Goal: Submit feedback/report problem: Provide input to the site owners about the experience or issues

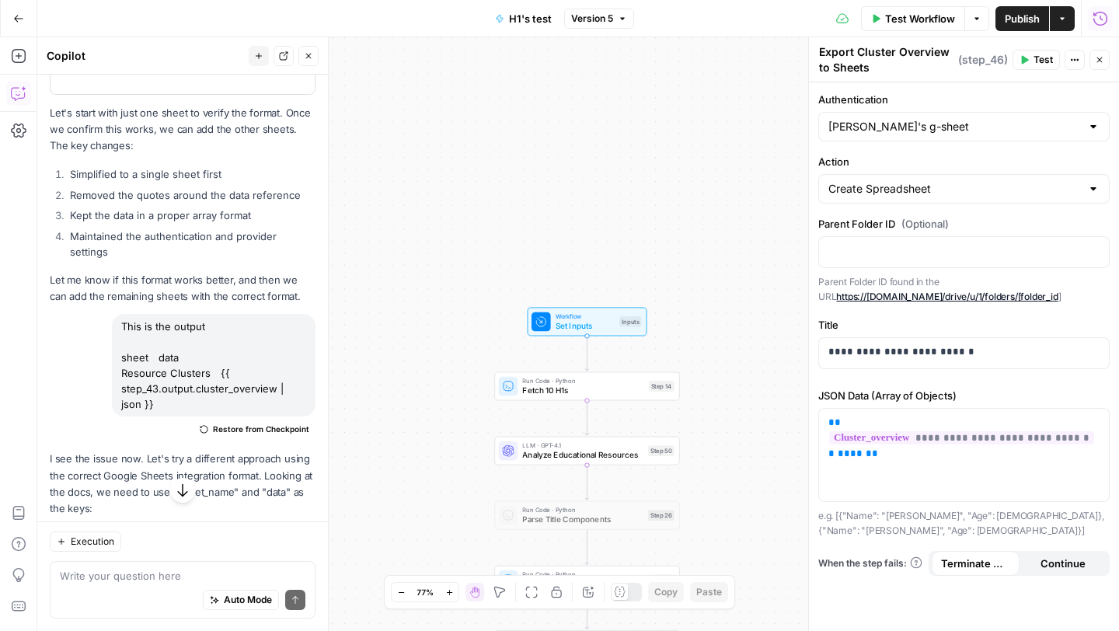
scroll to position [21348, 0]
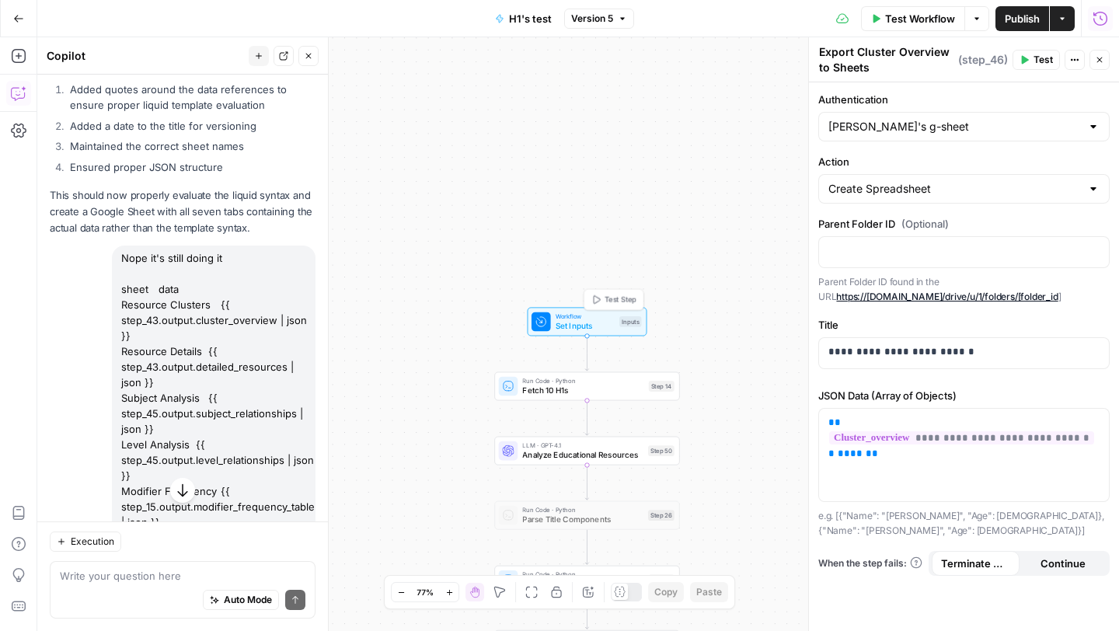
click at [579, 325] on span "Set Inputs" at bounding box center [585, 326] width 59 height 12
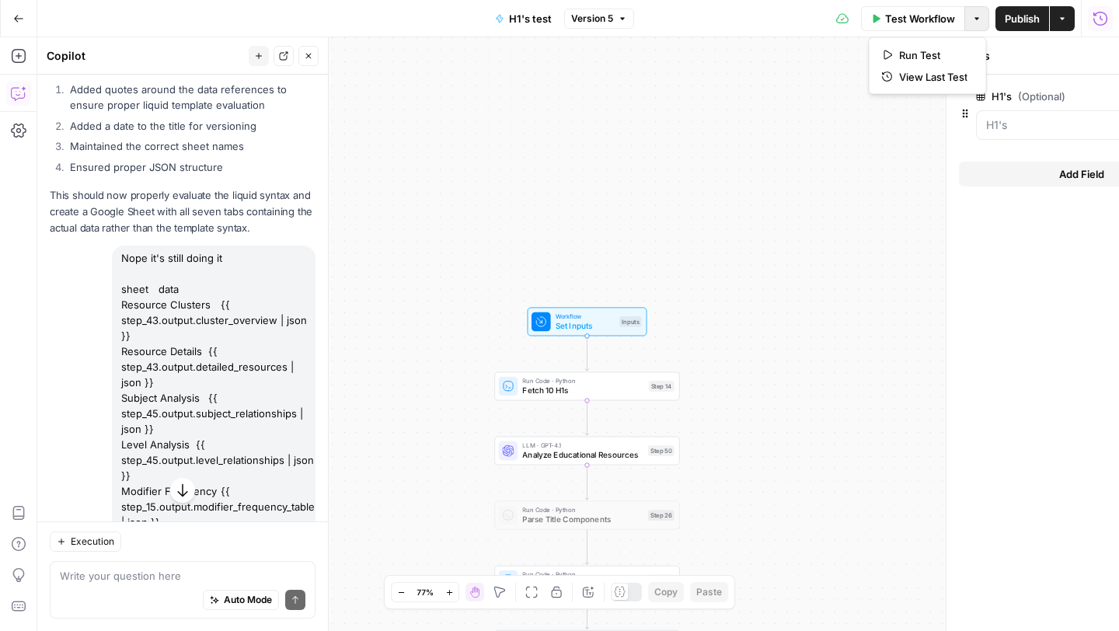
click at [972, 19] on icon "button" at bounding box center [976, 18] width 9 height 9
click at [932, 54] on span "Run Test" at bounding box center [933, 55] width 68 height 16
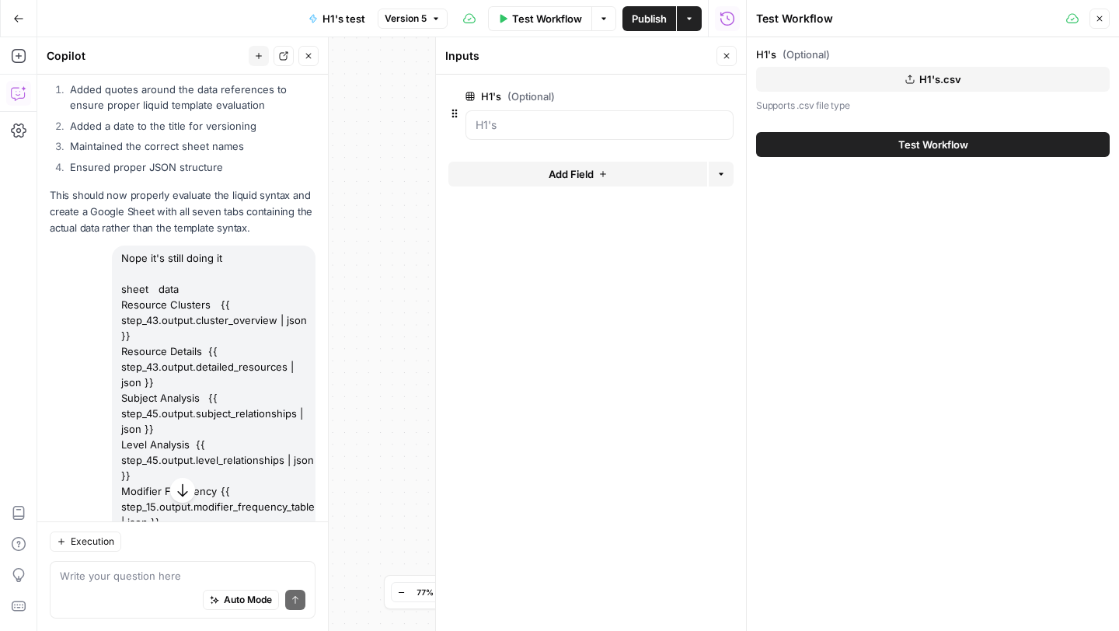
click at [873, 145] on button "Test Workflow" at bounding box center [933, 144] width 354 height 25
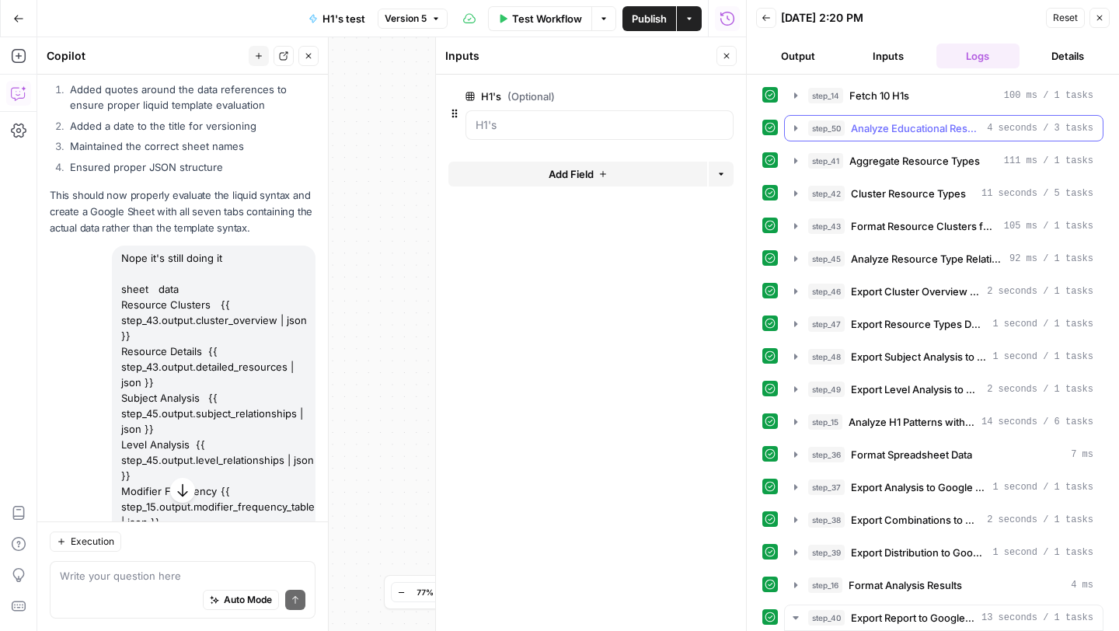
click at [796, 124] on icon "button" at bounding box center [795, 128] width 12 height 12
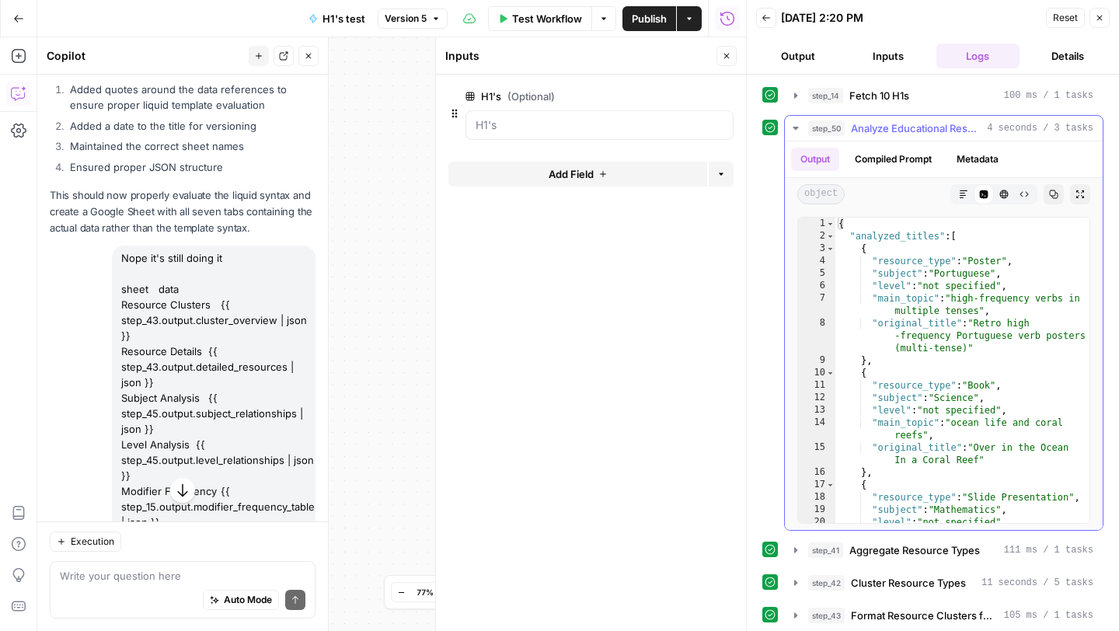
click at [796, 124] on icon "button" at bounding box center [795, 128] width 12 height 12
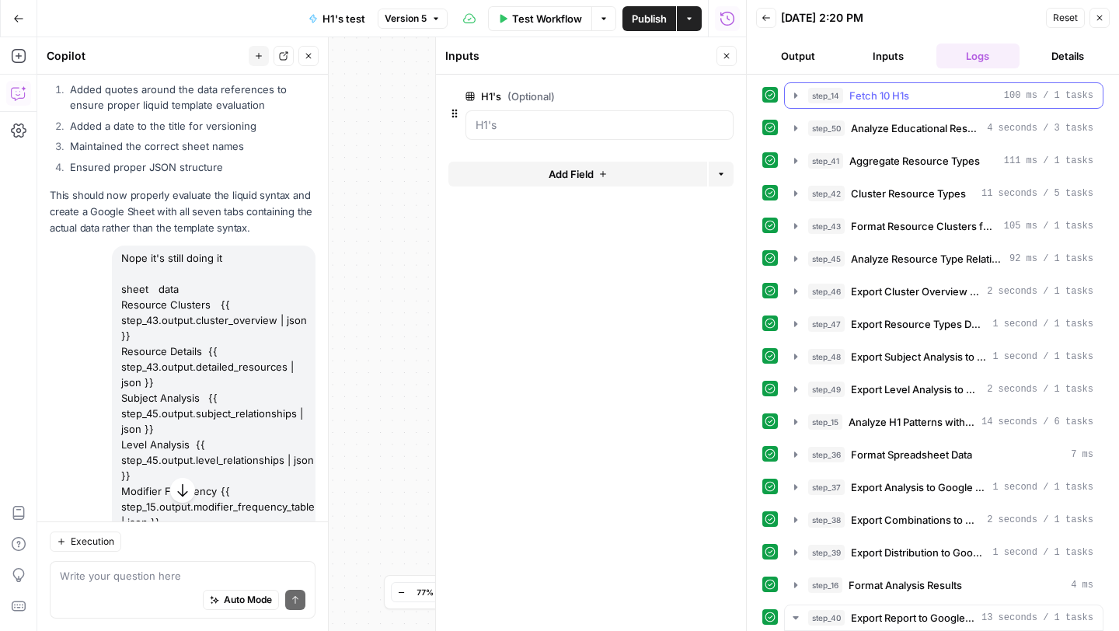
click at [796, 100] on icon "button" at bounding box center [795, 95] width 12 height 12
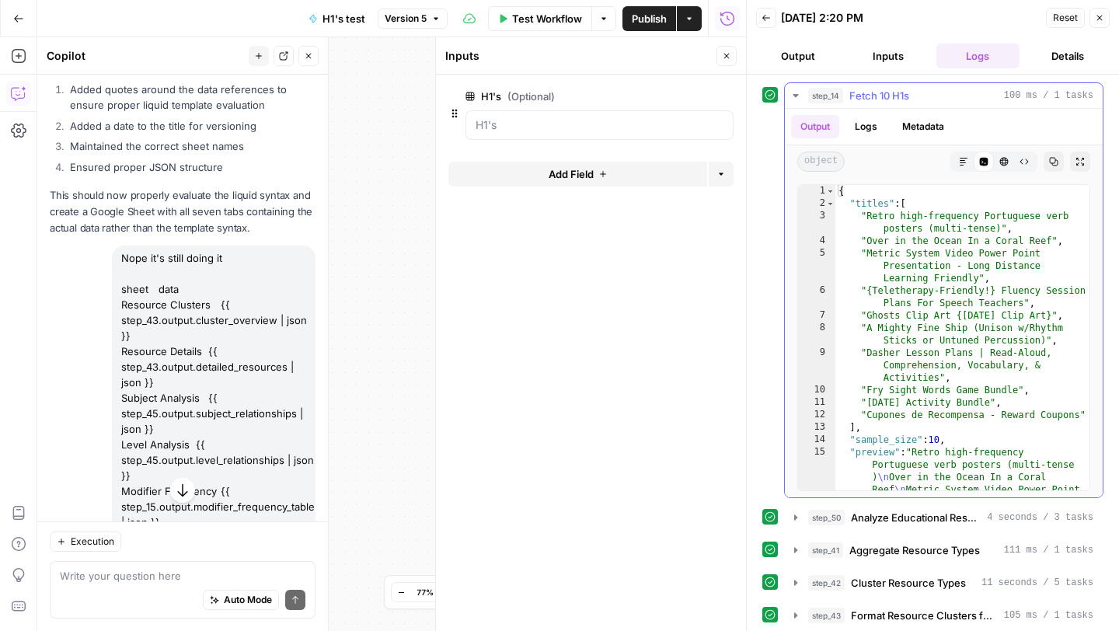
click at [796, 100] on icon "button" at bounding box center [795, 95] width 12 height 12
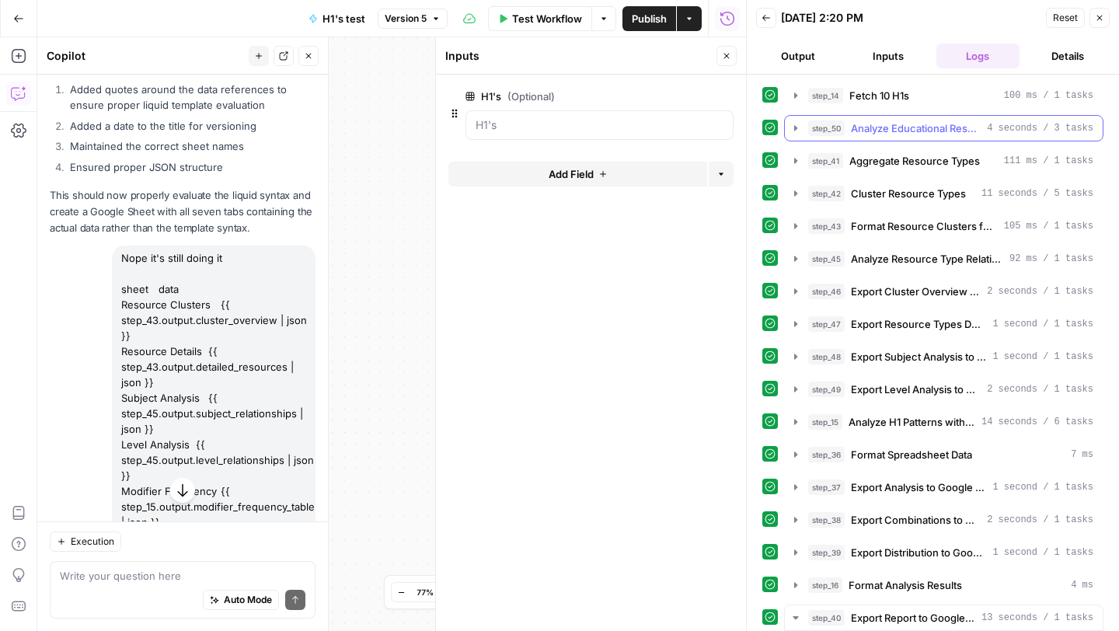
click at [796, 123] on icon "button" at bounding box center [795, 128] width 12 height 12
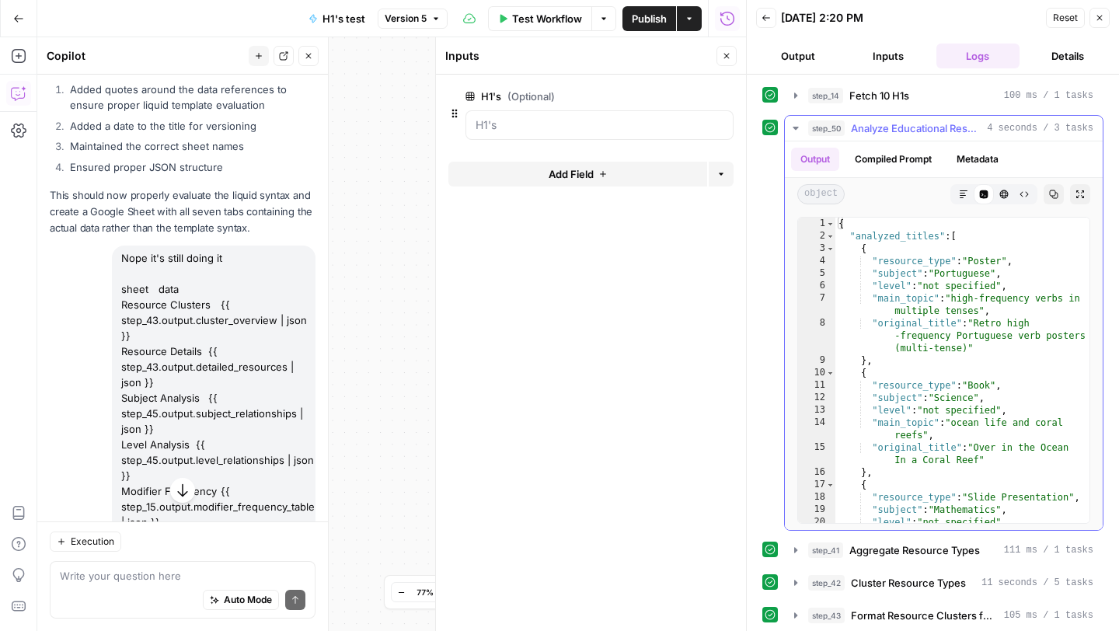
click at [796, 123] on icon "button" at bounding box center [795, 128] width 12 height 12
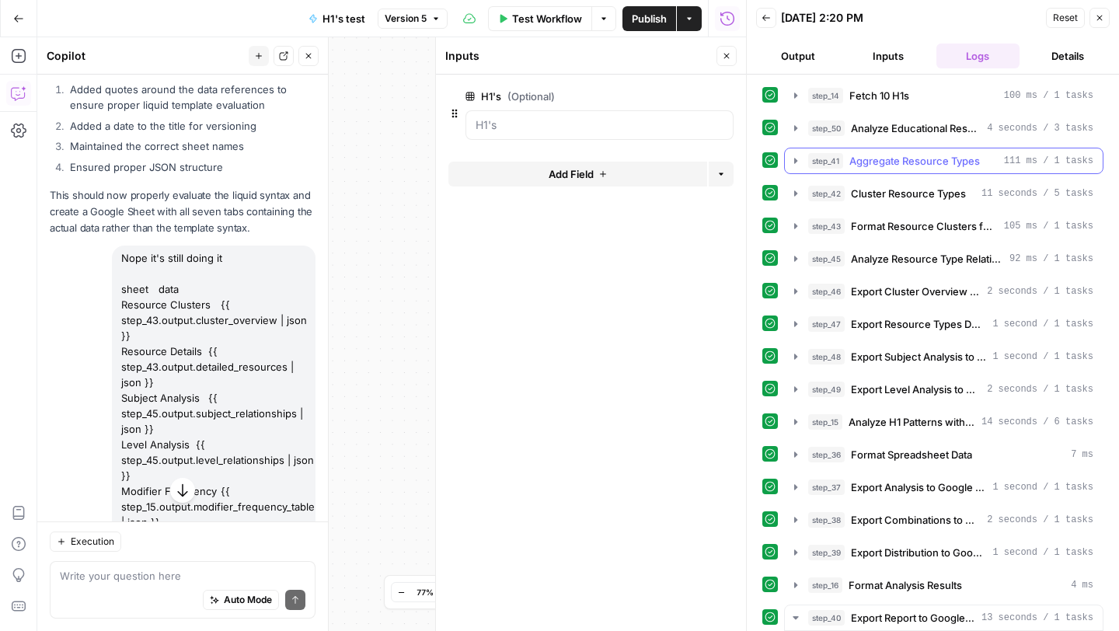
click at [796, 152] on button "step_41 Aggregate Resource Types 111 ms / 1 tasks" at bounding box center [944, 160] width 318 height 25
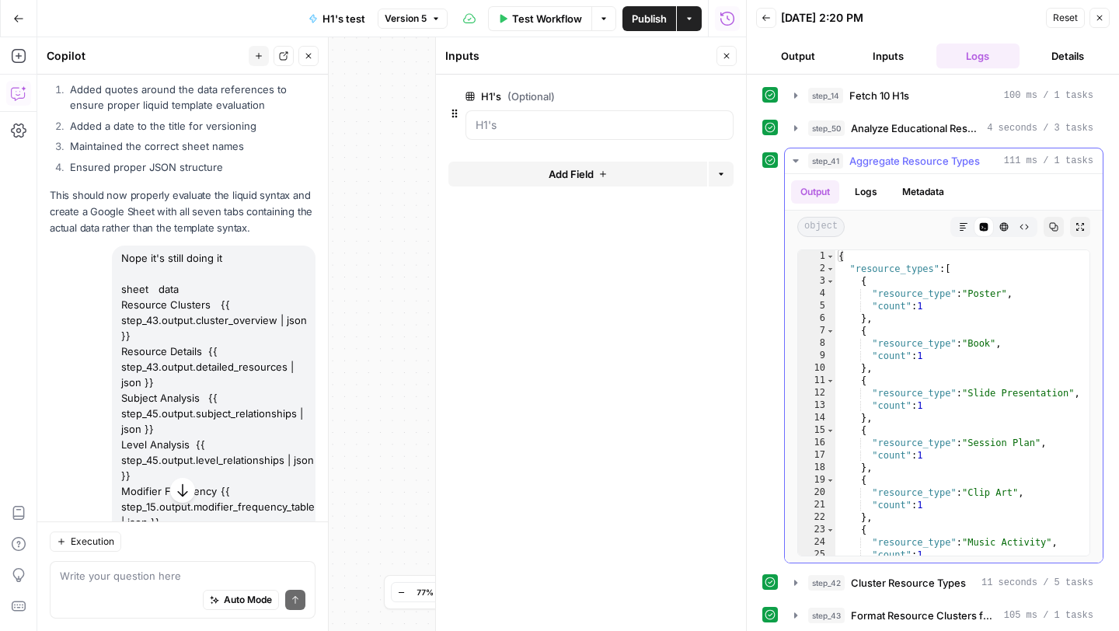
click at [796, 164] on icon "button" at bounding box center [795, 161] width 12 height 12
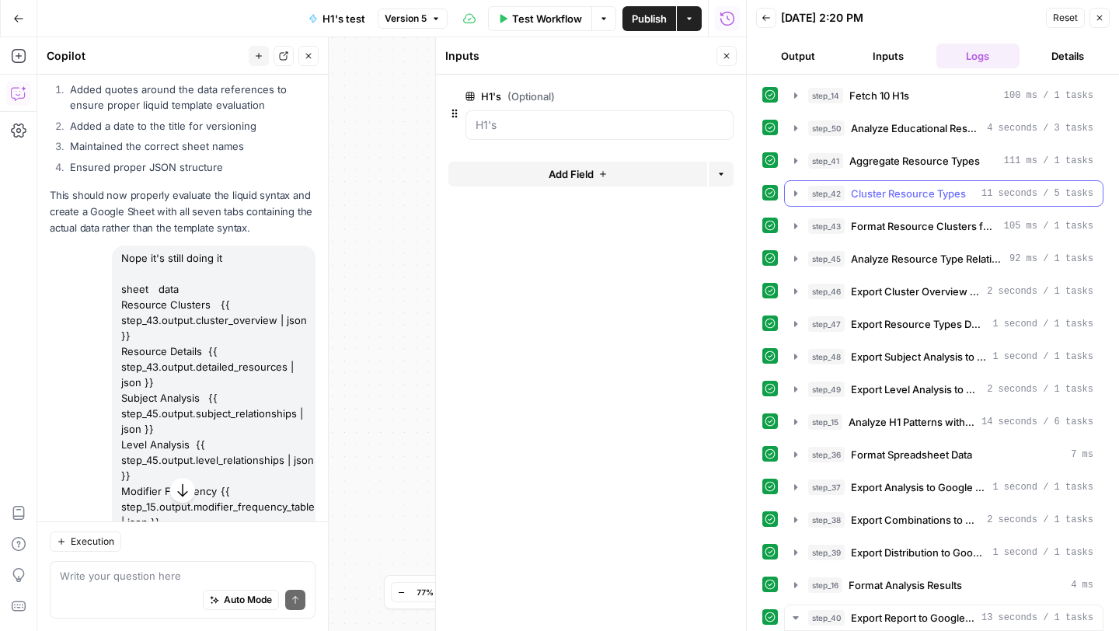
click at [796, 190] on icon "button" at bounding box center [795, 193] width 12 height 12
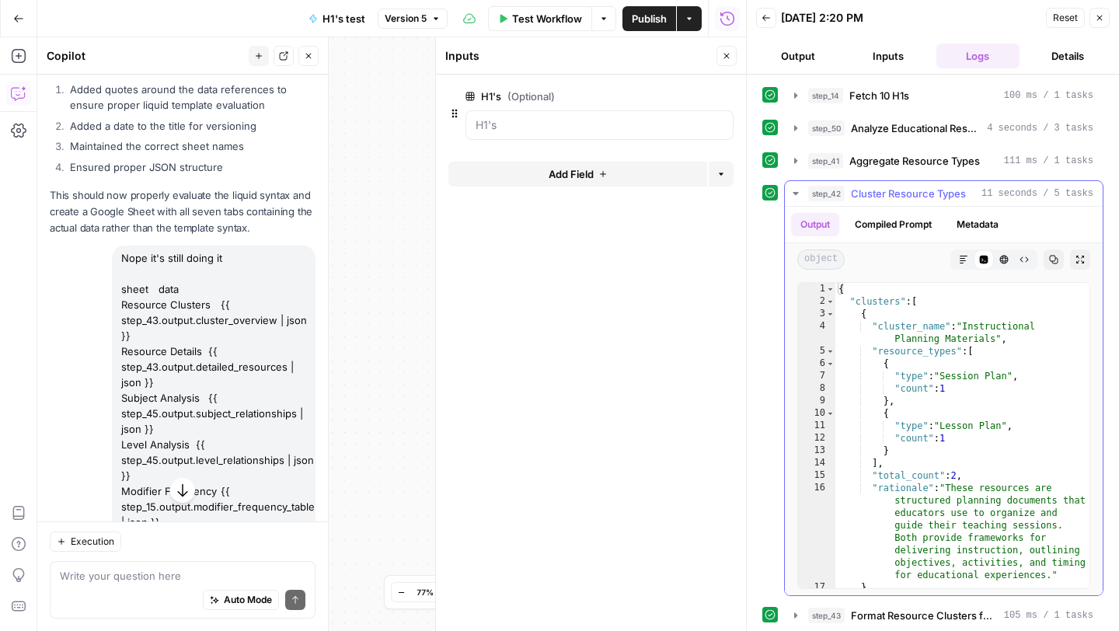
click at [796, 190] on icon "button" at bounding box center [795, 193] width 12 height 12
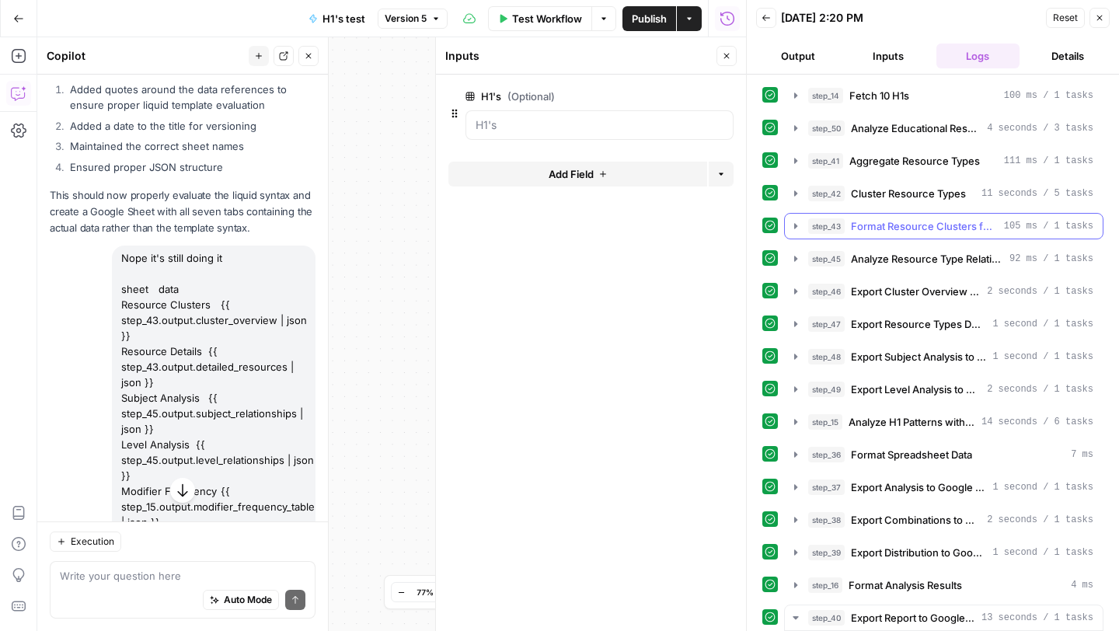
click at [796, 218] on button "step_43 Format Resource Clusters for Export 105 ms / 1 tasks" at bounding box center [944, 226] width 318 height 25
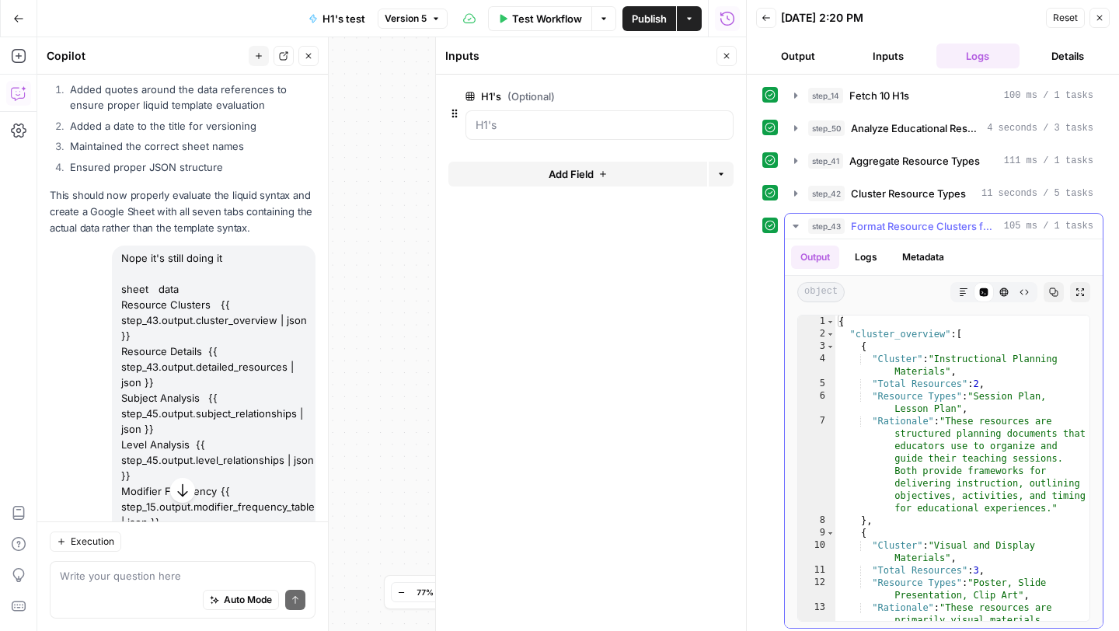
click at [796, 218] on button "step_43 Format Resource Clusters for Export 105 ms / 1 tasks" at bounding box center [944, 226] width 318 height 25
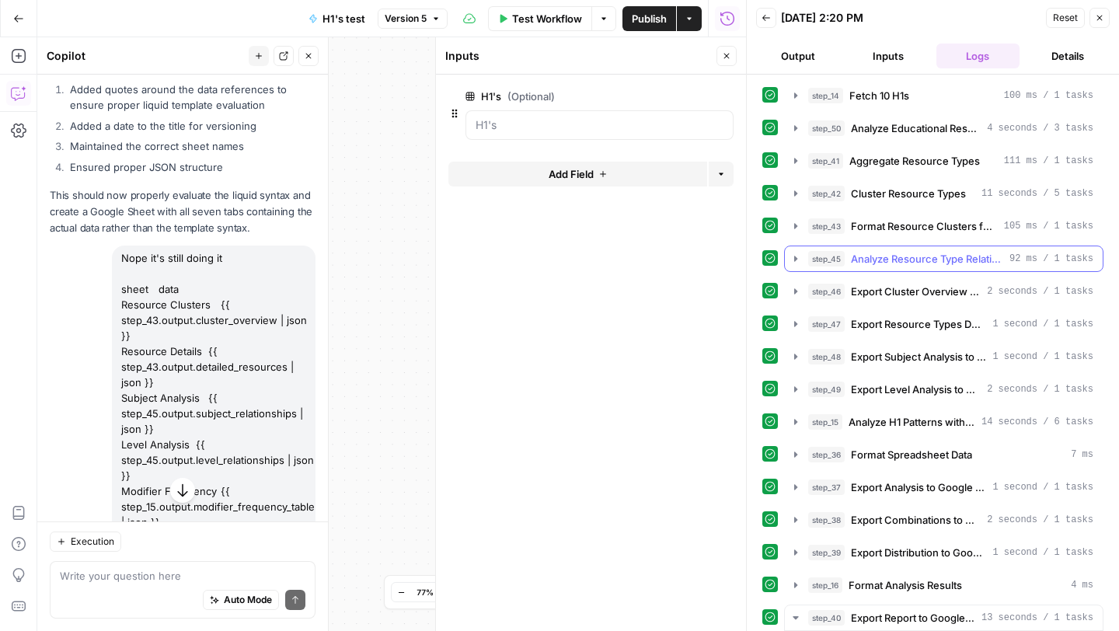
click at [795, 256] on icon "button" at bounding box center [795, 258] width 3 height 5
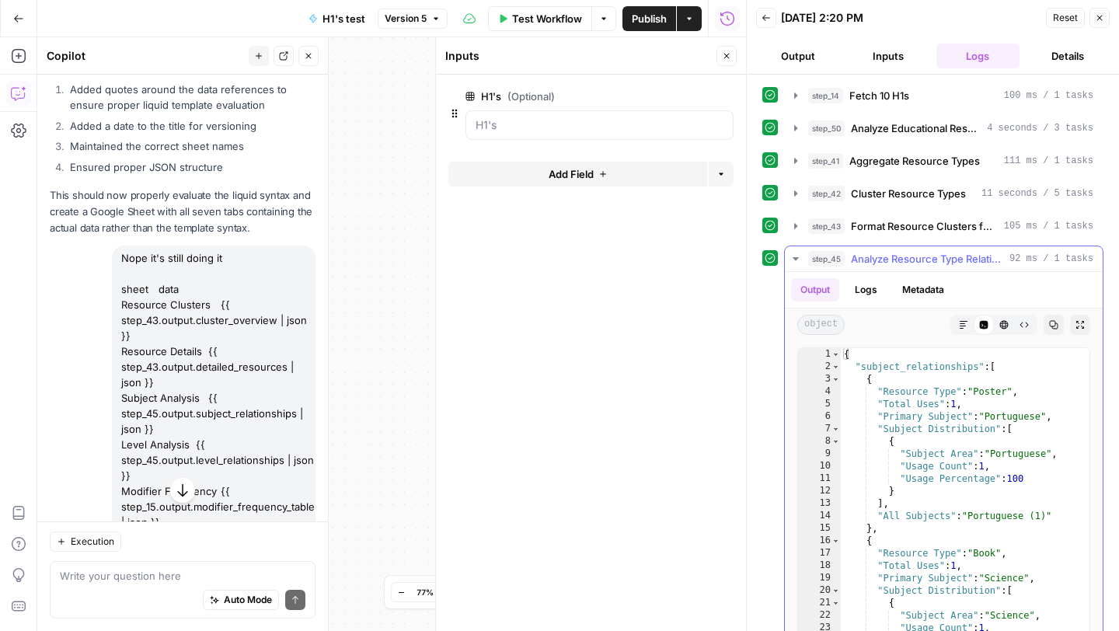
click at [795, 256] on icon "button" at bounding box center [795, 259] width 12 height 12
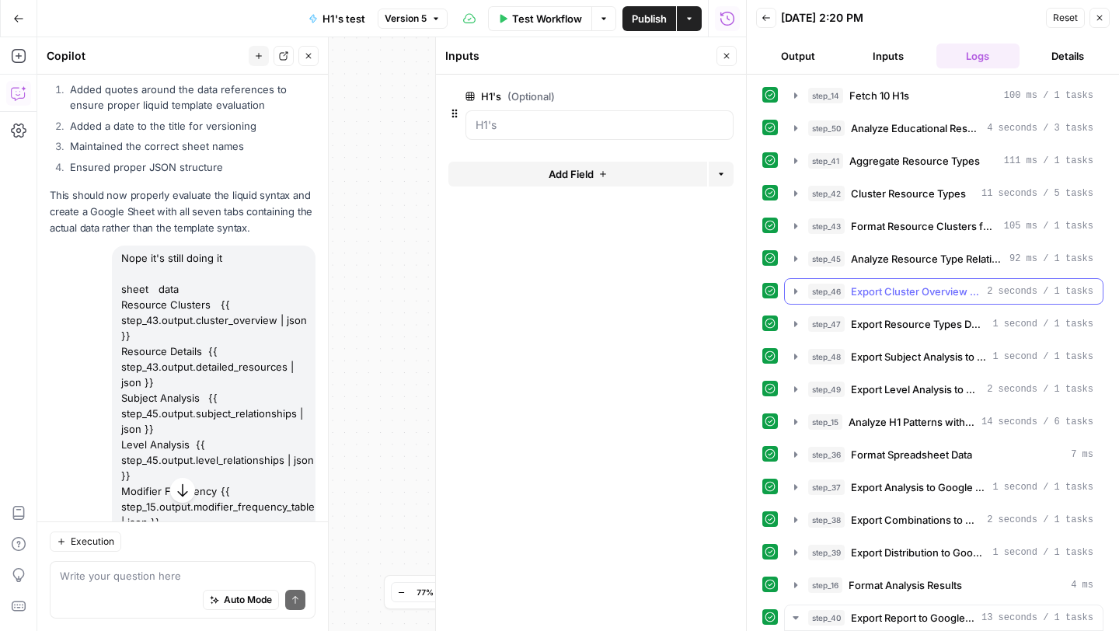
click at [793, 288] on icon "button" at bounding box center [795, 291] width 12 height 12
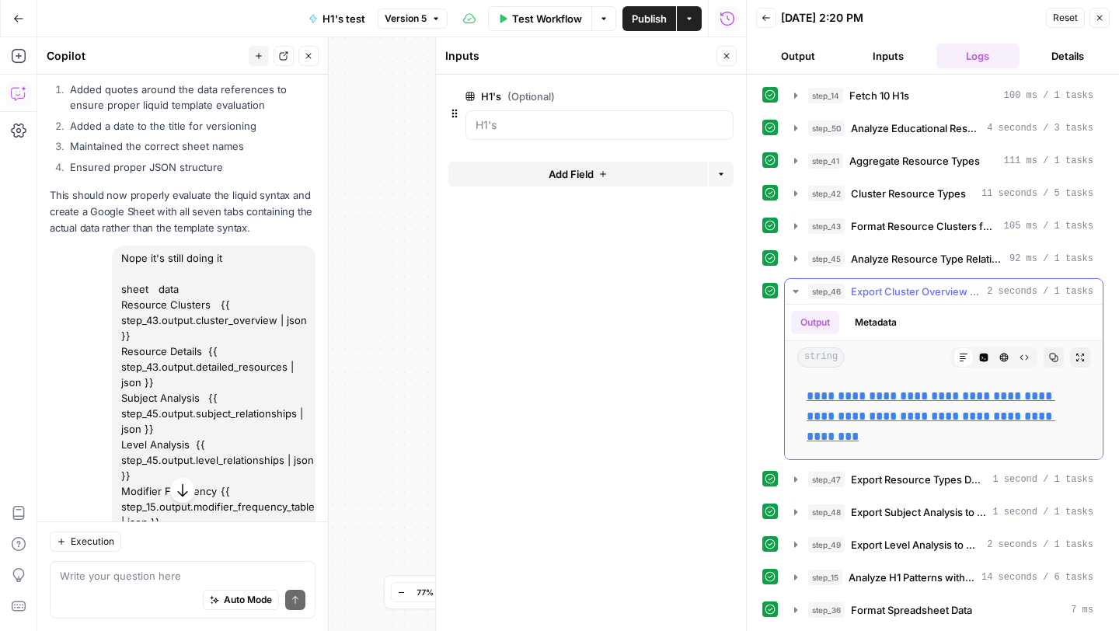
click at [826, 395] on link "**********" at bounding box center [930, 416] width 249 height 52
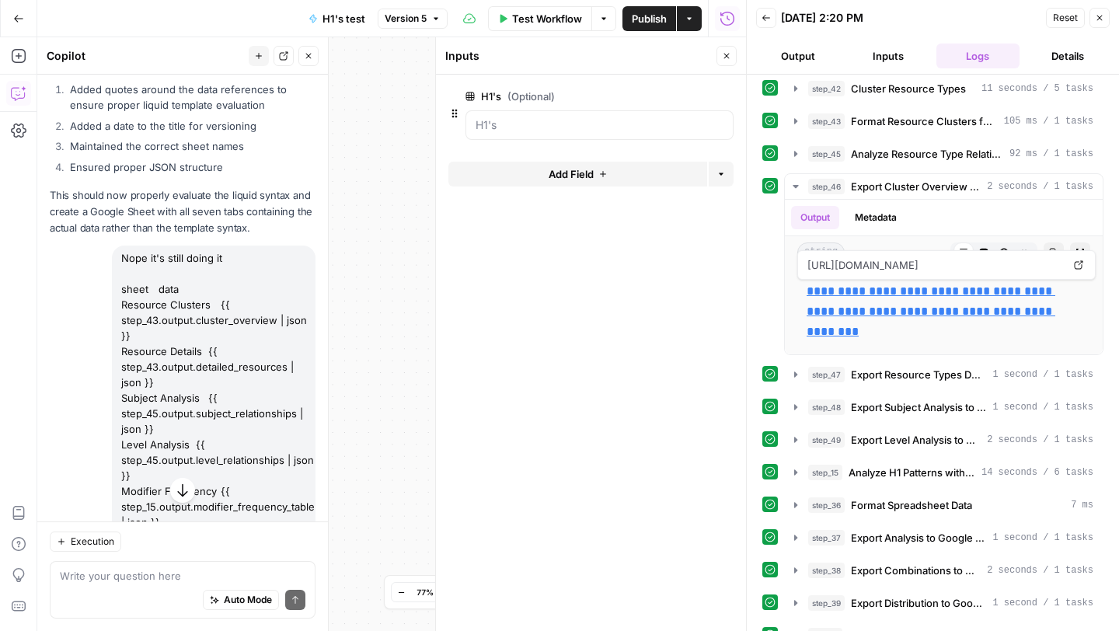
scroll to position [109, 0]
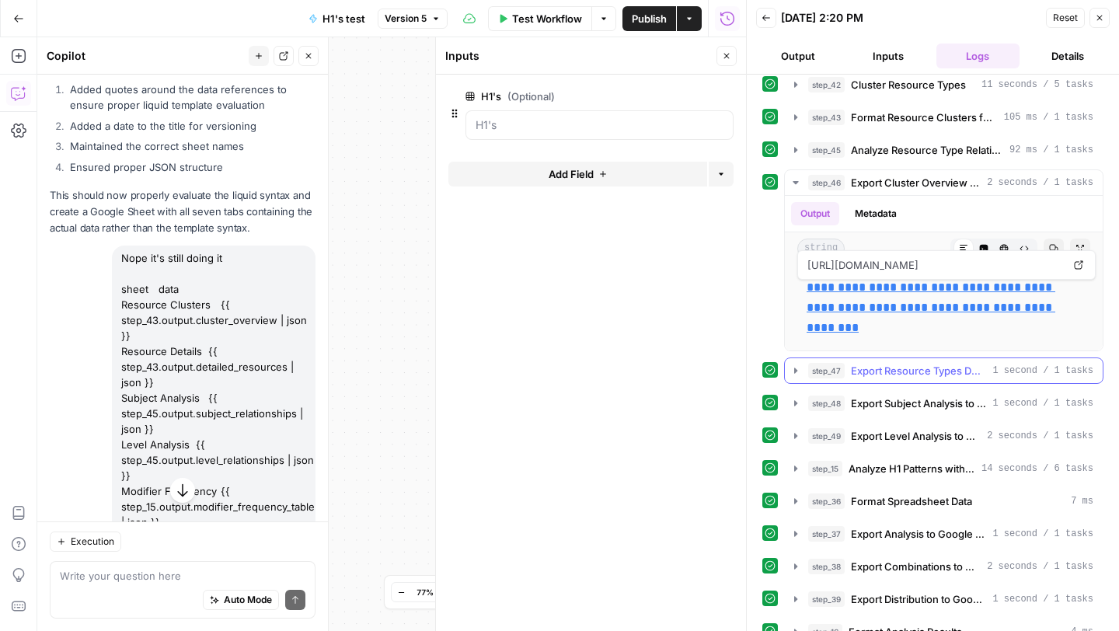
click at [796, 373] on icon "button" at bounding box center [795, 370] width 12 height 12
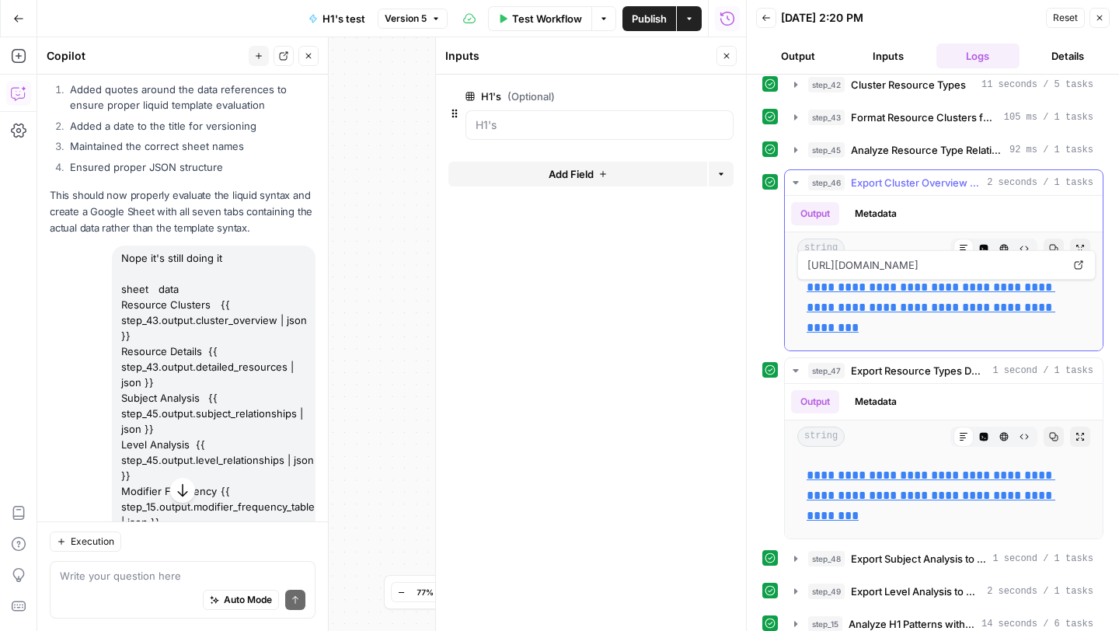
click at [794, 182] on icon "button" at bounding box center [794, 182] width 5 height 3
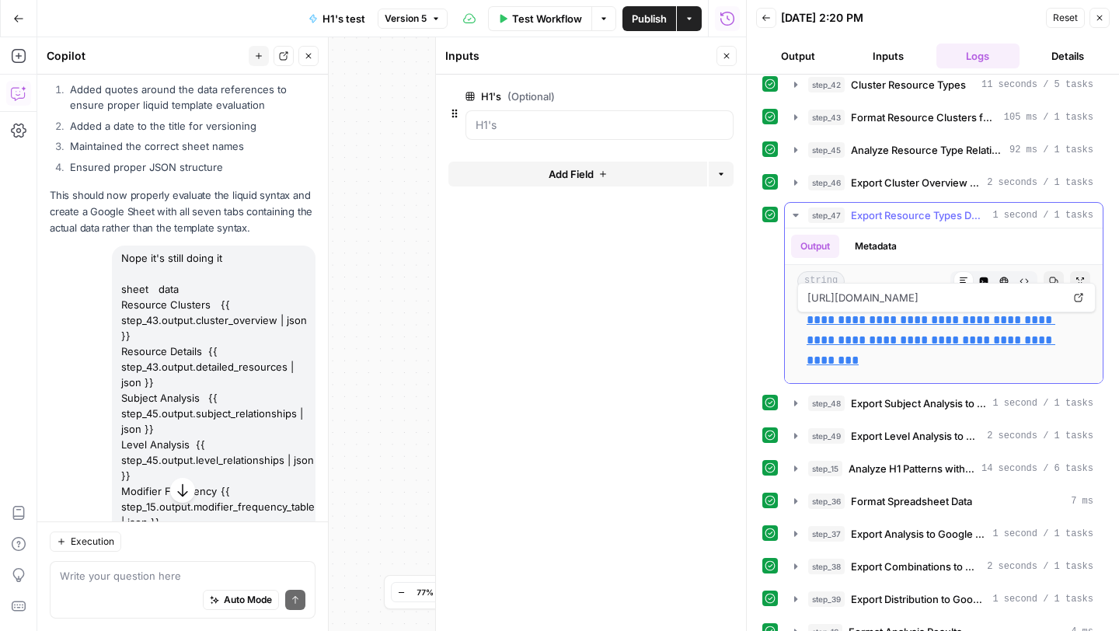
click at [837, 324] on link "**********" at bounding box center [930, 340] width 249 height 52
click at [800, 179] on icon "button" at bounding box center [795, 182] width 12 height 12
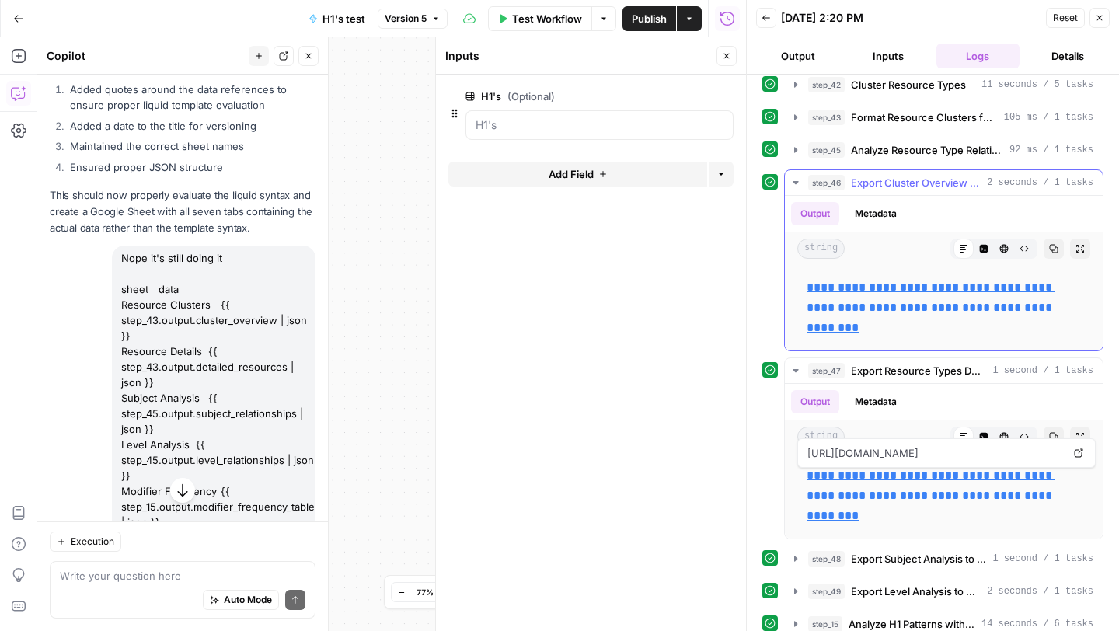
click at [850, 292] on link "**********" at bounding box center [930, 307] width 249 height 52
click at [792, 177] on icon "button" at bounding box center [795, 182] width 12 height 12
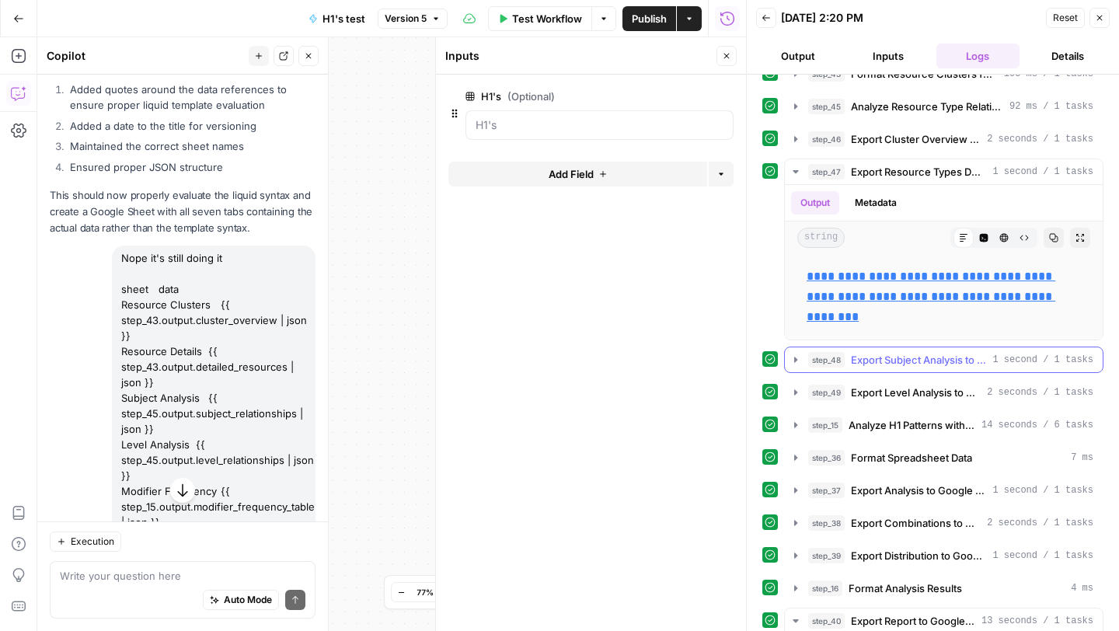
scroll to position [239, 0]
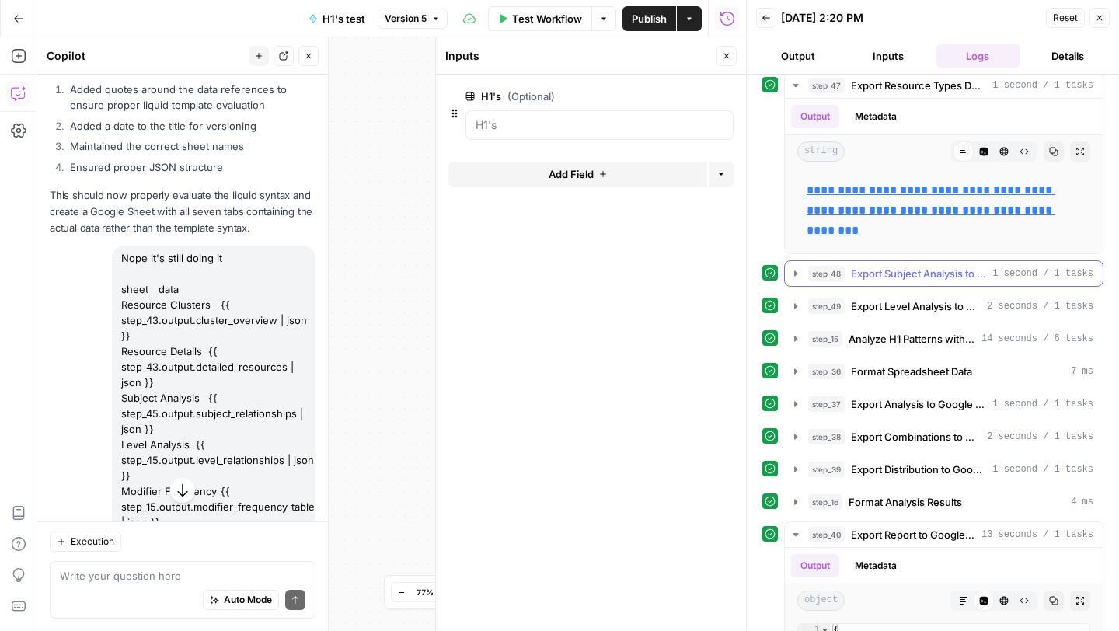
click at [794, 271] on icon "button" at bounding box center [795, 272] width 3 height 5
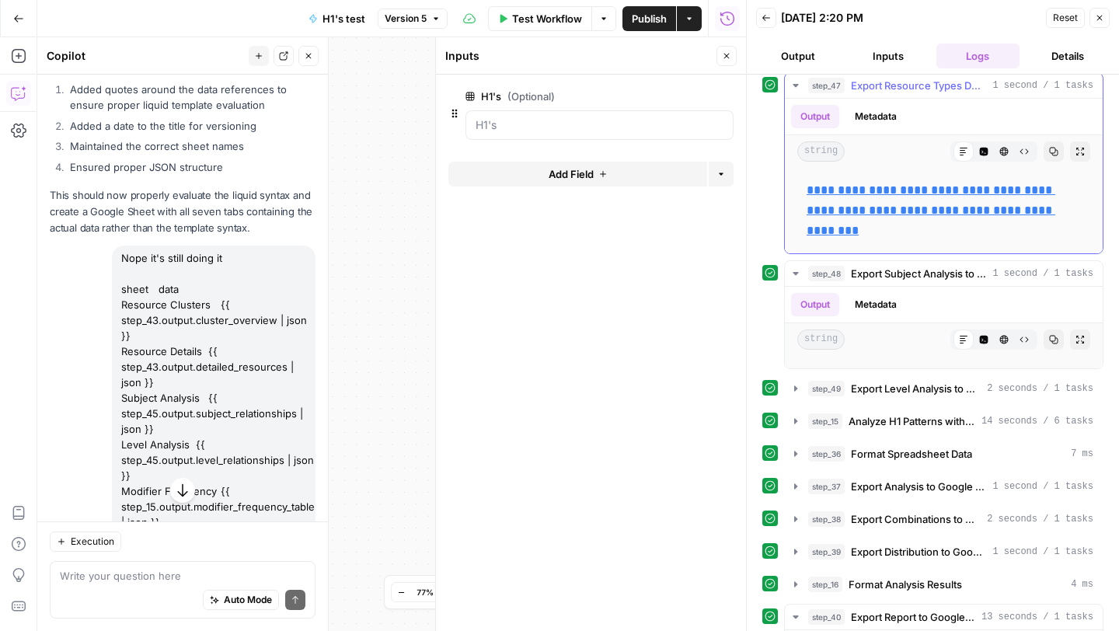
click at [797, 88] on icon "button" at bounding box center [795, 85] width 12 height 12
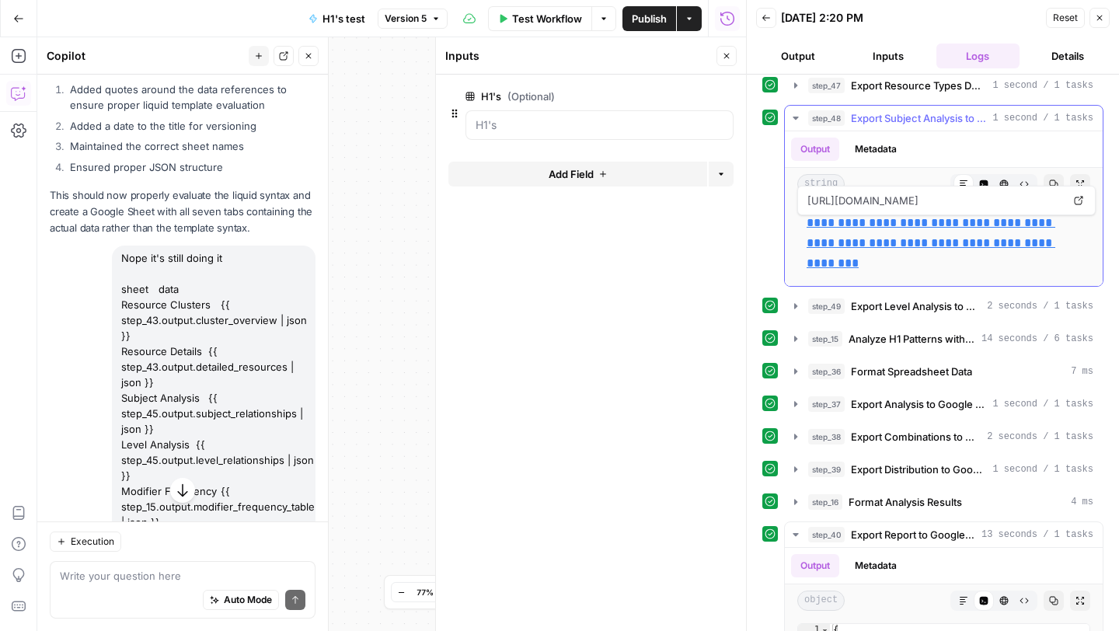
click at [829, 227] on link "**********" at bounding box center [930, 243] width 249 height 52
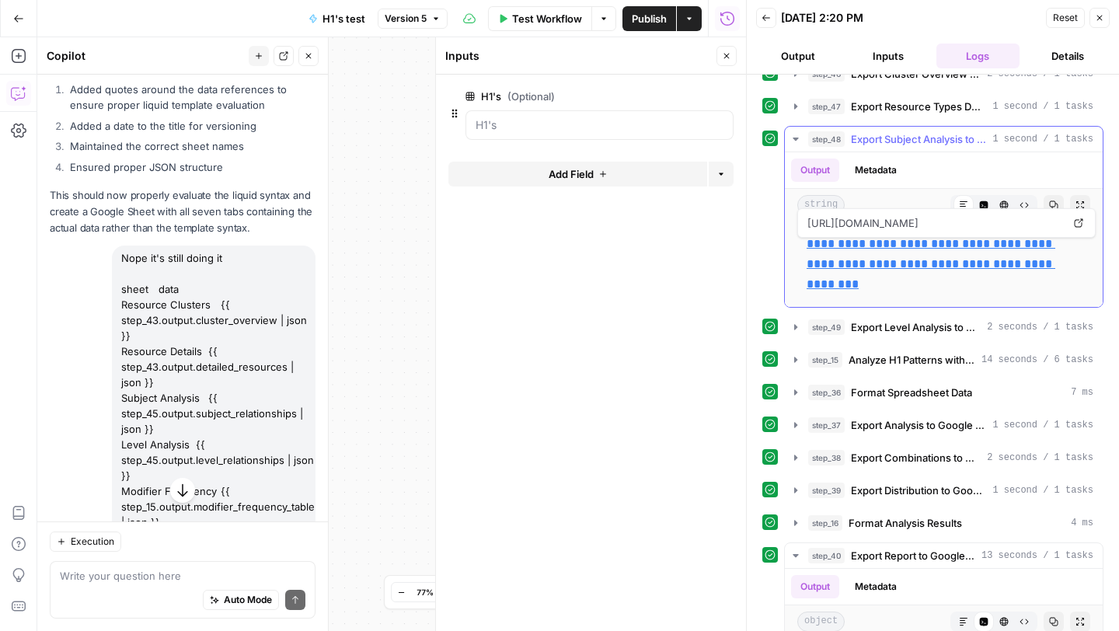
scroll to position [216, 0]
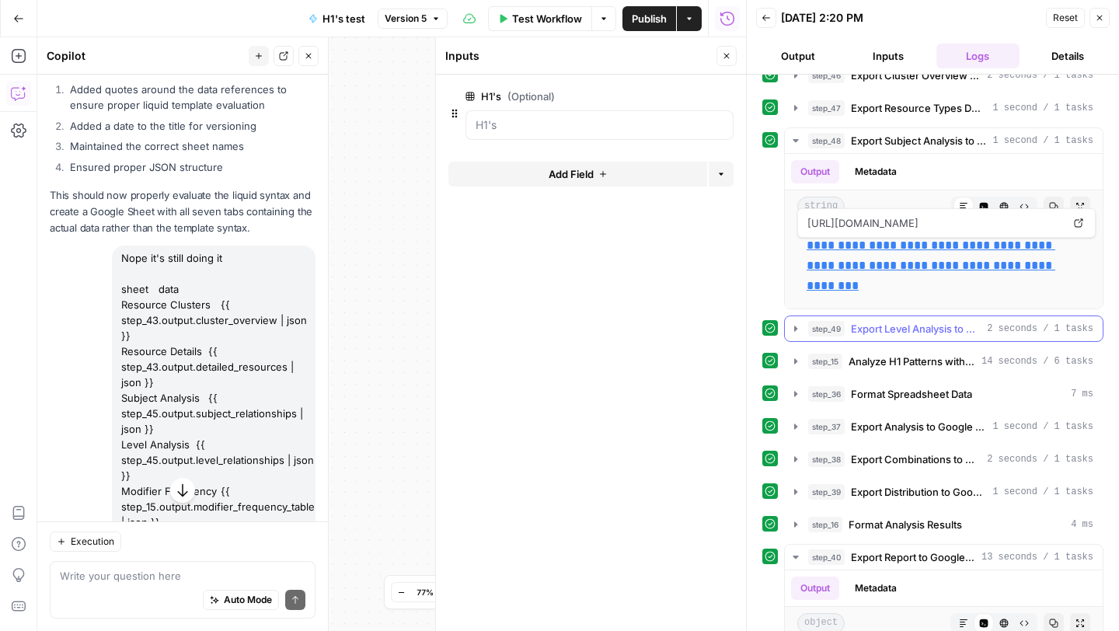
click at [792, 326] on icon "button" at bounding box center [795, 328] width 12 height 12
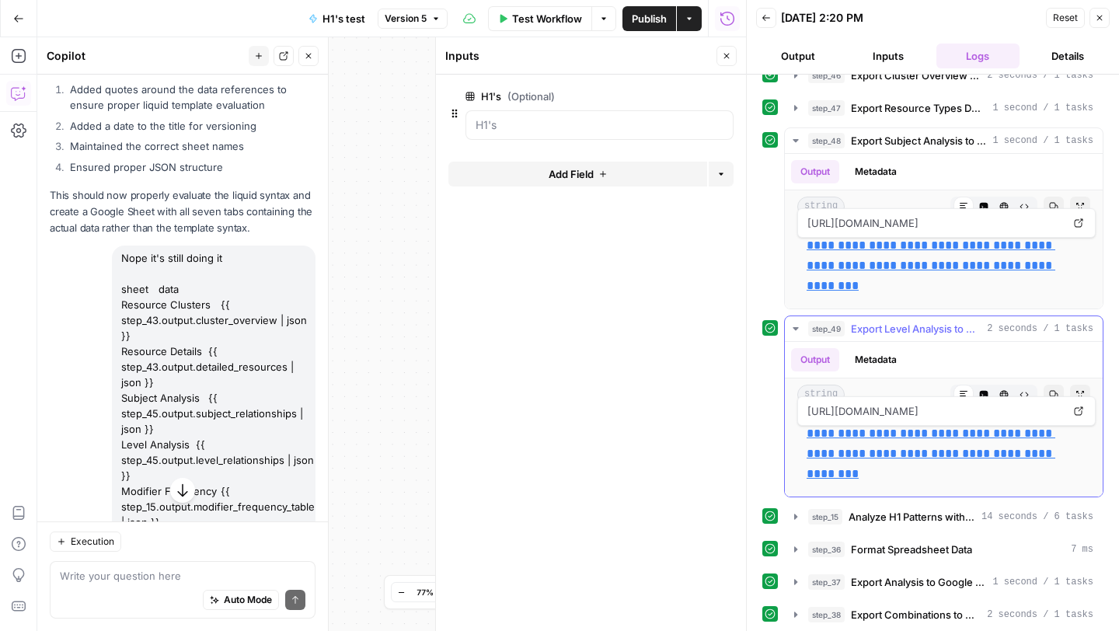
click at [844, 431] on link "**********" at bounding box center [930, 453] width 249 height 52
click at [797, 139] on icon "button" at bounding box center [794, 140] width 5 height 3
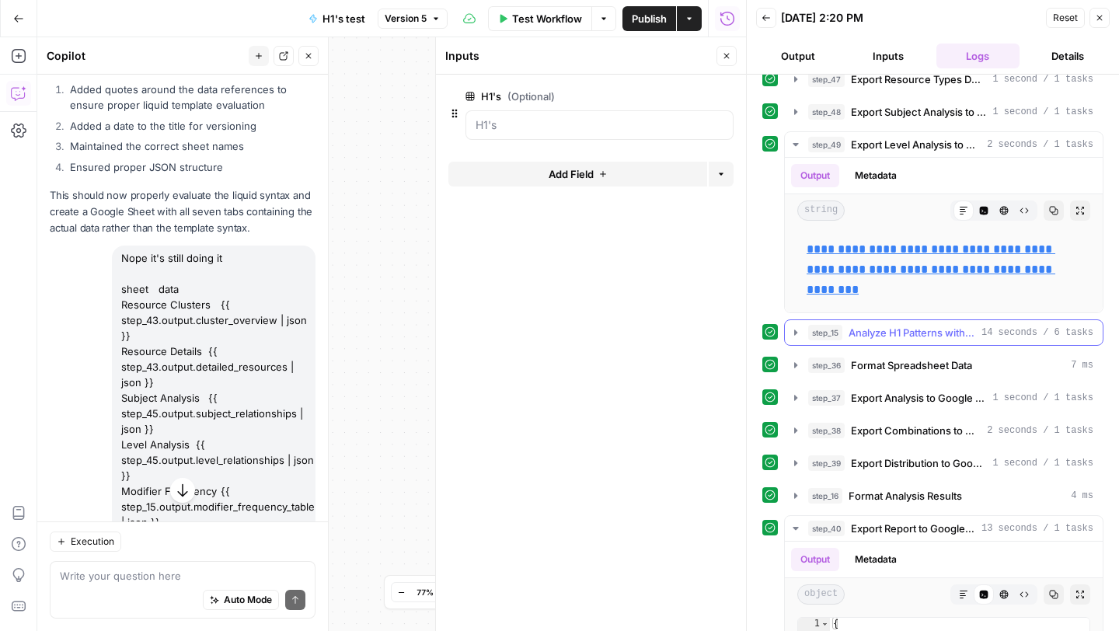
scroll to position [247, 0]
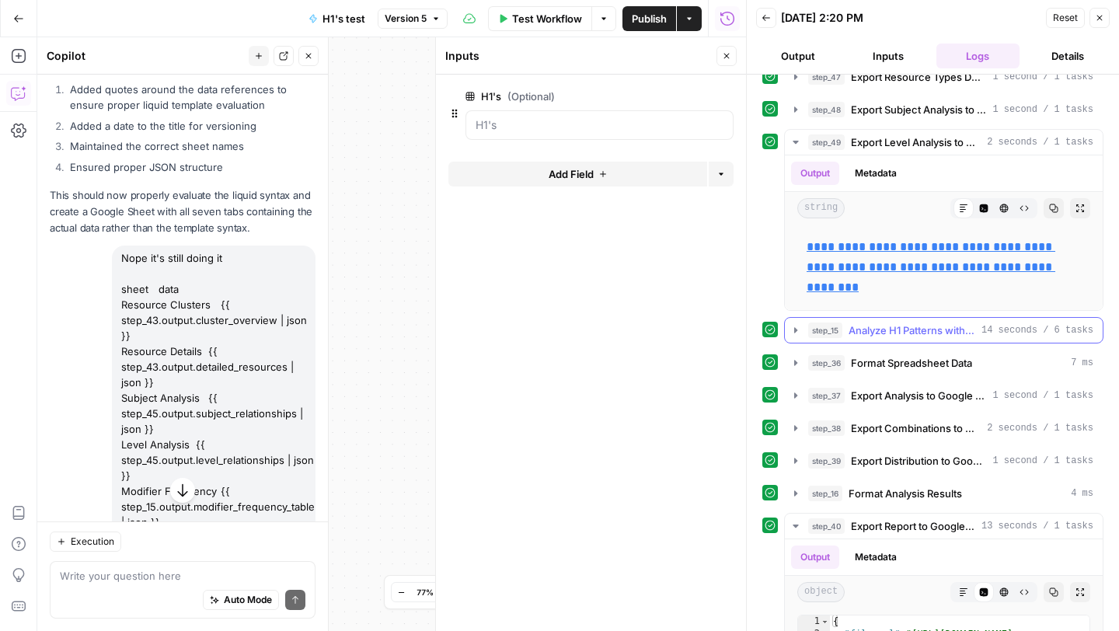
click at [792, 330] on icon "button" at bounding box center [795, 330] width 12 height 12
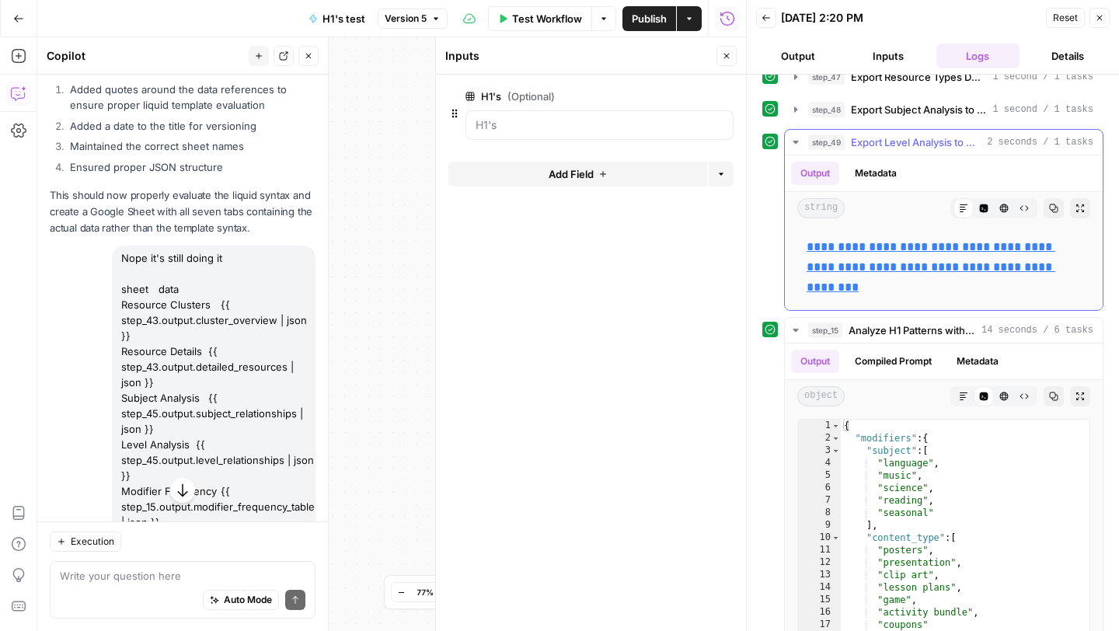
click at [796, 143] on icon "button" at bounding box center [795, 142] width 12 height 12
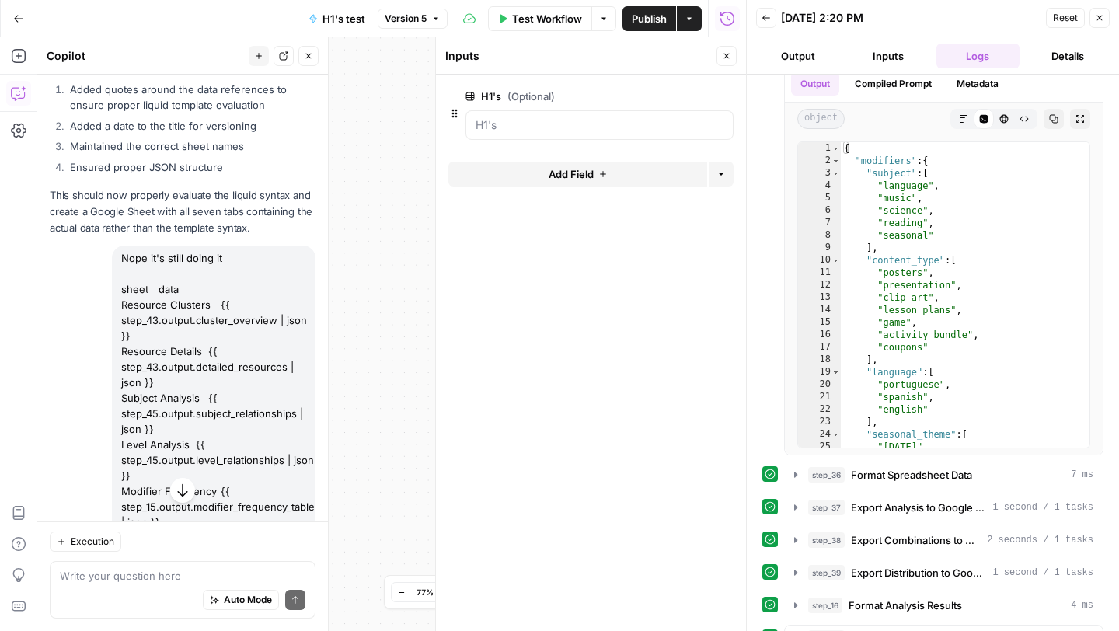
scroll to position [377, 0]
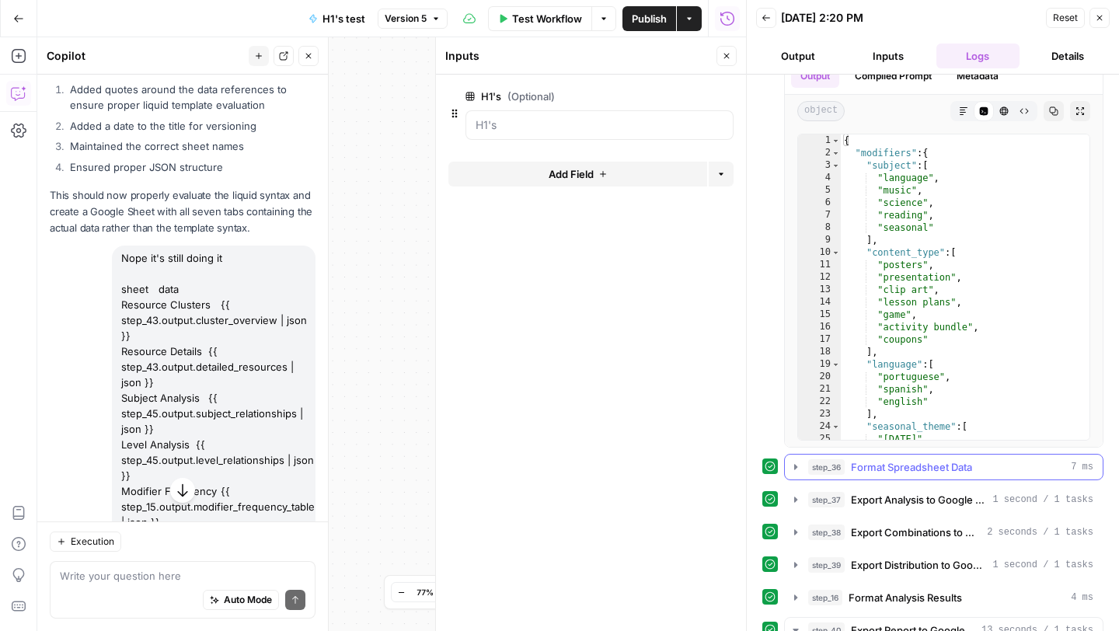
click at [795, 466] on icon "button" at bounding box center [795, 466] width 3 height 5
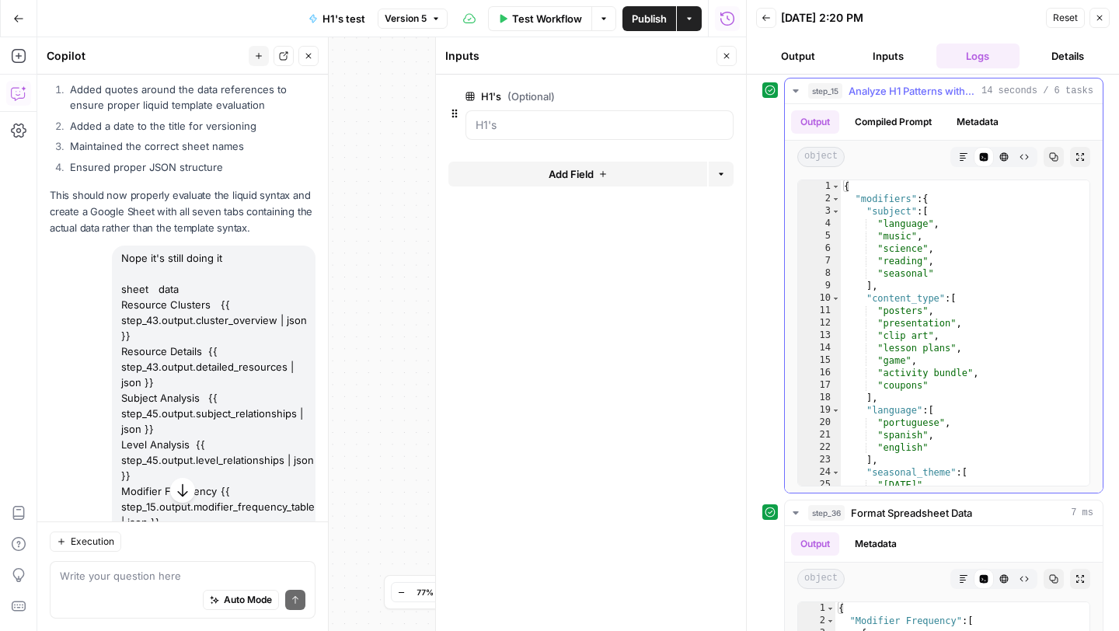
scroll to position [319, 0]
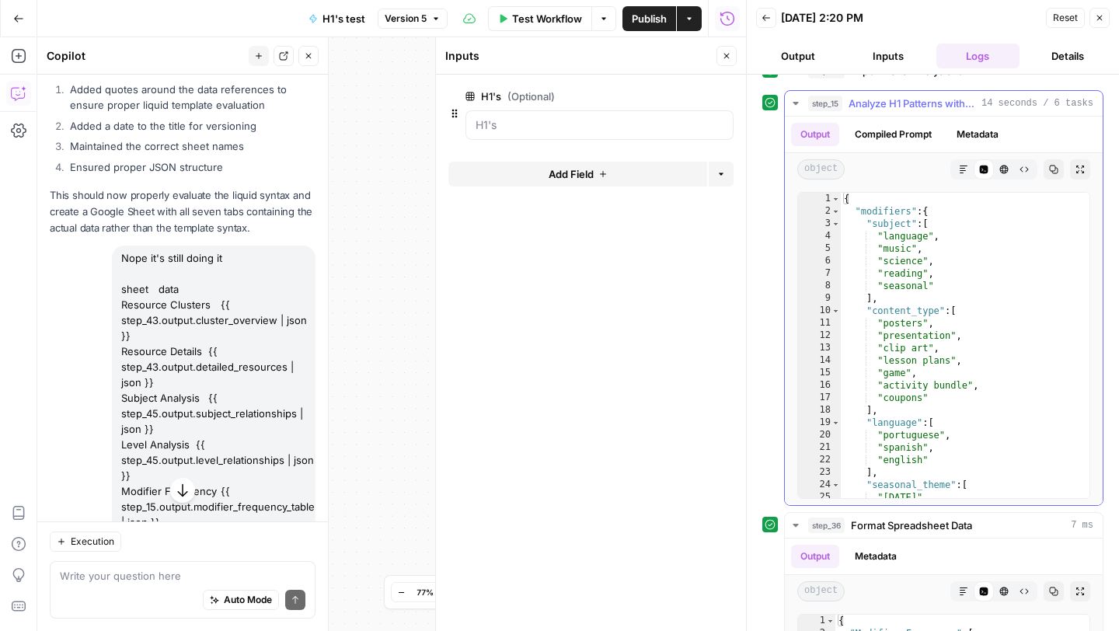
click at [799, 103] on icon "button" at bounding box center [795, 103] width 12 height 12
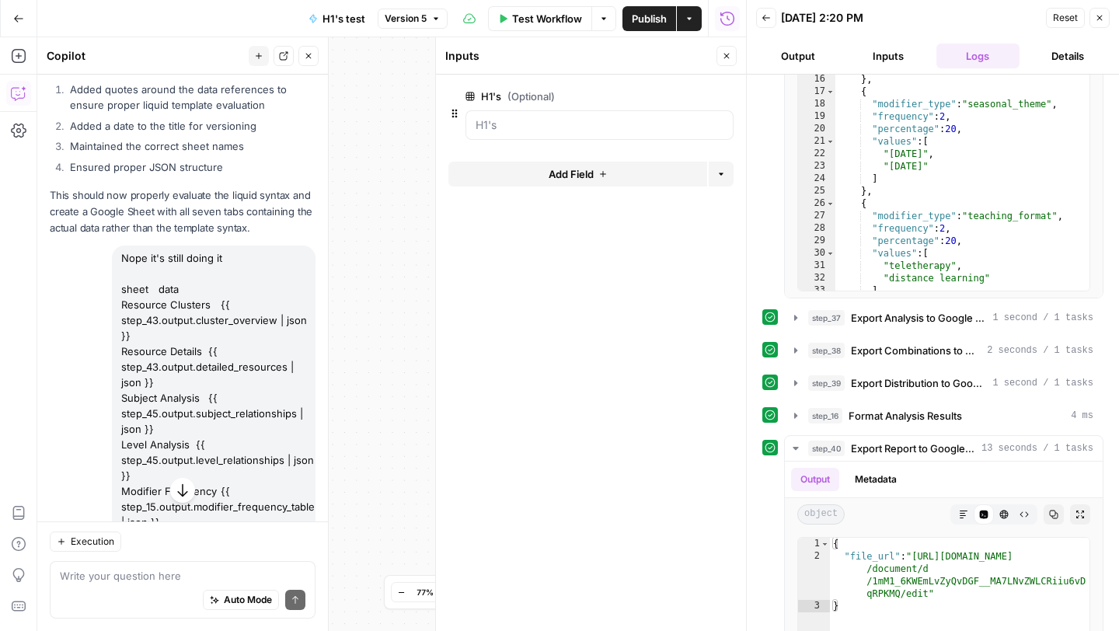
scroll to position [570, 0]
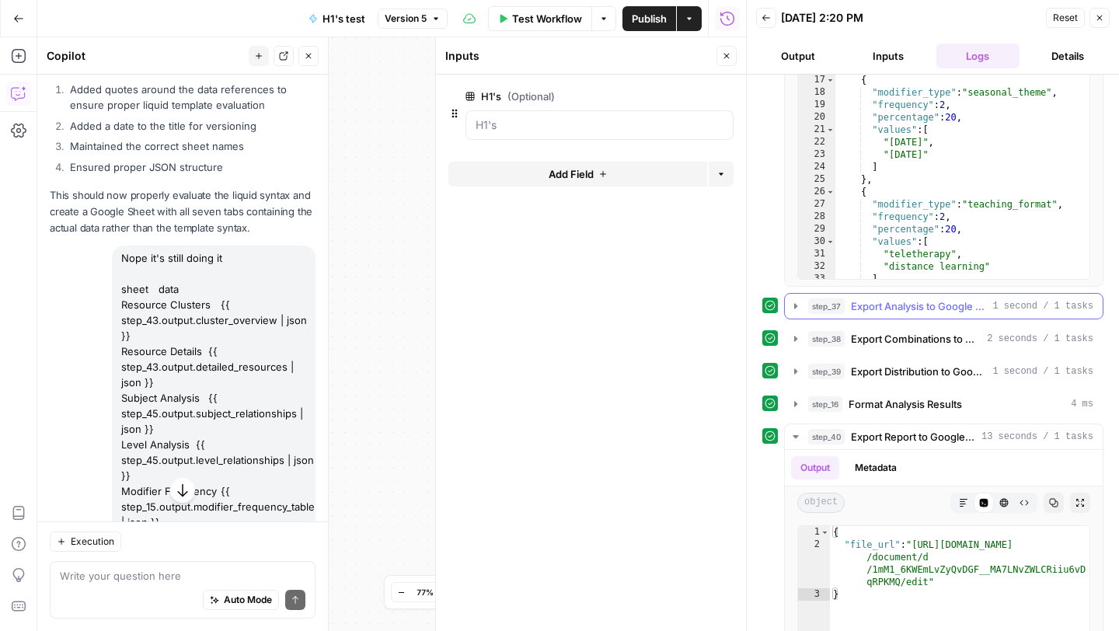
click at [792, 309] on icon "button" at bounding box center [795, 306] width 12 height 12
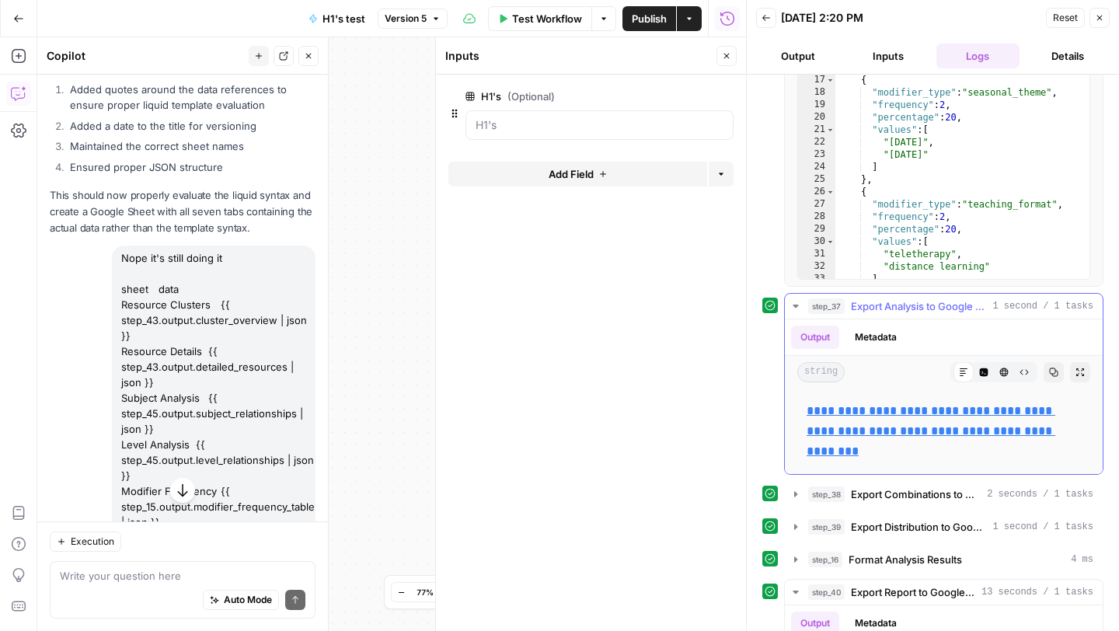
scroll to position [572, 0]
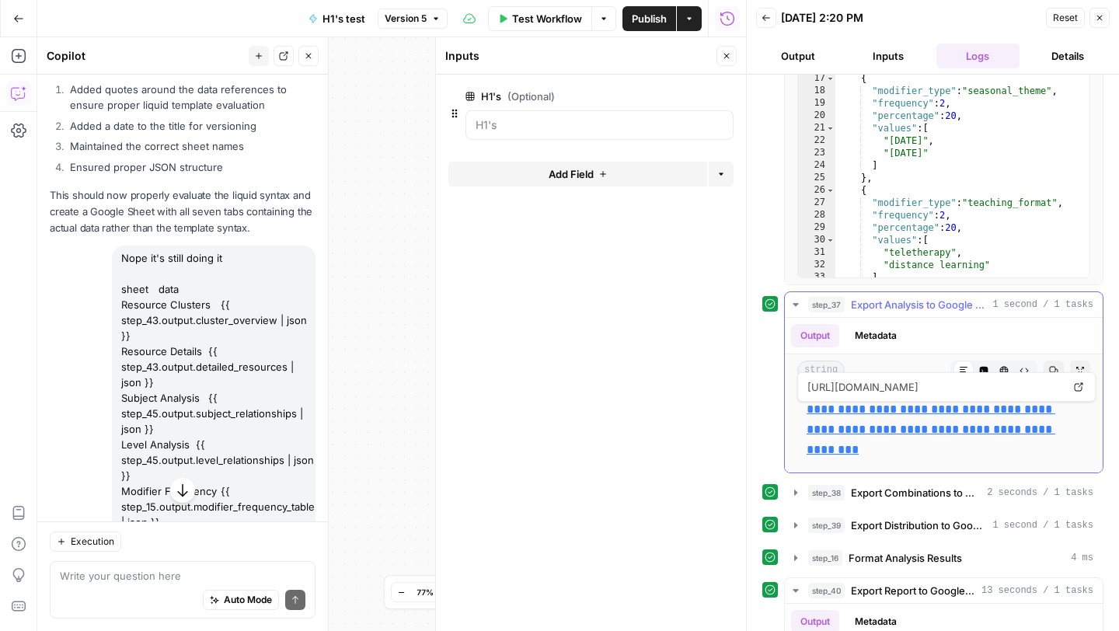
click at [831, 424] on link "**********" at bounding box center [930, 429] width 249 height 52
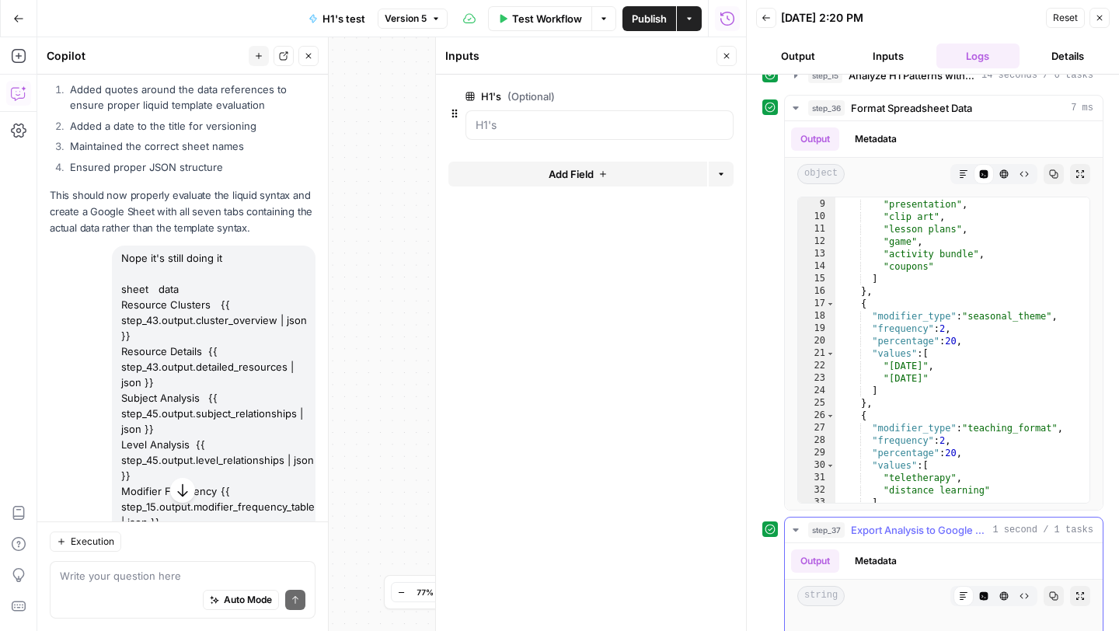
scroll to position [316, 0]
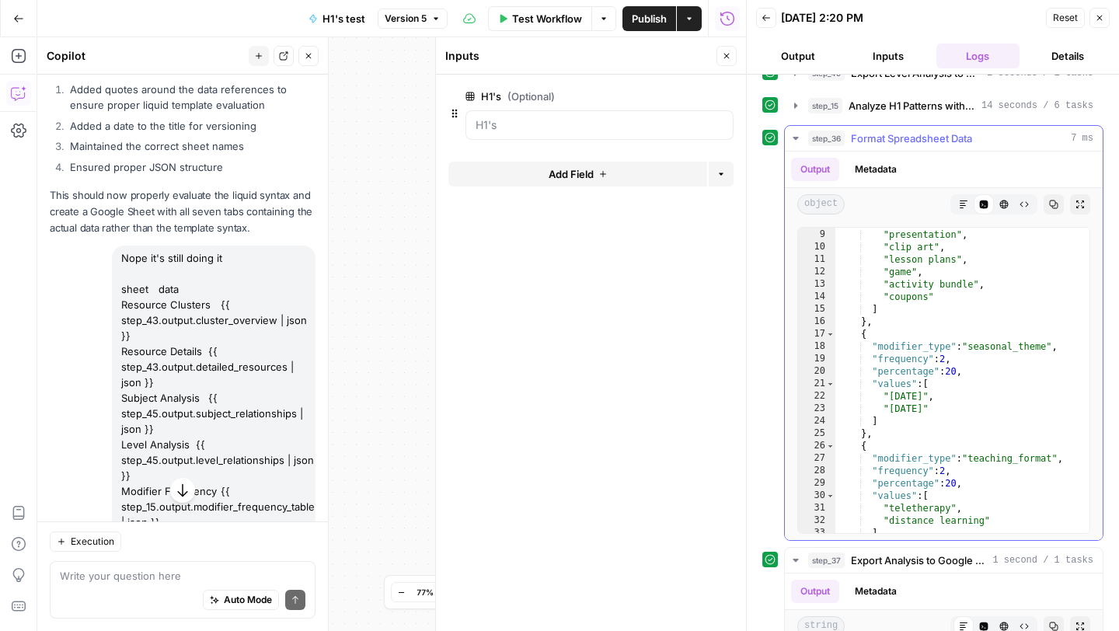
click at [797, 136] on icon "button" at bounding box center [795, 138] width 12 height 12
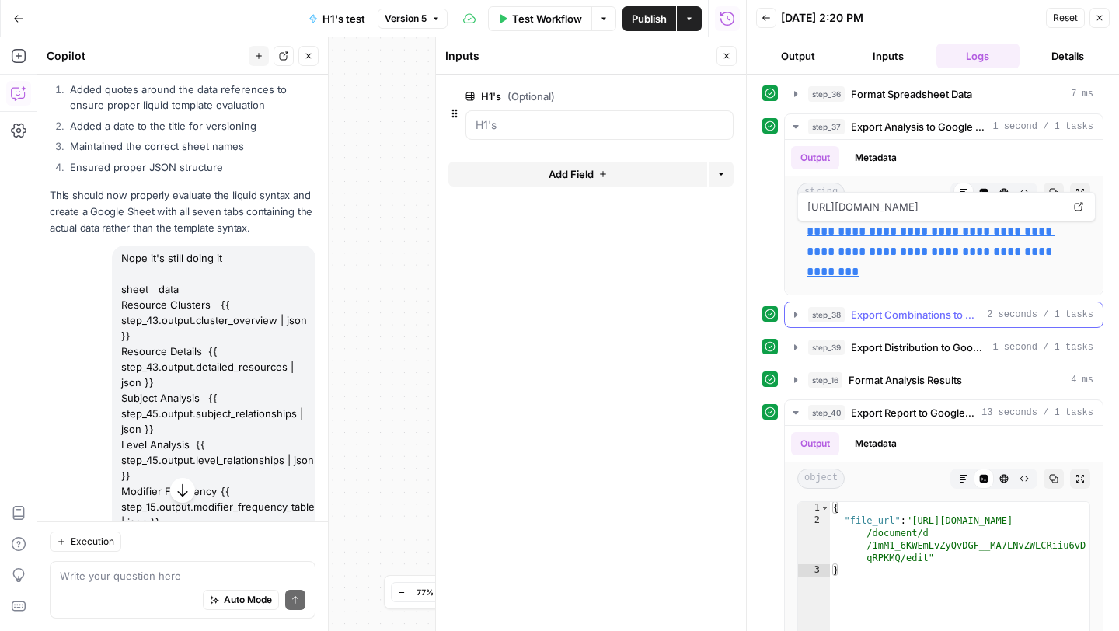
scroll to position [364, 0]
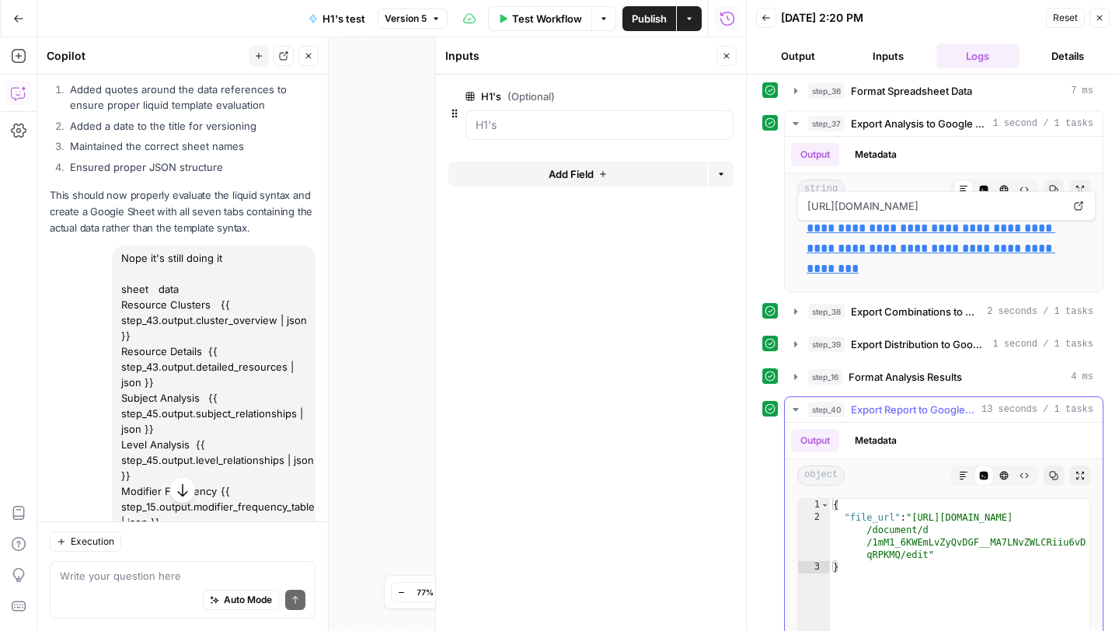
click at [792, 406] on icon "button" at bounding box center [795, 409] width 12 height 12
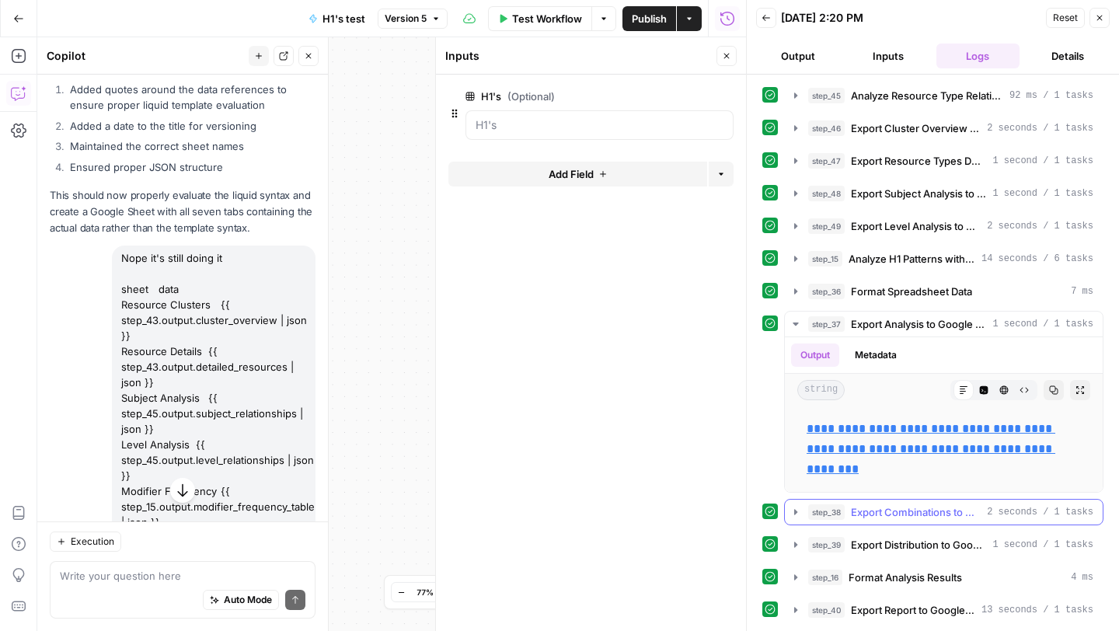
click at [792, 509] on icon "button" at bounding box center [795, 512] width 12 height 12
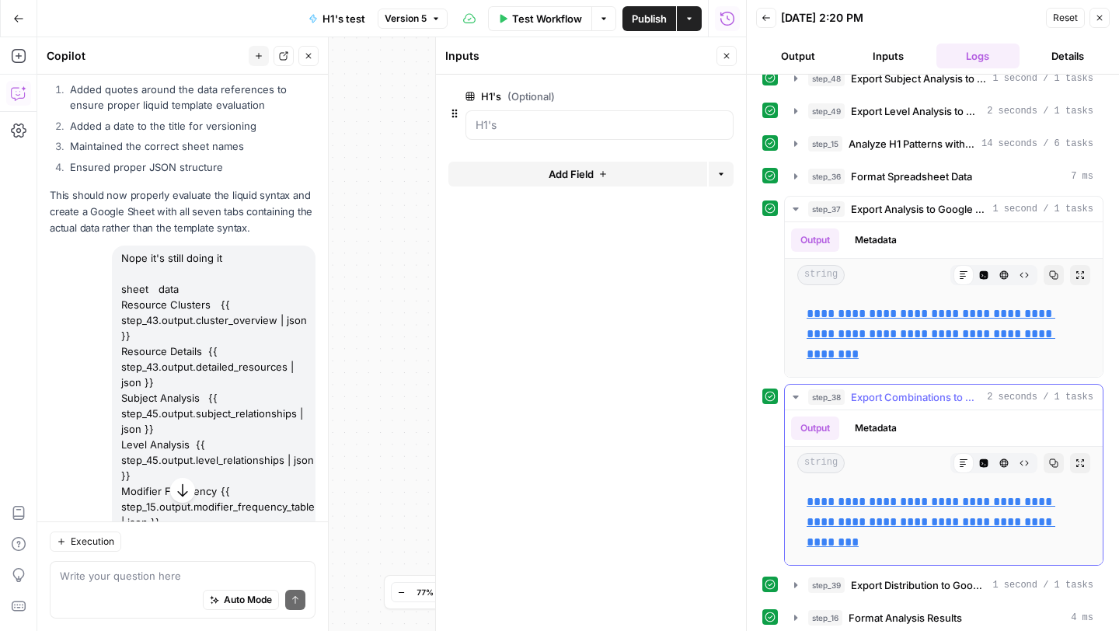
scroll to position [291, 0]
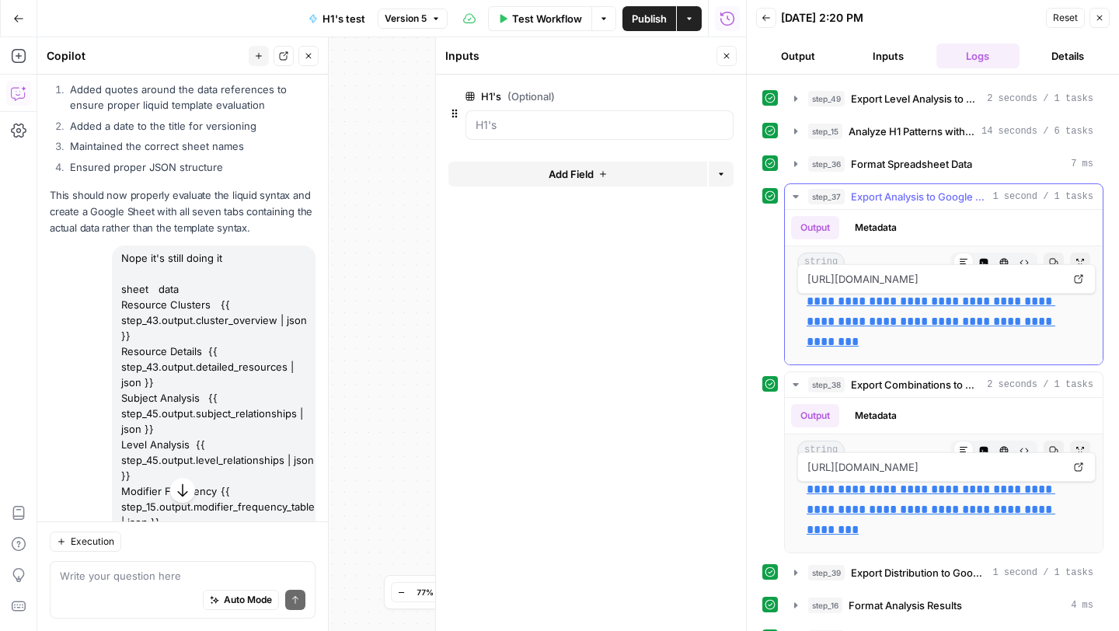
click at [796, 195] on icon "button" at bounding box center [794, 196] width 5 height 3
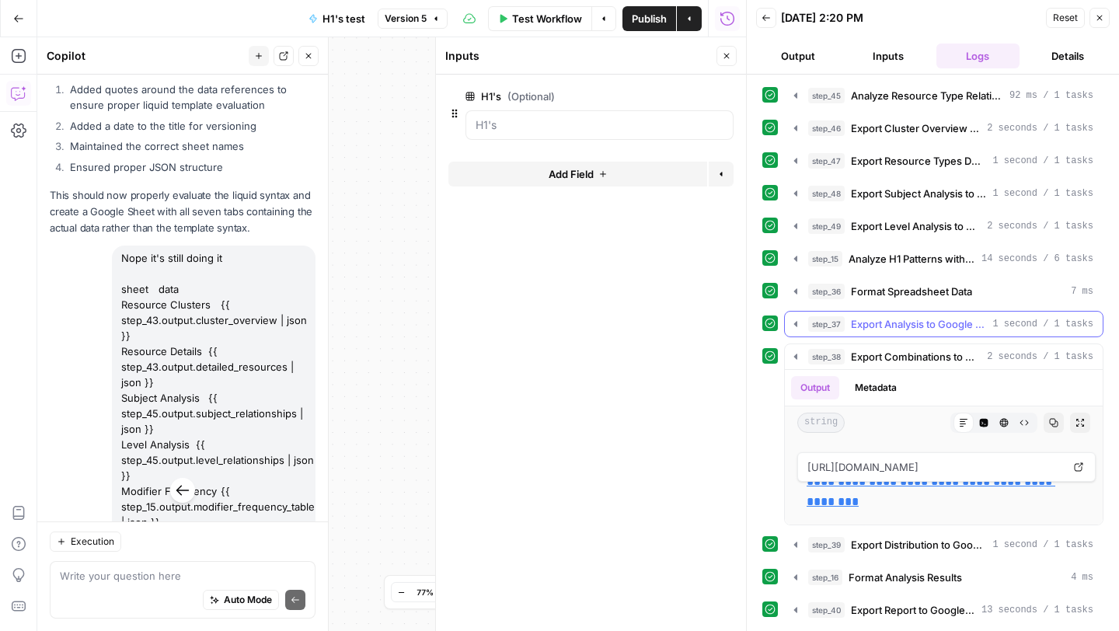
scroll to position [163, 0]
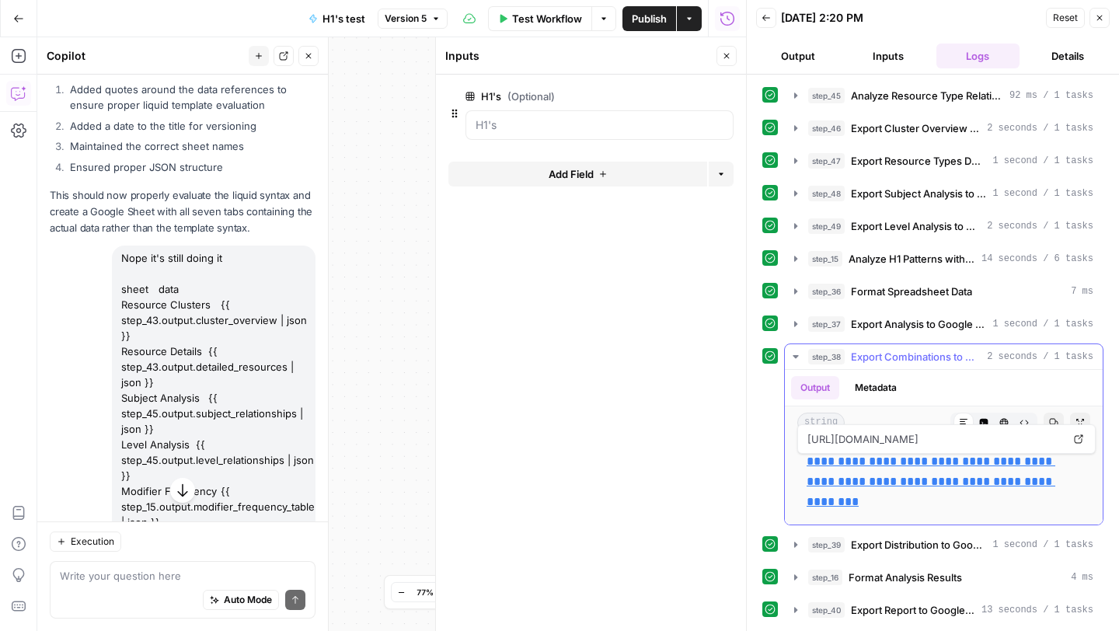
click at [851, 462] on link "**********" at bounding box center [930, 481] width 249 height 52
click at [791, 552] on button "step_39 Export Distribution to Google Sheets 1 second / 1 tasks" at bounding box center [944, 544] width 318 height 25
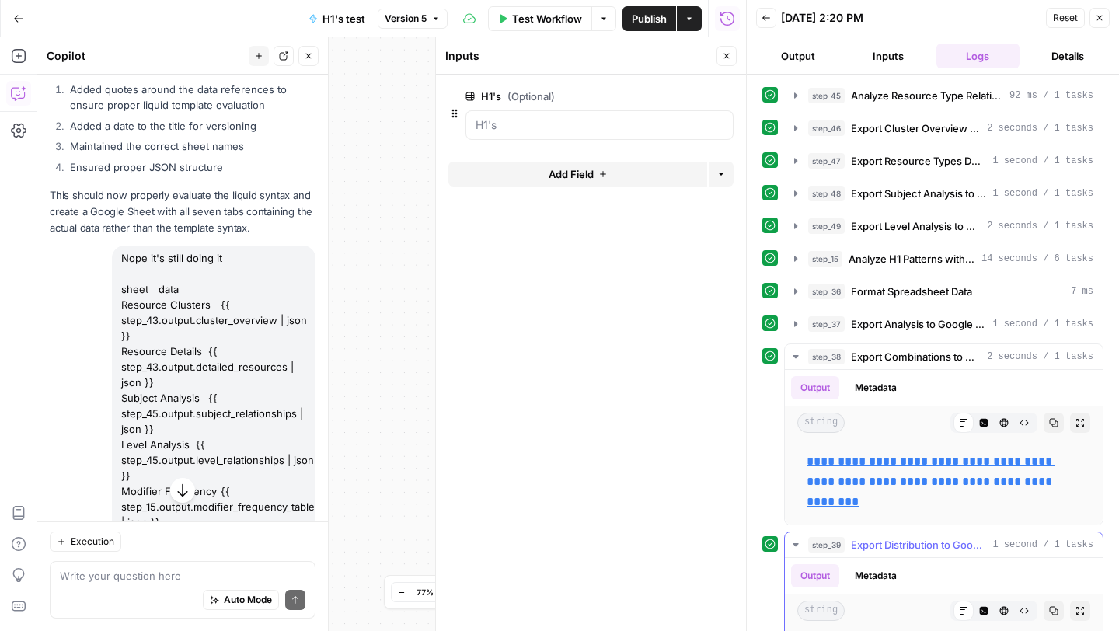
scroll to position [246, 0]
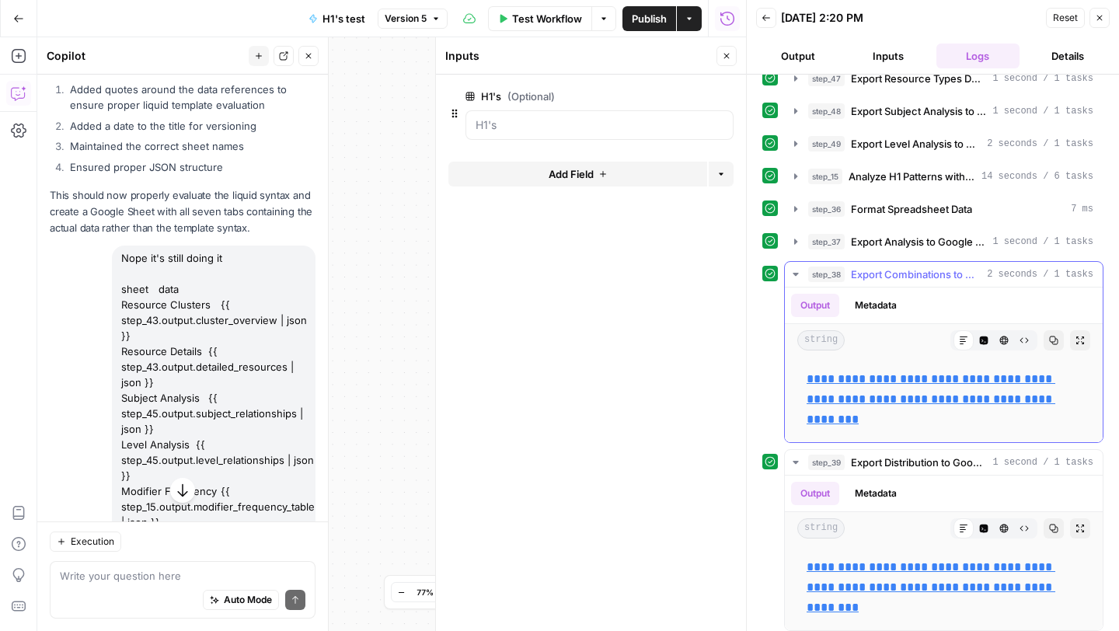
click at [793, 275] on icon "button" at bounding box center [795, 274] width 12 height 12
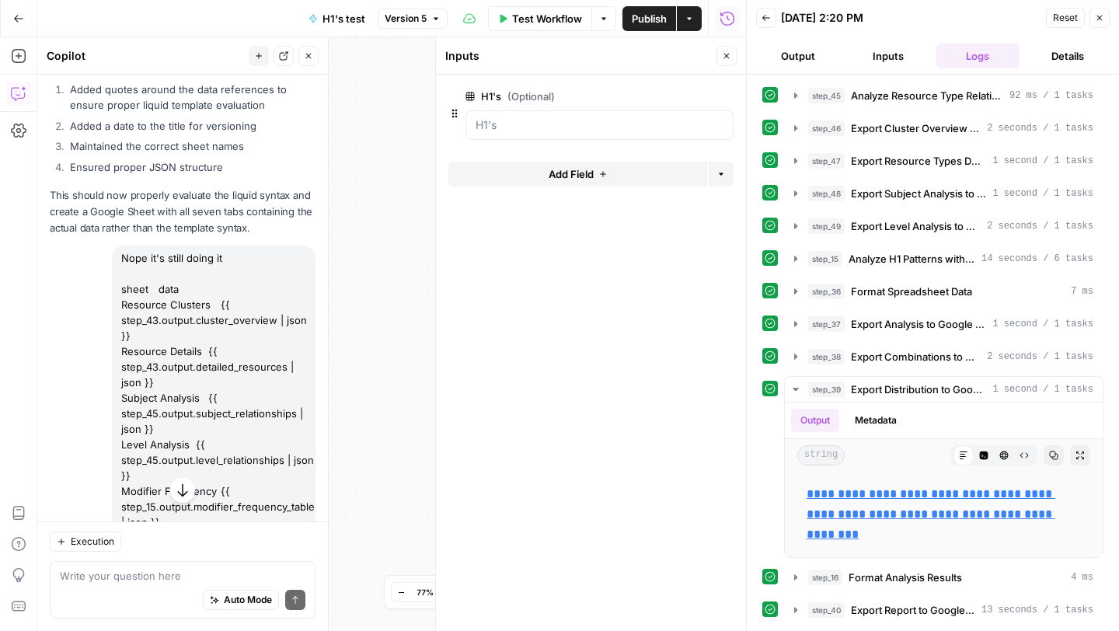
scroll to position [183, 0]
click at [848, 488] on link "**********" at bounding box center [930, 514] width 249 height 52
click at [794, 582] on icon "button" at bounding box center [795, 577] width 12 height 12
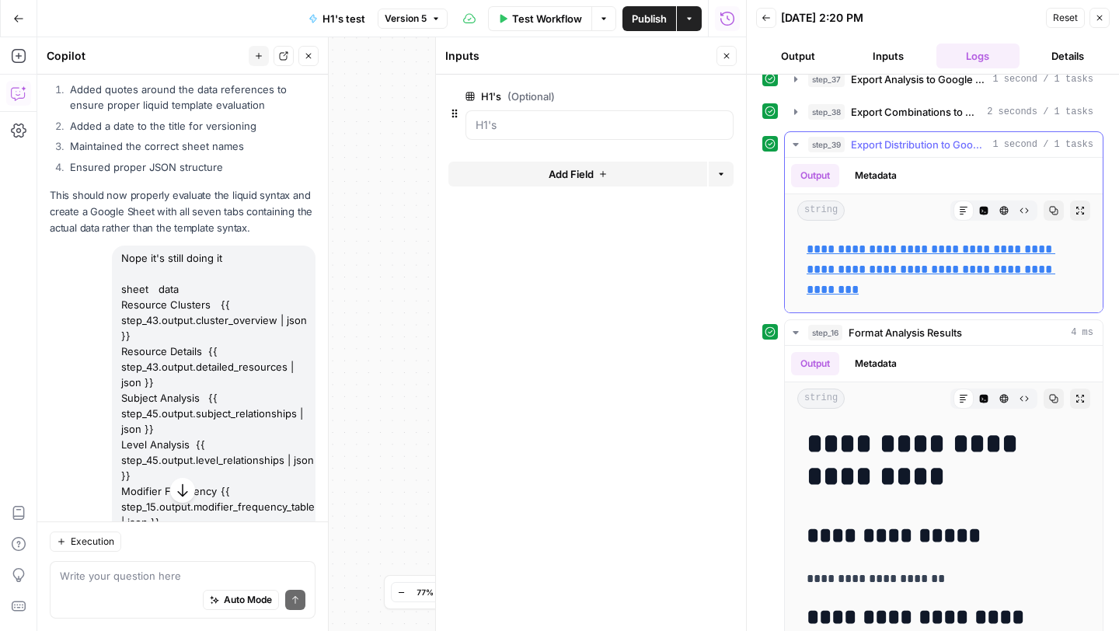
scroll to position [423, 0]
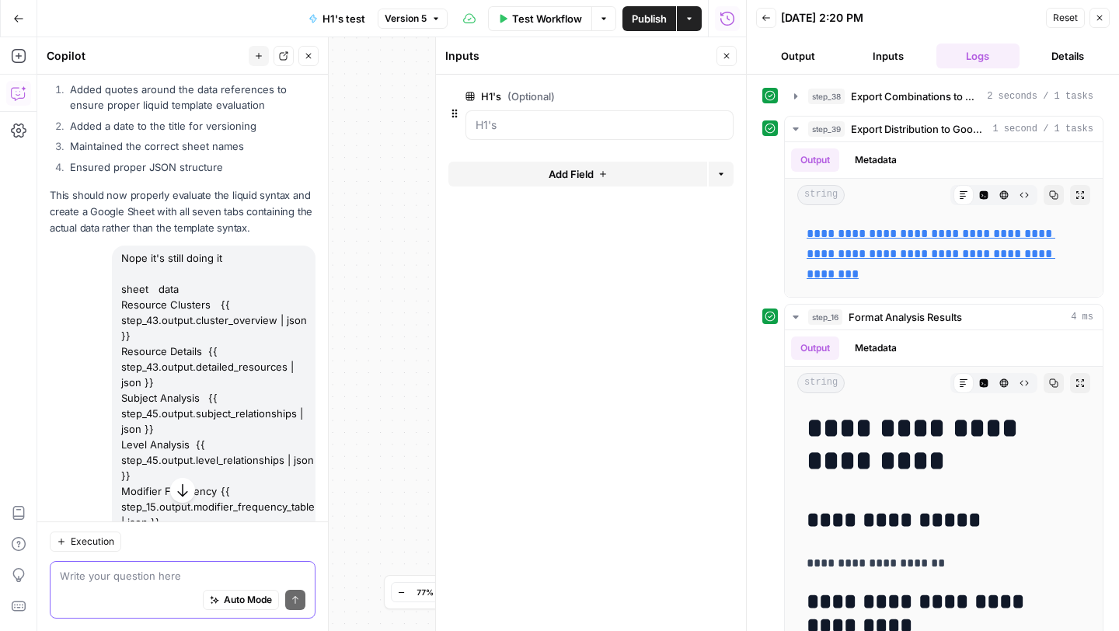
click at [100, 580] on textarea at bounding box center [183, 576] width 246 height 16
click at [86, 577] on textarea "Can" at bounding box center [183, 576] width 246 height 16
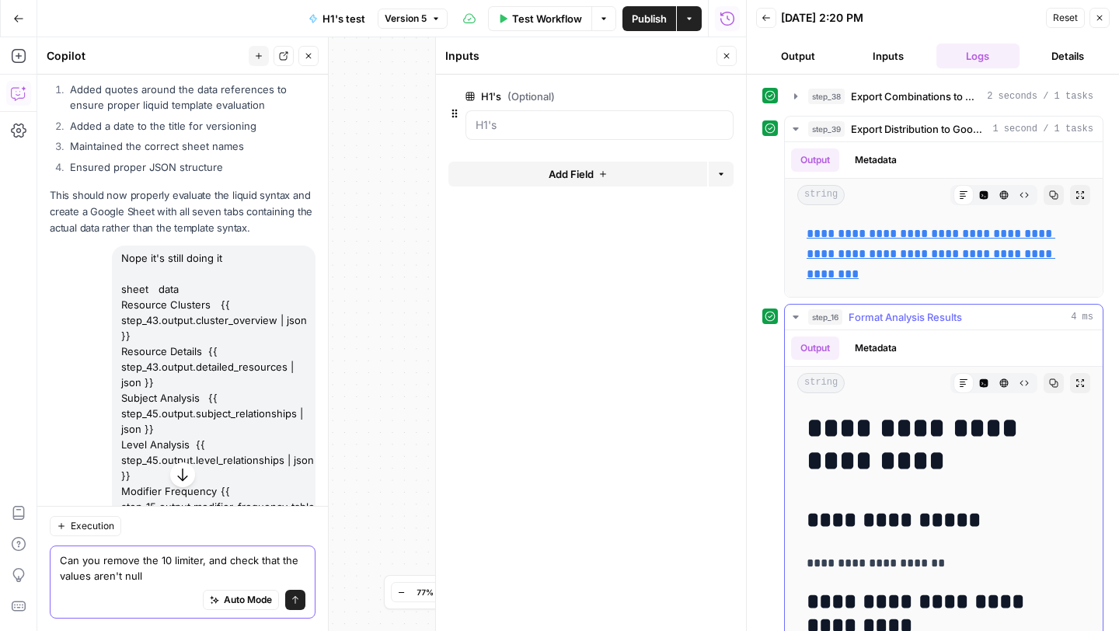
scroll to position [0, 0]
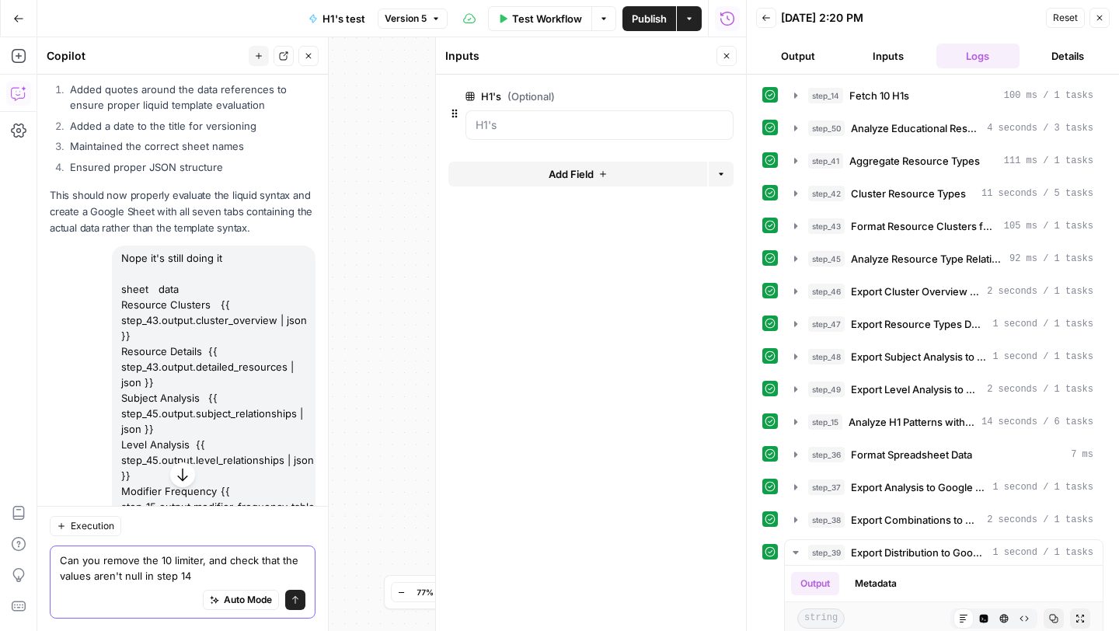
click at [171, 558] on textarea "Can you remove the 10 limiter, and check that the values aren't null in step 14" at bounding box center [183, 567] width 246 height 31
type textarea "Can you remove the 10 h1 limiter, and check that the values aren't null in step…"
click at [291, 598] on icon "submit" at bounding box center [295, 599] width 9 height 9
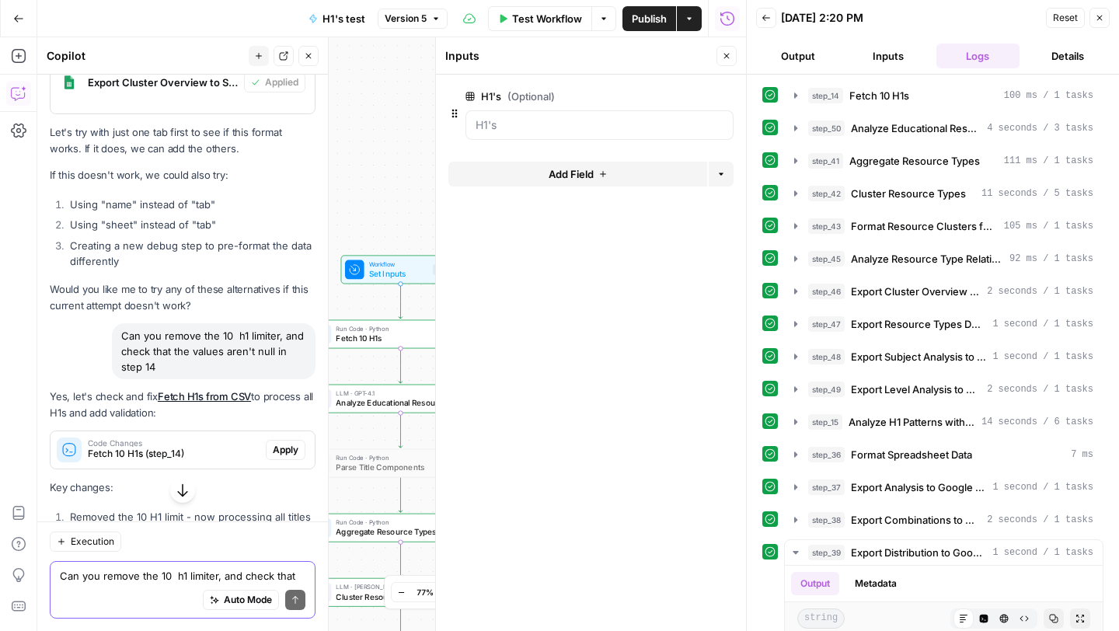
scroll to position [32272, 0]
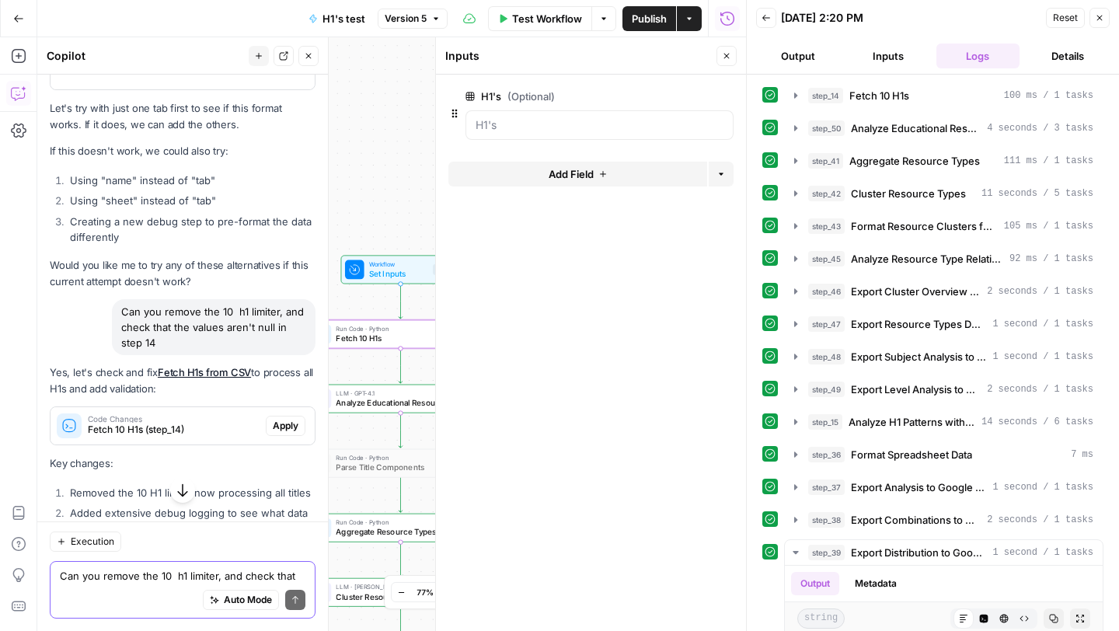
click at [288, 419] on span "Apply" at bounding box center [286, 426] width 26 height 14
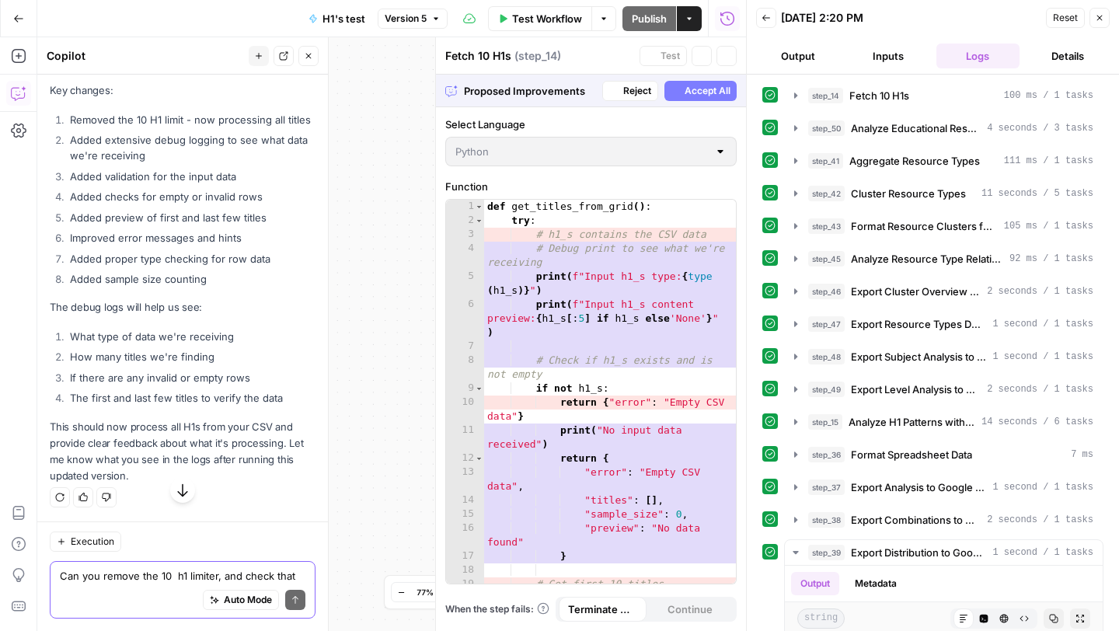
scroll to position [30929, 0]
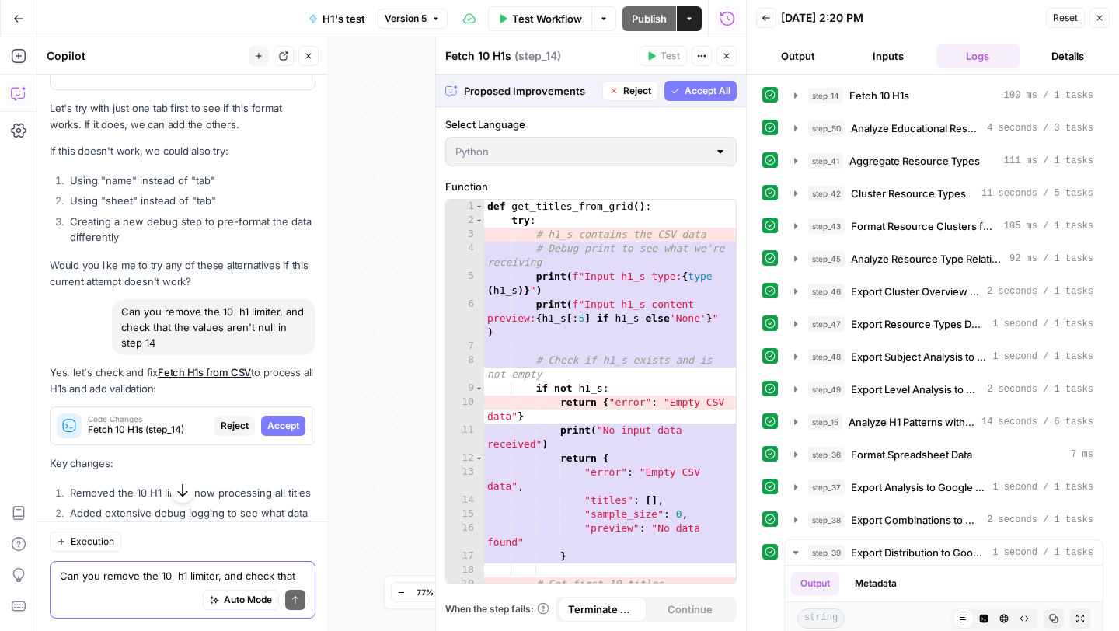
click at [288, 419] on span "Accept" at bounding box center [283, 426] width 32 height 14
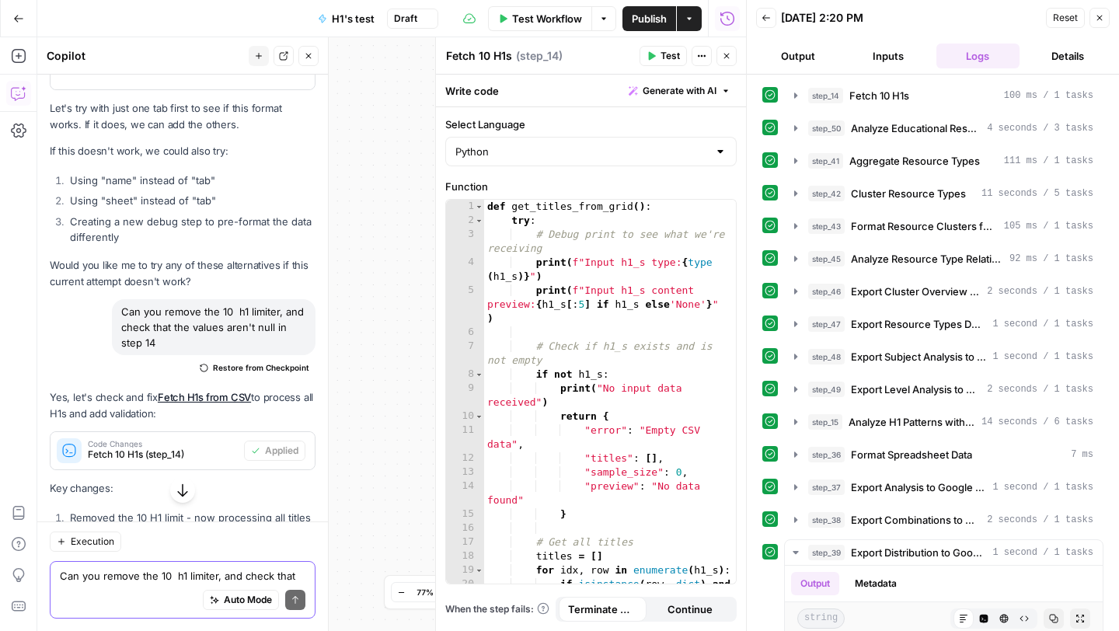
scroll to position [32508, 0]
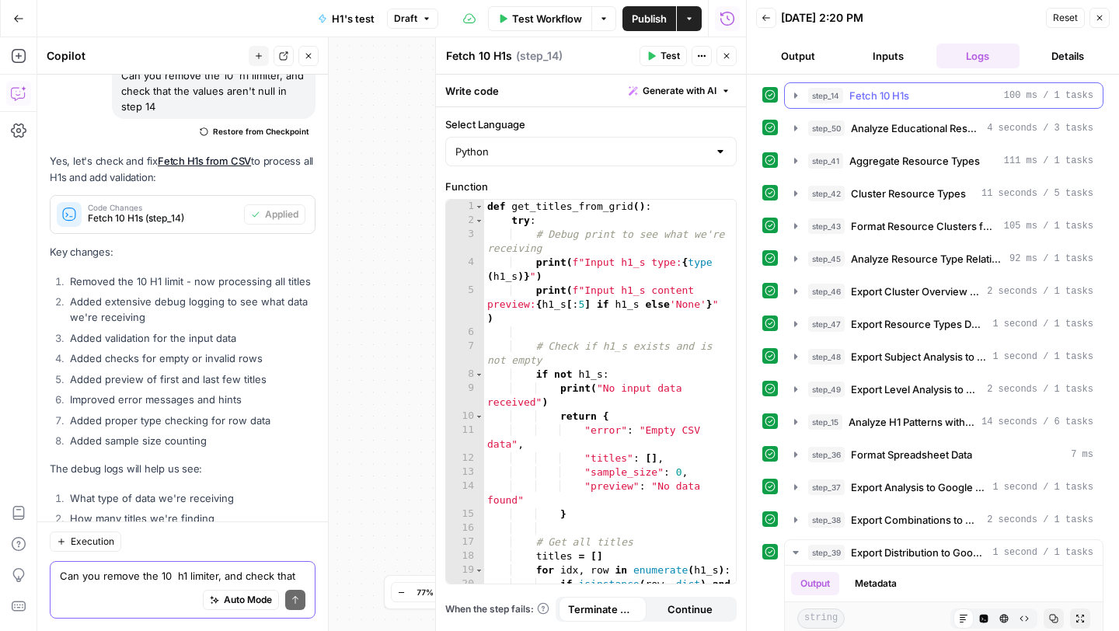
click at [857, 97] on span "Fetch 10 H1s" at bounding box center [879, 96] width 60 height 16
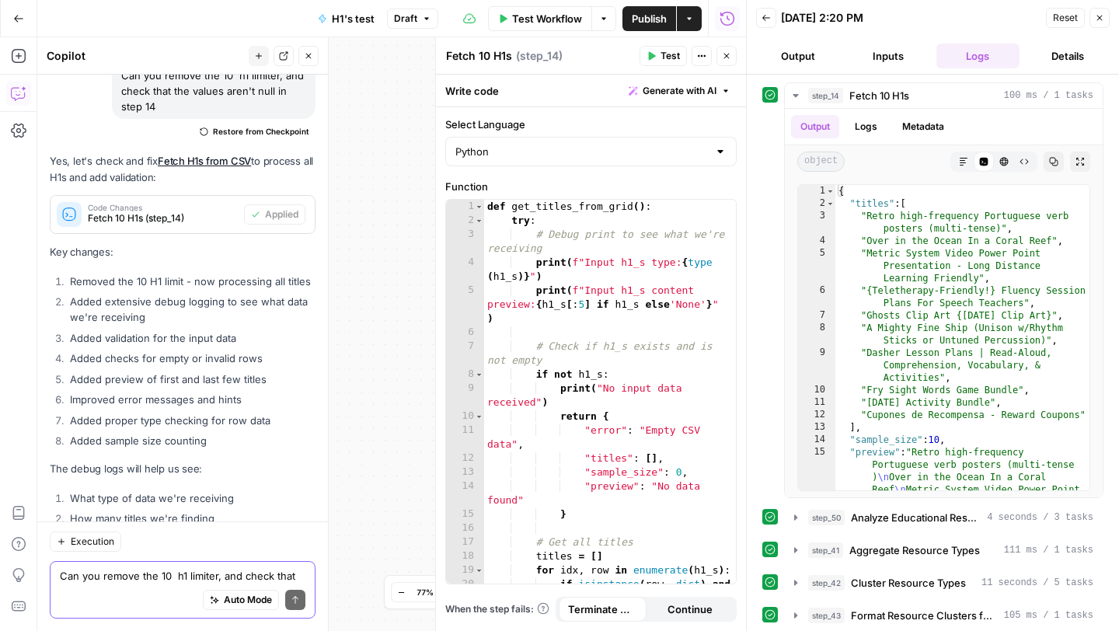
click at [650, 57] on icon "button" at bounding box center [652, 56] width 7 height 9
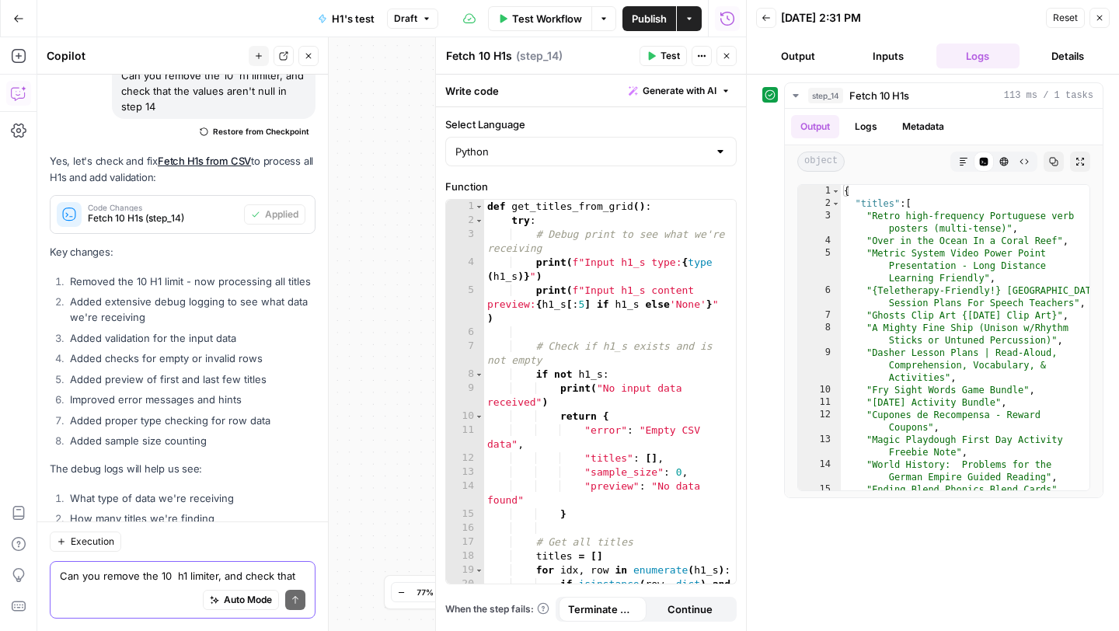
click at [1054, 57] on button "Details" at bounding box center [1068, 56] width 84 height 25
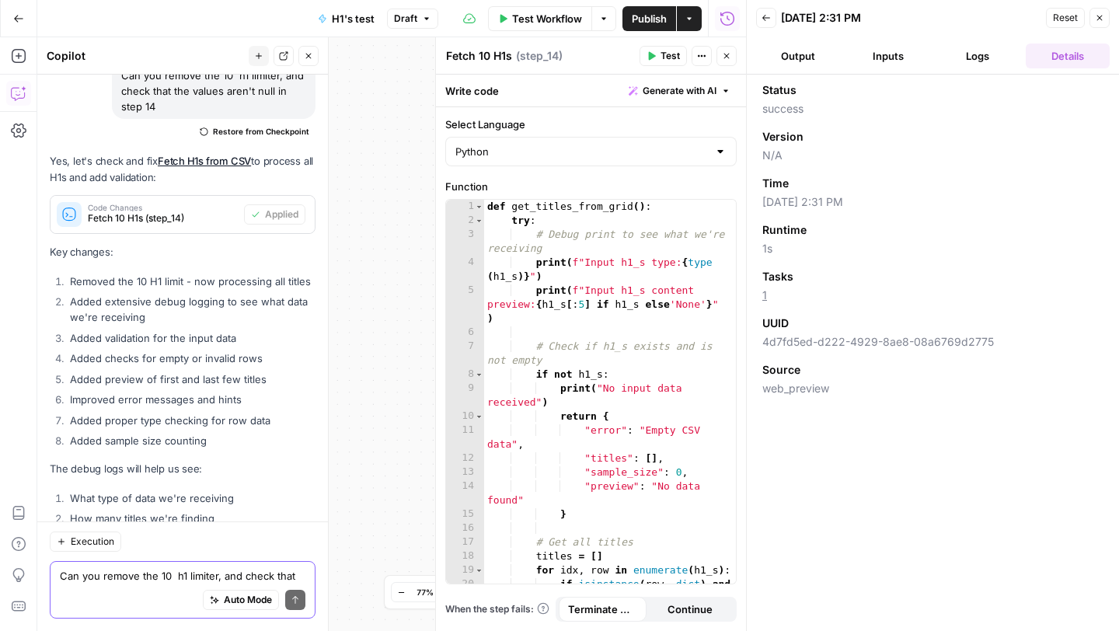
click at [602, 19] on icon "button" at bounding box center [603, 18] width 9 height 9
click at [569, 55] on span "Run Test" at bounding box center [560, 55] width 68 height 16
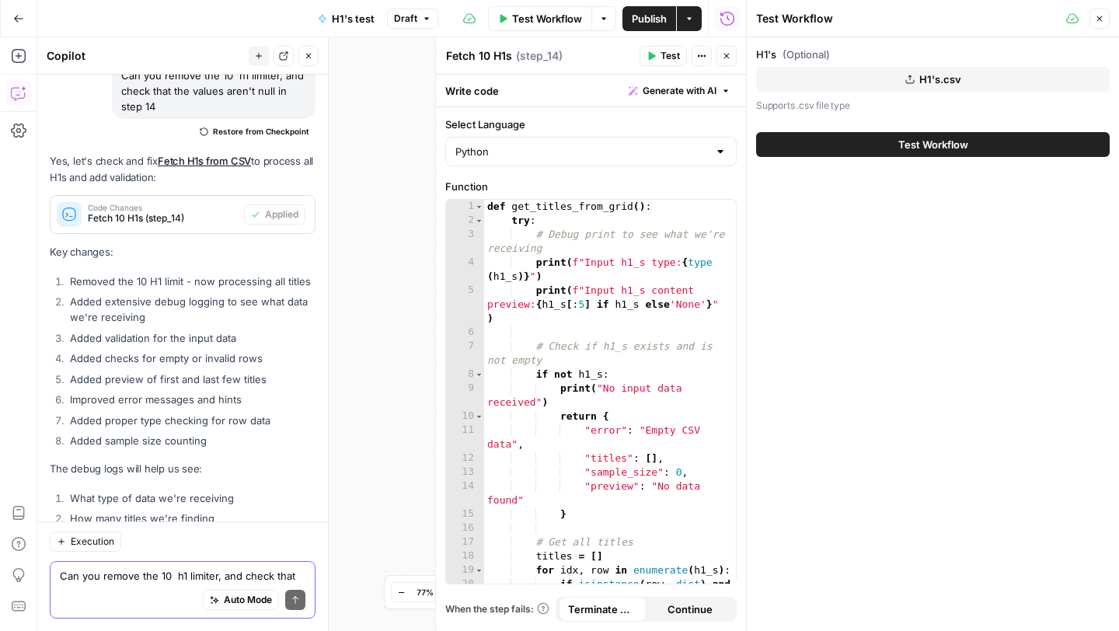
click at [873, 142] on button "Test Workflow" at bounding box center [933, 144] width 354 height 25
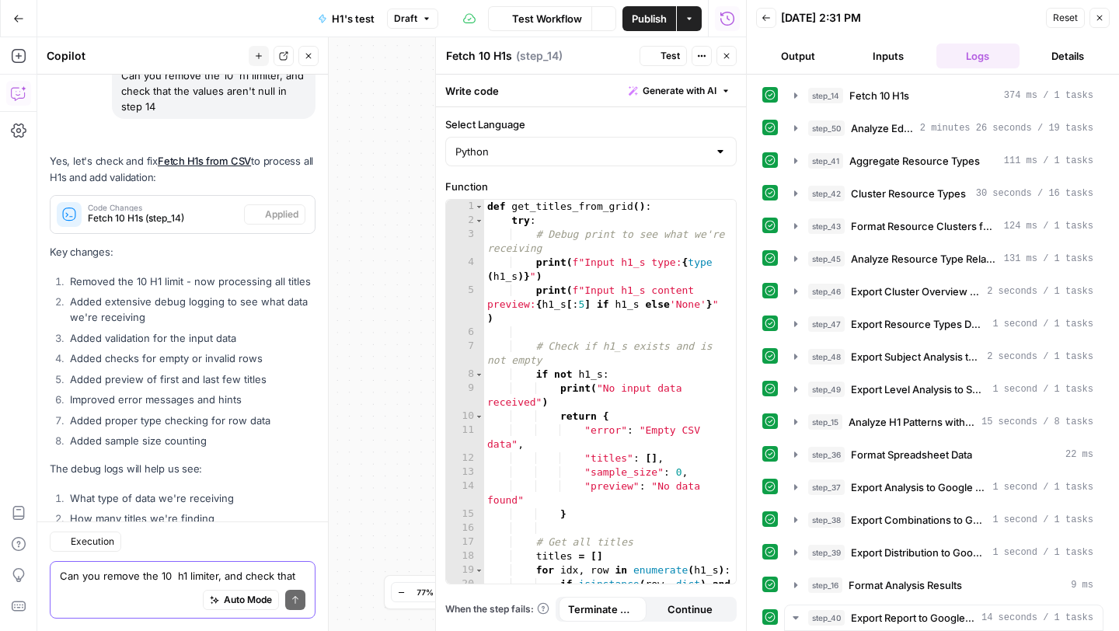
scroll to position [32508, 0]
click at [795, 161] on icon "button" at bounding box center [795, 160] width 3 height 5
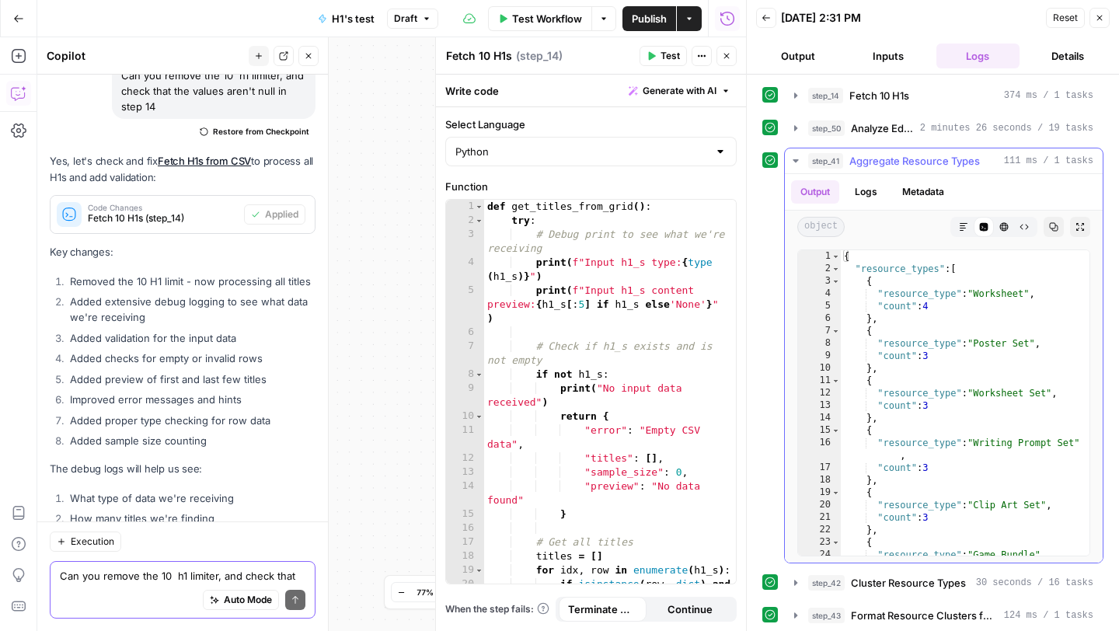
click at [795, 161] on icon "button" at bounding box center [794, 160] width 5 height 3
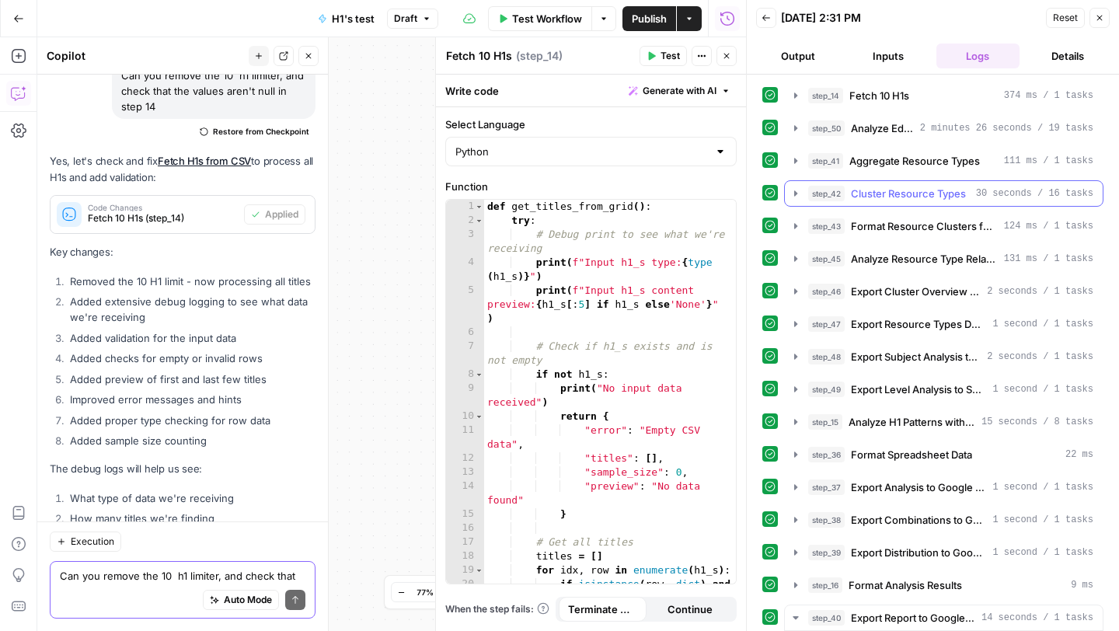
click at [789, 195] on button "step_42 Cluster Resource Types 30 seconds / 16 tasks" at bounding box center [944, 193] width 318 height 25
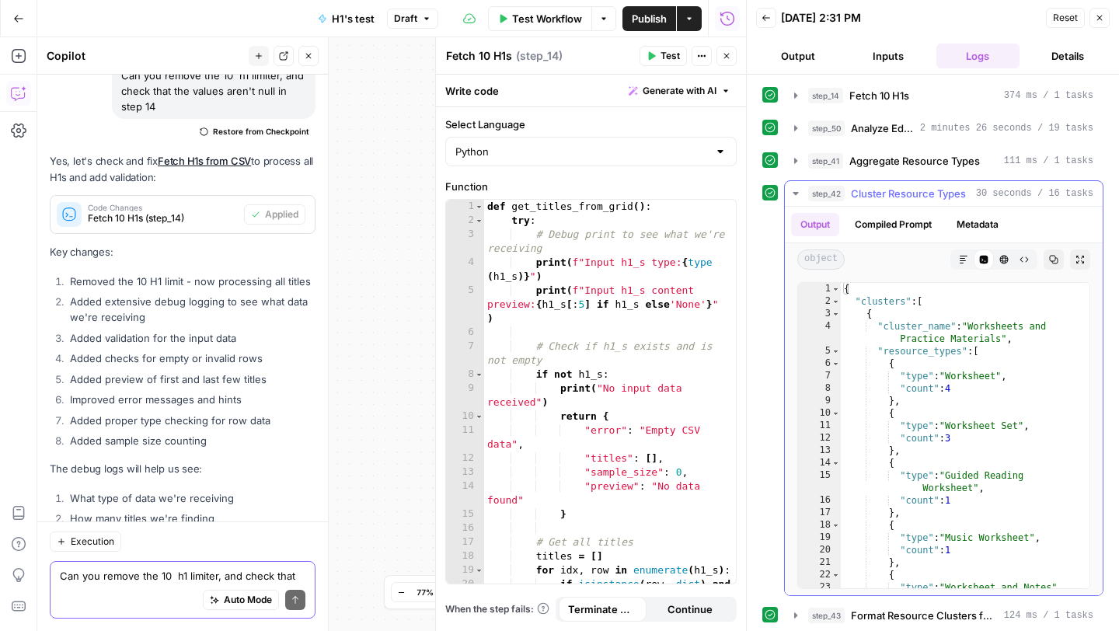
click at [792, 201] on button "step_42 Cluster Resource Types 30 seconds / 16 tasks" at bounding box center [944, 193] width 318 height 25
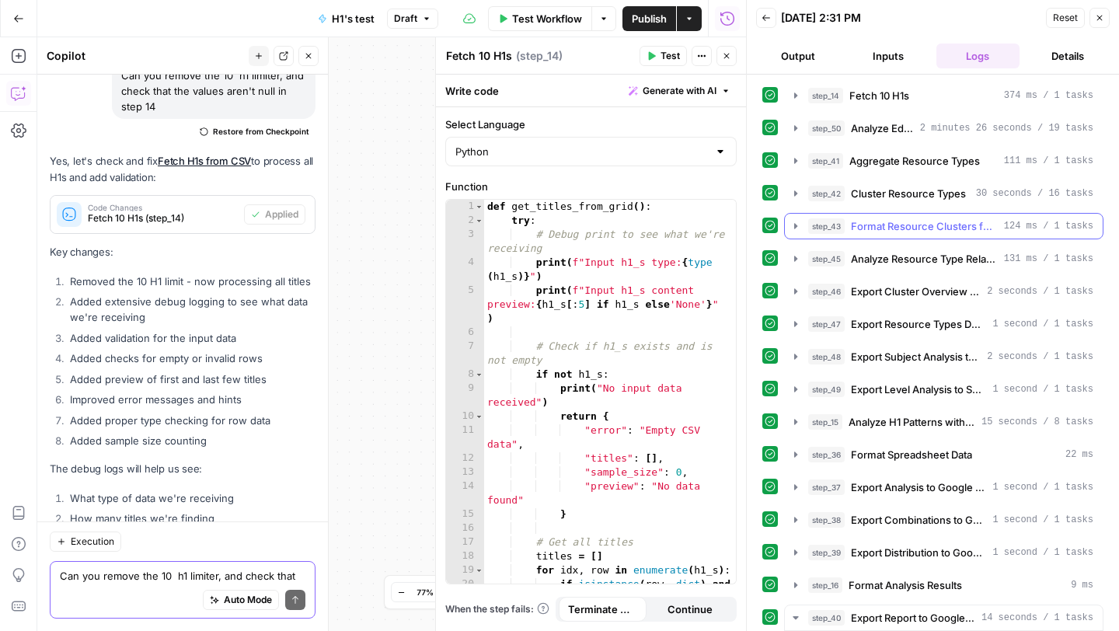
click at [792, 229] on icon "button" at bounding box center [795, 226] width 12 height 12
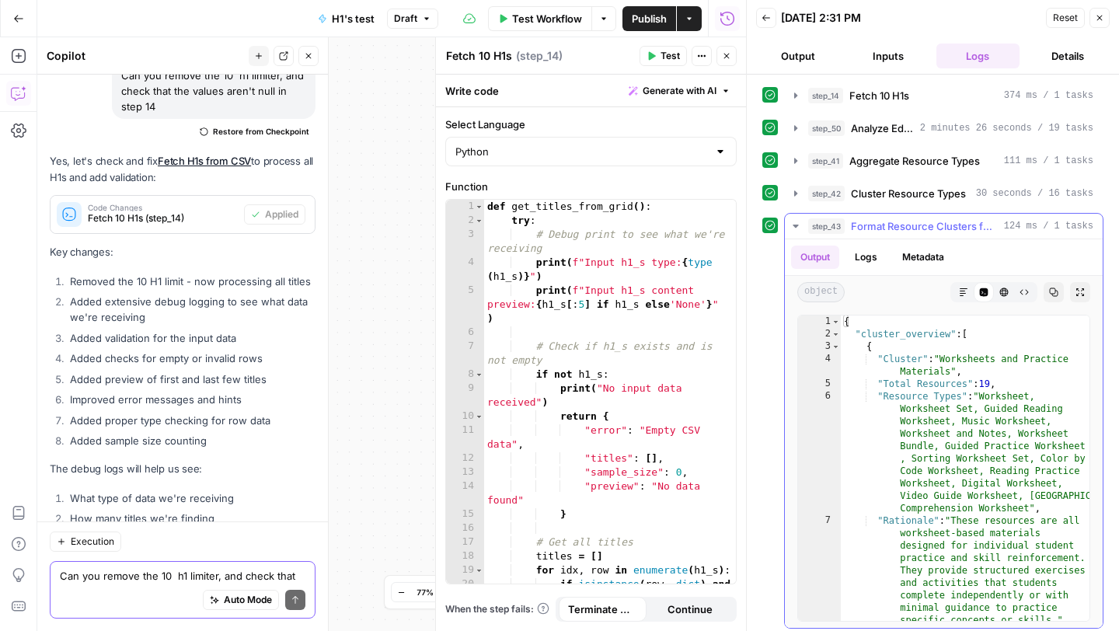
click at [792, 229] on icon "button" at bounding box center [795, 226] width 12 height 12
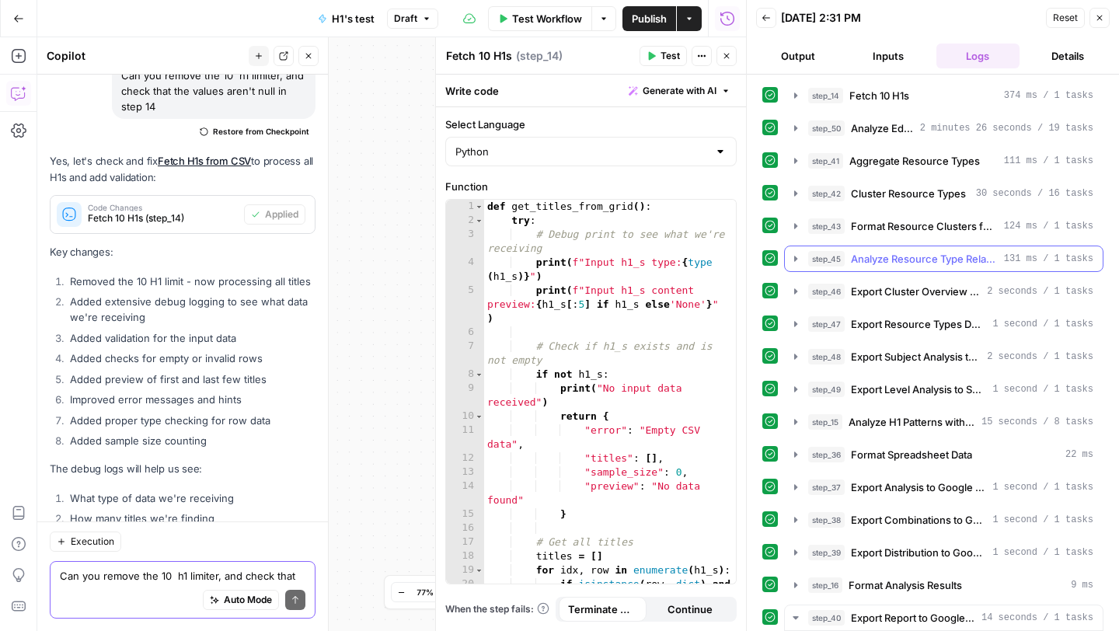
click at [791, 263] on icon "button" at bounding box center [795, 259] width 12 height 12
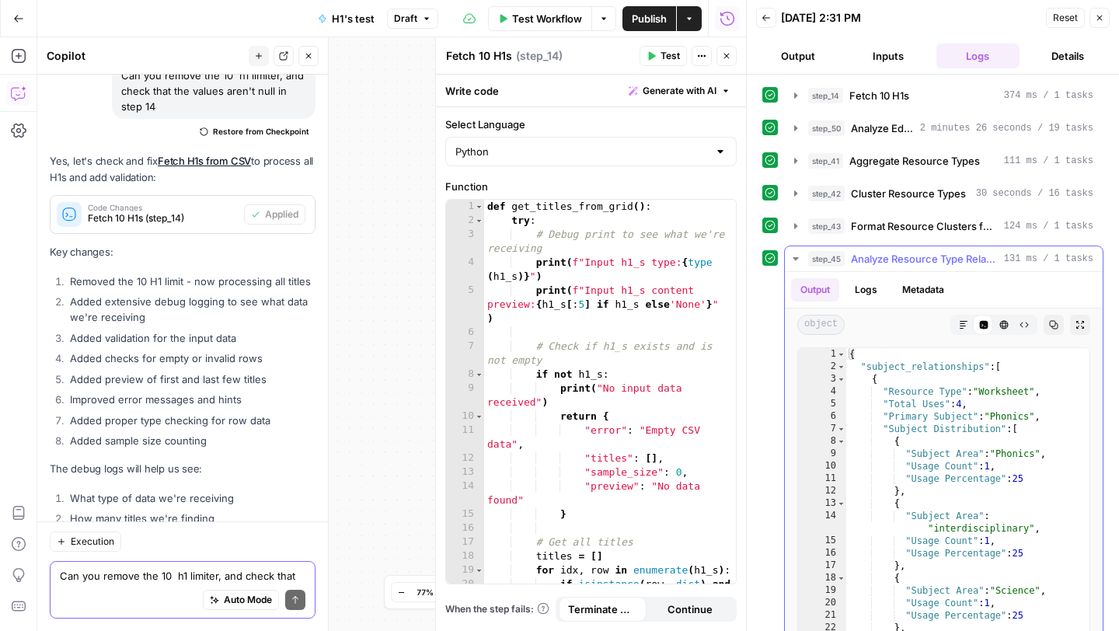
click at [791, 263] on icon "button" at bounding box center [795, 259] width 12 height 12
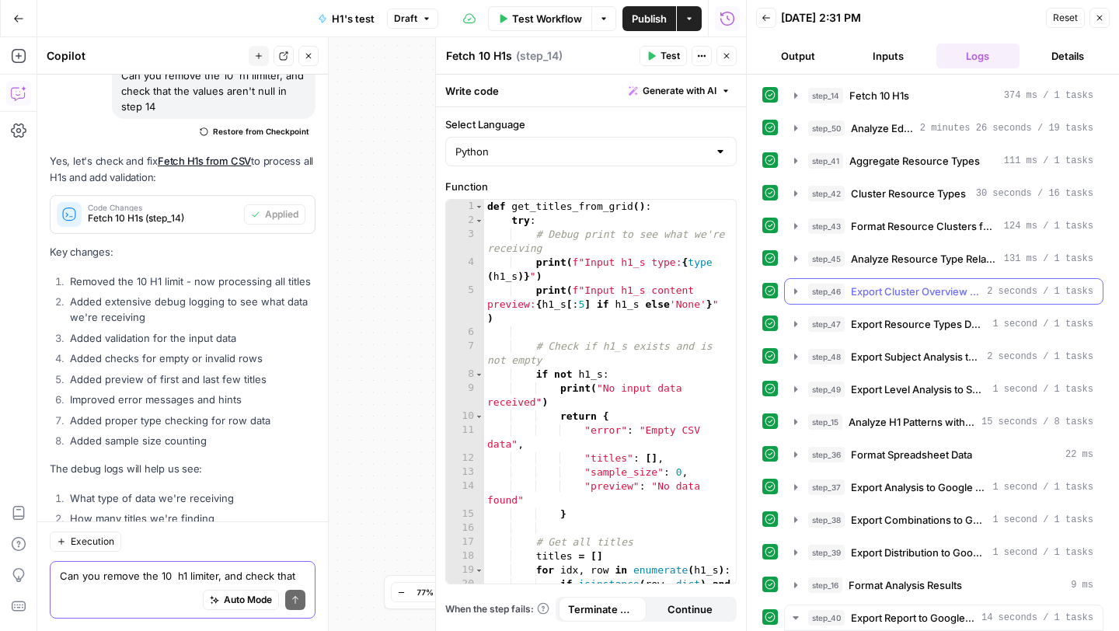
click at [791, 298] on button "step_46 Export Cluster Overview to Sheets 2 seconds / 1 tasks" at bounding box center [944, 291] width 318 height 25
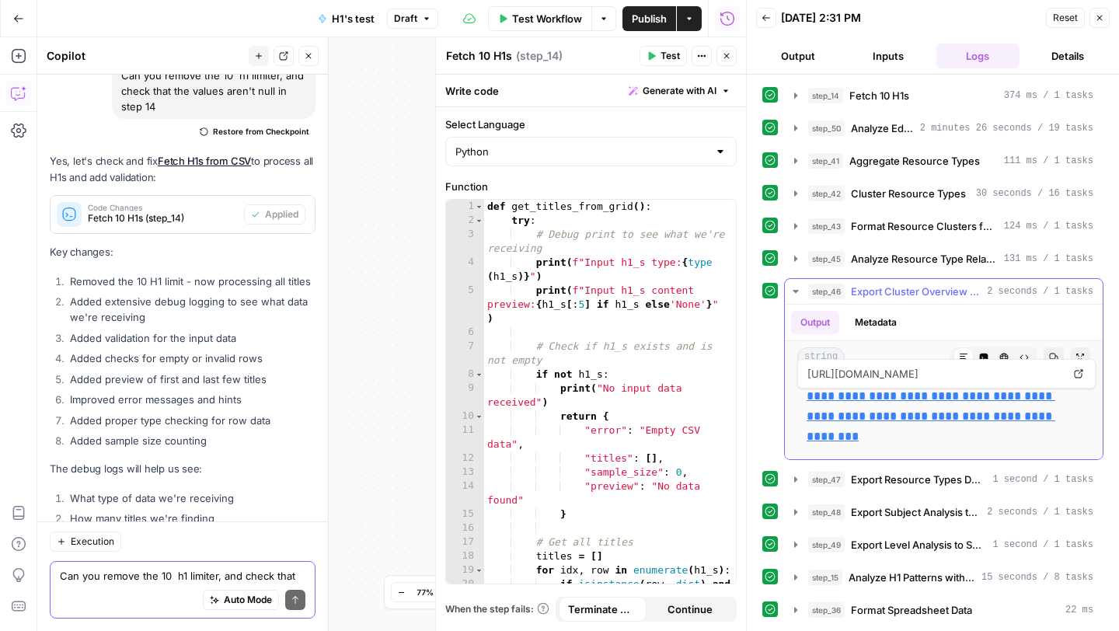
click at [851, 396] on link "**********" at bounding box center [930, 416] width 249 height 52
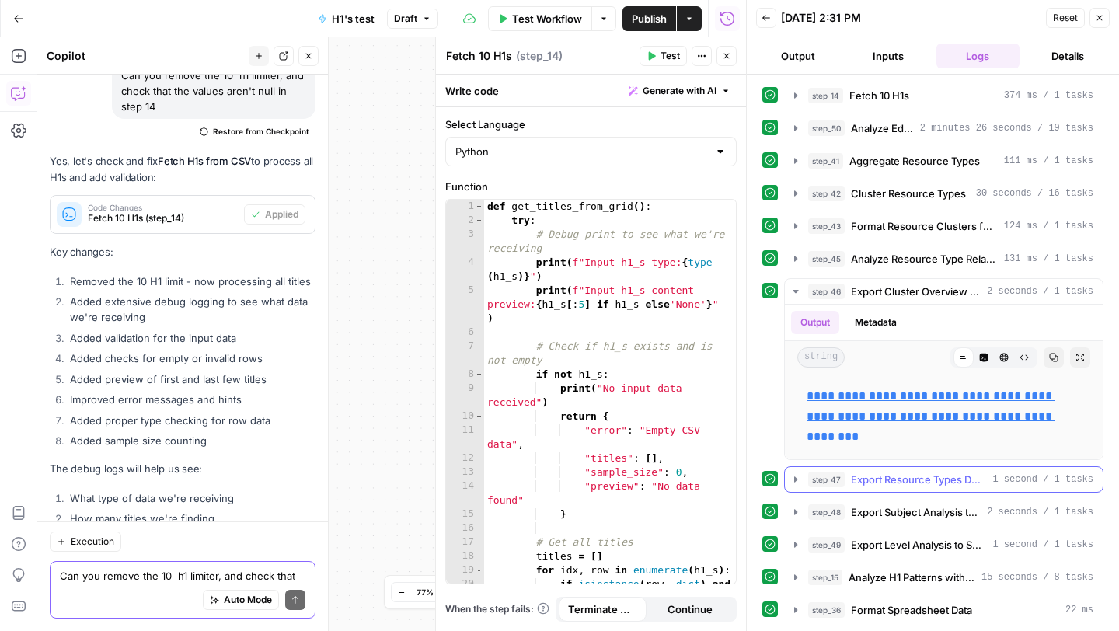
click at [796, 482] on icon "button" at bounding box center [795, 479] width 12 height 12
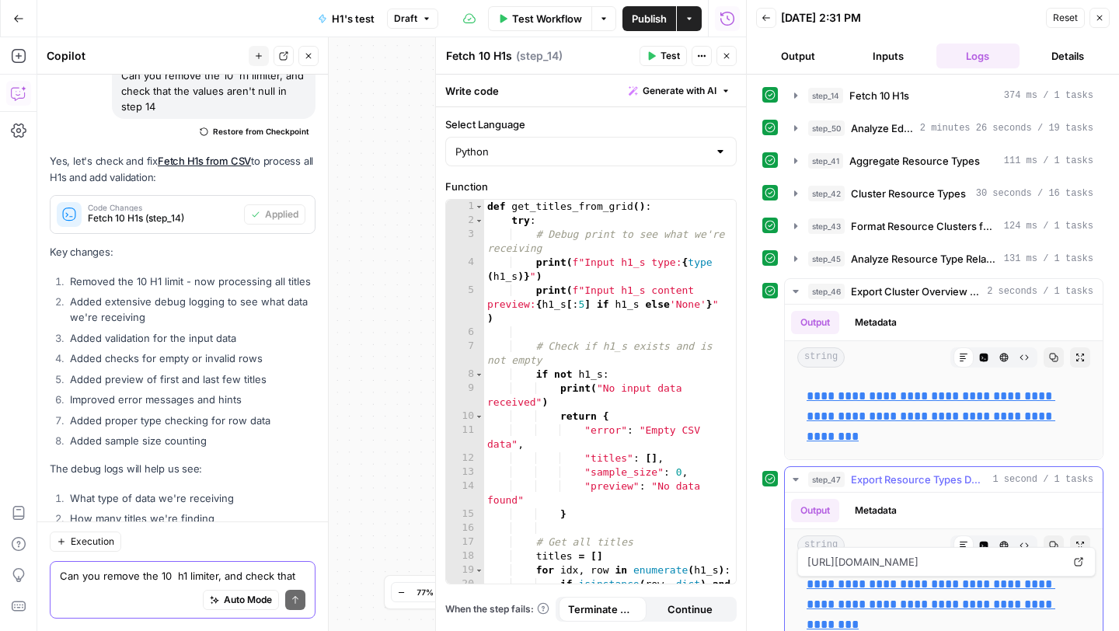
click at [883, 584] on link "**********" at bounding box center [930, 604] width 249 height 52
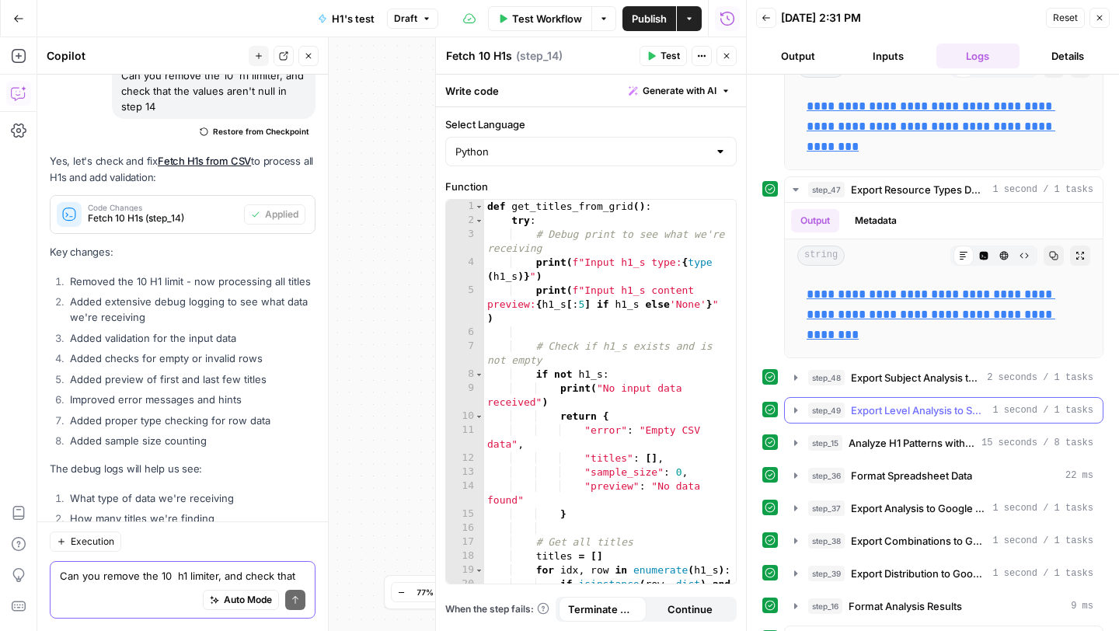
scroll to position [338, 0]
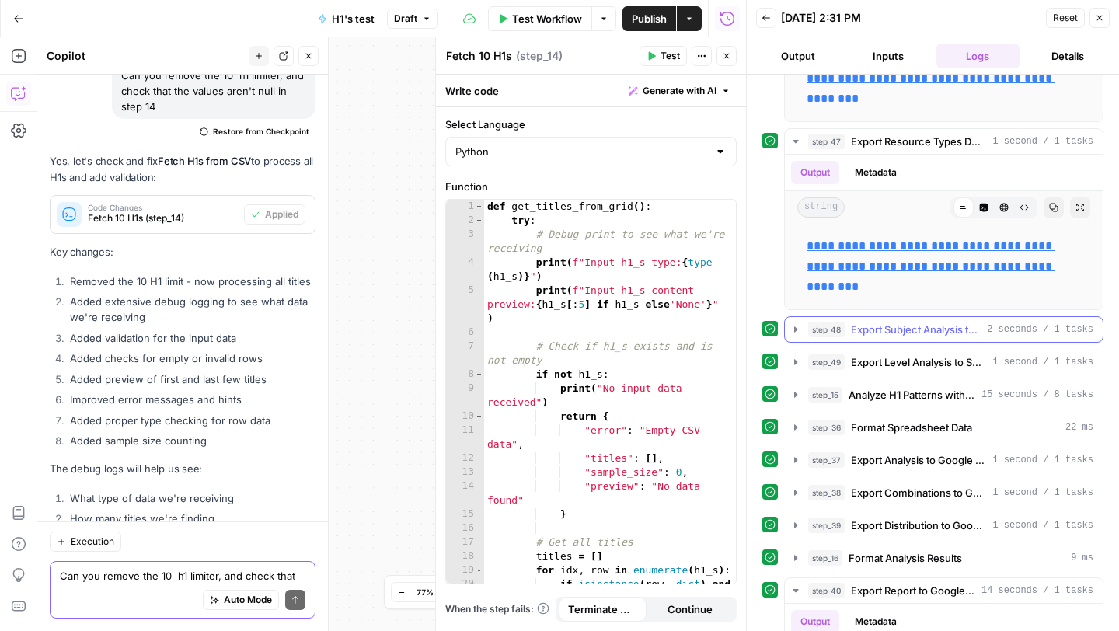
click at [795, 335] on icon "button" at bounding box center [795, 329] width 12 height 12
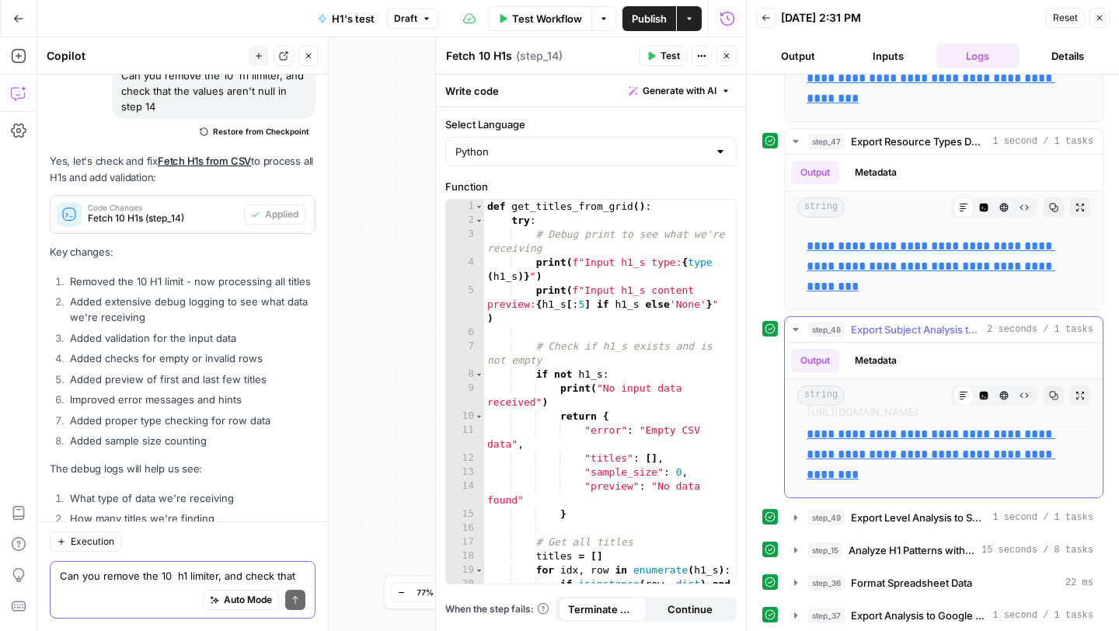
click at [875, 449] on link "**********" at bounding box center [930, 454] width 249 height 52
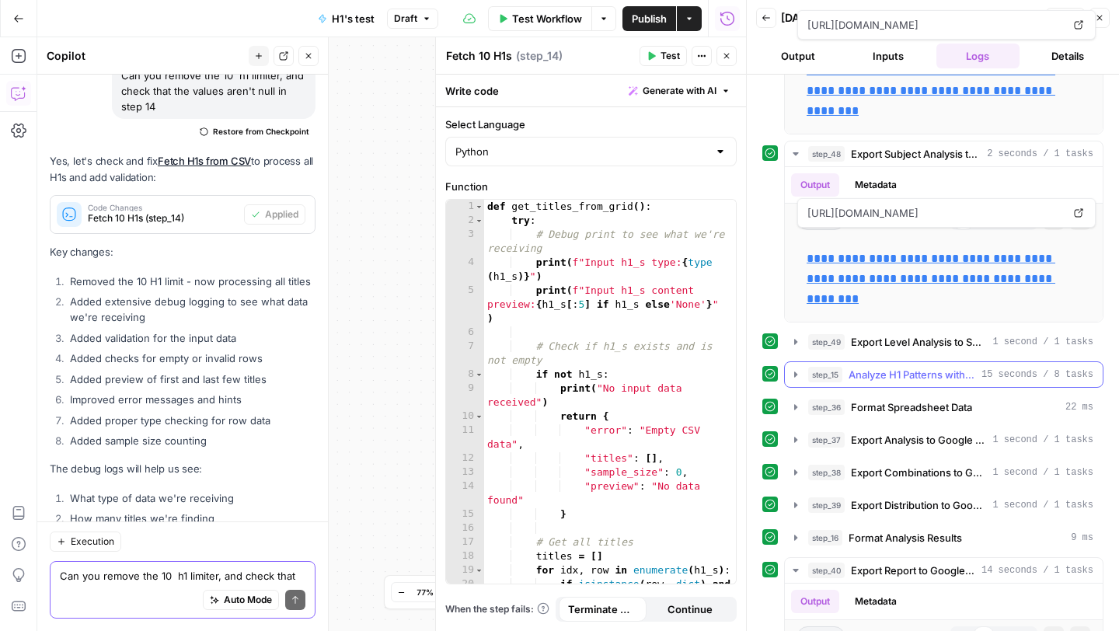
scroll to position [537, 0]
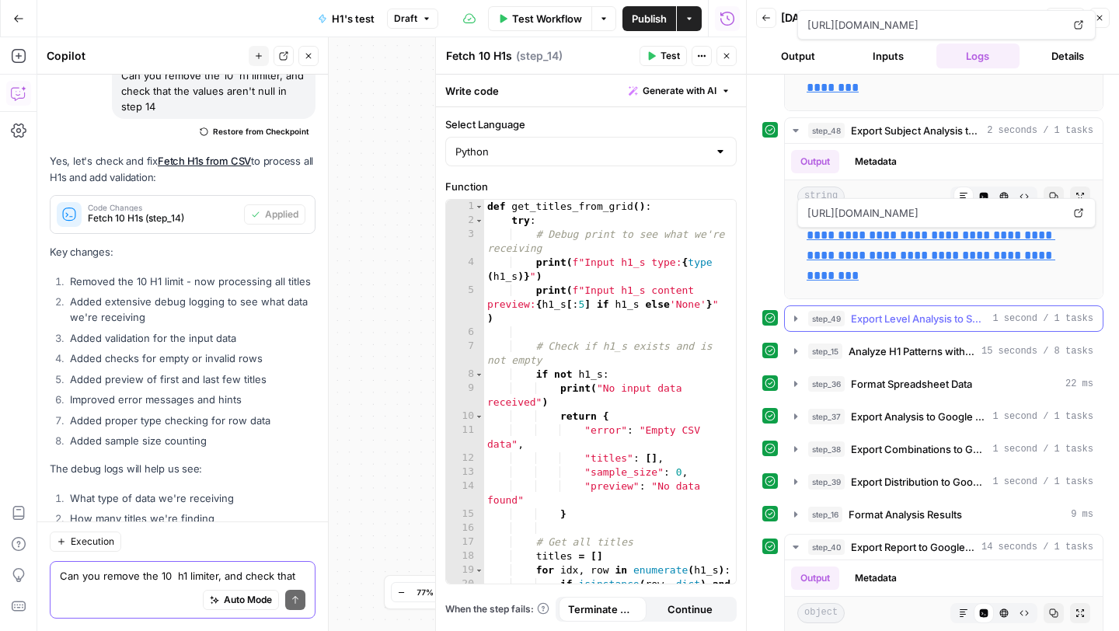
click at [796, 317] on icon "button" at bounding box center [795, 317] width 3 height 5
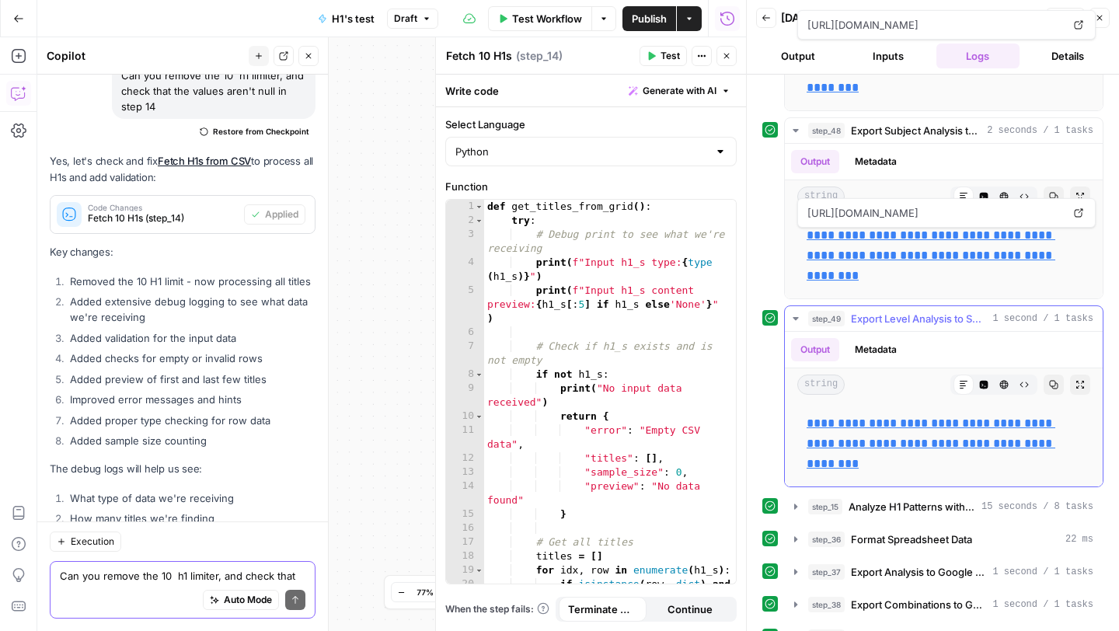
click at [858, 430] on p "**********" at bounding box center [943, 443] width 274 height 61
click at [860, 428] on link "**********" at bounding box center [930, 443] width 249 height 52
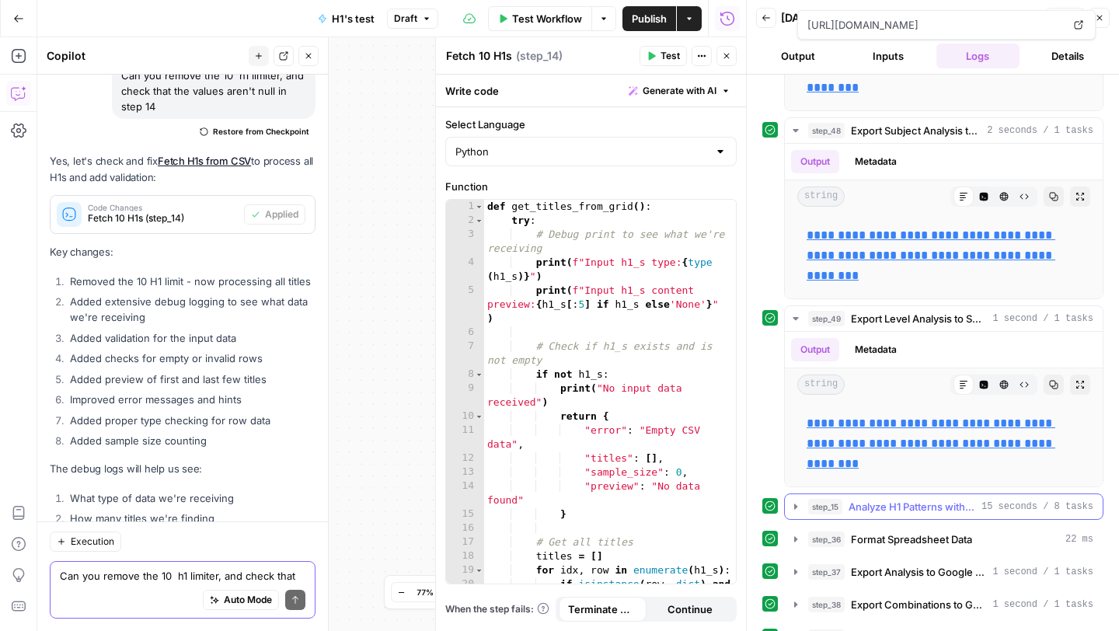
click at [800, 510] on icon "button" at bounding box center [795, 506] width 12 height 12
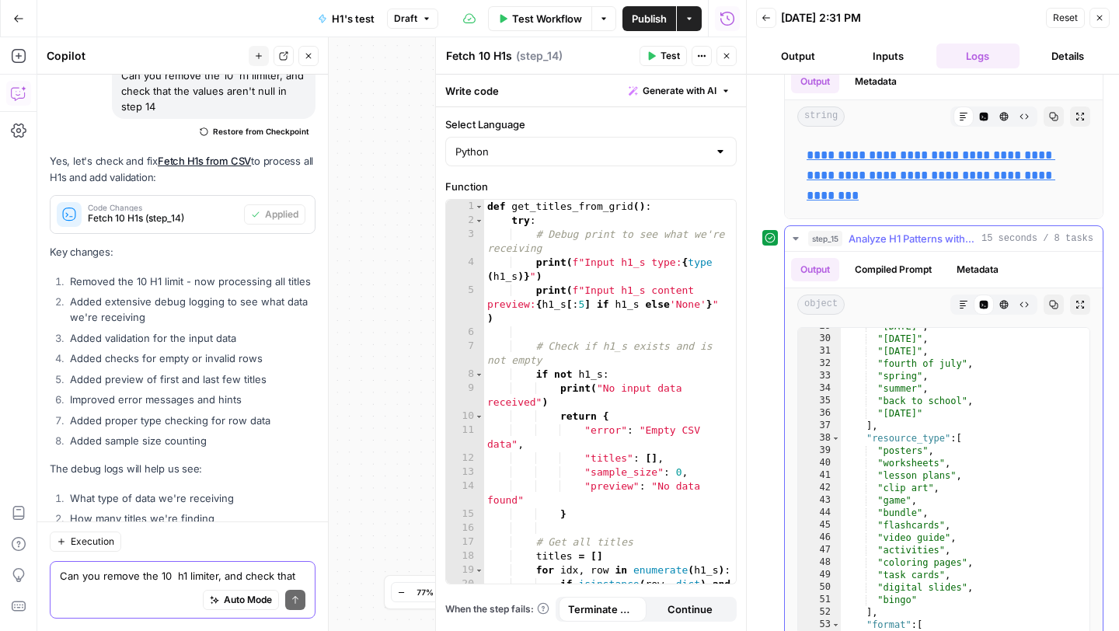
scroll to position [356, 0]
click at [796, 235] on icon "button" at bounding box center [795, 238] width 12 height 12
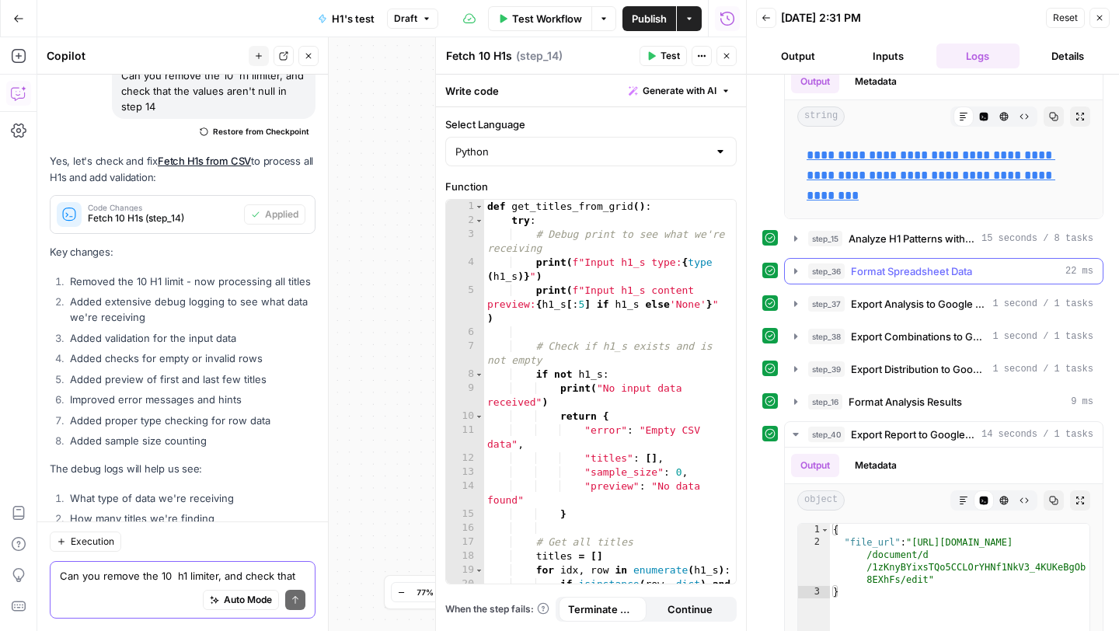
click at [792, 272] on icon "button" at bounding box center [795, 271] width 12 height 12
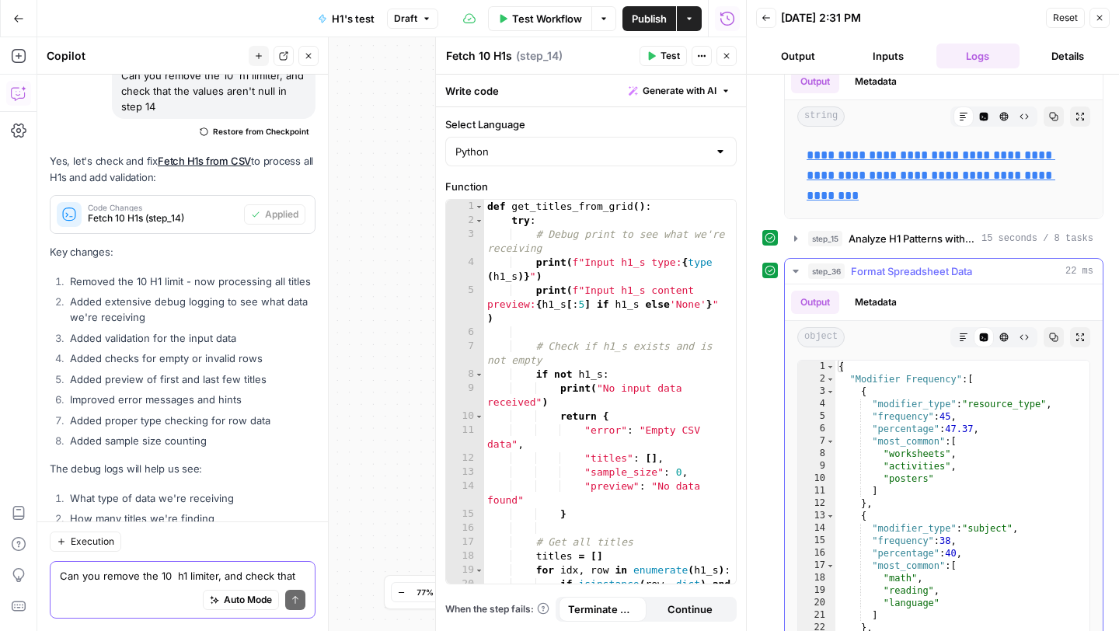
click at [792, 272] on icon "button" at bounding box center [795, 271] width 12 height 12
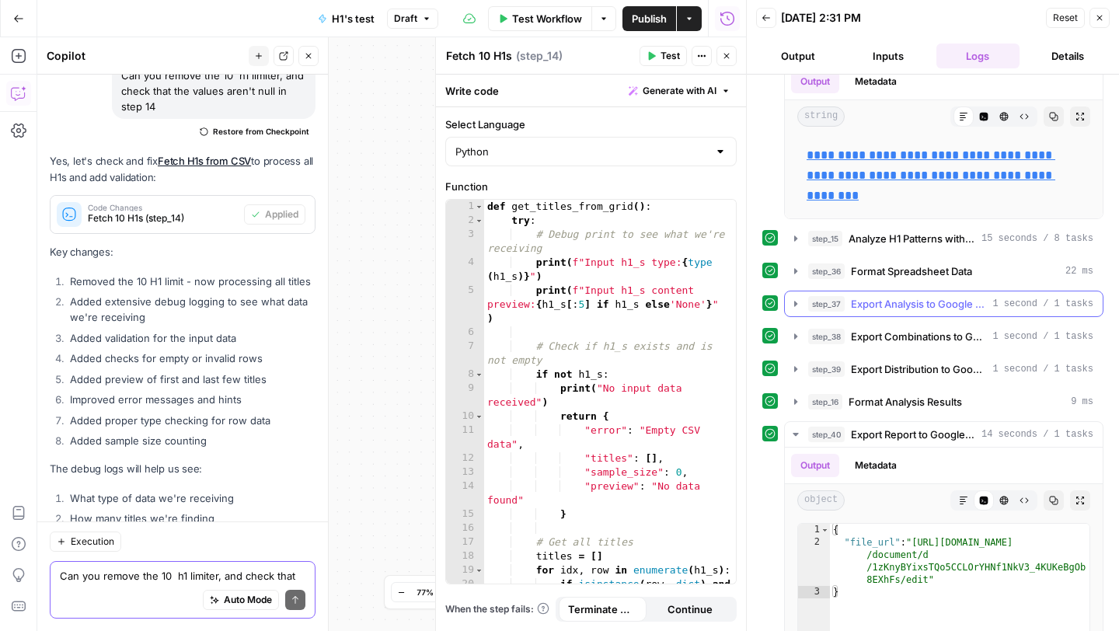
click at [792, 302] on icon "button" at bounding box center [795, 304] width 12 height 12
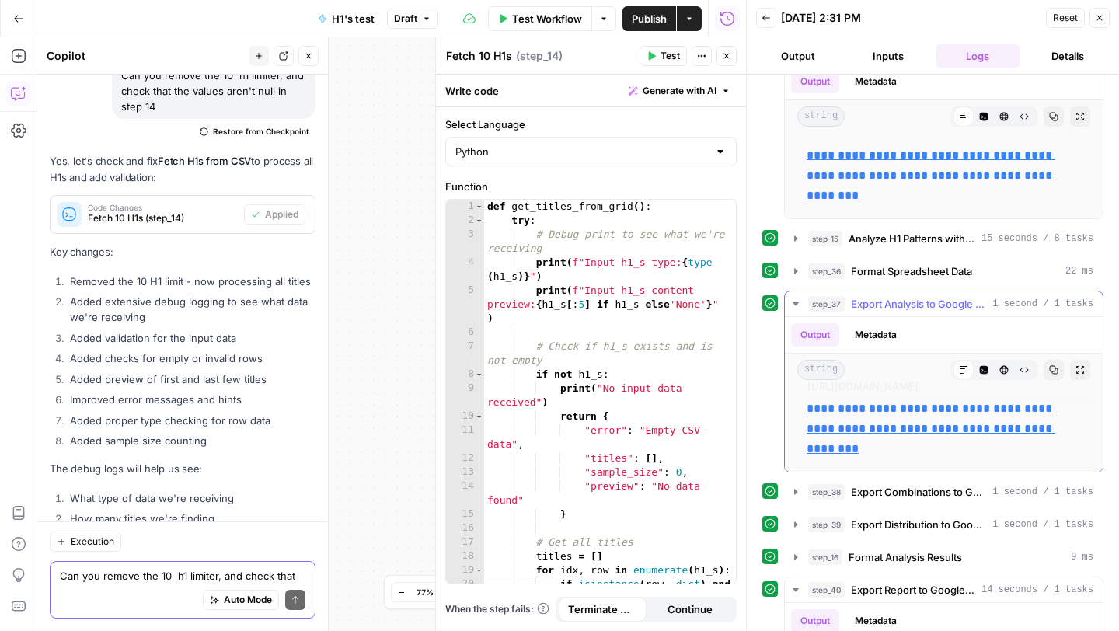
click at [827, 422] on link "**********" at bounding box center [930, 428] width 249 height 52
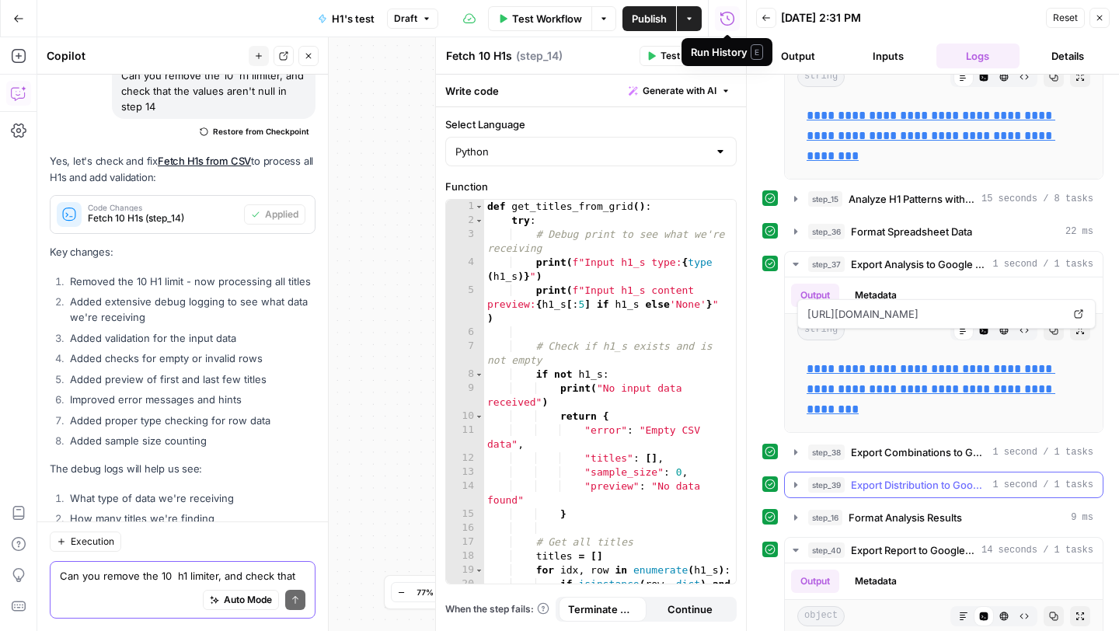
scroll to position [877, 0]
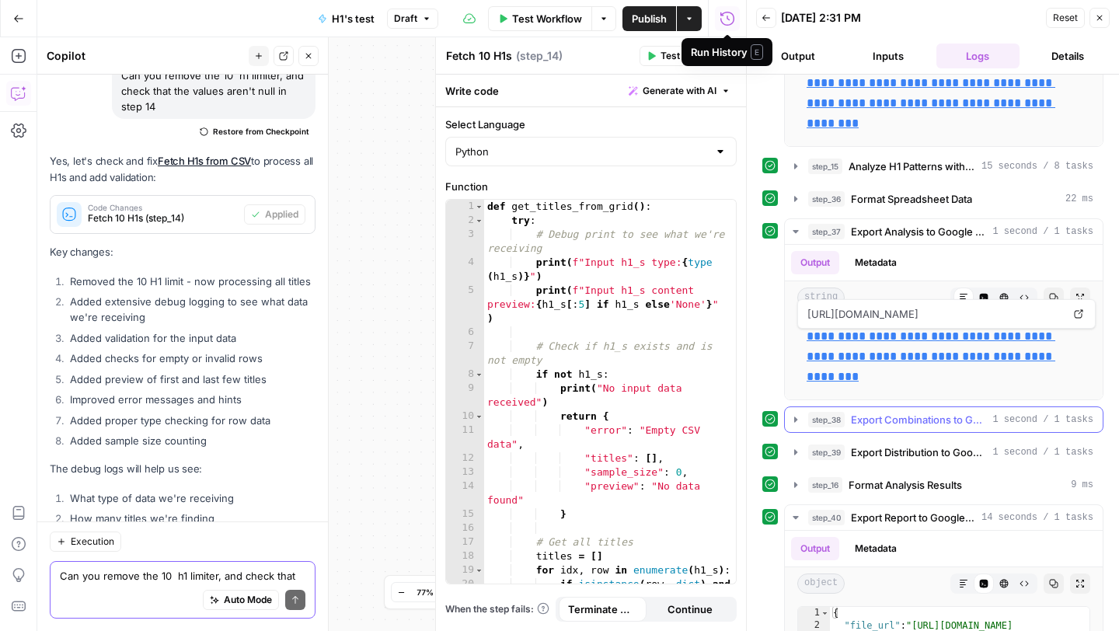
click at [795, 426] on button "step_38 Export Combinations to Google Sheets 1 second / 1 tasks" at bounding box center [944, 419] width 318 height 25
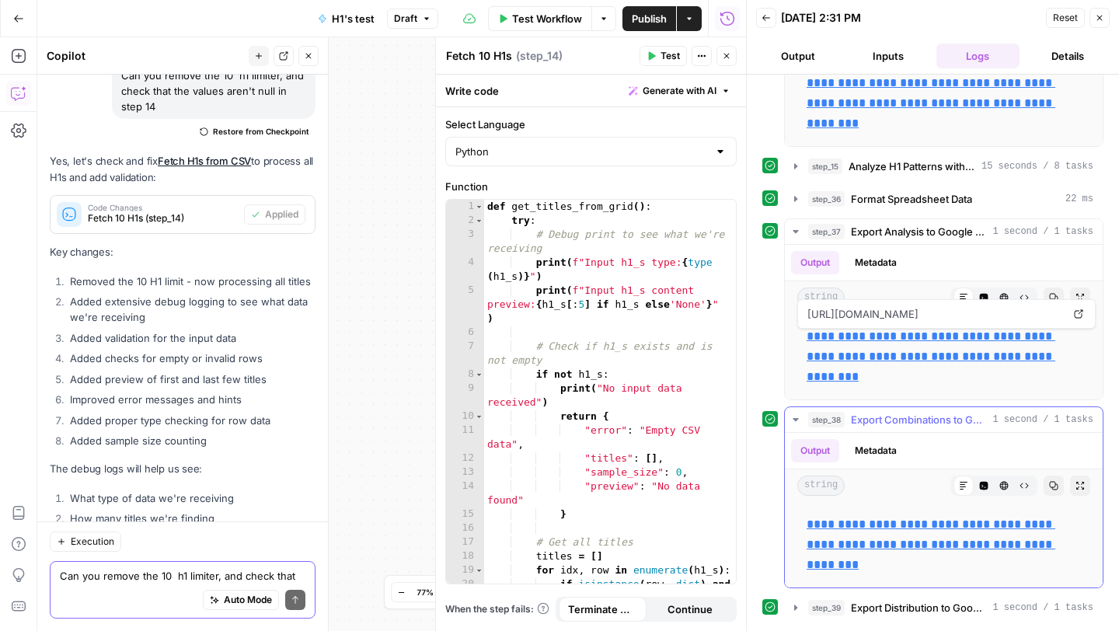
click at [846, 522] on link "**********" at bounding box center [930, 544] width 249 height 52
click at [124, 585] on div "Auto Mode Send" at bounding box center [183, 600] width 246 height 34
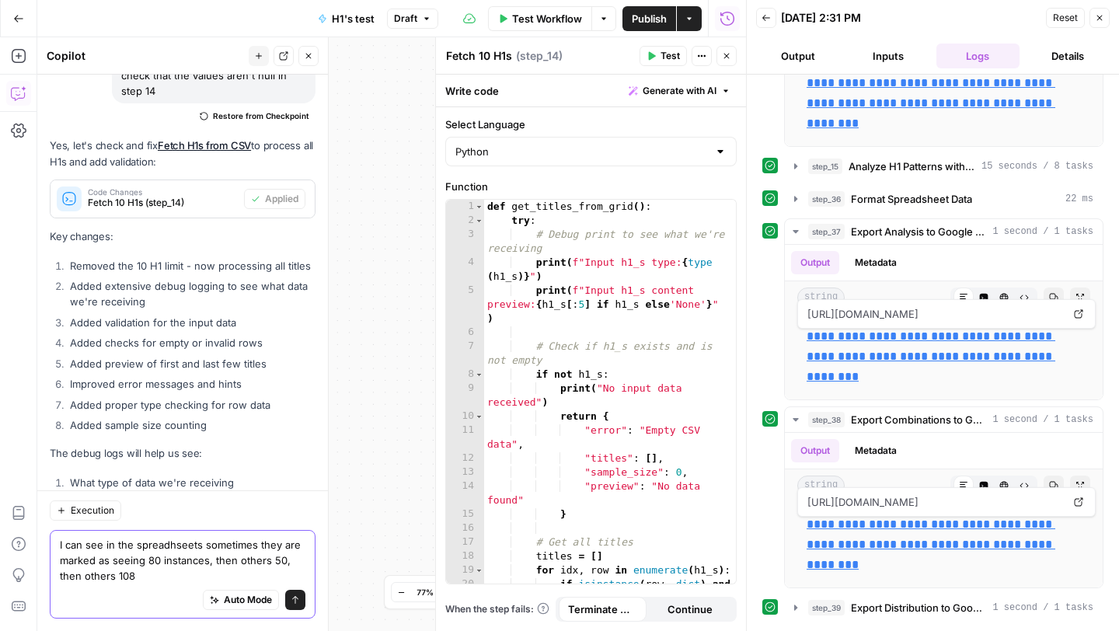
scroll to position [32539, 0]
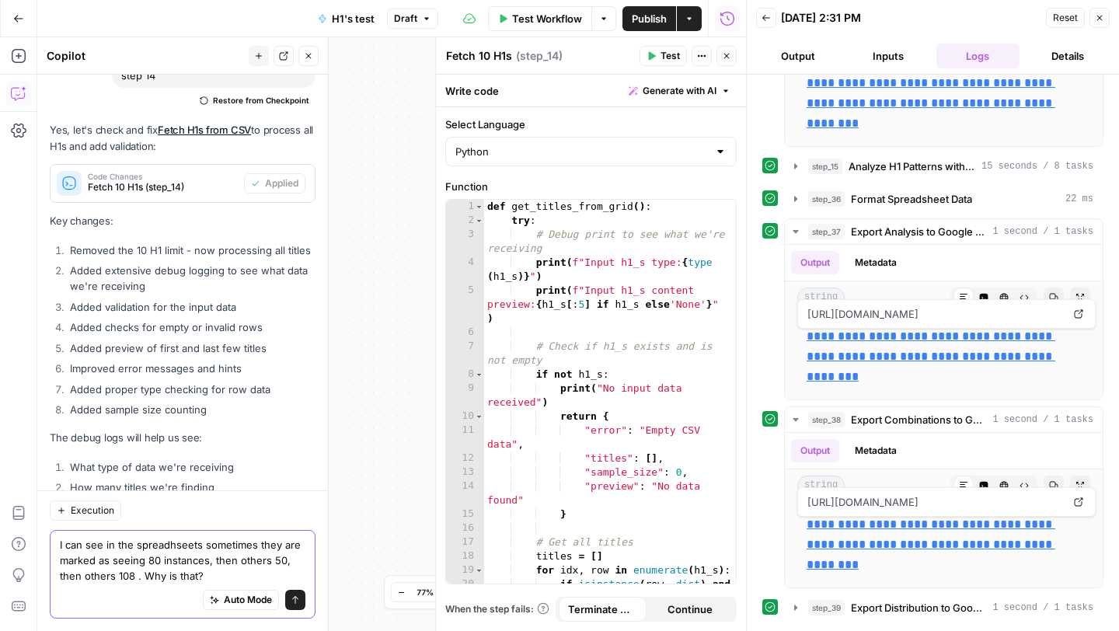
type textarea "I can see in the spreadhseets sometimes they are marked as seeing 80 instances,…"
click at [295, 597] on icon "submit" at bounding box center [295, 599] width 9 height 9
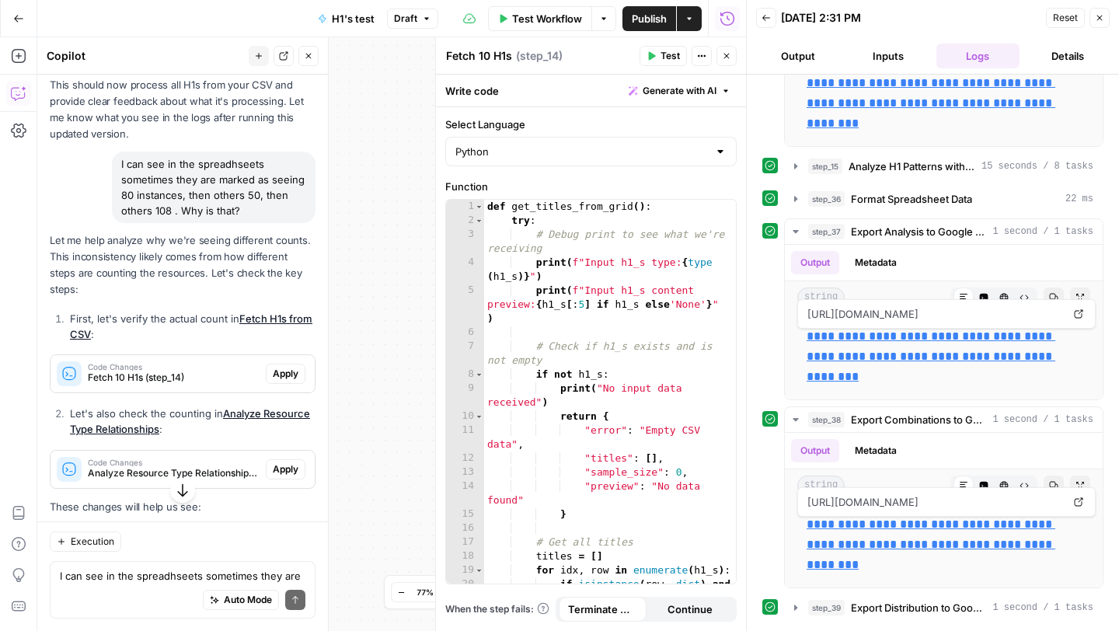
scroll to position [33016, 0]
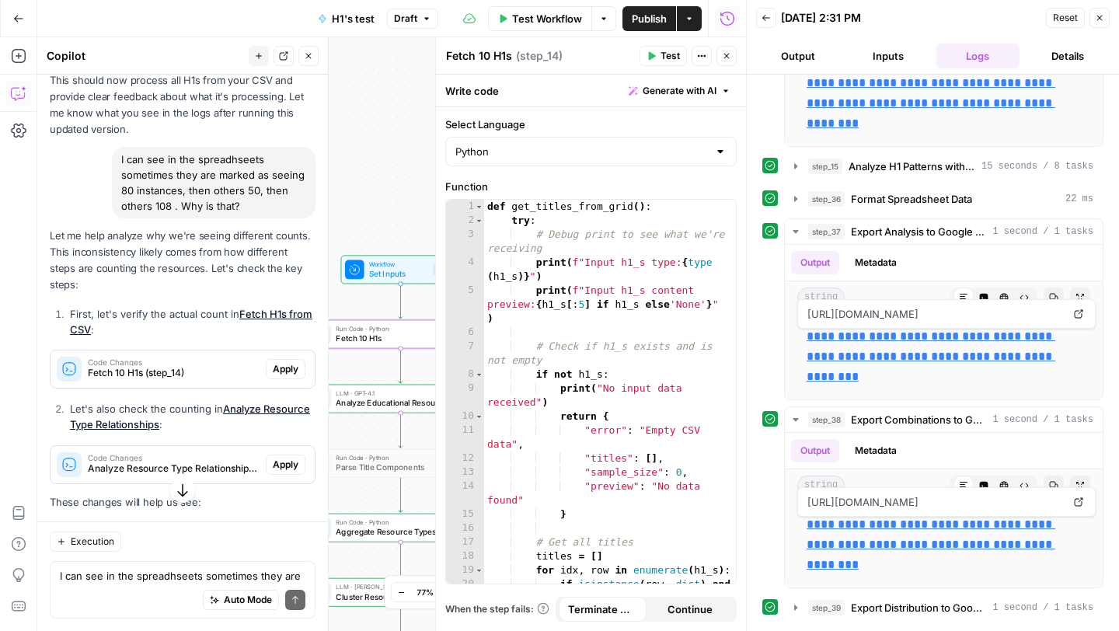
click at [286, 362] on span "Apply" at bounding box center [286, 369] width 26 height 14
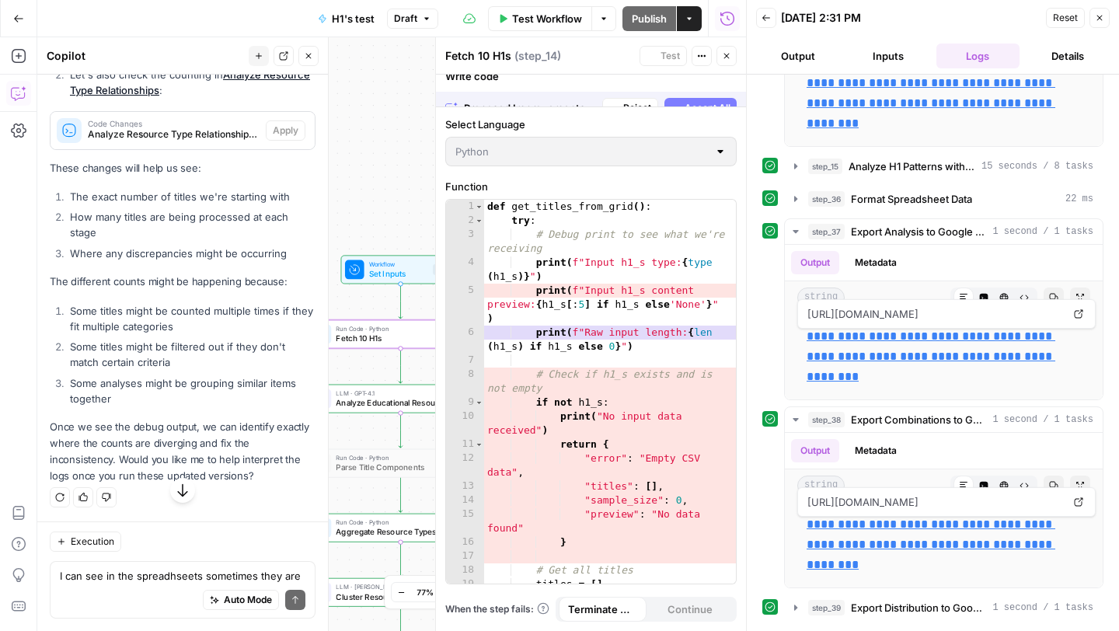
scroll to position [31649, 0]
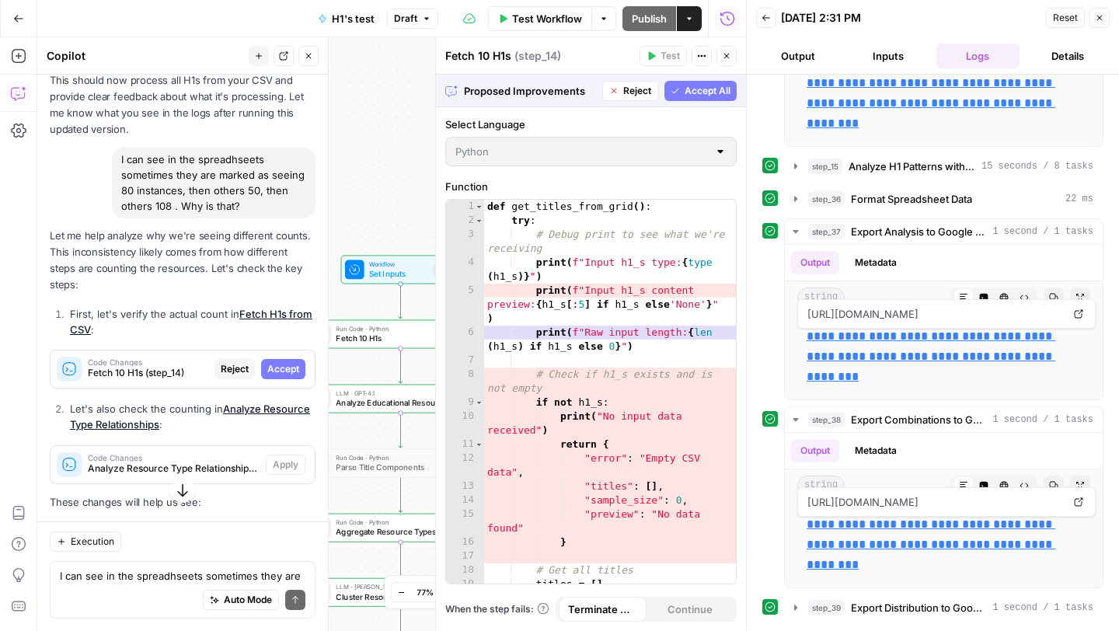
click at [287, 306] on li "First, let's verify the actual count in Fetch H1s from CSV :" at bounding box center [190, 321] width 249 height 31
click at [633, 94] on span "Reject" at bounding box center [637, 91] width 28 height 14
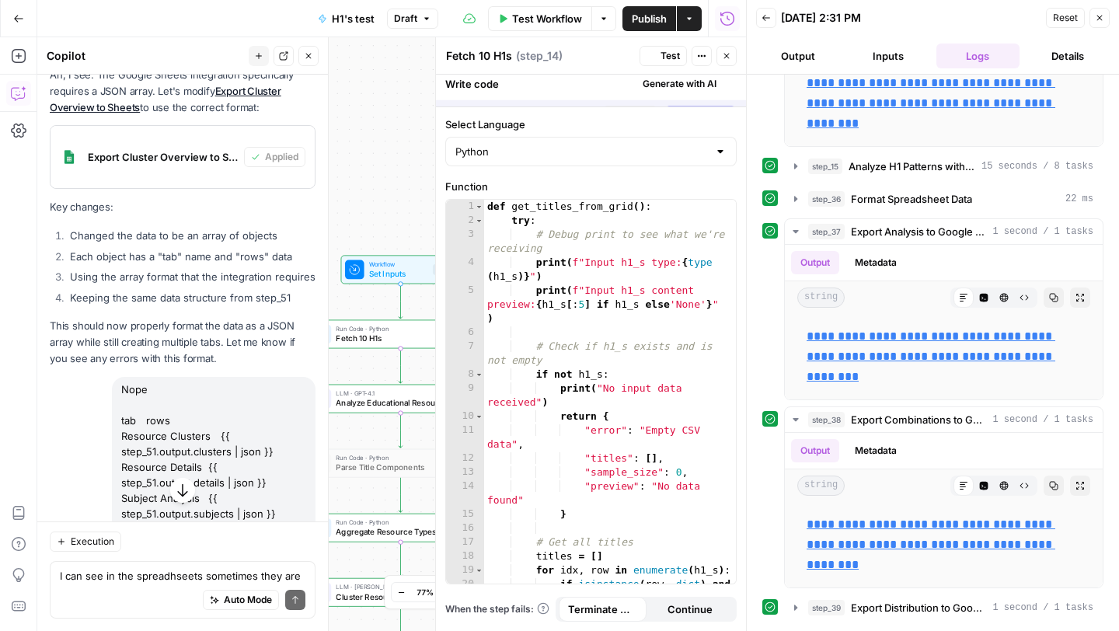
scroll to position [33016, 0]
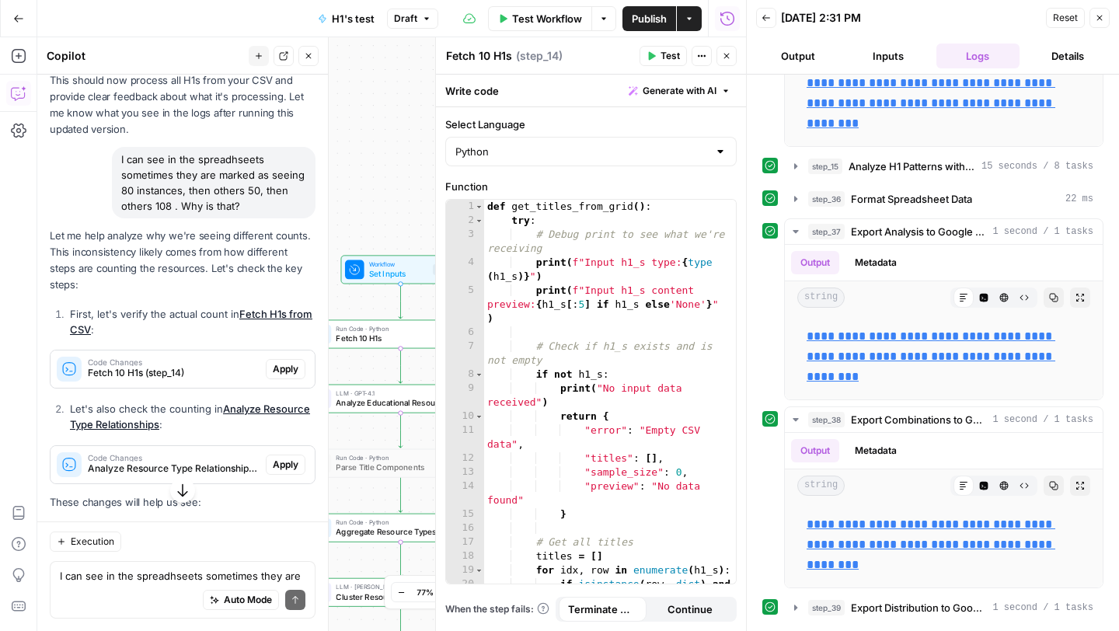
click at [649, 21] on span "Publish" at bounding box center [649, 19] width 35 height 16
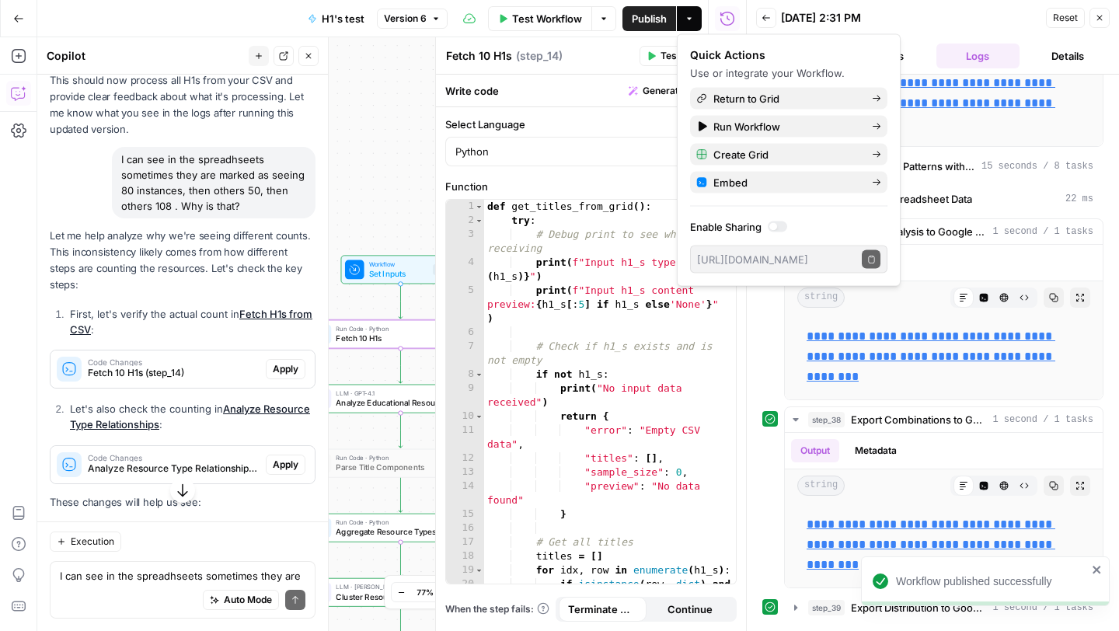
click at [280, 362] on span "Apply" at bounding box center [286, 369] width 26 height 14
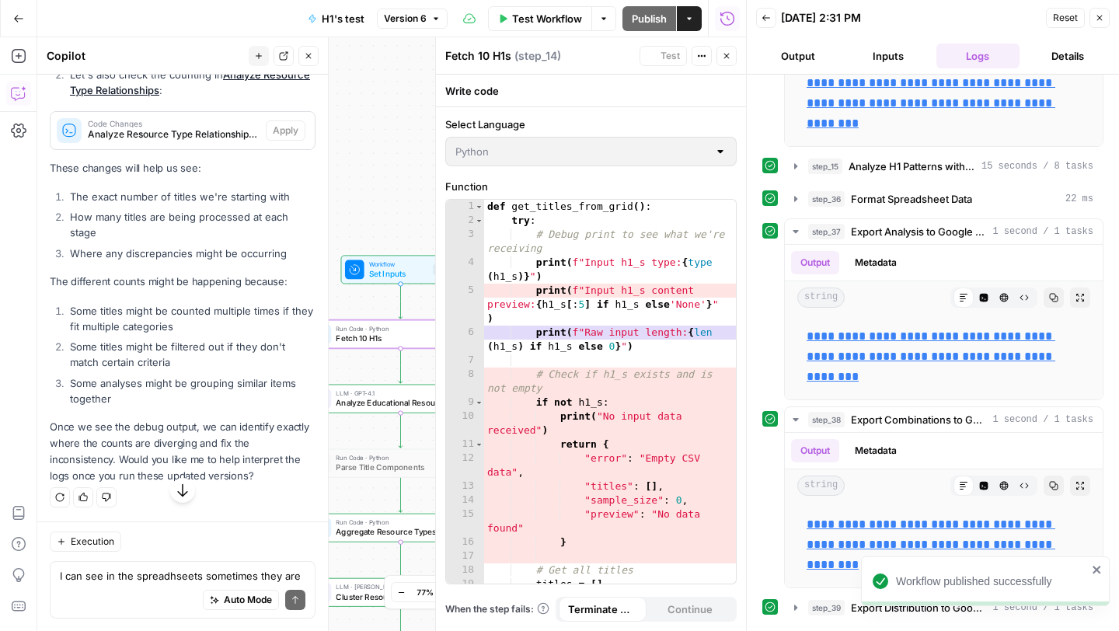
scroll to position [31649, 0]
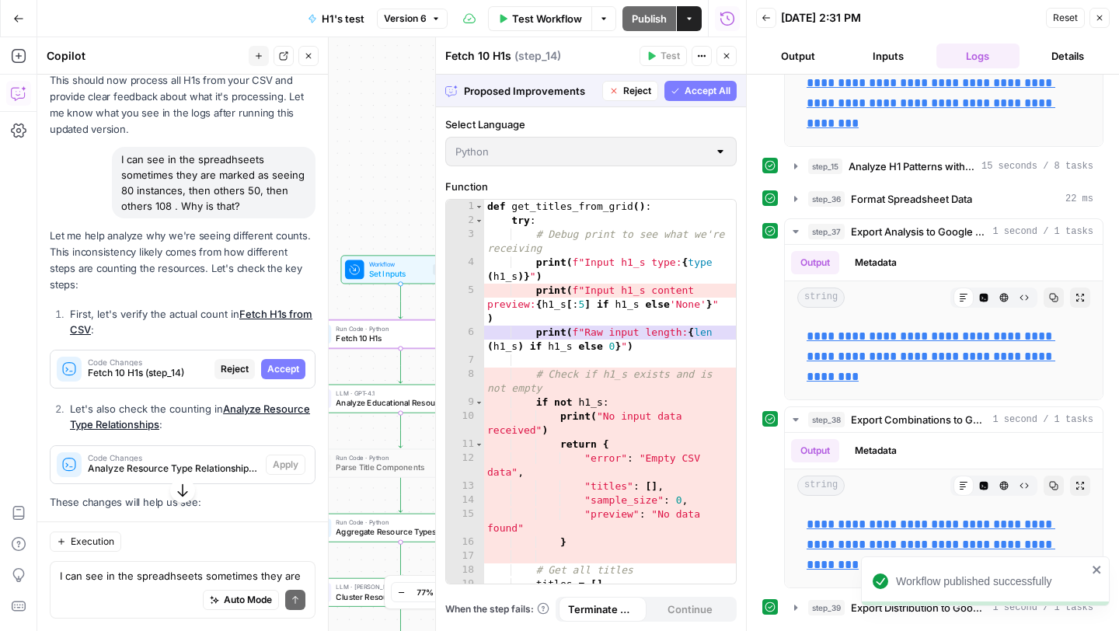
click at [284, 362] on span "Accept" at bounding box center [283, 369] width 32 height 14
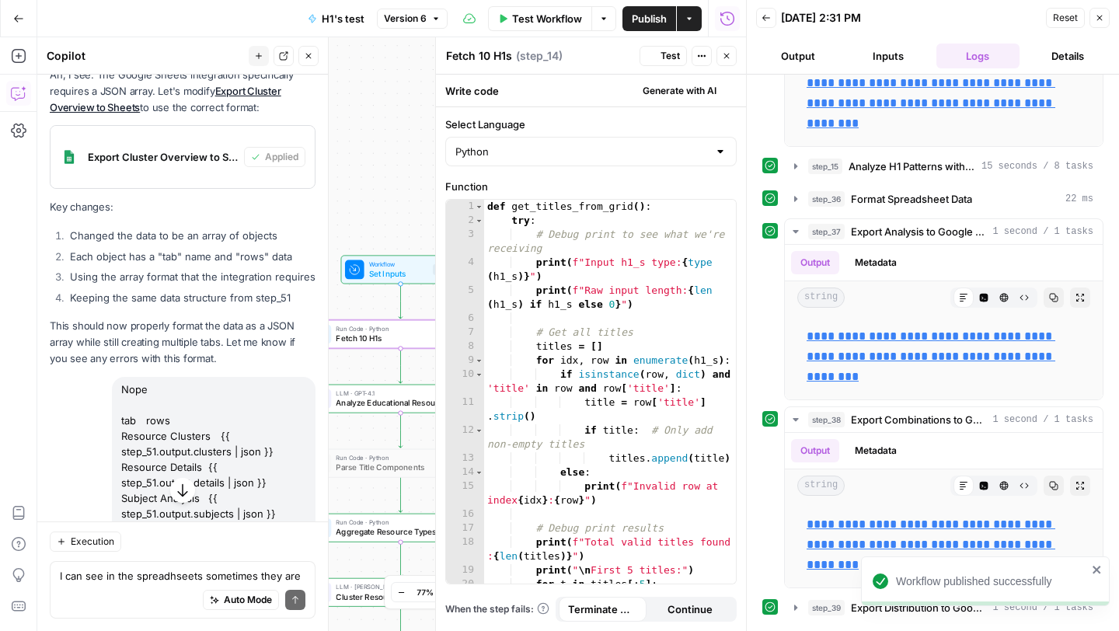
scroll to position [33041, 0]
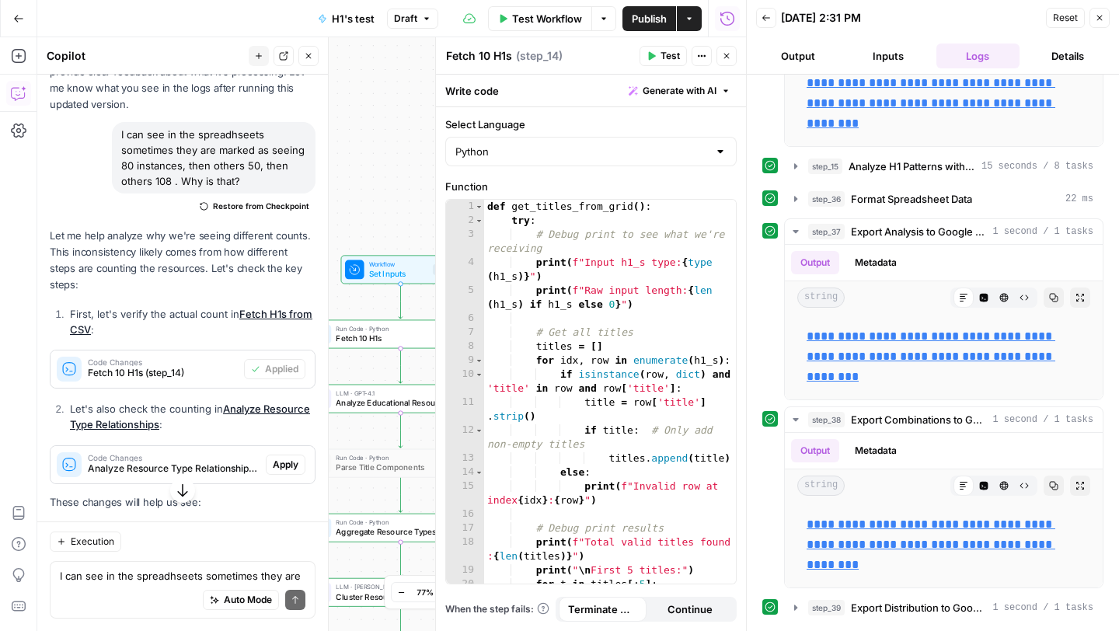
click at [661, 57] on span "Test" at bounding box center [669, 56] width 19 height 14
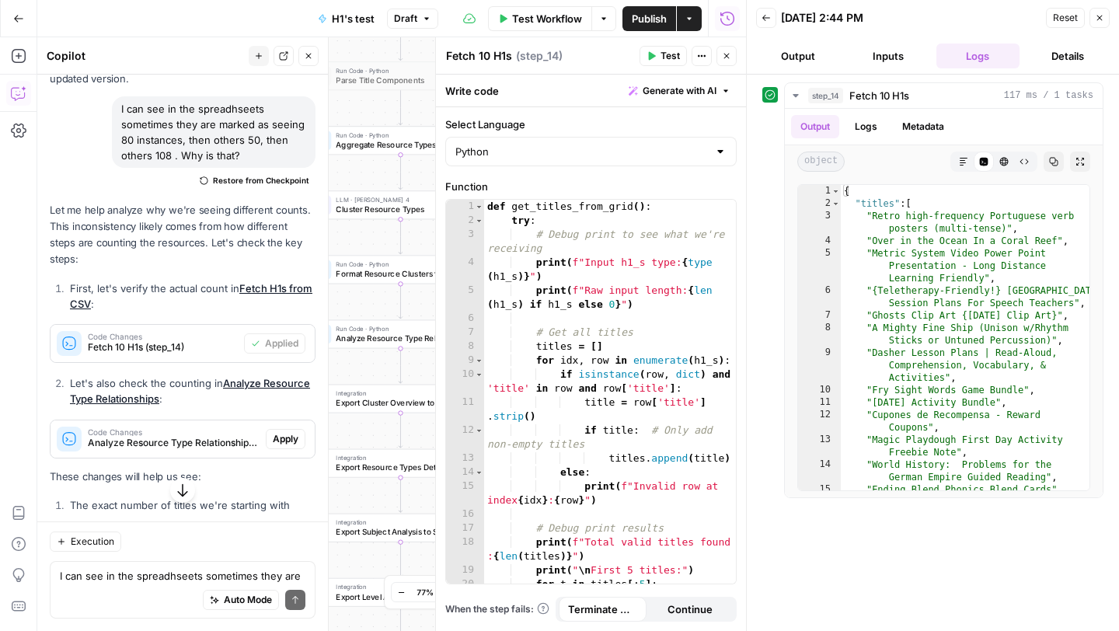
scroll to position [33074, 0]
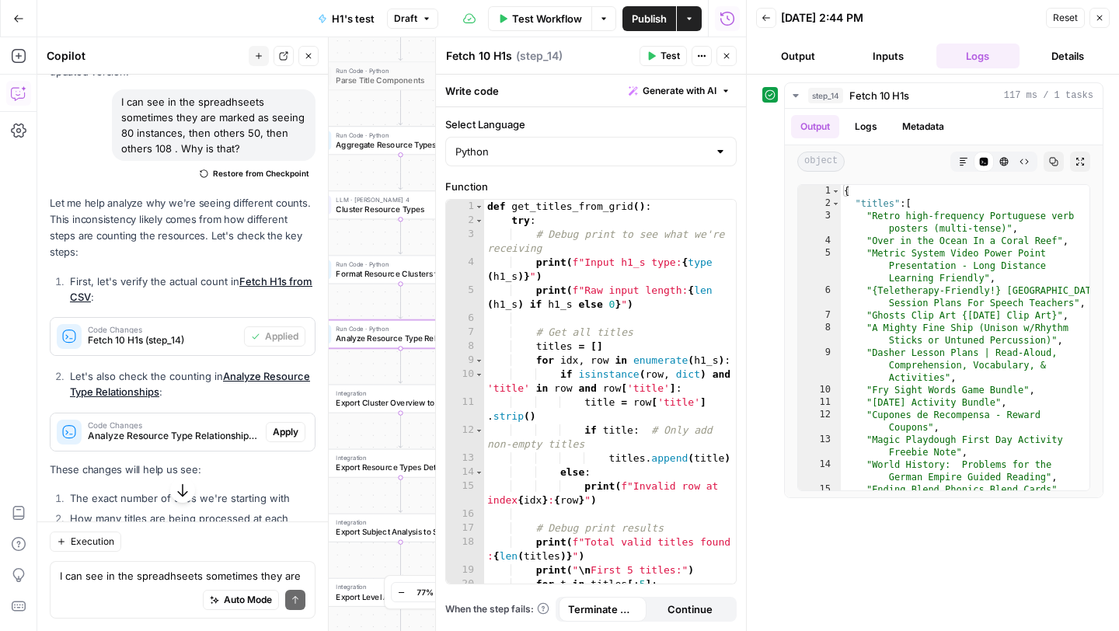
click at [289, 425] on span "Apply" at bounding box center [286, 432] width 26 height 14
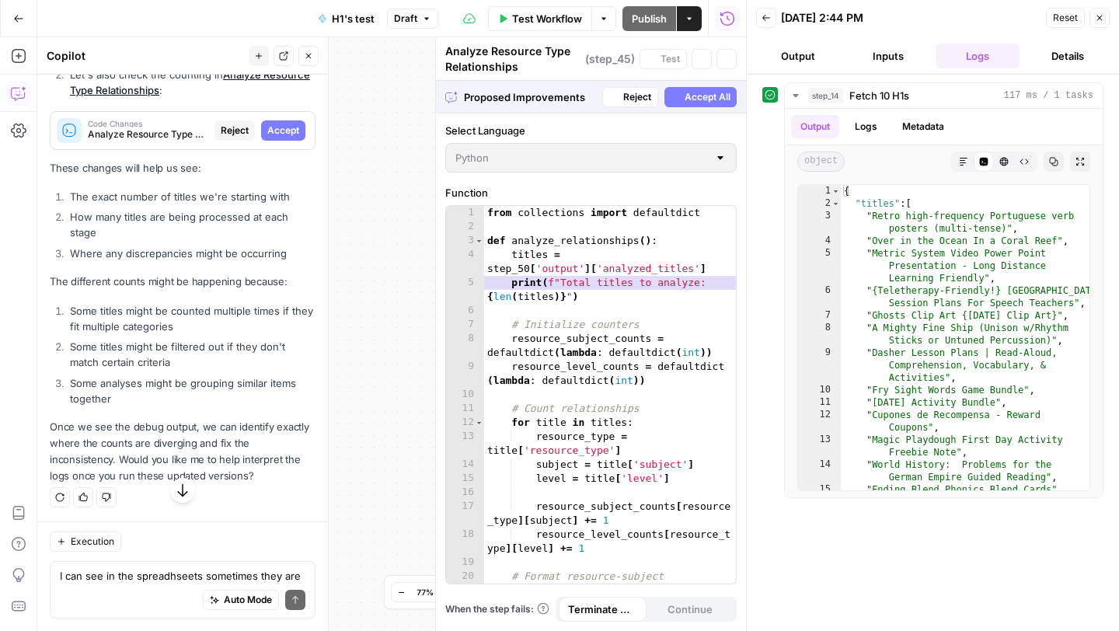
scroll to position [31681, 0]
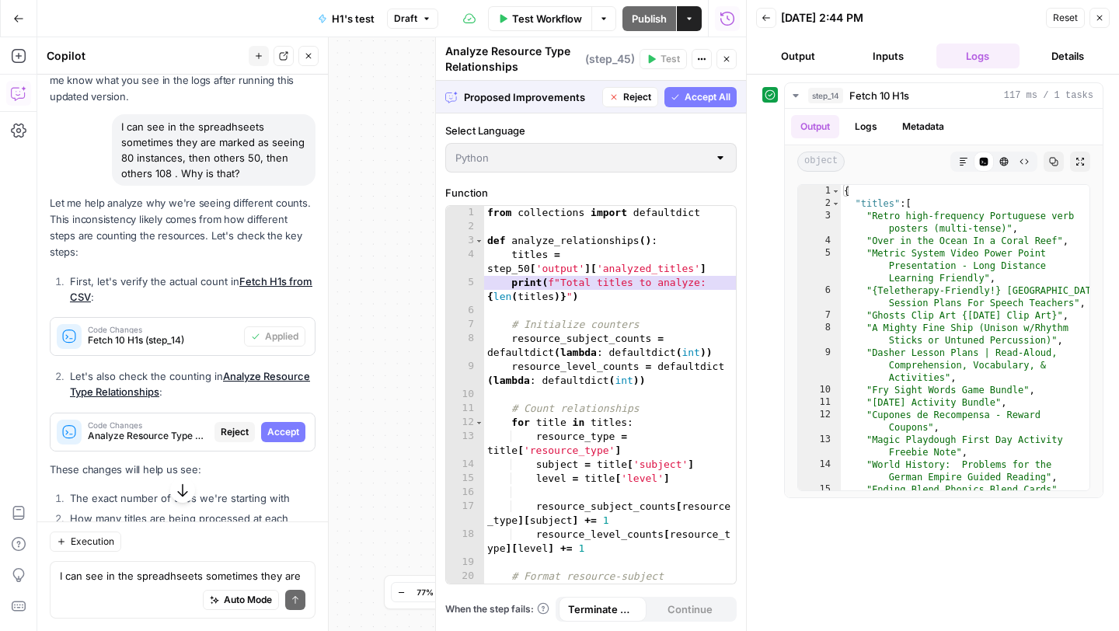
click at [289, 425] on span "Accept" at bounding box center [283, 432] width 32 height 14
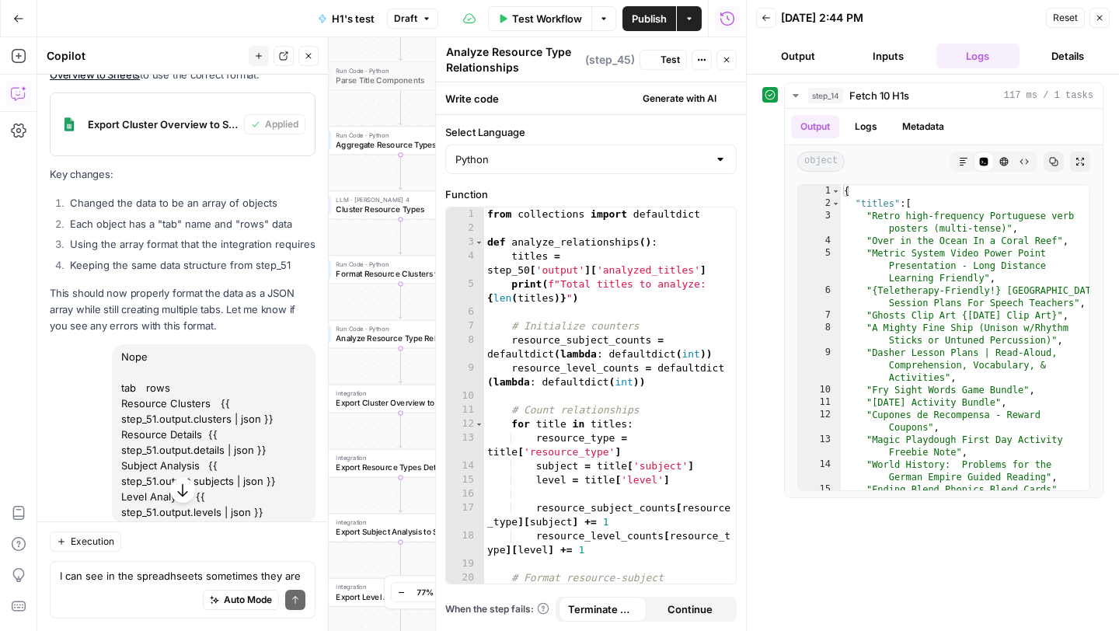
scroll to position [33074, 0]
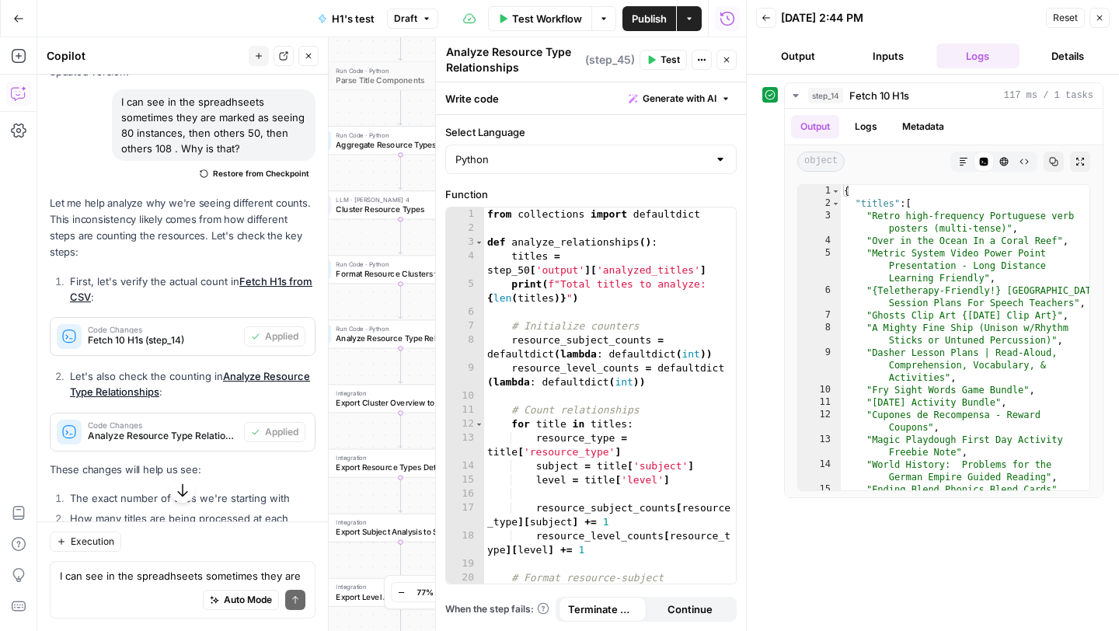
click at [665, 59] on span "Test" at bounding box center [669, 60] width 19 height 14
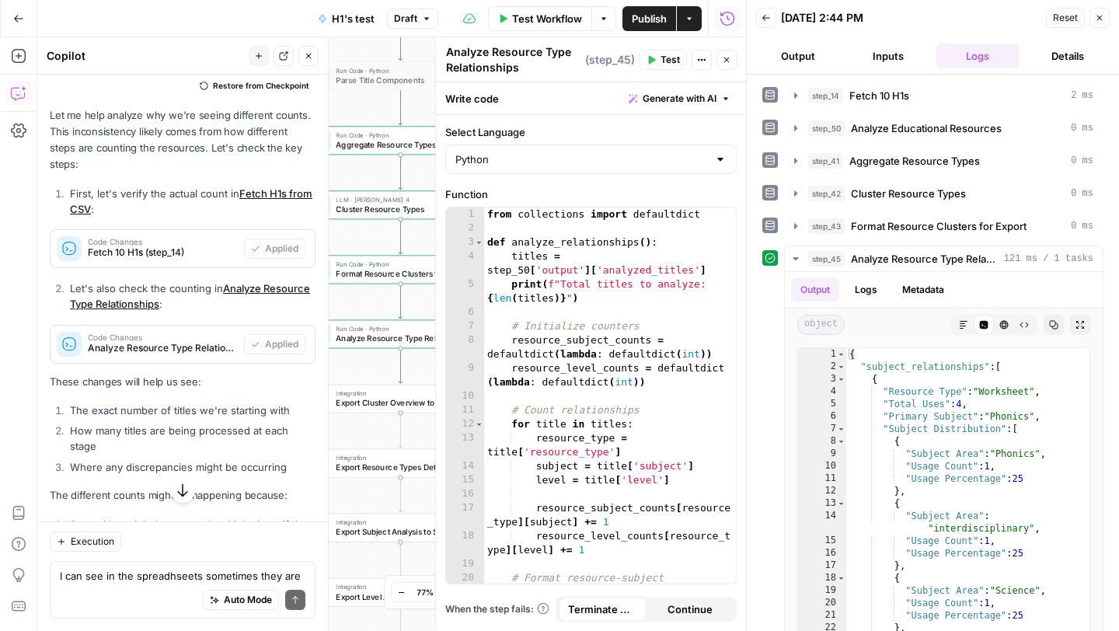
scroll to position [33182, 0]
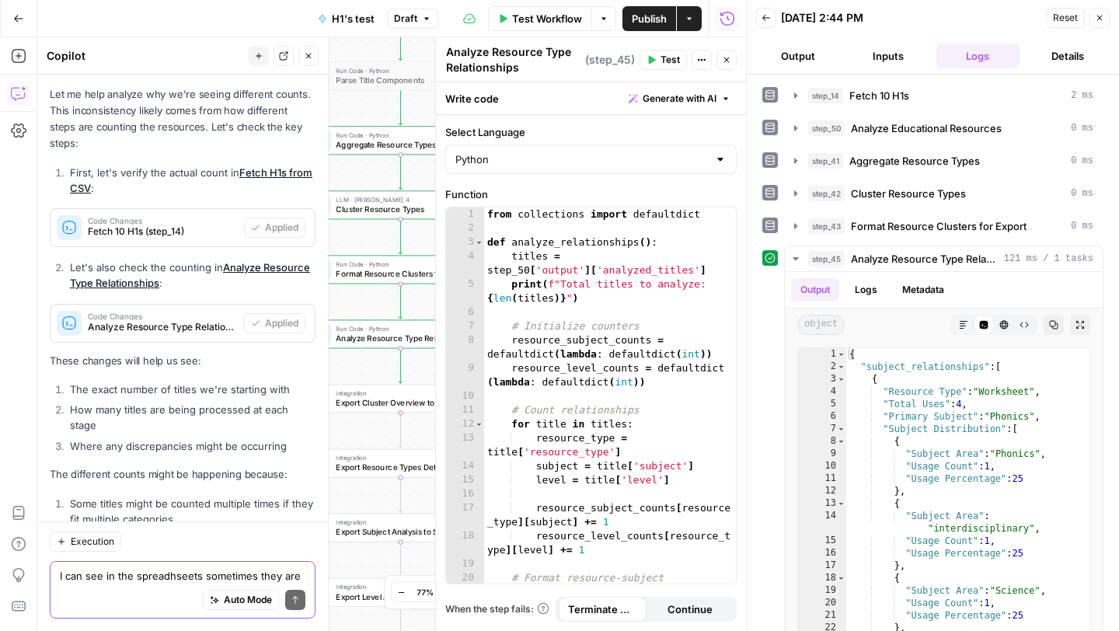
click at [98, 579] on textarea "I can see in the spreadhseets sometimes they are marked as seeing 80 instances,…" at bounding box center [183, 576] width 246 height 16
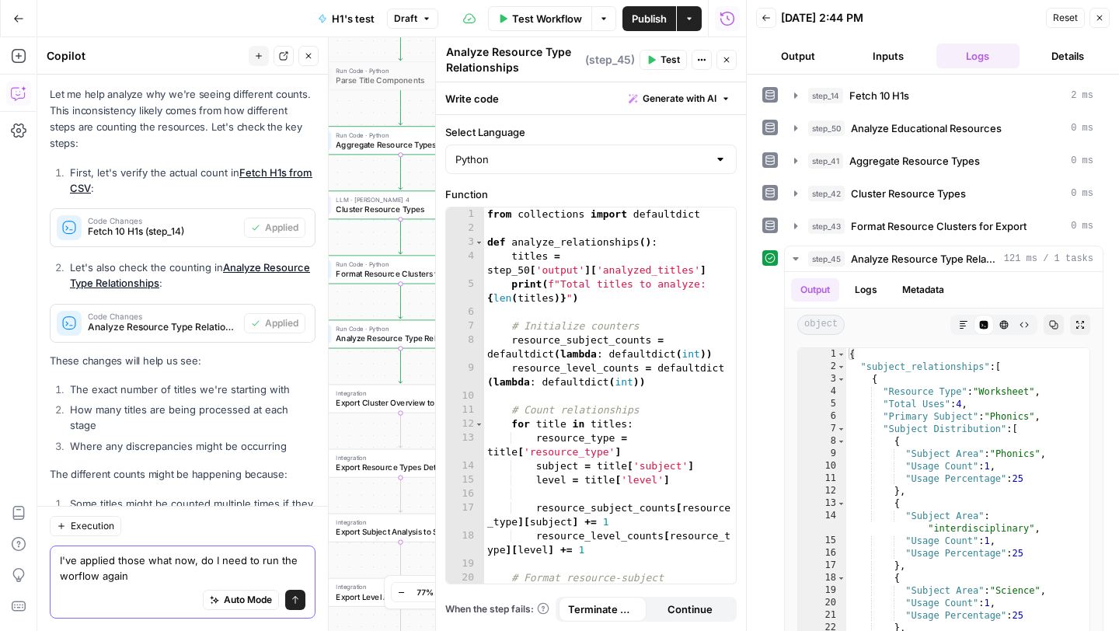
scroll to position [33198, 0]
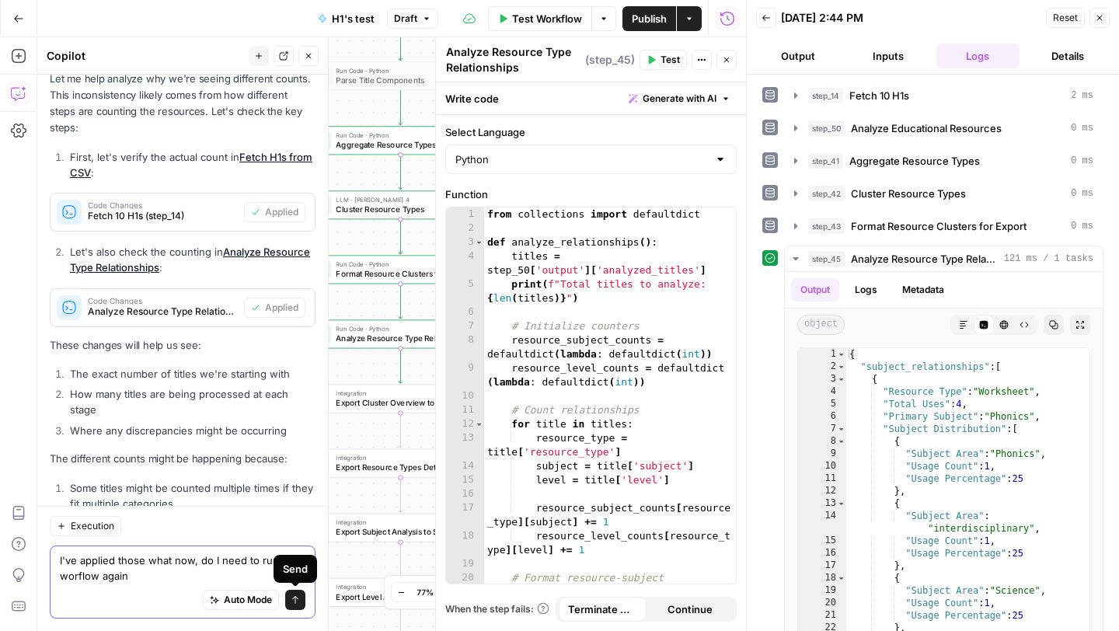
type textarea "I've applied those what now, do I need to run the worflow again"
click at [297, 602] on icon "submit" at bounding box center [295, 599] width 9 height 9
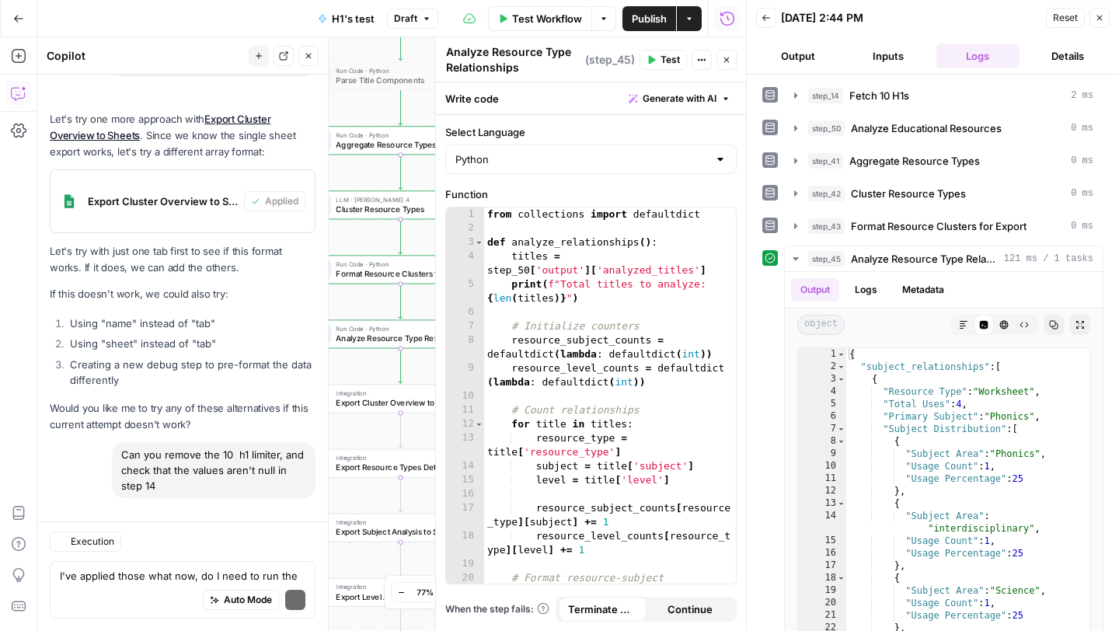
scroll to position [33578, 0]
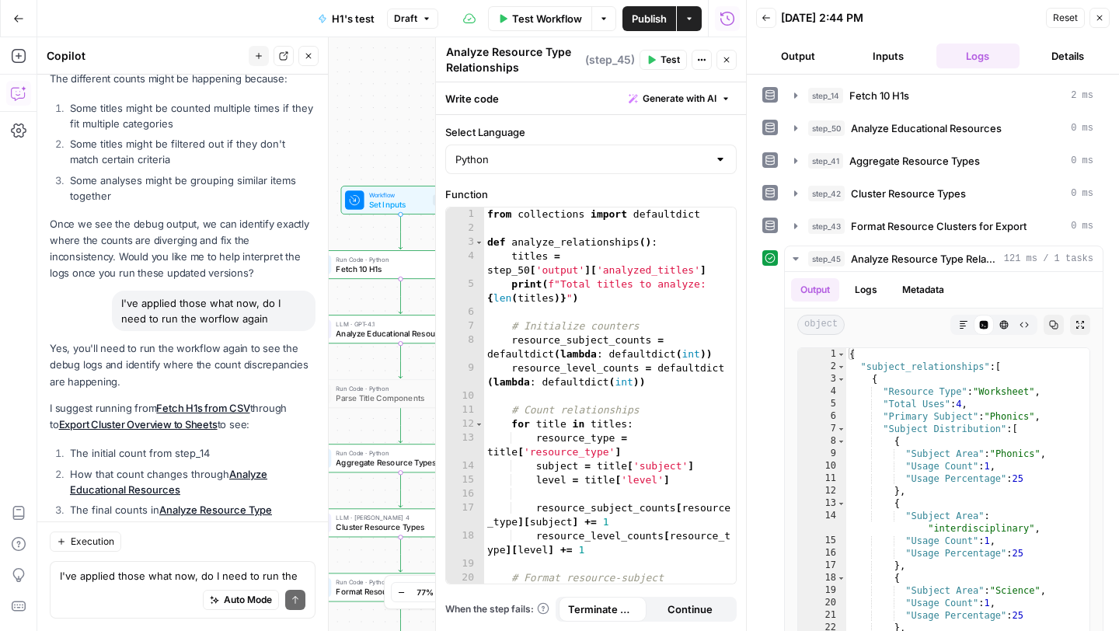
click at [390, 105] on div "Workflow Set Inputs Inputs Run Code · Python Fetch 10 H1s Step 14 LLM · GPT-4.1…" at bounding box center [391, 334] width 709 height 594
click at [1099, 16] on icon "button" at bounding box center [1099, 17] width 9 height 9
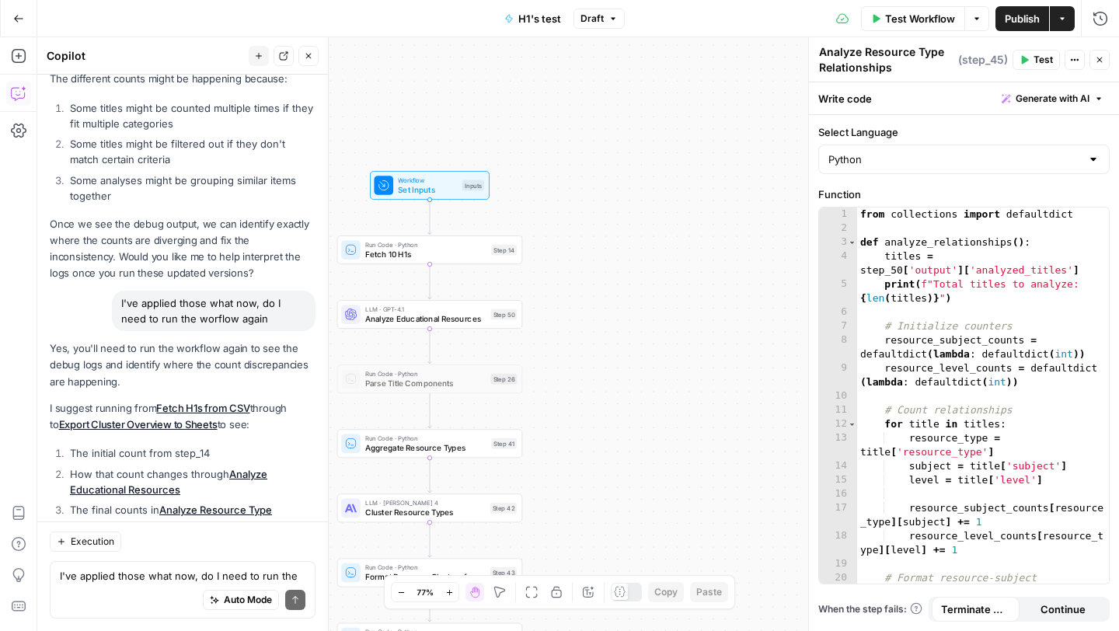
click at [975, 23] on button "Options" at bounding box center [976, 18] width 25 height 25
click at [928, 52] on span "Run Test" at bounding box center [933, 55] width 68 height 16
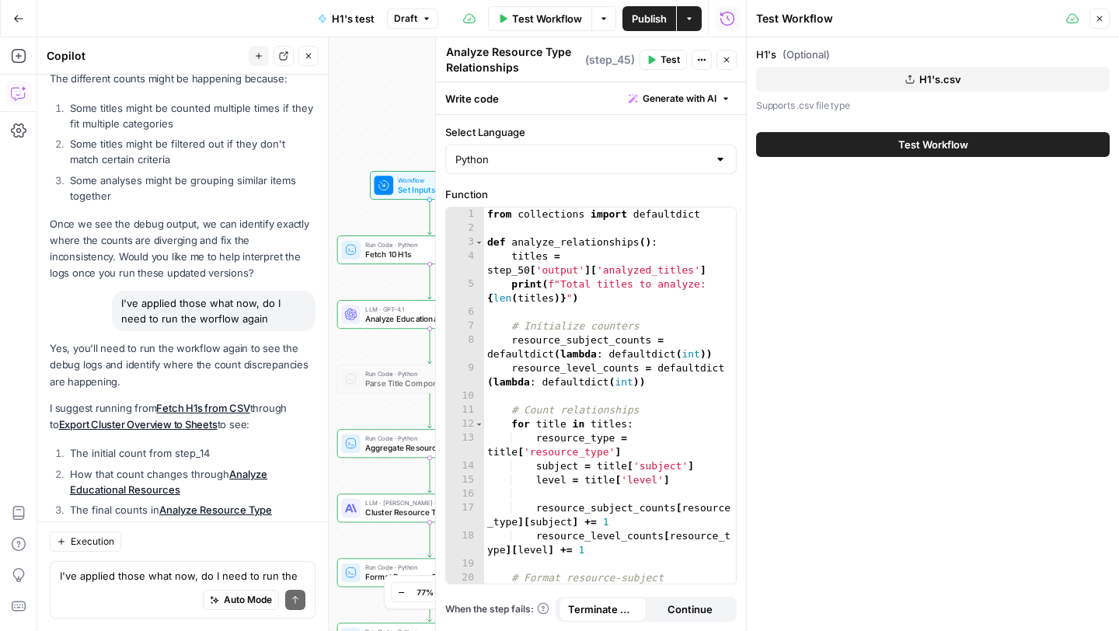
click at [886, 143] on button "Test Workflow" at bounding box center [933, 144] width 354 height 25
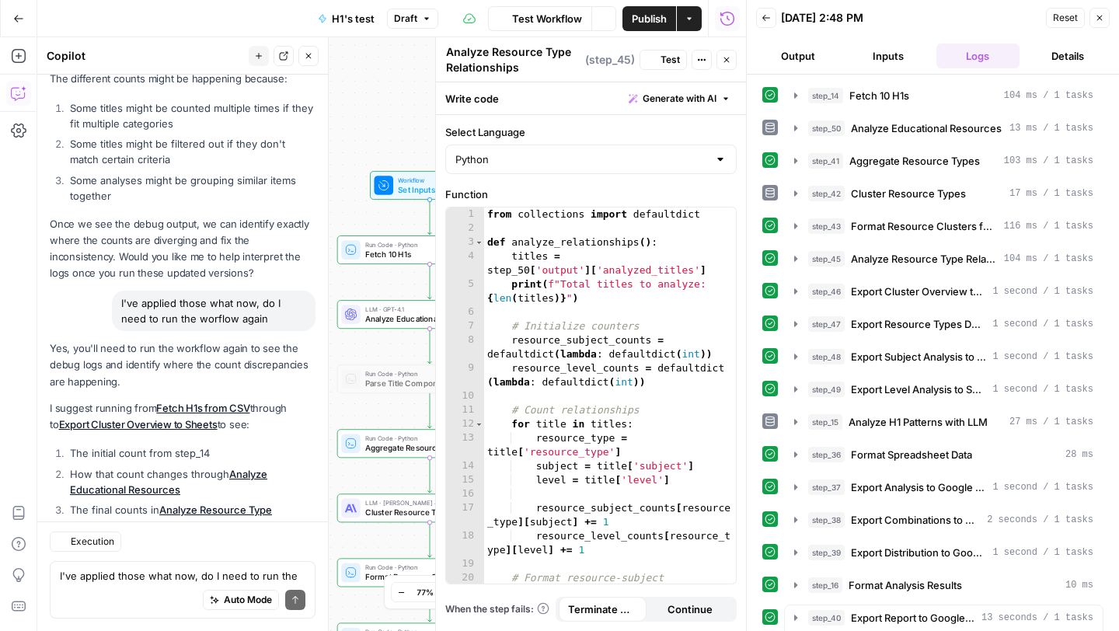
scroll to position [33578, 0]
click at [93, 580] on textarea "I've applied those what now, do I need to run the worflow again" at bounding box center [183, 576] width 246 height 16
type textarea "So do you have a better idea about why the vlaues differ depending on research"
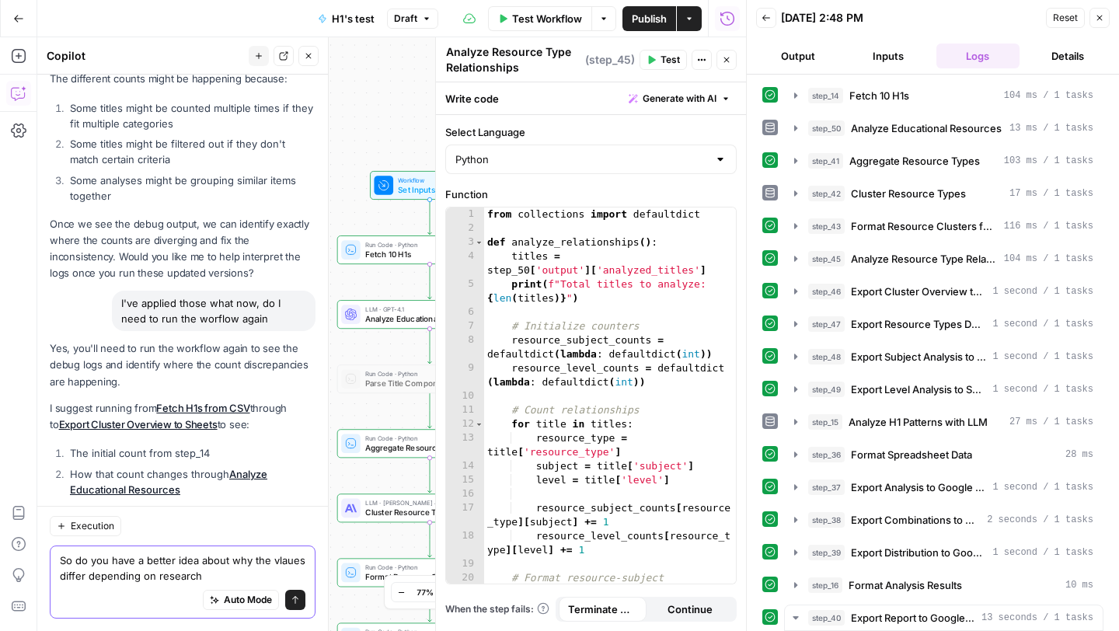
scroll to position [33593, 0]
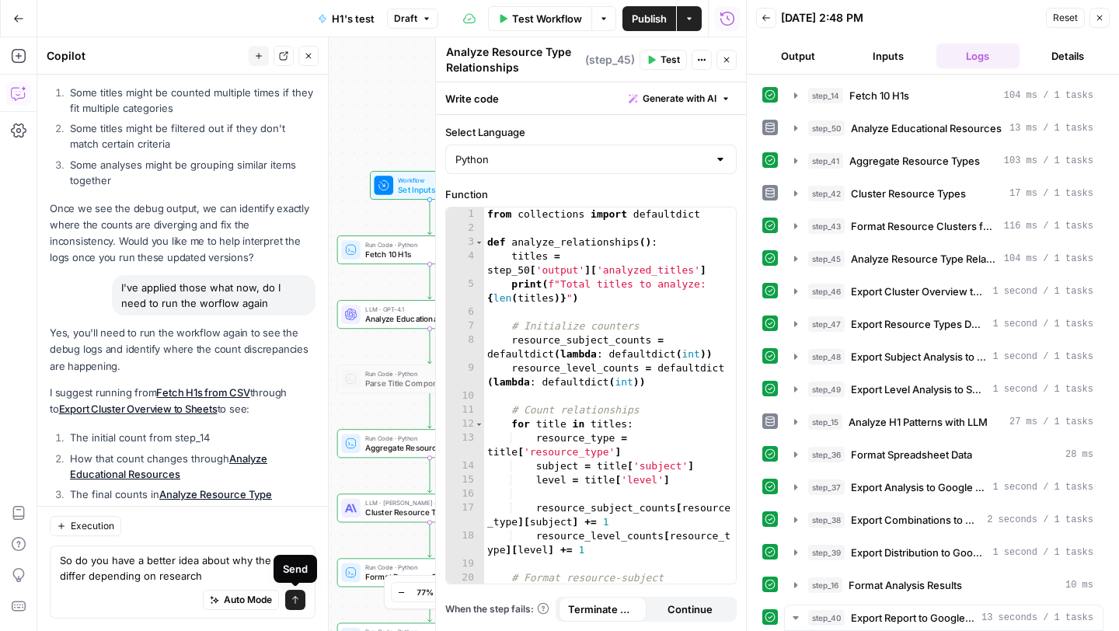
click at [296, 600] on icon "submit" at bounding box center [295, 599] width 9 height 9
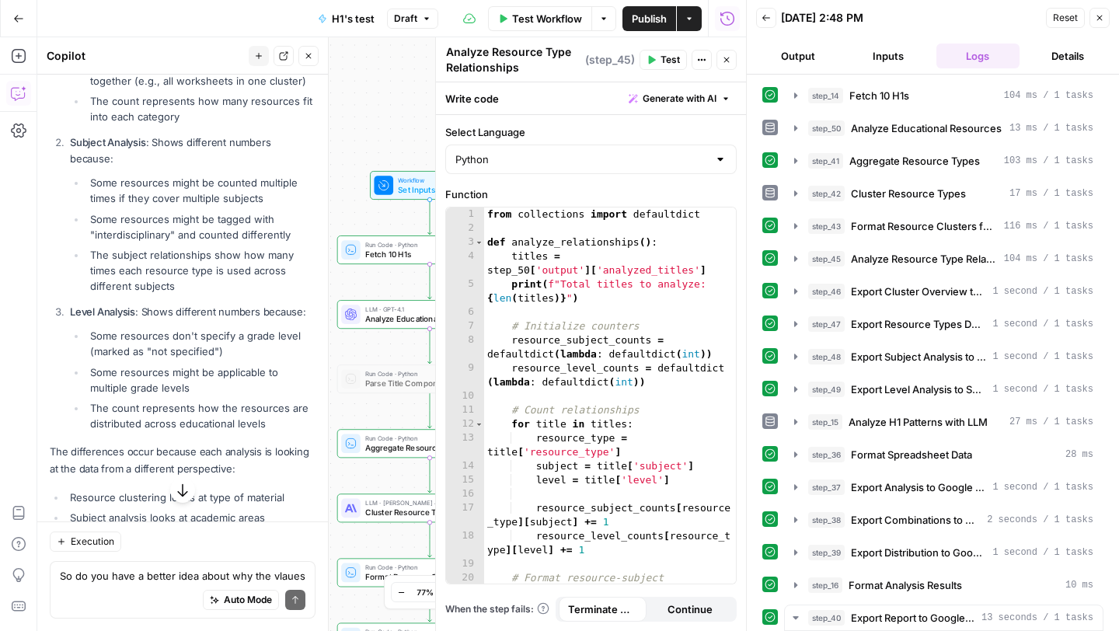
scroll to position [34360, 0]
click at [1074, 61] on button "Details" at bounding box center [1068, 56] width 84 height 25
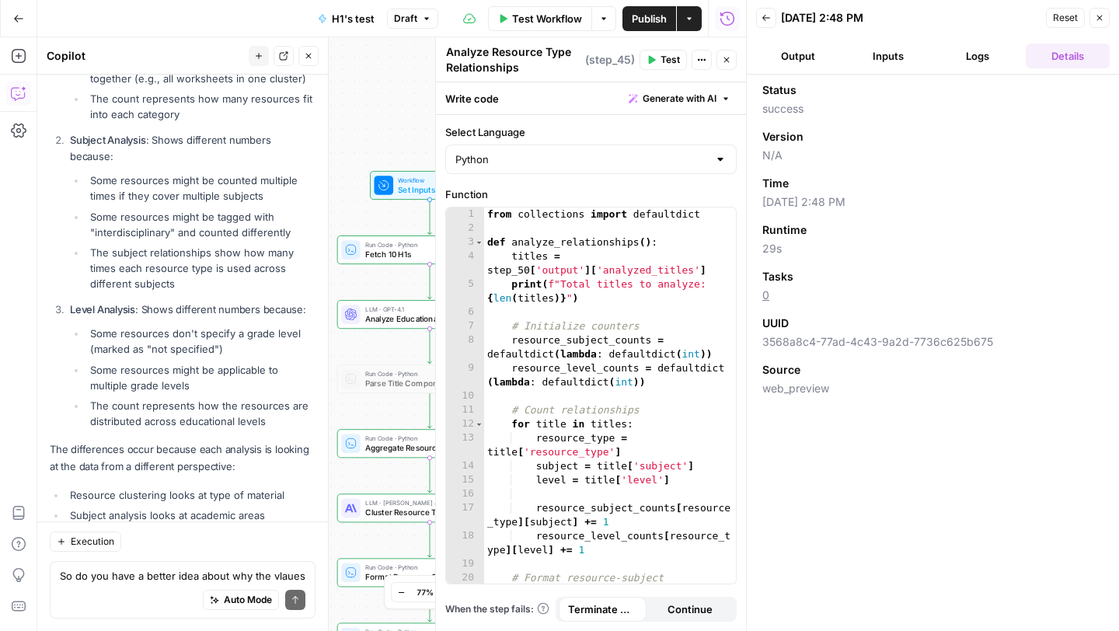
click at [399, 96] on div "Workflow Set Inputs Inputs Run Code · Python Fetch 10 H1s Step 14 LLM · GPT-4.1…" at bounding box center [391, 334] width 709 height 594
click at [598, 23] on button "Options" at bounding box center [603, 18] width 25 height 25
click at [573, 79] on span "View Last Test" at bounding box center [560, 77] width 68 height 16
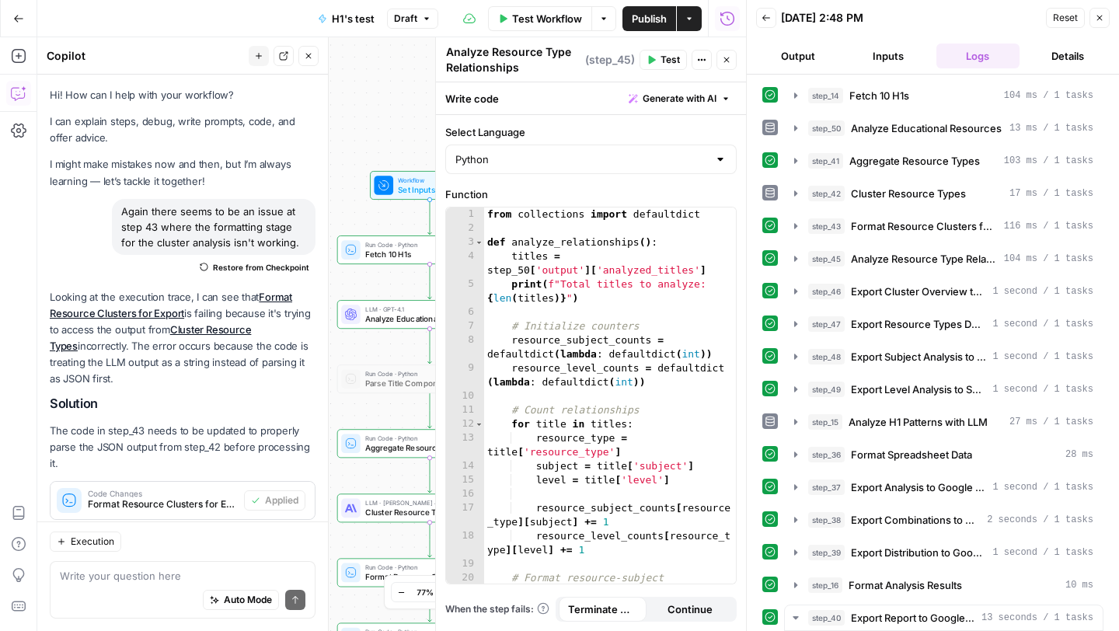
click at [1074, 54] on button "Details" at bounding box center [1068, 56] width 84 height 25
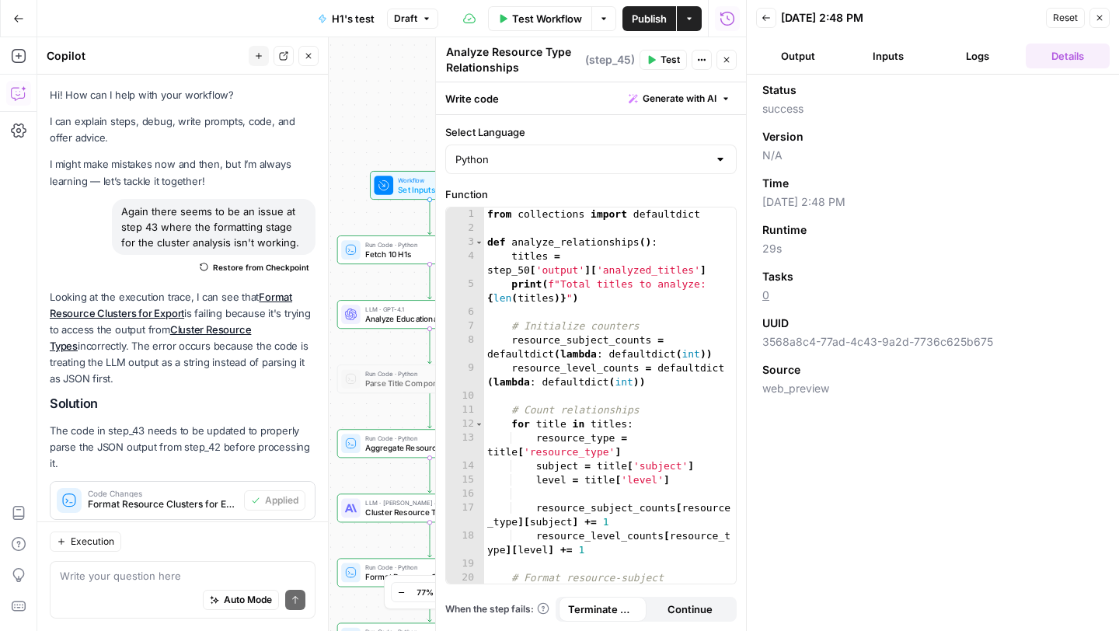
scroll to position [34360, 0]
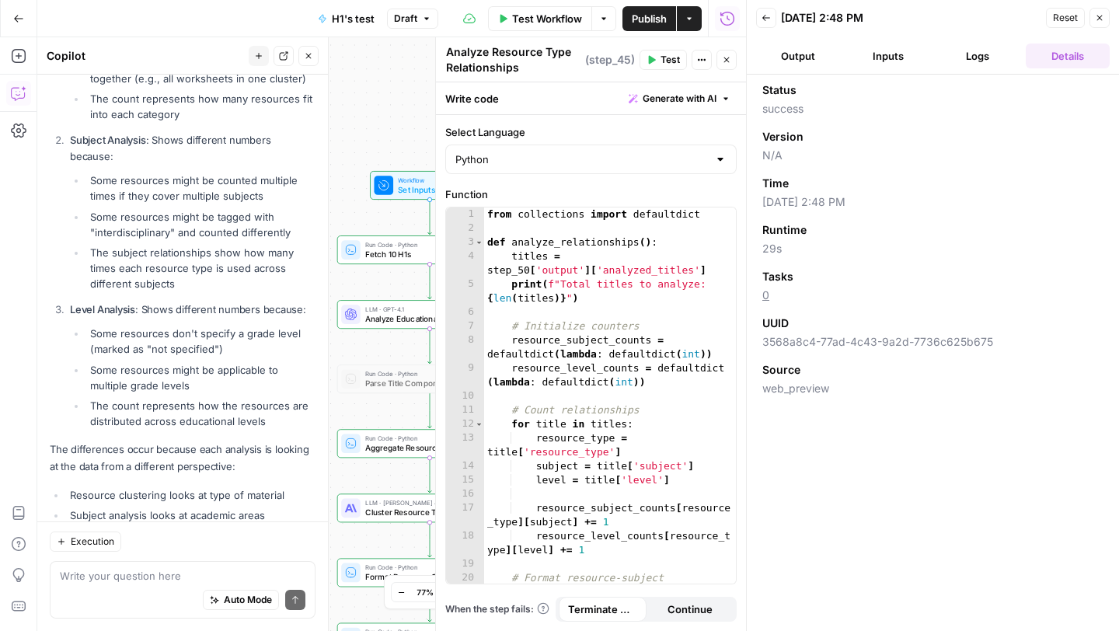
click at [731, 59] on button "Close" at bounding box center [726, 60] width 20 height 20
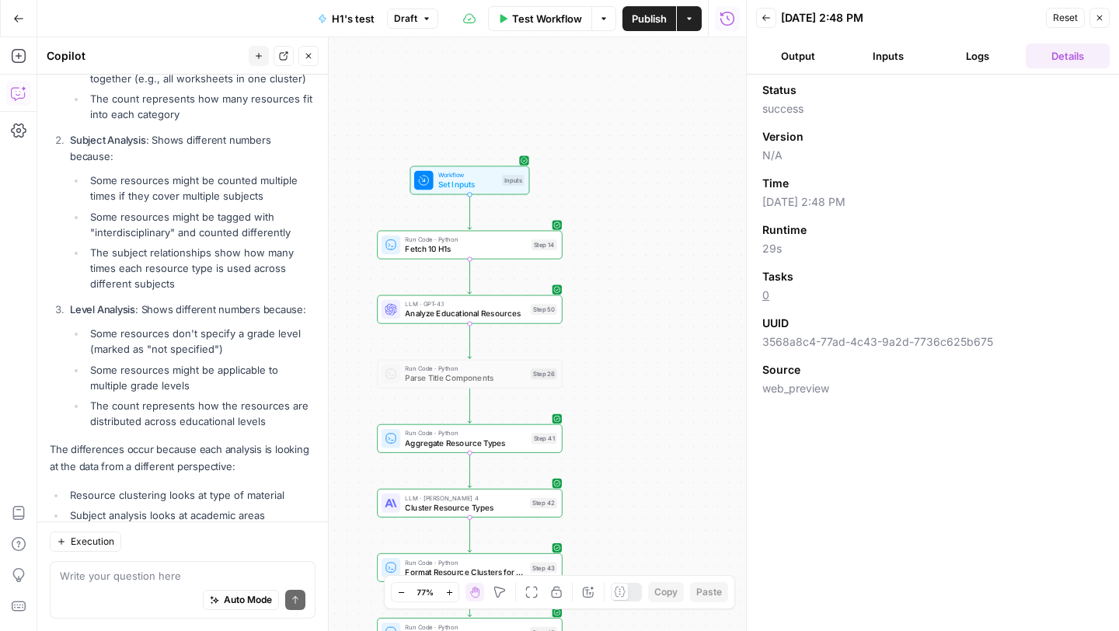
click at [604, 28] on button "Options" at bounding box center [603, 18] width 25 height 25
click at [557, 81] on span "View Last Test" at bounding box center [560, 77] width 68 height 16
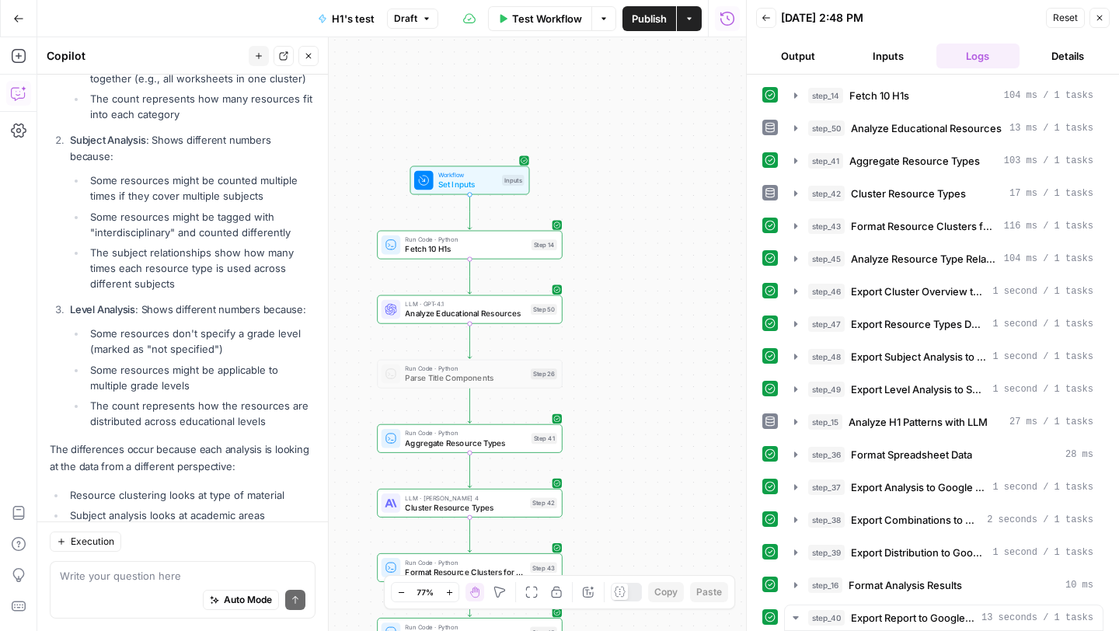
click at [785, 49] on button "Output" at bounding box center [798, 56] width 84 height 25
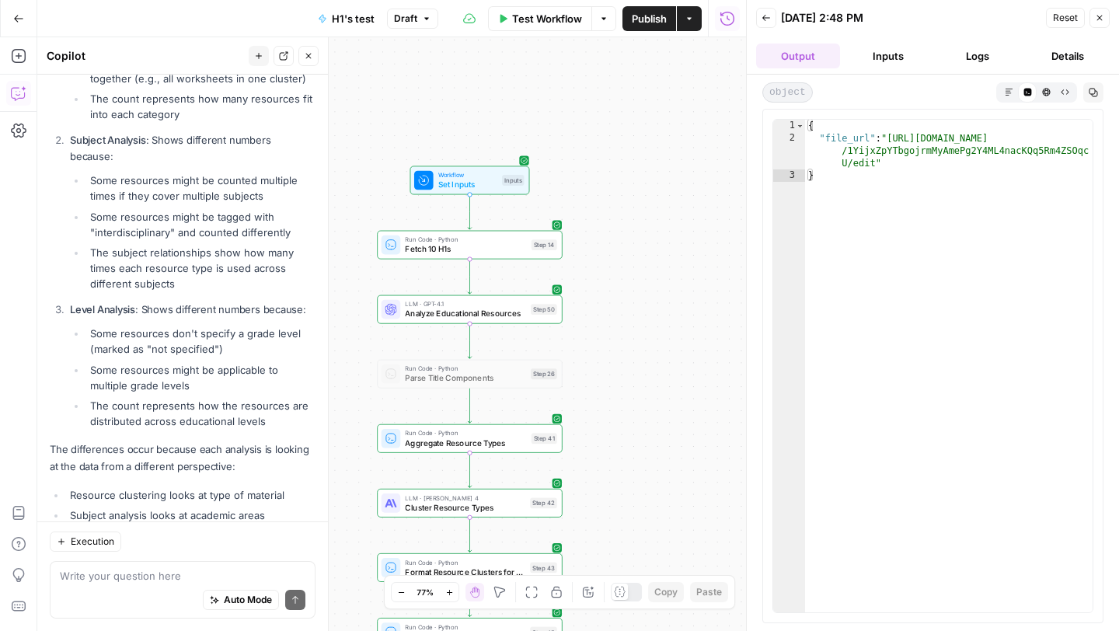
click at [878, 58] on button "Inputs" at bounding box center [888, 56] width 84 height 25
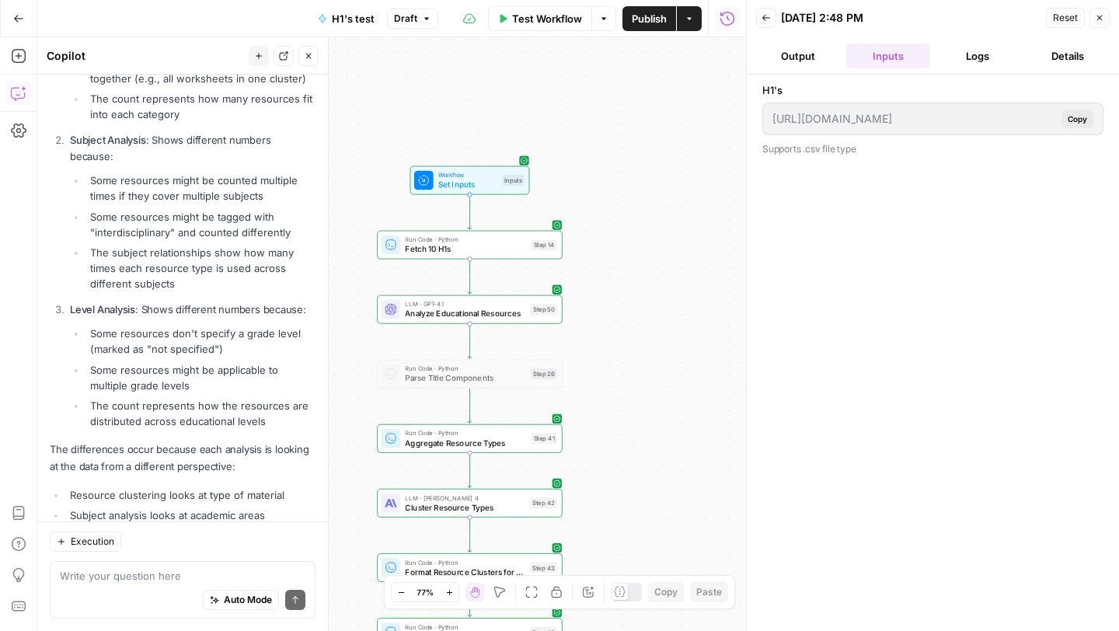
click at [1068, 54] on button "Details" at bounding box center [1068, 56] width 84 height 25
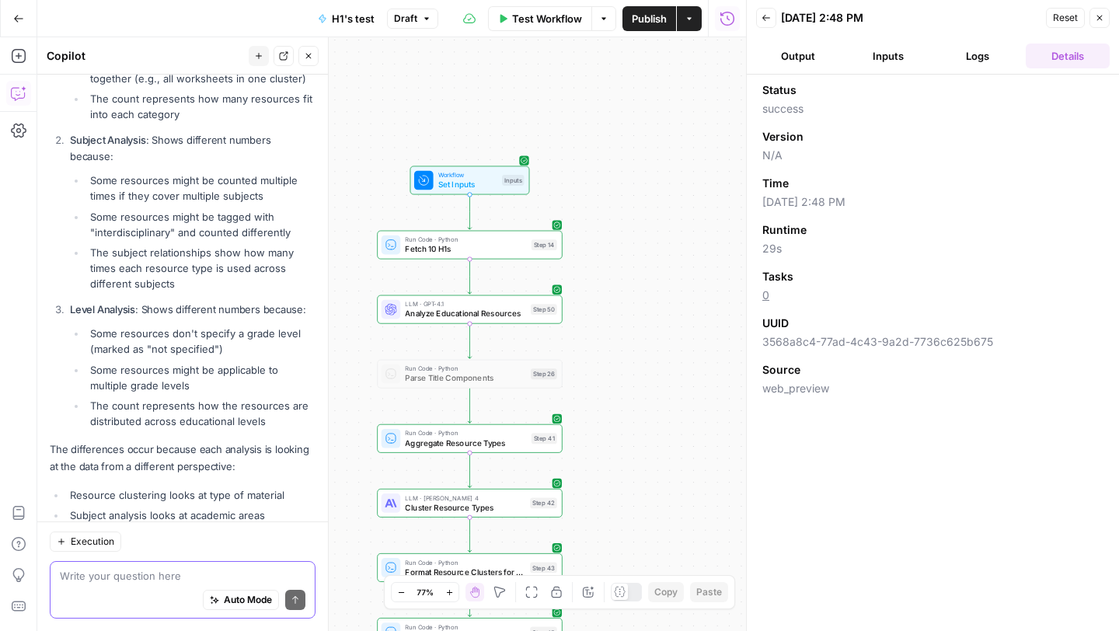
click at [144, 573] on textarea at bounding box center [183, 576] width 246 height 16
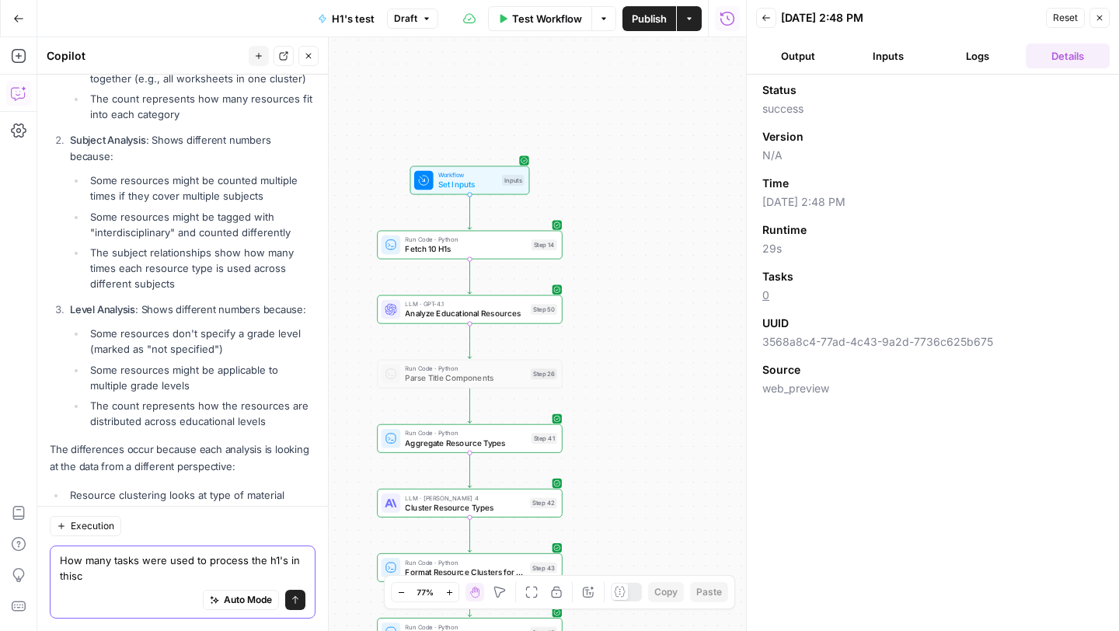
scroll to position [34376, 0]
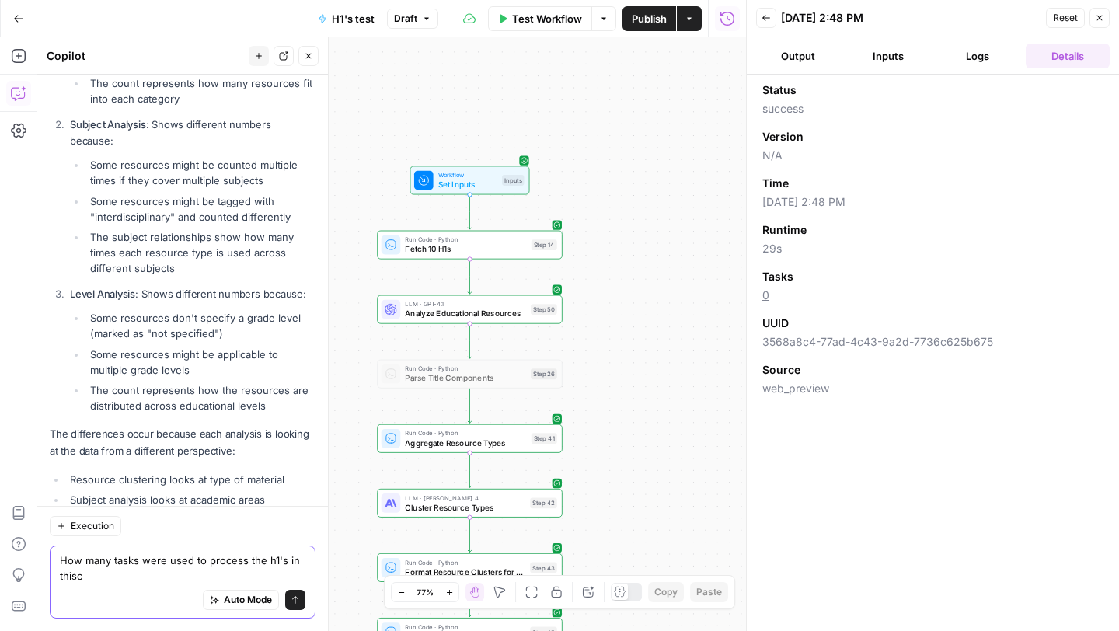
click at [192, 557] on textarea "How many tasks were used to process the h1's in thisc" at bounding box center [183, 567] width 246 height 31
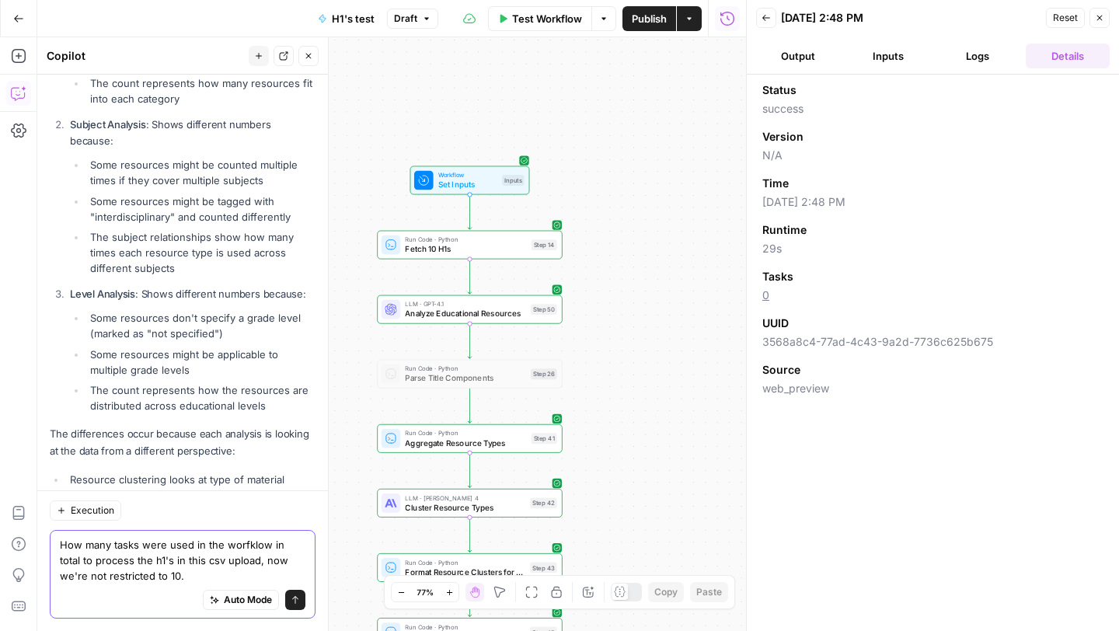
type textarea "How many tasks were used in the worfklow in total to process the h1's in this c…"
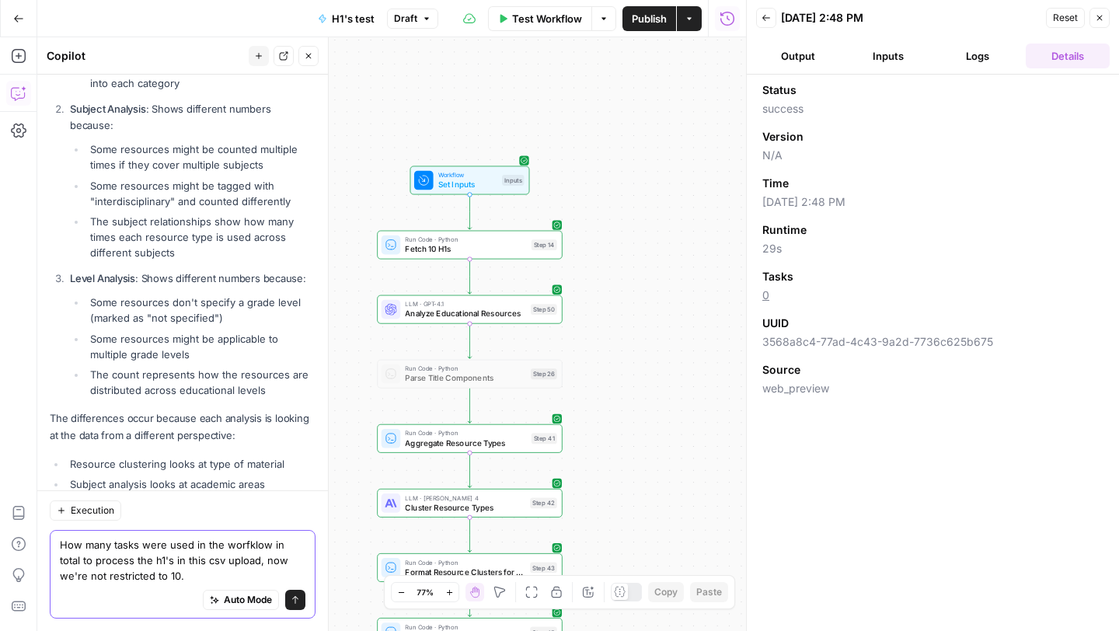
click at [296, 600] on icon "submit" at bounding box center [295, 599] width 9 height 9
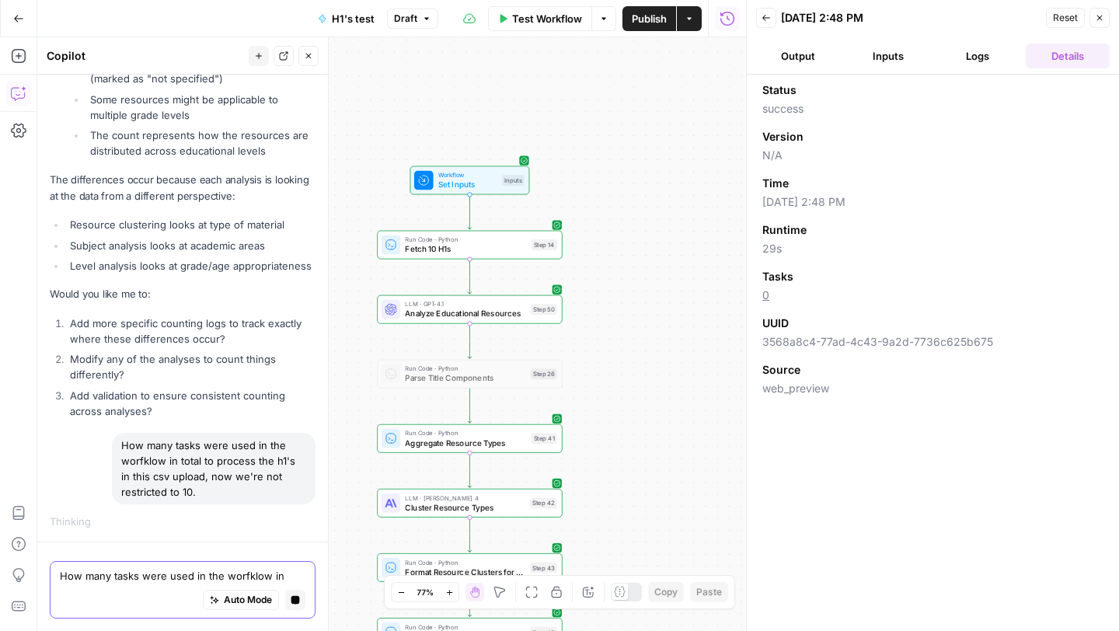
scroll to position [33017, 0]
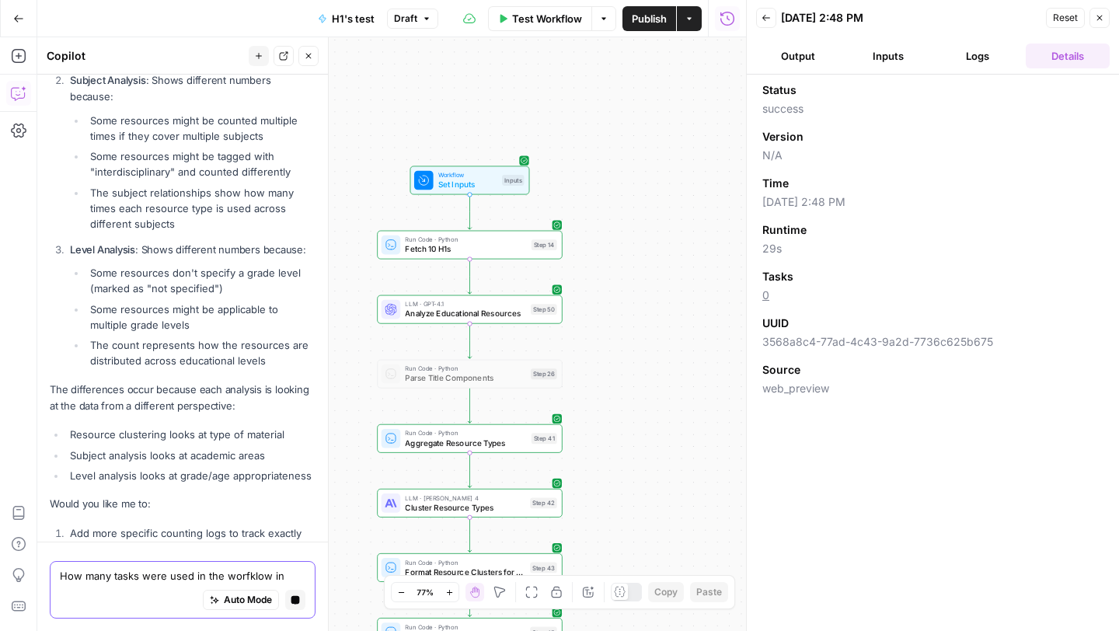
click at [640, 25] on span "Publish" at bounding box center [649, 19] width 35 height 16
click at [630, 72] on div "Workflow Set Inputs Inputs Run Code · Python Fetch 10 H1s Step 14 LLM · GPT-4.1…" at bounding box center [391, 334] width 709 height 594
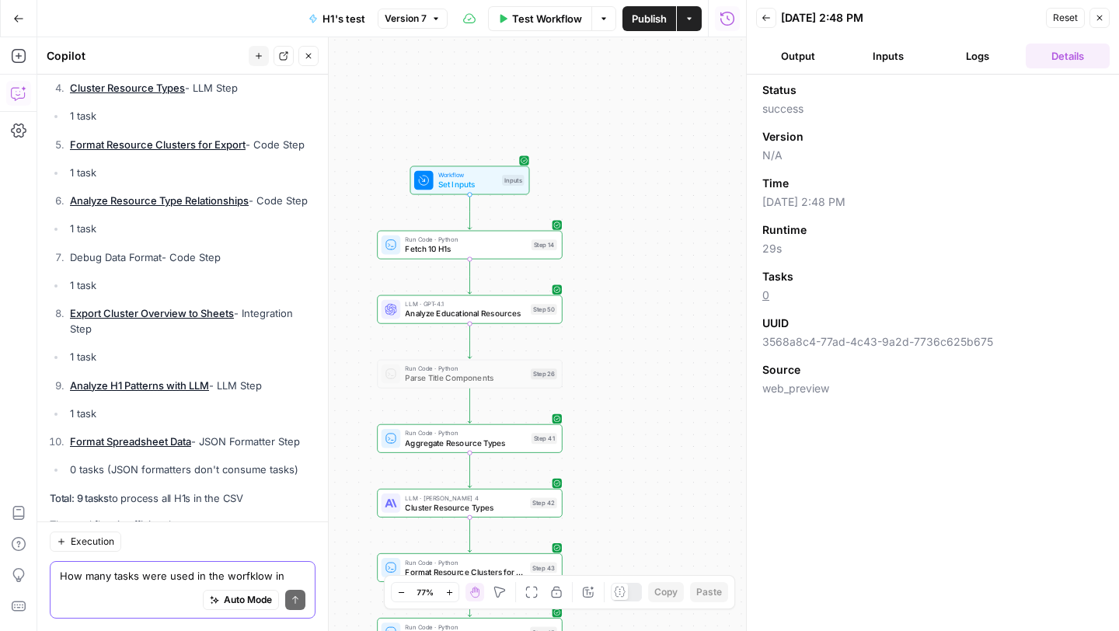
scroll to position [35285, 0]
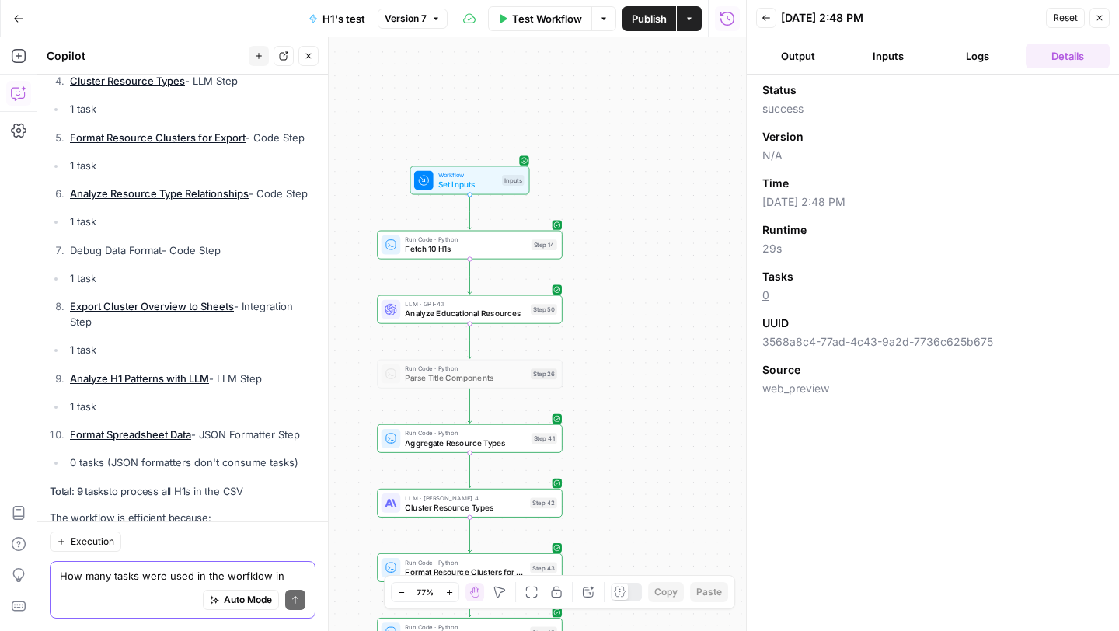
click at [114, 580] on textarea "How many tasks were used in the worfklow in total to process the h1's in this c…" at bounding box center [183, 576] width 246 height 16
type textarea "So if processed 2000 h1's"
click at [295, 602] on icon "submit" at bounding box center [295, 600] width 6 height 8
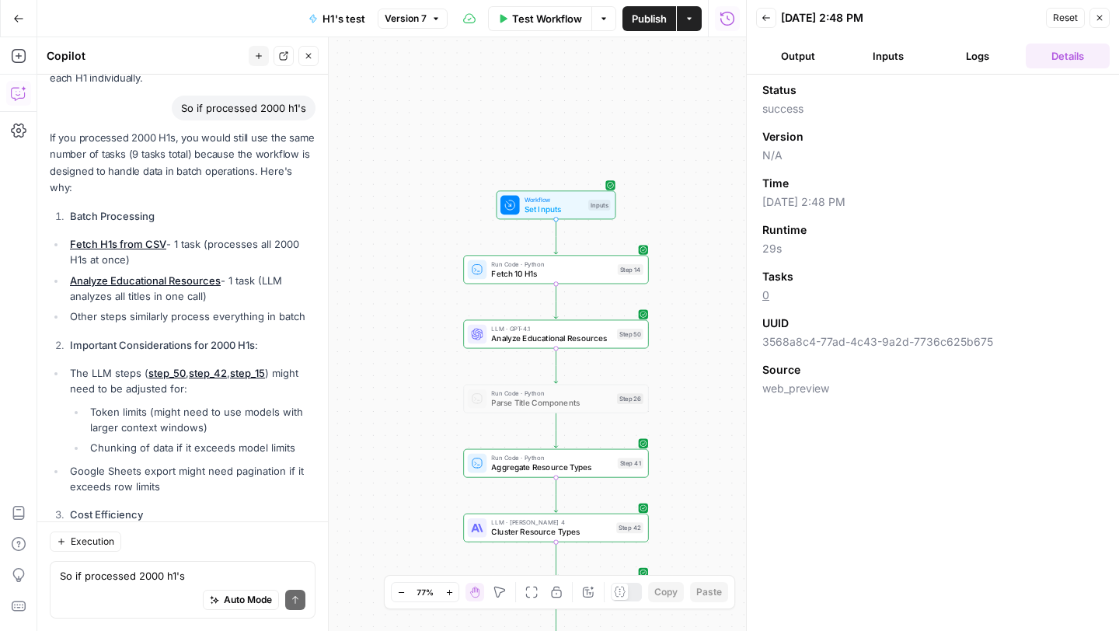
scroll to position [35905, 0]
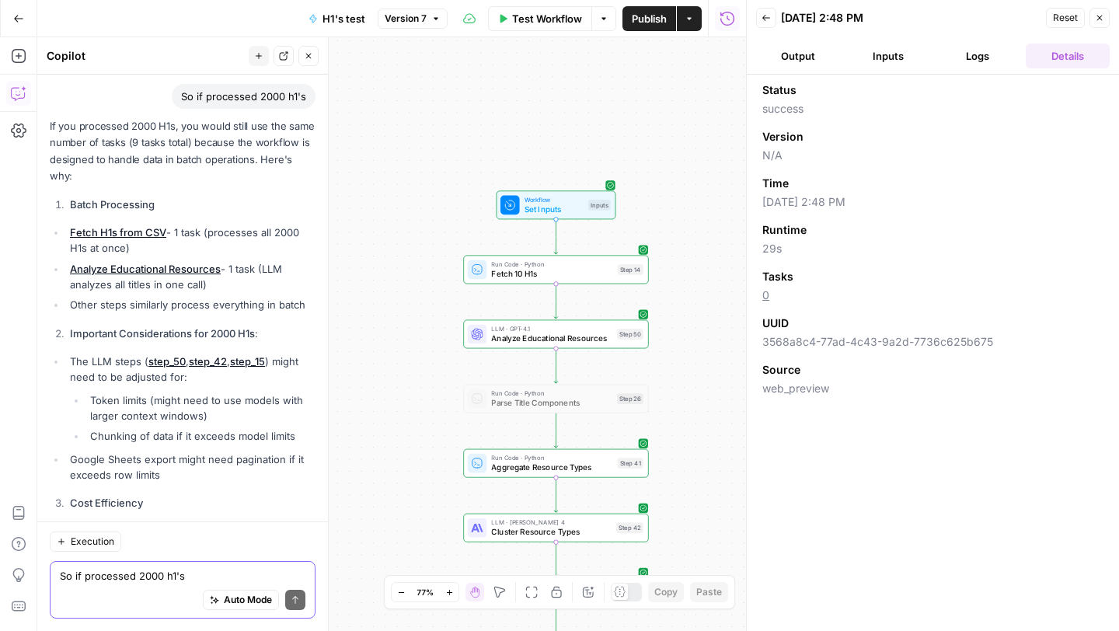
click at [131, 580] on textarea "So if processed 2000 h1's" at bounding box center [183, 576] width 246 height 16
type textarea "Do token usages count as tasks"
click at [302, 604] on button "Send" at bounding box center [295, 600] width 20 height 20
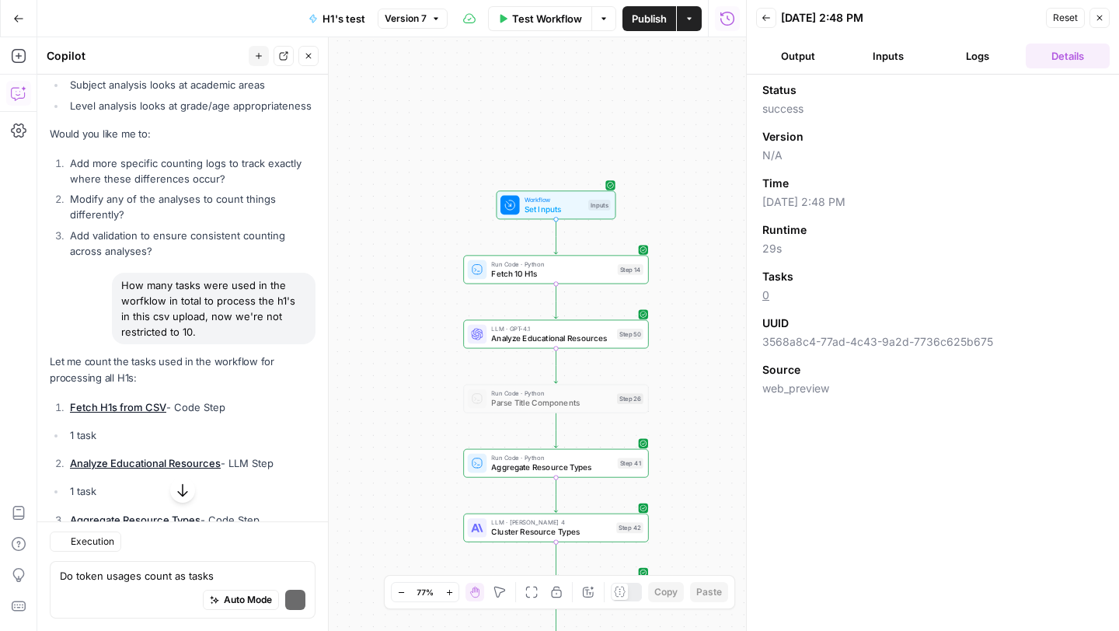
scroll to position [36194, 0]
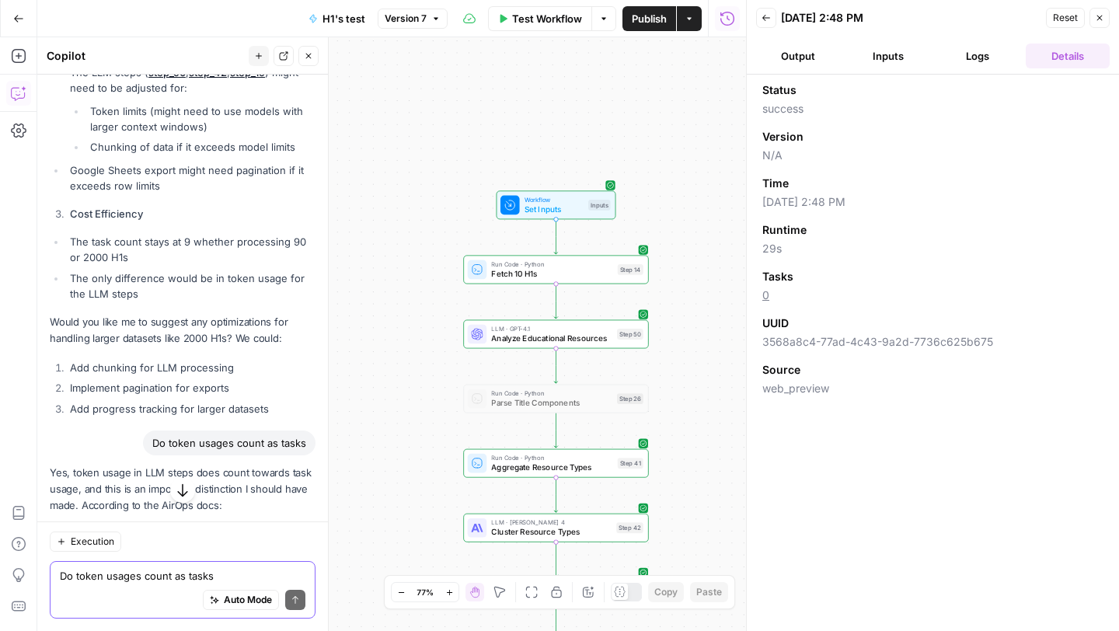
click at [120, 571] on textarea "Do token usages count as tasks" at bounding box center [183, 576] width 246 height 16
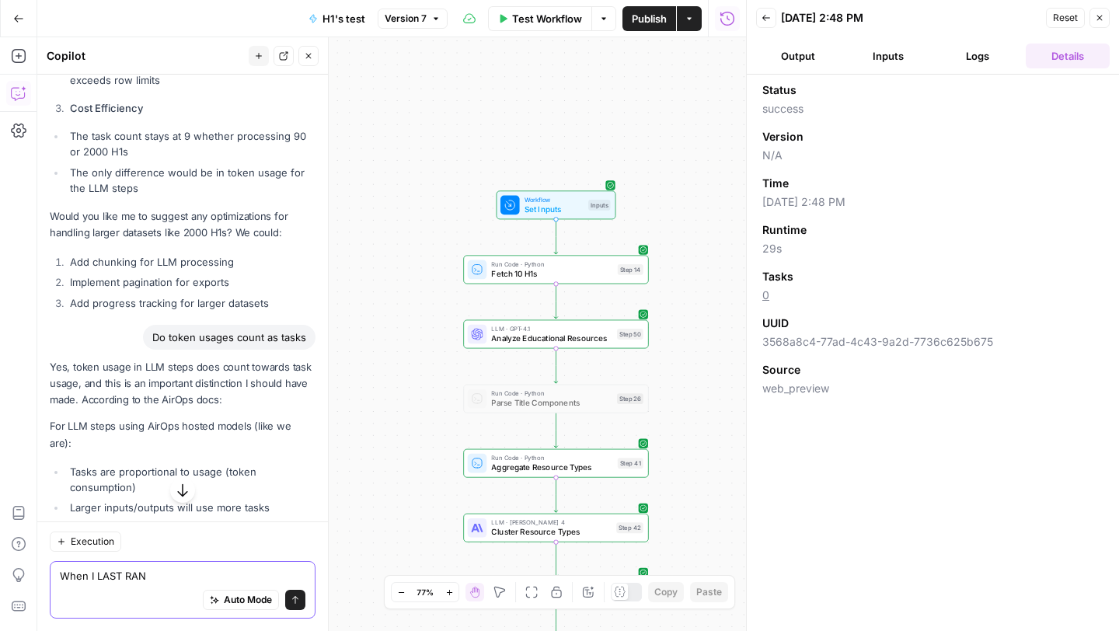
scroll to position [36303, 0]
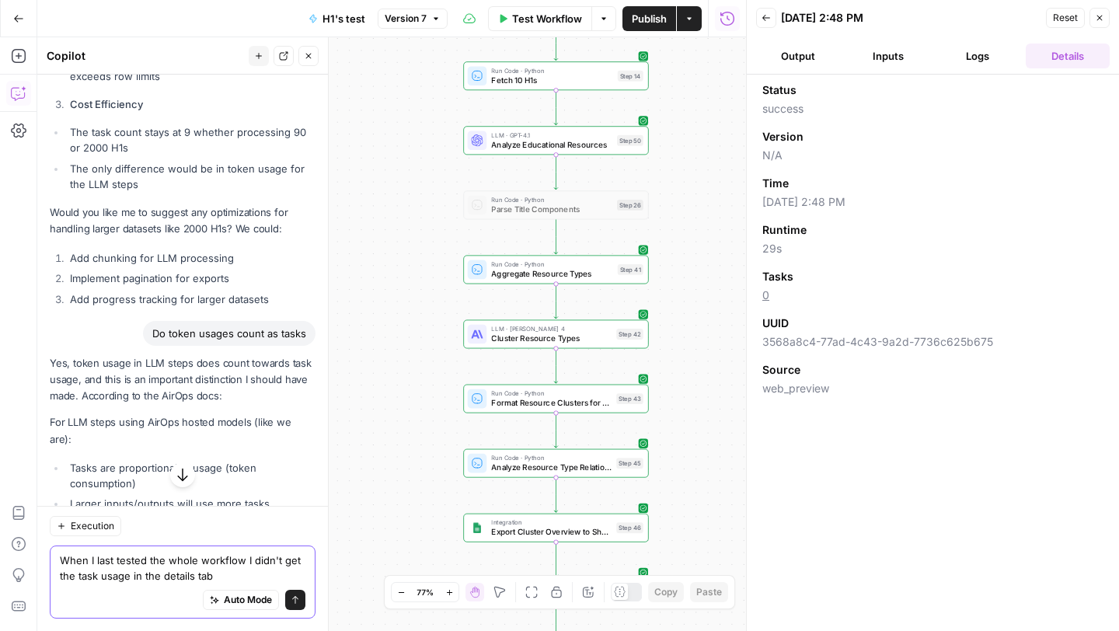
type textarea "When I last tested the whole workflow I didn't get the task usage in the detail…"
click at [297, 599] on icon "submit" at bounding box center [295, 599] width 9 height 9
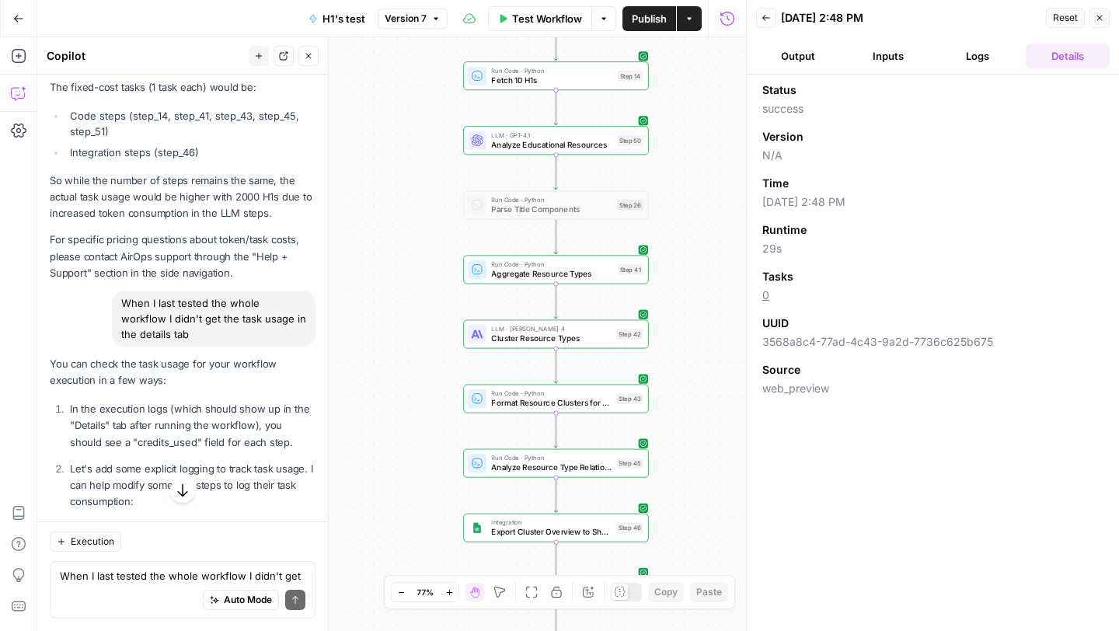
scroll to position [37039, 0]
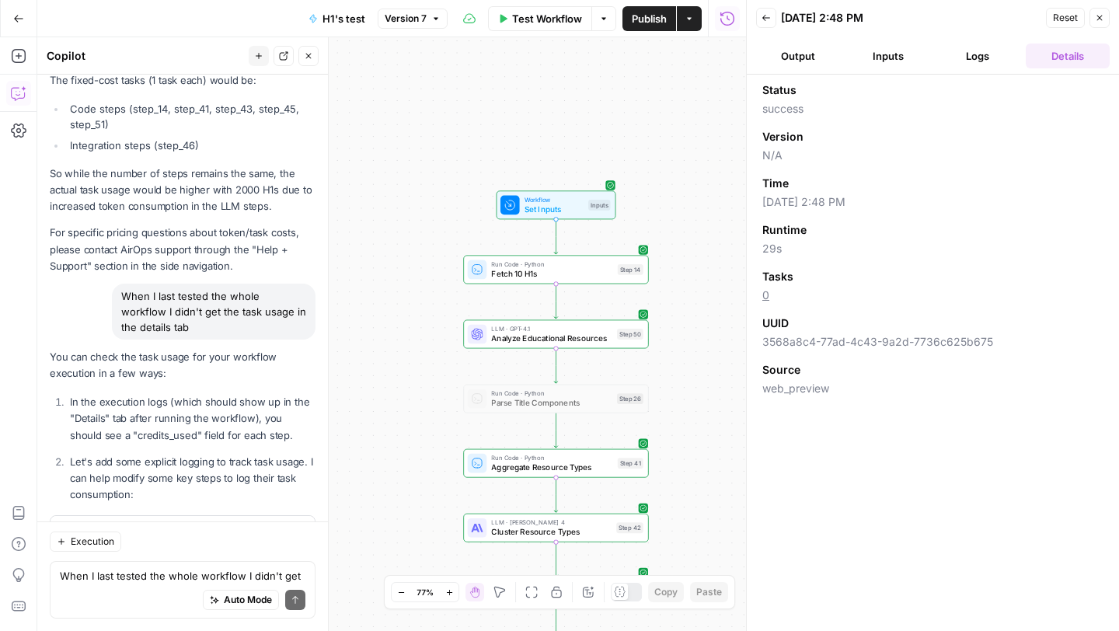
click at [781, 66] on button "Output" at bounding box center [798, 56] width 84 height 25
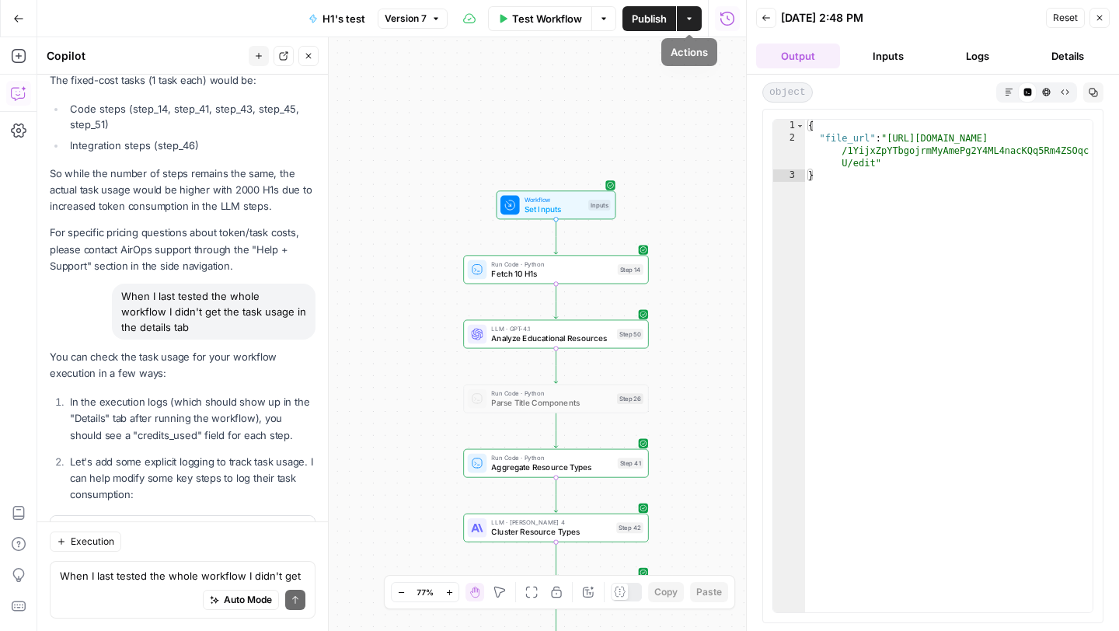
click at [600, 19] on icon "button" at bounding box center [603, 18] width 9 height 9
click at [589, 75] on span "View Last Test" at bounding box center [560, 77] width 68 height 16
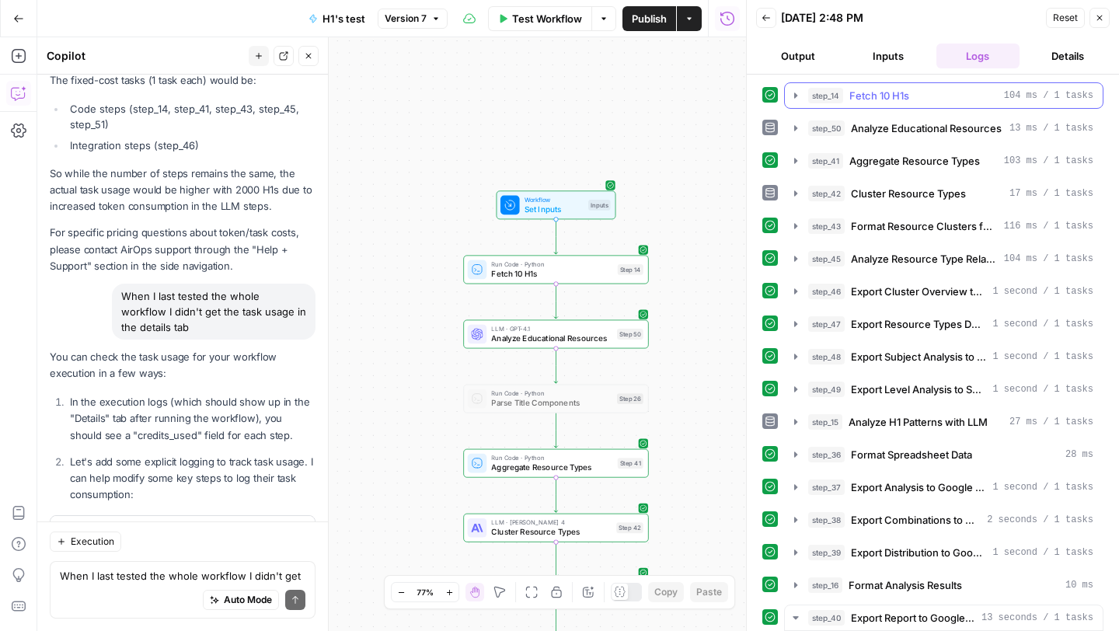
click at [796, 93] on icon "button" at bounding box center [795, 95] width 12 height 12
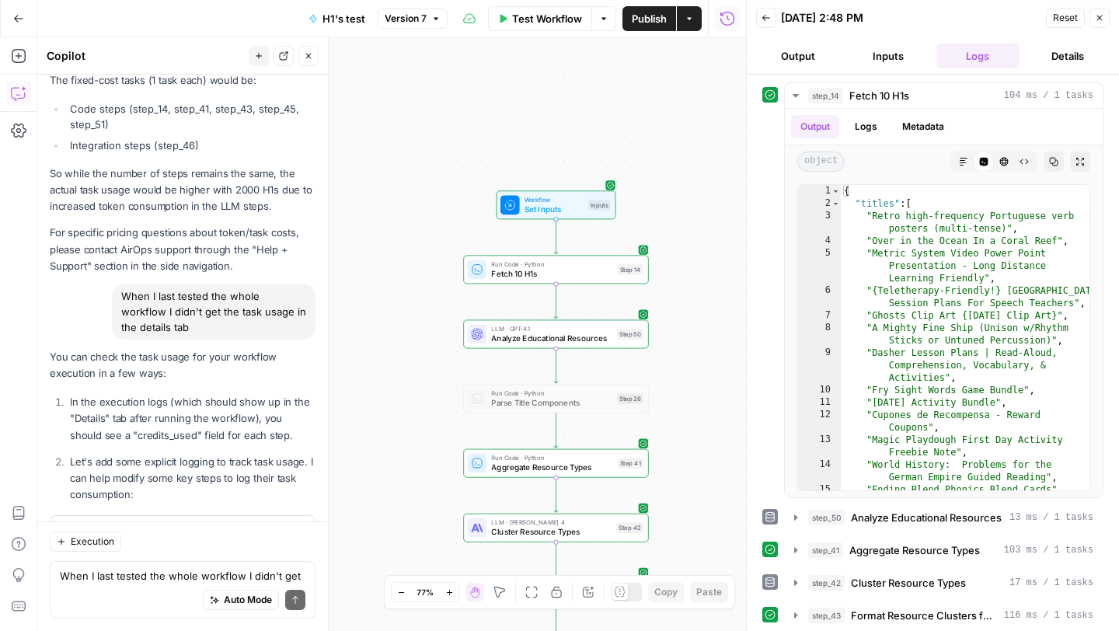
click at [1060, 52] on button "Details" at bounding box center [1068, 56] width 84 height 25
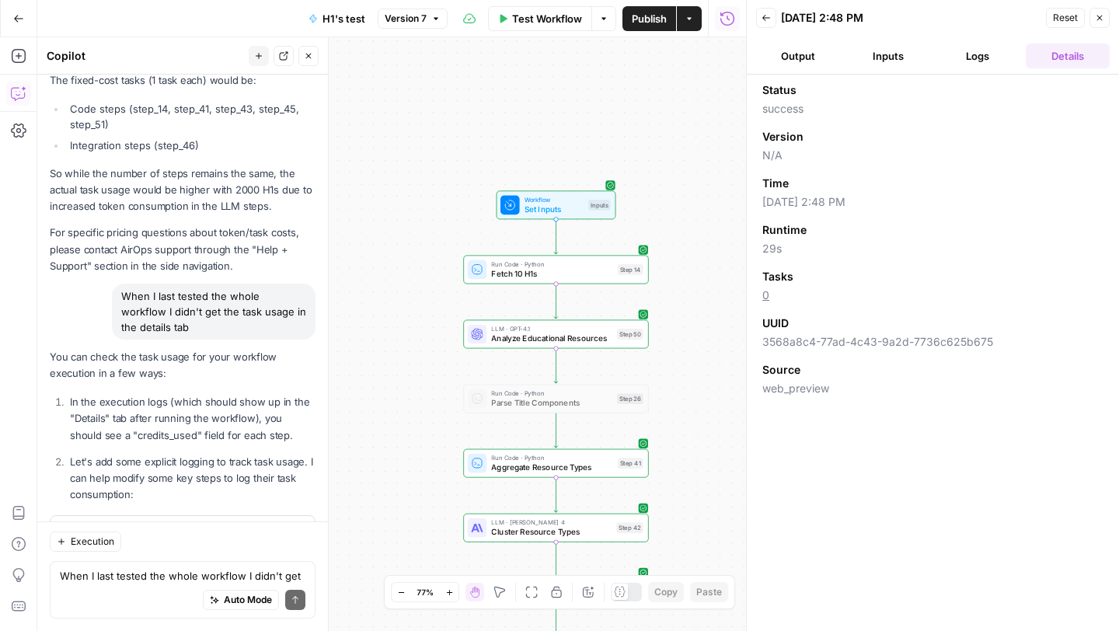
click at [768, 21] on icon "button" at bounding box center [765, 17] width 9 height 9
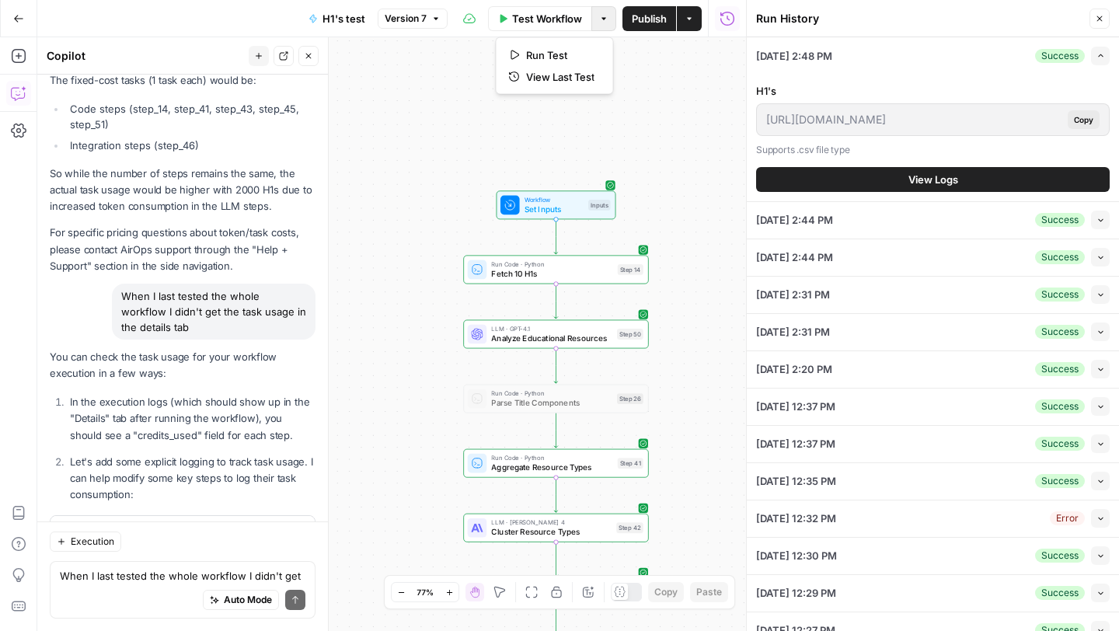
click at [604, 24] on button "Options" at bounding box center [603, 18] width 25 height 25
click at [574, 71] on span "View Last Test" at bounding box center [560, 77] width 68 height 16
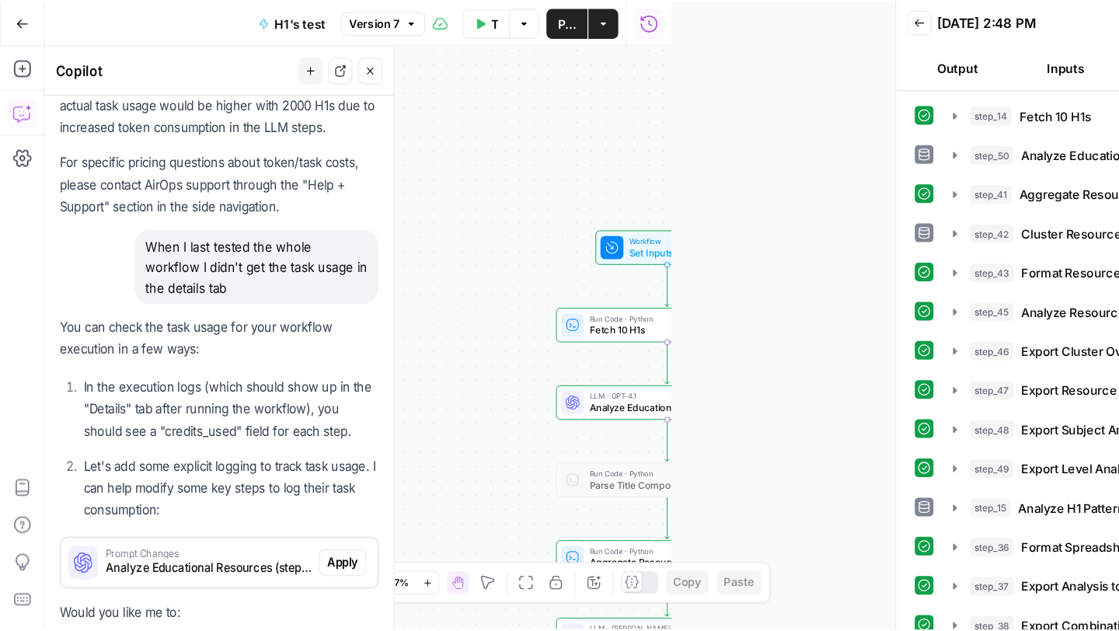
scroll to position [37039, 0]
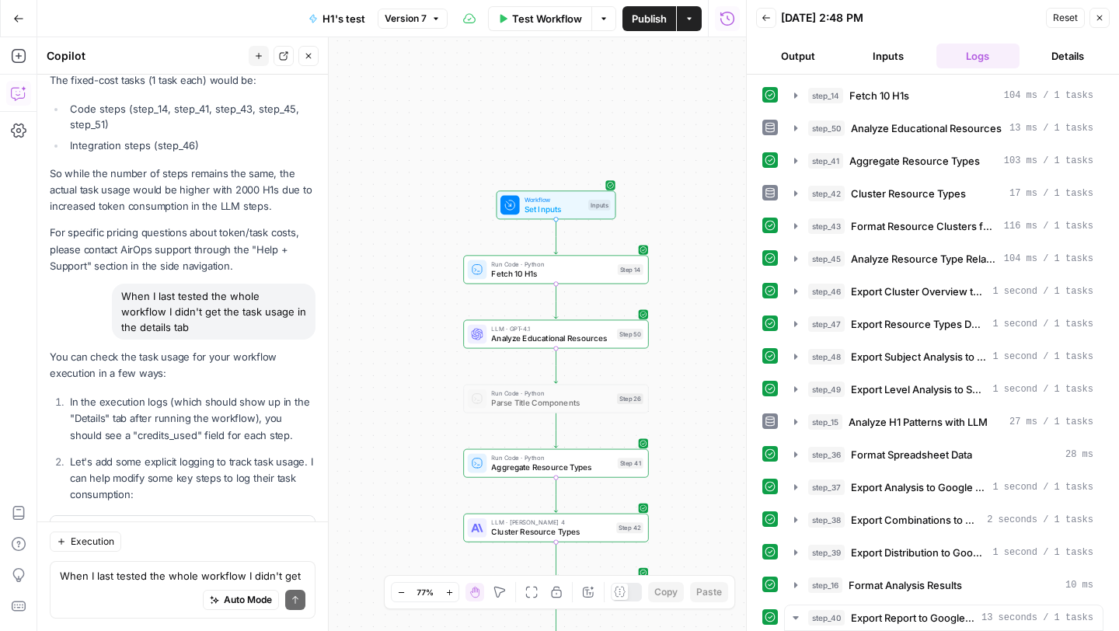
drag, startPoint x: 1097, startPoint y: 15, endPoint x: 549, endPoint y: 30, distance: 548.7
click at [1097, 16] on icon "button" at bounding box center [1099, 17] width 9 height 9
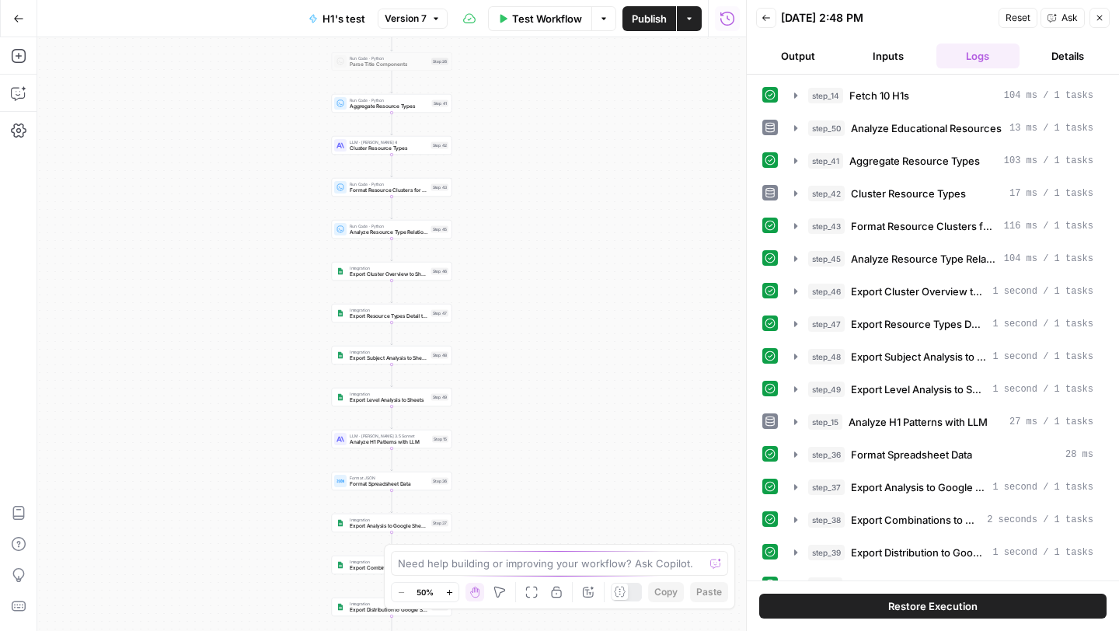
click at [1068, 53] on button "Details" at bounding box center [1068, 56] width 84 height 25
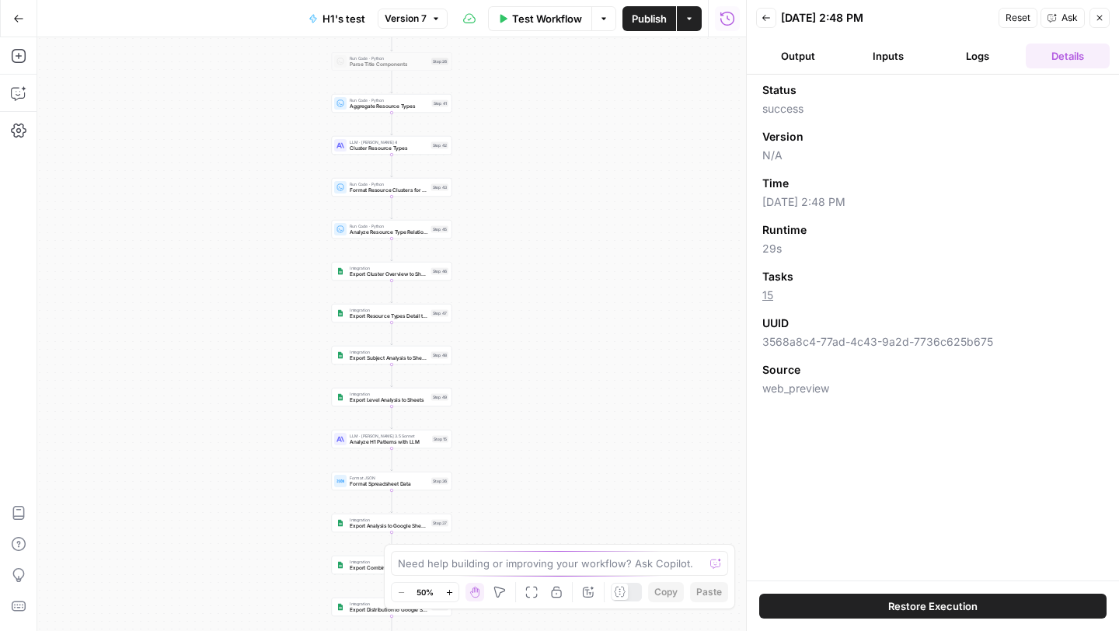
click at [768, 17] on icon "button" at bounding box center [765, 17] width 9 height 9
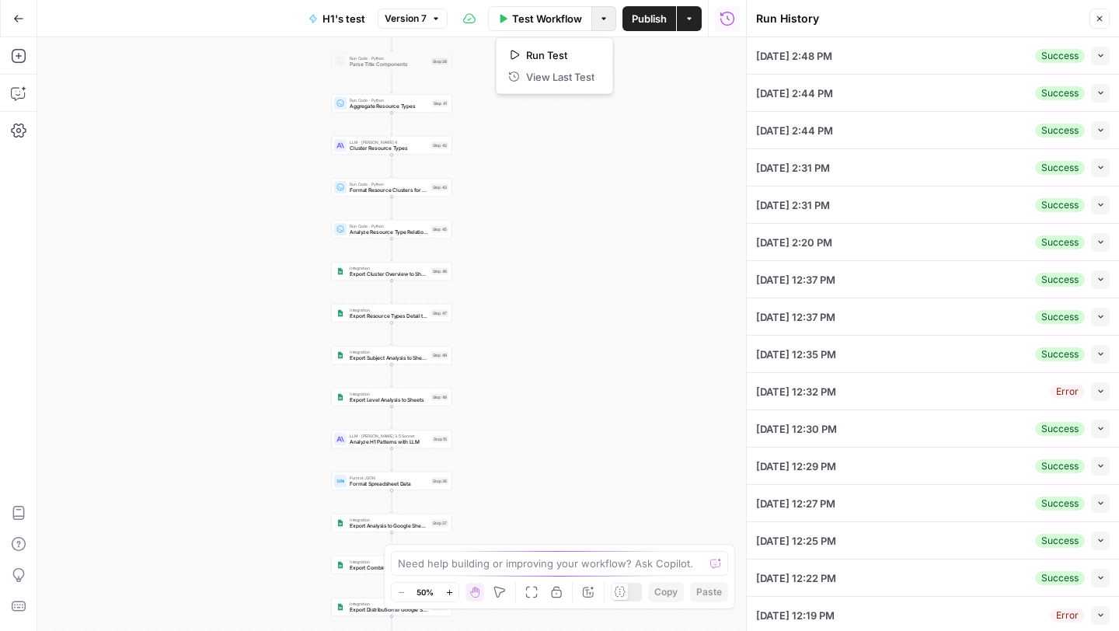
click at [594, 18] on button "Options" at bounding box center [603, 18] width 25 height 25
click at [569, 55] on span "Run Test" at bounding box center [560, 55] width 68 height 16
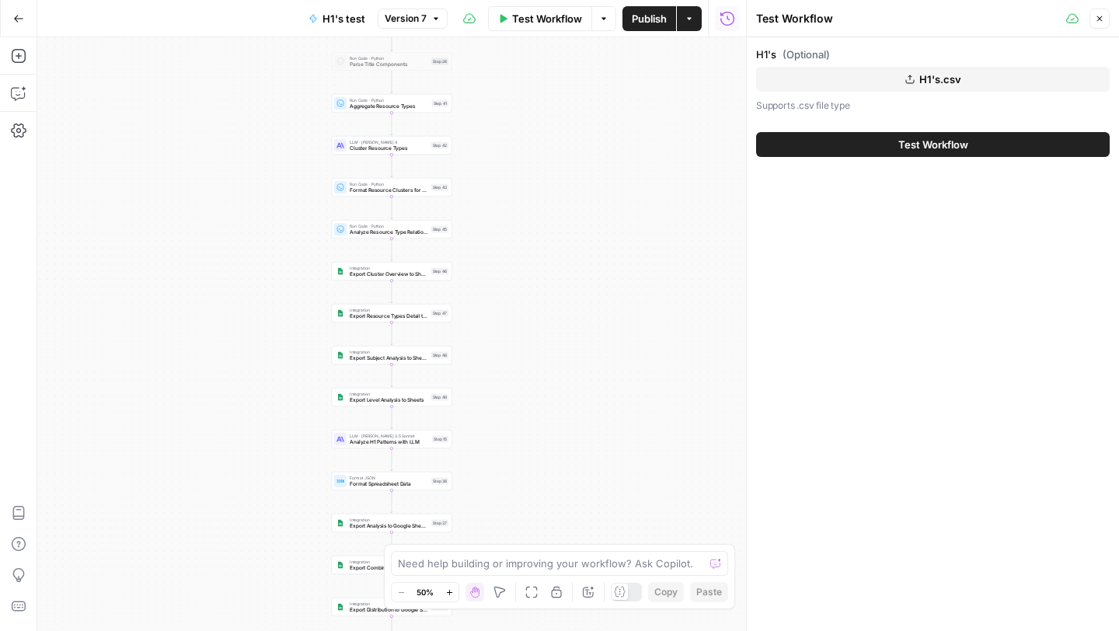
click at [848, 147] on button "Test Workflow" at bounding box center [933, 144] width 354 height 25
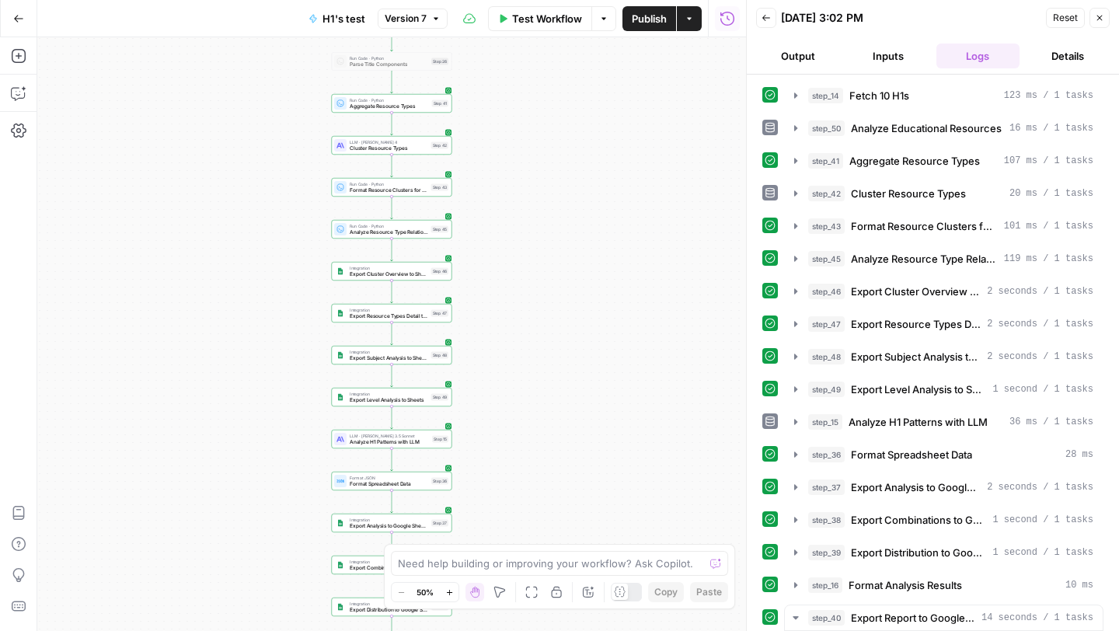
click at [1066, 48] on button "Details" at bounding box center [1068, 56] width 84 height 25
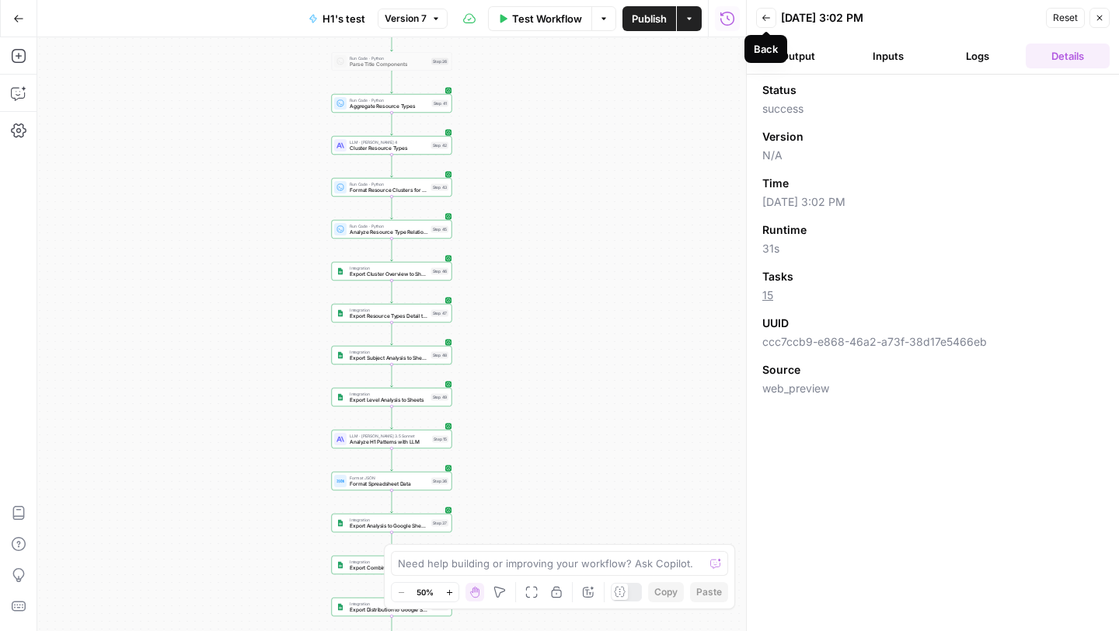
click at [782, 46] on div "Back" at bounding box center [765, 49] width 43 height 28
click at [796, 57] on button "Output" at bounding box center [798, 56] width 84 height 25
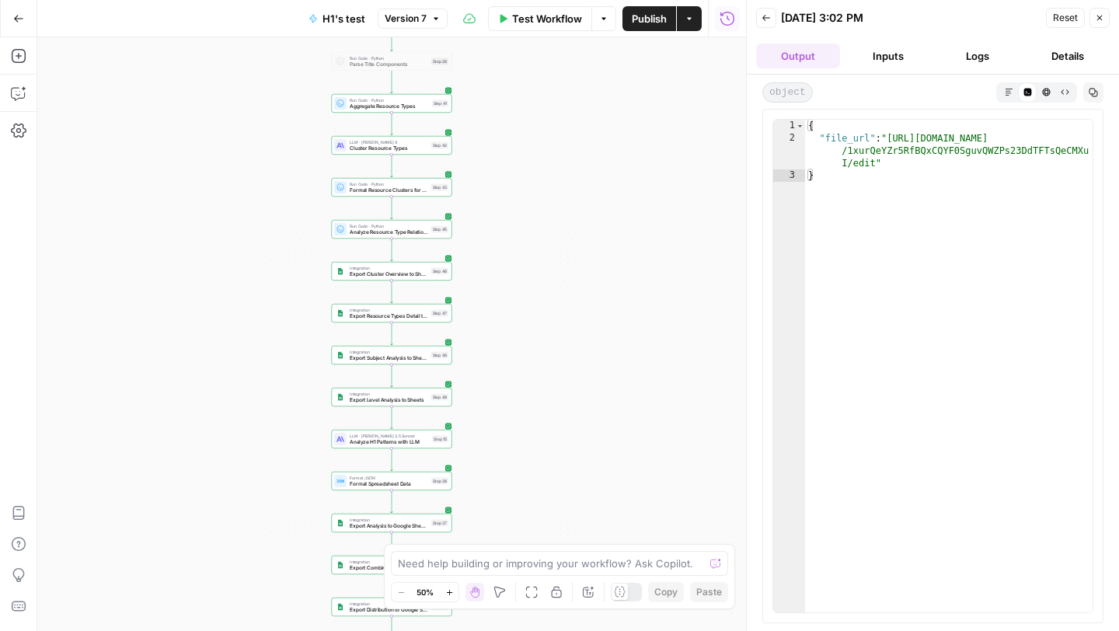
click at [762, 12] on button "Back" at bounding box center [766, 18] width 20 height 20
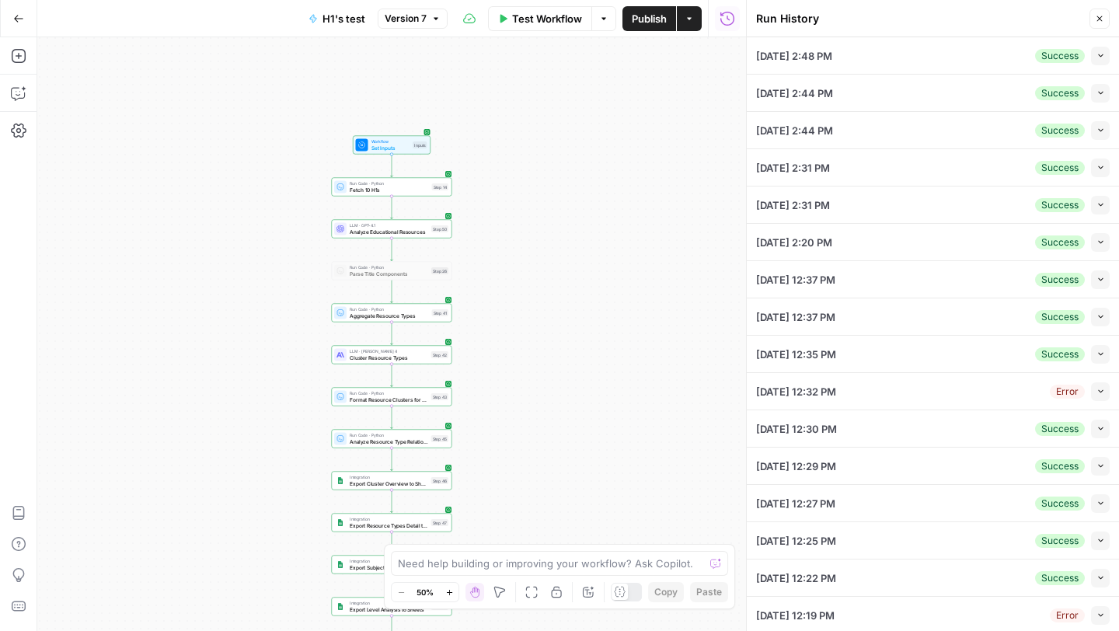
click at [392, 152] on span "Set Inputs" at bounding box center [390, 148] width 39 height 8
drag, startPoint x: 1099, startPoint y: 14, endPoint x: 1074, endPoint y: 25, distance: 27.9
click at [1099, 14] on icon "button" at bounding box center [1099, 18] width 9 height 9
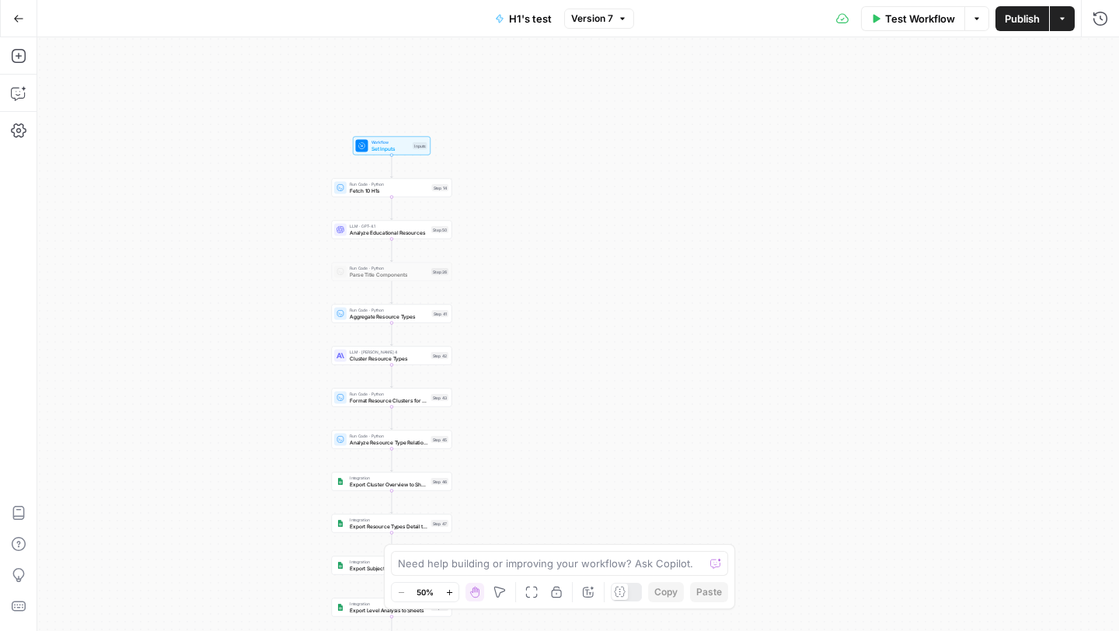
click at [388, 148] on span "Set Inputs" at bounding box center [390, 149] width 39 height 8
click at [974, 22] on icon "button" at bounding box center [976, 18] width 9 height 9
click at [404, 156] on div "Workflow Set Inputs Inputs Test Step Run Code · Python Fetch 10 H1s Step 14 LLM…" at bounding box center [577, 334] width 1081 height 594
click at [976, 21] on icon "button" at bounding box center [976, 18] width 9 height 9
click at [923, 73] on span "View Last Test" at bounding box center [933, 77] width 68 height 16
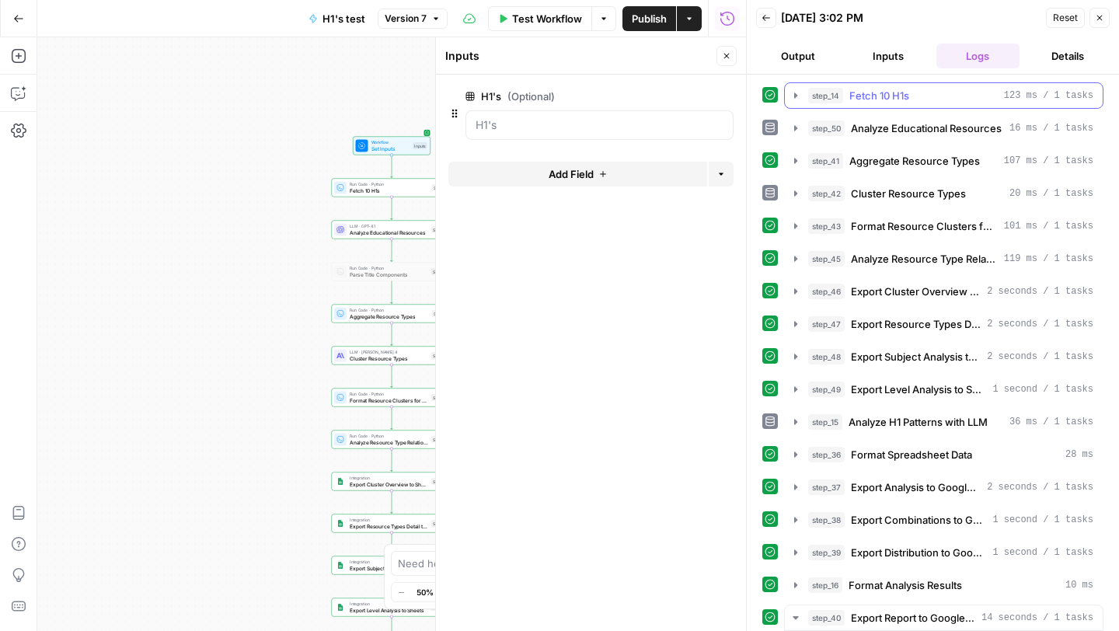
click at [785, 95] on button "step_14 Fetch 10 H1s 123 ms / 1 tasks" at bounding box center [944, 95] width 318 height 25
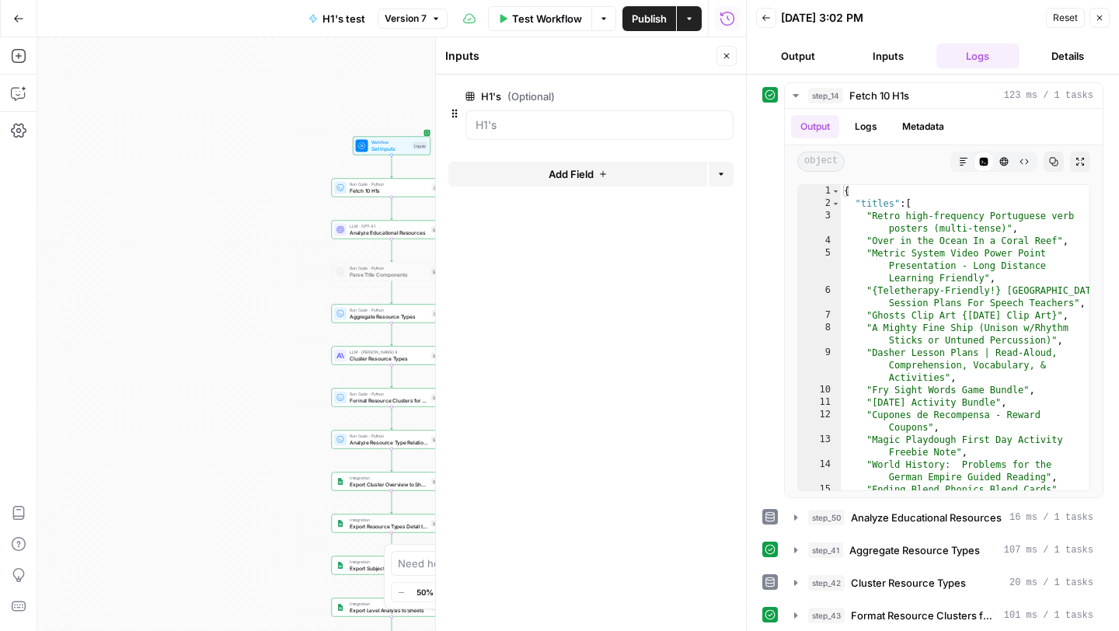
click at [1063, 59] on button "Details" at bounding box center [1068, 56] width 84 height 25
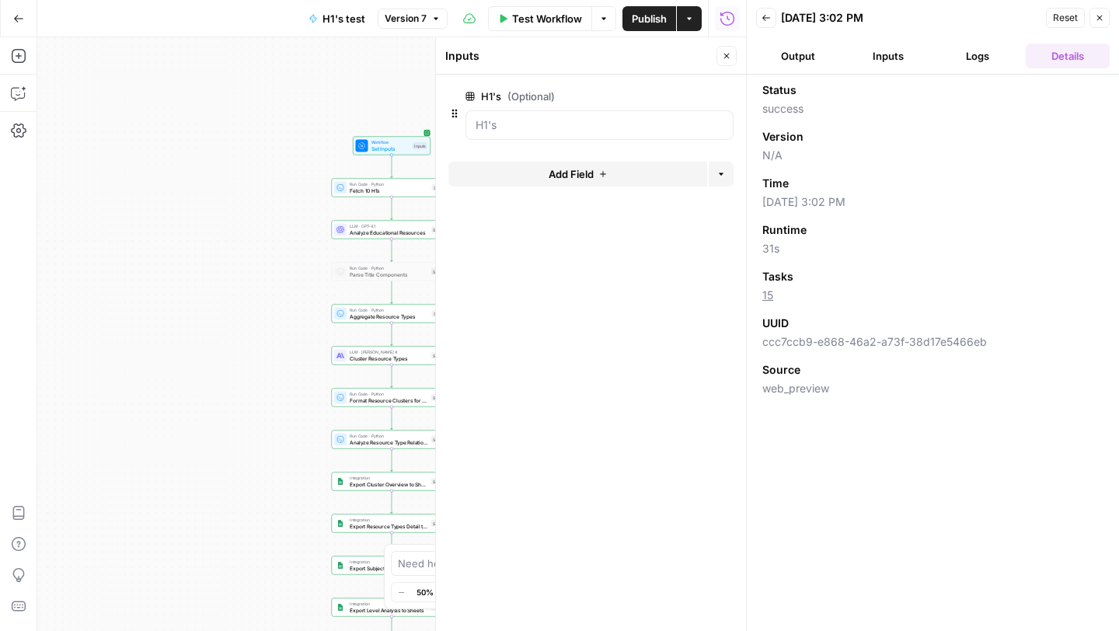
click at [998, 56] on button "Logs" at bounding box center [978, 56] width 84 height 25
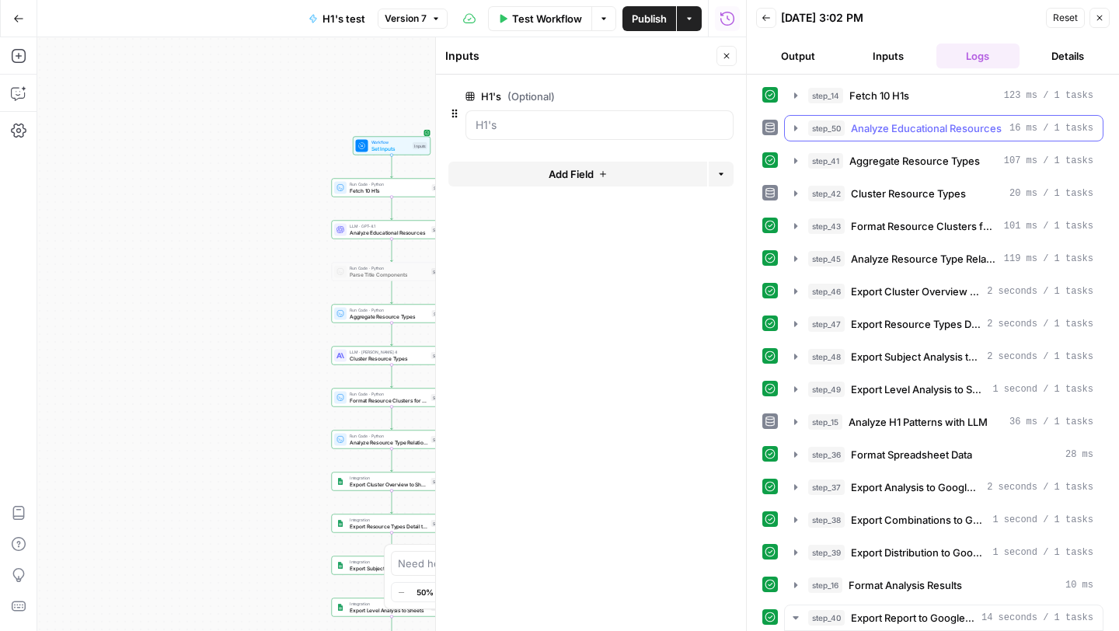
click at [788, 125] on button "step_50 Analyze Educational Resources 16 ms / 1 tasks" at bounding box center [944, 128] width 318 height 25
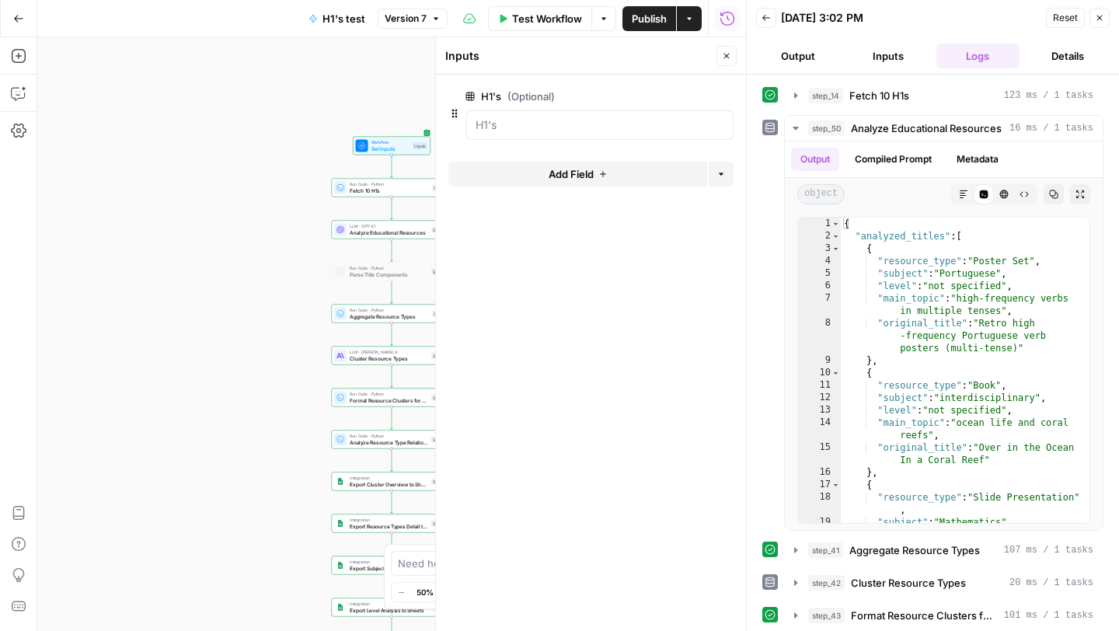
click at [1077, 53] on button "Details" at bounding box center [1068, 56] width 84 height 25
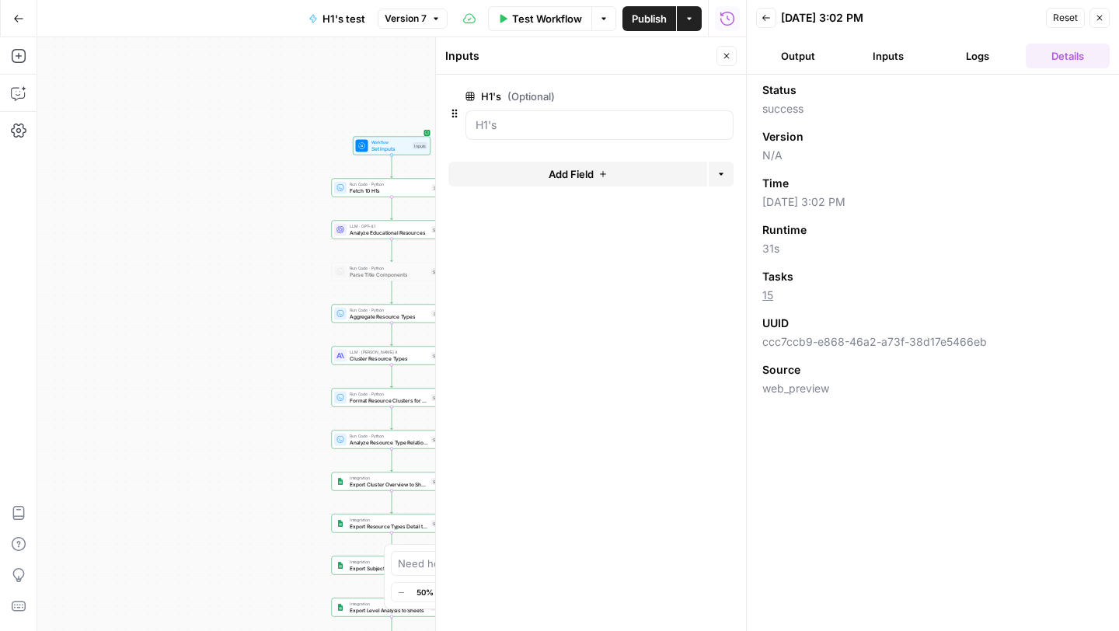
click at [998, 54] on button "Logs" at bounding box center [978, 56] width 84 height 25
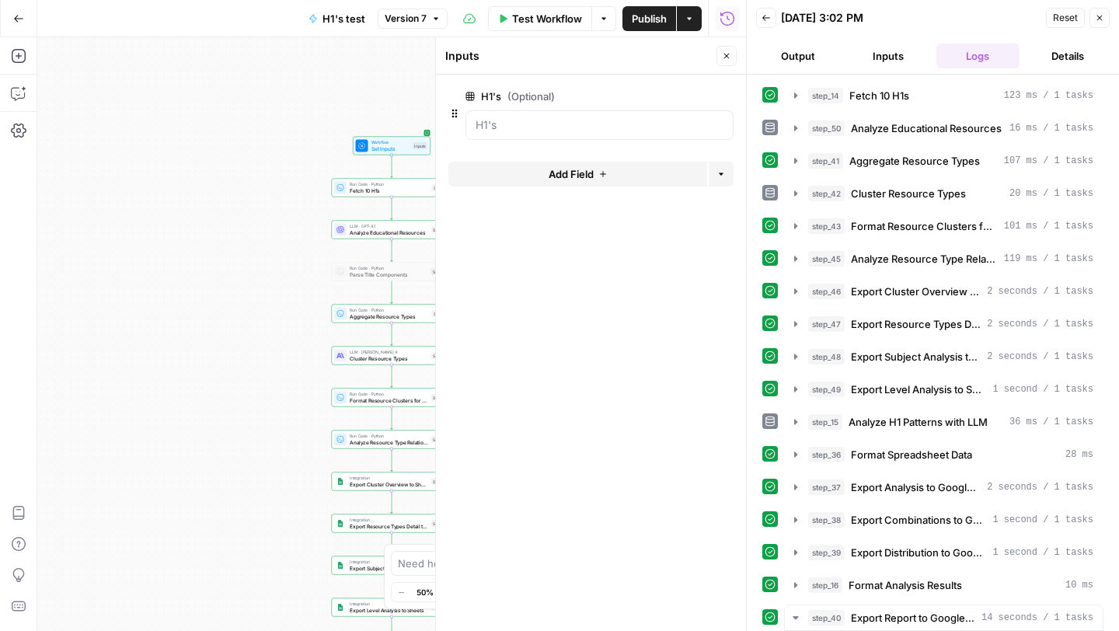
click at [1055, 61] on button "Details" at bounding box center [1068, 56] width 84 height 25
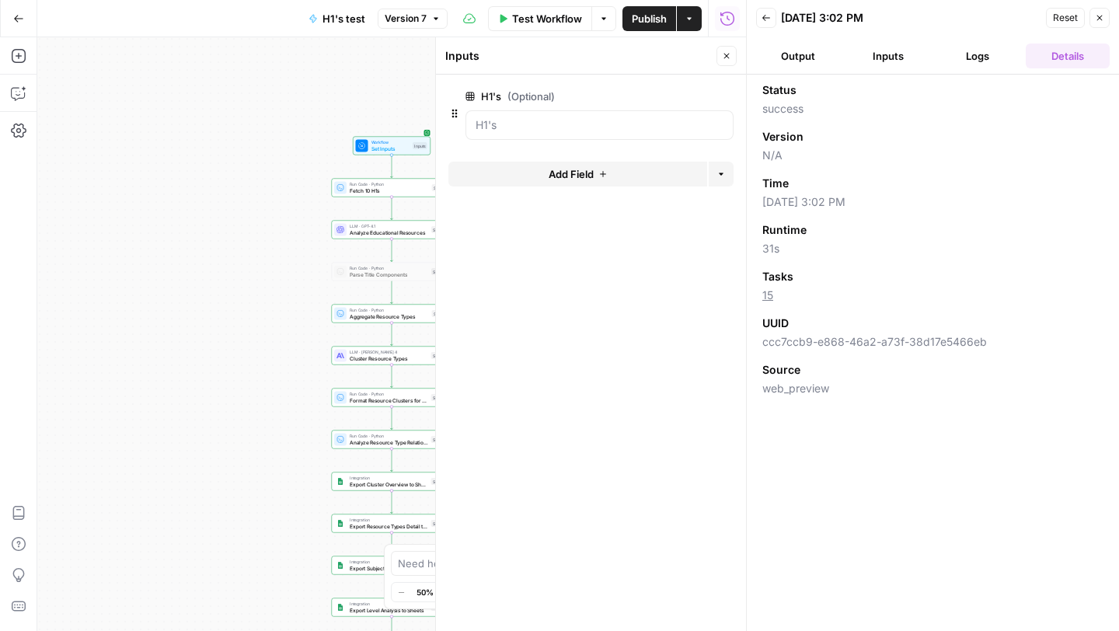
click at [981, 51] on button "Logs" at bounding box center [978, 56] width 84 height 25
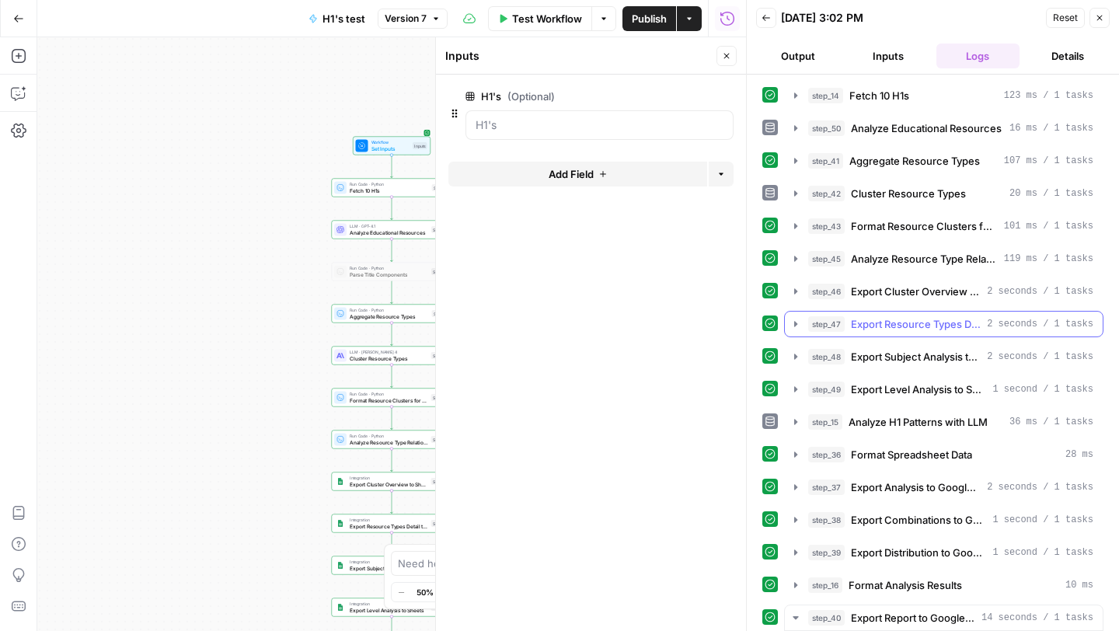
click at [794, 322] on icon "button" at bounding box center [795, 323] width 3 height 5
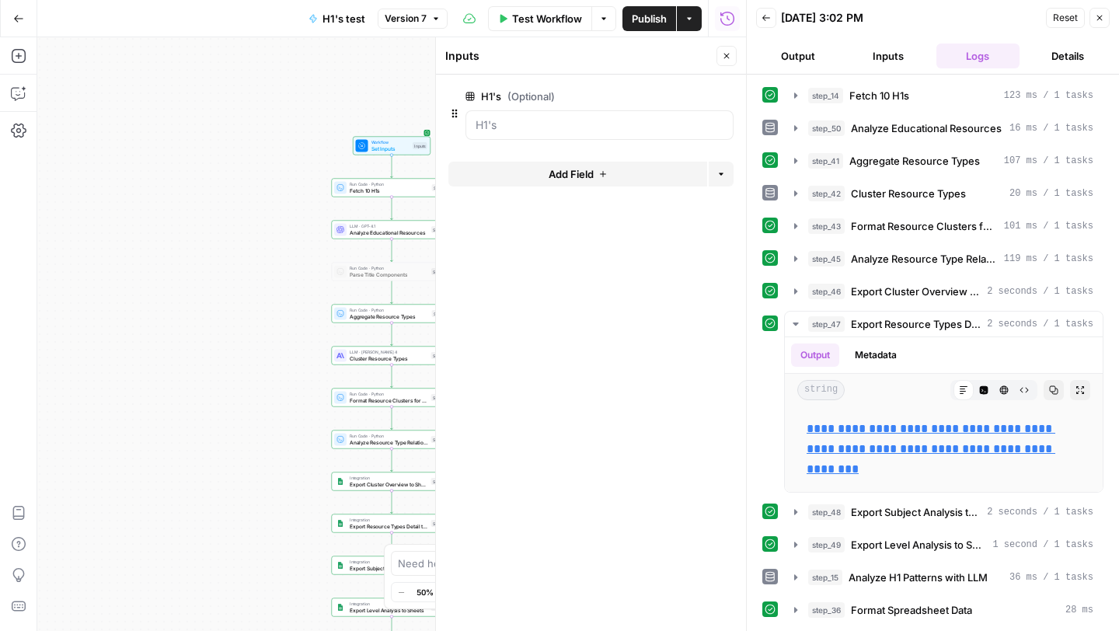
click at [1072, 51] on button "Details" at bounding box center [1068, 56] width 84 height 25
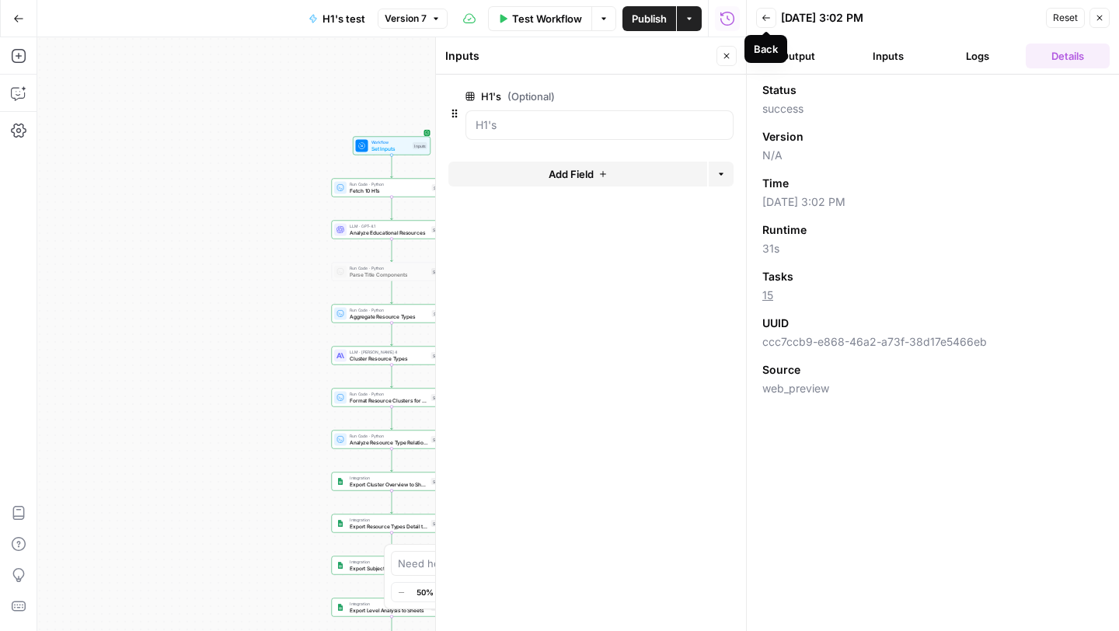
click at [762, 16] on icon "button" at bounding box center [765, 17] width 9 height 9
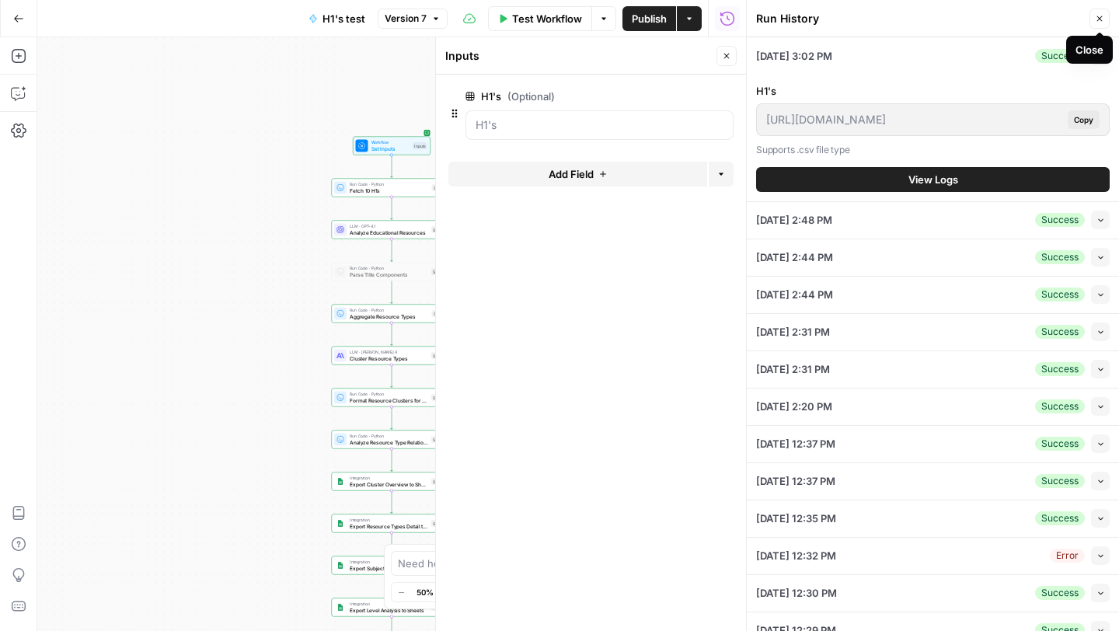
click at [1103, 19] on span "Close" at bounding box center [1103, 19] width 1 height 1
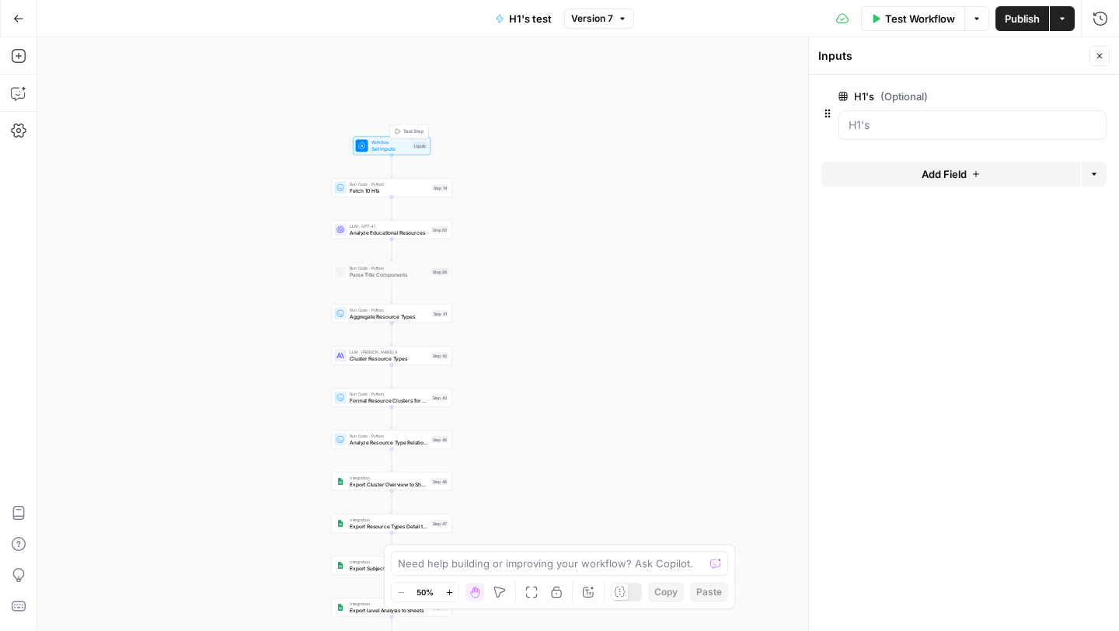
click at [375, 148] on span "Set Inputs" at bounding box center [390, 149] width 39 height 8
click at [975, 22] on icon "button" at bounding box center [976, 18] width 9 height 9
click at [925, 75] on span "View Last Test" at bounding box center [933, 77] width 68 height 16
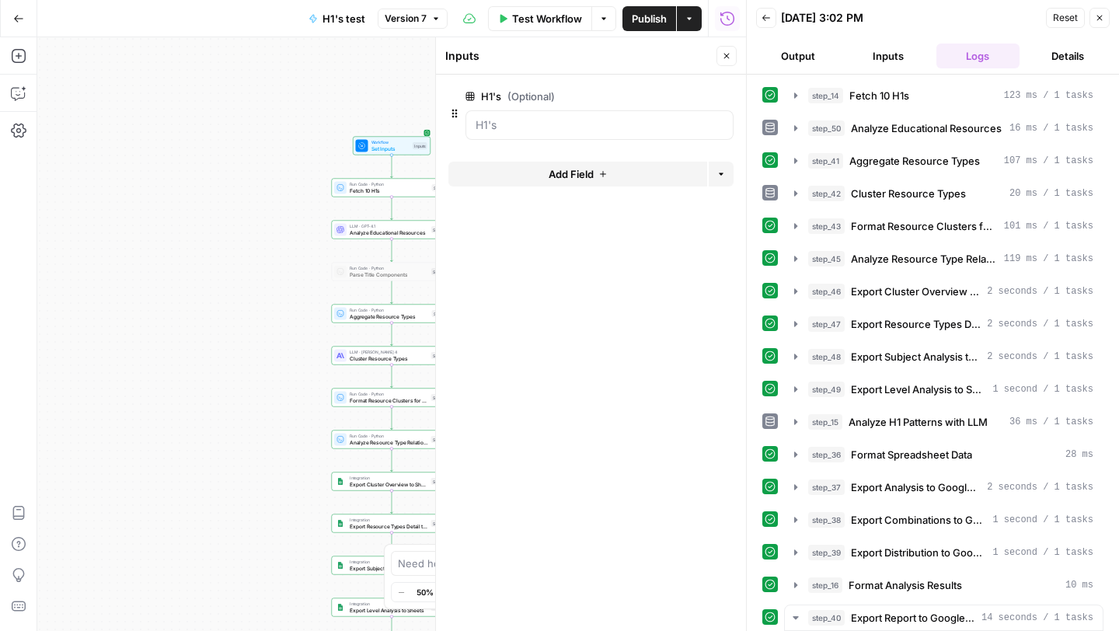
click at [1057, 62] on button "Details" at bounding box center [1068, 56] width 84 height 25
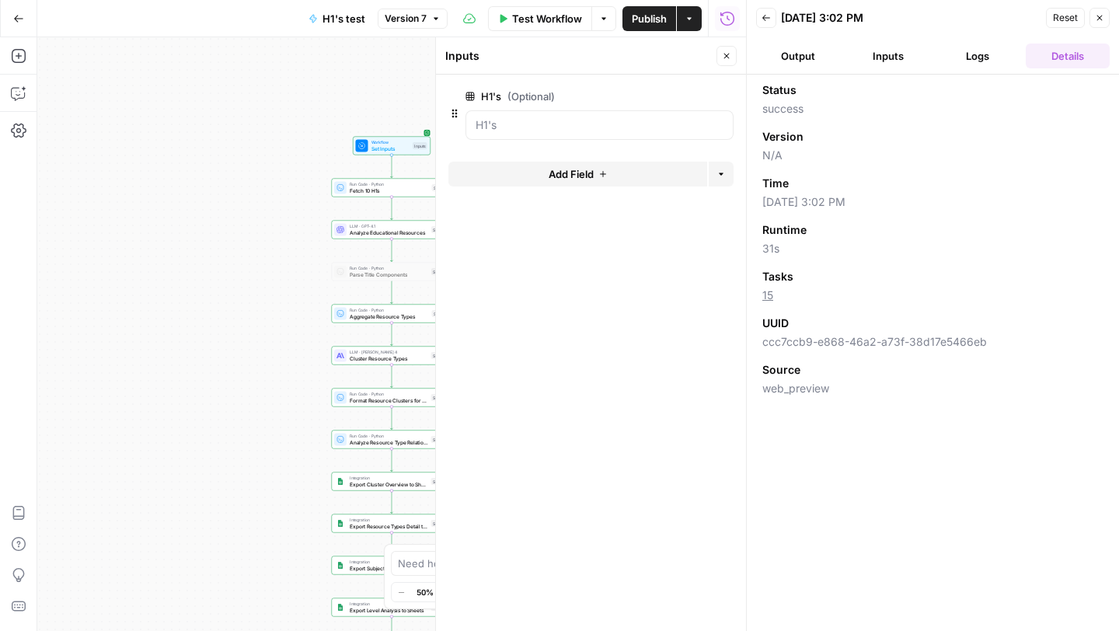
click at [967, 57] on button "Logs" at bounding box center [978, 56] width 84 height 25
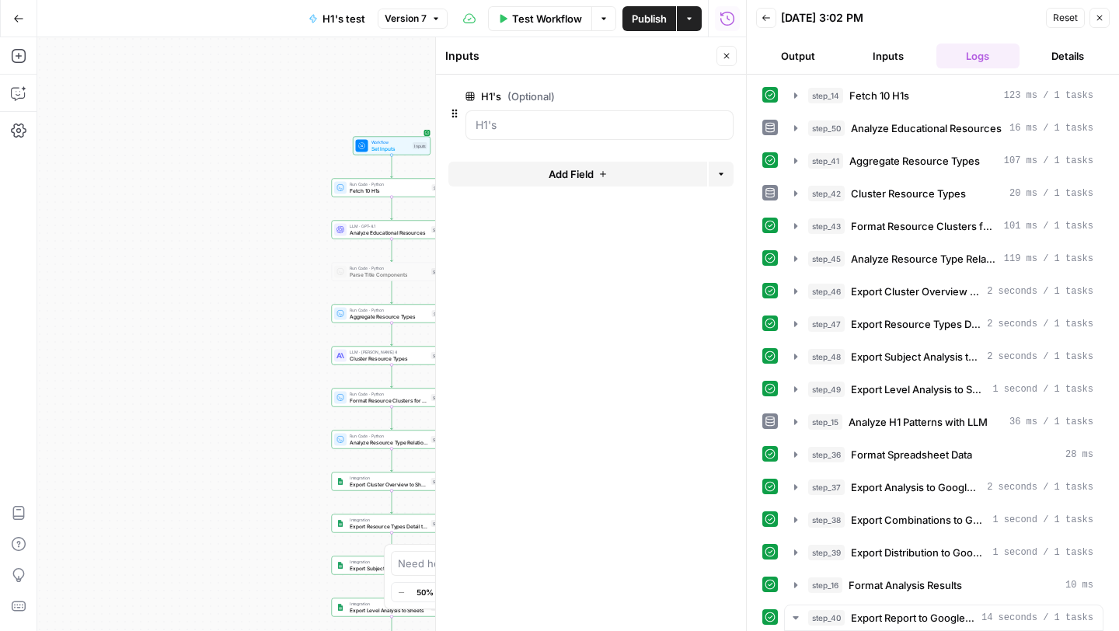
click at [876, 55] on button "Inputs" at bounding box center [888, 56] width 84 height 25
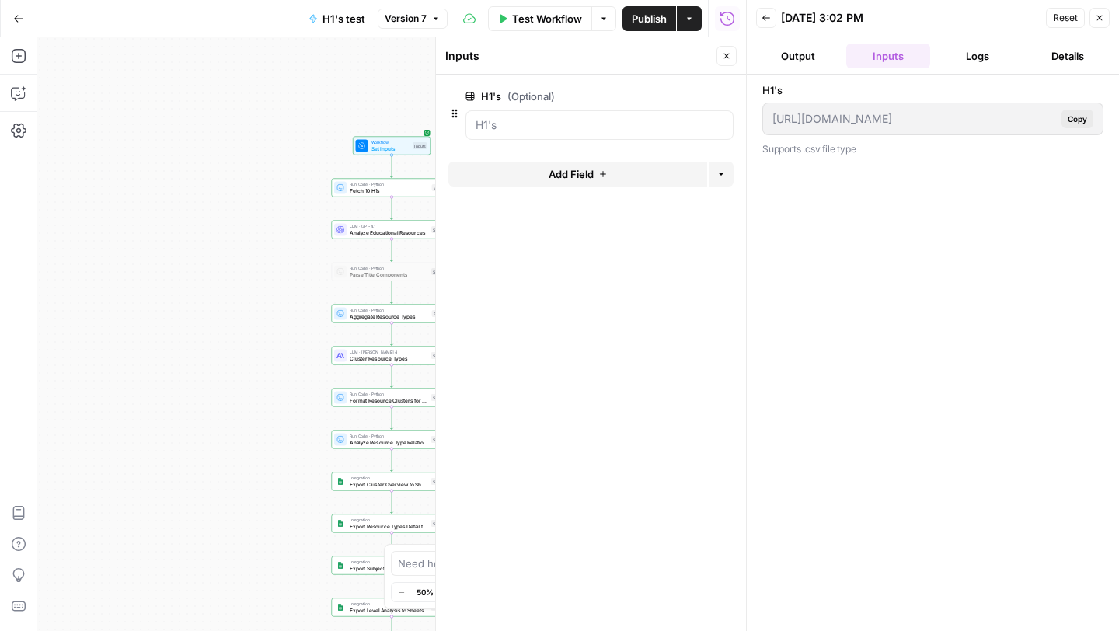
click at [1064, 52] on button "Details" at bounding box center [1068, 56] width 84 height 25
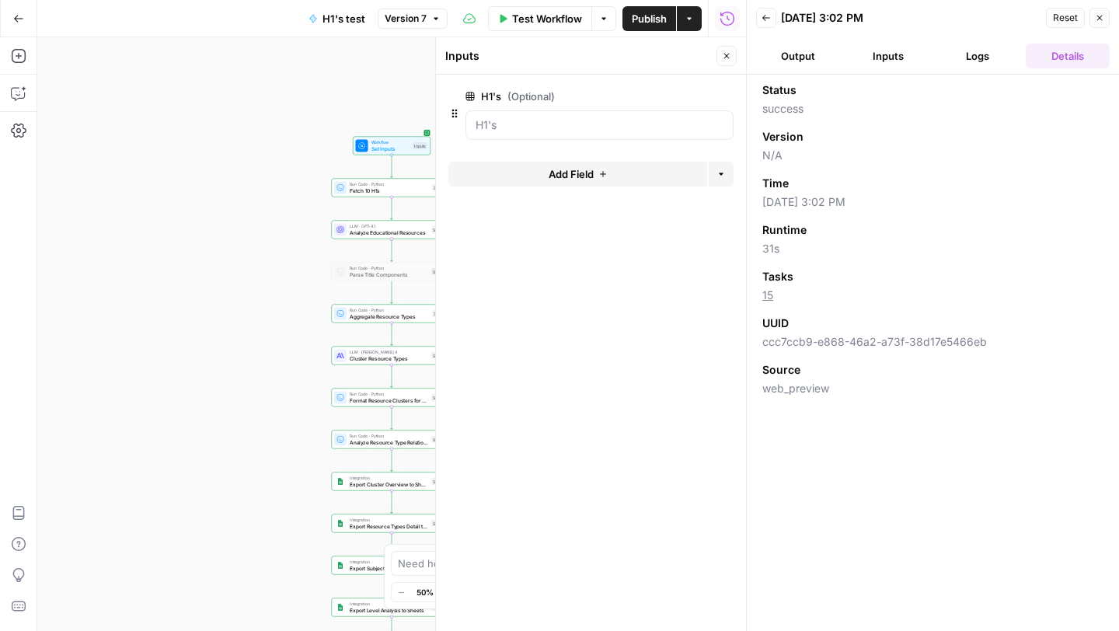
click at [803, 57] on button "Output" at bounding box center [798, 56] width 84 height 25
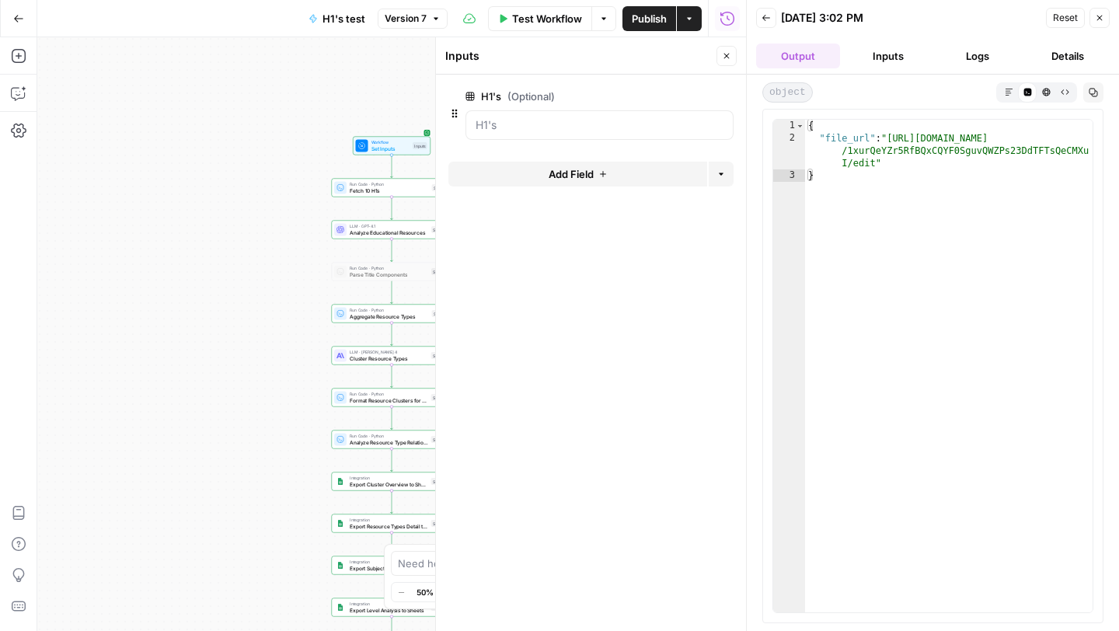
click at [865, 61] on button "Inputs" at bounding box center [888, 56] width 84 height 25
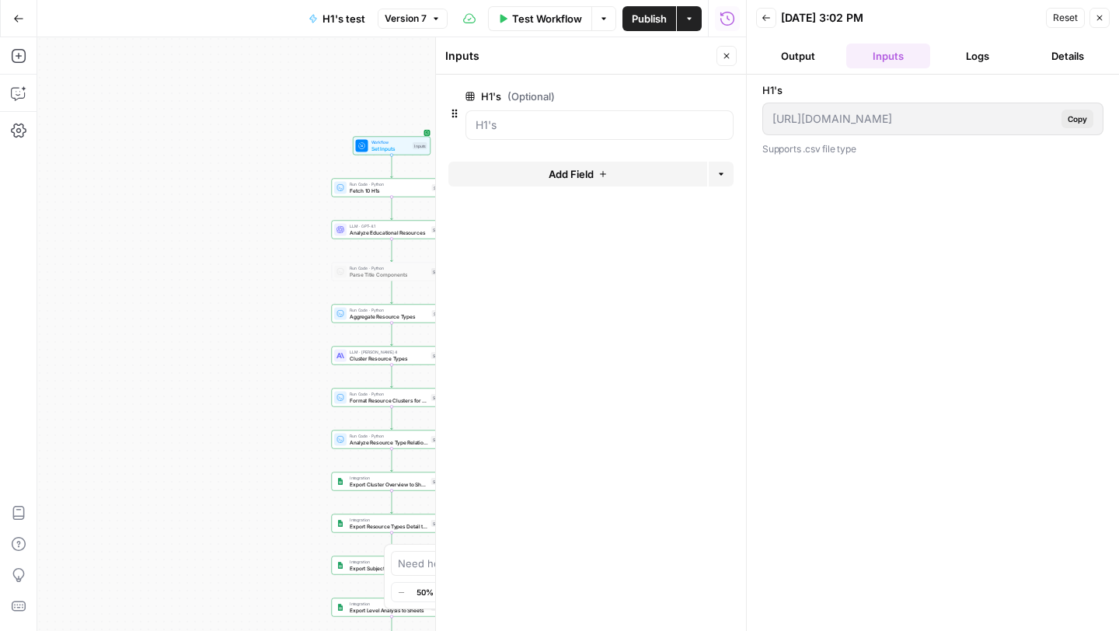
click at [977, 60] on button "Logs" at bounding box center [978, 56] width 84 height 25
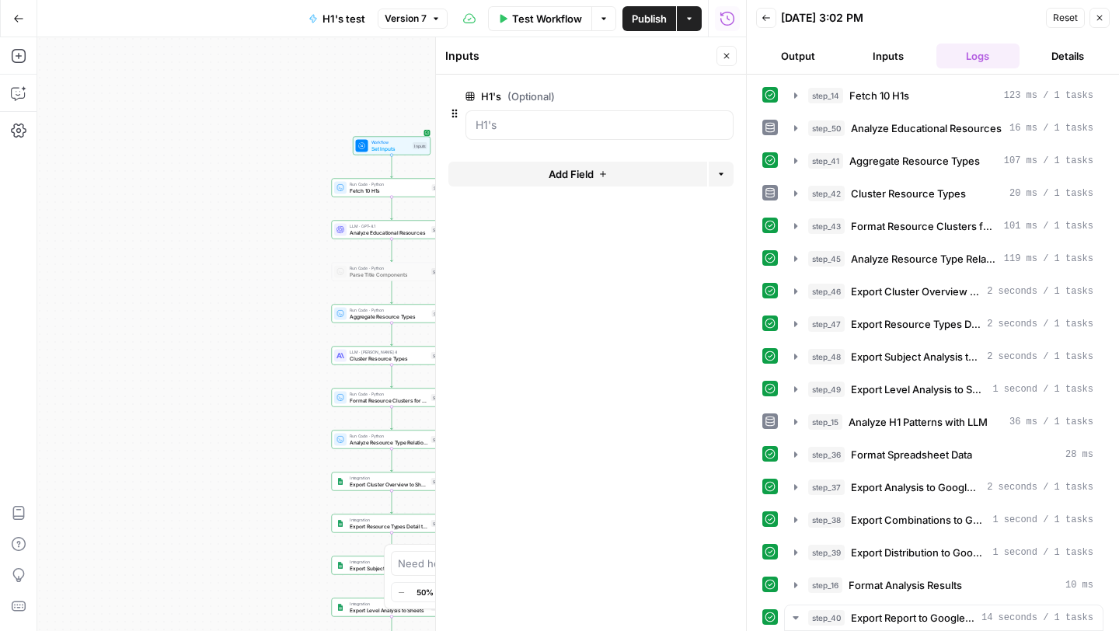
click at [169, 269] on div "Workflow Set Inputs Inputs Run Code · Python Fetch 10 H1s Step 14 LLM · GPT-4.1…" at bounding box center [391, 334] width 709 height 594
click at [145, 629] on div "Workflow Set Inputs Inputs Run Code · Python Fetch 10 H1s Step 14 LLM · GPT-4.1…" at bounding box center [391, 334] width 709 height 594
click at [386, 152] on div "Workflow Set Inputs Inputs Test Step" at bounding box center [392, 146] width 78 height 19
click at [1102, 9] on button "Close" at bounding box center [1099, 18] width 20 height 20
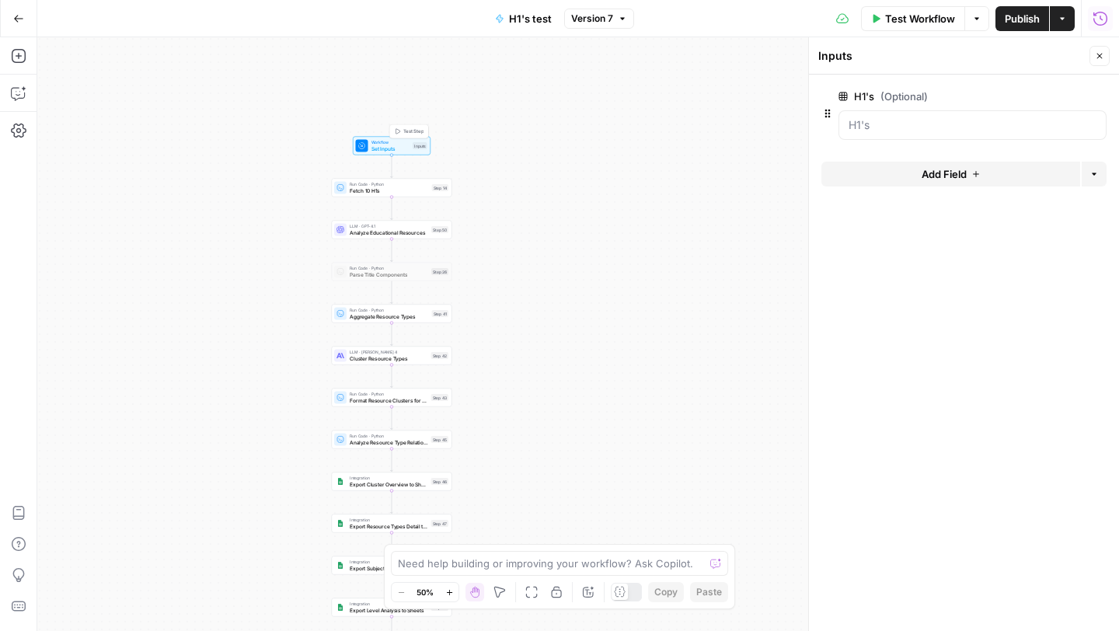
click at [409, 129] on span "Test Step" at bounding box center [413, 131] width 21 height 7
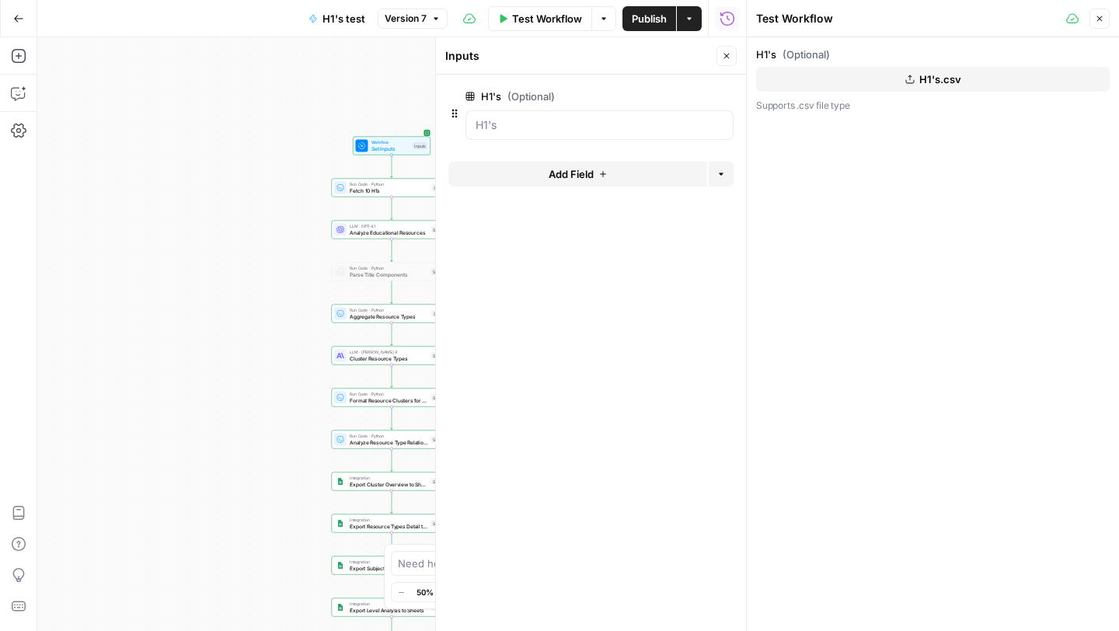
click at [857, 84] on button "H1's.csv" at bounding box center [933, 79] width 354 height 25
click at [1099, 19] on icon "button" at bounding box center [1099, 18] width 5 height 5
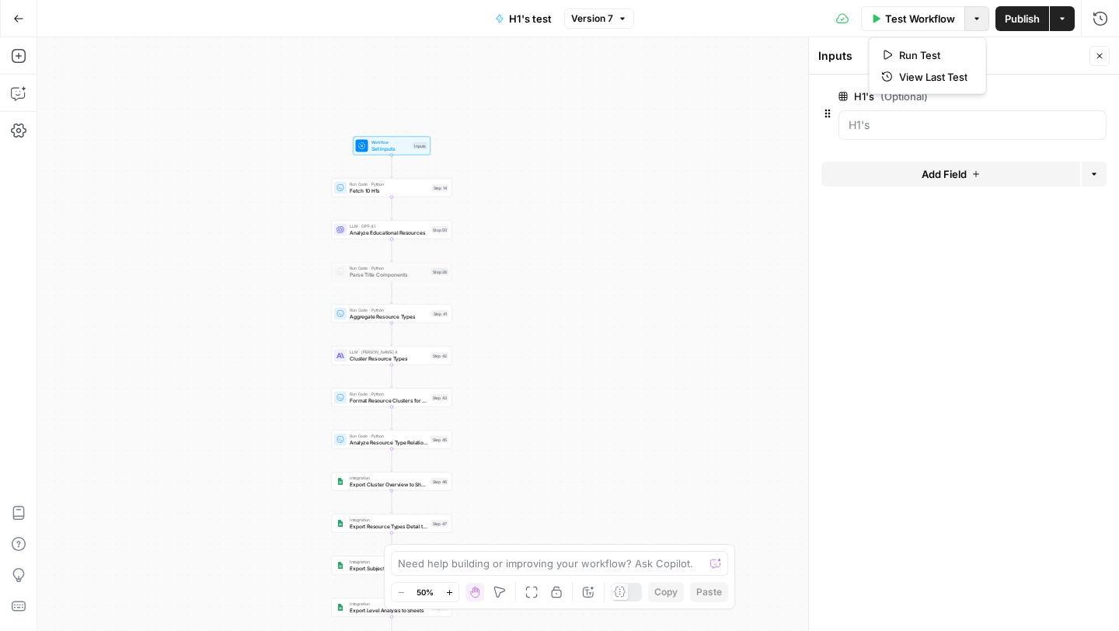
click at [972, 21] on icon "button" at bounding box center [976, 18] width 9 height 9
click at [398, 145] on span "Set Inputs" at bounding box center [390, 149] width 39 height 8
click at [645, 141] on div "Workflow Set Inputs Inputs Run Code · Python Fetch 10 H1s Step 14 LLM · GPT-4.1…" at bounding box center [577, 334] width 1081 height 594
click at [976, 19] on icon "button" at bounding box center [976, 18] width 9 height 9
click at [915, 78] on span "View Last Test" at bounding box center [933, 77] width 68 height 16
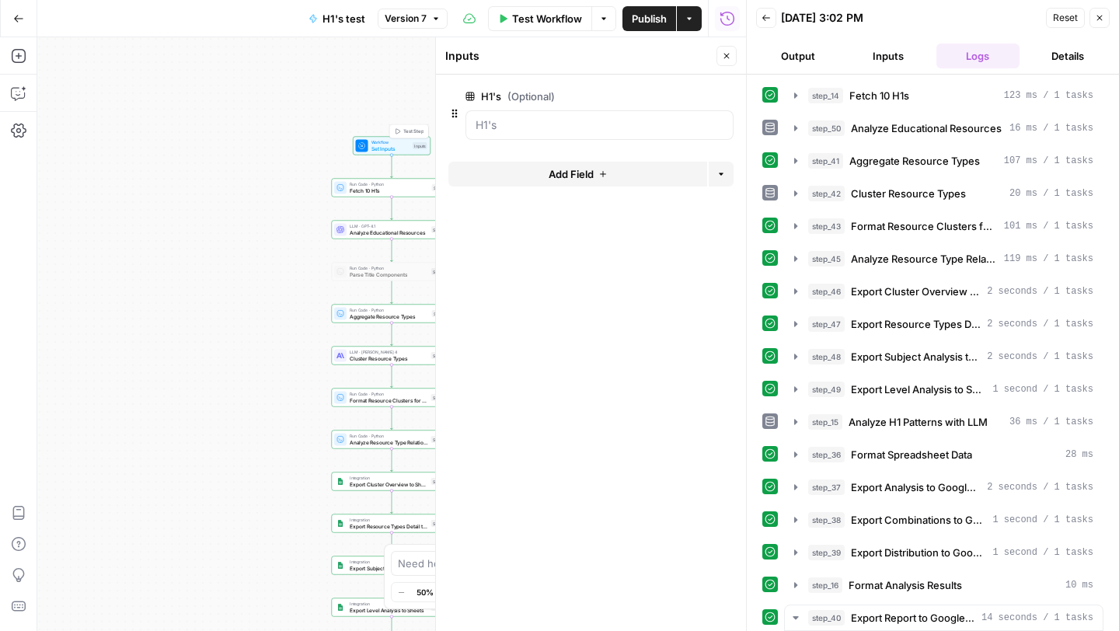
click at [375, 149] on span "Set Inputs" at bounding box center [390, 149] width 39 height 8
click at [792, 93] on icon "button" at bounding box center [795, 95] width 12 height 12
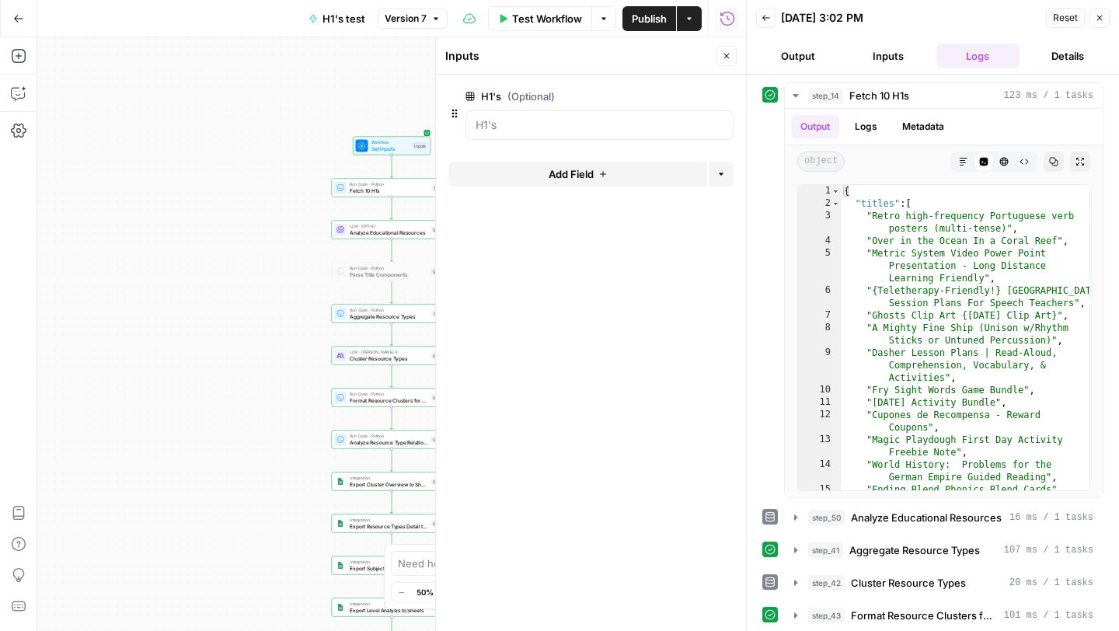
click at [1067, 56] on button "Details" at bounding box center [1068, 56] width 84 height 25
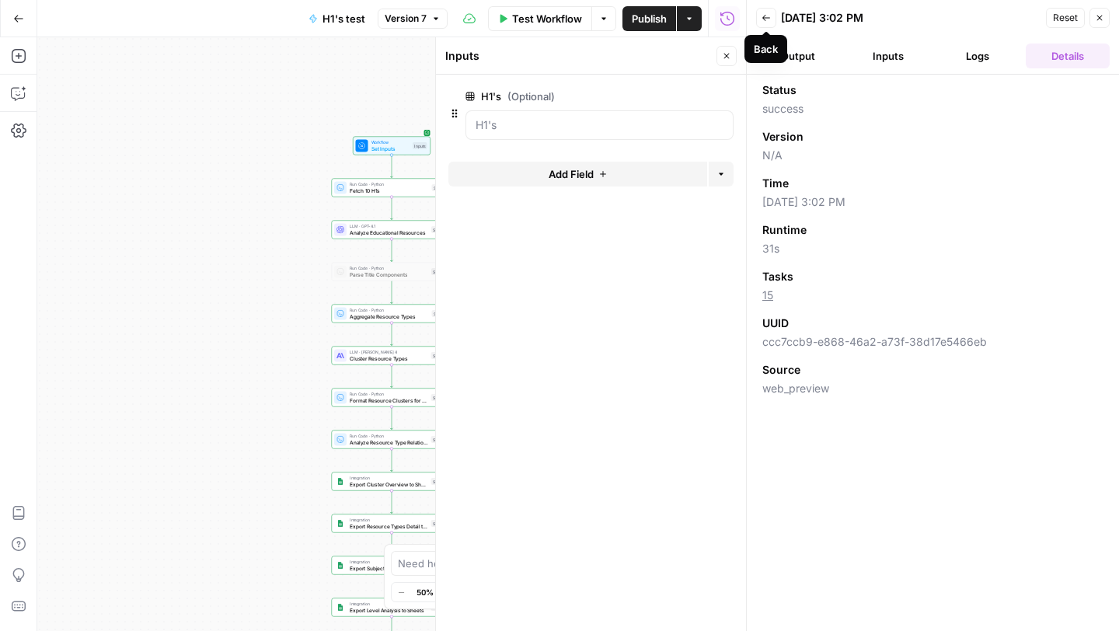
click at [764, 19] on icon "button" at bounding box center [766, 18] width 8 height 6
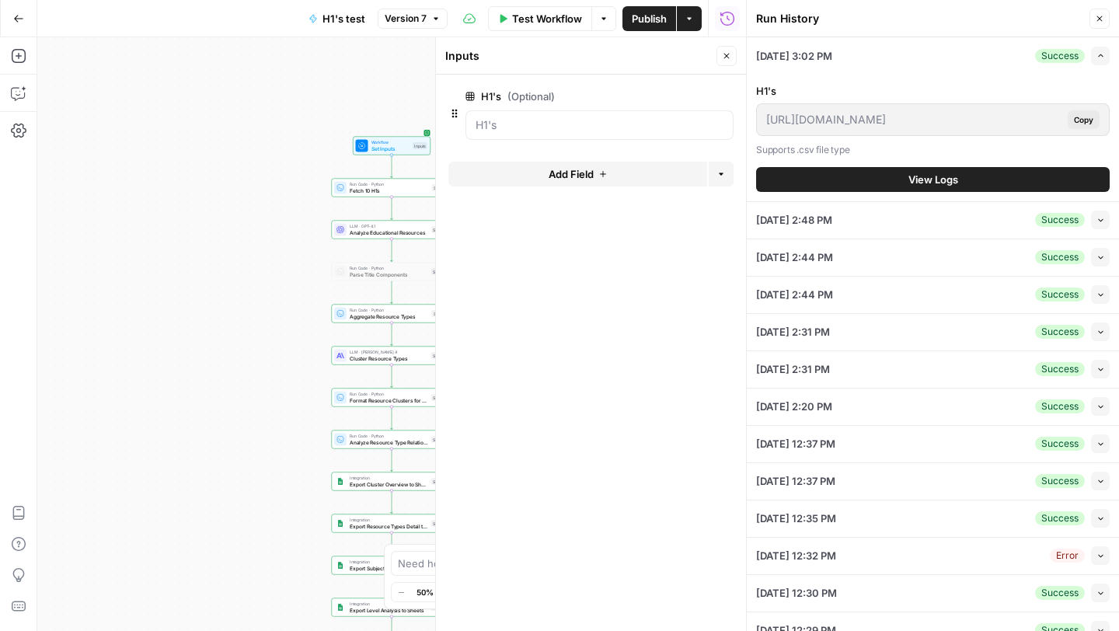
click at [1101, 53] on icon "button" at bounding box center [1100, 55] width 9 height 9
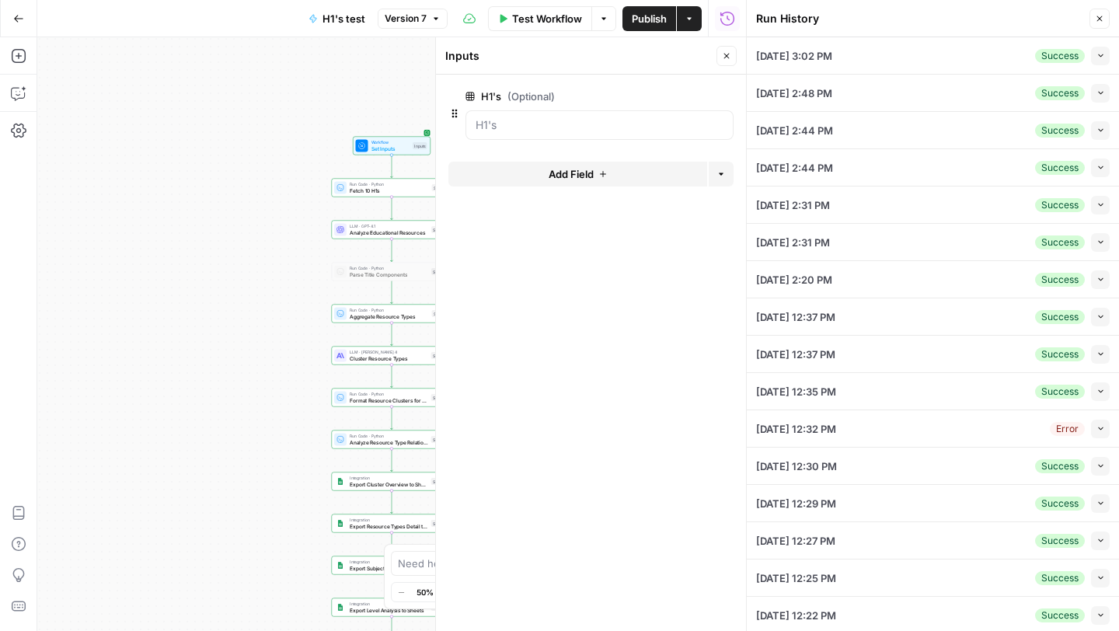
click at [330, 81] on div "Workflow Set Inputs Inputs Run Code · Python Fetch 10 H1s Step 14 LLM · GPT-4.1…" at bounding box center [391, 334] width 709 height 594
click at [1102, 15] on div "Collapse" at bounding box center [1081, 26] width 61 height 28
click at [1100, 19] on icon "button" at bounding box center [1099, 18] width 9 height 9
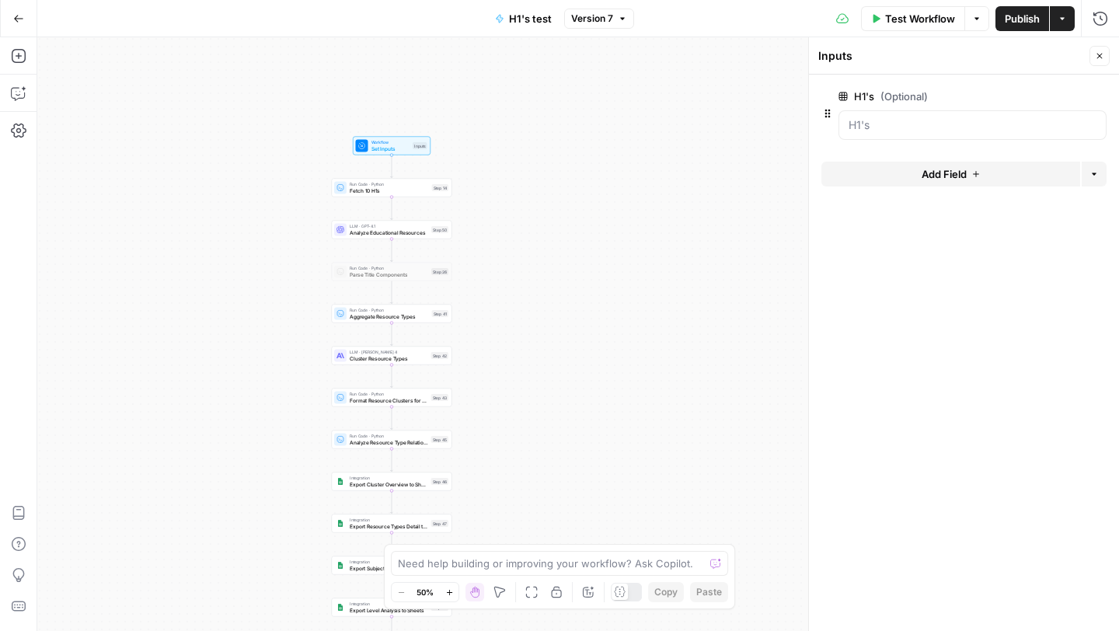
click at [388, 147] on span "Set Inputs" at bounding box center [390, 149] width 39 height 8
click at [972, 22] on icon "button" at bounding box center [976, 18] width 9 height 9
click at [923, 69] on span "View Last Test" at bounding box center [933, 77] width 68 height 16
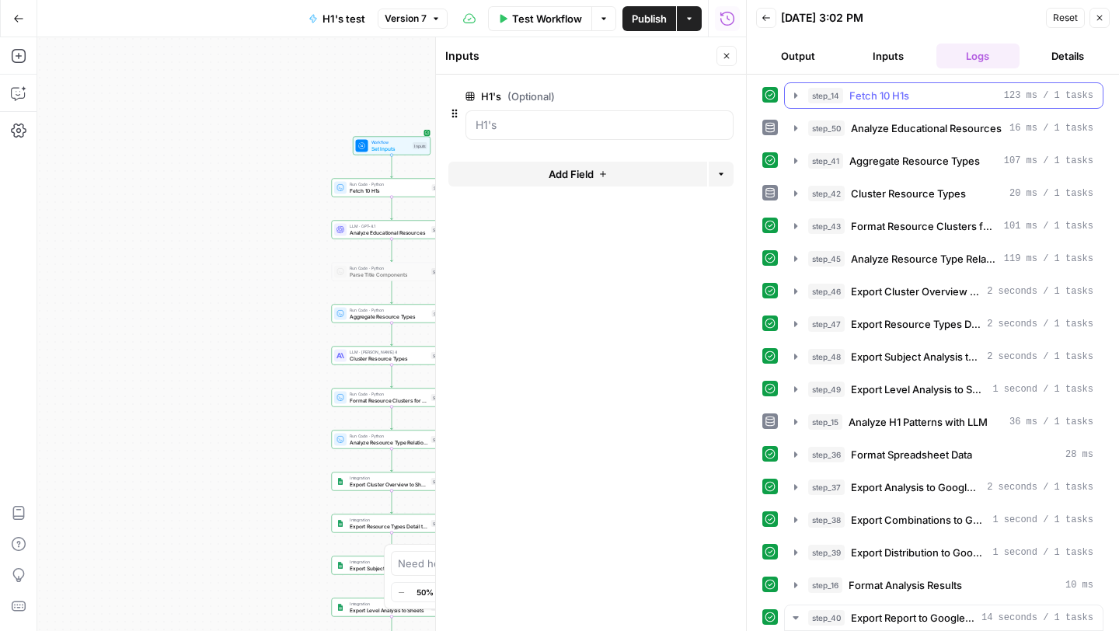
click at [848, 95] on div "step_14 Fetch 10 H1s 123 ms / 1 tasks" at bounding box center [950, 96] width 285 height 16
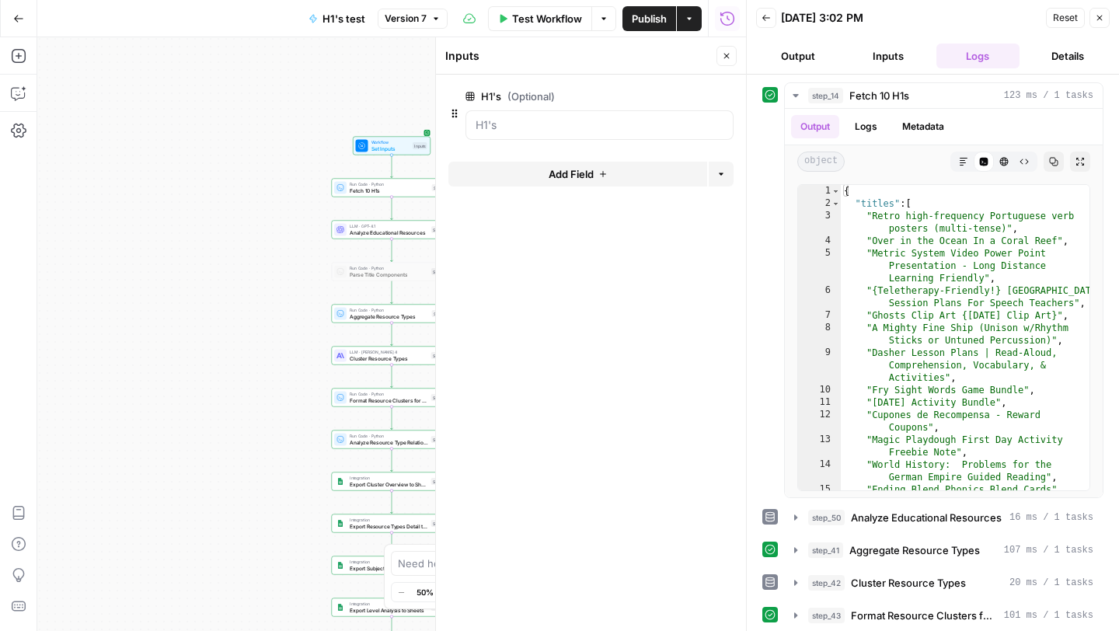
click at [895, 59] on button "Inputs" at bounding box center [888, 56] width 84 height 25
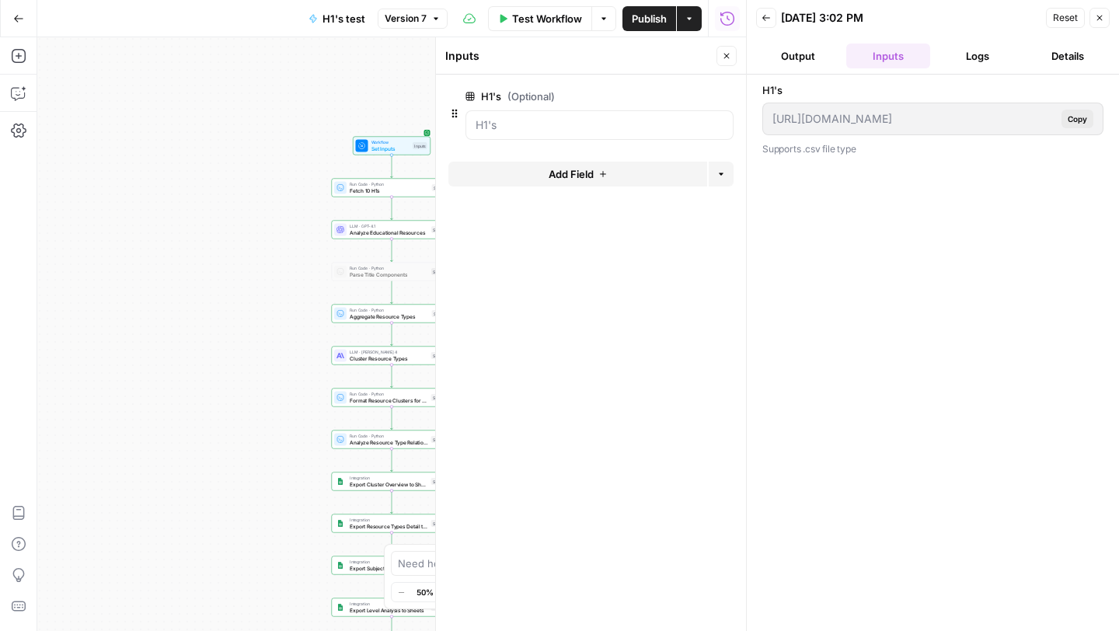
click at [799, 50] on button "Output" at bounding box center [798, 56] width 84 height 25
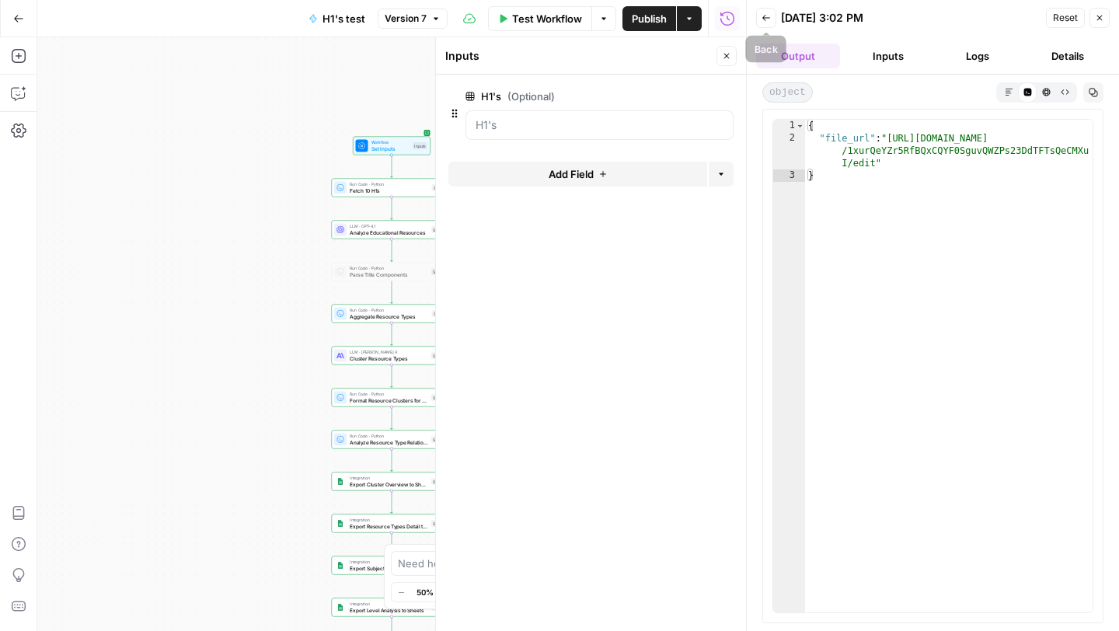
click at [765, 20] on icon "button" at bounding box center [765, 17] width 9 height 9
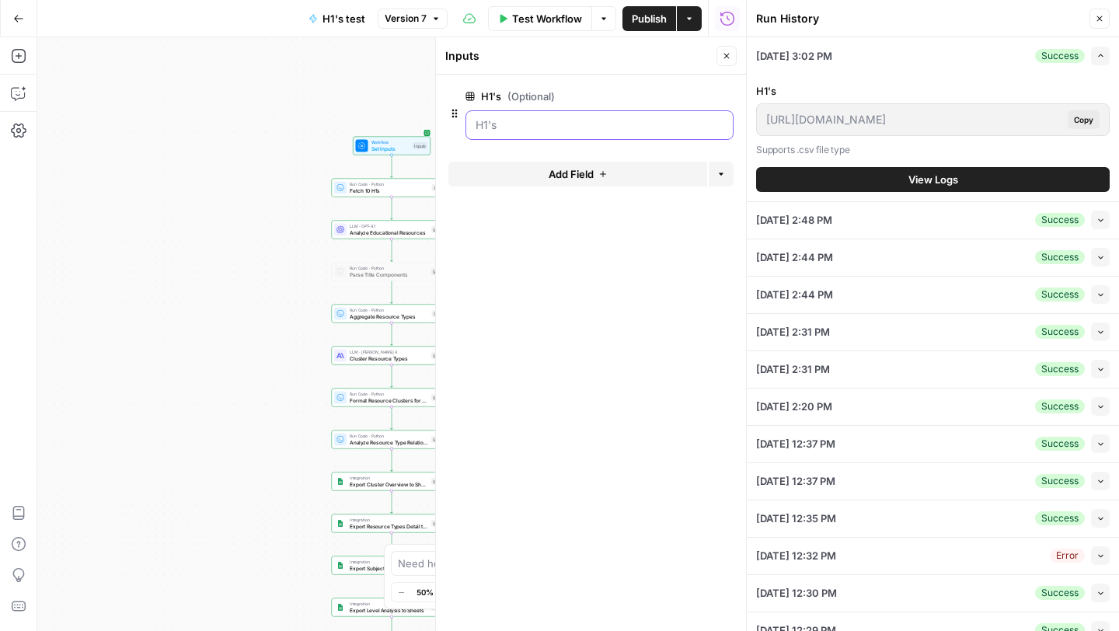
click at [580, 124] on input "H1's (Optional)" at bounding box center [599, 125] width 248 height 16
click at [375, 146] on span "Set Inputs" at bounding box center [390, 149] width 39 height 8
click at [1096, 13] on button "Close" at bounding box center [1099, 19] width 20 height 20
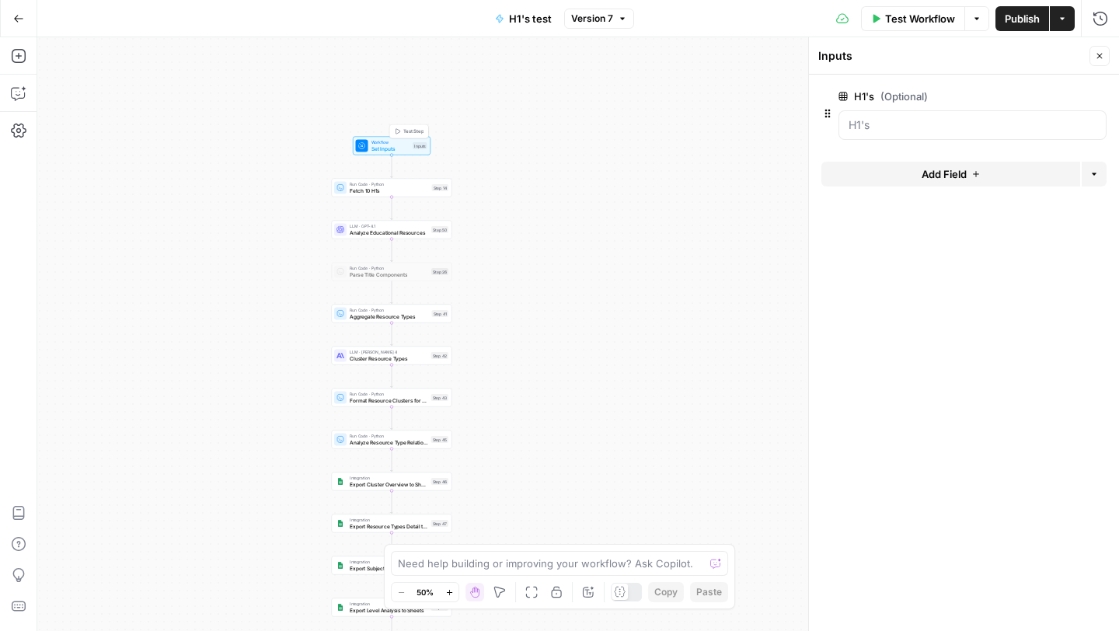
click at [380, 149] on span "Set Inputs" at bounding box center [390, 149] width 39 height 8
click at [948, 123] on input "H1's (Optional)" at bounding box center [972, 125] width 248 height 16
click at [458, 563] on textarea at bounding box center [551, 564] width 306 height 16
type textarea "Where do I find the csv I have uploaded?"
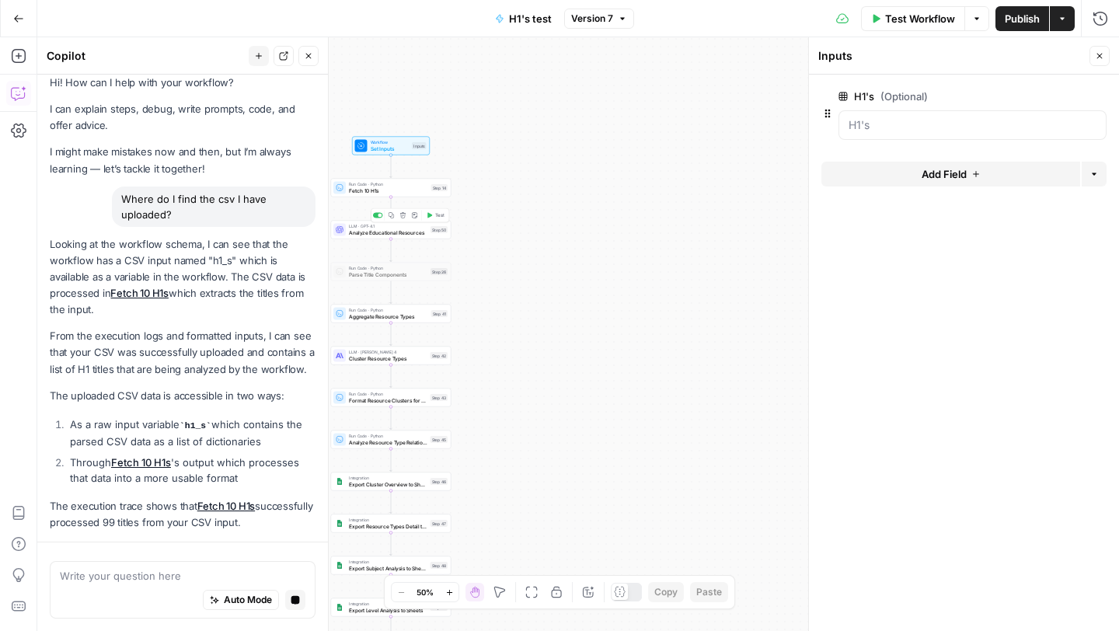
click at [385, 200] on div "Workflow Set Inputs Inputs Run Code · Python Fetch 10 H1s Step 14 LLM · GPT-4.1…" at bounding box center [577, 334] width 1081 height 594
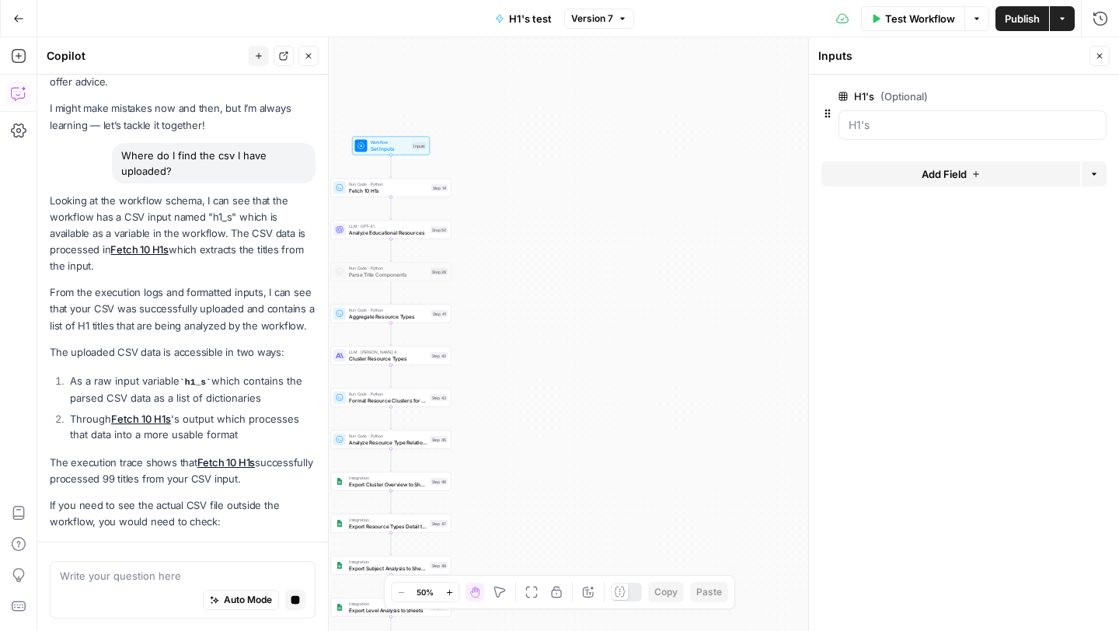
click at [385, 191] on span "Fetch 10 H1s" at bounding box center [388, 190] width 79 height 8
type textarea "Fetch 10 H1s"
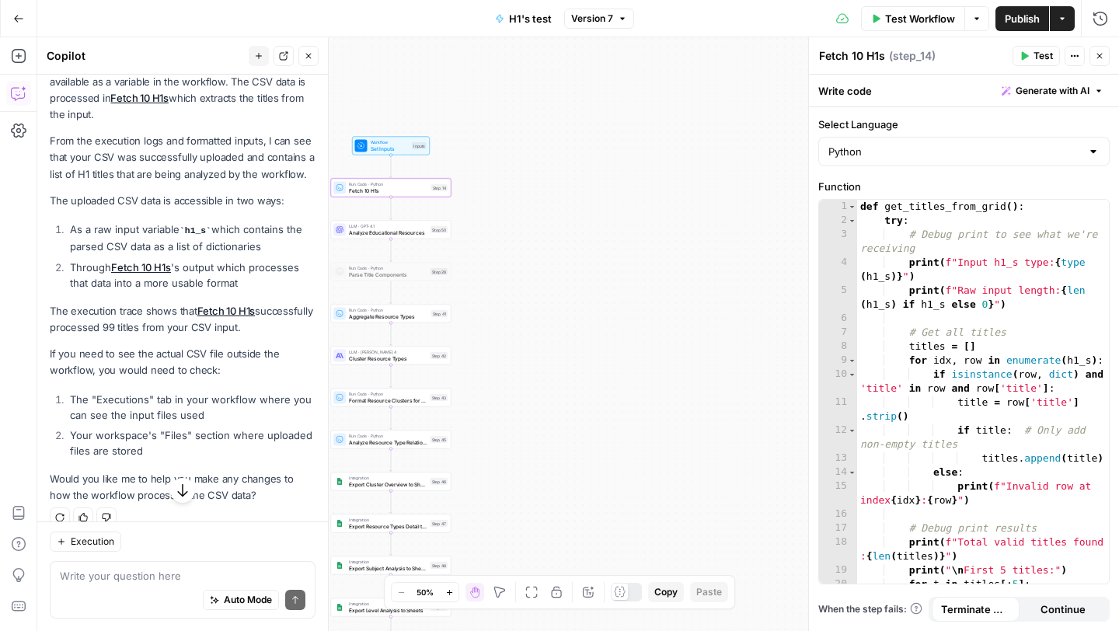
scroll to position [226, 0]
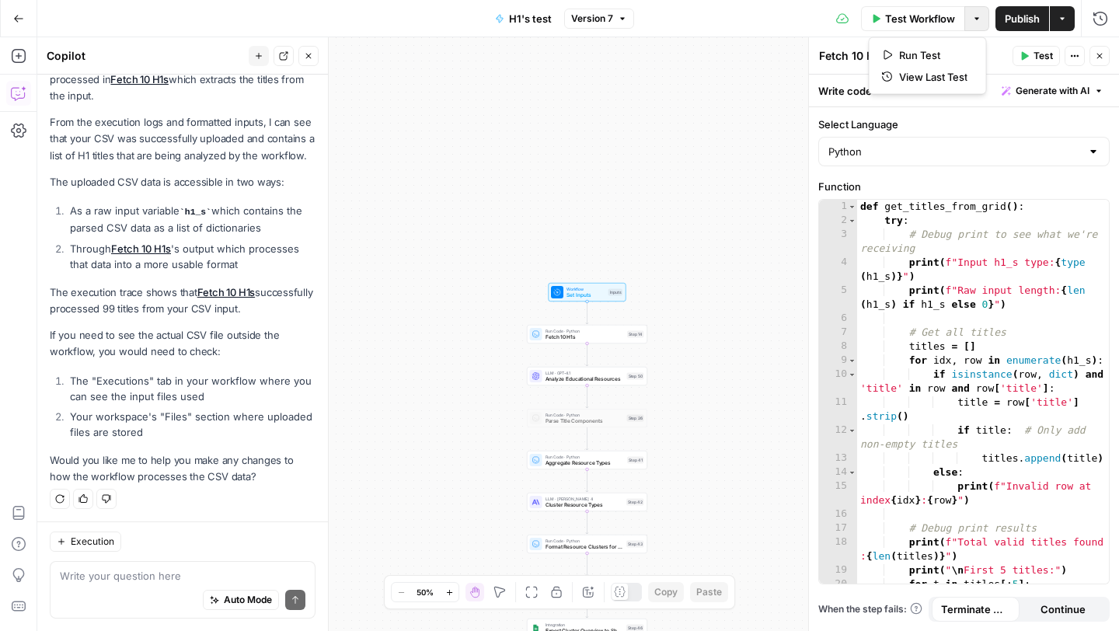
click at [974, 16] on icon "button" at bounding box center [976, 18] width 9 height 9
click at [1067, 20] on button "Actions" at bounding box center [1062, 18] width 25 height 25
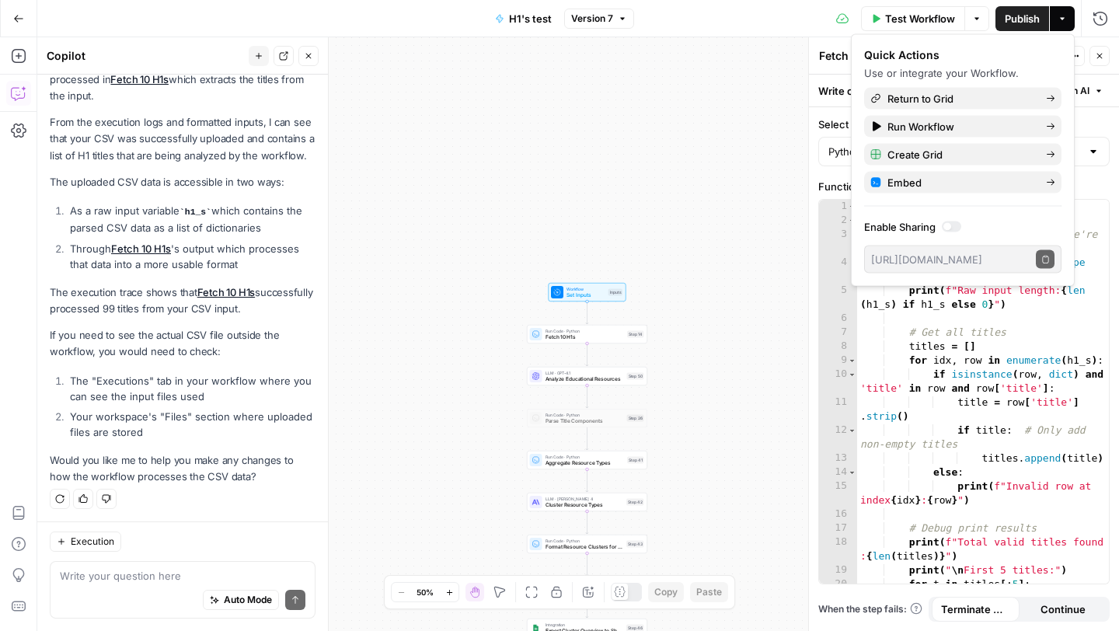
click at [677, 131] on div "Workflow Set Inputs Inputs Run Code · Python Fetch 10 H1s Step 14 LLM · GPT-4.1…" at bounding box center [577, 334] width 1081 height 594
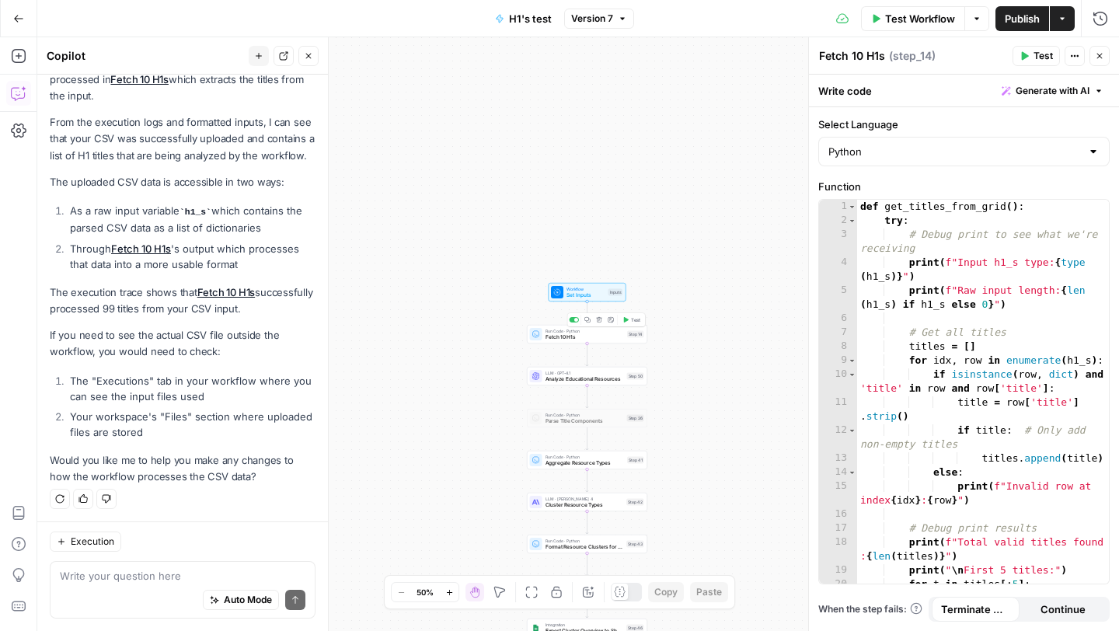
click at [571, 300] on div "Workflow Set Inputs Inputs Test Step" at bounding box center [588, 292] width 78 height 19
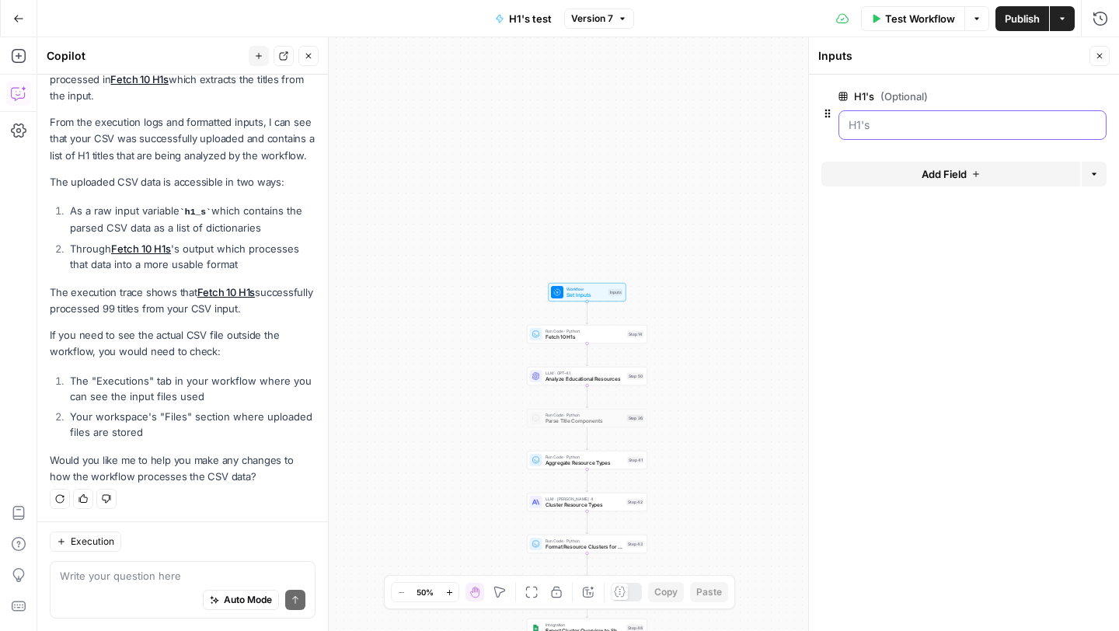
click at [920, 127] on input "H1's (Optional)" at bounding box center [972, 125] width 248 height 16
click at [580, 294] on span "Set Inputs" at bounding box center [585, 295] width 39 height 8
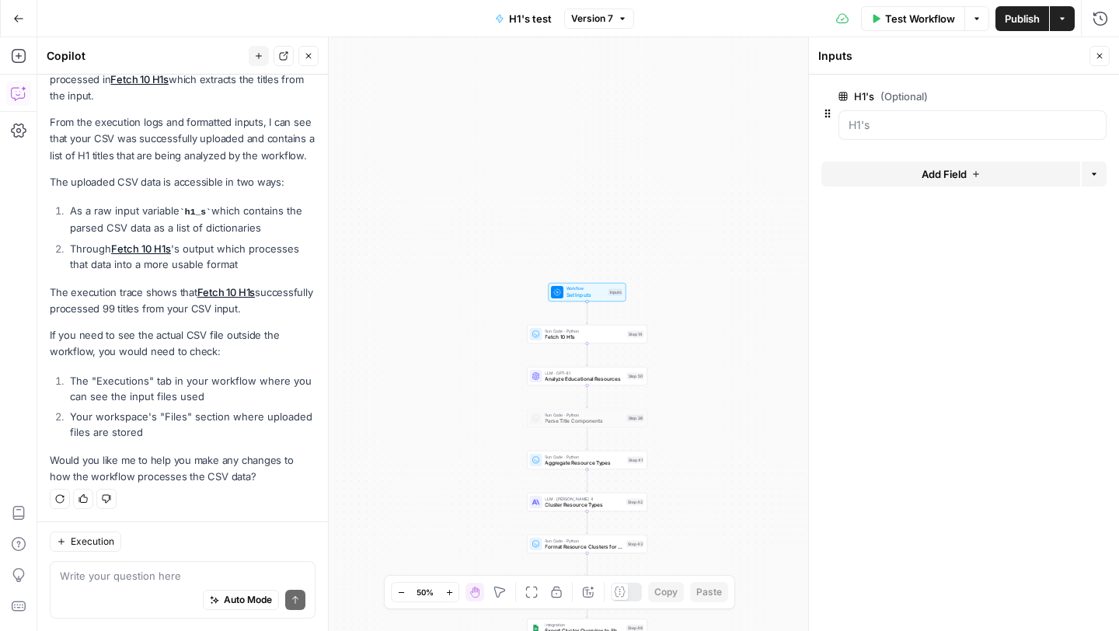
click at [550, 336] on span "Fetch 10 H1s" at bounding box center [584, 337] width 79 height 8
type textarea "Fetch 10 H1s"
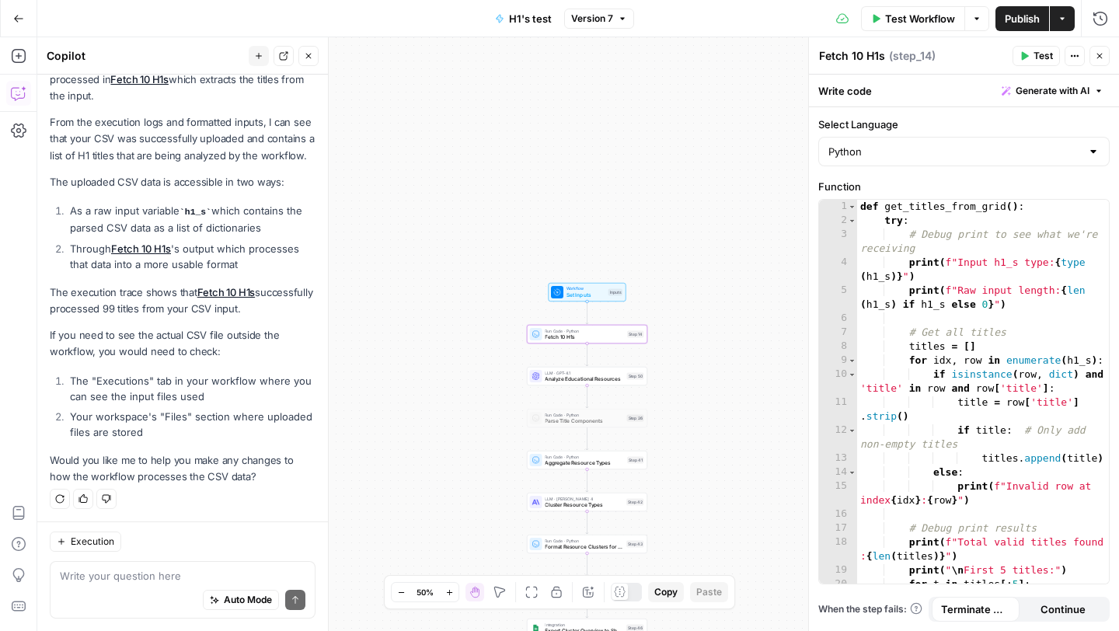
click at [977, 16] on icon "button" at bounding box center [976, 18] width 9 height 9
click at [922, 84] on button "View Last Test" at bounding box center [928, 77] width 104 height 22
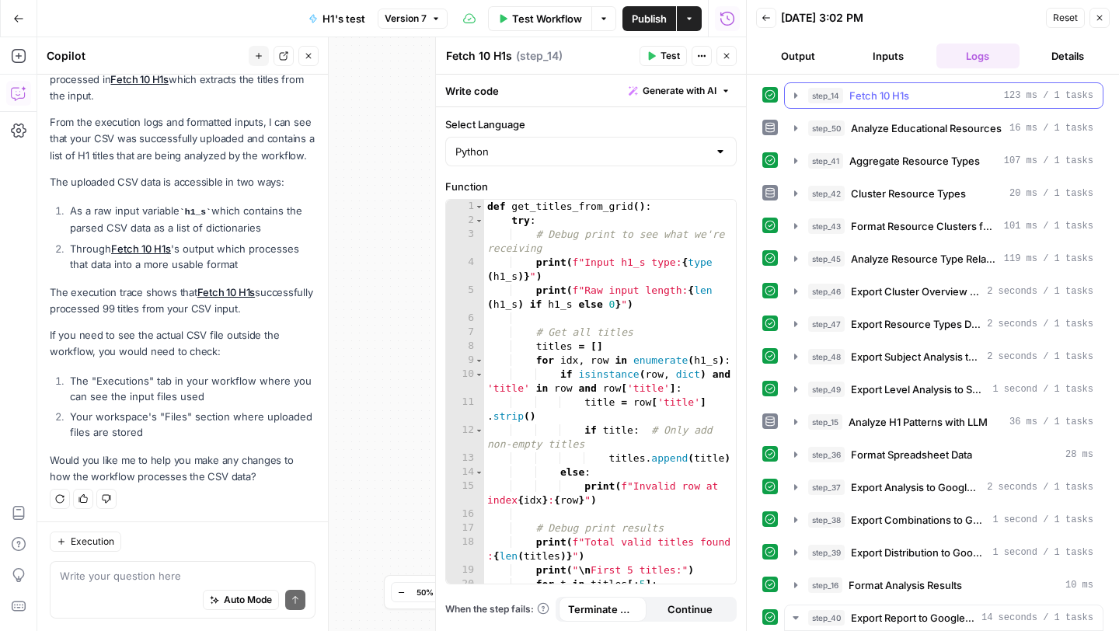
click at [798, 95] on icon "button" at bounding box center [795, 95] width 12 height 12
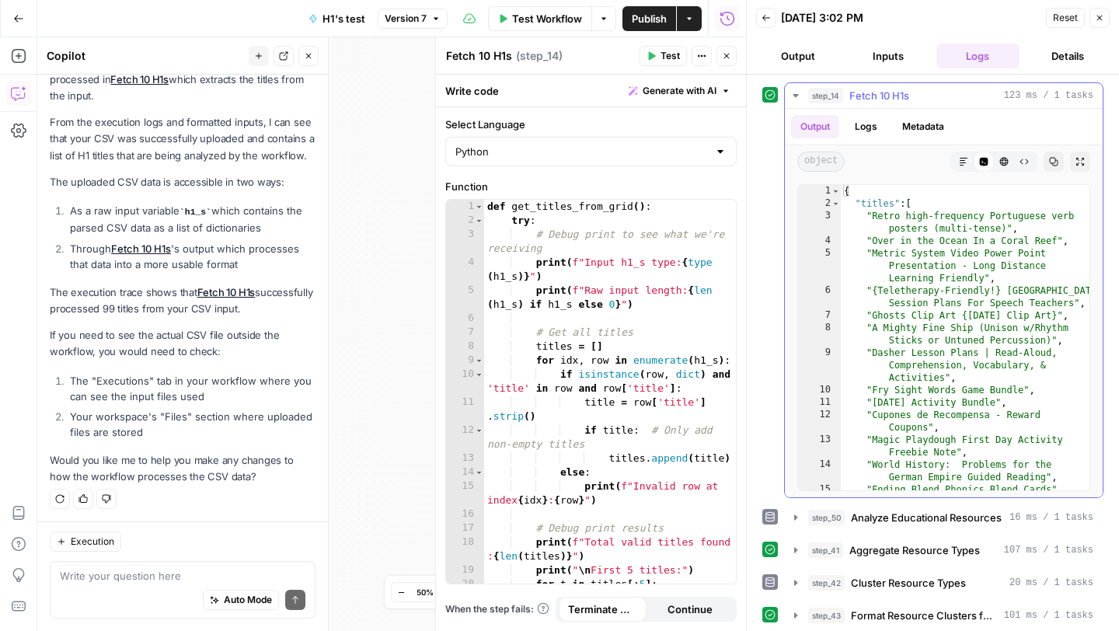
click at [856, 135] on button "Logs" at bounding box center [865, 126] width 41 height 23
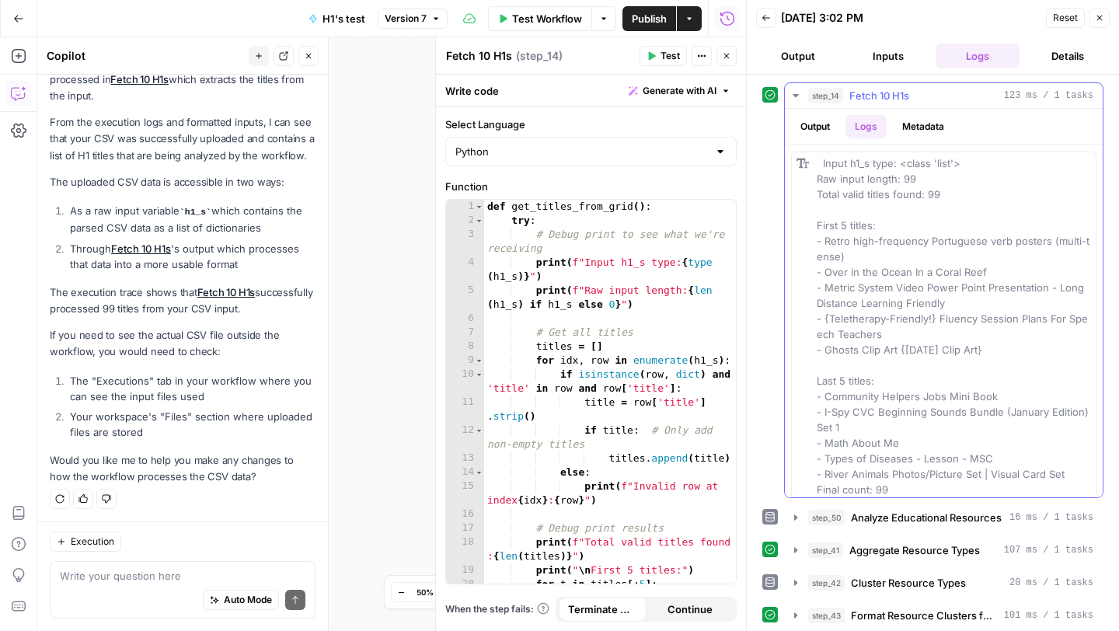
click at [923, 127] on button "Metadata" at bounding box center [923, 126] width 61 height 23
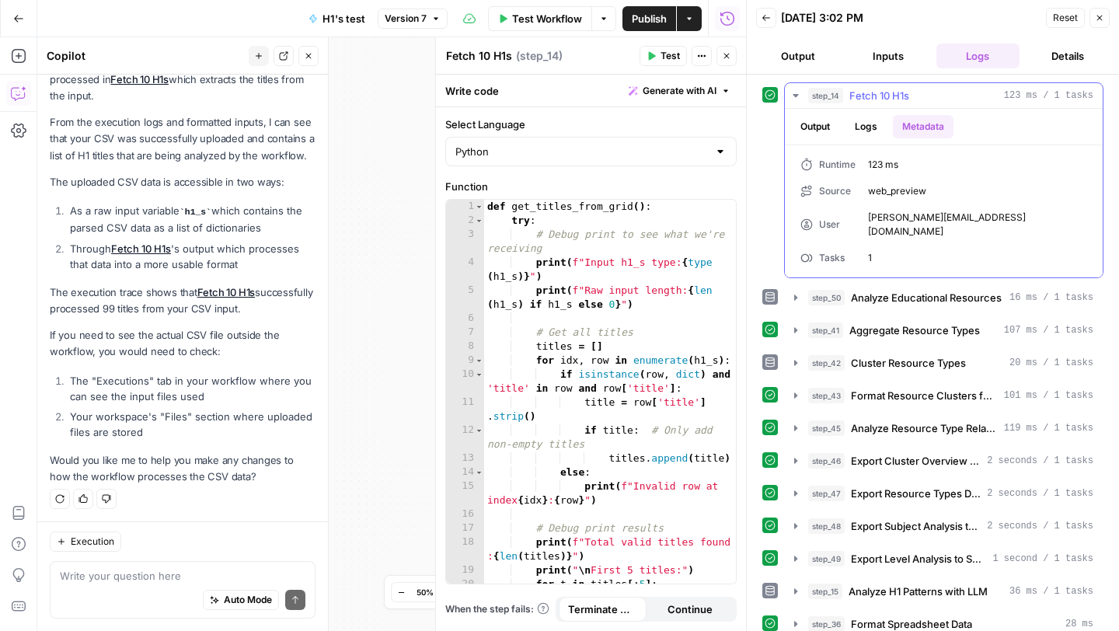
click at [800, 117] on button "Output" at bounding box center [815, 126] width 48 height 23
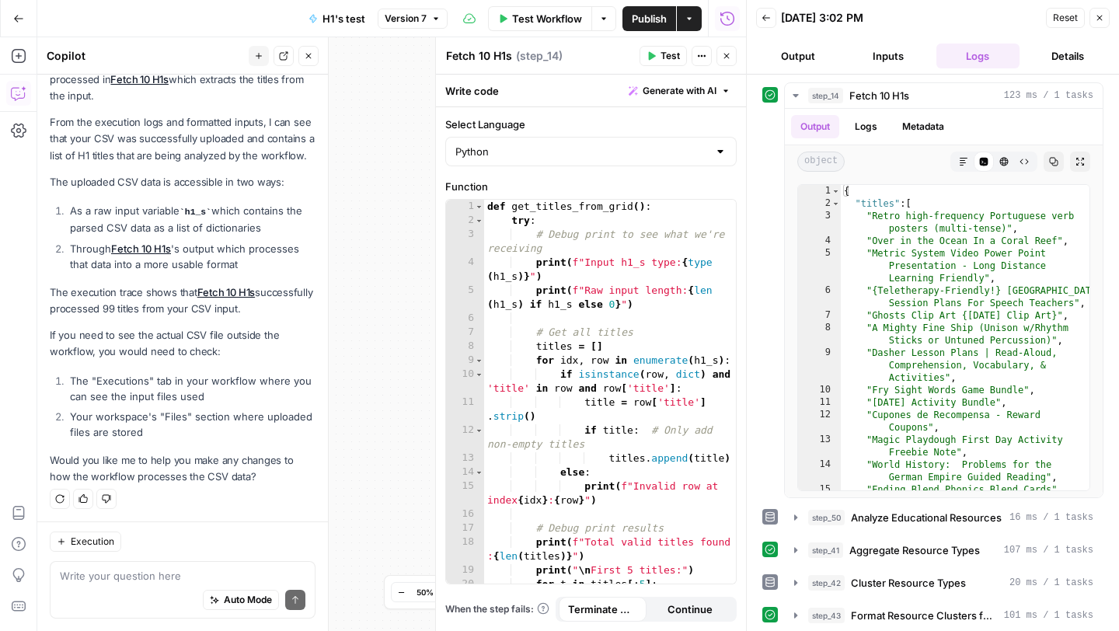
click at [804, 61] on button "Output" at bounding box center [798, 56] width 84 height 25
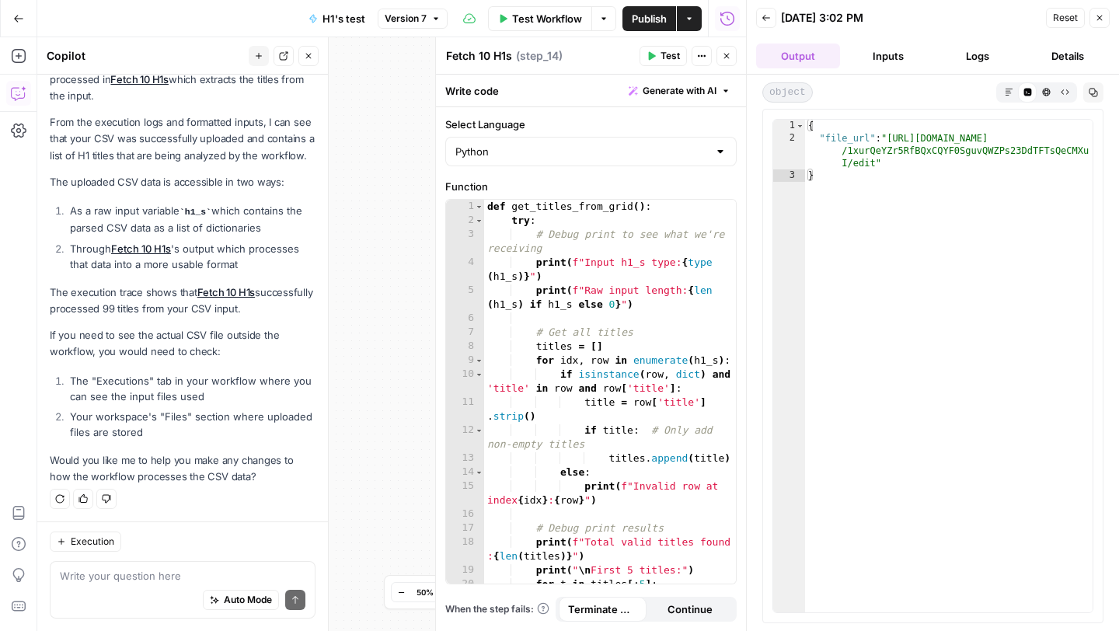
click at [882, 55] on button "Inputs" at bounding box center [888, 56] width 84 height 25
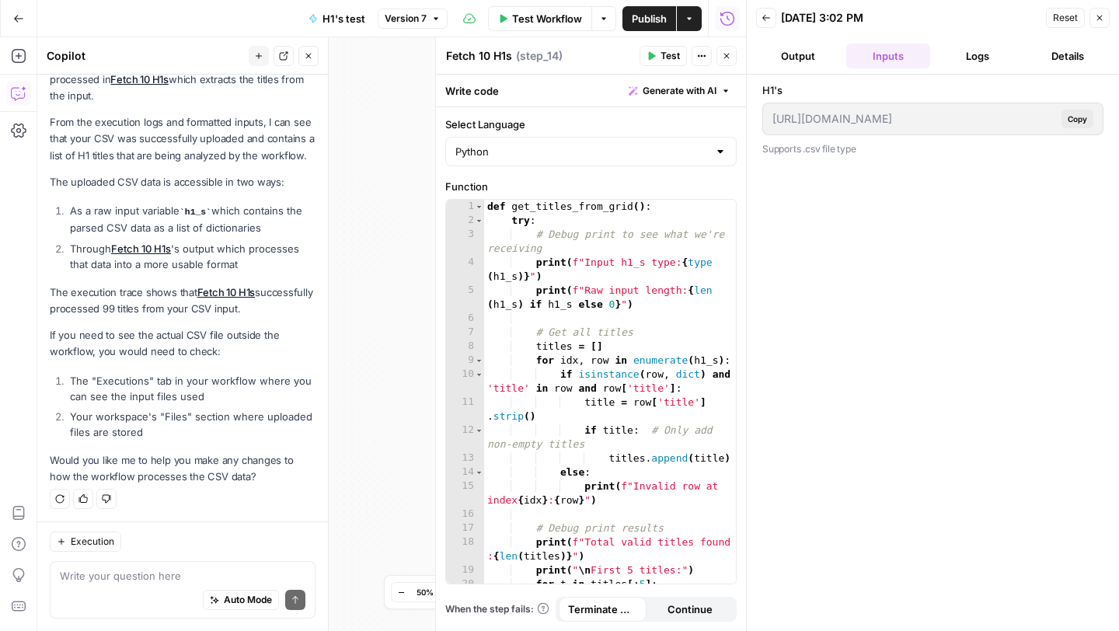
click at [987, 56] on button "Logs" at bounding box center [978, 56] width 84 height 25
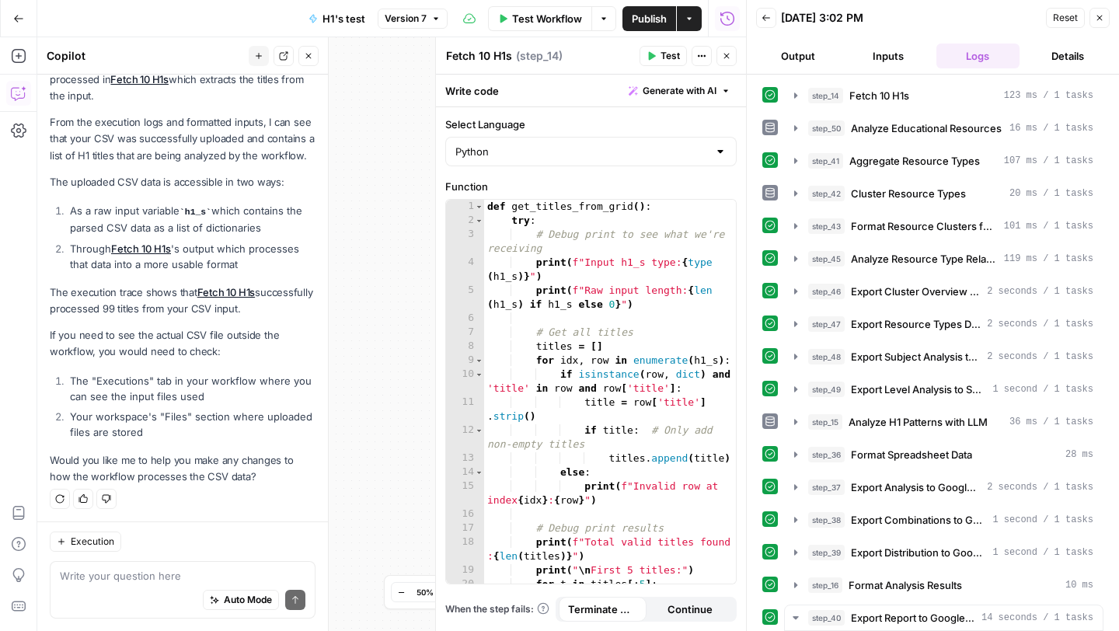
click at [1071, 56] on button "Details" at bounding box center [1068, 56] width 84 height 25
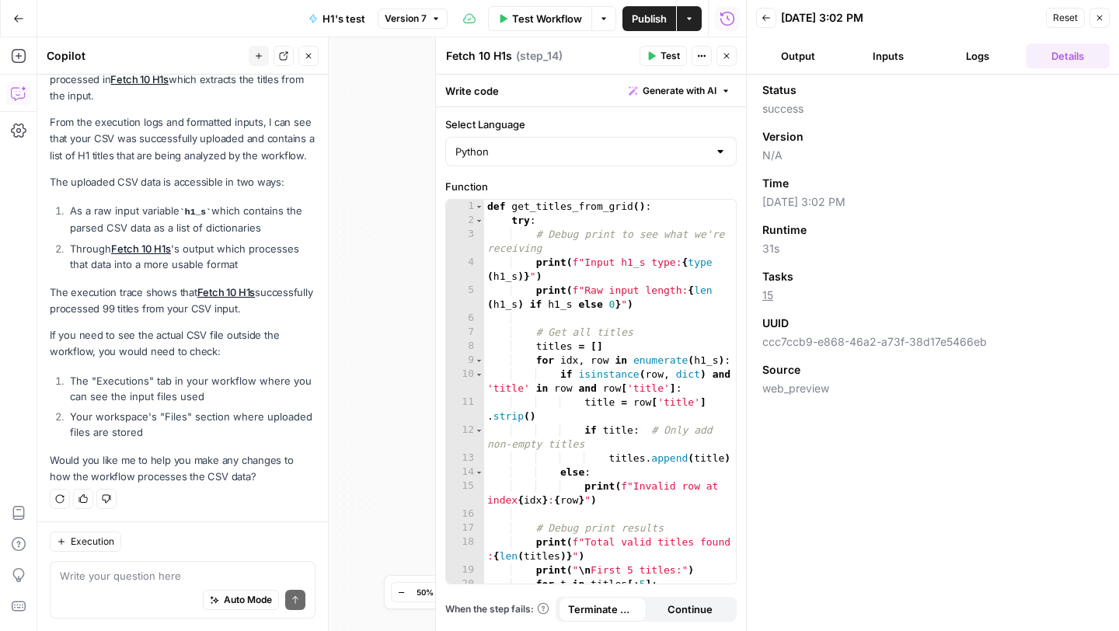
click at [772, 22] on button "Back" at bounding box center [766, 18] width 20 height 20
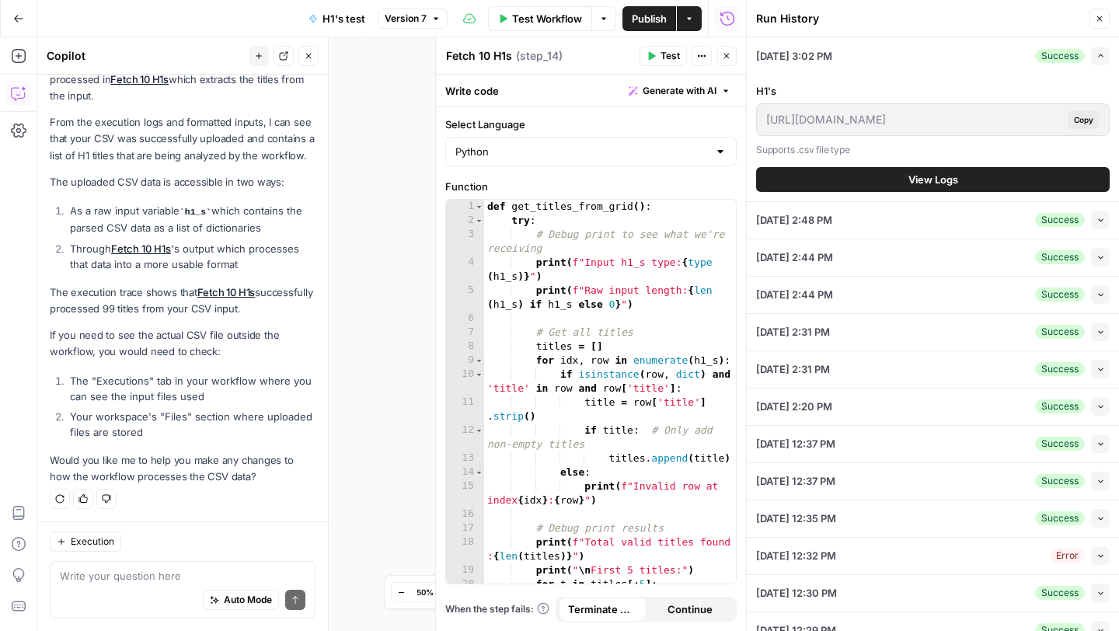
click at [722, 56] on icon "button" at bounding box center [726, 55] width 9 height 9
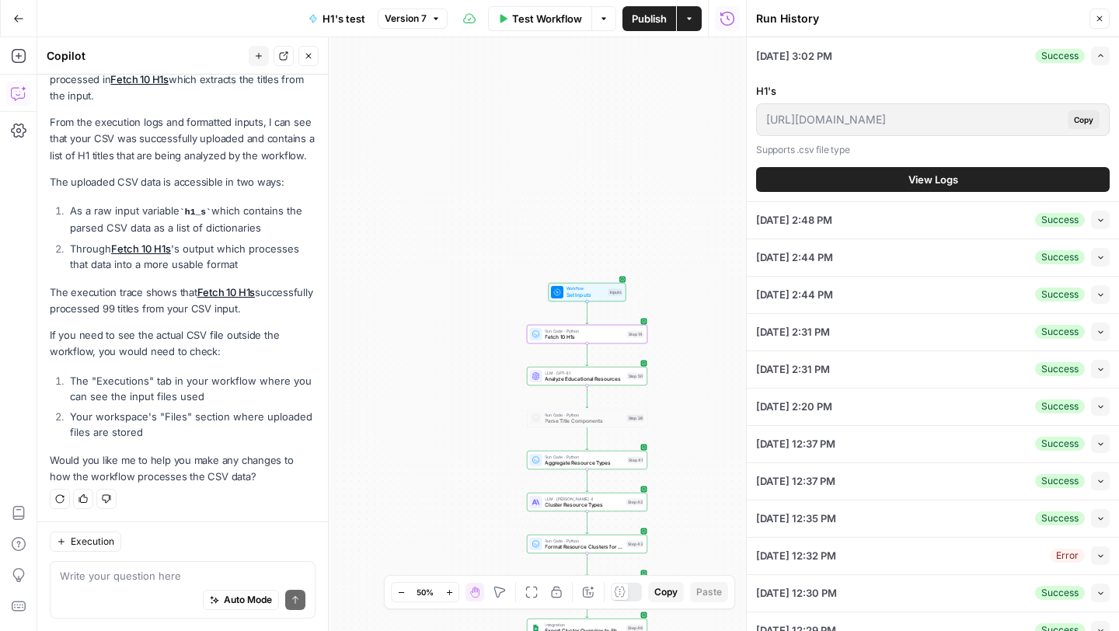
click at [1099, 61] on button "Expand" at bounding box center [1100, 56] width 19 height 19
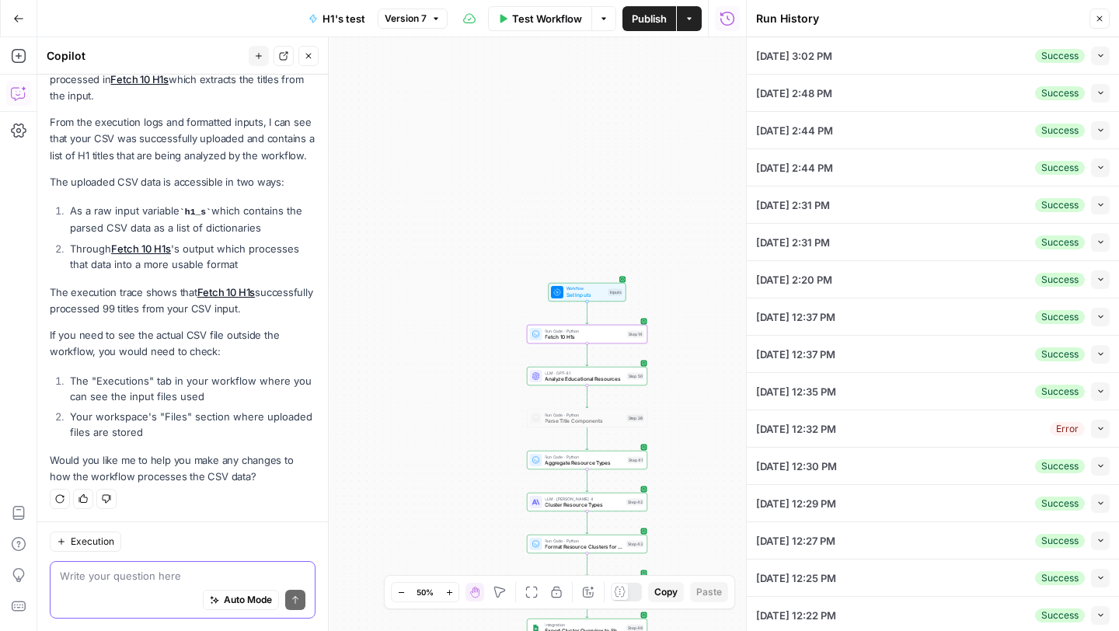
click at [104, 577] on textarea at bounding box center [183, 576] width 246 height 16
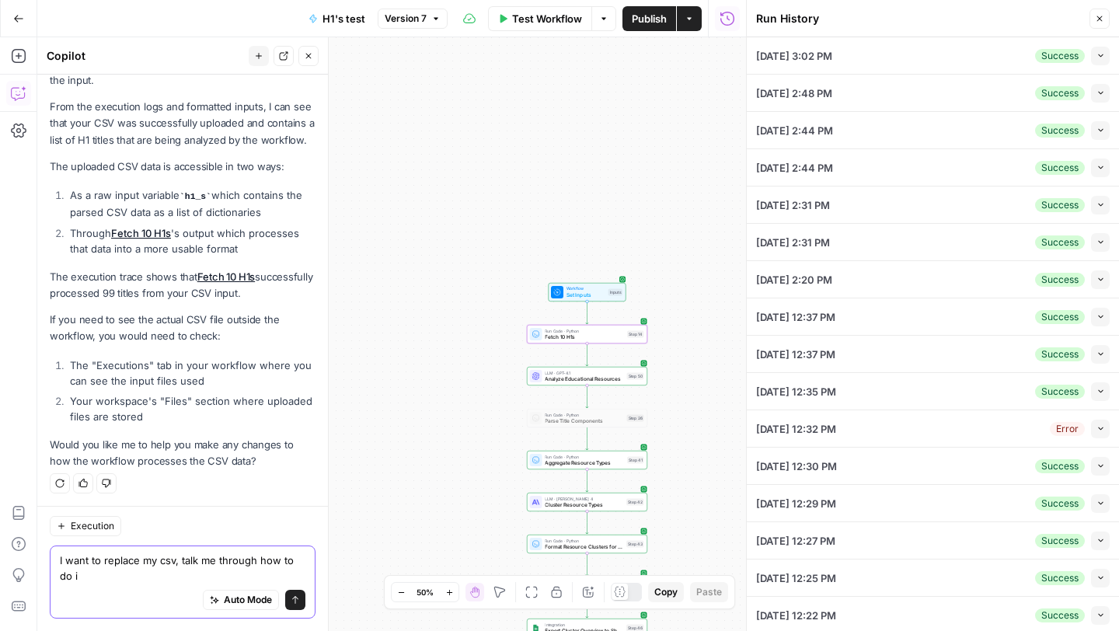
type textarea "I want to replace my csv, talk me through how to do it"
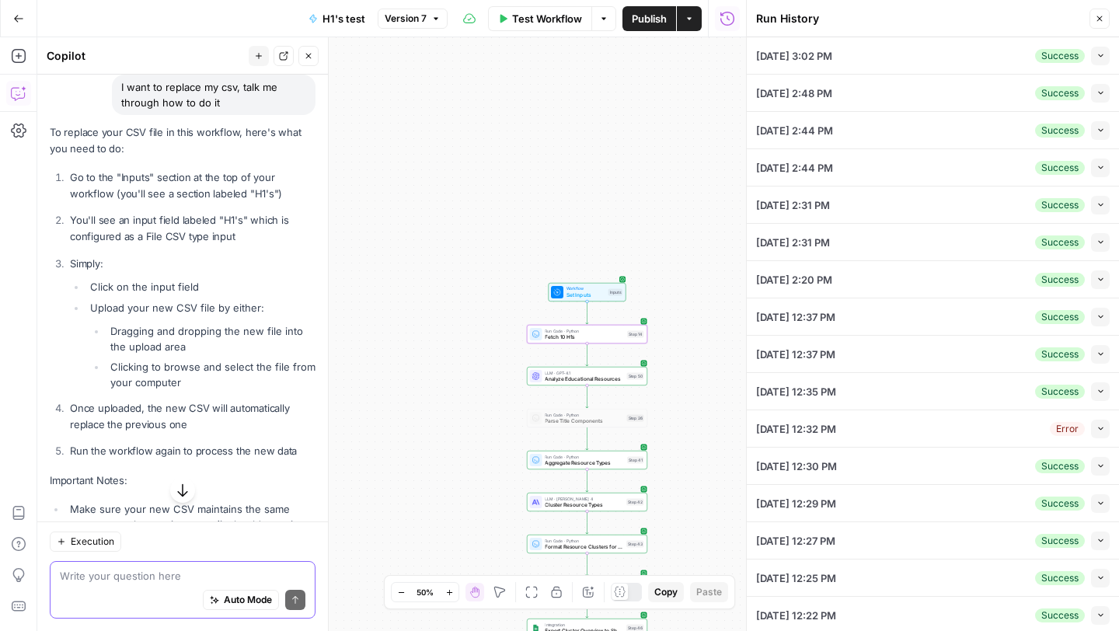
scroll to position [643, 0]
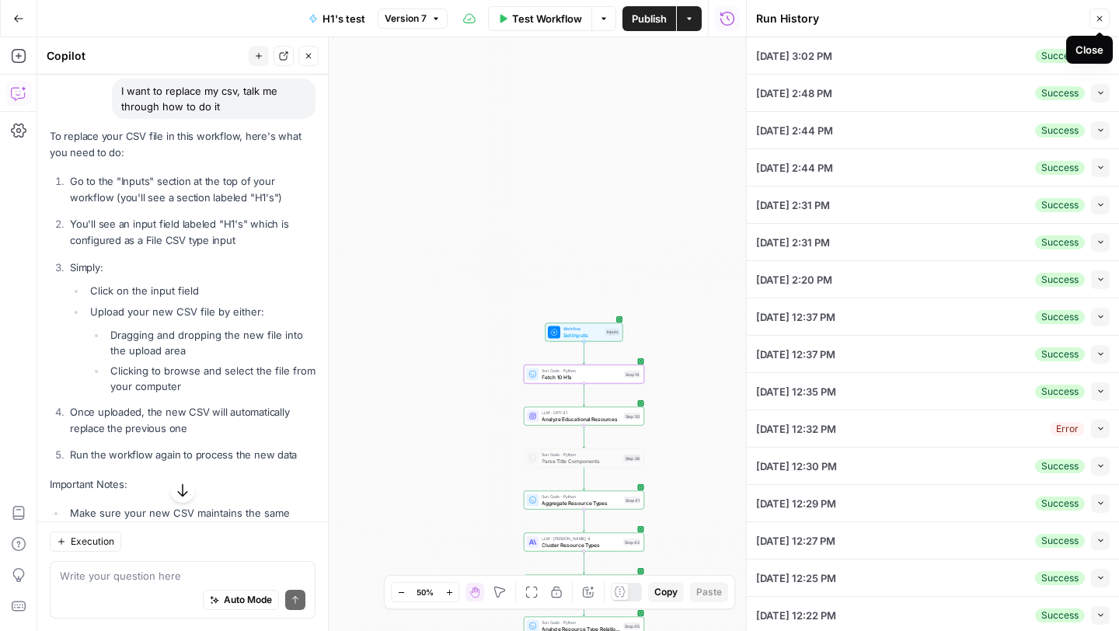
click at [1101, 16] on icon "button" at bounding box center [1099, 18] width 9 height 9
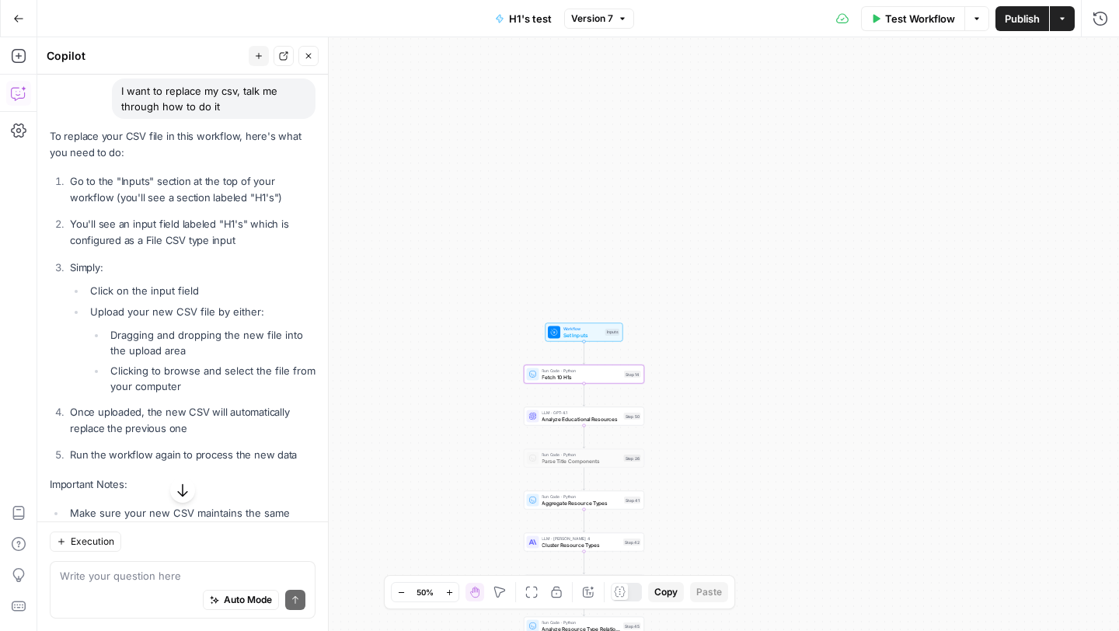
click at [524, 22] on span "H1's test" at bounding box center [530, 19] width 43 height 16
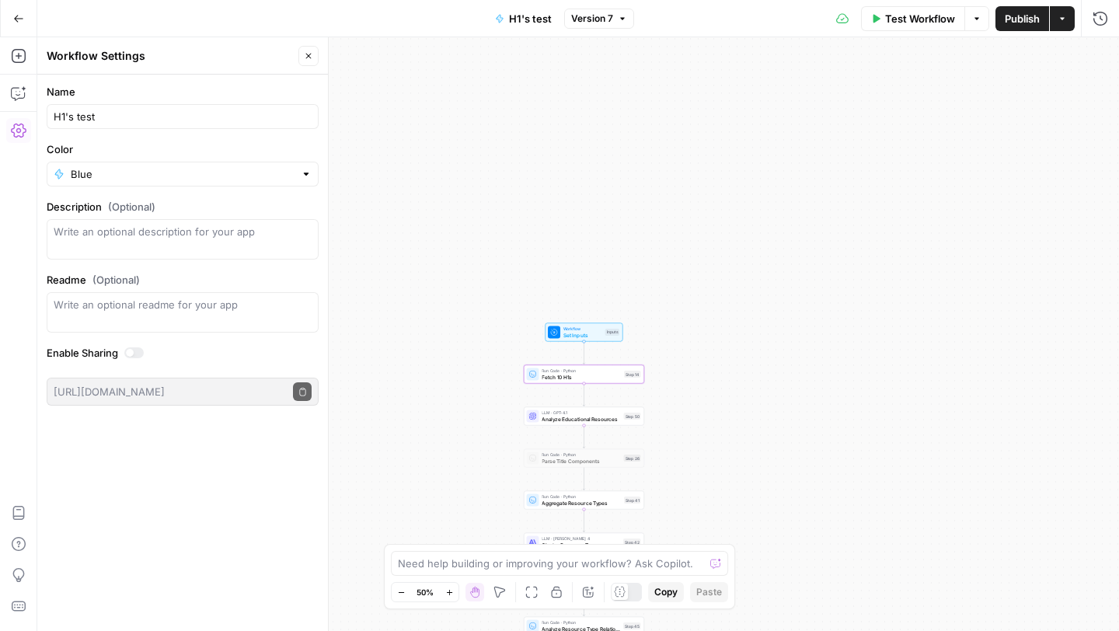
click at [518, 24] on span "H1's test" at bounding box center [530, 19] width 43 height 16
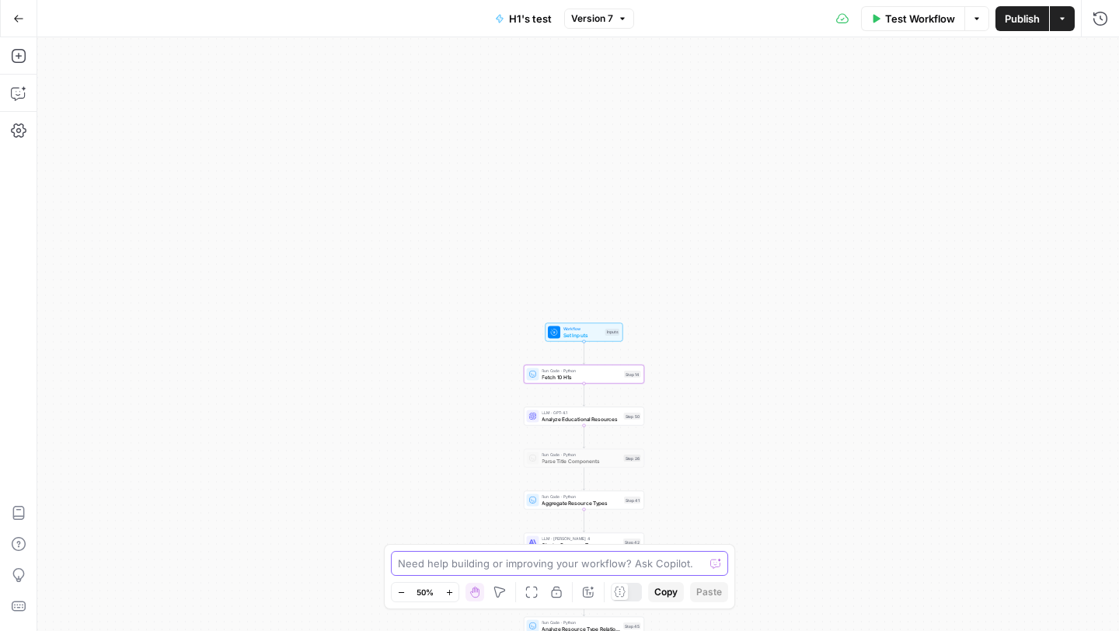
click at [496, 566] on textarea at bounding box center [551, 564] width 306 height 16
type textarea "Tell me how I can change my csv and how I do it"
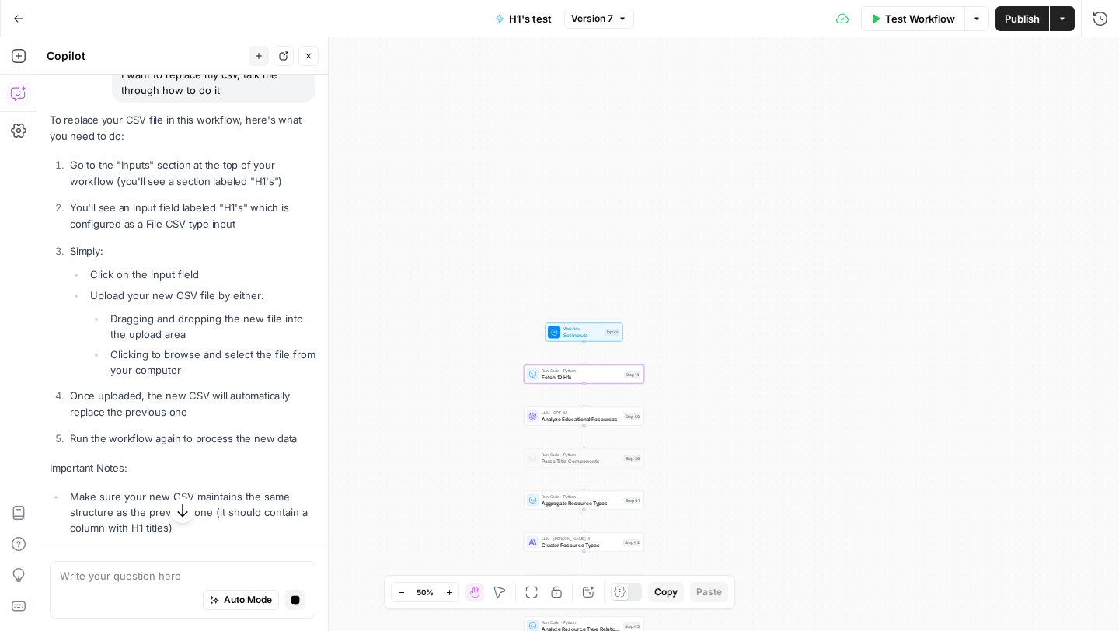
scroll to position [655, 0]
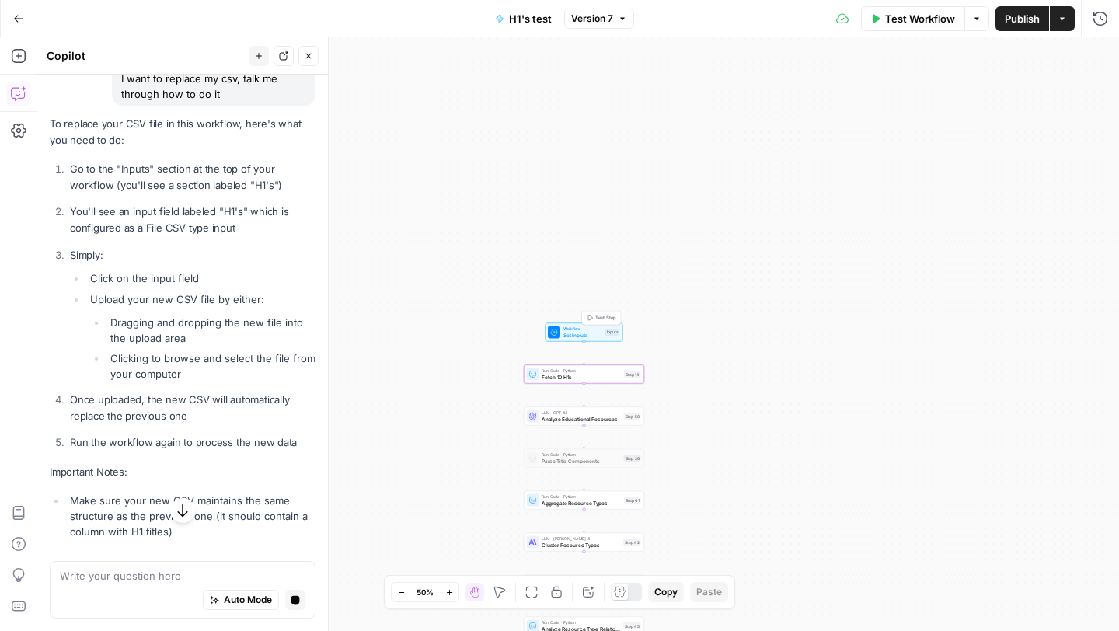
click at [573, 336] on span "Set Inputs" at bounding box center [582, 335] width 39 height 8
click at [886, 117] on input "H1's (Optional)" at bounding box center [972, 125] width 248 height 16
click at [1047, 95] on span "edit field" at bounding box center [1048, 96] width 34 height 12
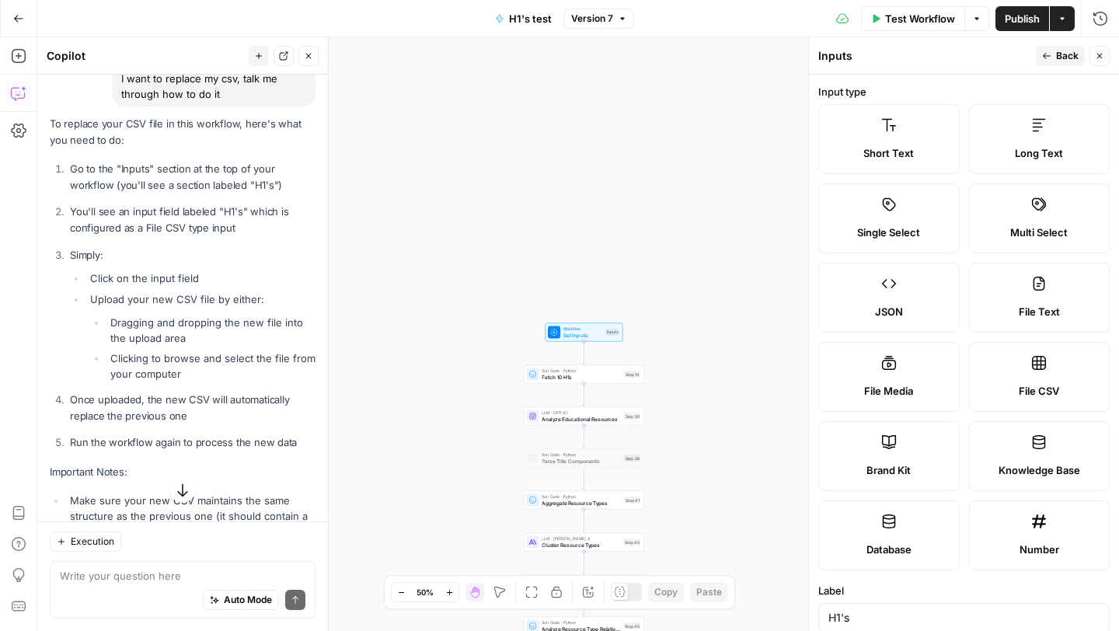
click at [1053, 54] on button "Back" at bounding box center [1060, 56] width 49 height 20
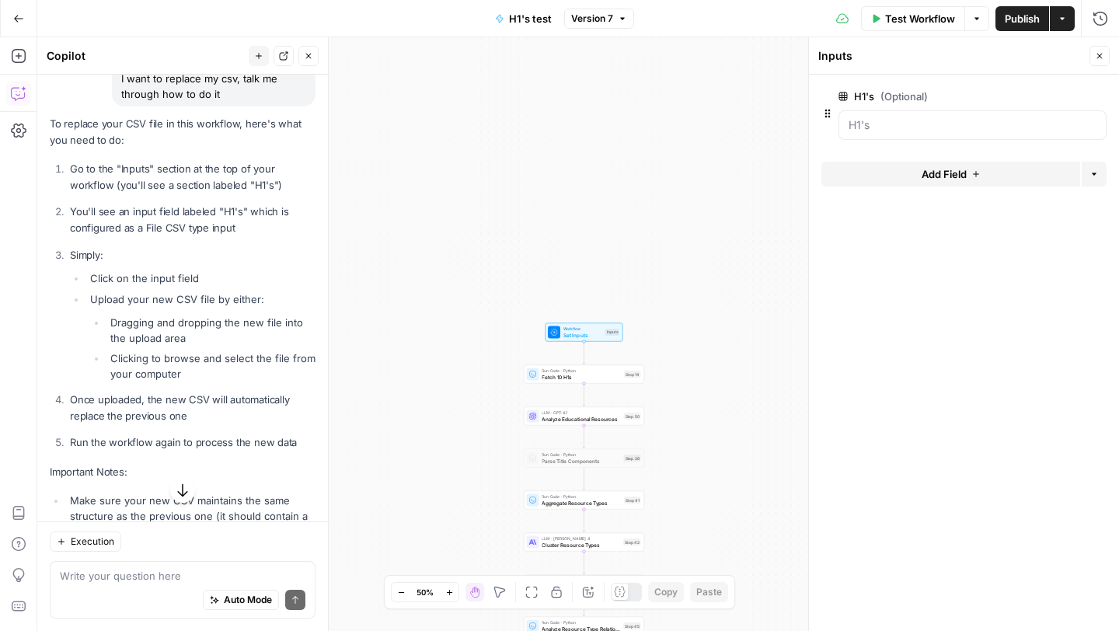
click at [1048, 95] on span "edit field" at bounding box center [1048, 96] width 34 height 12
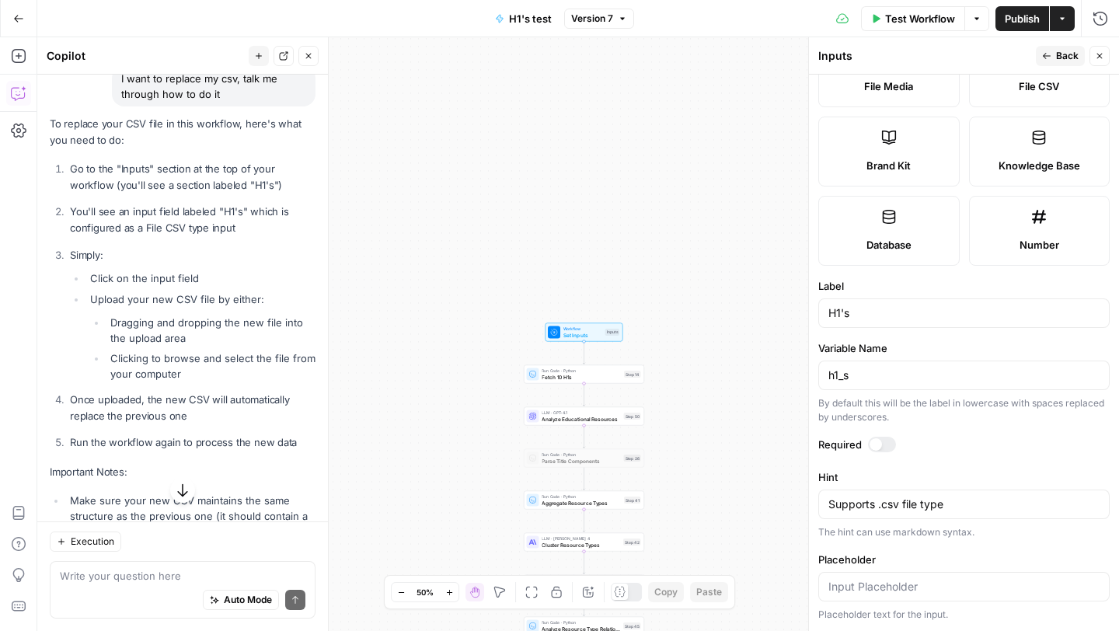
scroll to position [0, 0]
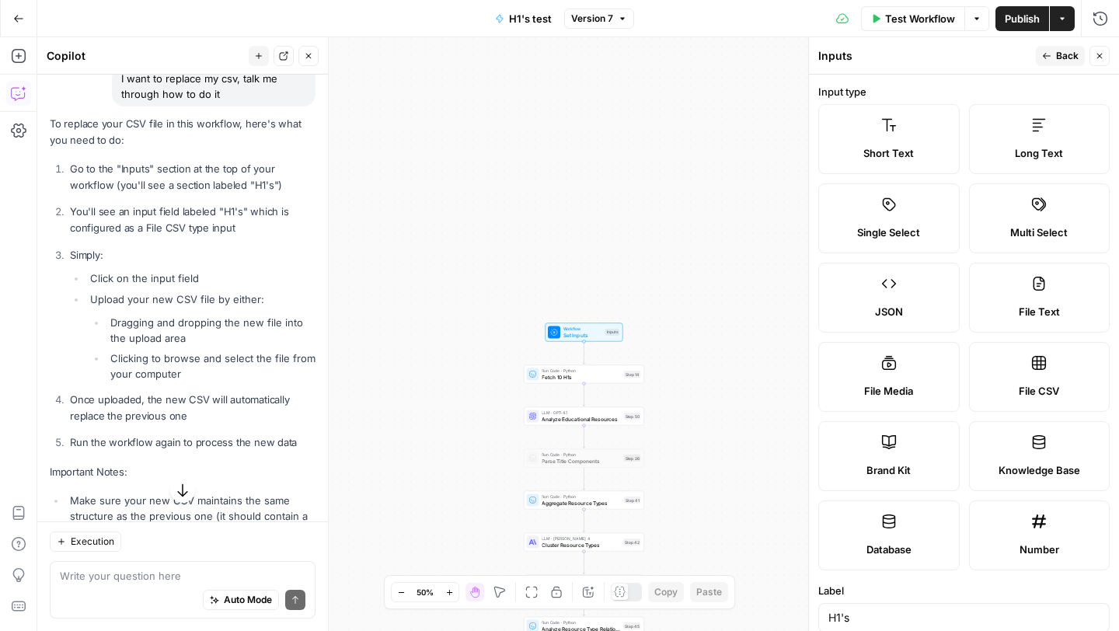
click at [1047, 54] on icon "button" at bounding box center [1046, 55] width 9 height 9
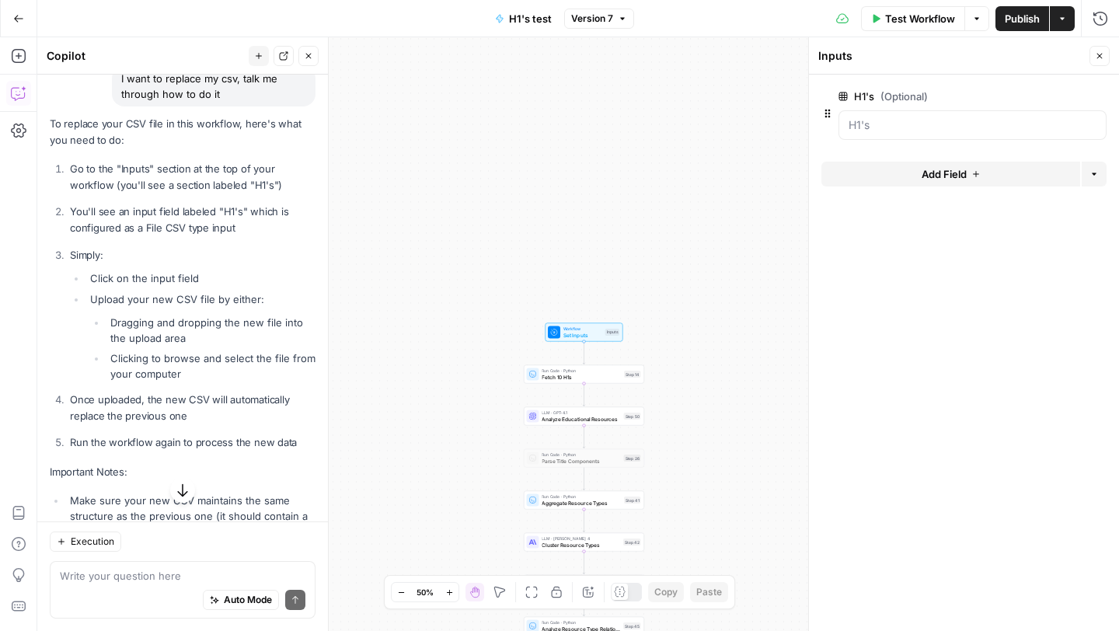
click at [1098, 53] on icon "button" at bounding box center [1099, 55] width 9 height 9
click at [1061, 26] on button "Actions" at bounding box center [1062, 18] width 25 height 25
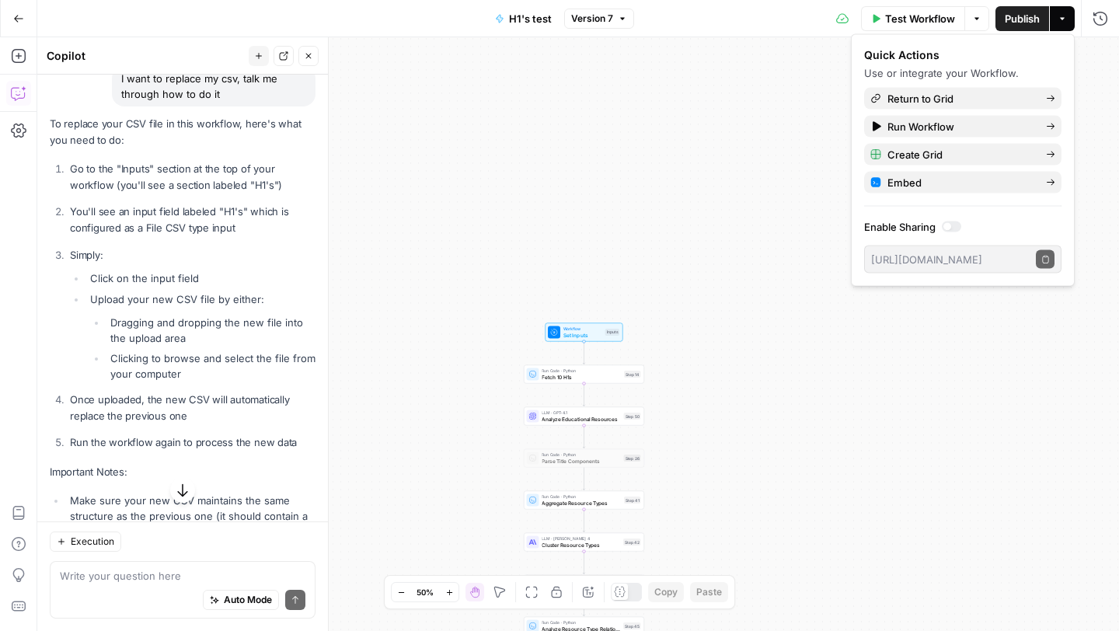
click at [803, 74] on div "Workflow Set Inputs Inputs Run Code · Python Fetch 10 H1s Step 14 LLM · GPT-4.1…" at bounding box center [577, 334] width 1081 height 594
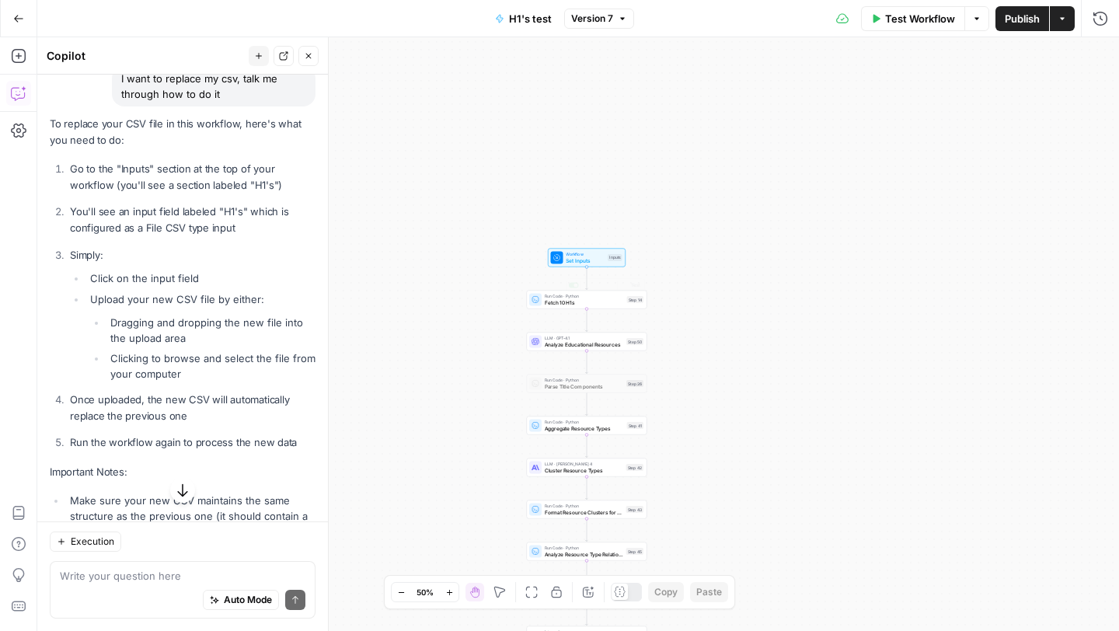
click at [571, 256] on span "Set Inputs" at bounding box center [585, 260] width 39 height 8
click at [563, 288] on div "Workflow Set Inputs Inputs Test Step Run Code · Python Fetch 10 H1s Step 14 LLM…" at bounding box center [577, 334] width 1081 height 594
click at [561, 304] on span "Fetch 10 H1s" at bounding box center [584, 302] width 79 height 8
type textarea "Fetch 10 H1s"
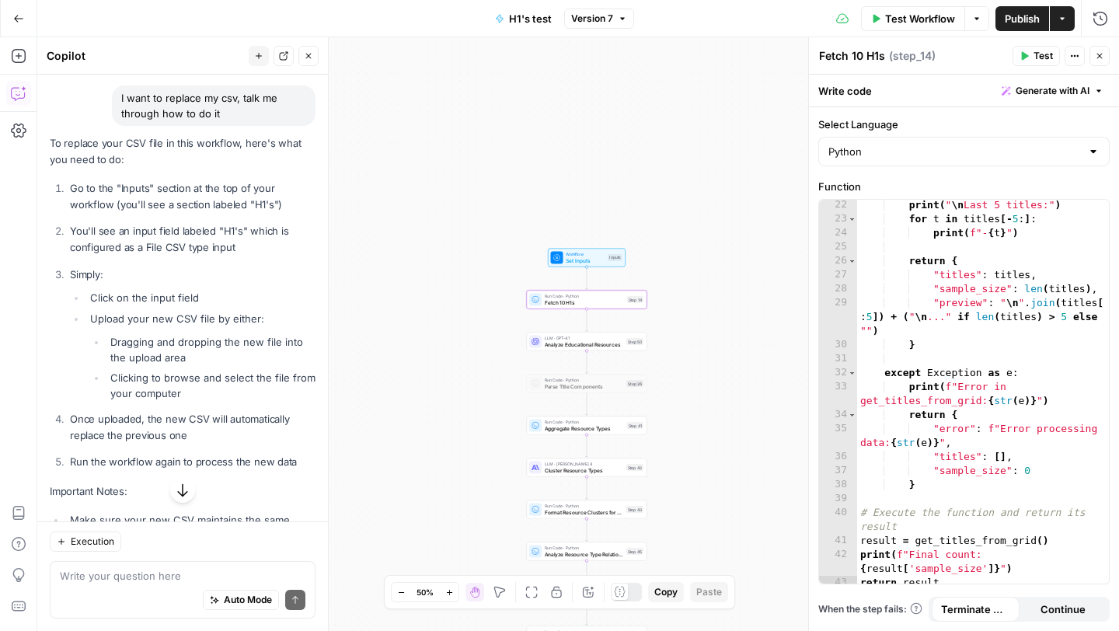
scroll to position [631, 0]
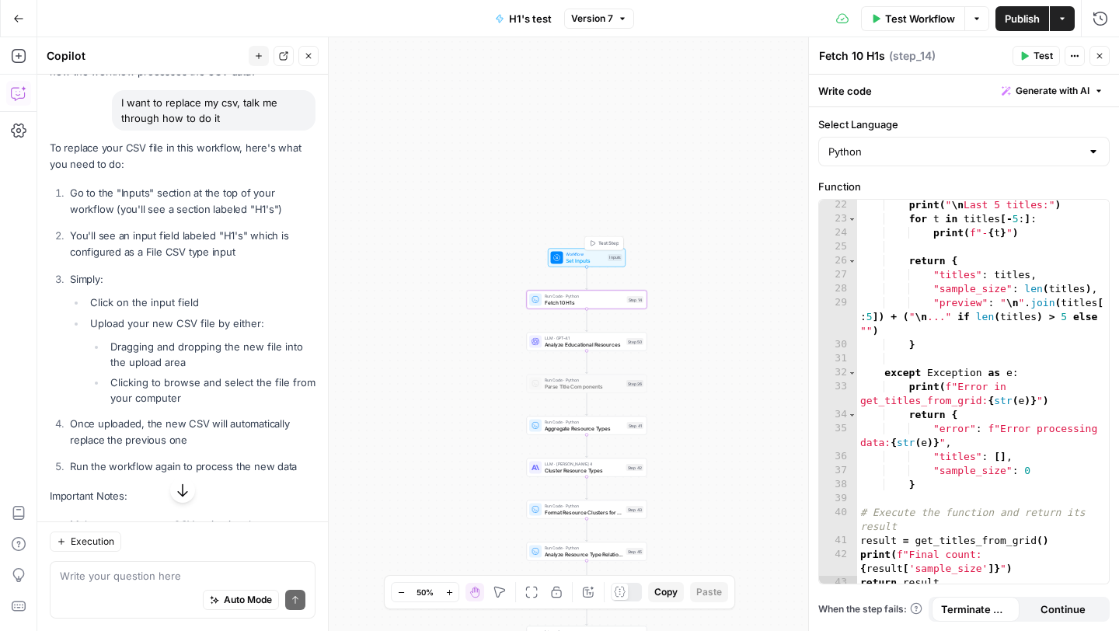
click at [564, 257] on div "Workflow Set Inputs Inputs Test Step" at bounding box center [585, 257] width 71 height 13
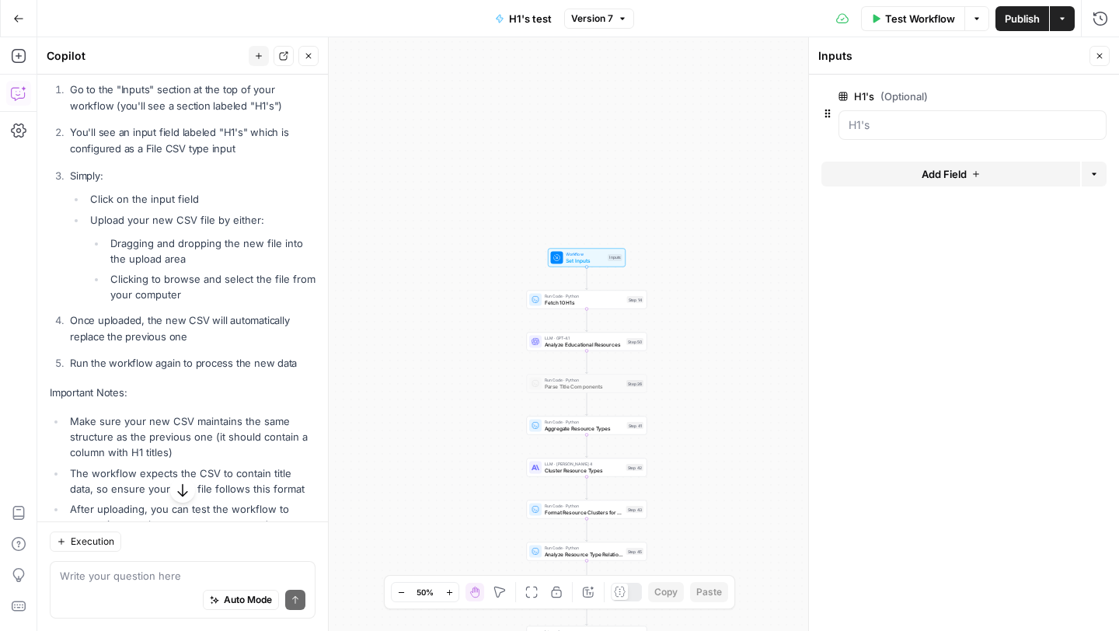
scroll to position [739, 0]
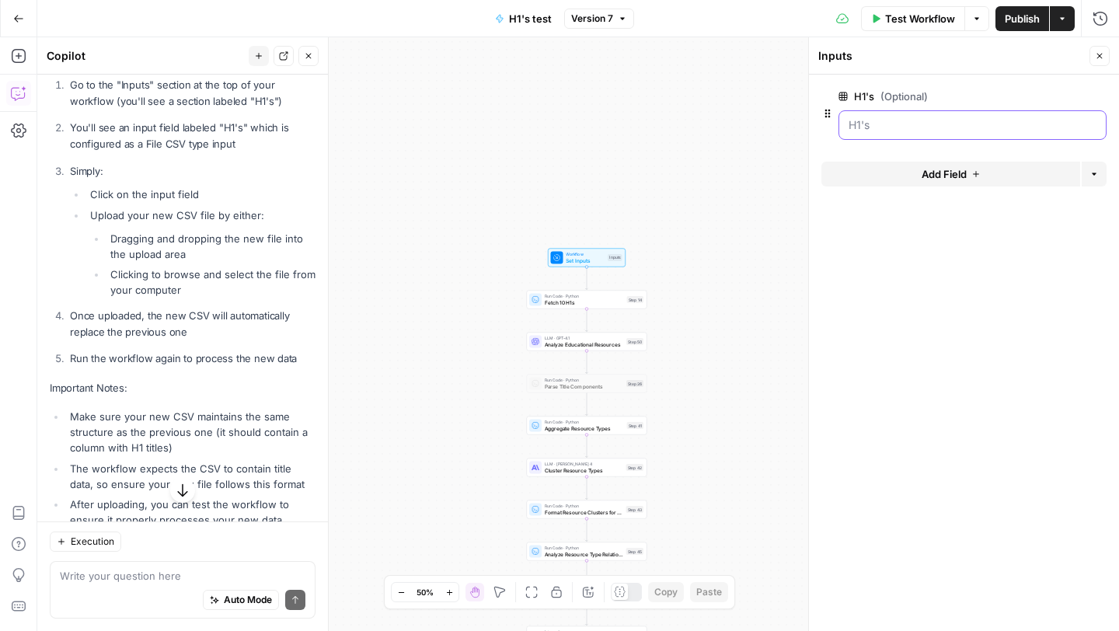
click at [900, 124] on input "H1's (Optional)" at bounding box center [972, 125] width 248 height 16
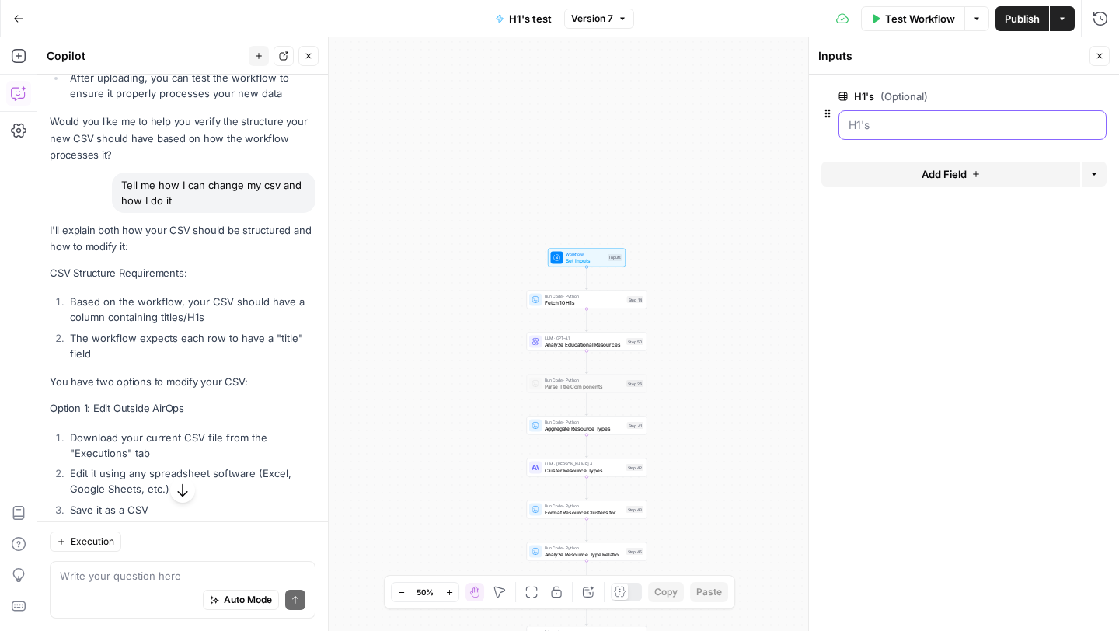
scroll to position [1181, 0]
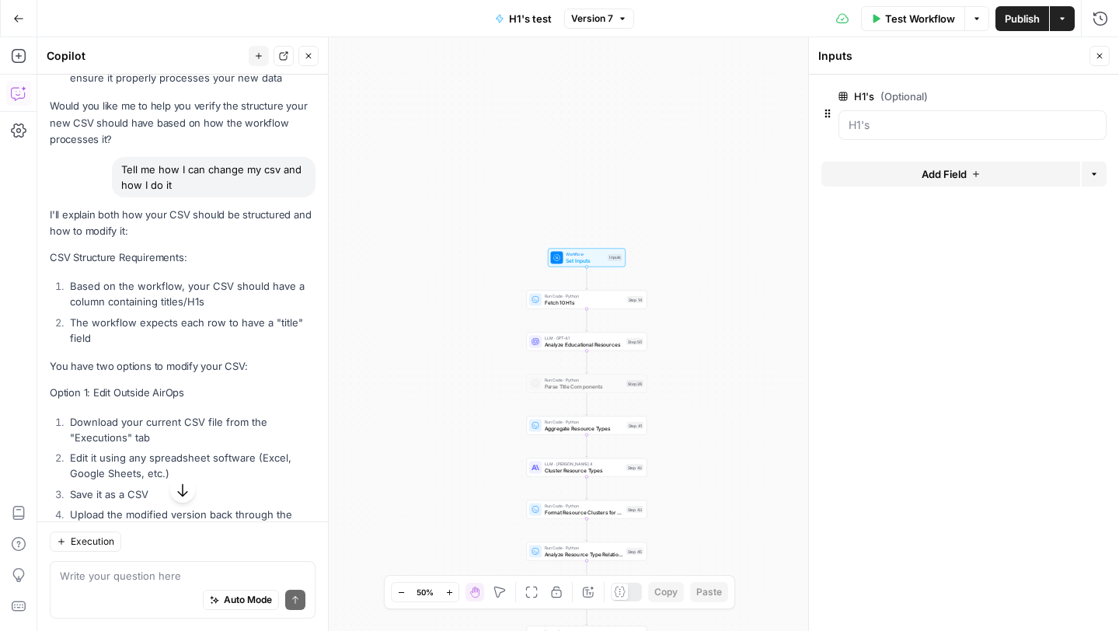
click at [577, 259] on span "Set Inputs" at bounding box center [585, 260] width 39 height 8
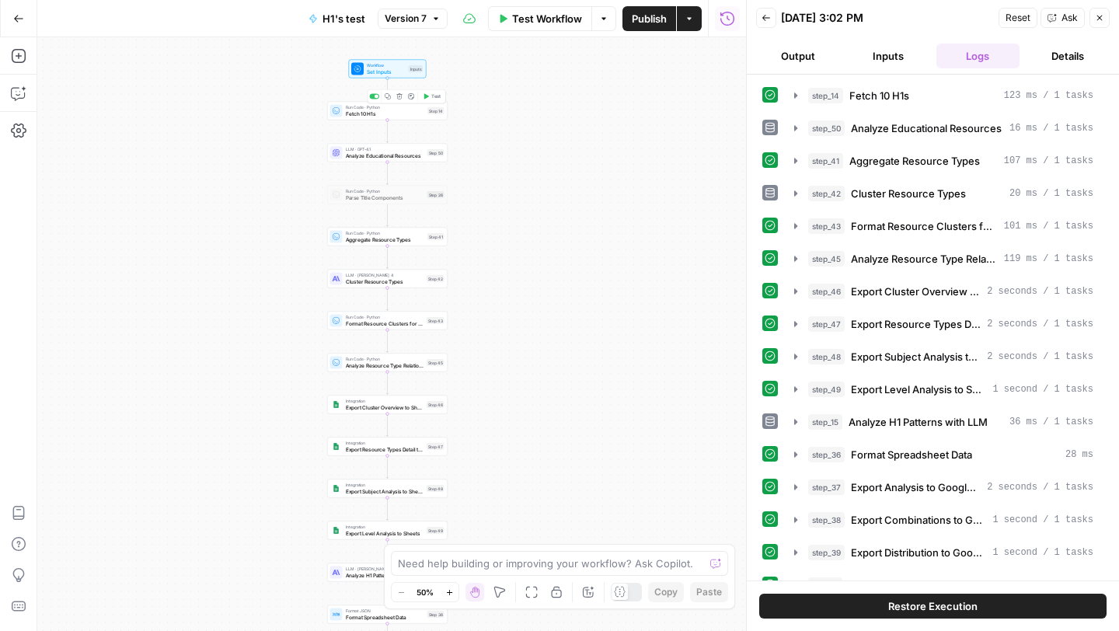
click at [379, 119] on div "Run Code · Python Fetch 10 H1s Step 14 Copy step Delete step Add Note Test" at bounding box center [387, 111] width 120 height 19
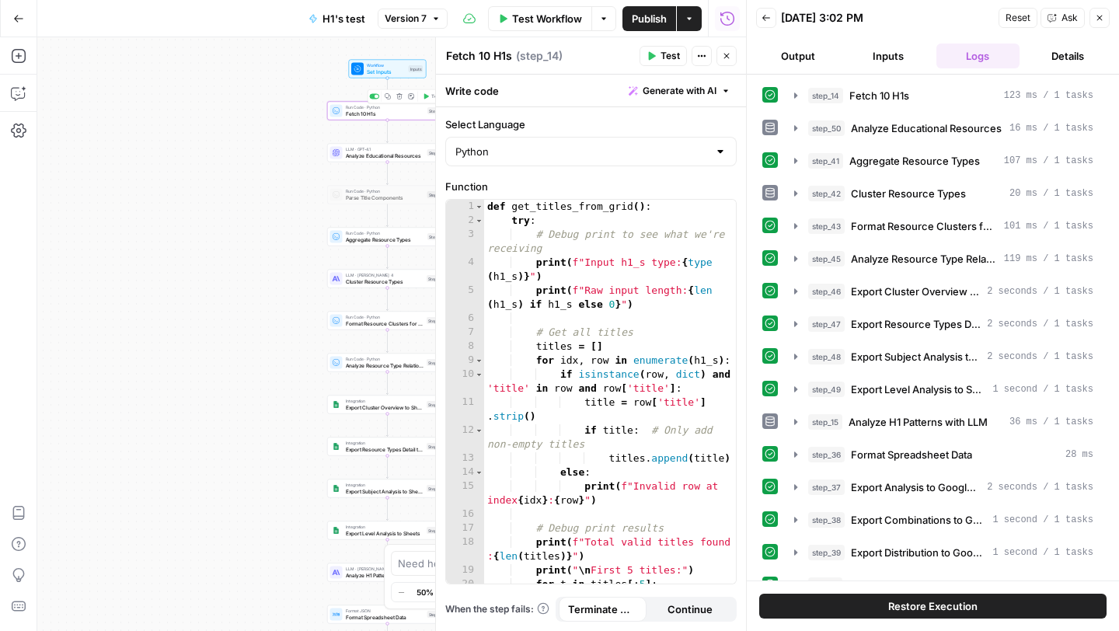
click at [392, 67] on div "Workflow Set Inputs" at bounding box center [386, 68] width 39 height 13
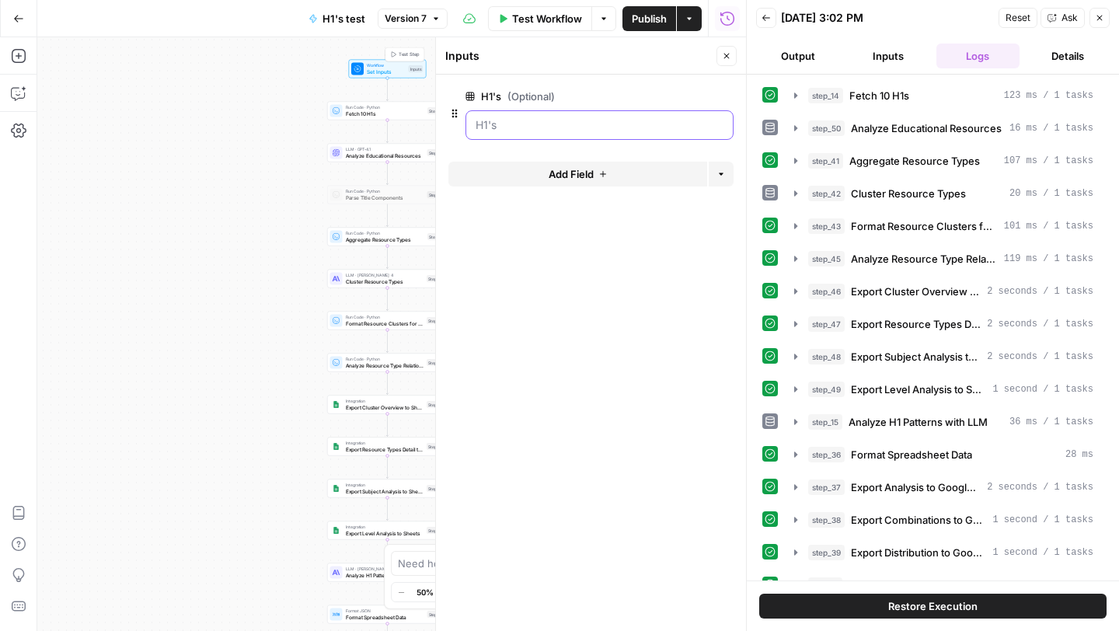
click at [558, 123] on input "H1's (Optional)" at bounding box center [599, 125] width 248 height 16
click at [723, 173] on icon "button" at bounding box center [721, 174] width 5 height 2
click at [720, 138] on div at bounding box center [599, 125] width 268 height 30
click at [458, 113] on icon "button" at bounding box center [454, 113] width 12 height 12
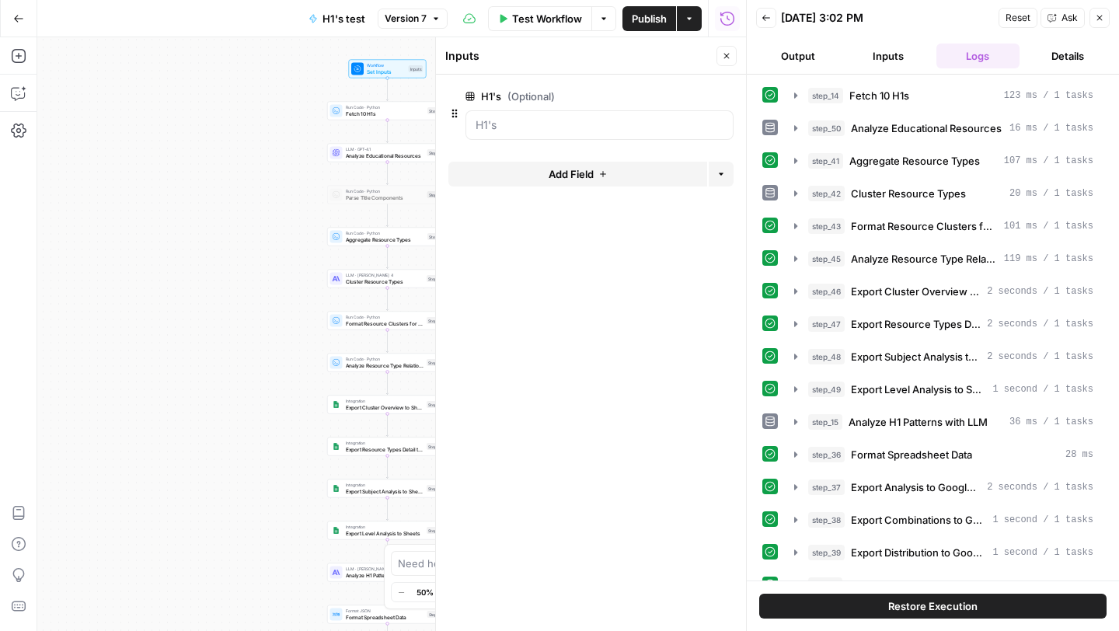
click at [381, 117] on span "Fetch 10 H1s" at bounding box center [385, 114] width 79 height 8
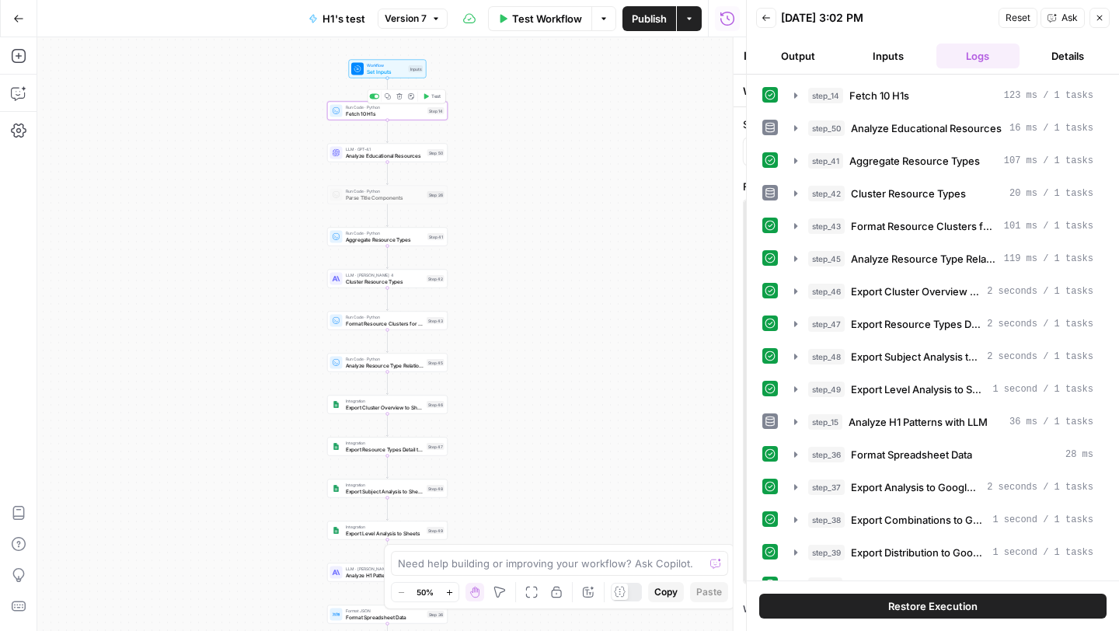
type textarea "Fetch 10 H1s"
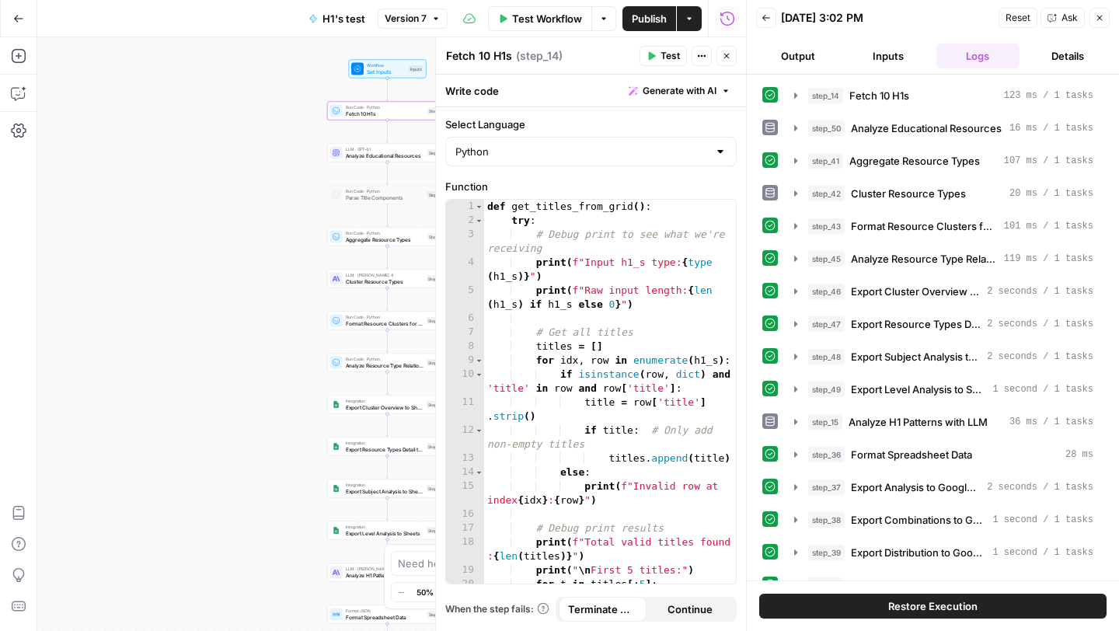
click at [806, 56] on button "Output" at bounding box center [798, 56] width 84 height 25
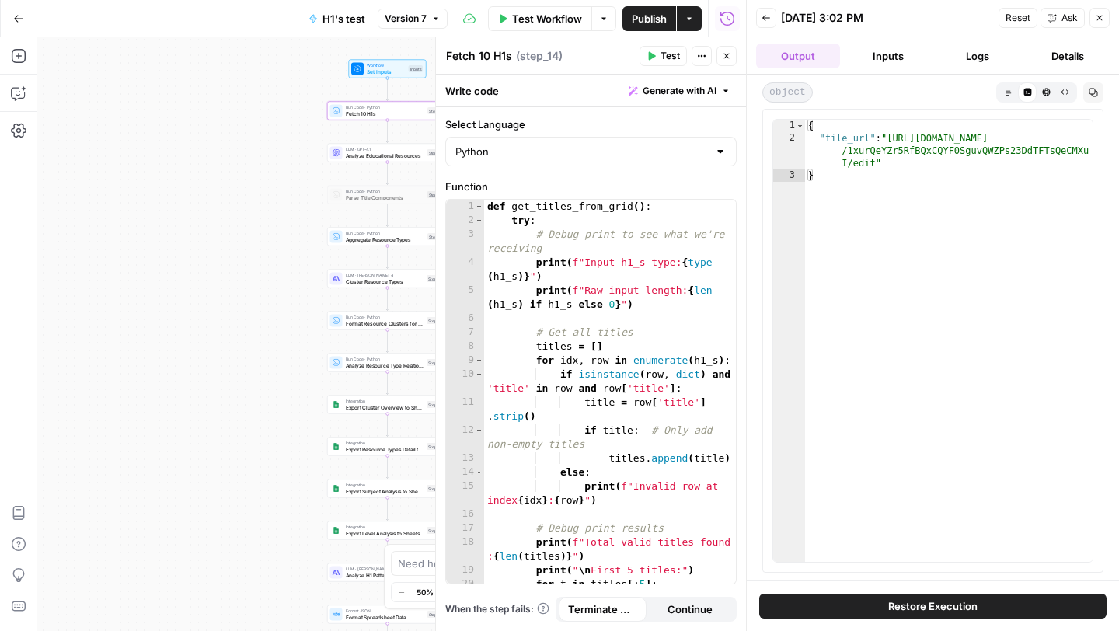
click at [853, 60] on button "Inputs" at bounding box center [888, 56] width 84 height 25
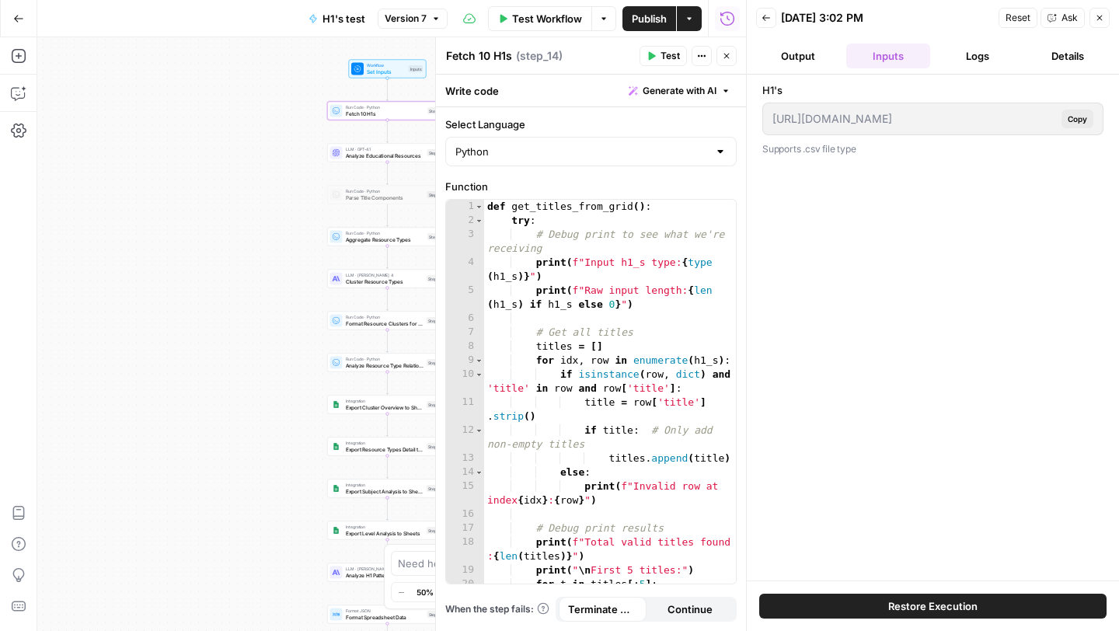
click at [987, 51] on button "Logs" at bounding box center [978, 56] width 84 height 25
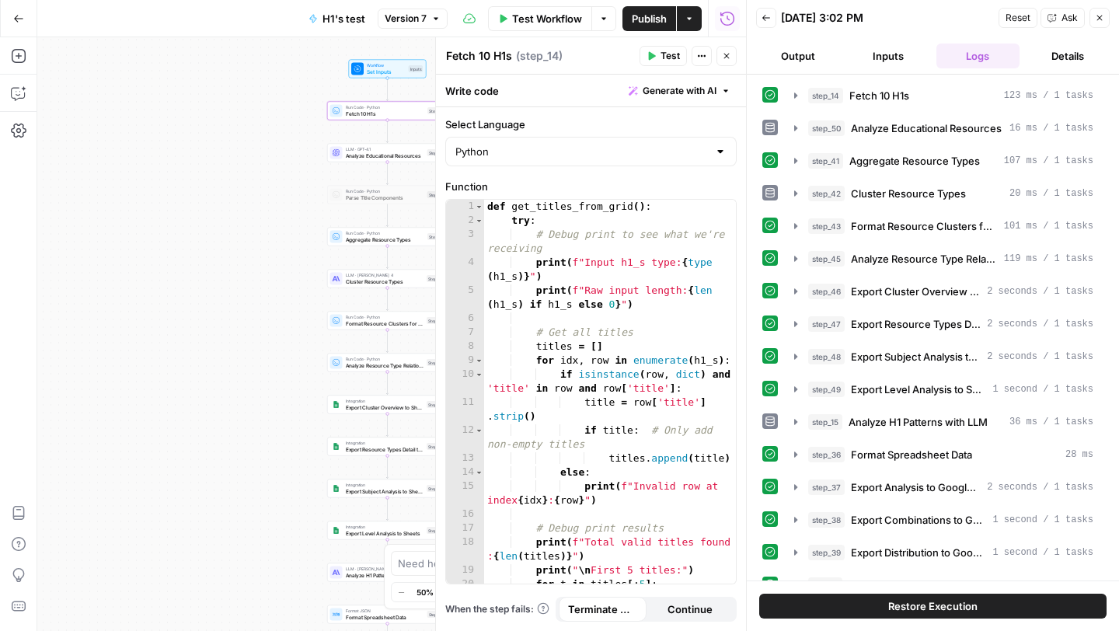
click at [1067, 54] on button "Details" at bounding box center [1068, 56] width 84 height 25
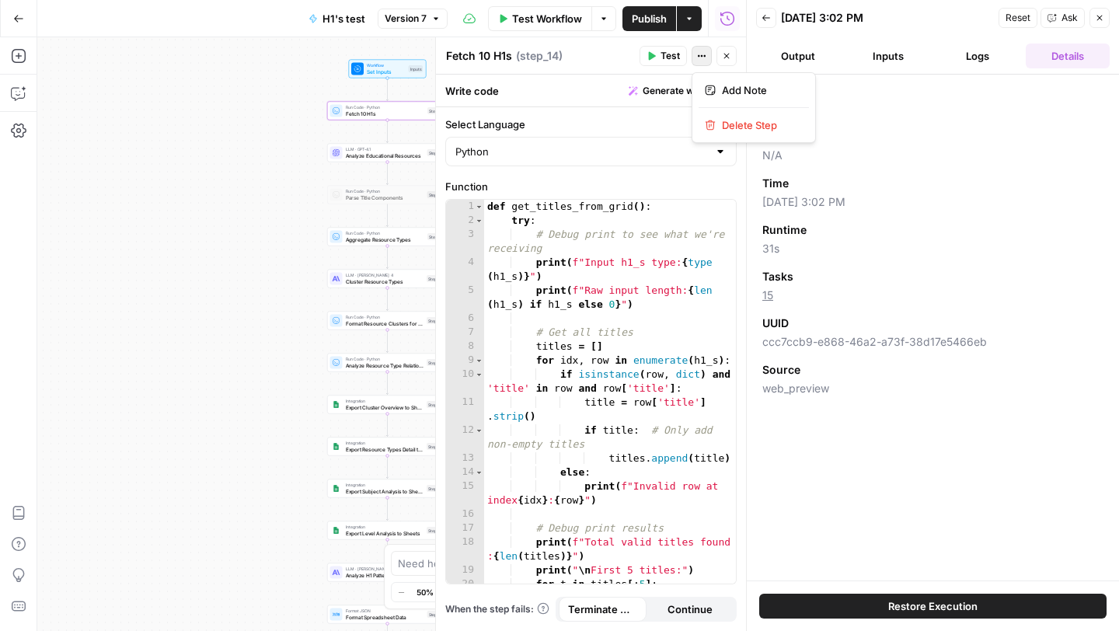
click at [698, 54] on icon "button" at bounding box center [701, 55] width 9 height 9
click at [383, 68] on span "Set Inputs" at bounding box center [386, 72] width 39 height 8
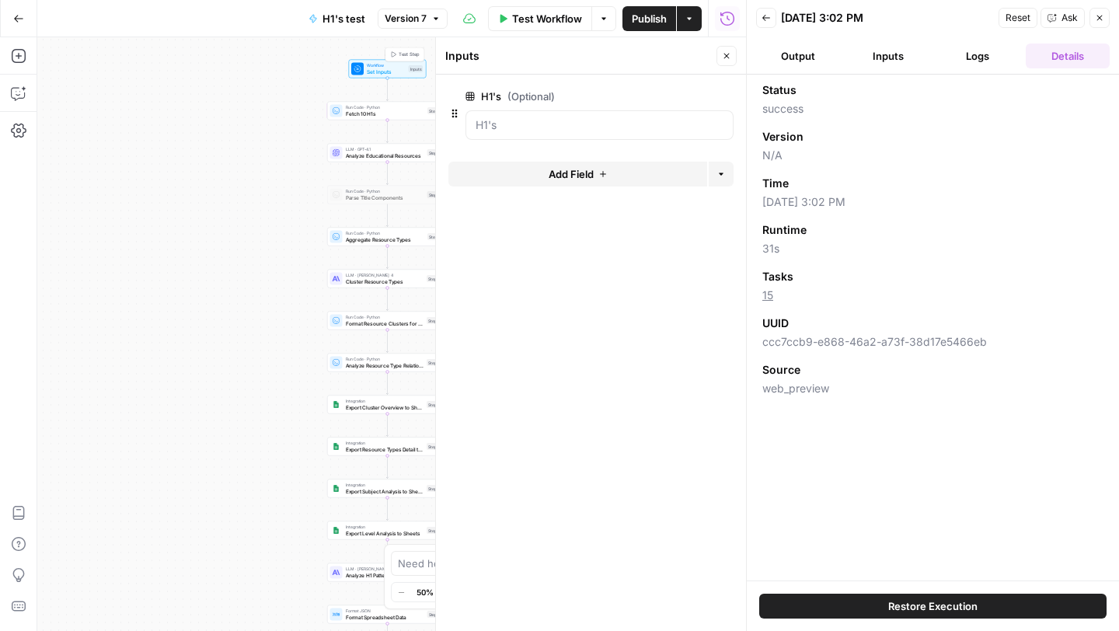
click at [531, 138] on div at bounding box center [599, 125] width 268 height 30
click at [448, 109] on icon "button" at bounding box center [454, 113] width 12 height 12
click at [703, 97] on icon "button" at bounding box center [701, 96] width 9 height 9
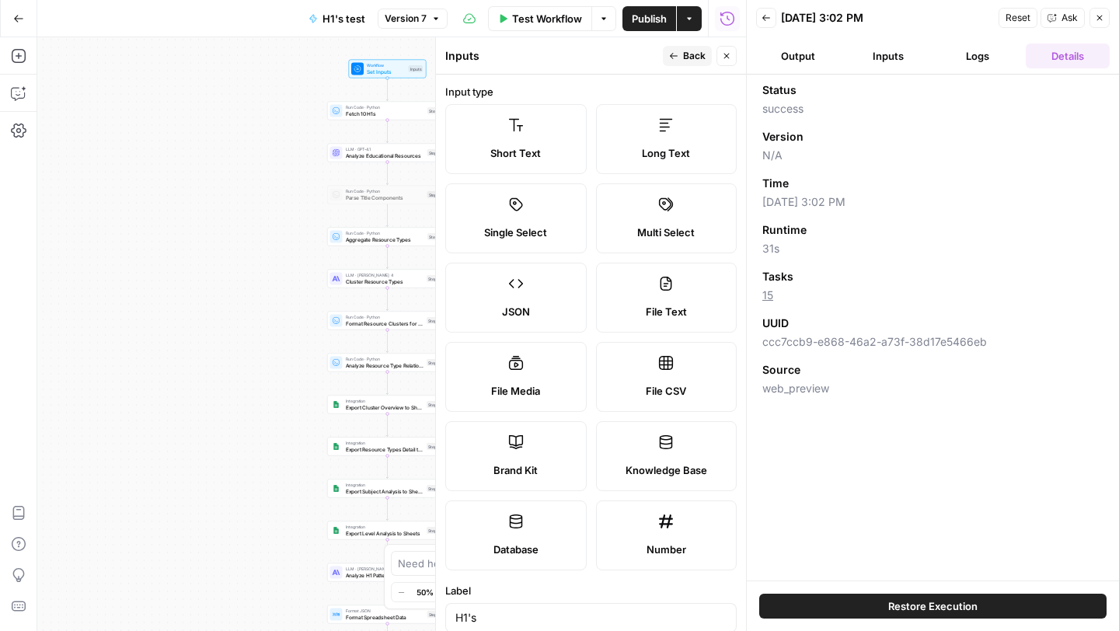
click at [681, 57] on button "Back" at bounding box center [687, 56] width 49 height 20
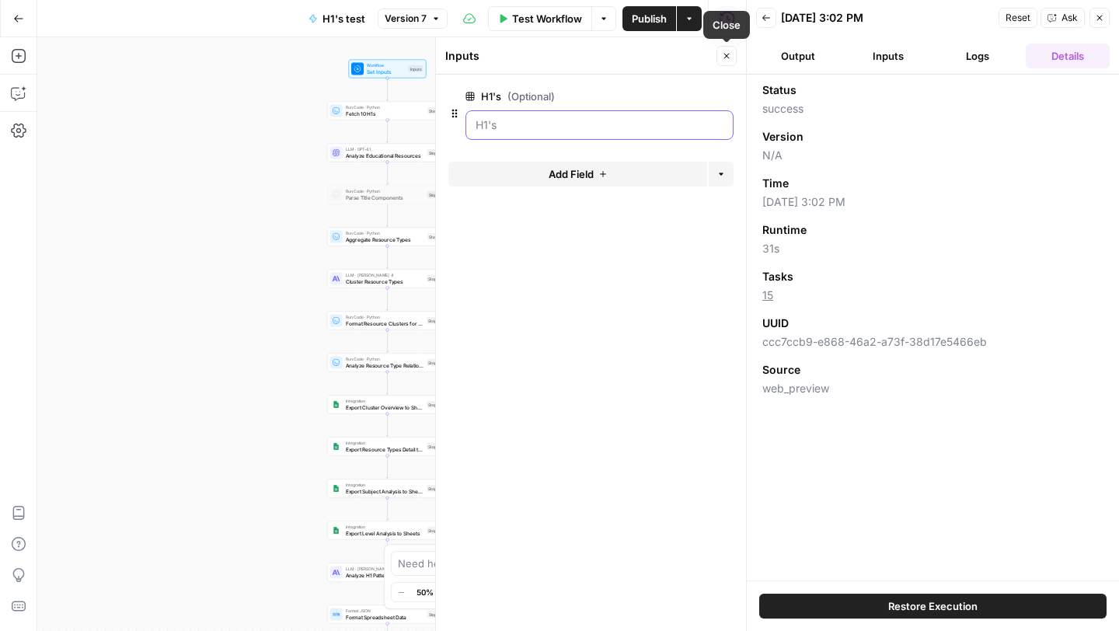
click at [533, 127] on input "H1's (Optional)" at bounding box center [599, 125] width 248 height 16
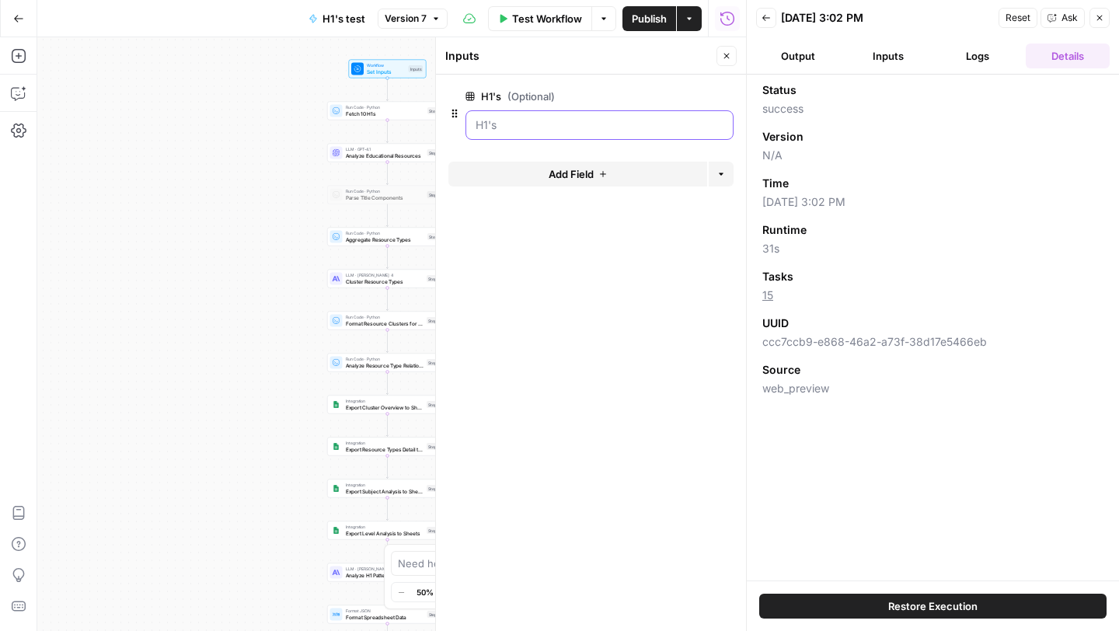
click at [533, 127] on input "H1's (Optional)" at bounding box center [599, 125] width 248 height 16
click at [733, 49] on button "Close" at bounding box center [726, 56] width 20 height 20
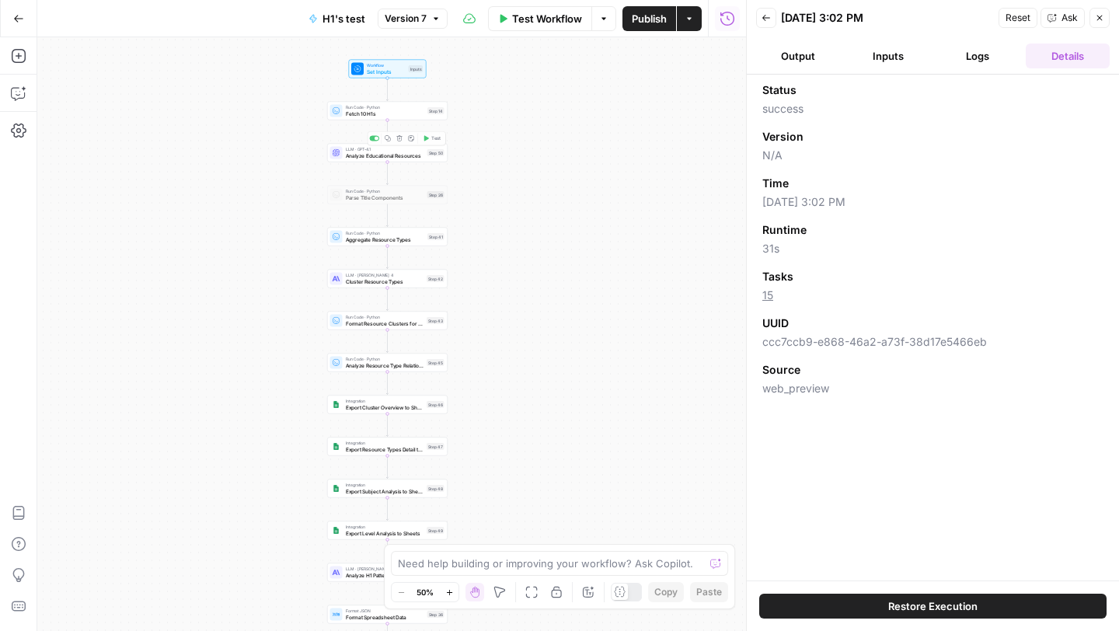
click at [364, 118] on div "Run Code · Python Fetch 10 H1s Step 14 Copy step Delete step Add Note Test" at bounding box center [387, 111] width 120 height 19
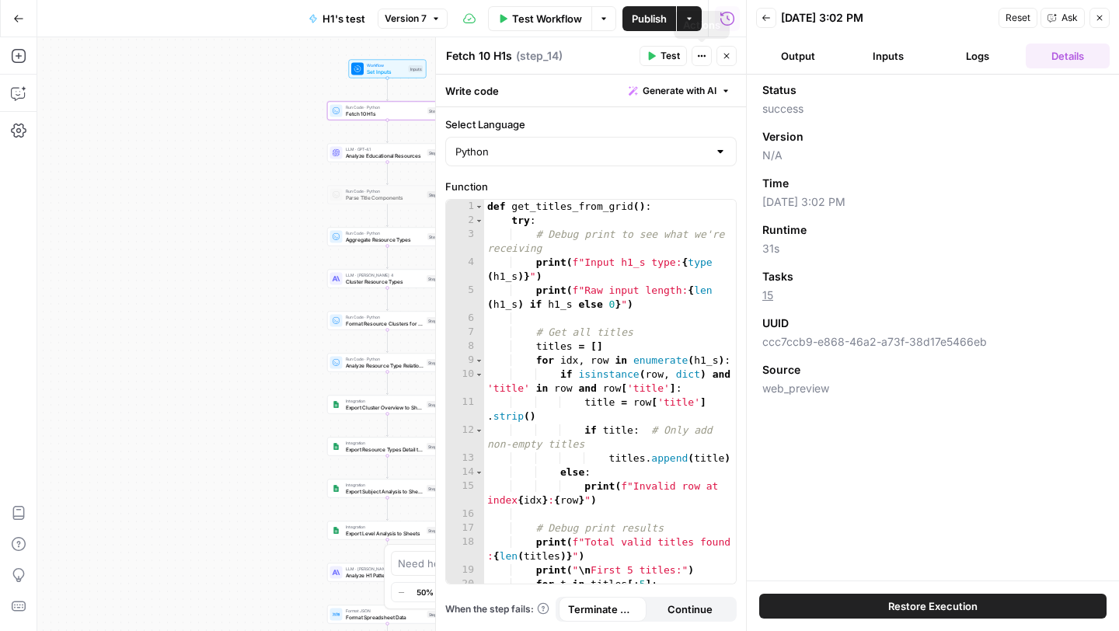
click at [670, 54] on span "Test" at bounding box center [669, 56] width 19 height 14
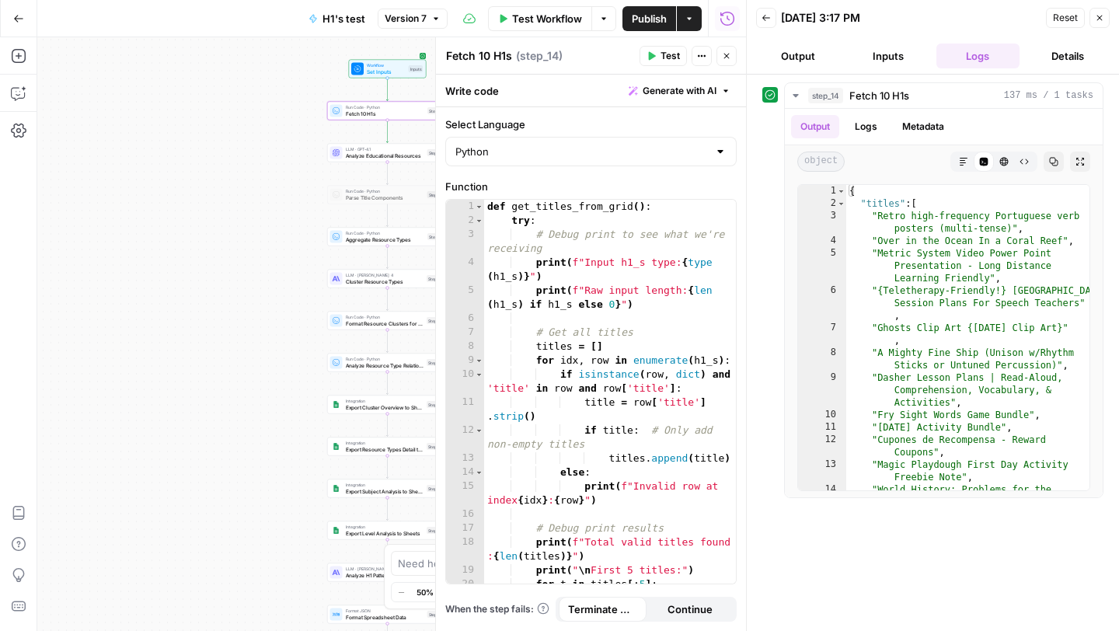
click at [886, 55] on button "Inputs" at bounding box center [888, 56] width 84 height 25
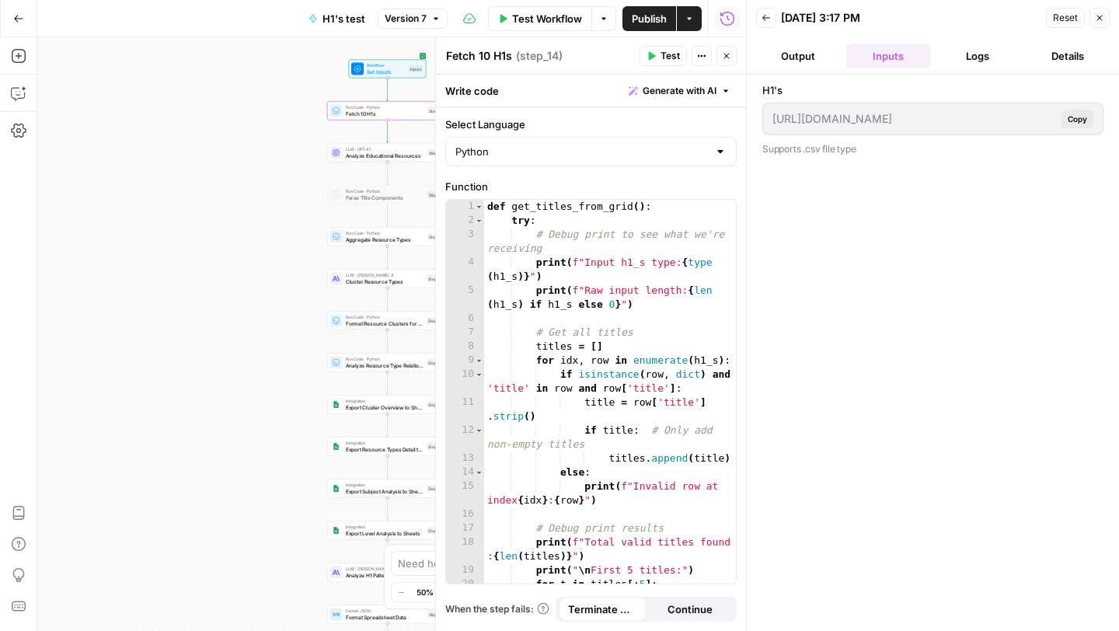
click at [799, 50] on button "Output" at bounding box center [798, 56] width 84 height 25
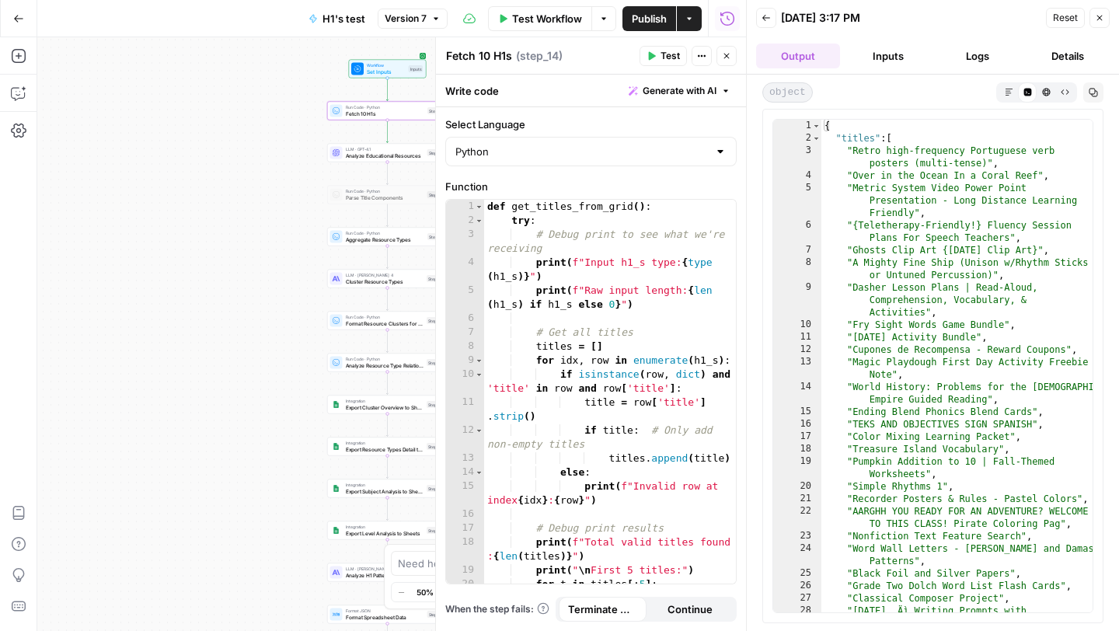
click at [1099, 20] on icon "button" at bounding box center [1099, 17] width 9 height 9
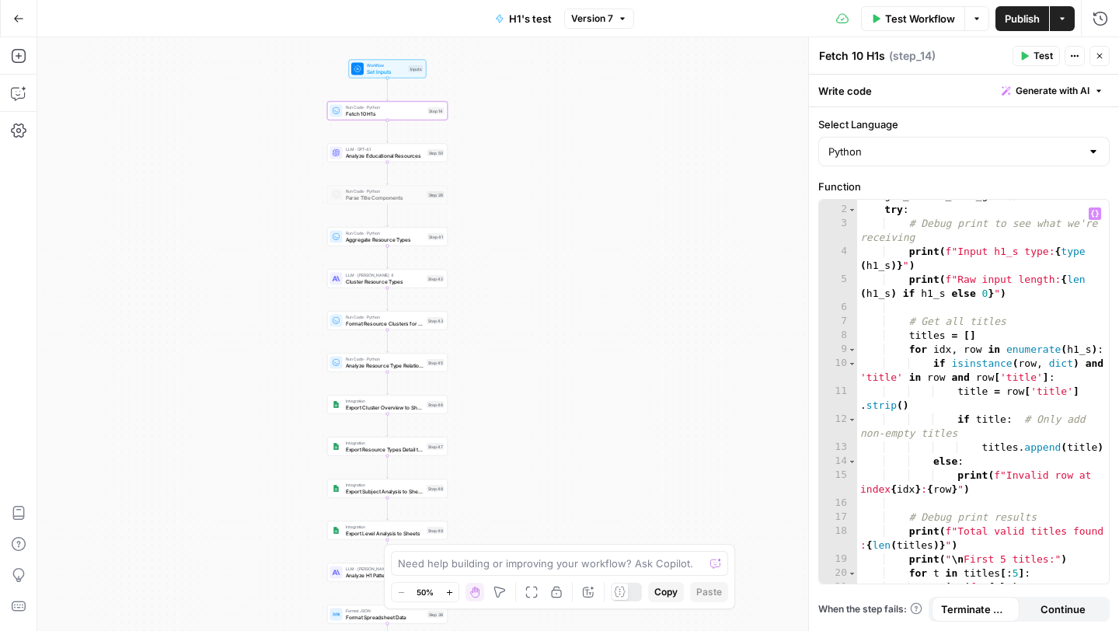
scroll to position [14, 0]
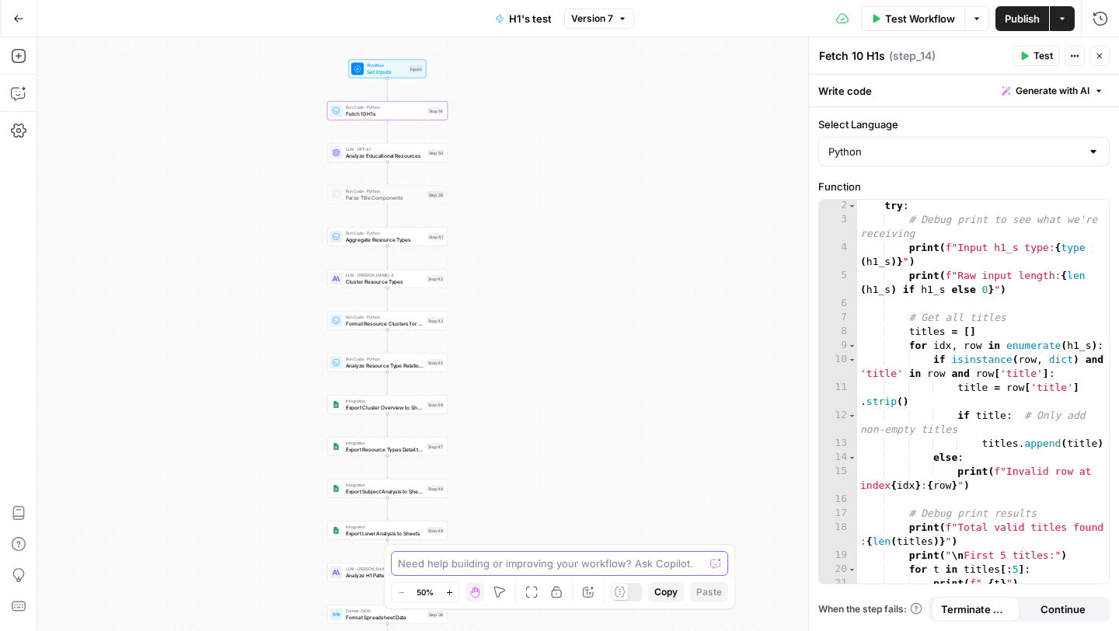
click at [452, 564] on textarea at bounding box center [551, 564] width 306 height 16
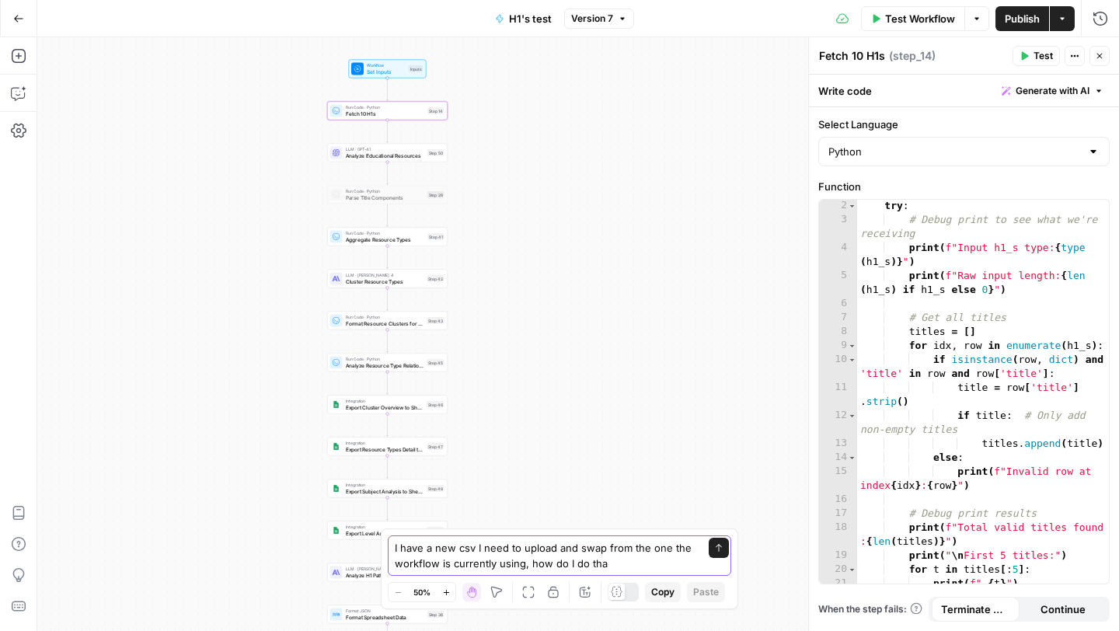
type textarea "I have a new csv I need to upload and swap from the one the workflow is current…"
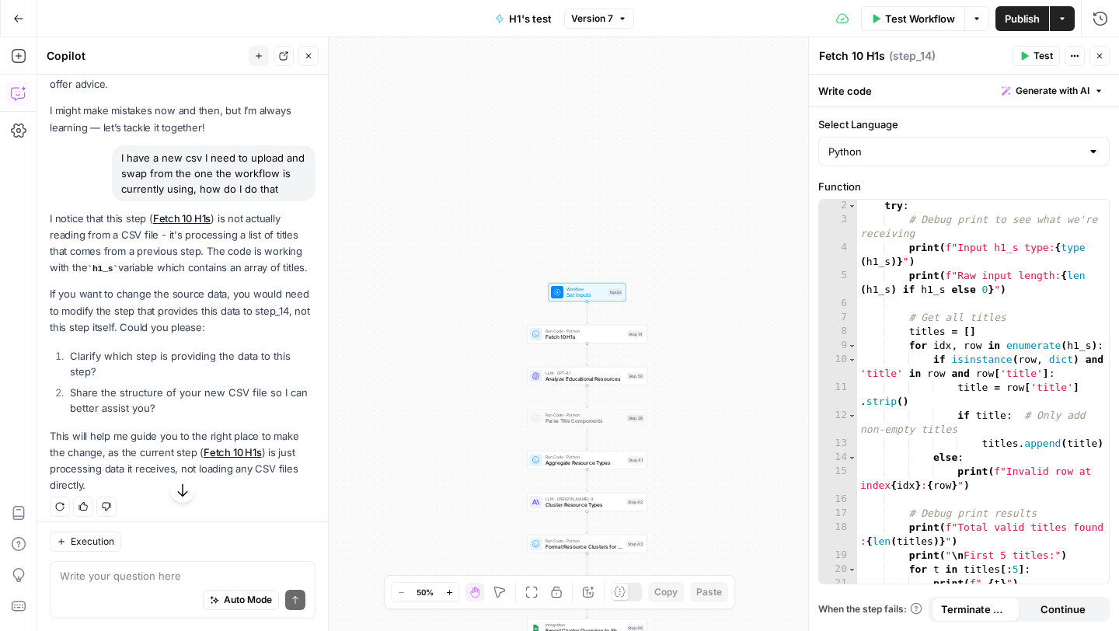
scroll to position [63, 0]
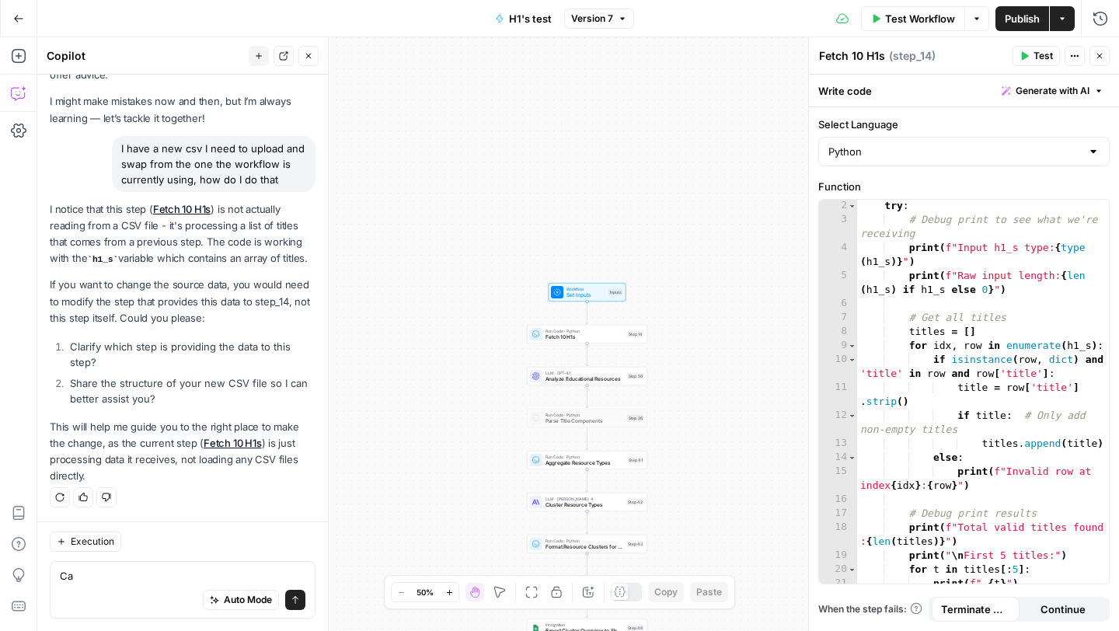
click at [156, 565] on div "Ca Ca Auto Mode Send" at bounding box center [183, 589] width 266 height 57
type textarea "CaCan you clarify which step is providing the data"
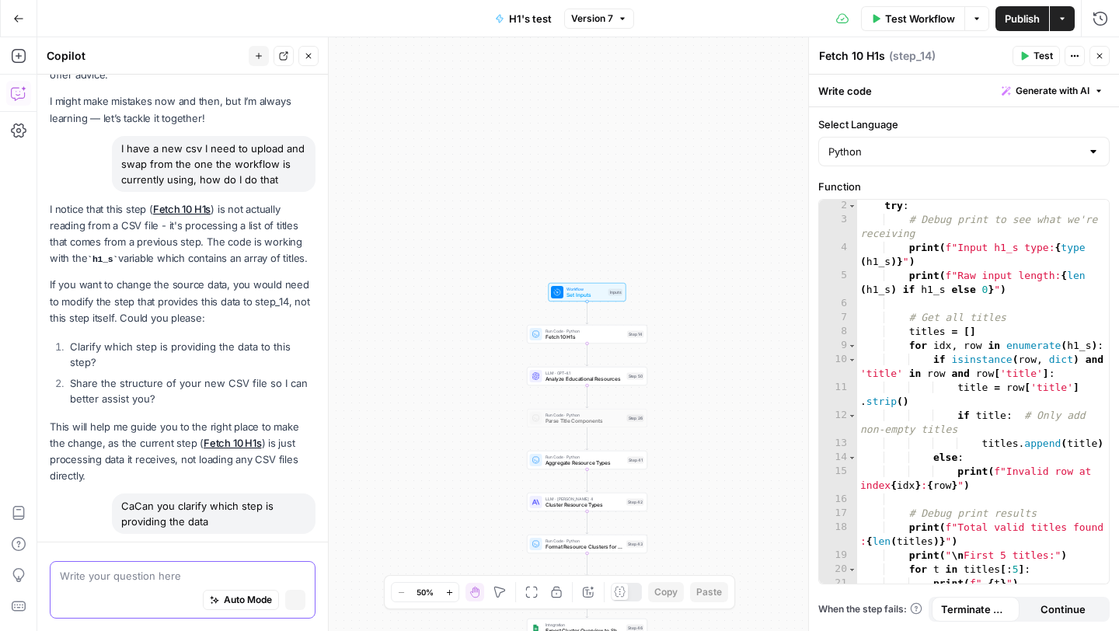
scroll to position [92, 0]
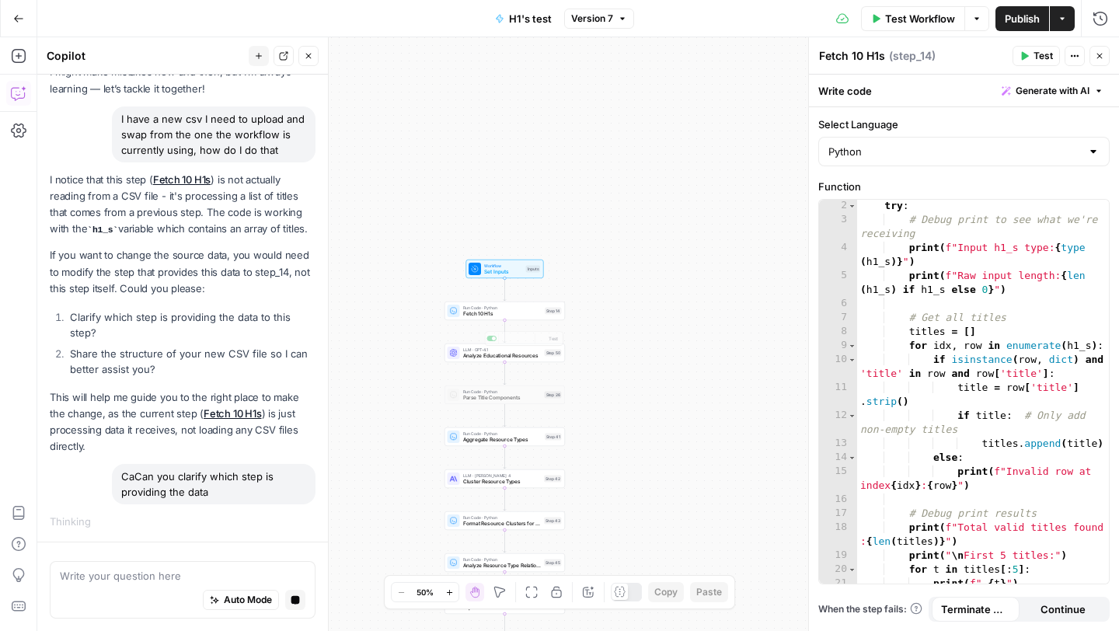
click at [492, 306] on span "Run Code · Python" at bounding box center [502, 308] width 79 height 6
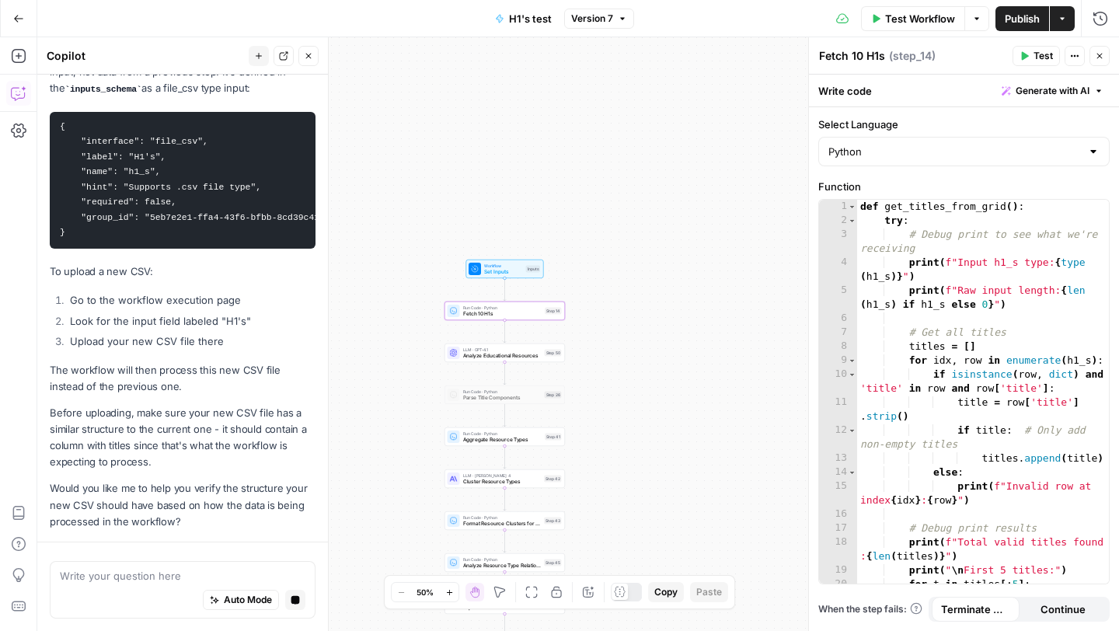
scroll to position [621, 0]
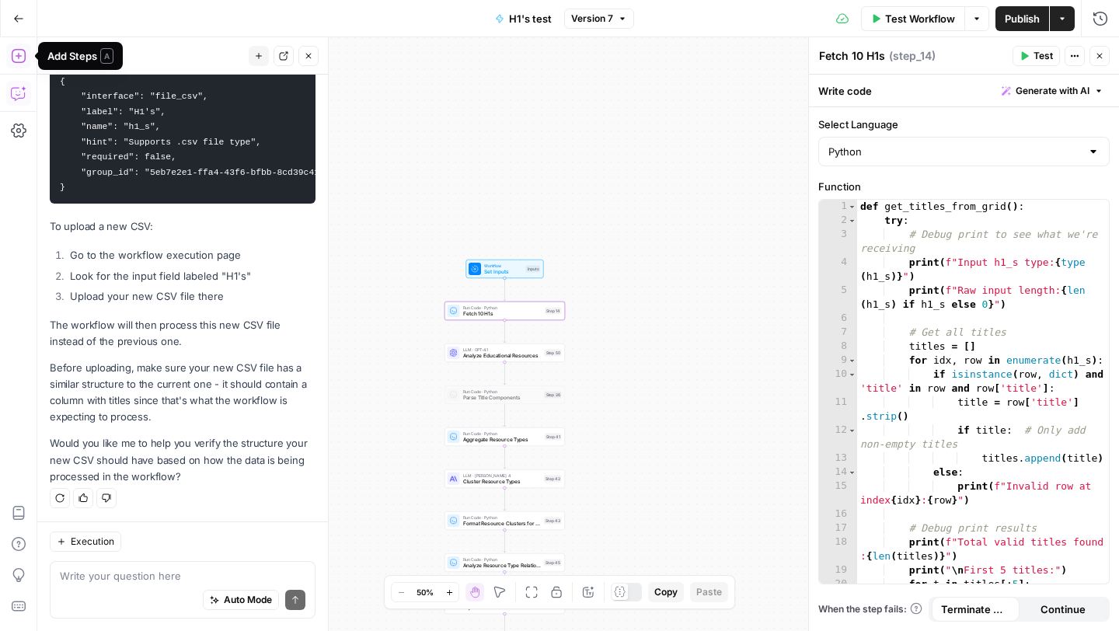
click at [974, 20] on icon "button" at bounding box center [976, 18] width 9 height 9
click at [925, 82] on span "View Last Test" at bounding box center [933, 77] width 68 height 16
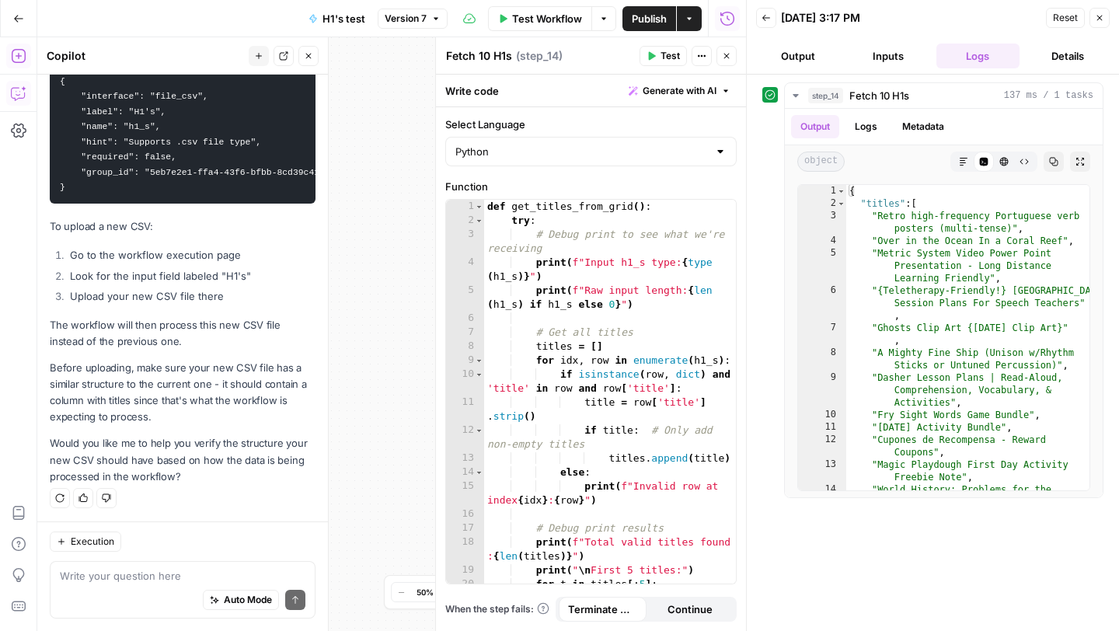
click at [797, 44] on button "Output" at bounding box center [798, 56] width 84 height 25
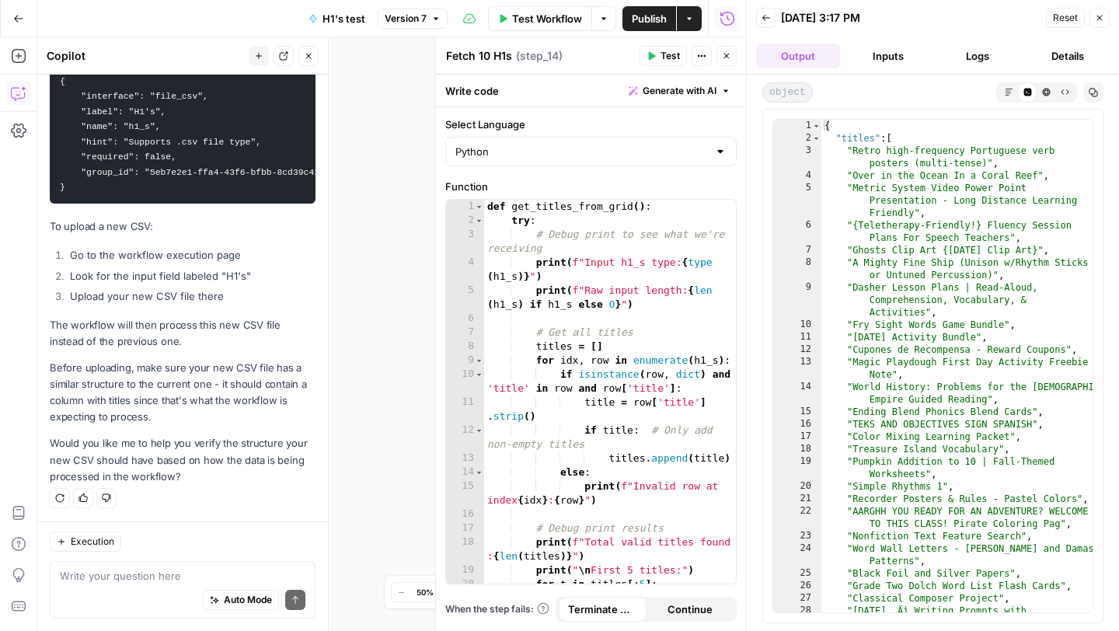
click at [21, 19] on icon "button" at bounding box center [18, 18] width 11 height 11
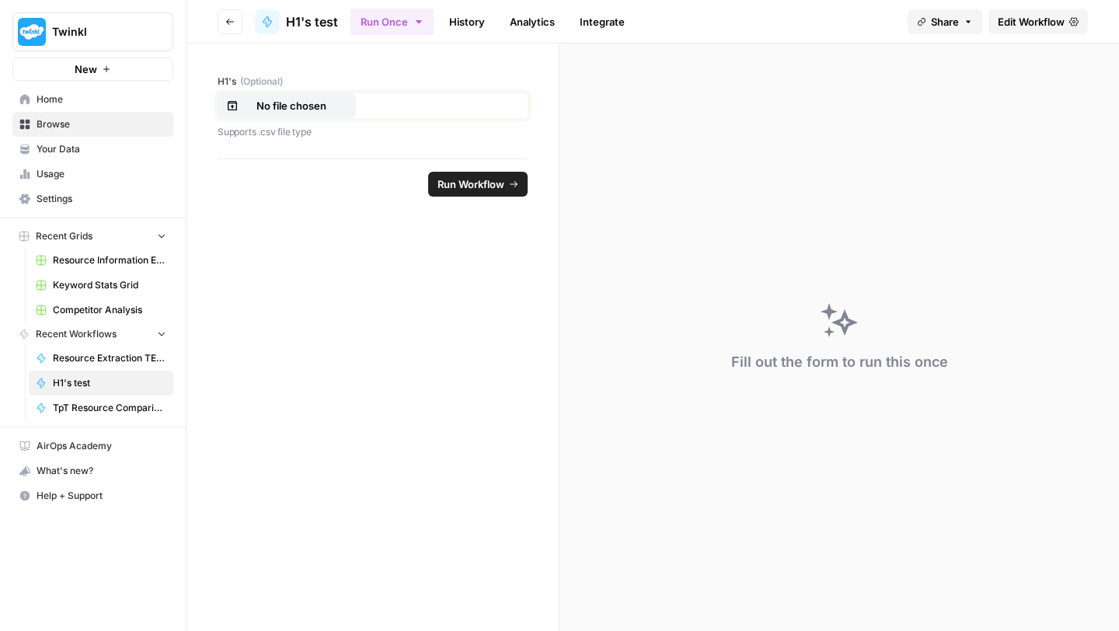
click at [326, 102] on p "No file chosen" at bounding box center [291, 106] width 99 height 16
click at [291, 104] on p "No file chosen" at bounding box center [291, 106] width 99 height 16
click at [690, 108] on div "Fill out the form to run this once" at bounding box center [838, 337] width 559 height 587
click at [1001, 21] on span "Edit Workflow" at bounding box center [1031, 22] width 67 height 16
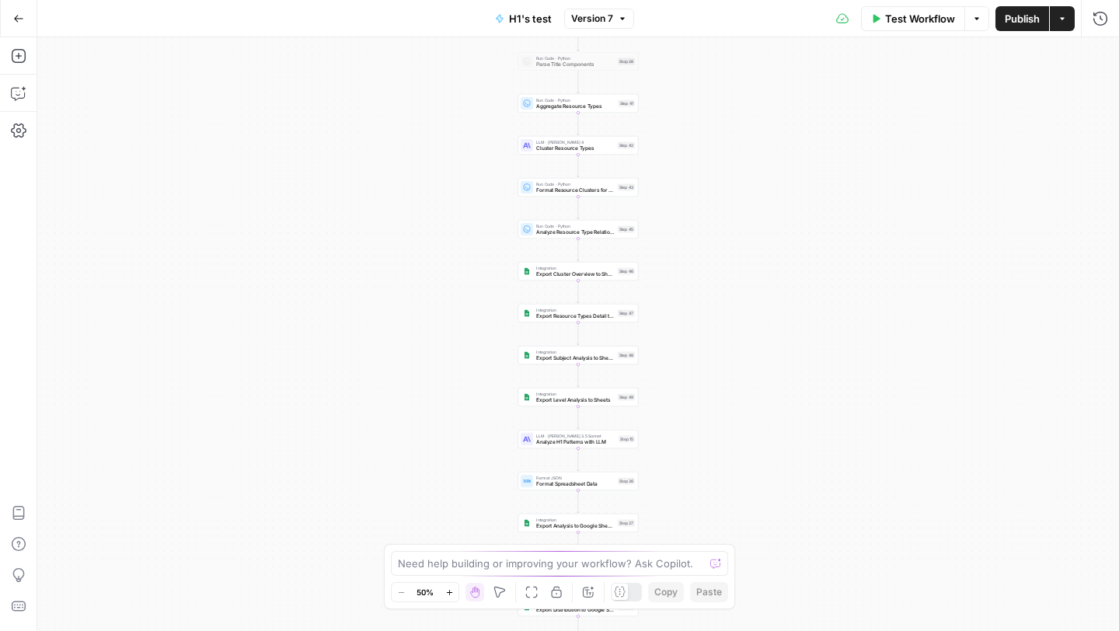
click at [977, 24] on button "Options" at bounding box center [976, 18] width 25 height 25
click at [948, 54] on span "Run Test" at bounding box center [933, 55] width 68 height 16
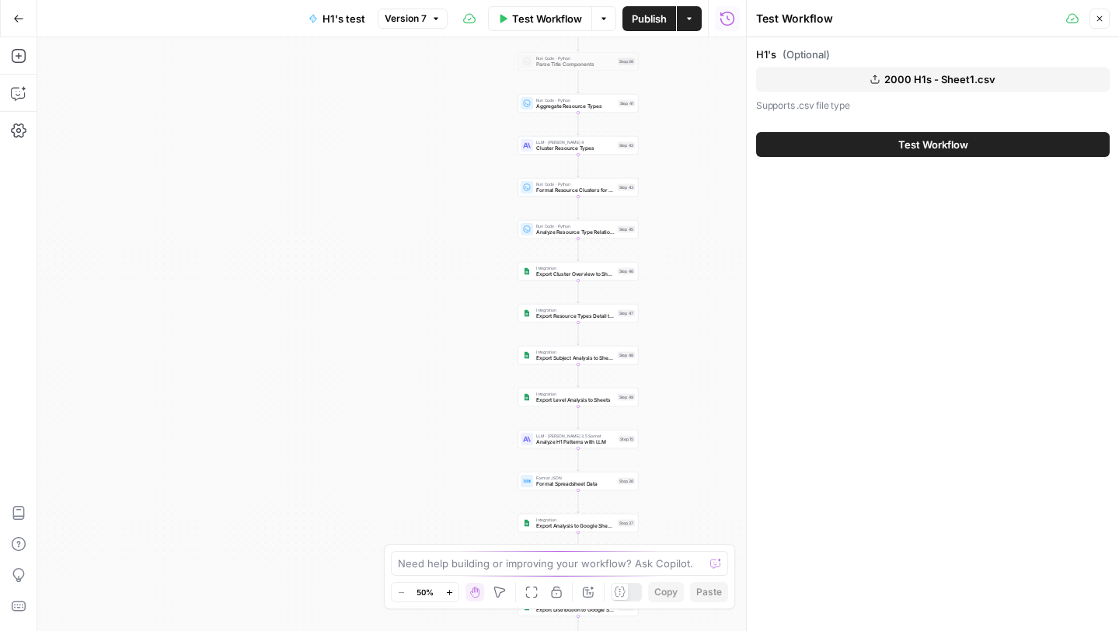
click at [890, 76] on span "2000 H1s - Sheet1.csv" at bounding box center [939, 79] width 111 height 16
click at [855, 142] on button "Test Workflow" at bounding box center [933, 144] width 354 height 25
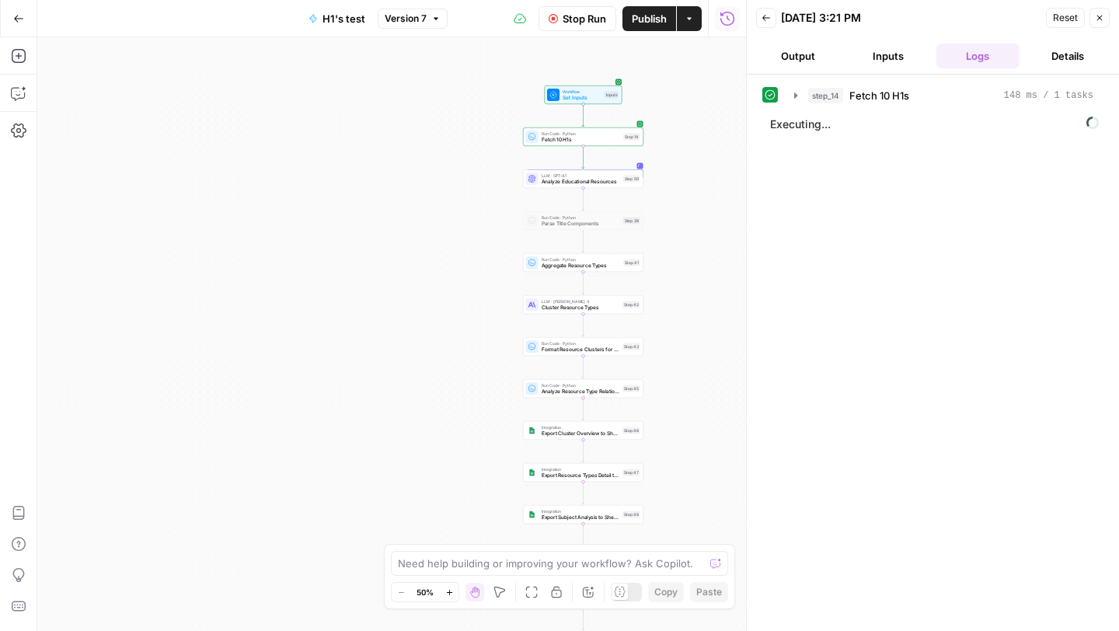
click at [883, 55] on button "Inputs" at bounding box center [888, 56] width 84 height 25
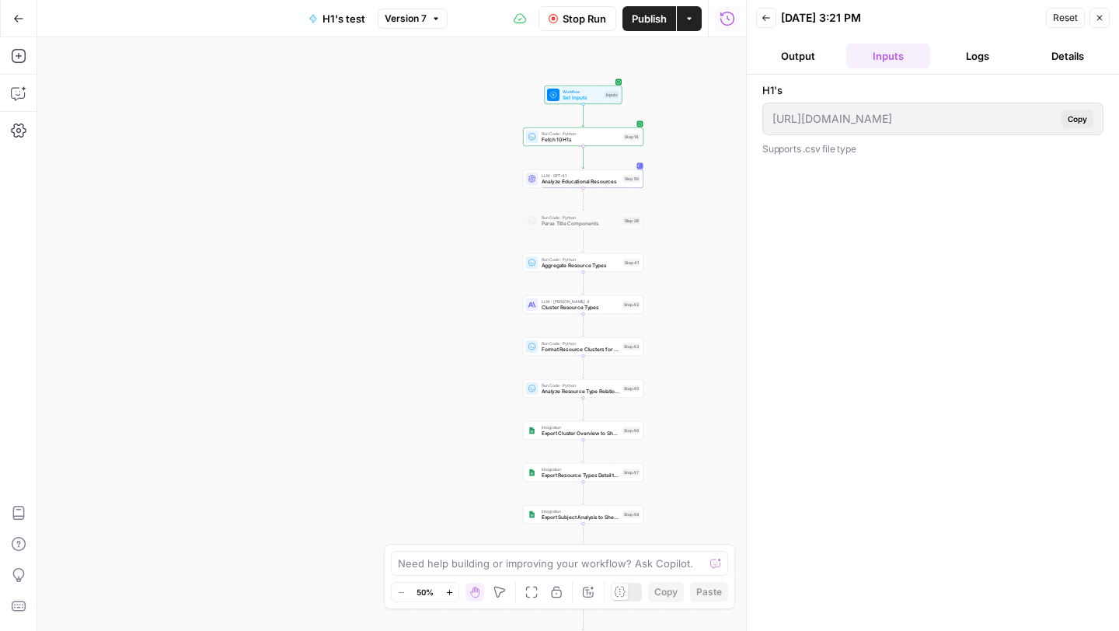
click at [816, 59] on button "Output" at bounding box center [798, 56] width 84 height 25
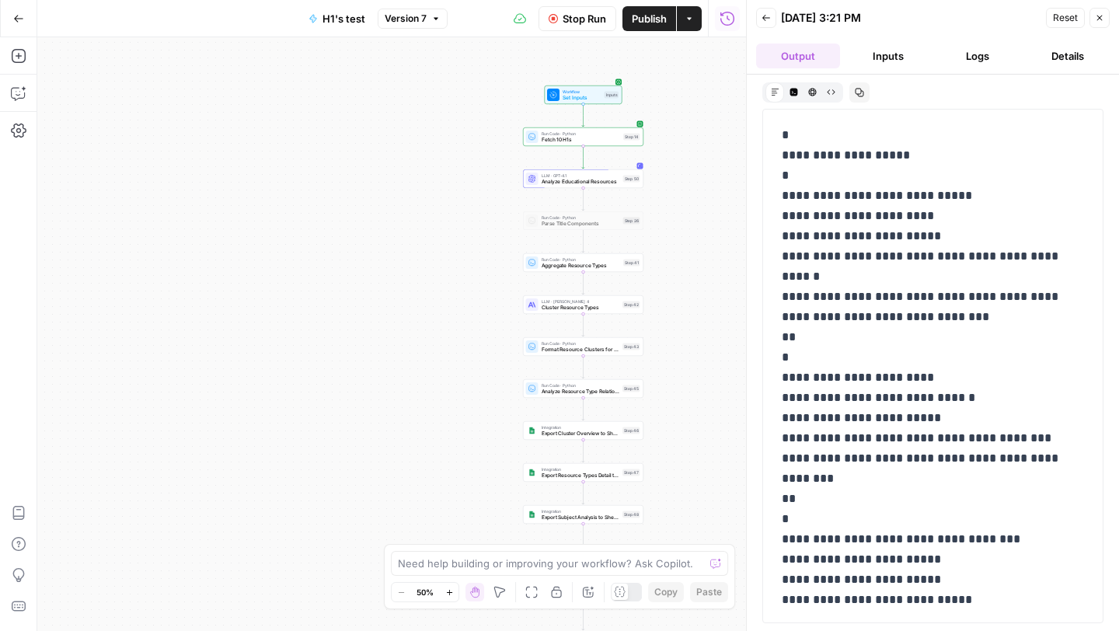
click at [969, 53] on button "Logs" at bounding box center [978, 56] width 84 height 25
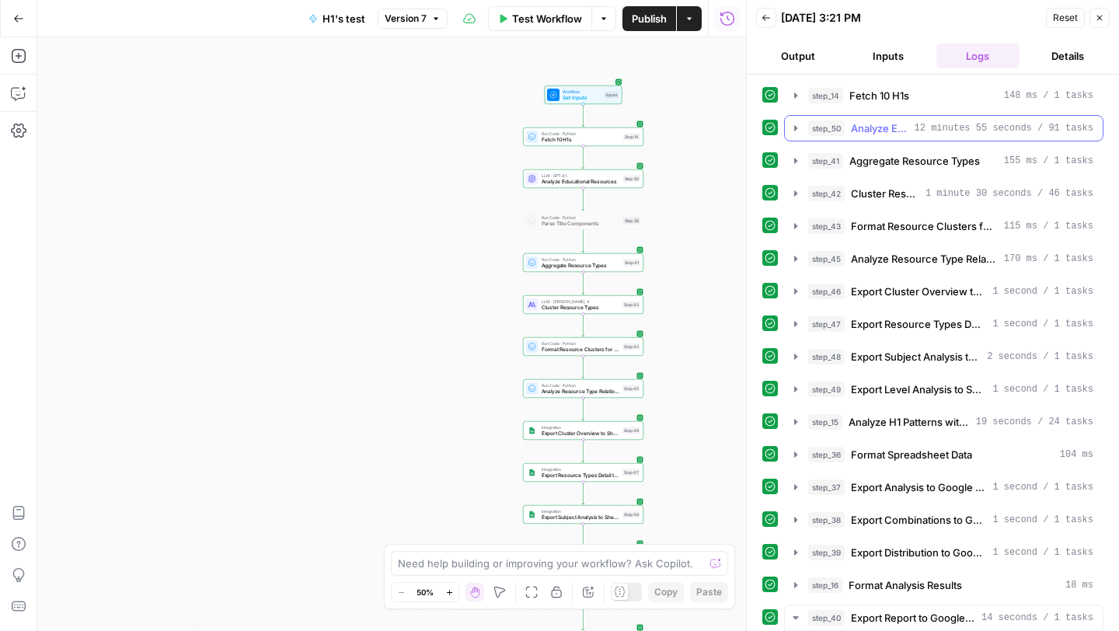
click at [797, 131] on icon "button" at bounding box center [795, 128] width 12 height 12
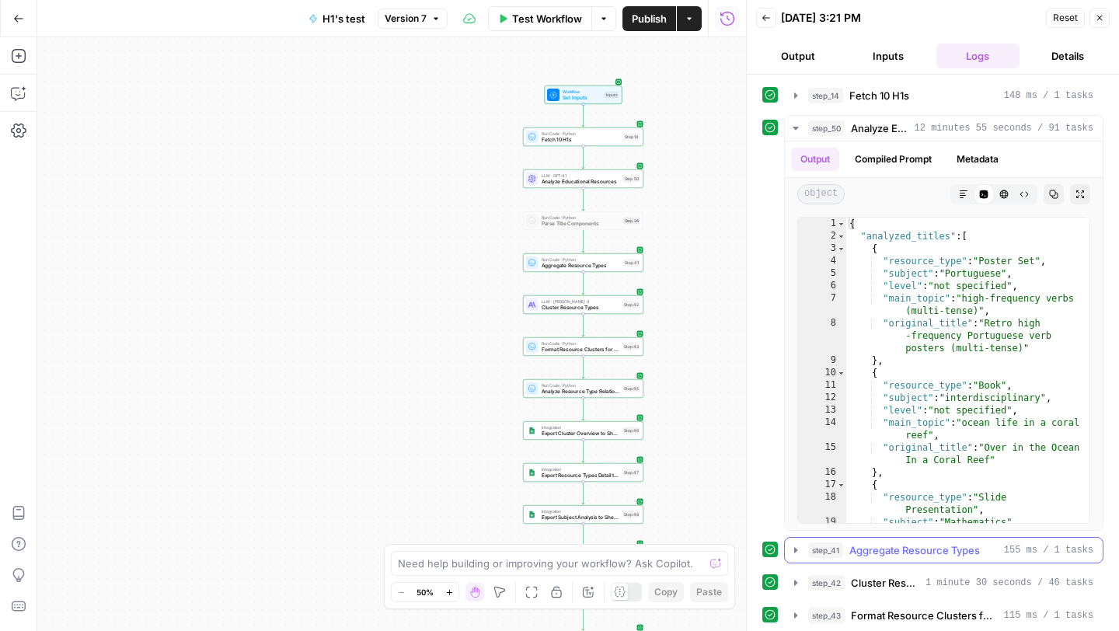
click at [789, 559] on button "step_41 Aggregate Resource Types 155 ms / 1 tasks" at bounding box center [944, 550] width 318 height 25
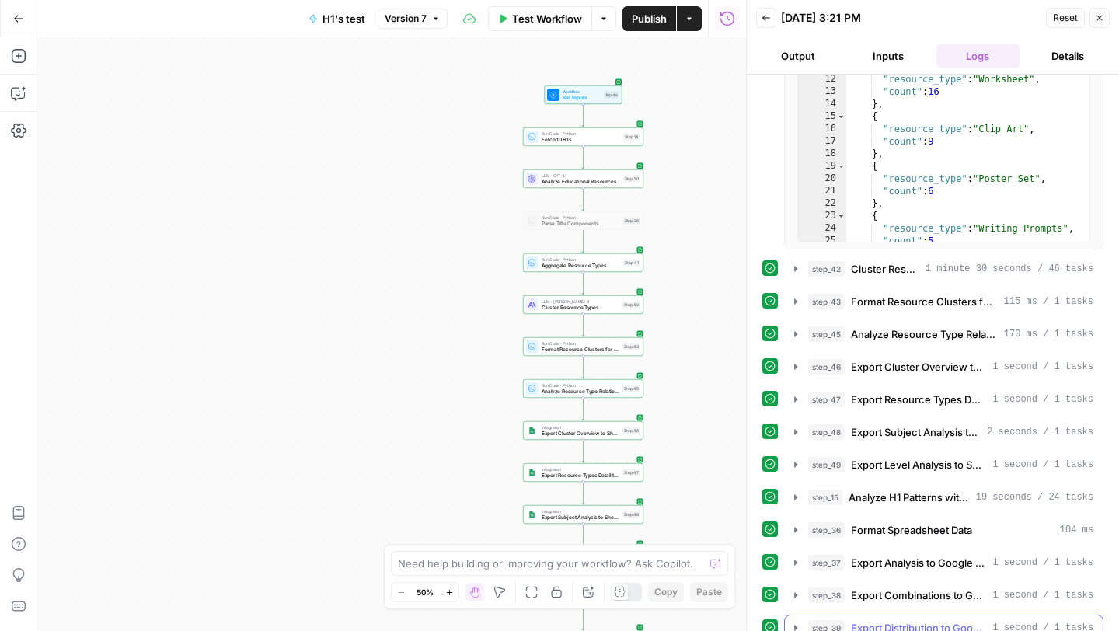
scroll to position [782, 0]
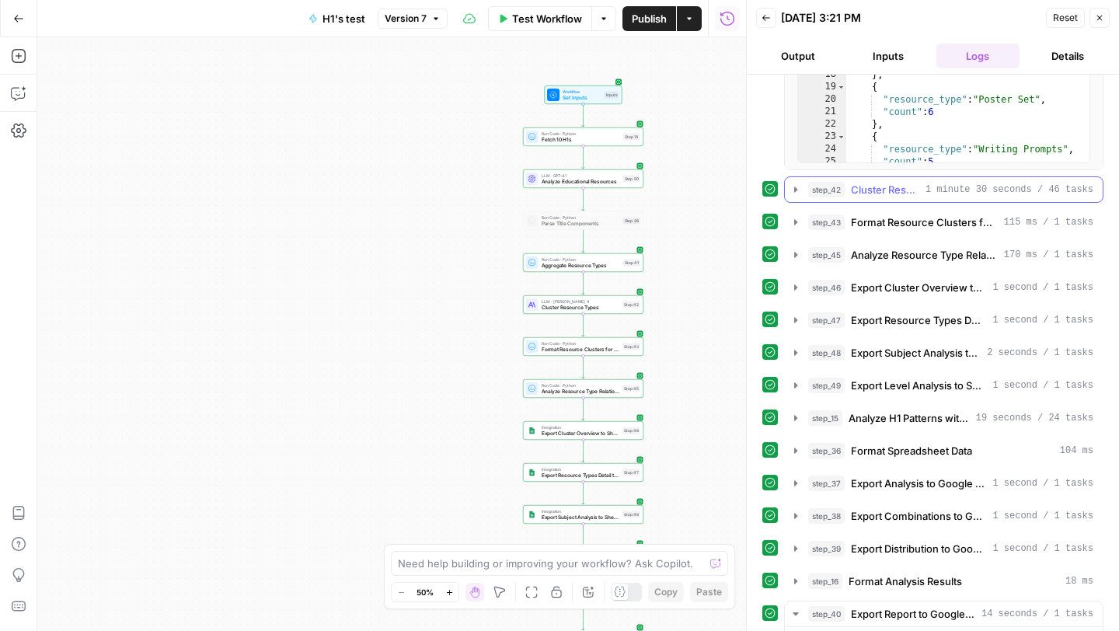
click at [791, 194] on icon "button" at bounding box center [795, 189] width 12 height 12
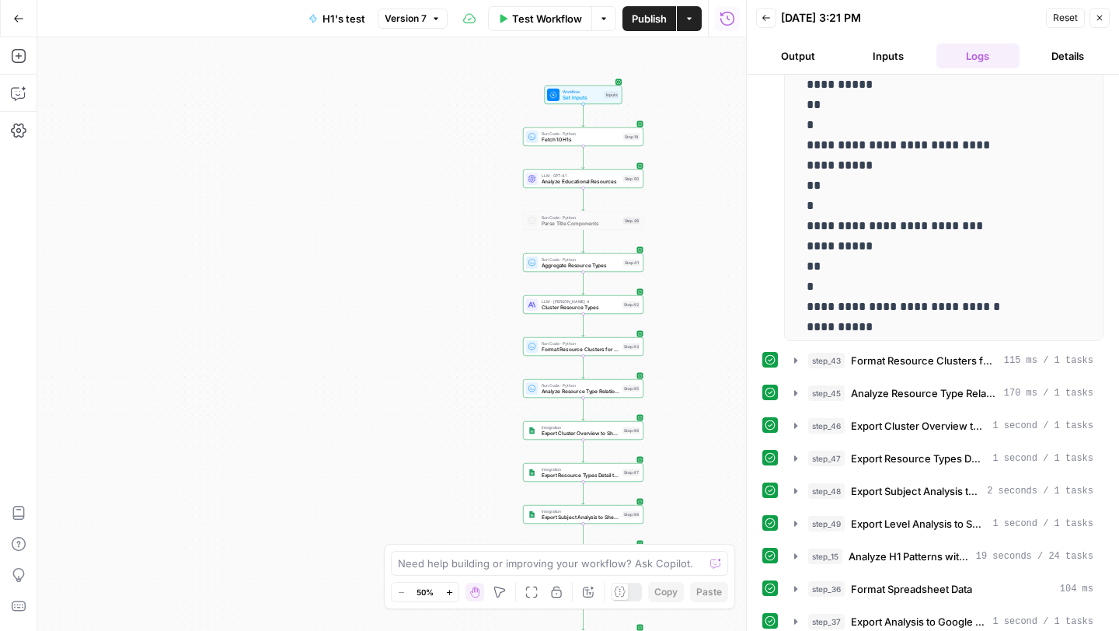
scroll to position [1040, 0]
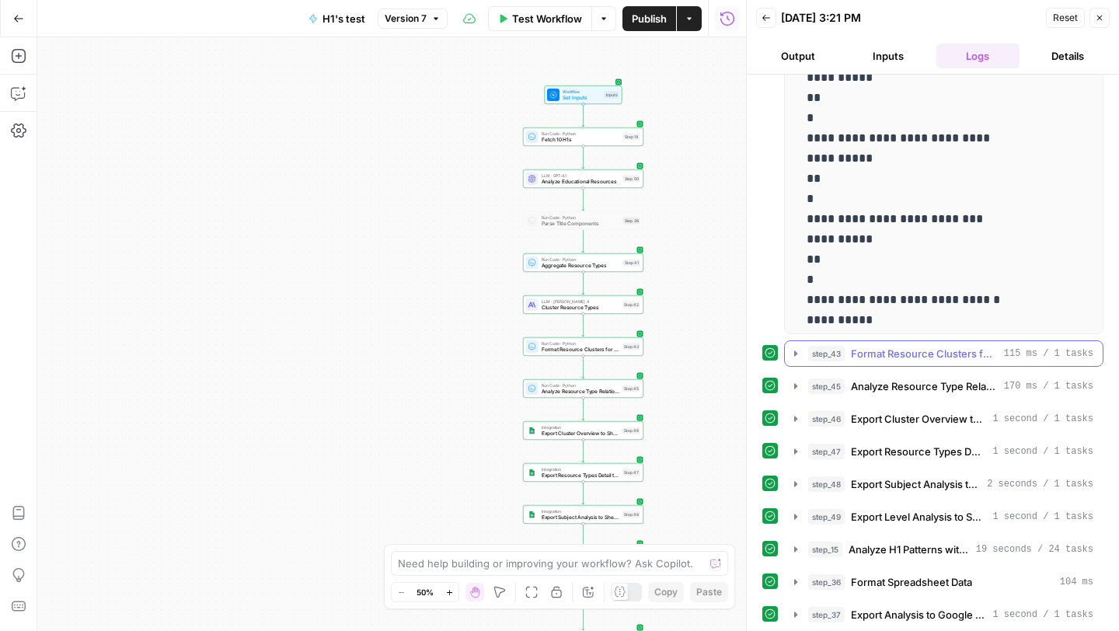
click at [790, 363] on button "step_43 Format Resource Clusters for Export 115 ms / 1 tasks" at bounding box center [944, 353] width 318 height 25
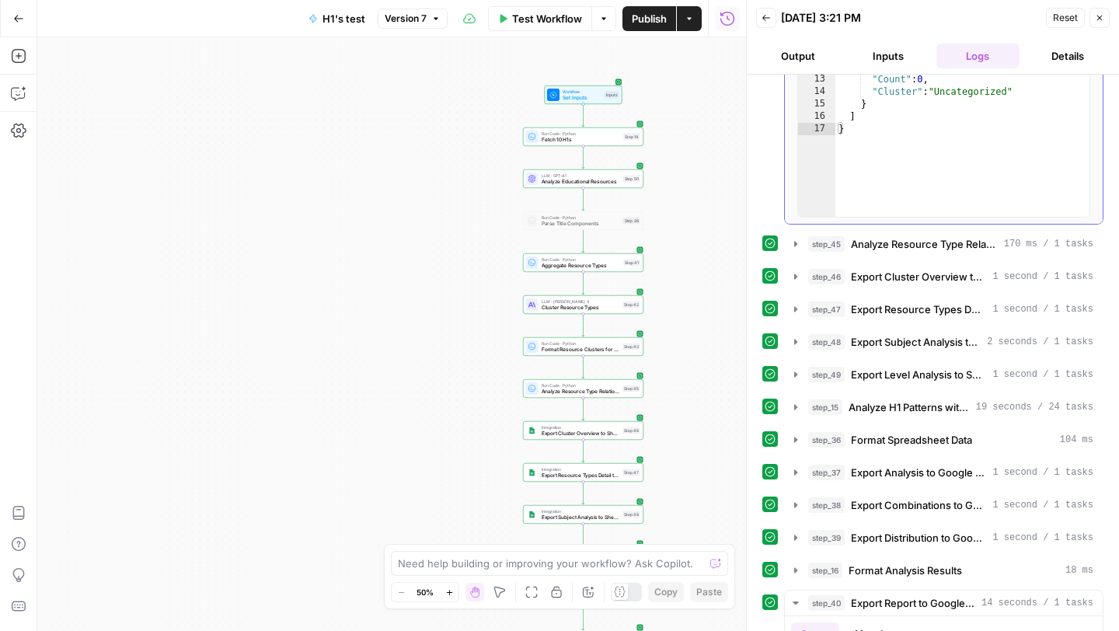
scroll to position [1584, 0]
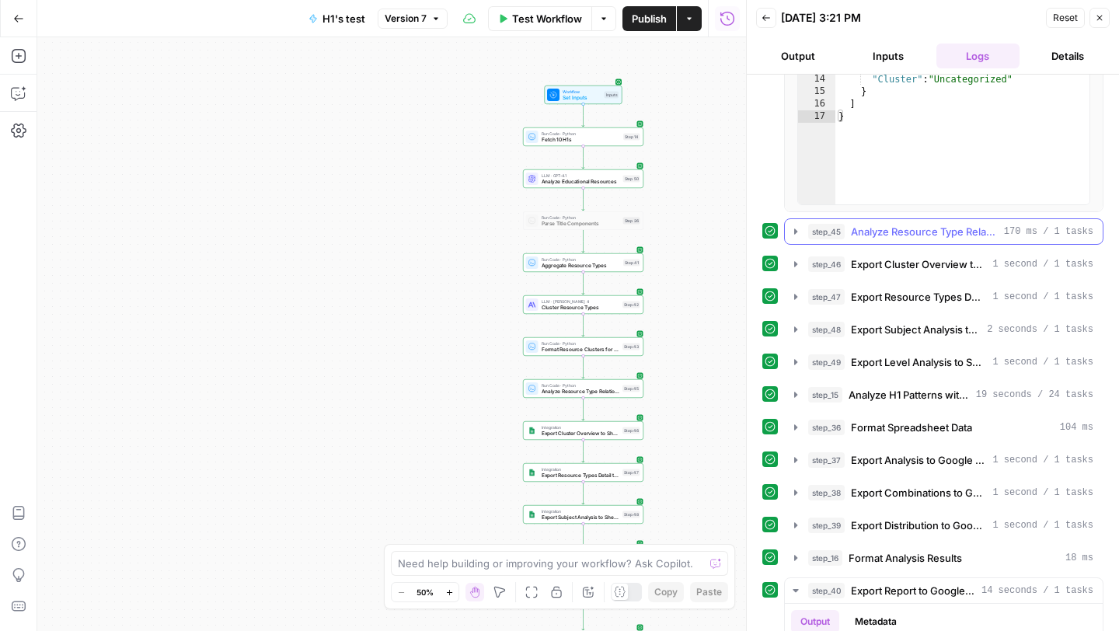
click at [792, 235] on icon "button" at bounding box center [795, 231] width 12 height 12
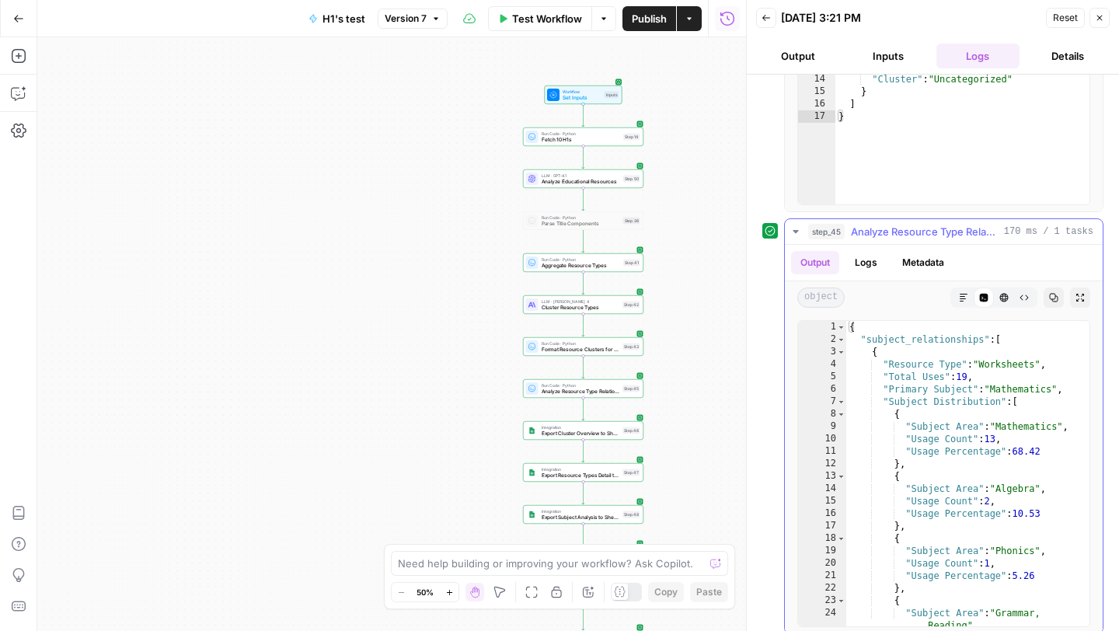
click at [794, 231] on icon "button" at bounding box center [794, 231] width 5 height 3
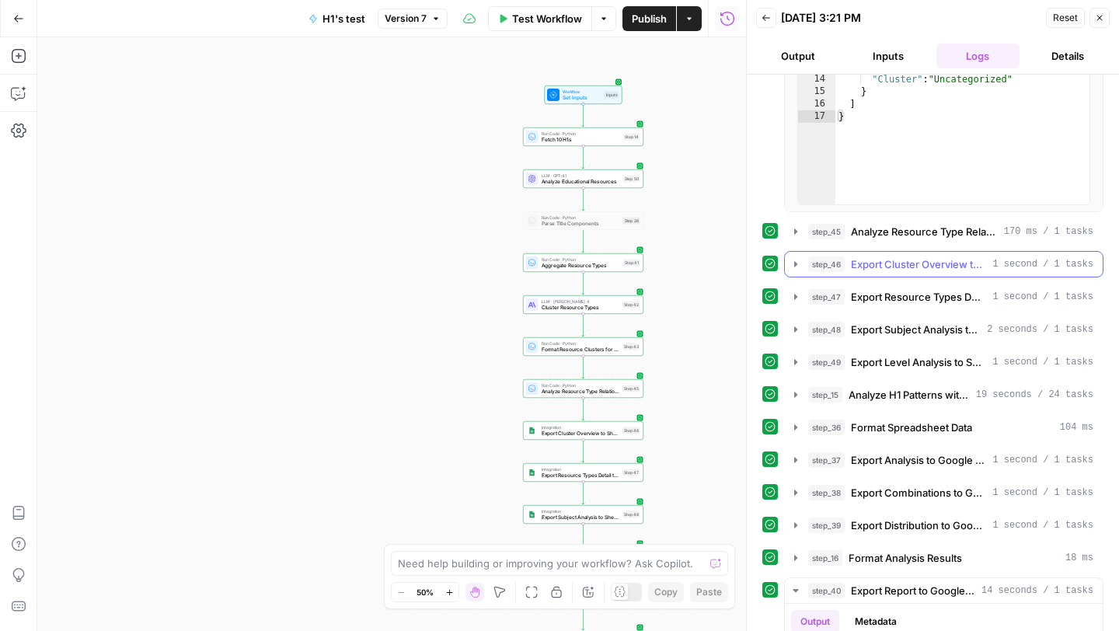
click at [795, 264] on icon "button" at bounding box center [795, 263] width 3 height 5
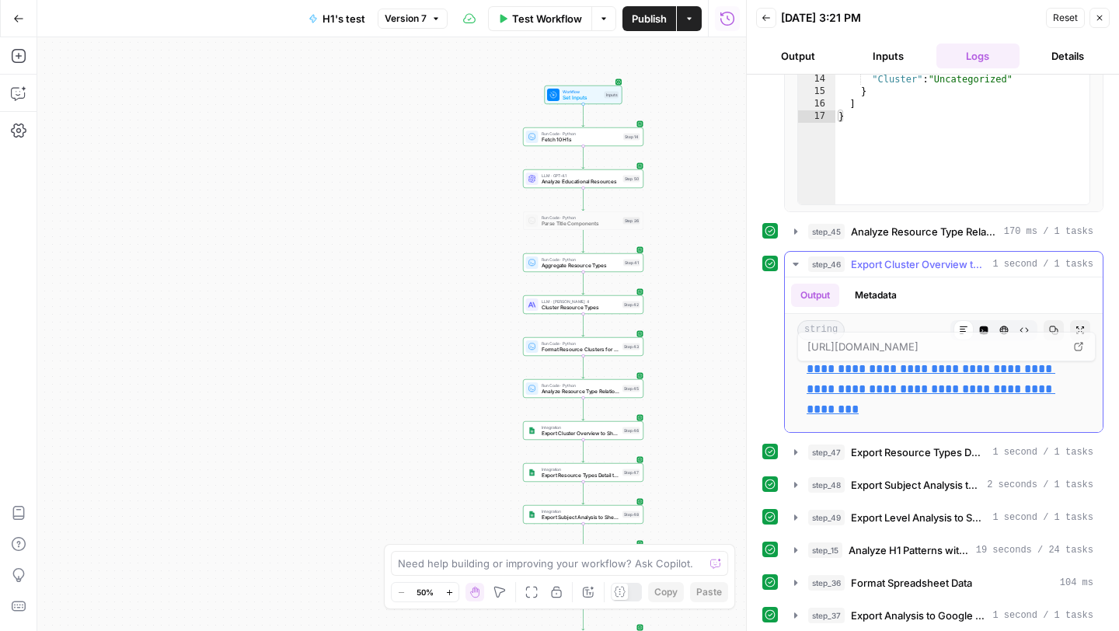
click at [843, 372] on link "**********" at bounding box center [930, 389] width 249 height 52
click at [1071, 64] on button "Details" at bounding box center [1068, 56] width 84 height 25
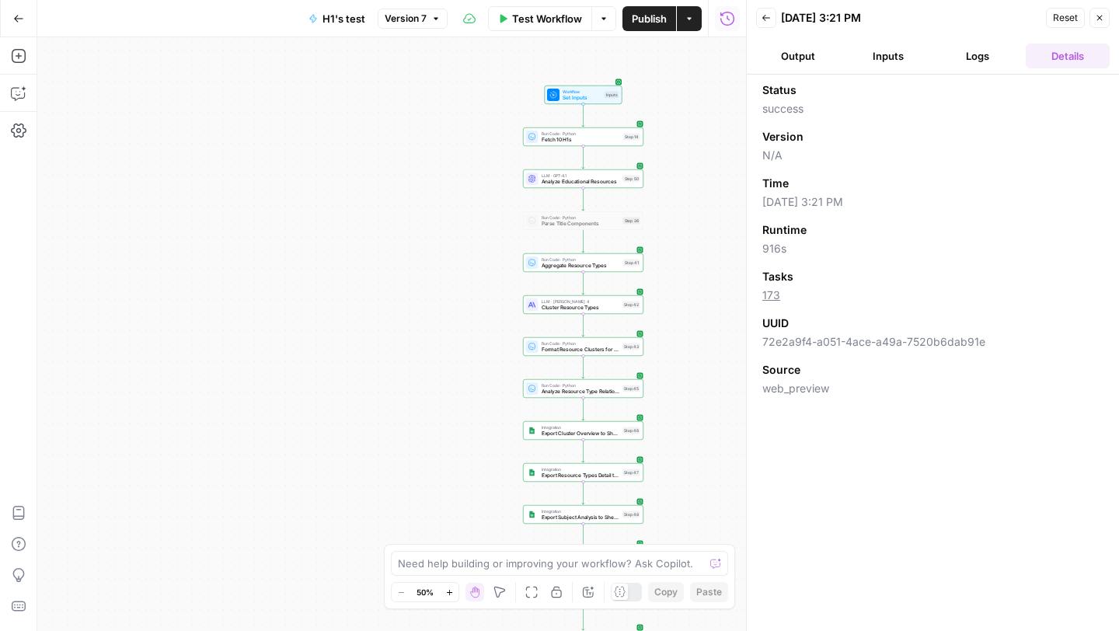
scroll to position [0, 0]
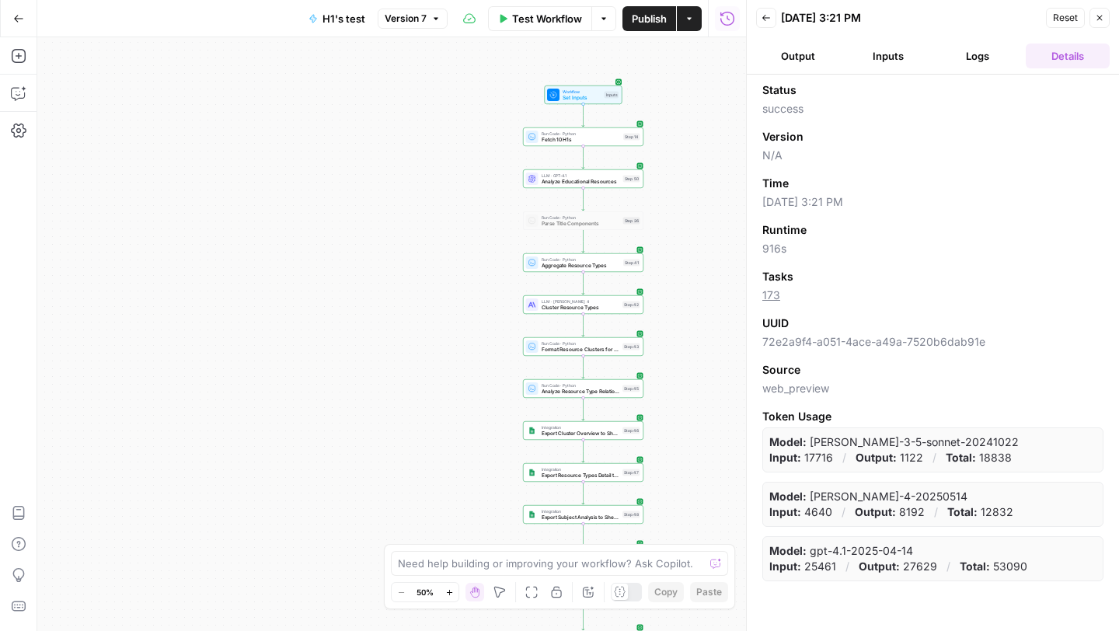
click at [809, 55] on button "Output" at bounding box center [798, 56] width 84 height 25
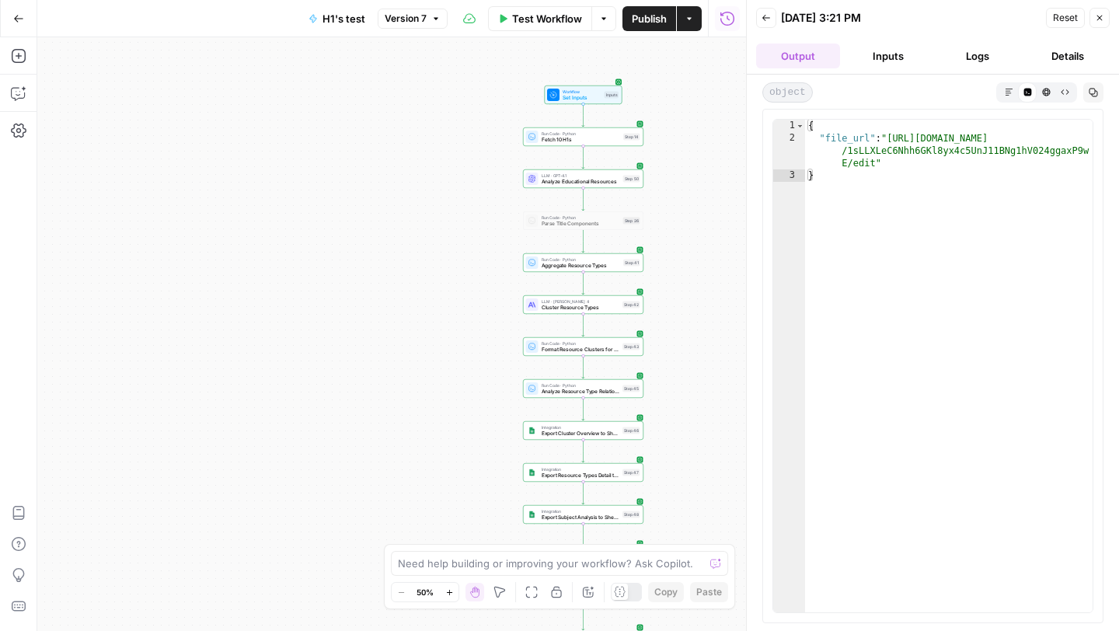
click at [764, 16] on icon "button" at bounding box center [766, 18] width 8 height 6
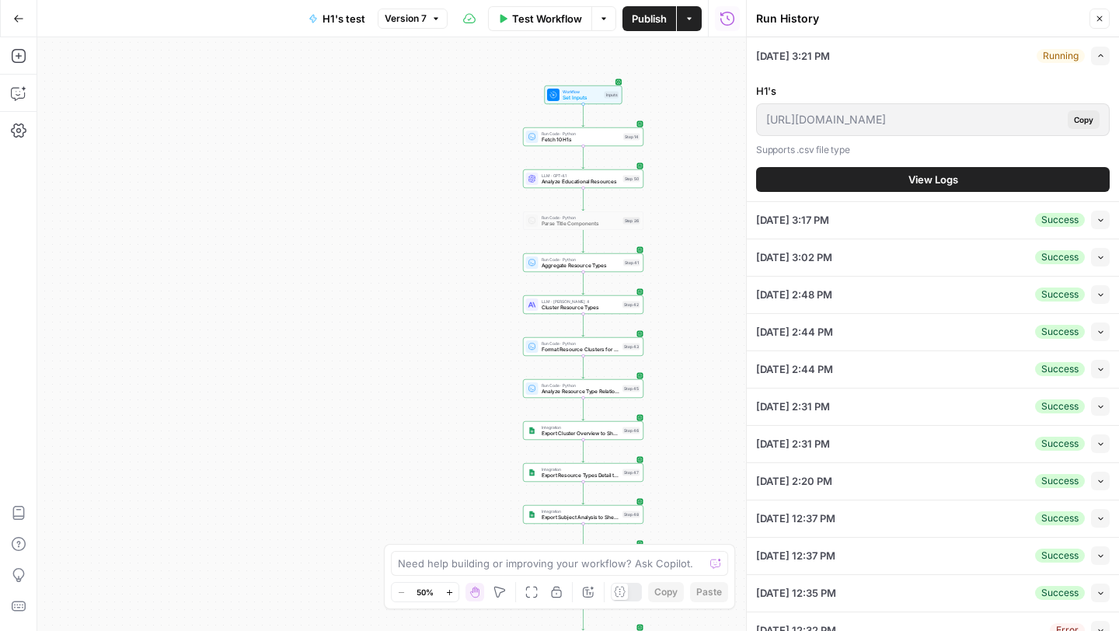
click at [687, 21] on icon "button" at bounding box center [688, 18] width 9 height 9
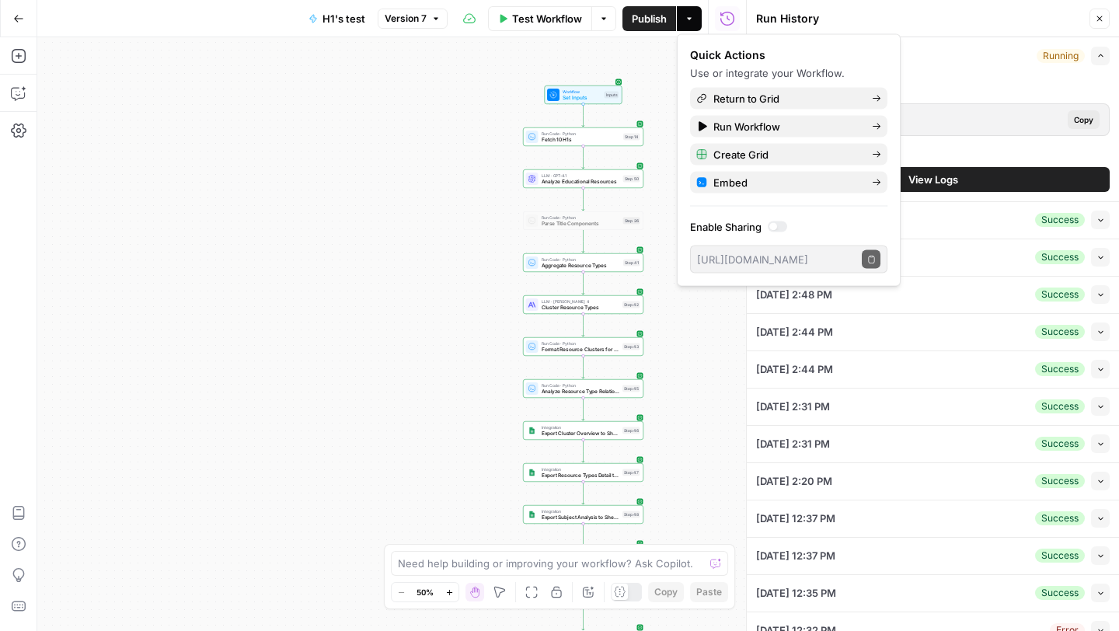
click at [606, 19] on icon "button" at bounding box center [603, 18] width 9 height 9
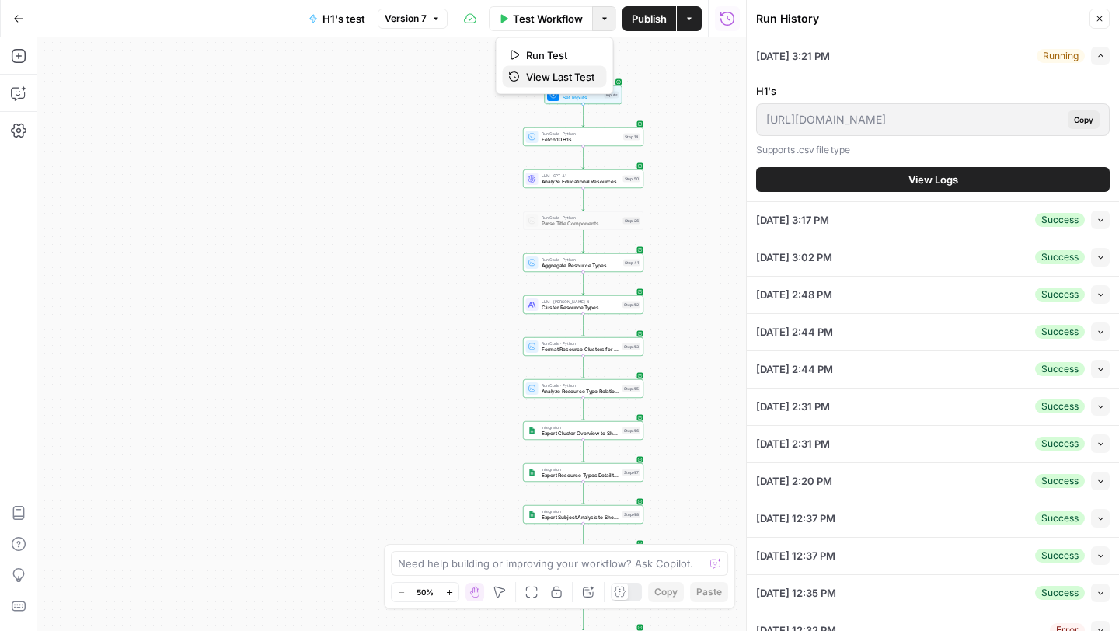
click at [584, 79] on span "View Last Test" at bounding box center [560, 77] width 68 height 16
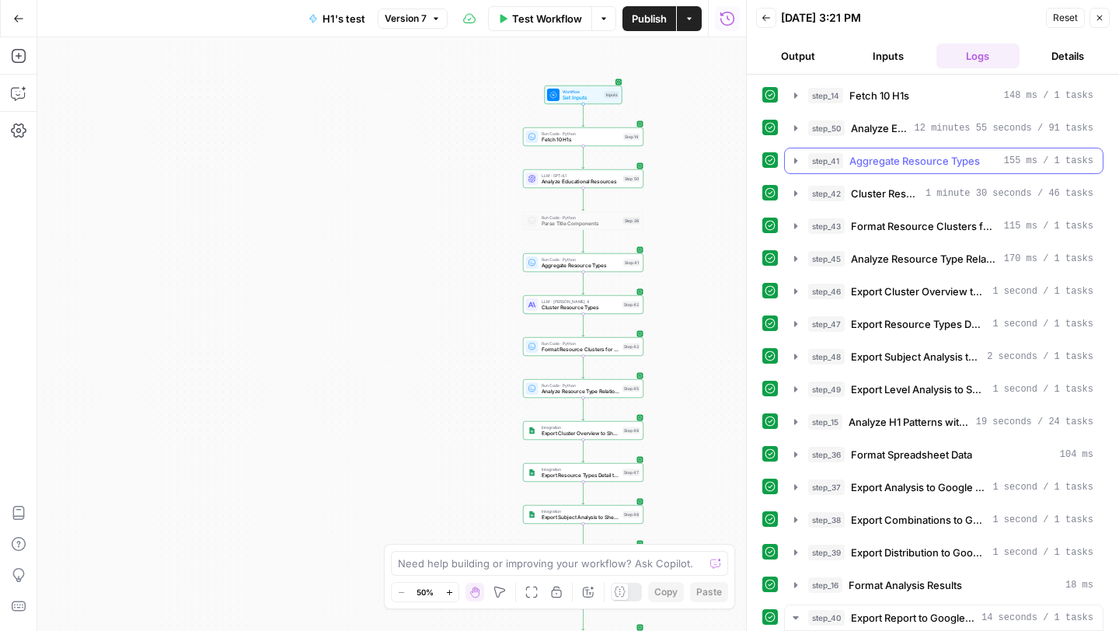
click at [790, 163] on icon "button" at bounding box center [795, 161] width 12 height 12
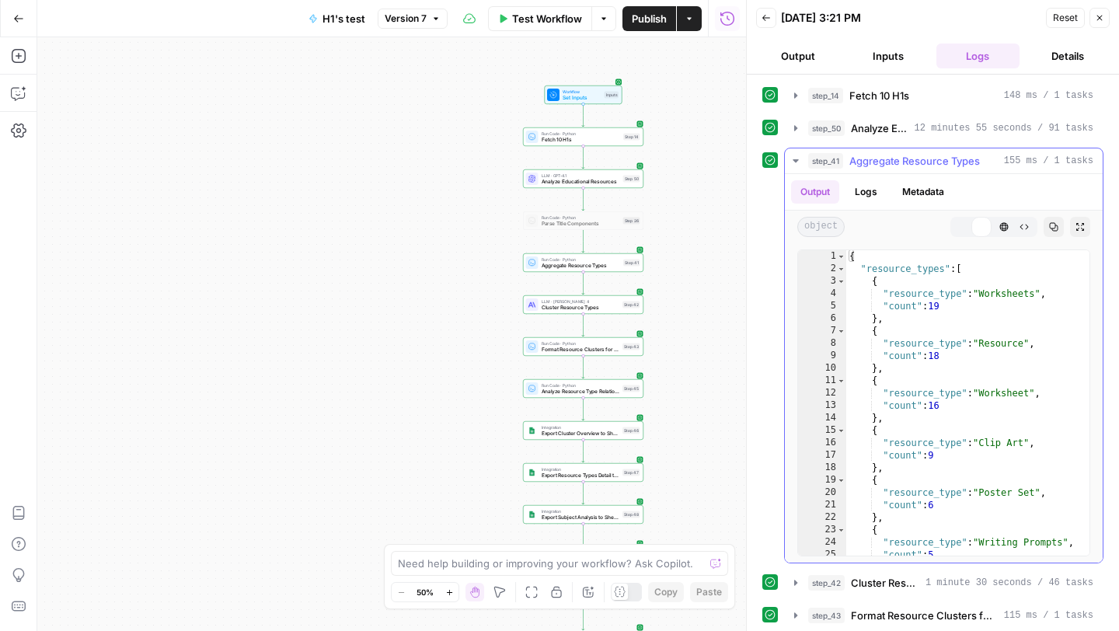
click at [790, 163] on icon "button" at bounding box center [795, 161] width 12 height 12
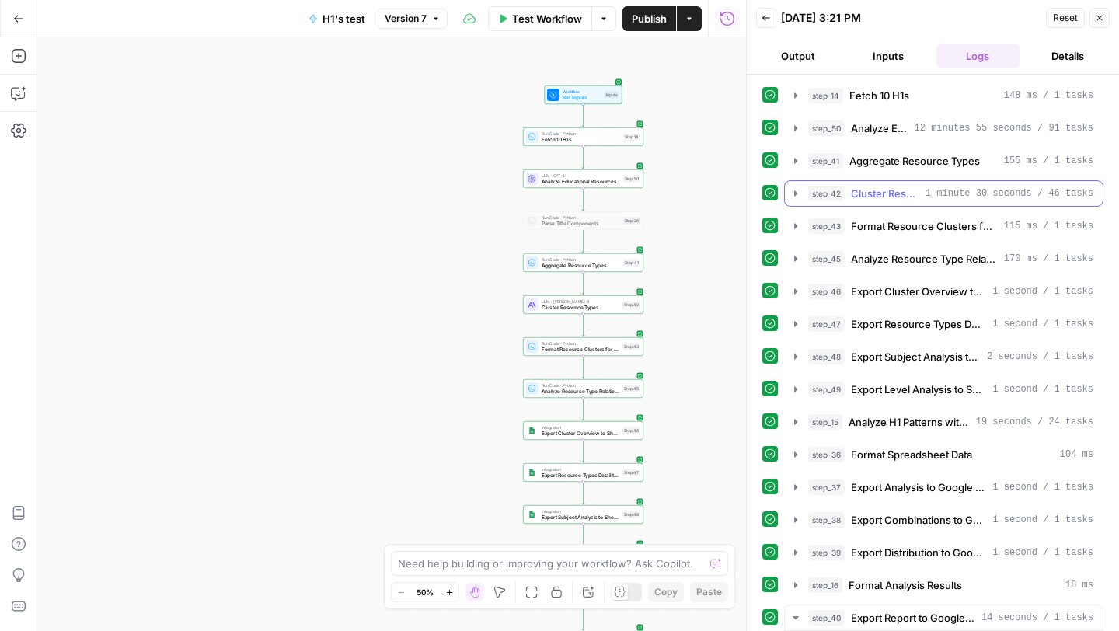
click at [790, 192] on icon "button" at bounding box center [795, 193] width 12 height 12
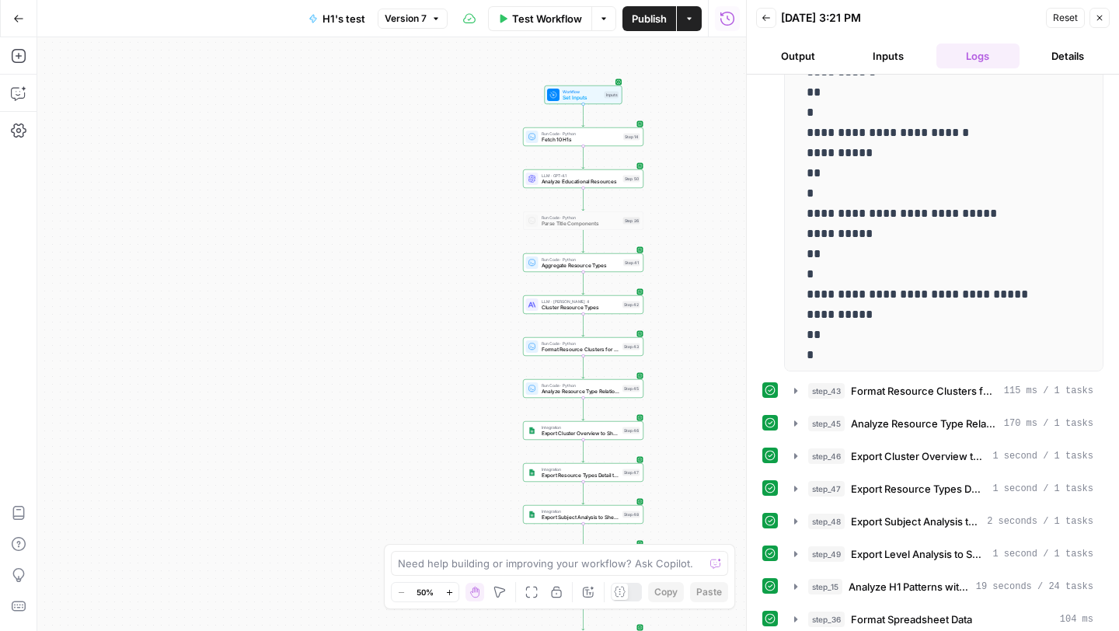
scroll to position [276, 0]
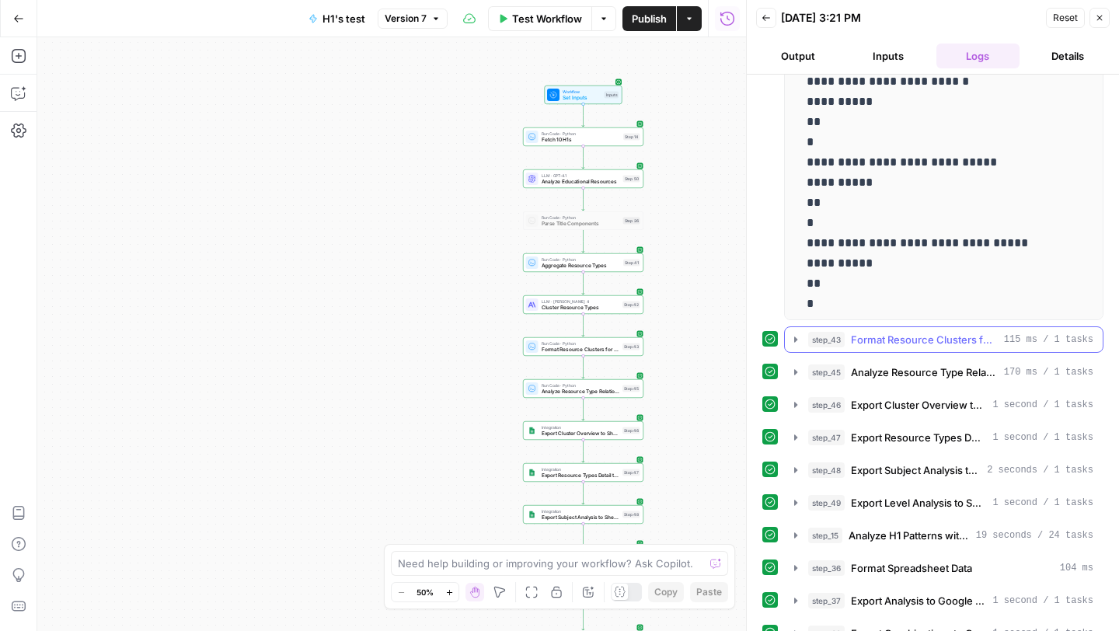
click at [792, 338] on icon "button" at bounding box center [795, 339] width 12 height 12
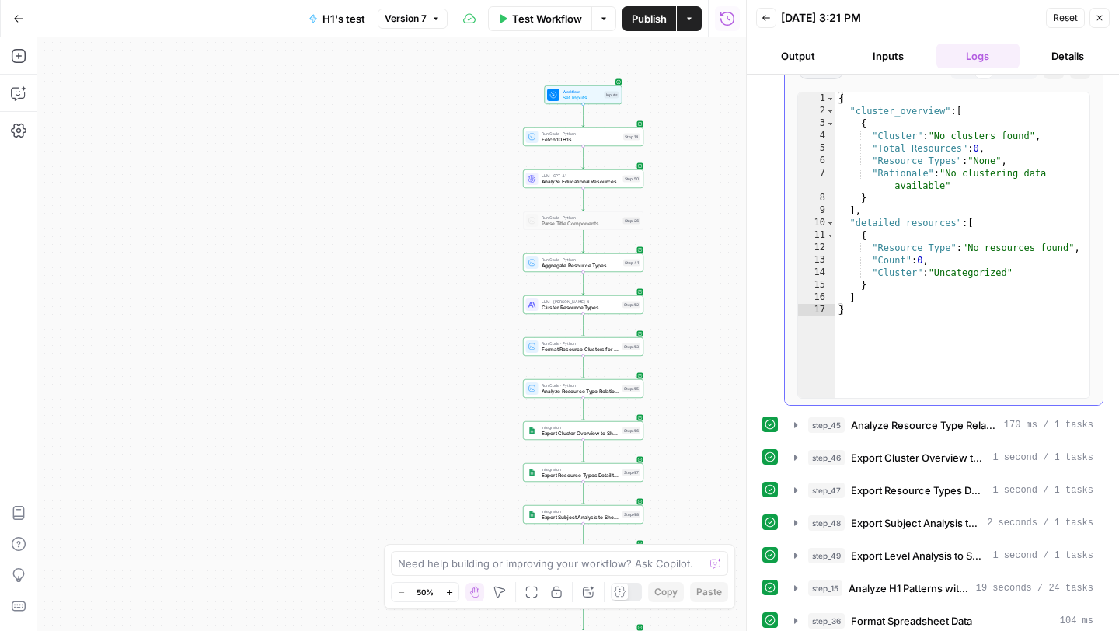
scroll to position [646, 0]
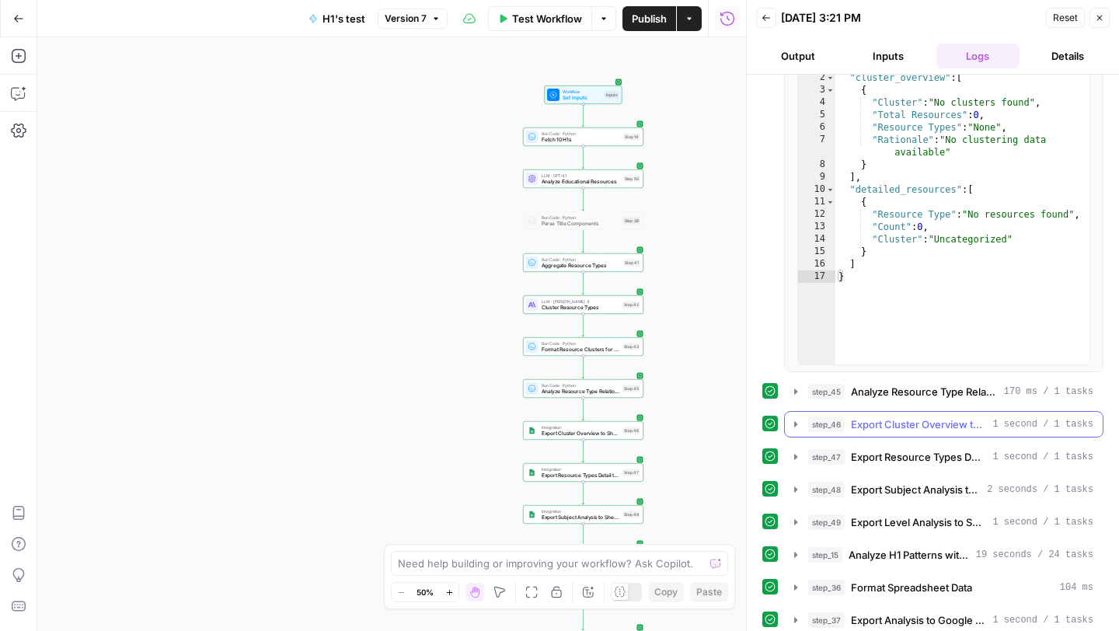
click at [794, 423] on icon "button" at bounding box center [795, 423] width 3 height 5
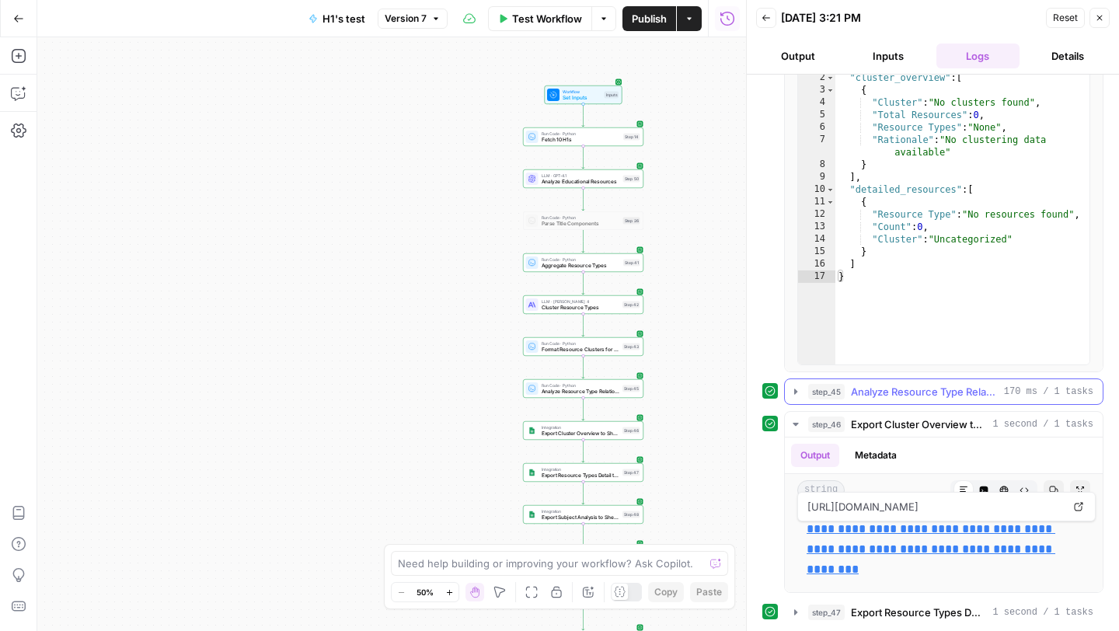
click at [796, 388] on icon "button" at bounding box center [795, 391] width 12 height 12
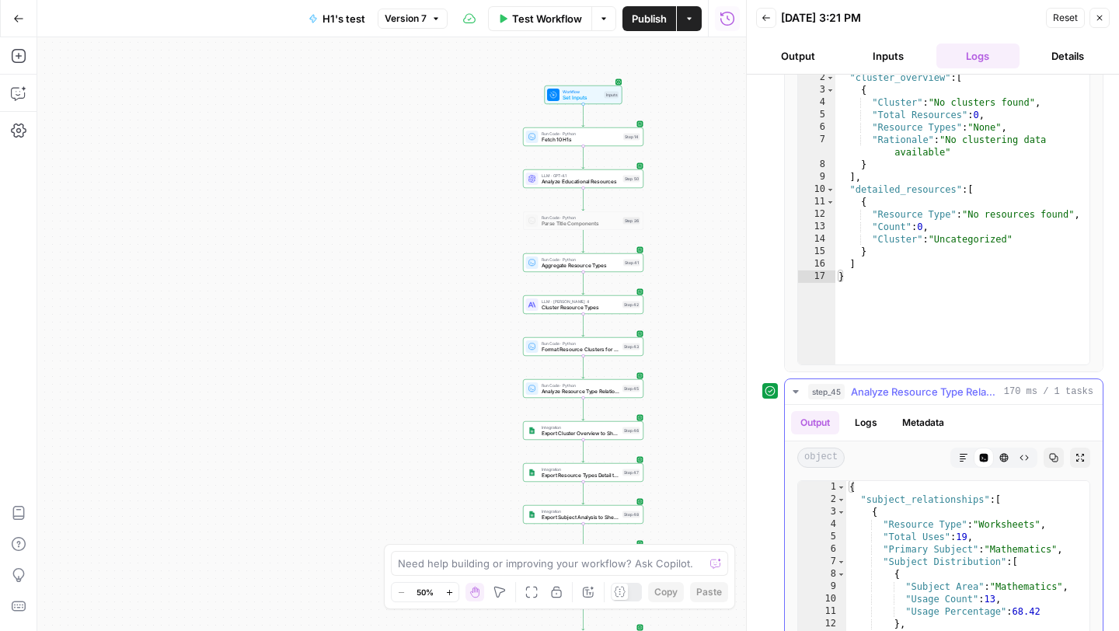
click at [796, 393] on icon "button" at bounding box center [794, 391] width 5 height 3
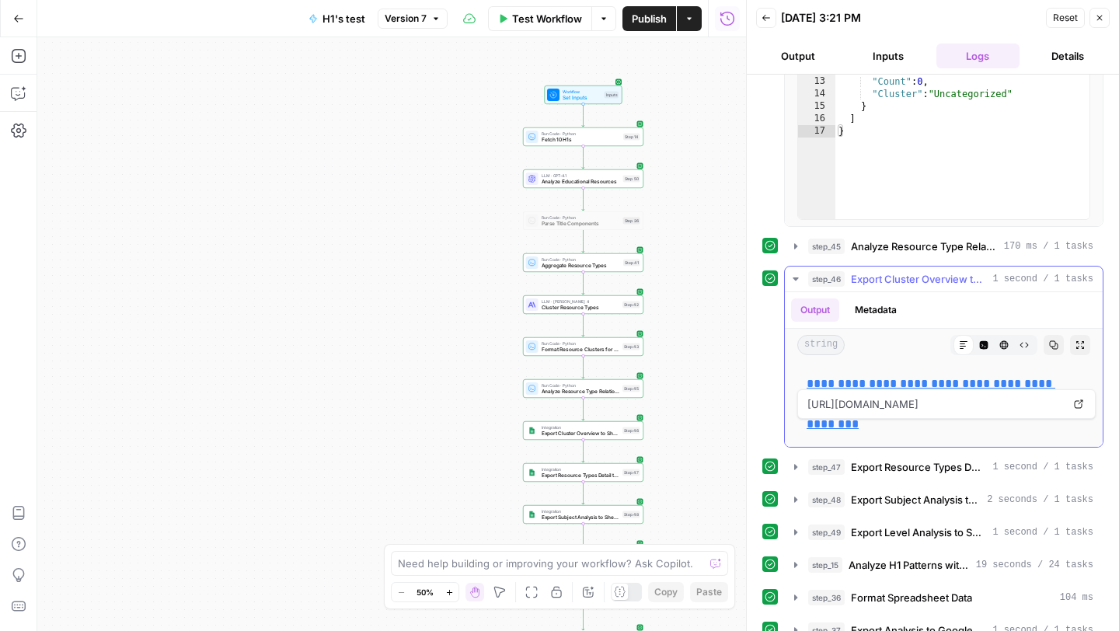
scroll to position [805, 0]
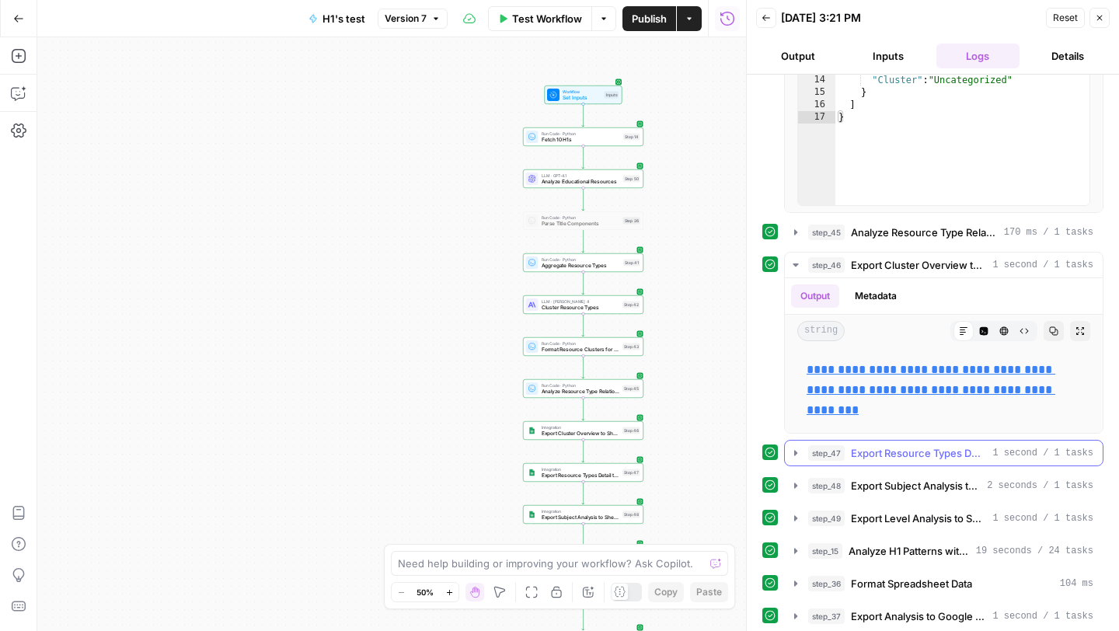
click at [791, 455] on icon "button" at bounding box center [795, 453] width 12 height 12
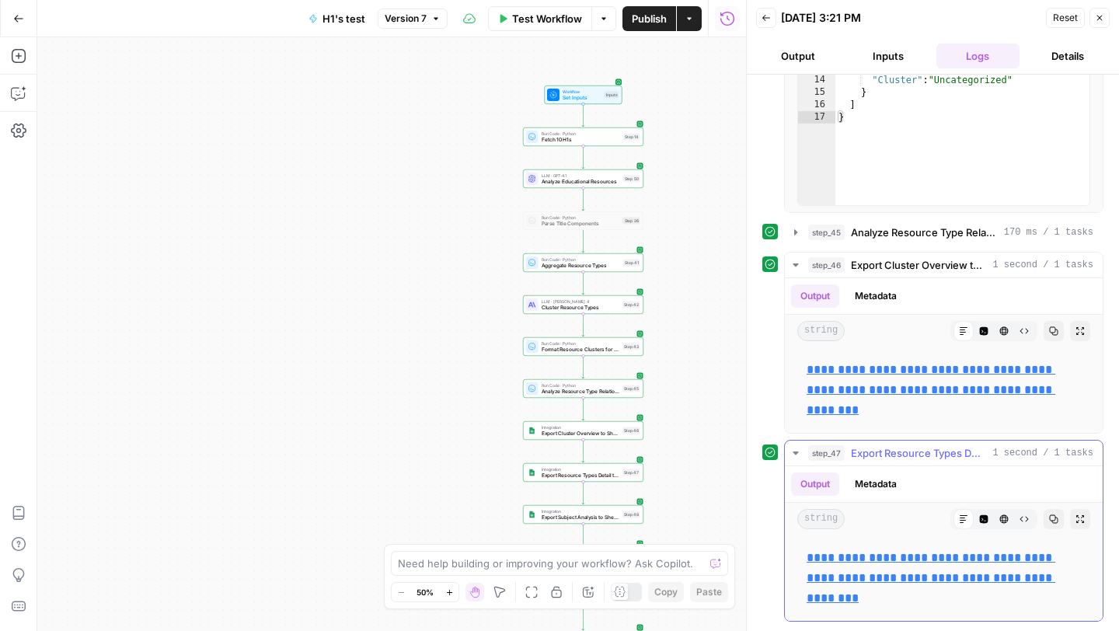
click at [843, 562] on link "**********" at bounding box center [930, 578] width 249 height 52
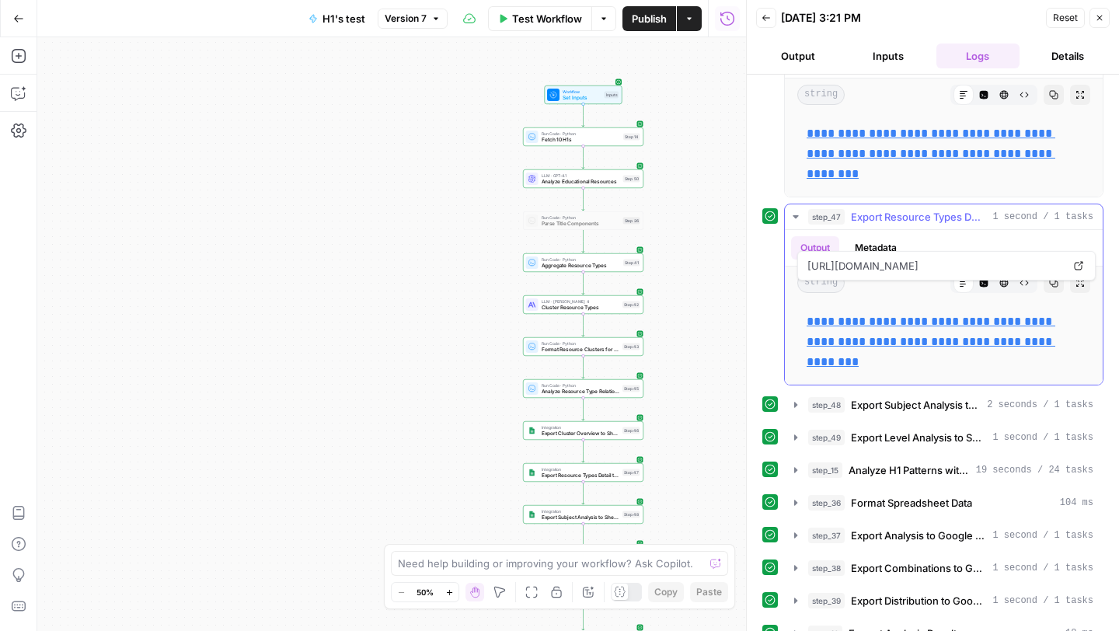
scroll to position [1075, 0]
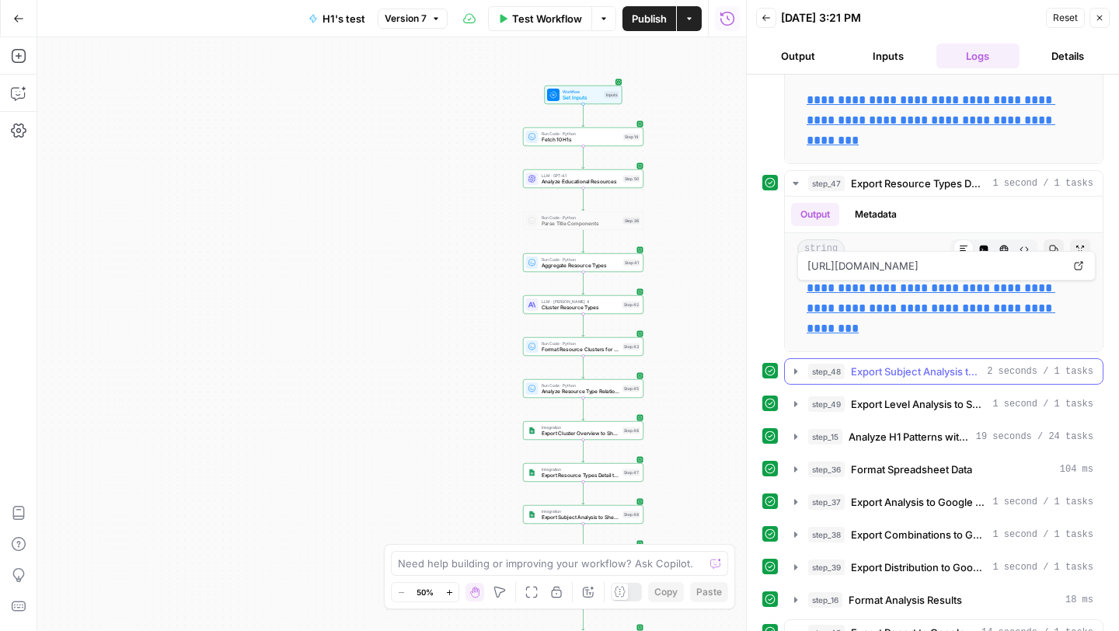
click at [792, 384] on div "step_48 Export Subject Analysis to Sheets 2 seconds / 1 tasks" at bounding box center [943, 371] width 319 height 26
click at [793, 375] on icon "button" at bounding box center [795, 371] width 12 height 12
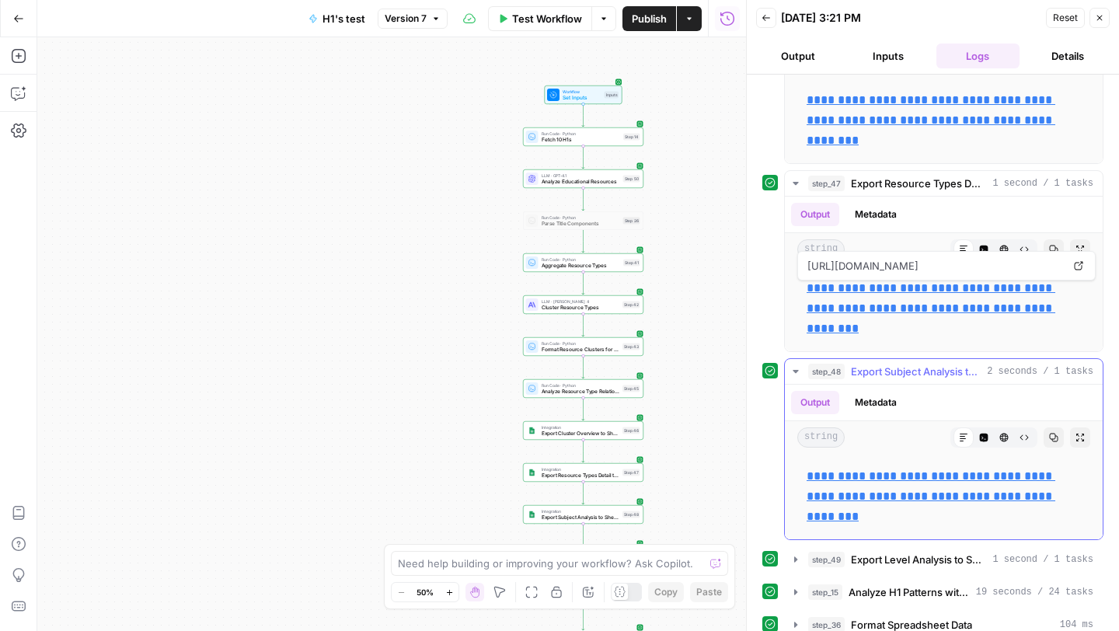
click at [806, 472] on link "**********" at bounding box center [930, 496] width 249 height 52
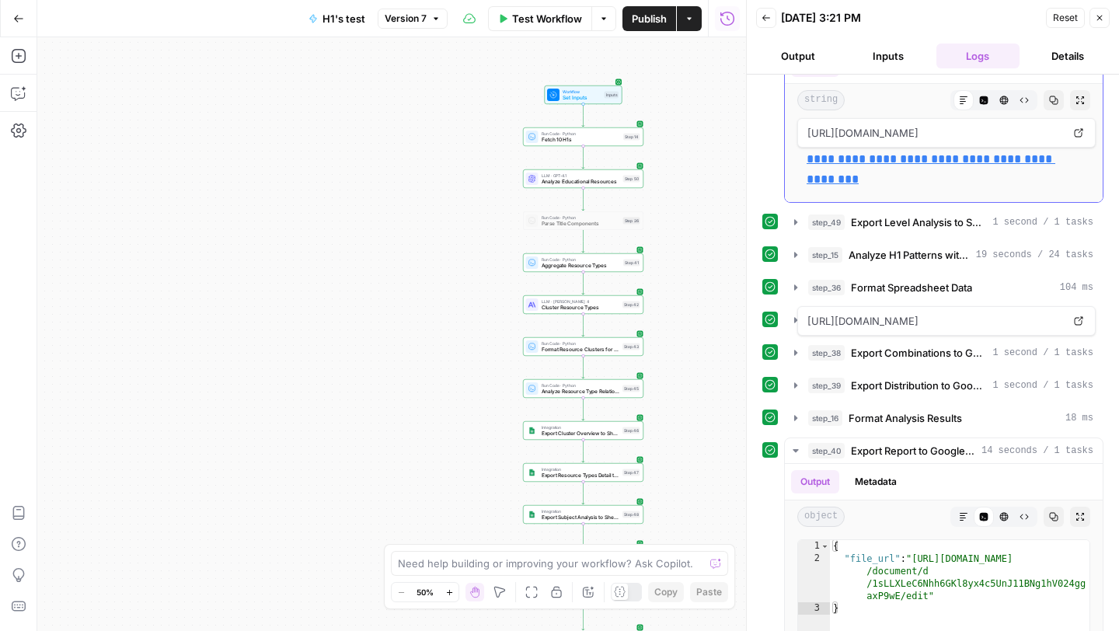
scroll to position [1436, 0]
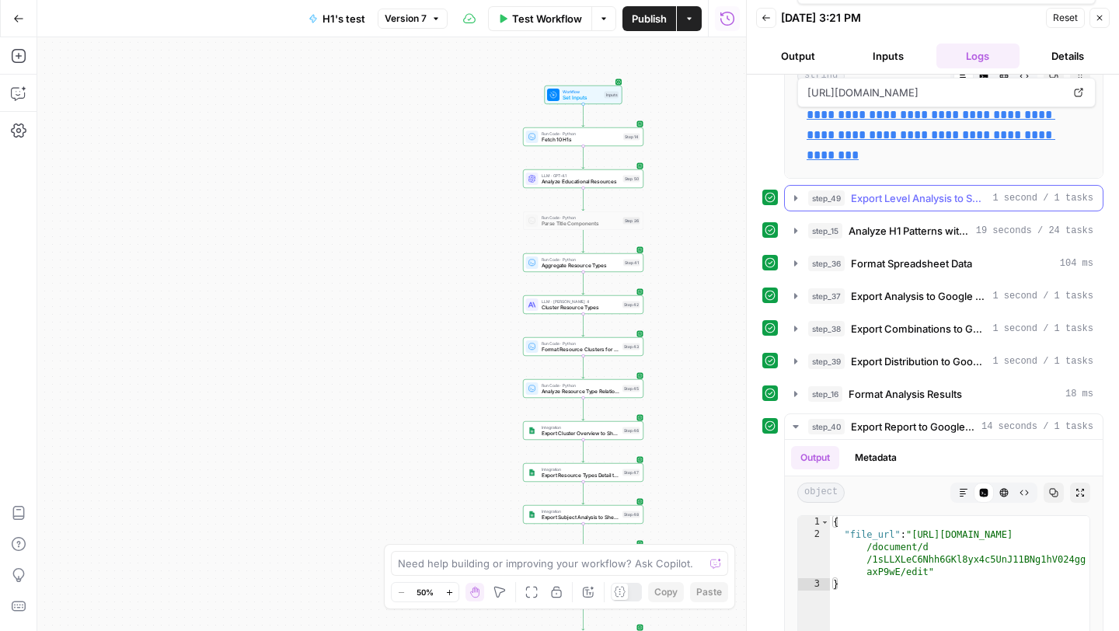
click at [793, 196] on icon "button" at bounding box center [795, 198] width 12 height 12
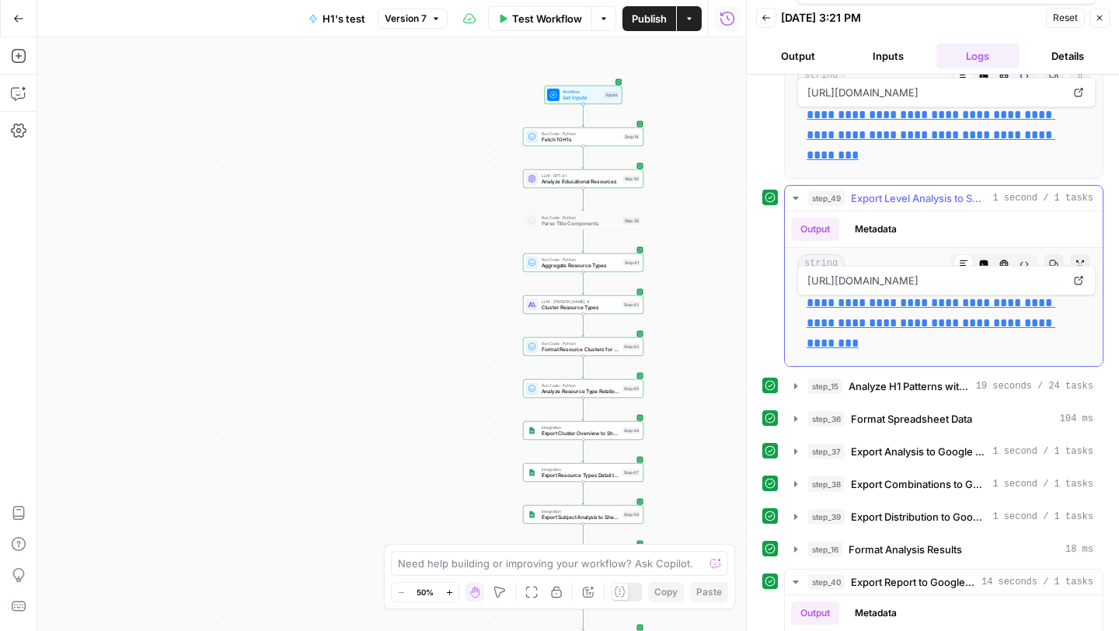
click at [854, 300] on link "**********" at bounding box center [930, 323] width 249 height 52
click at [793, 388] on icon "button" at bounding box center [795, 386] width 12 height 12
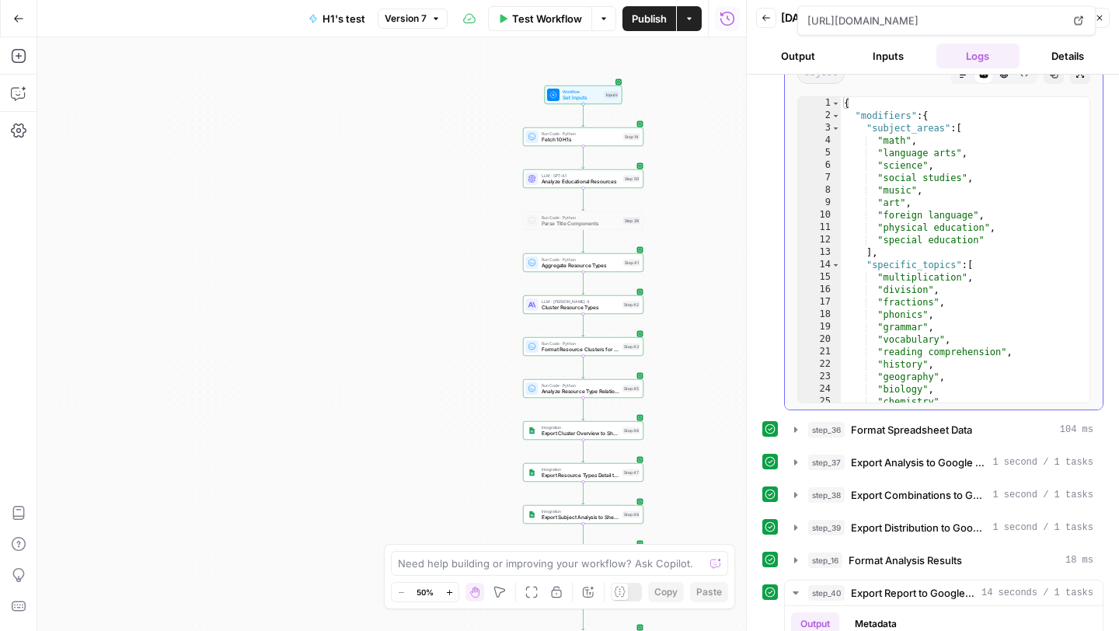
scroll to position [1887, 0]
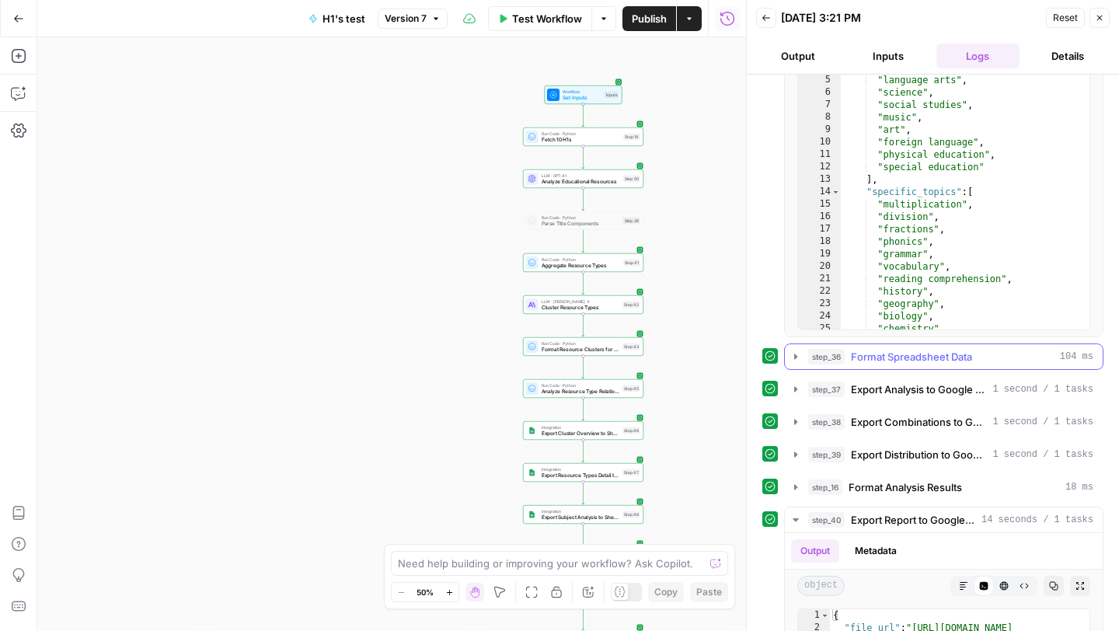
click at [790, 354] on icon "button" at bounding box center [795, 356] width 12 height 12
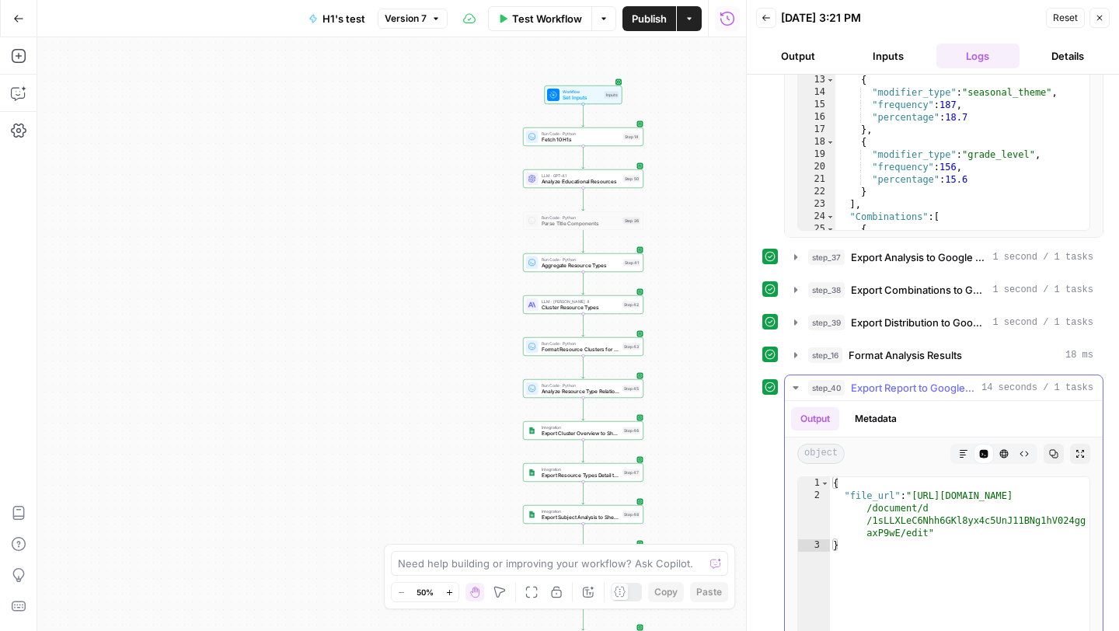
scroll to position [2413, 0]
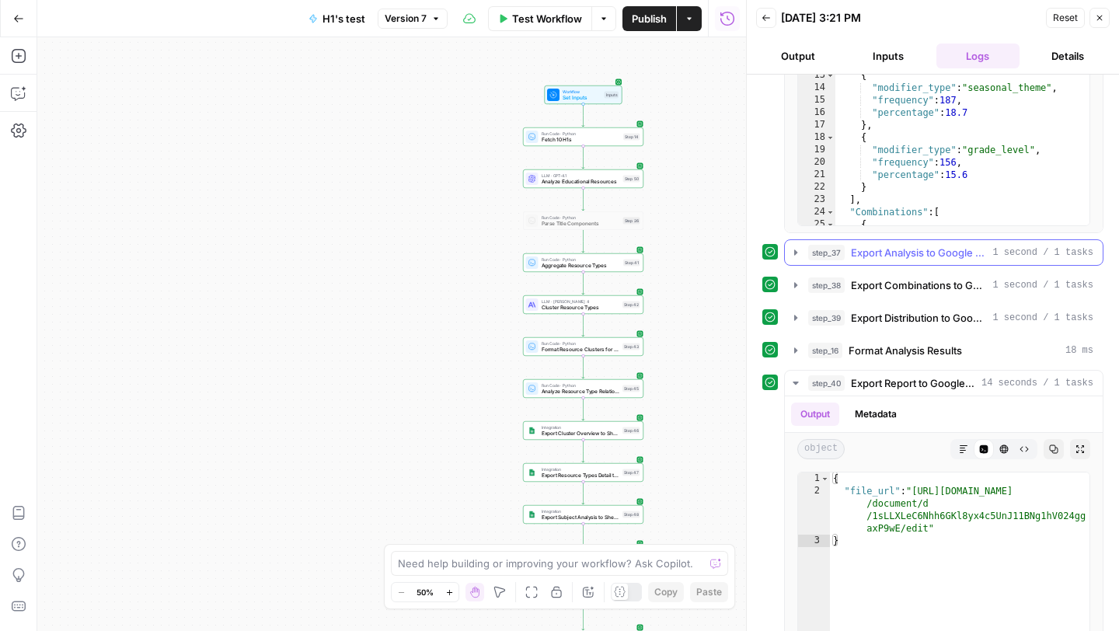
click at [795, 257] on icon "button" at bounding box center [795, 252] width 12 height 12
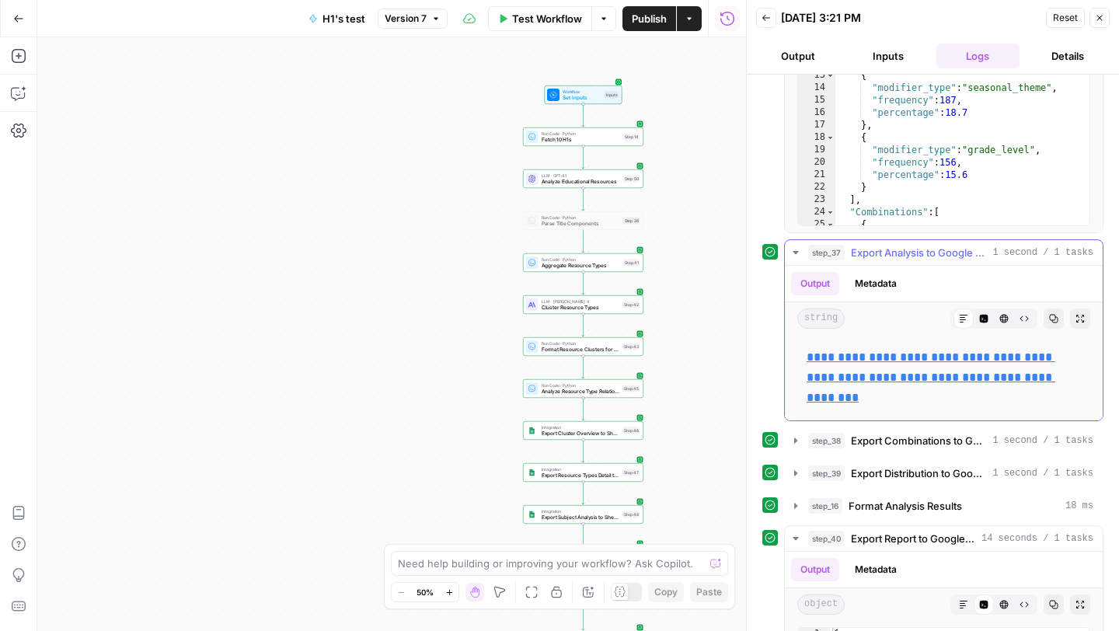
click at [816, 358] on link "**********" at bounding box center [930, 377] width 249 height 52
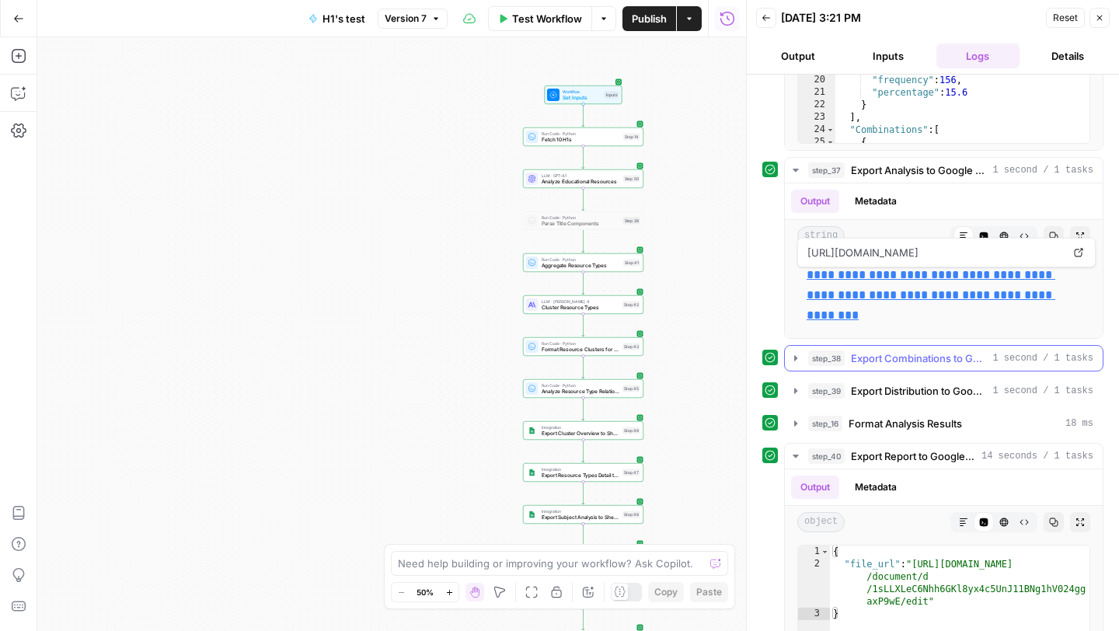
click at [795, 361] on icon "button" at bounding box center [795, 358] width 12 height 12
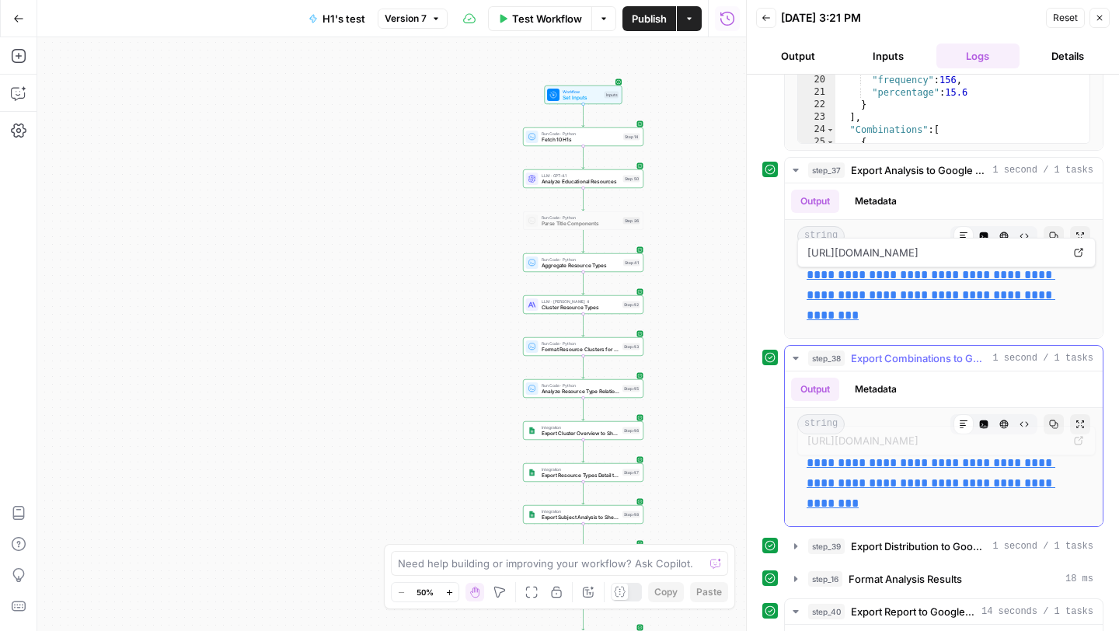
click at [829, 475] on link "**********" at bounding box center [930, 483] width 249 height 52
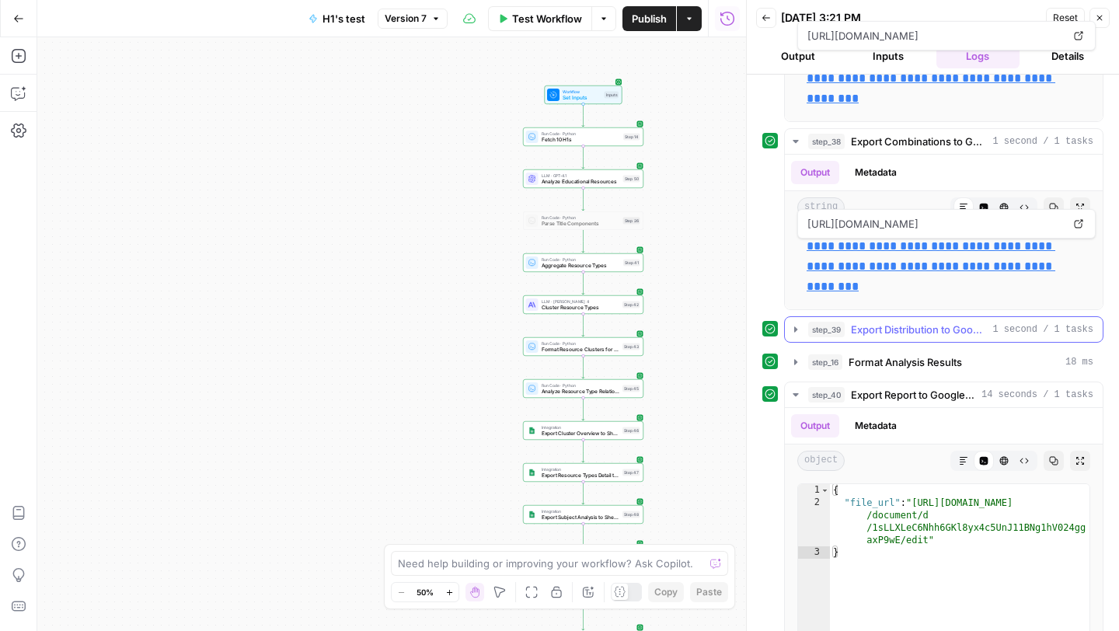
click at [796, 328] on icon "button" at bounding box center [795, 329] width 12 height 12
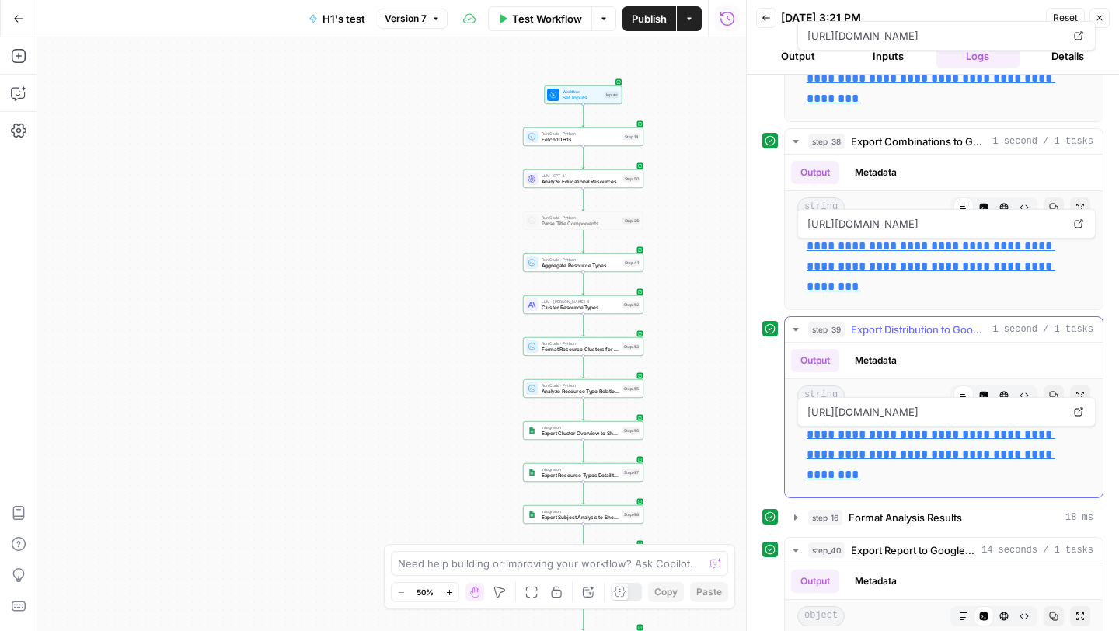
click at [850, 433] on link "**********" at bounding box center [930, 454] width 249 height 52
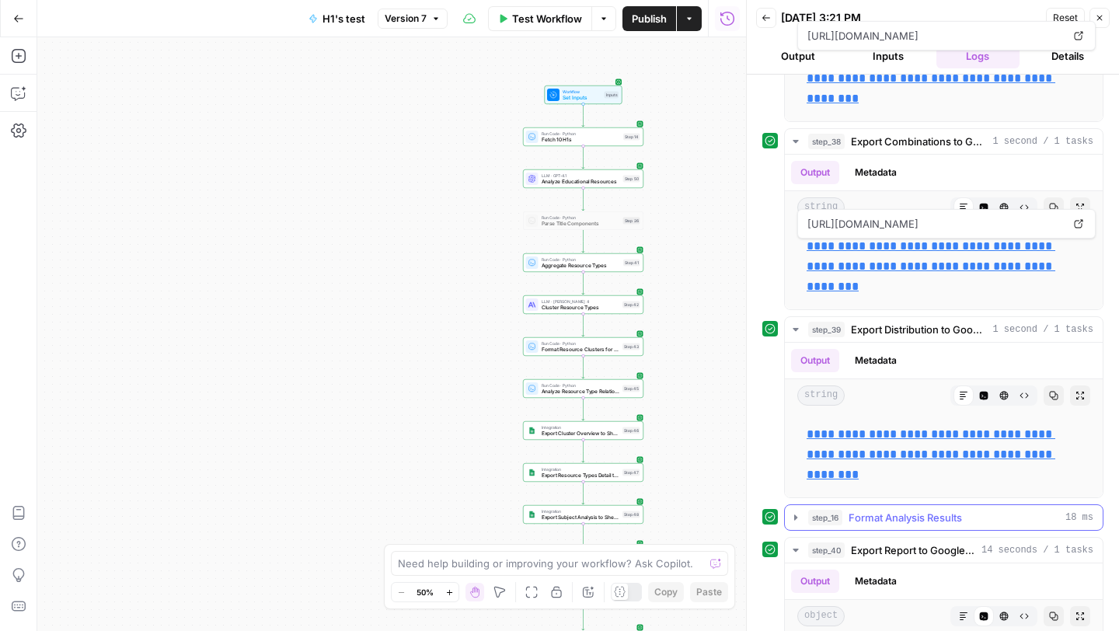
click at [793, 510] on button "step_16 Format Analysis Results 18 ms" at bounding box center [944, 517] width 318 height 25
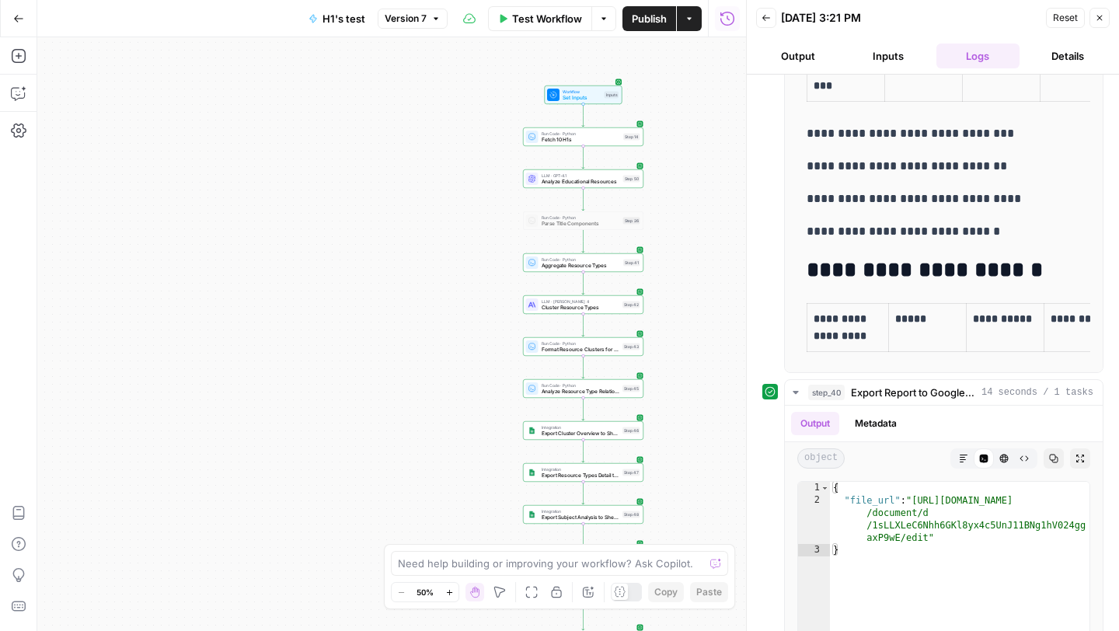
scroll to position [3342, 0]
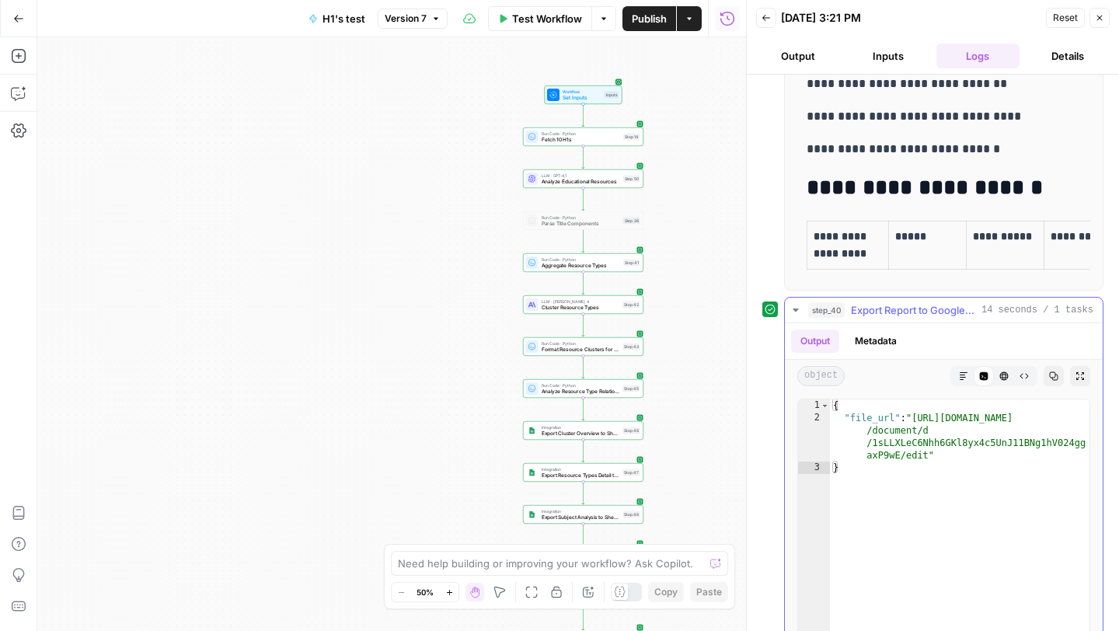
type textarea "**********"
click at [907, 444] on div "{ "file_url" : "https://docs.google.com /document/d /1sLLXLeC6Nhh6GKl8yx4c5UnJ1…" at bounding box center [959, 564] width 259 height 330
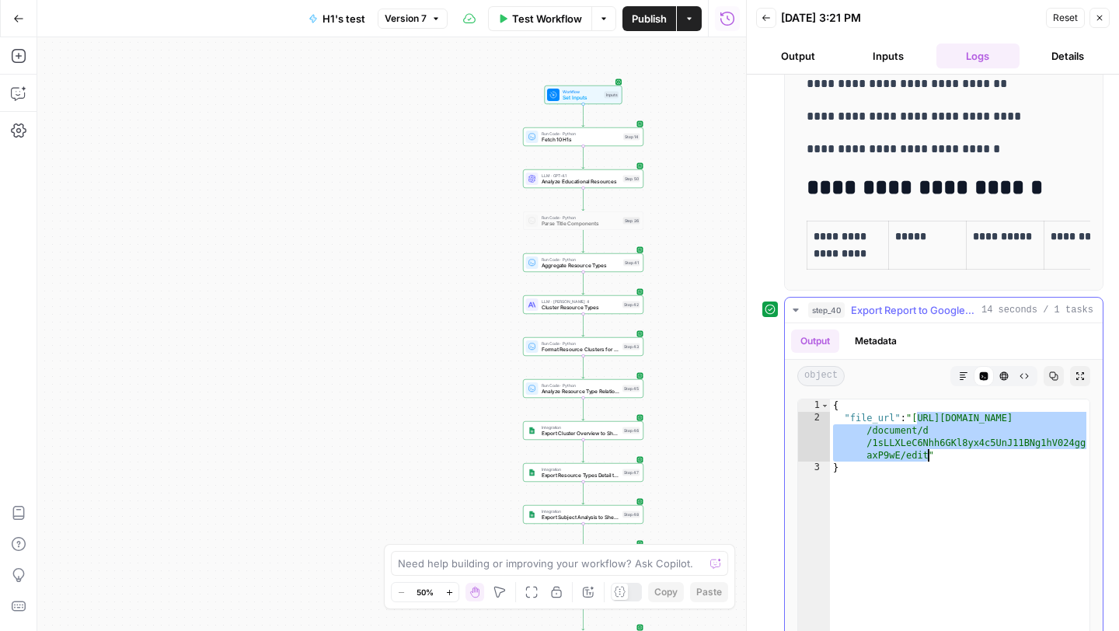
drag, startPoint x: 914, startPoint y: 418, endPoint x: 925, endPoint y: 454, distance: 37.4
click at [925, 454] on div "{ "file_url" : "https://docs.google.com /document/d /1sLLXLeC6Nhh6GKl8yx4c5UnJ1…" at bounding box center [959, 564] width 259 height 330
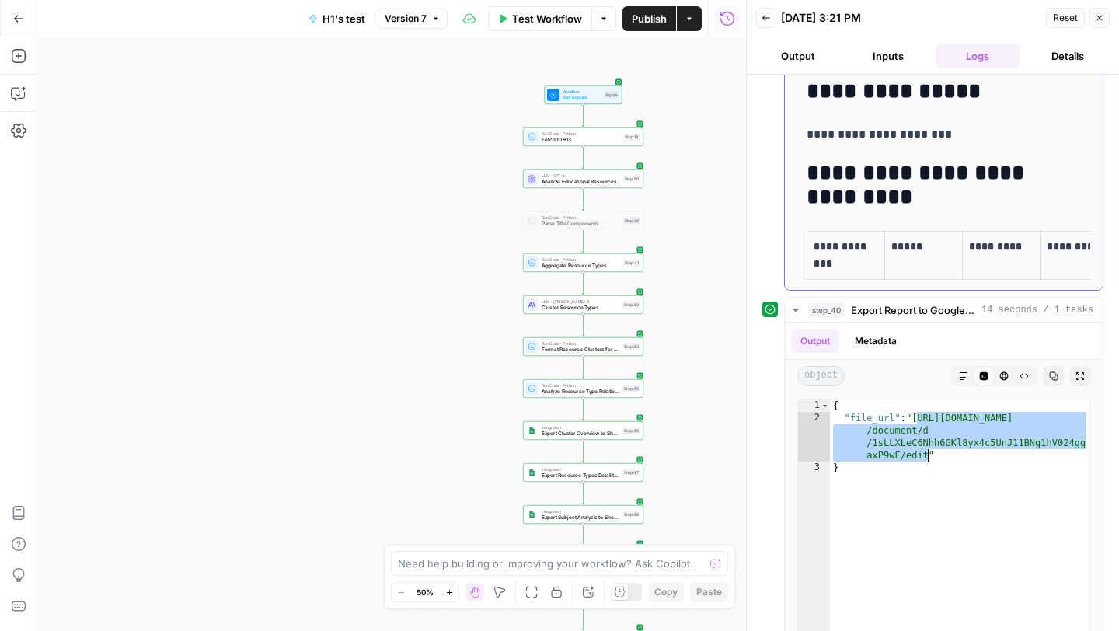
scroll to position [3320, 0]
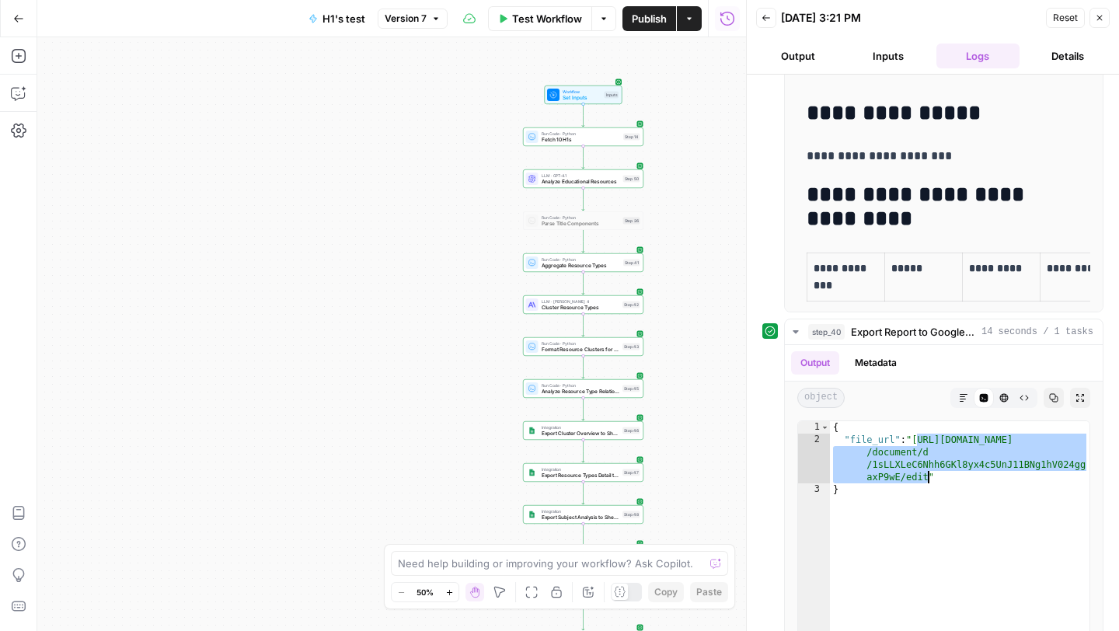
click at [970, 51] on button "Logs" at bounding box center [978, 56] width 84 height 25
click at [796, 51] on button "Output" at bounding box center [798, 56] width 84 height 25
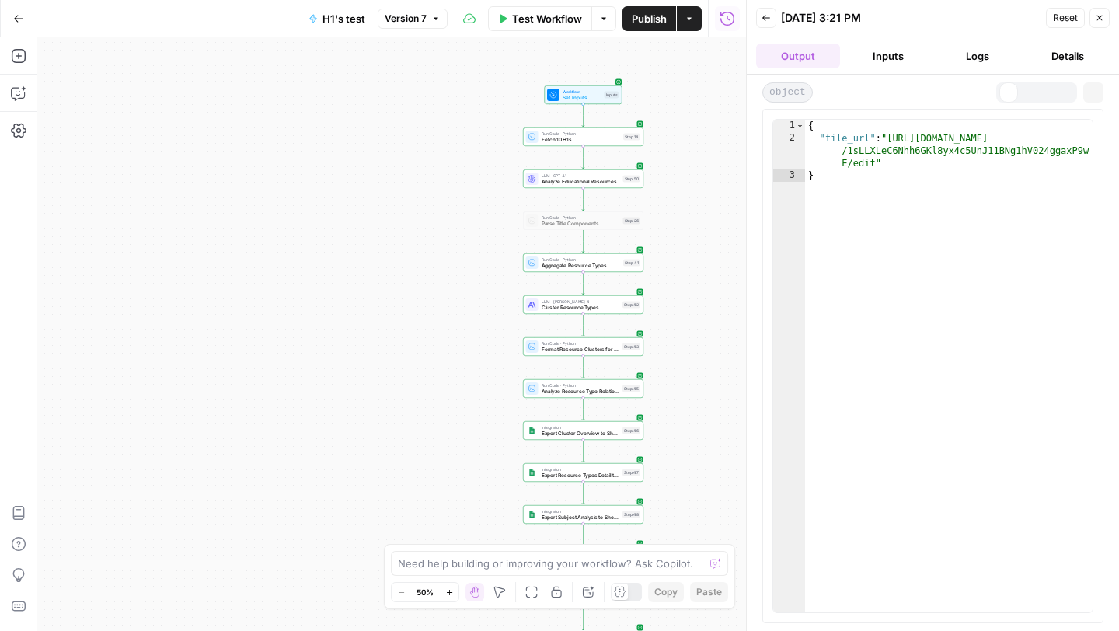
scroll to position [0, 0]
click at [972, 54] on button "Logs" at bounding box center [978, 56] width 84 height 25
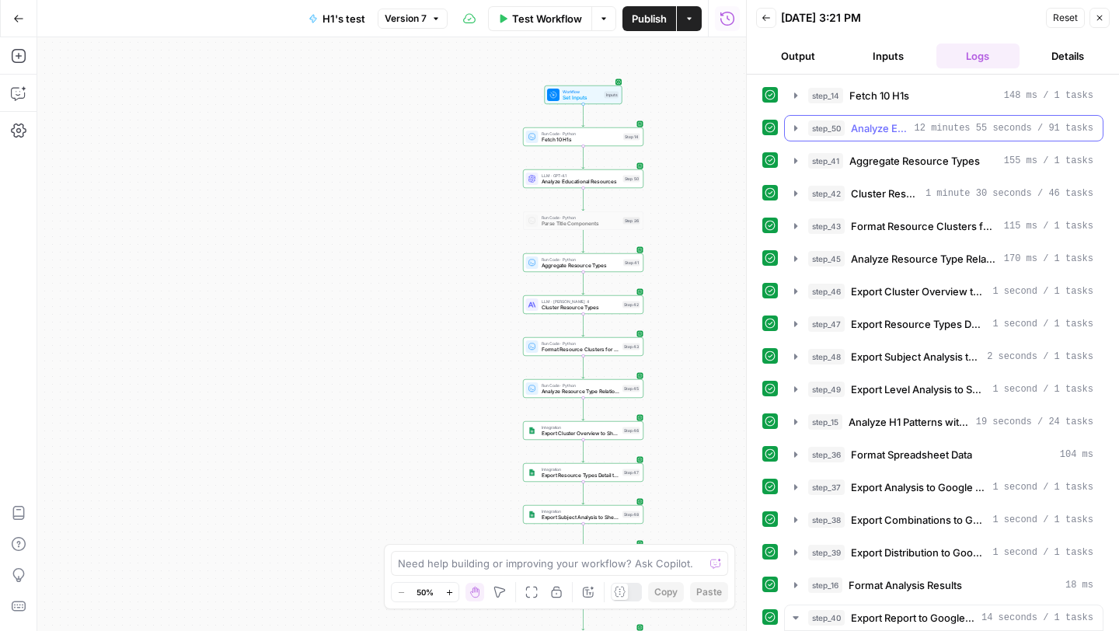
click at [789, 130] on icon "button" at bounding box center [795, 128] width 12 height 12
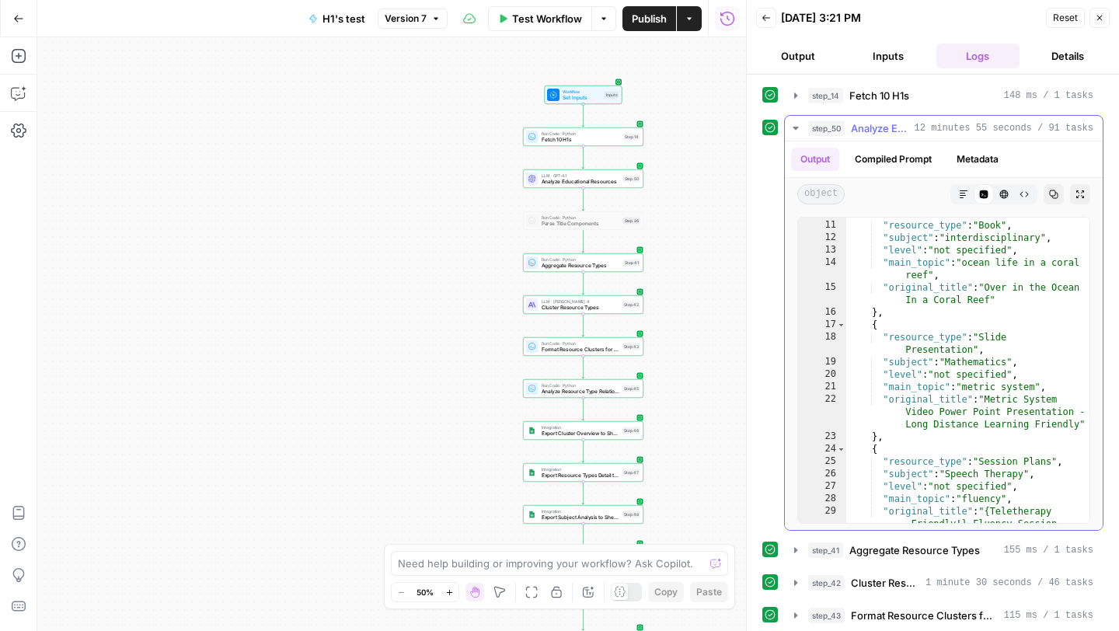
scroll to position [74, 0]
click at [796, 551] on icon "button" at bounding box center [795, 549] width 3 height 5
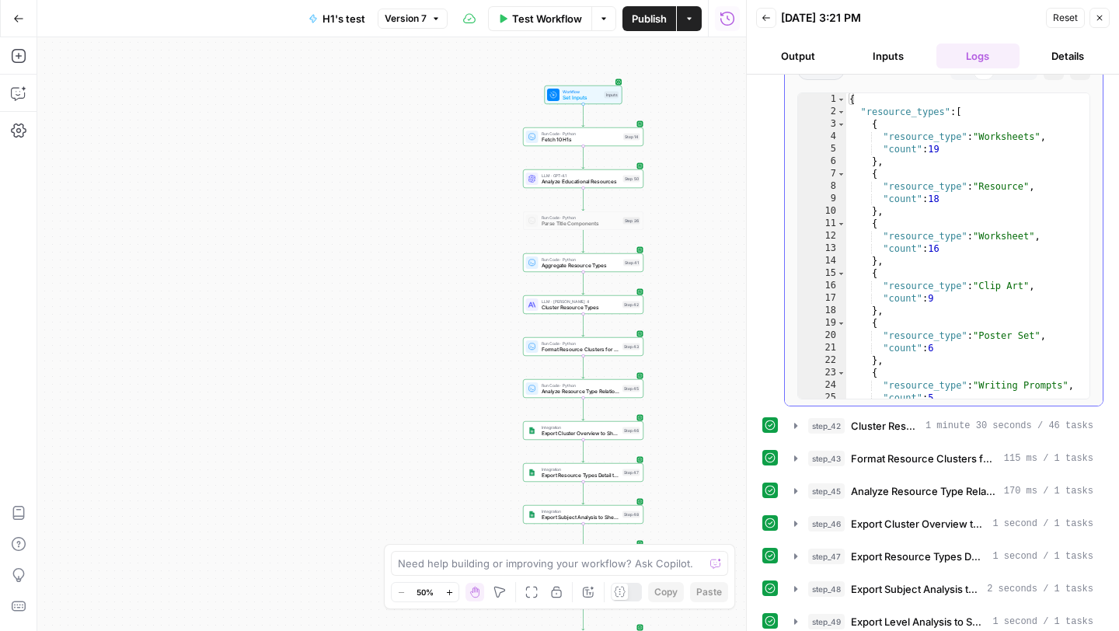
scroll to position [690, 0]
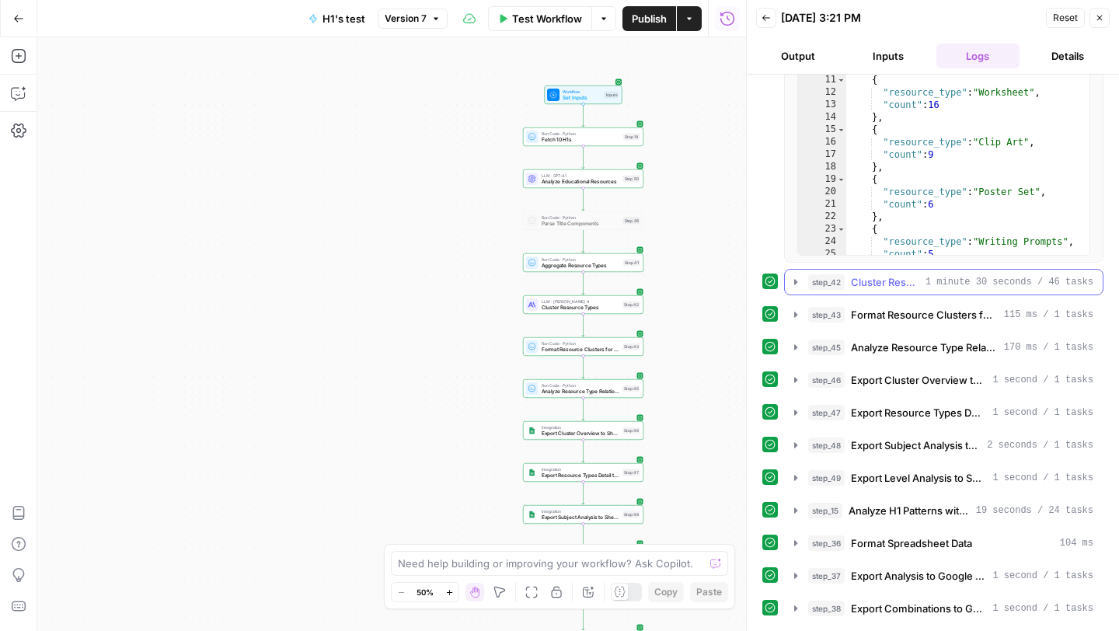
click at [793, 283] on icon "button" at bounding box center [795, 282] width 12 height 12
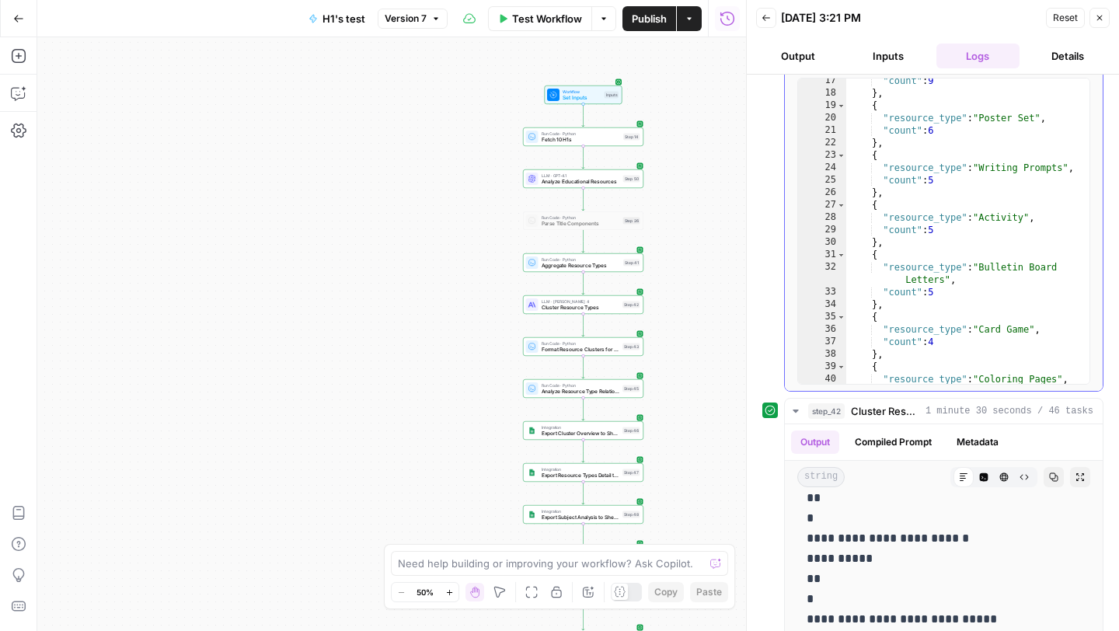
scroll to position [222, 0]
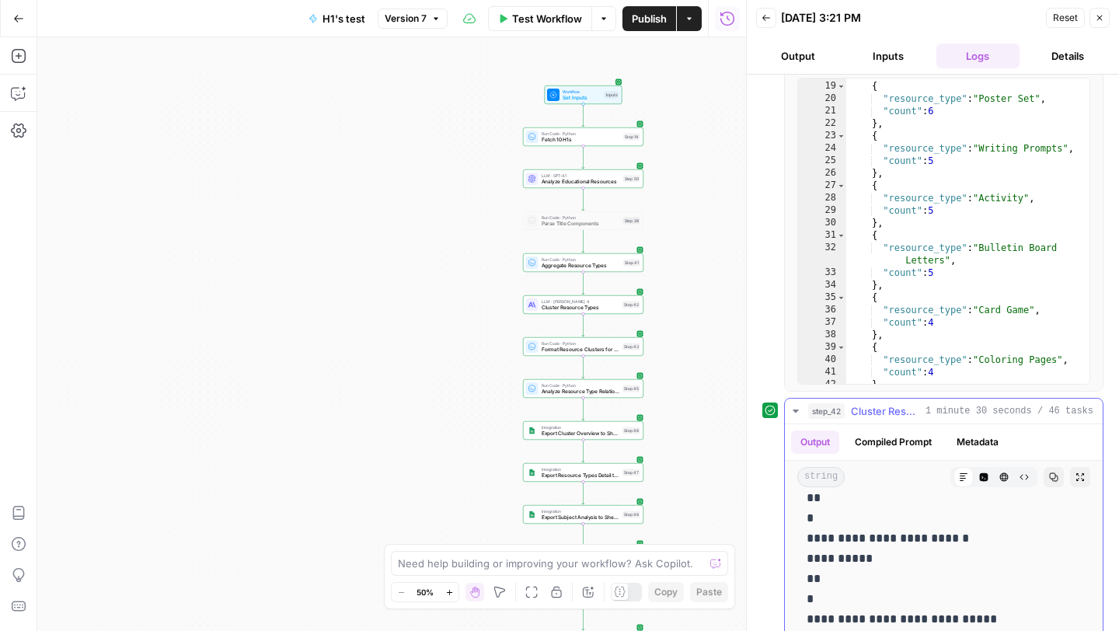
click at [794, 412] on icon "button" at bounding box center [795, 411] width 12 height 12
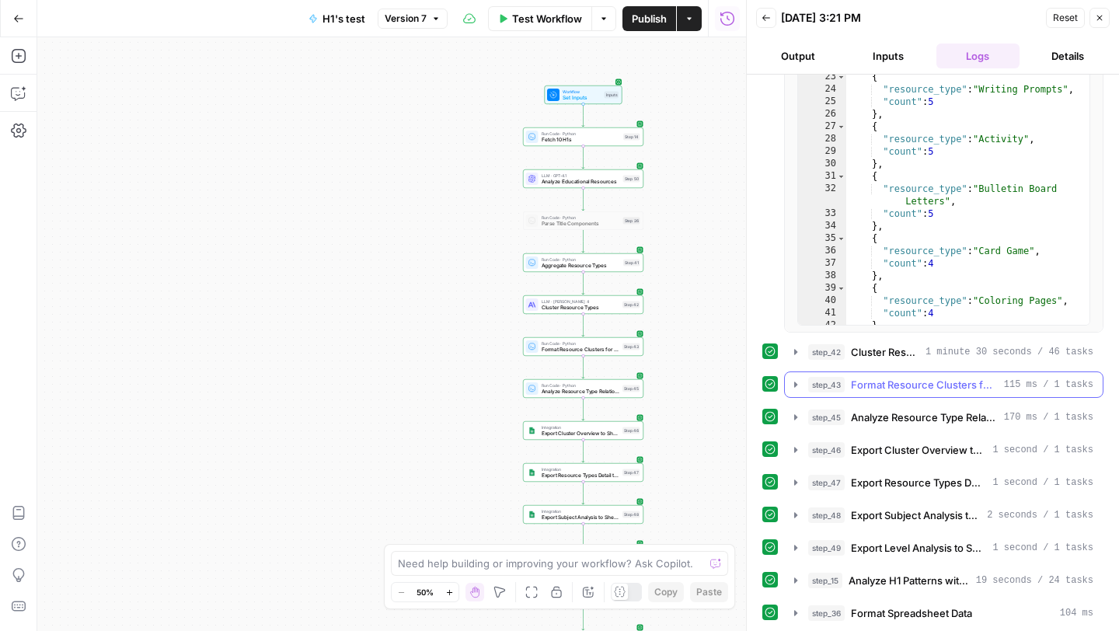
scroll to position [634, 0]
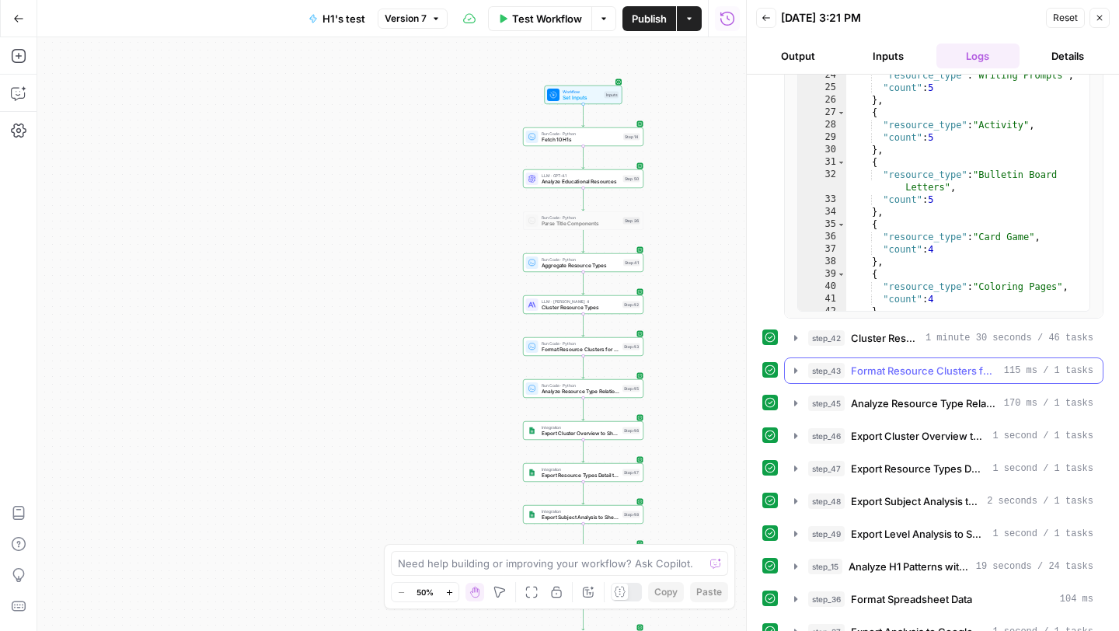
click at [799, 367] on icon "button" at bounding box center [795, 370] width 12 height 12
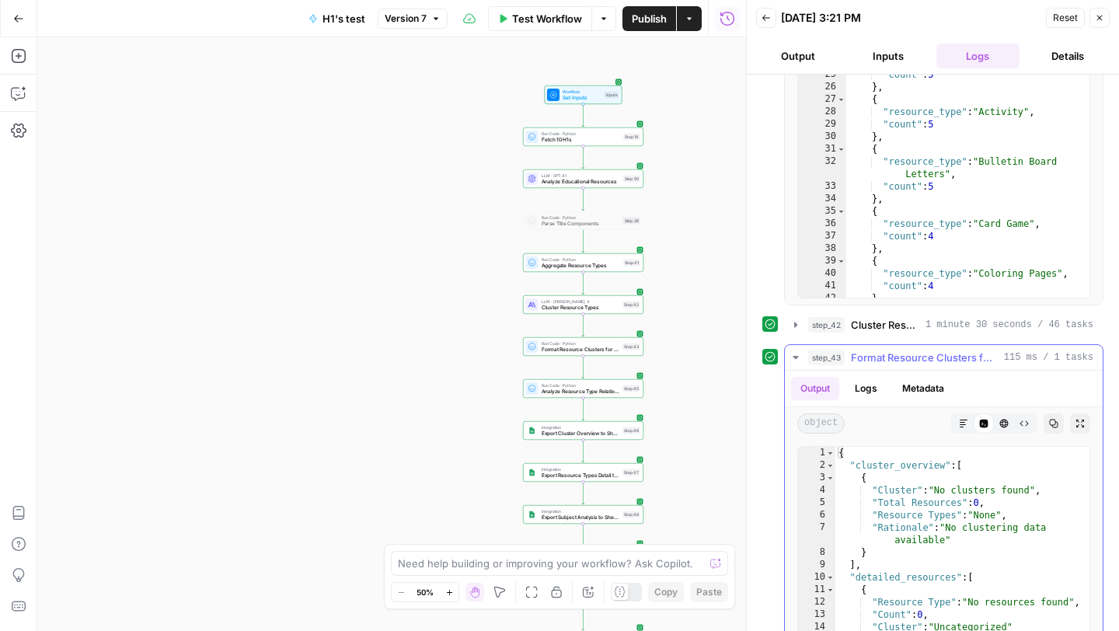
scroll to position [650, 0]
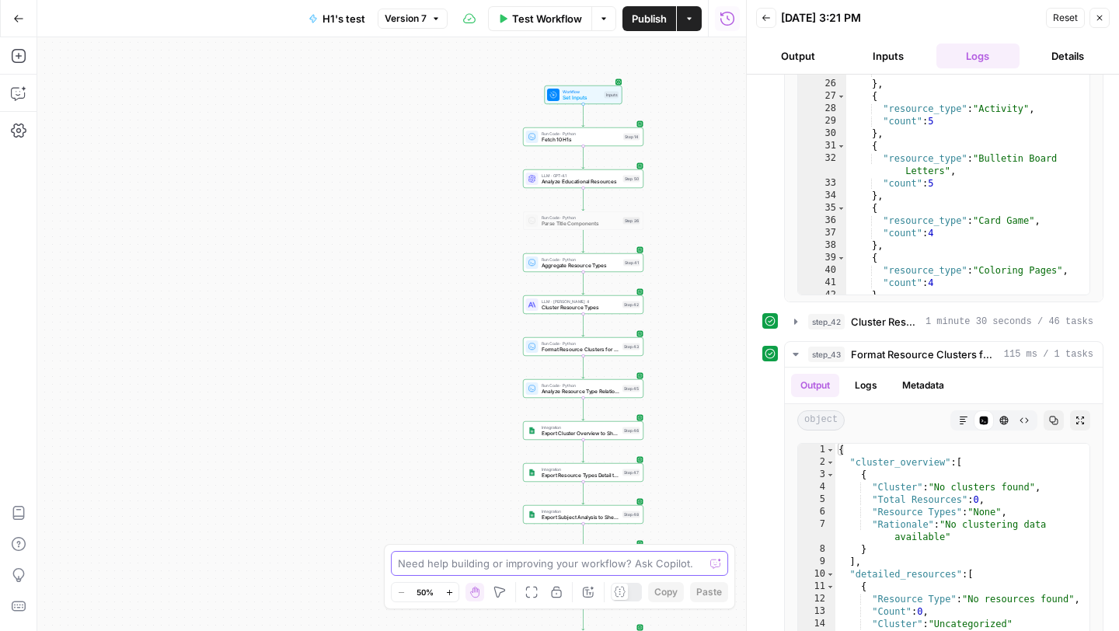
click at [427, 557] on textarea at bounding box center [551, 564] width 306 height 16
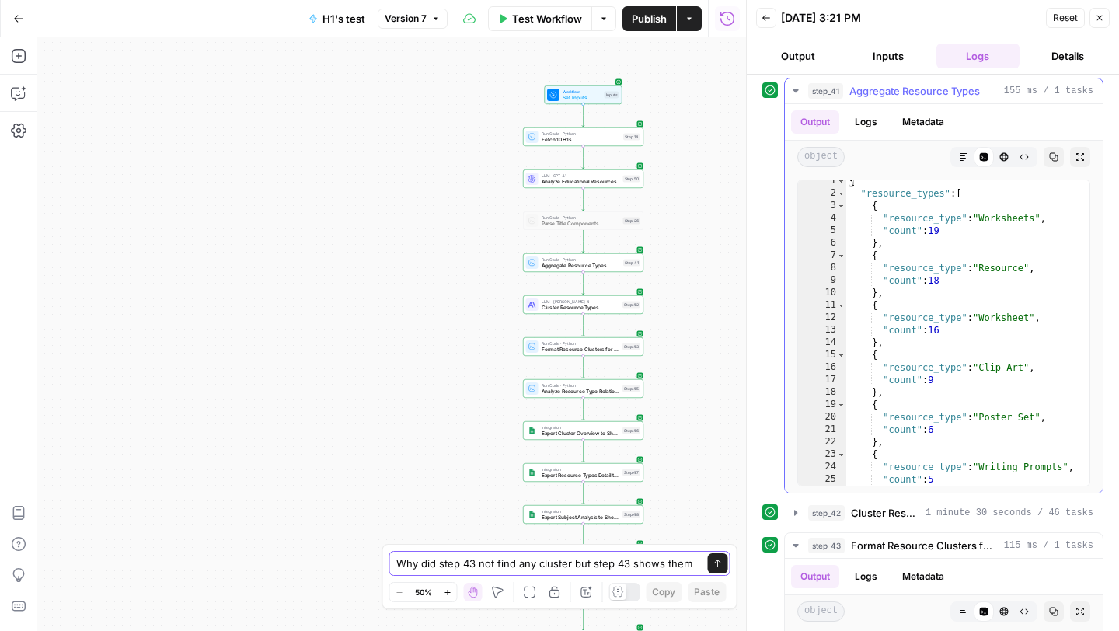
scroll to position [8, 0]
type textarea "Why did step 43 not find any cluster but step 43 shows them"
click at [796, 514] on icon "button" at bounding box center [795, 513] width 12 height 12
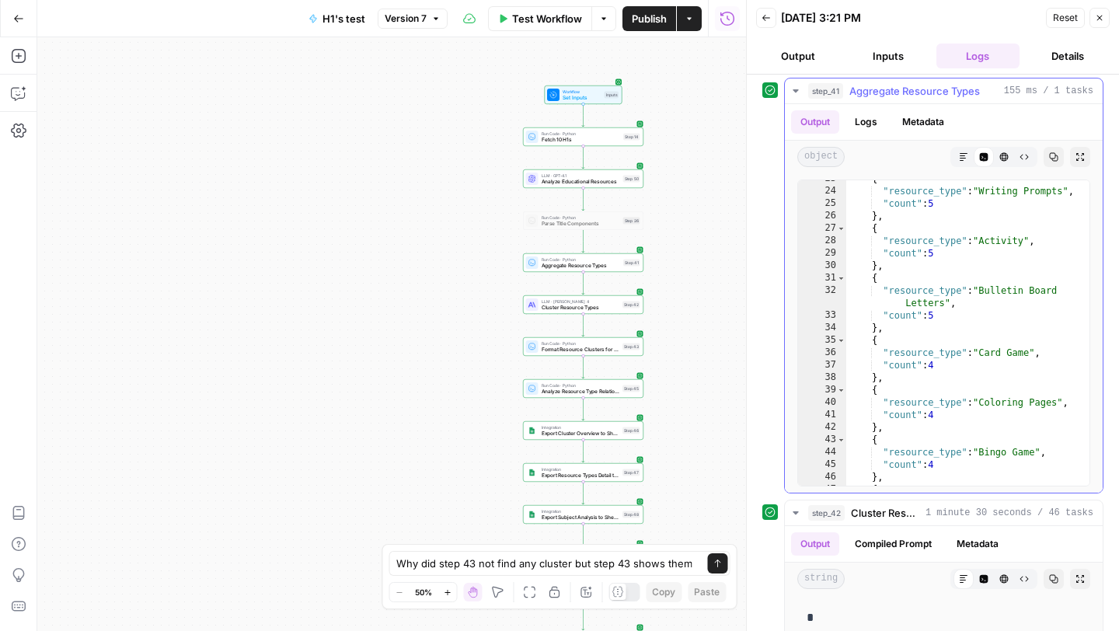
scroll to position [312, 0]
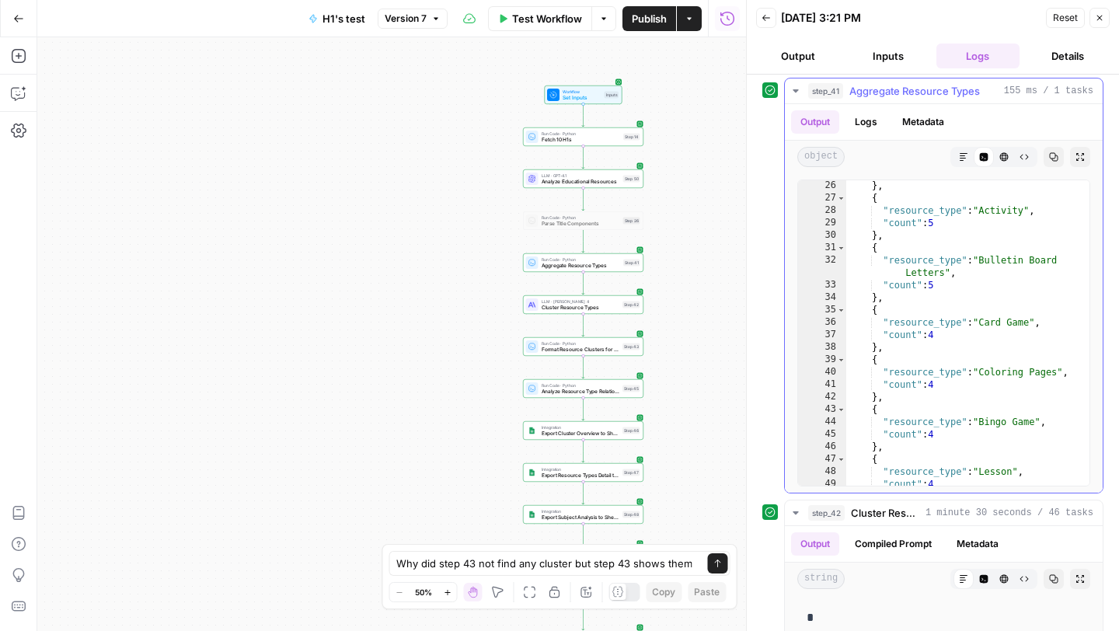
click at [796, 94] on icon "button" at bounding box center [795, 91] width 12 height 12
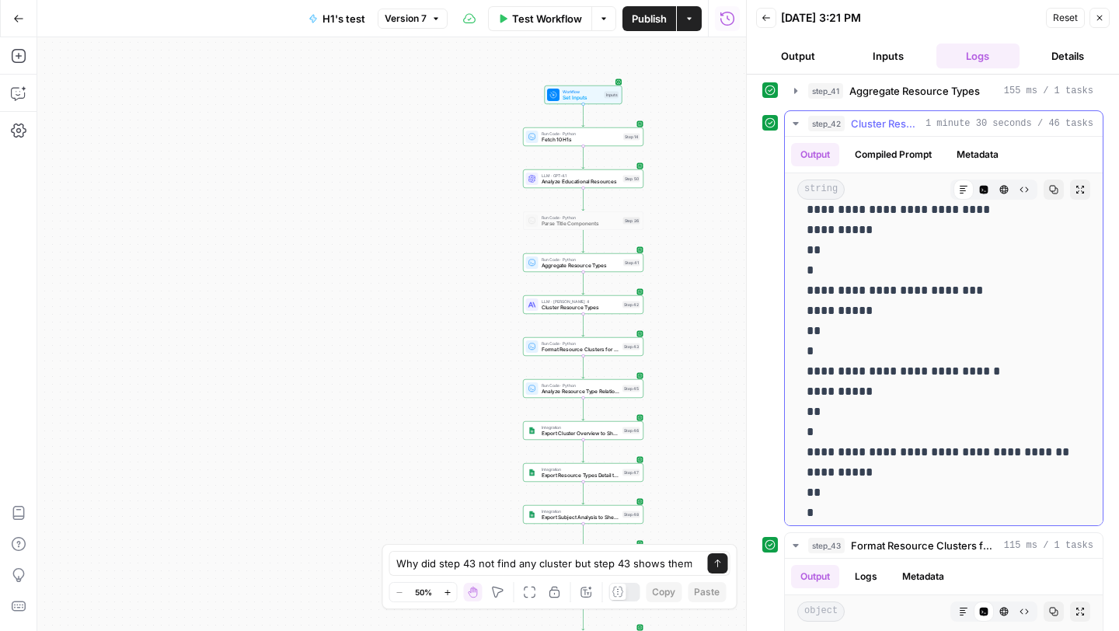
scroll to position [574, 0]
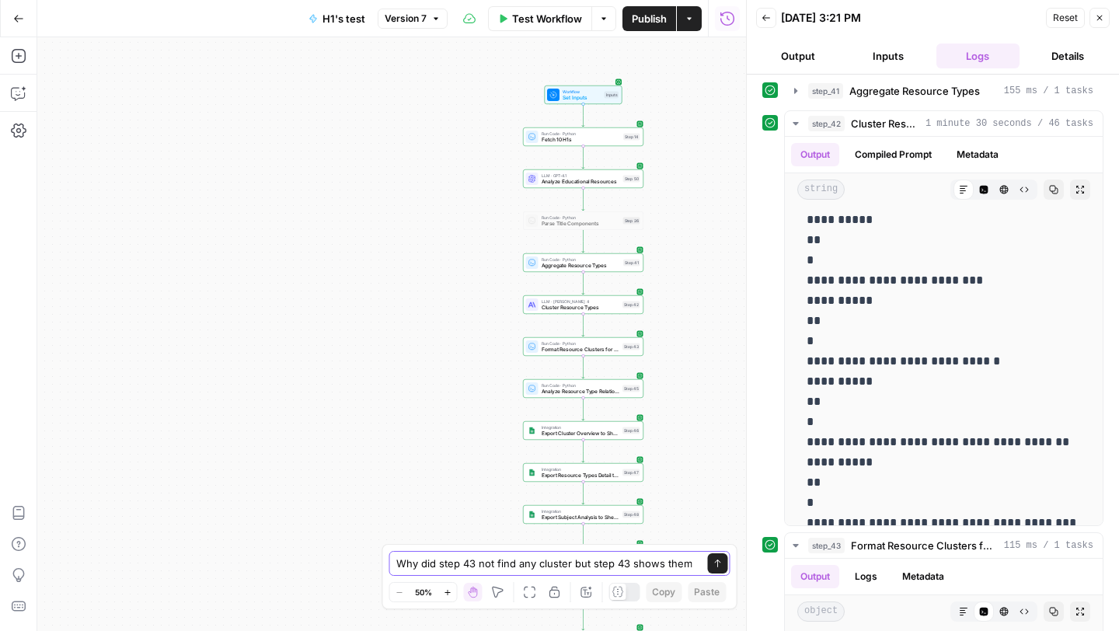
click at [709, 559] on button "Send" at bounding box center [718, 563] width 20 height 20
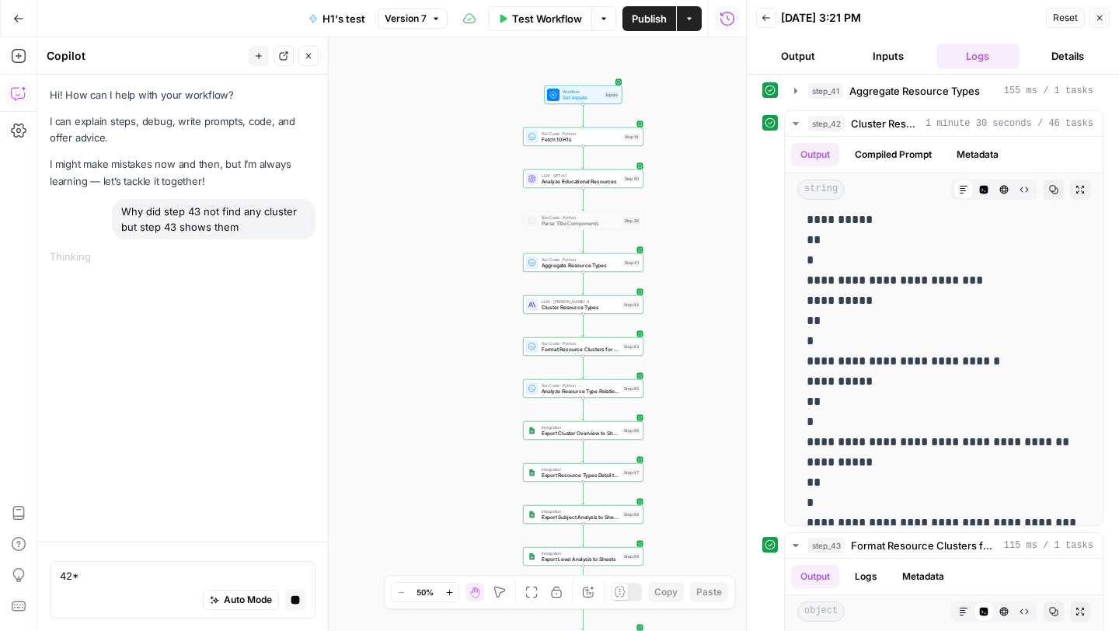
click at [282, 597] on div "Auto Mode Stop generating" at bounding box center [183, 600] width 246 height 34
click at [294, 596] on icon "button" at bounding box center [295, 600] width 9 height 9
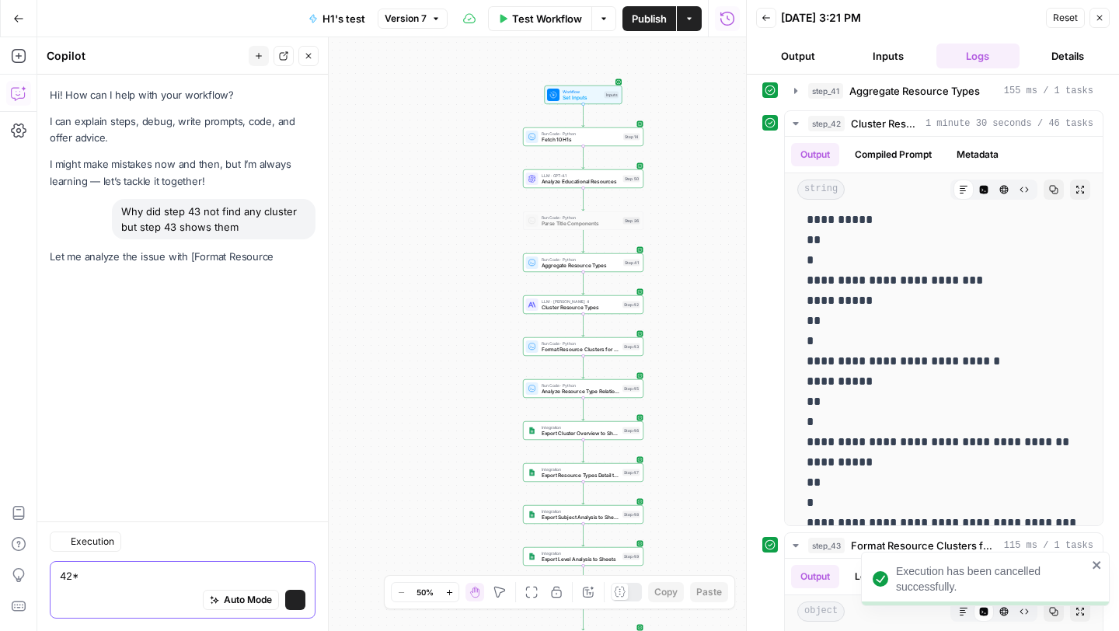
click at [242, 572] on textarea "42*" at bounding box center [183, 576] width 246 height 16
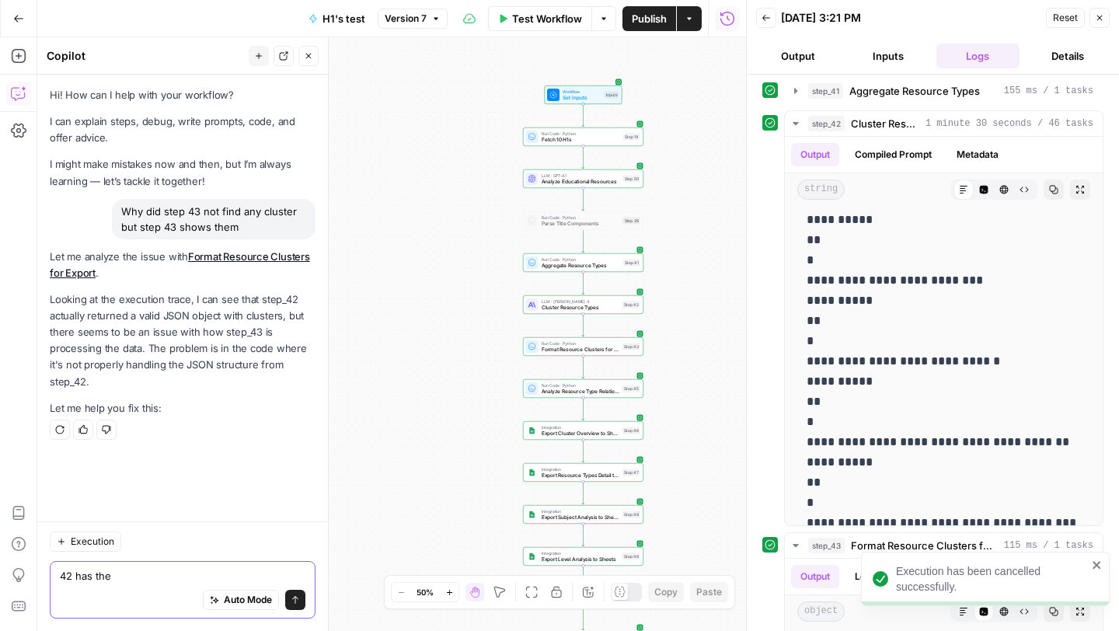
scroll to position [26, 0]
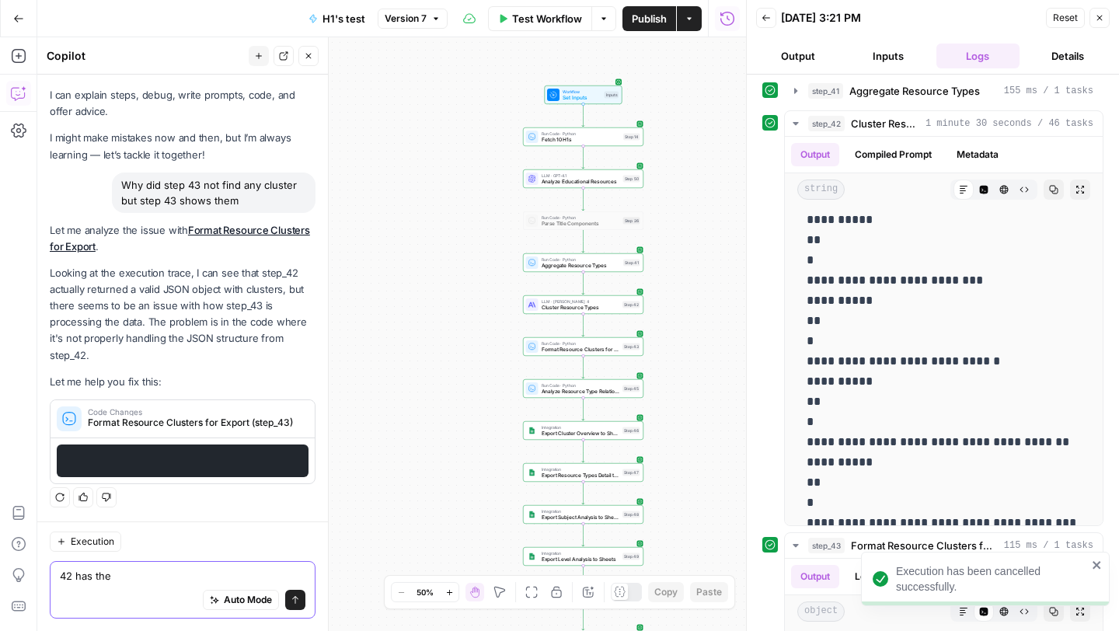
type textarea "42 has them"
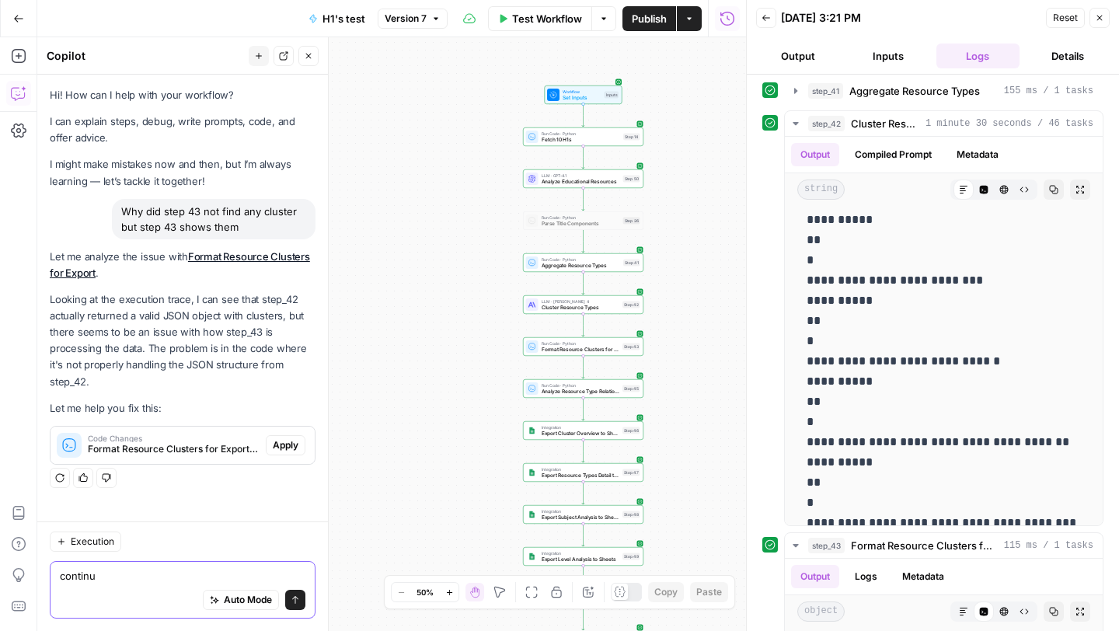
type textarea "continue"
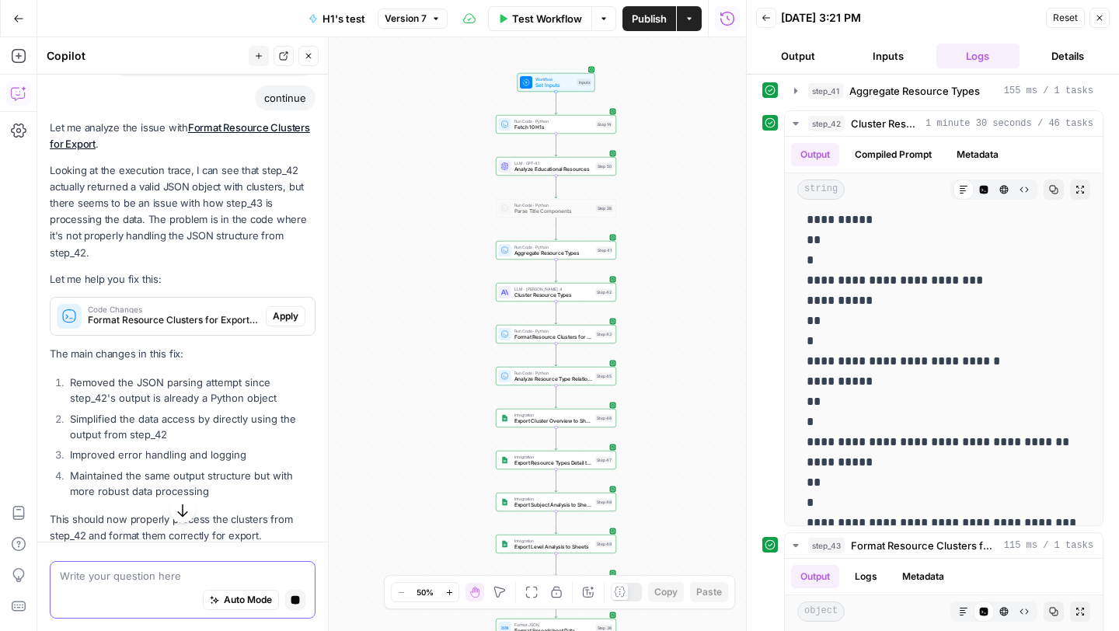
scroll to position [178, 0]
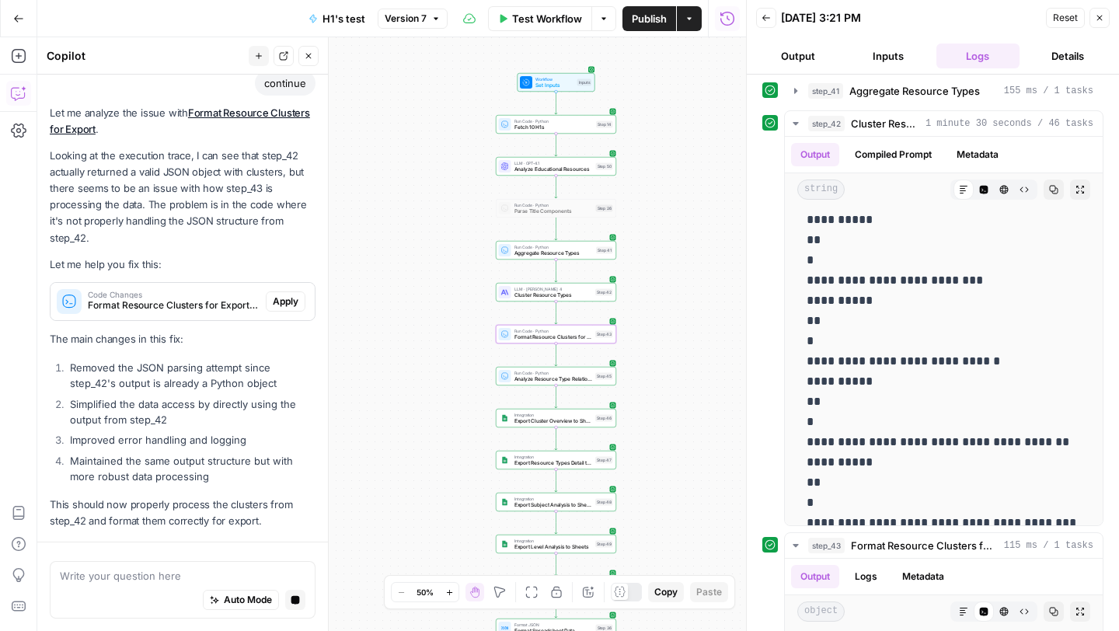
click at [284, 298] on span "Apply" at bounding box center [286, 301] width 26 height 14
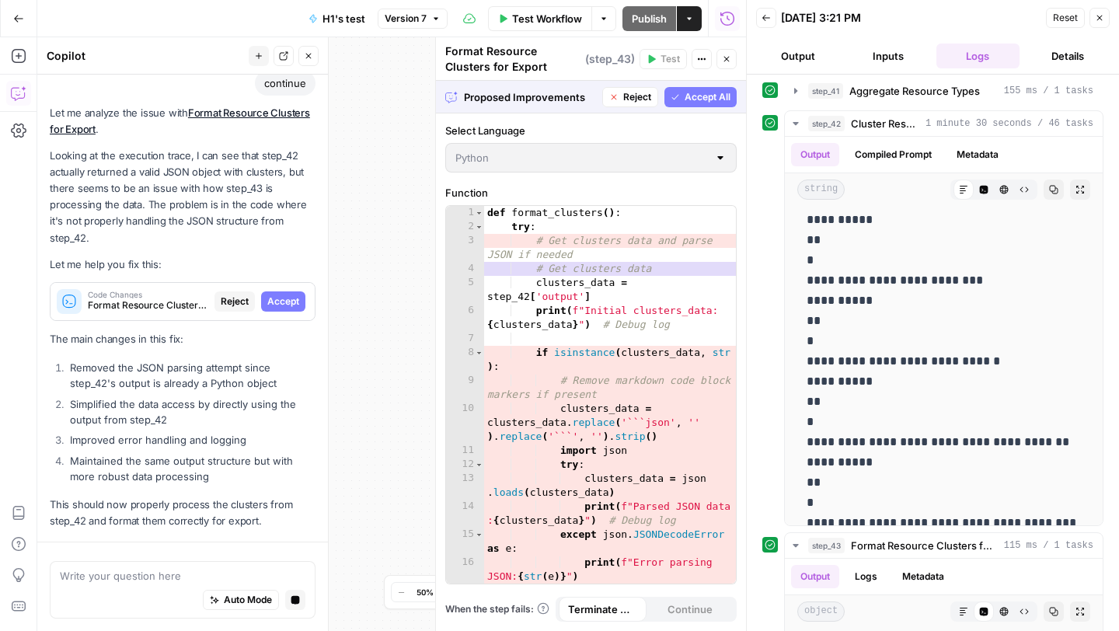
click at [290, 303] on span "Accept" at bounding box center [283, 301] width 32 height 14
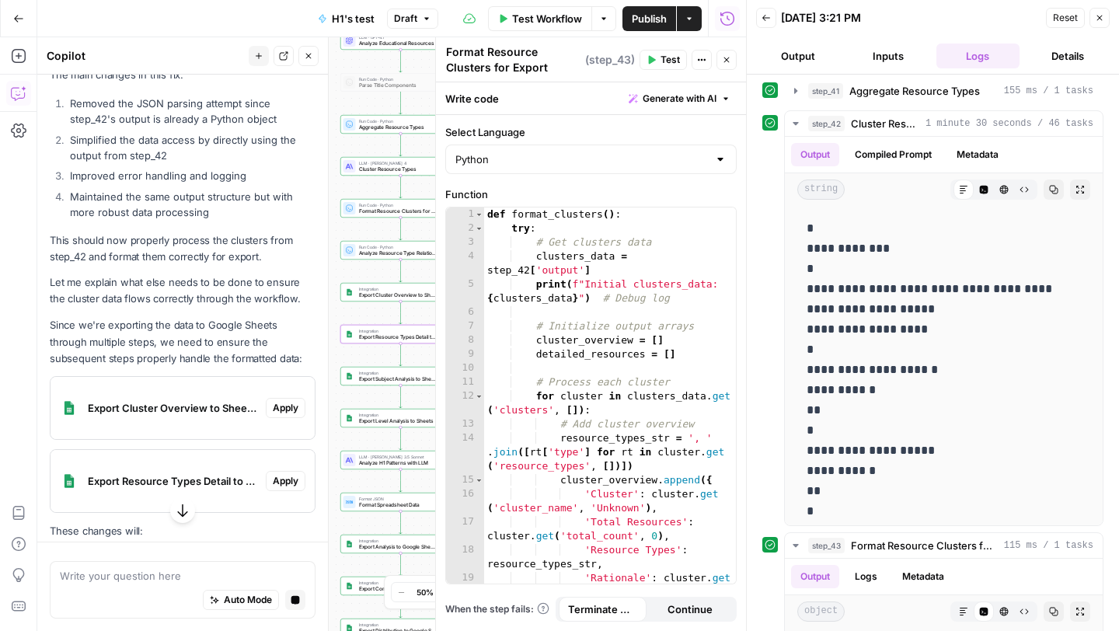
scroll to position [483, 0]
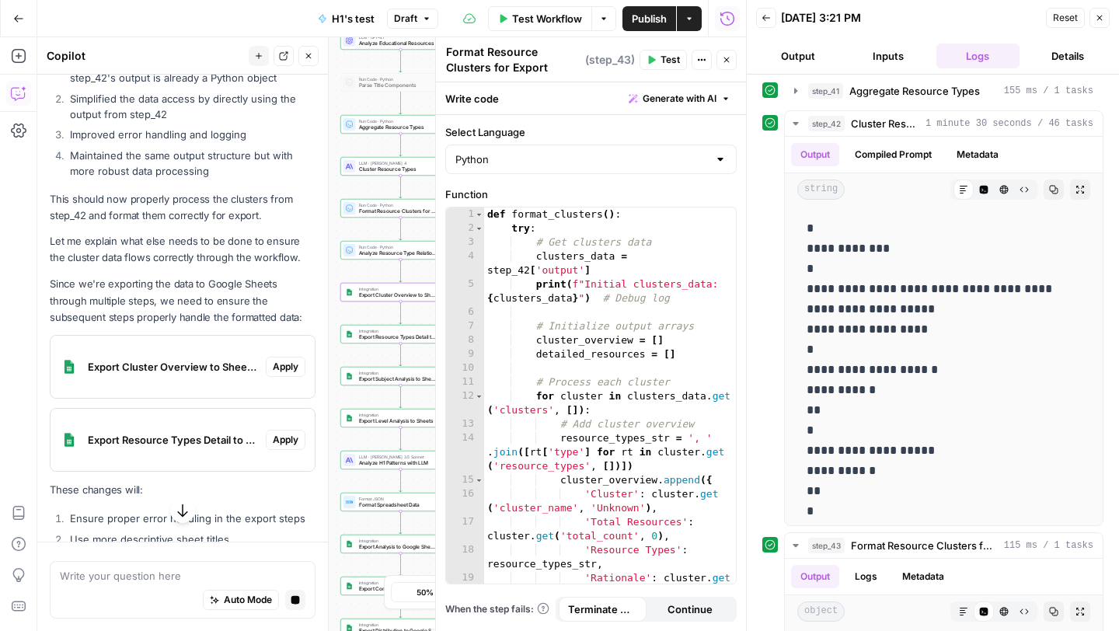
click at [291, 357] on button "Apply" at bounding box center [286, 367] width 40 height 20
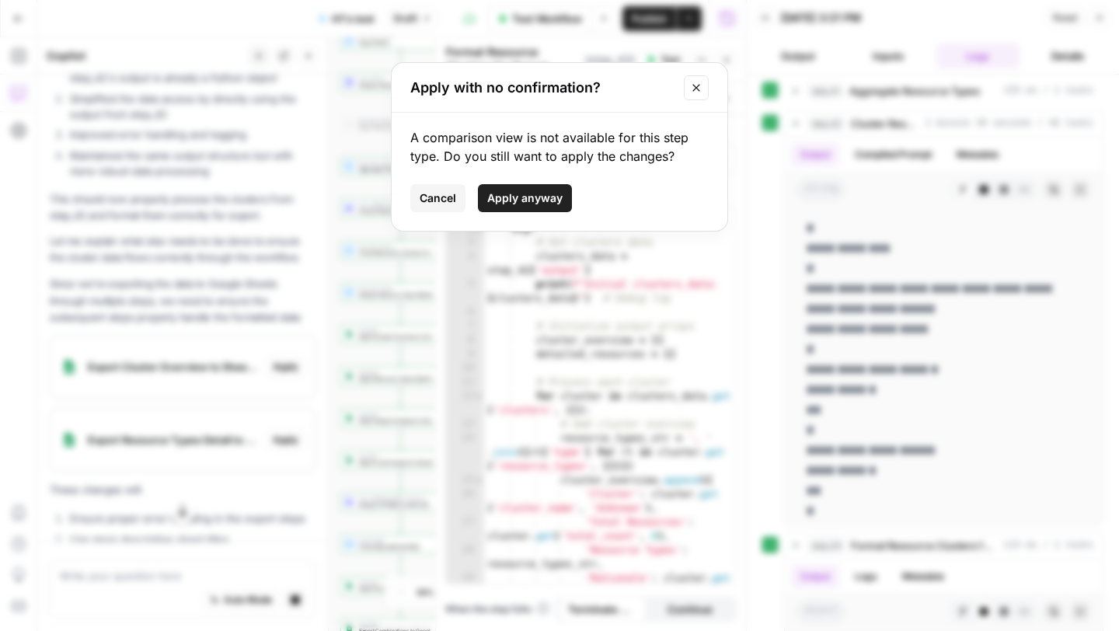
click at [531, 190] on span "Apply anyway" at bounding box center [524, 198] width 75 height 16
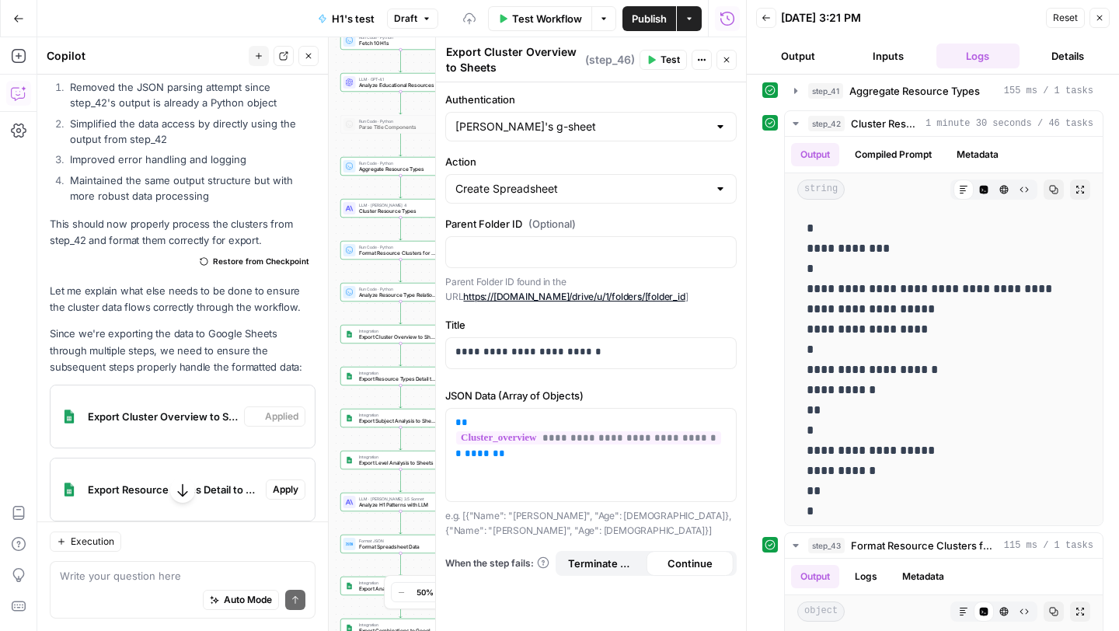
scroll to position [508, 0]
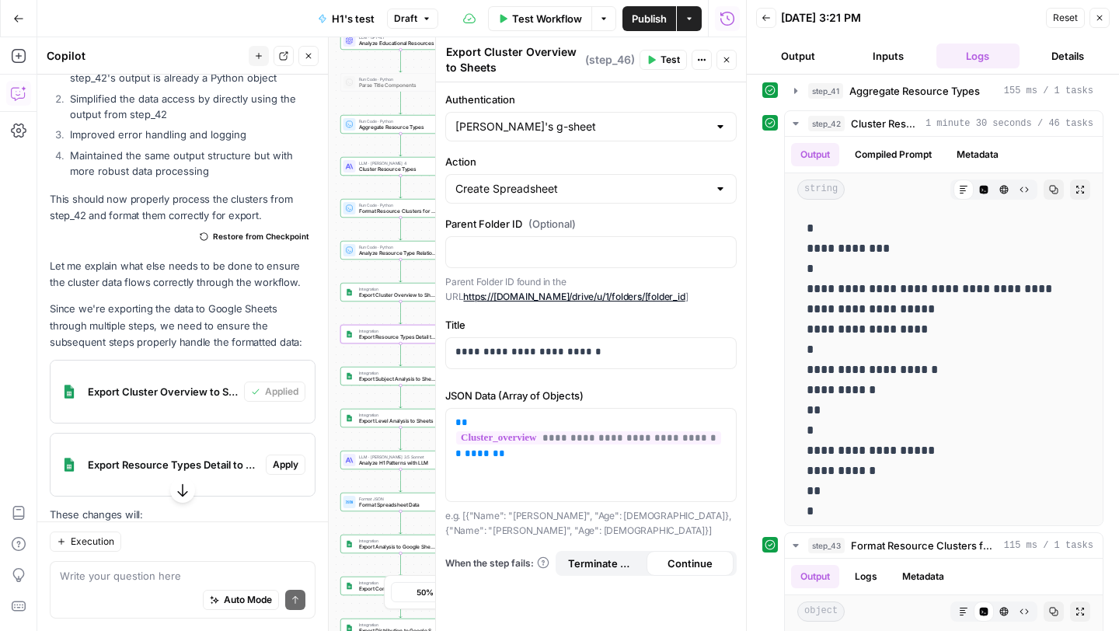
click at [288, 466] on span "Apply" at bounding box center [286, 465] width 26 height 14
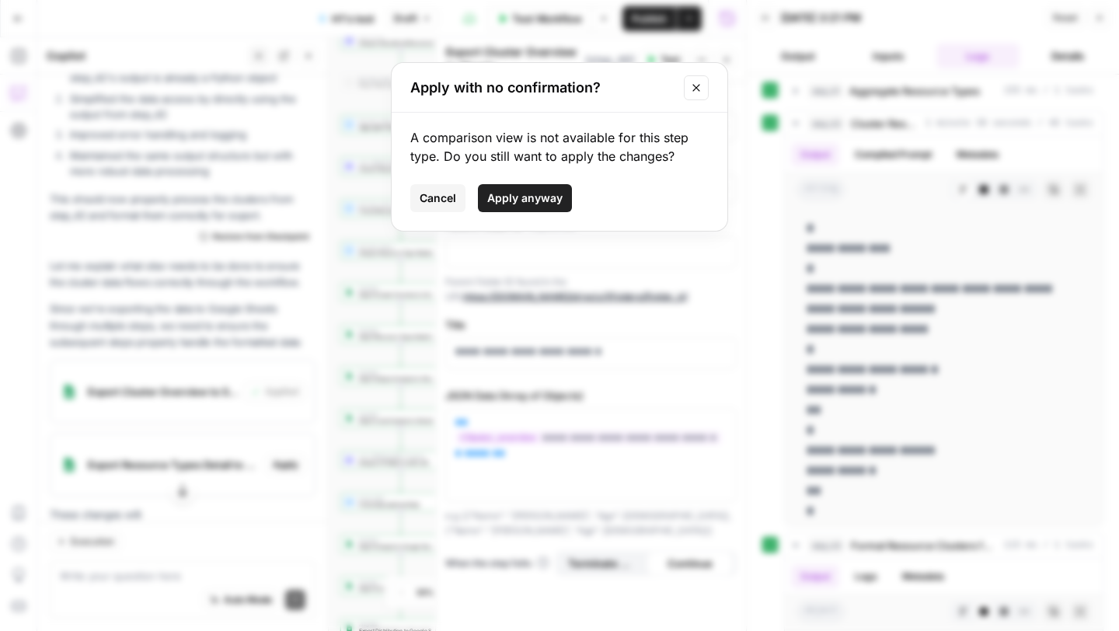
click at [521, 193] on span "Apply anyway" at bounding box center [524, 198] width 75 height 16
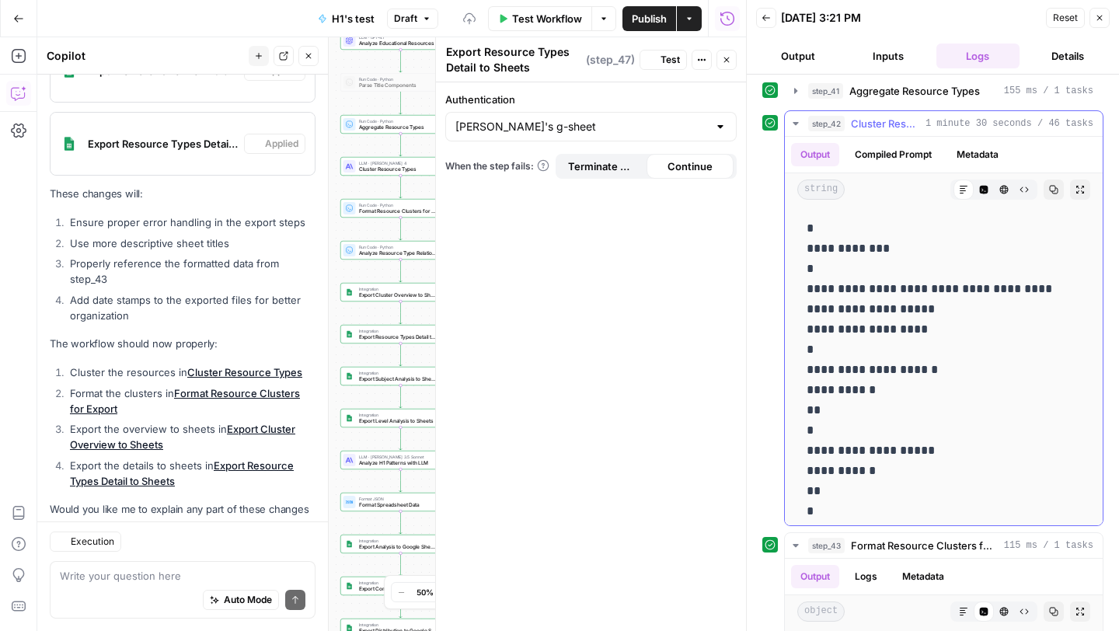
scroll to position [879, 0]
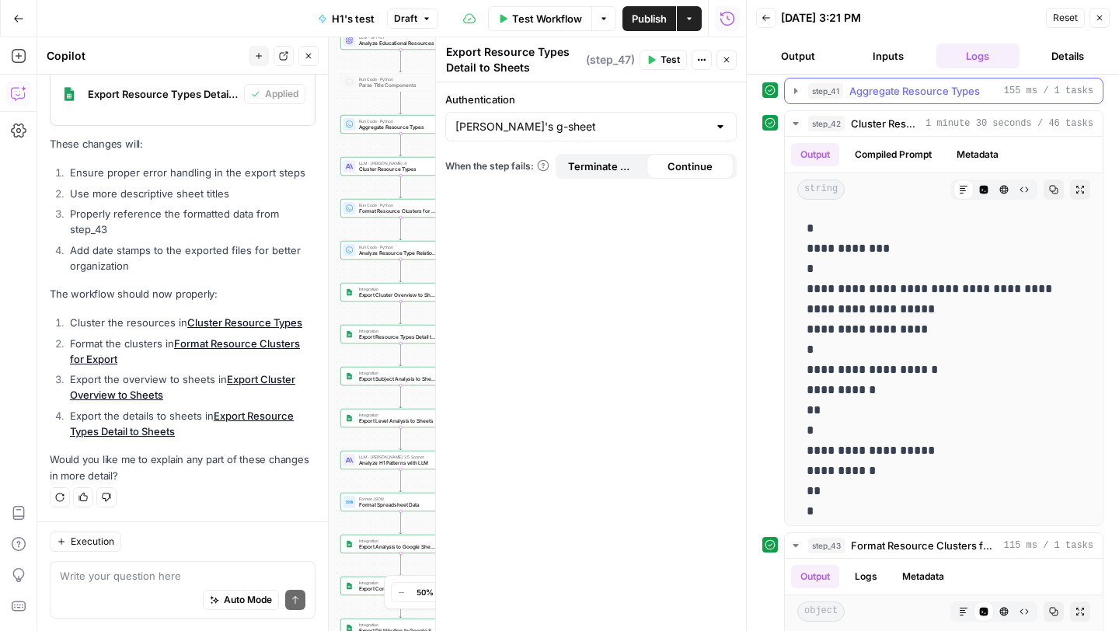
click at [797, 96] on icon "button" at bounding box center [795, 91] width 12 height 12
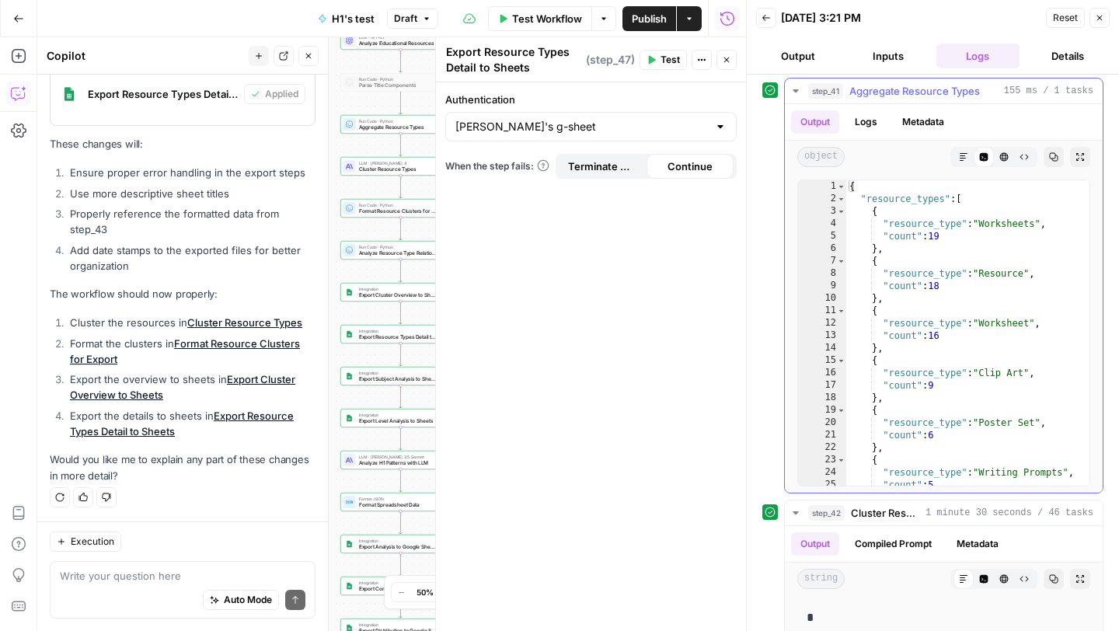
click at [797, 96] on icon "button" at bounding box center [795, 91] width 12 height 12
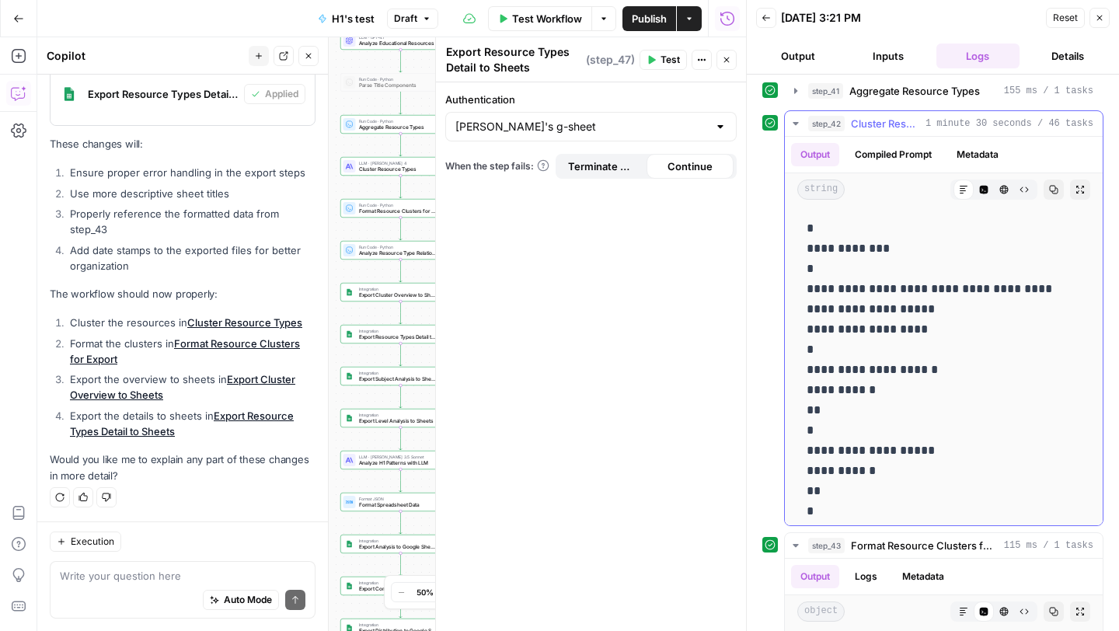
click at [797, 123] on icon "button" at bounding box center [794, 123] width 5 height 3
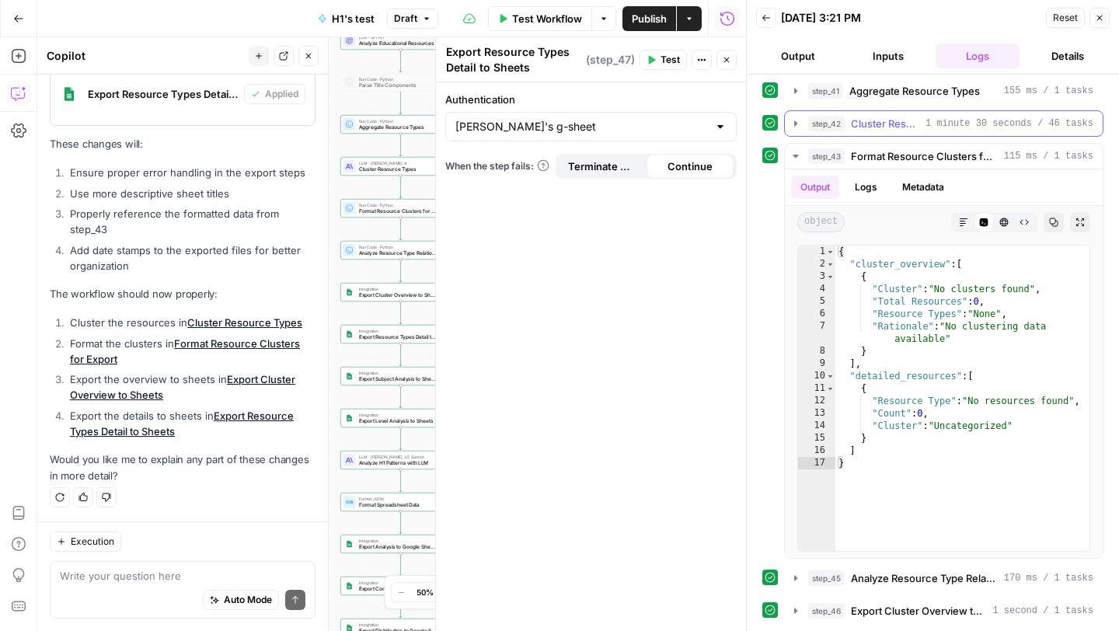
click at [797, 123] on icon "button" at bounding box center [795, 123] width 12 height 12
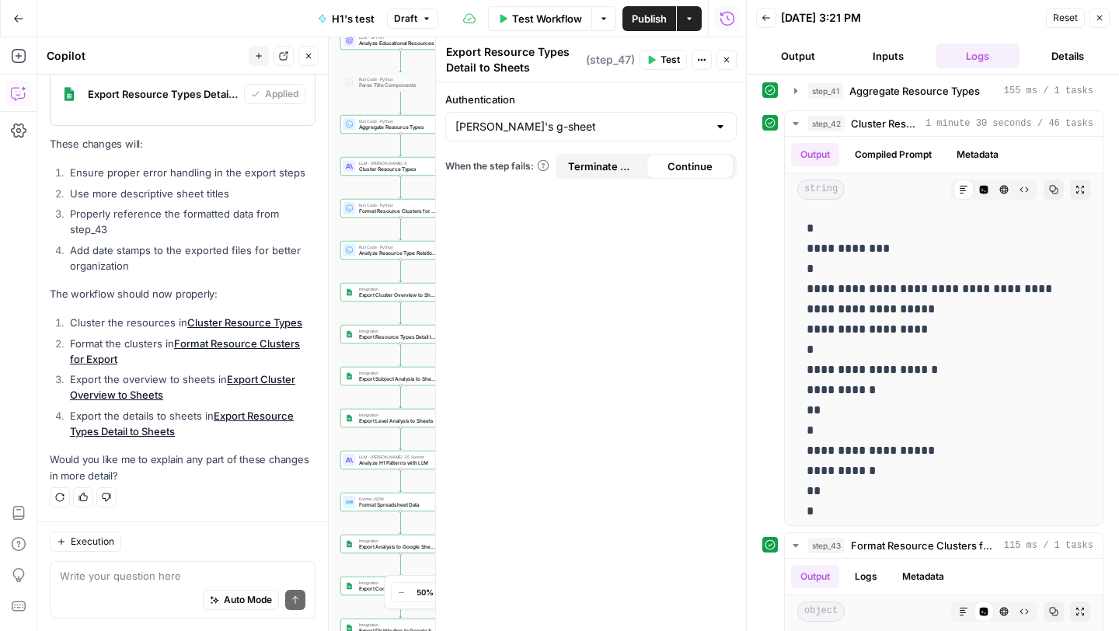
click at [730, 60] on span "Close" at bounding box center [730, 60] width 1 height 1
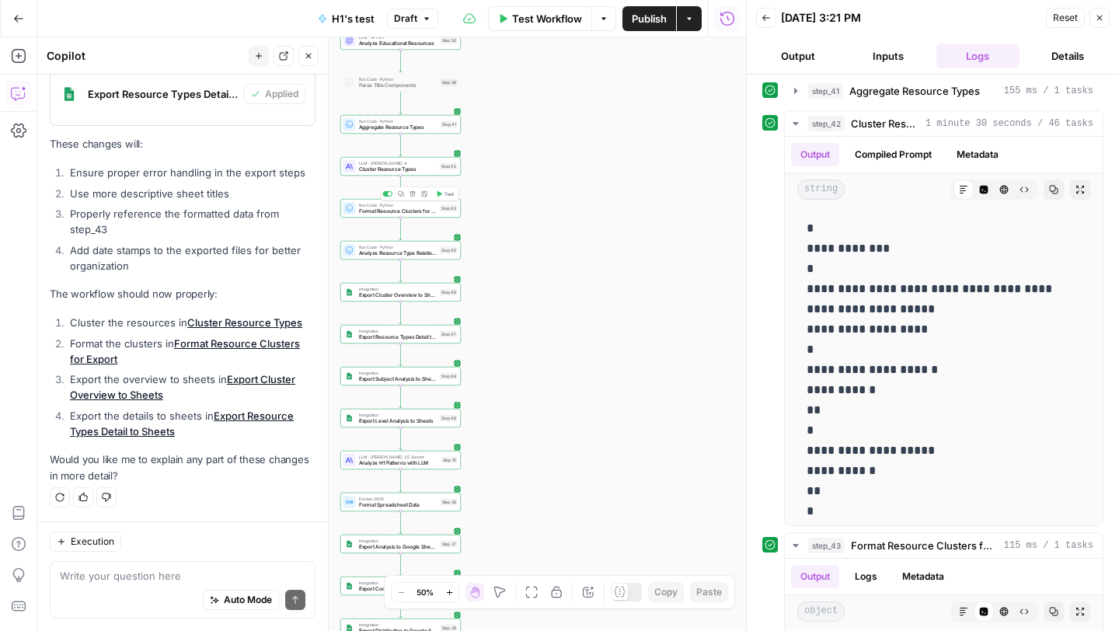
click at [377, 218] on div "Workflow Set Inputs Inputs Run Code · Python Fetch 10 H1s Step 14 LLM · GPT-4.1…" at bounding box center [391, 334] width 709 height 594
click at [439, 197] on icon "button" at bounding box center [439, 194] width 6 height 6
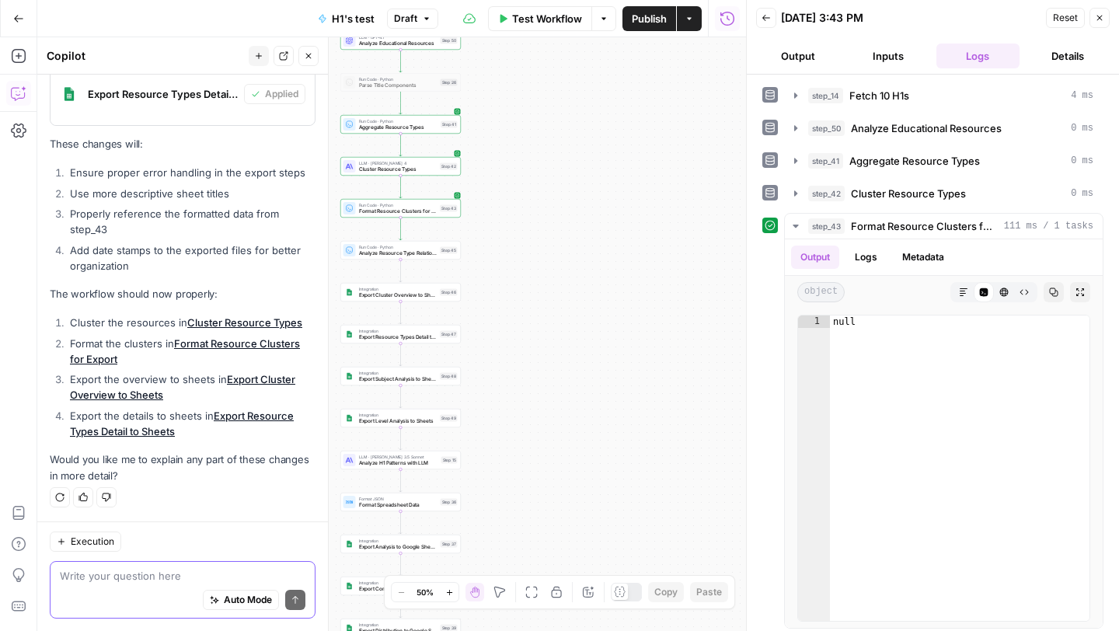
click at [143, 570] on textarea at bounding box center [183, 576] width 246 height 16
type textarea "It's now showing null in step 43"
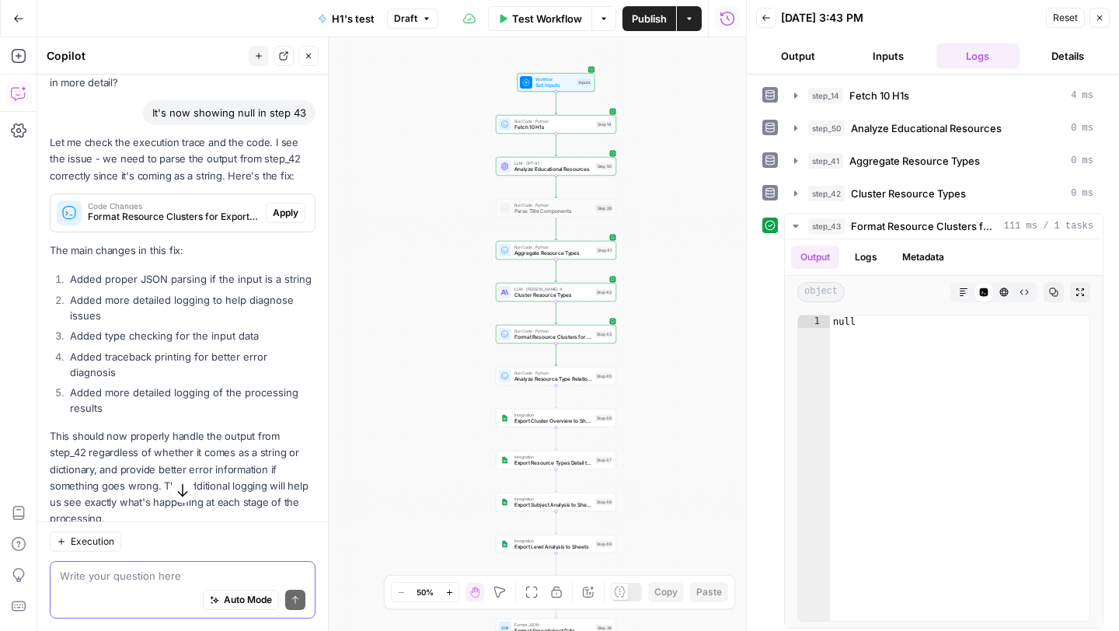
scroll to position [1283, 0]
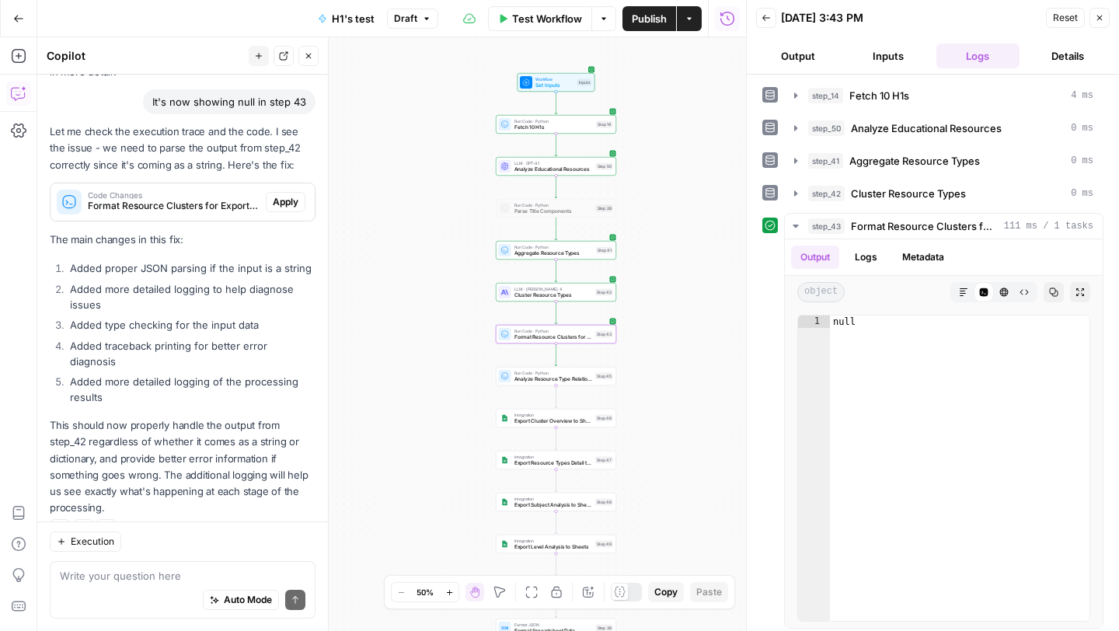
click at [281, 204] on span "Apply" at bounding box center [286, 202] width 26 height 14
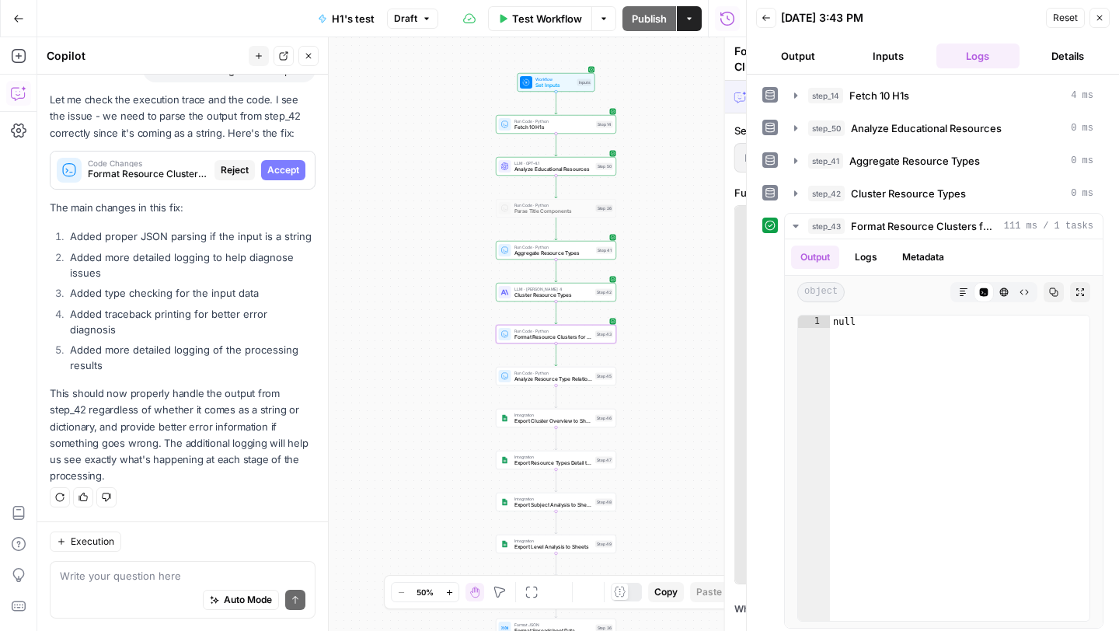
scroll to position [1233, 0]
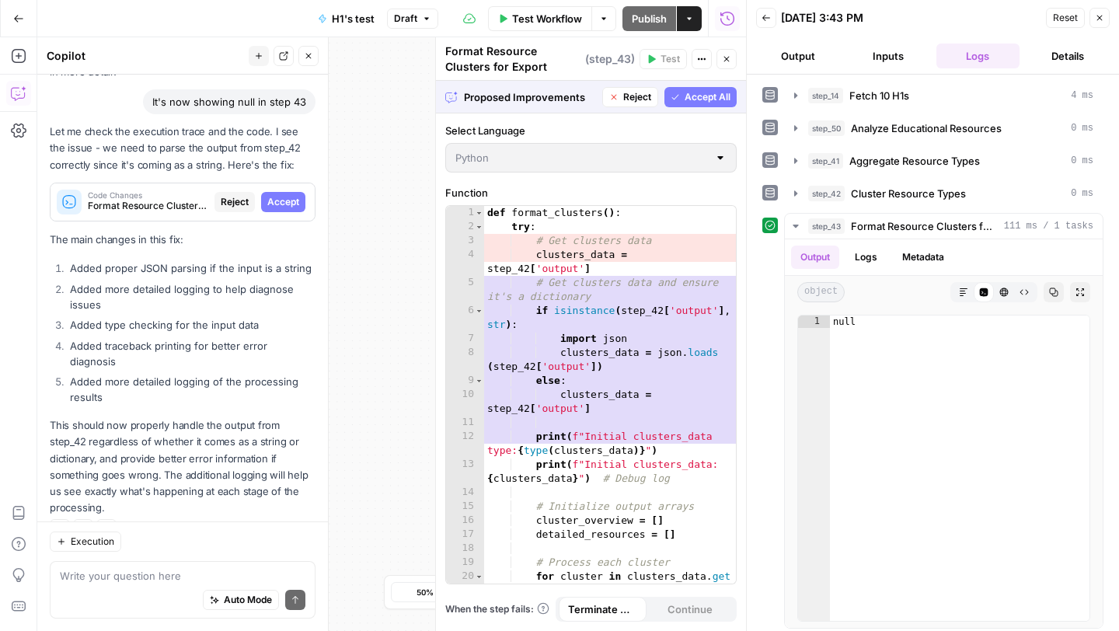
click at [289, 203] on span "Accept" at bounding box center [283, 202] width 32 height 14
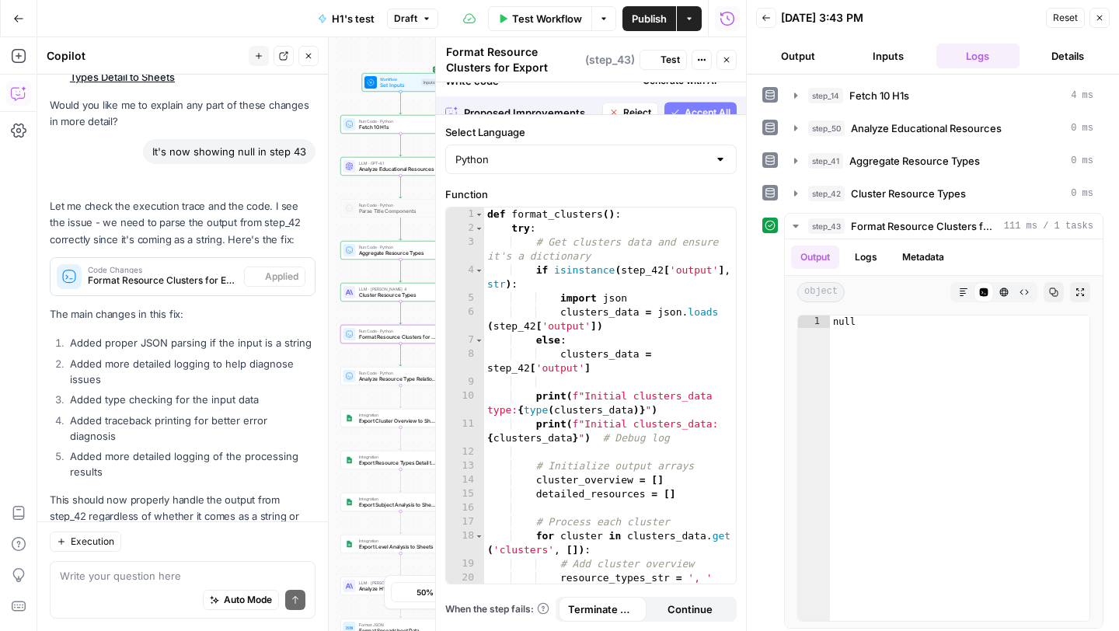
scroll to position [1308, 0]
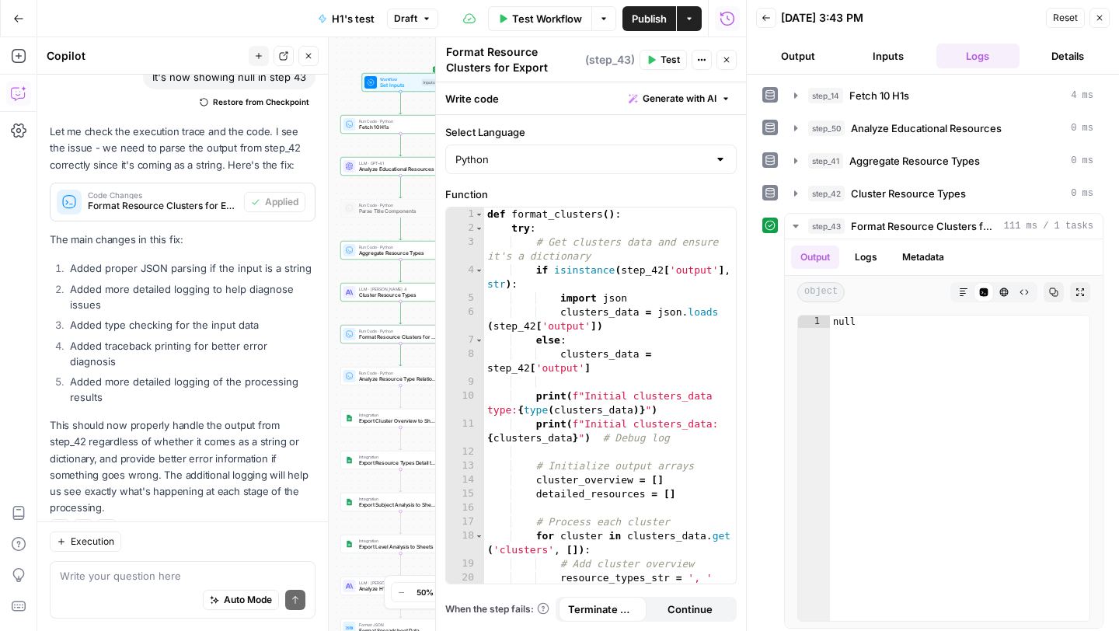
click at [657, 59] on button "Test" at bounding box center [662, 60] width 47 height 20
click at [152, 593] on div "Auto Mode Send" at bounding box center [183, 600] width 246 height 34
type textarea "still null"
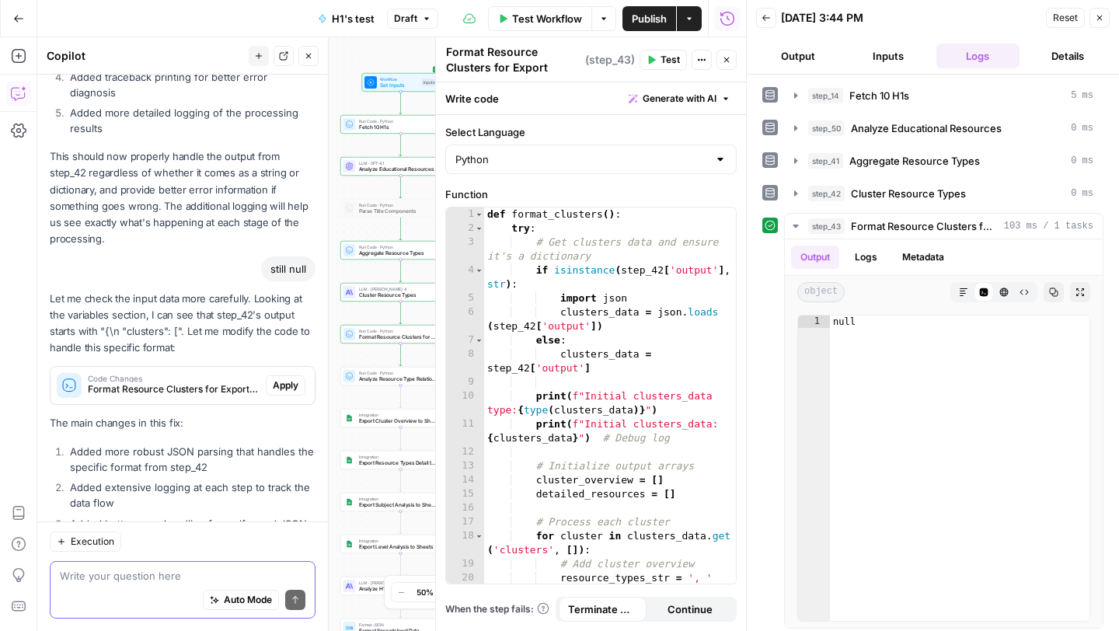
scroll to position [1562, 0]
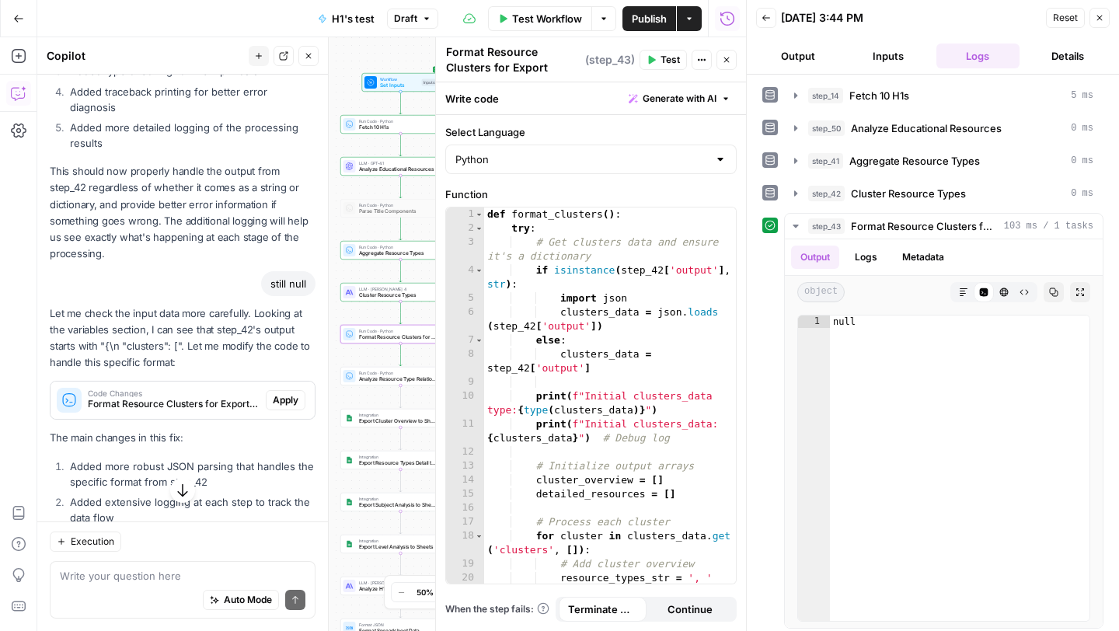
click at [297, 393] on span "Apply" at bounding box center [286, 400] width 26 height 14
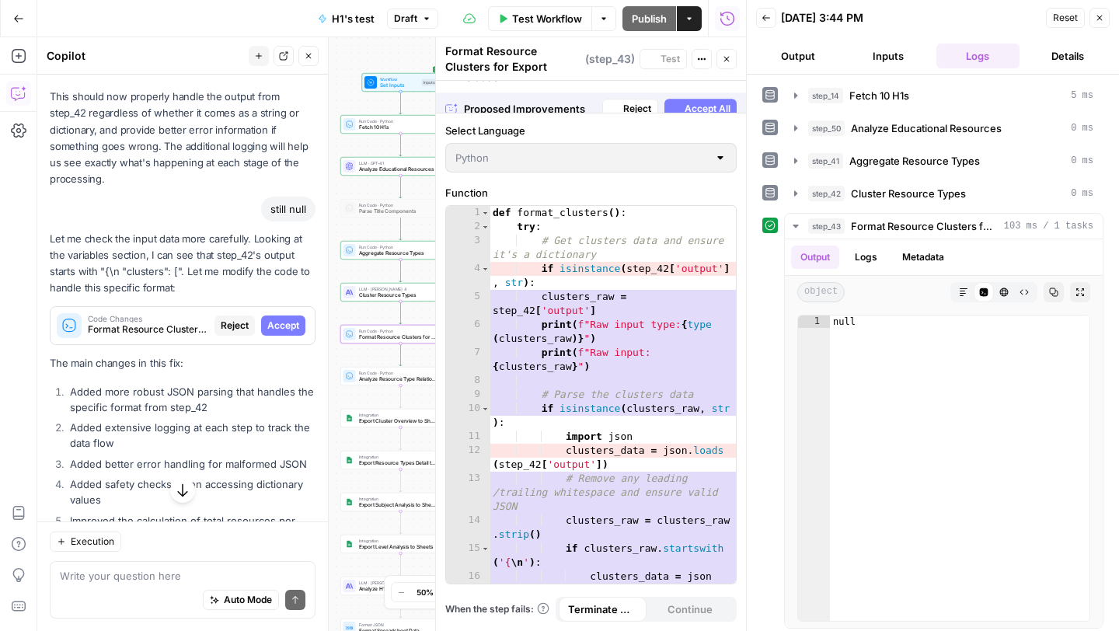
scroll to position [1487, 0]
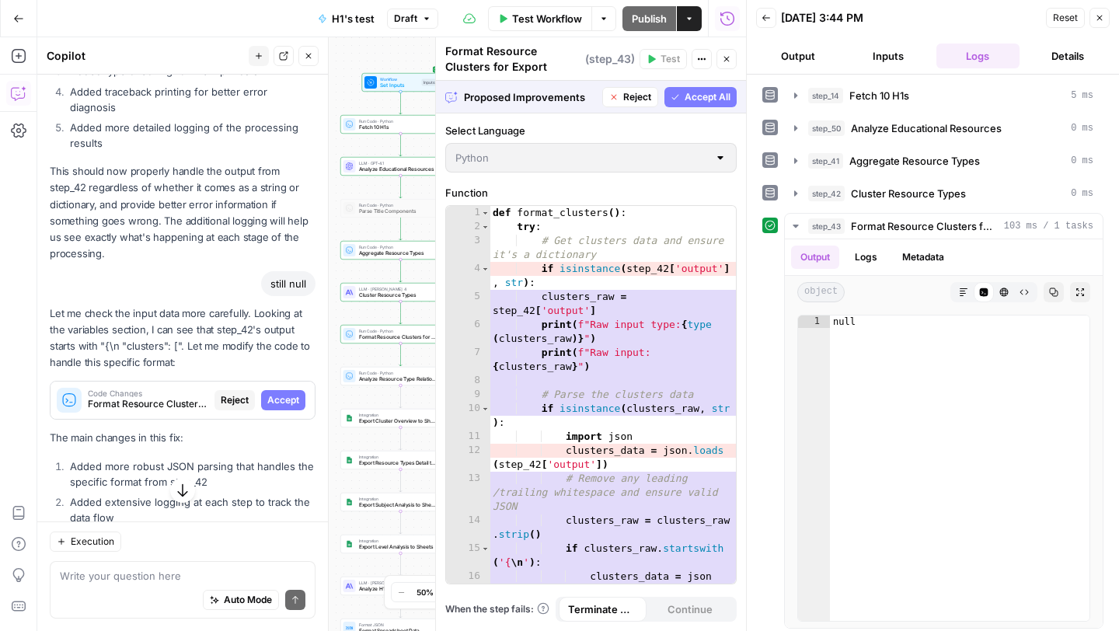
click at [692, 103] on span "Accept All" at bounding box center [707, 97] width 46 height 14
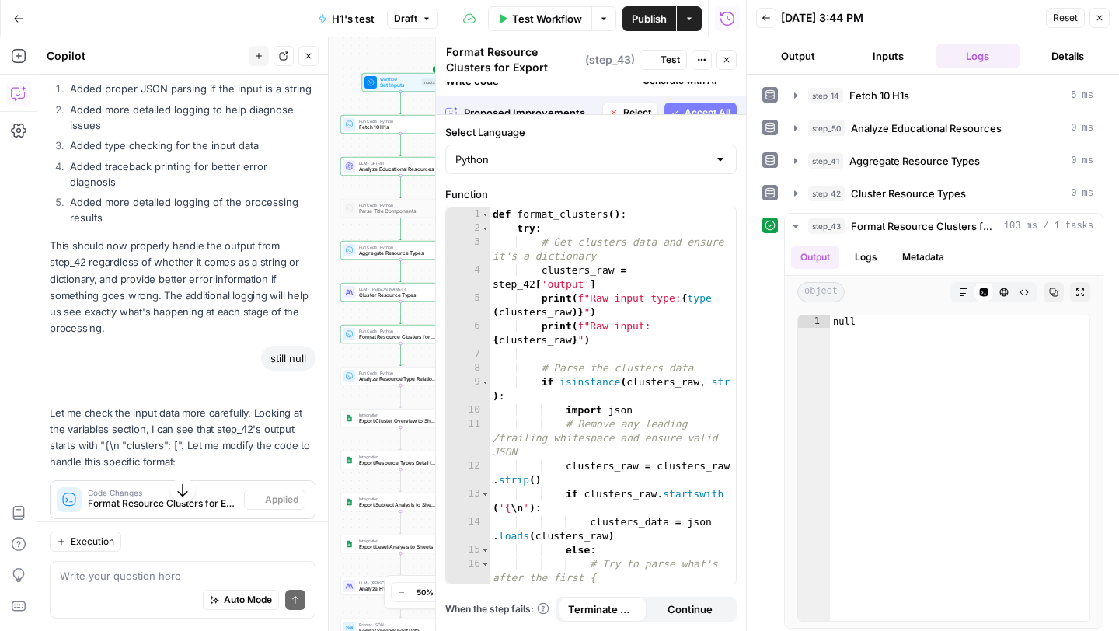
scroll to position [1562, 0]
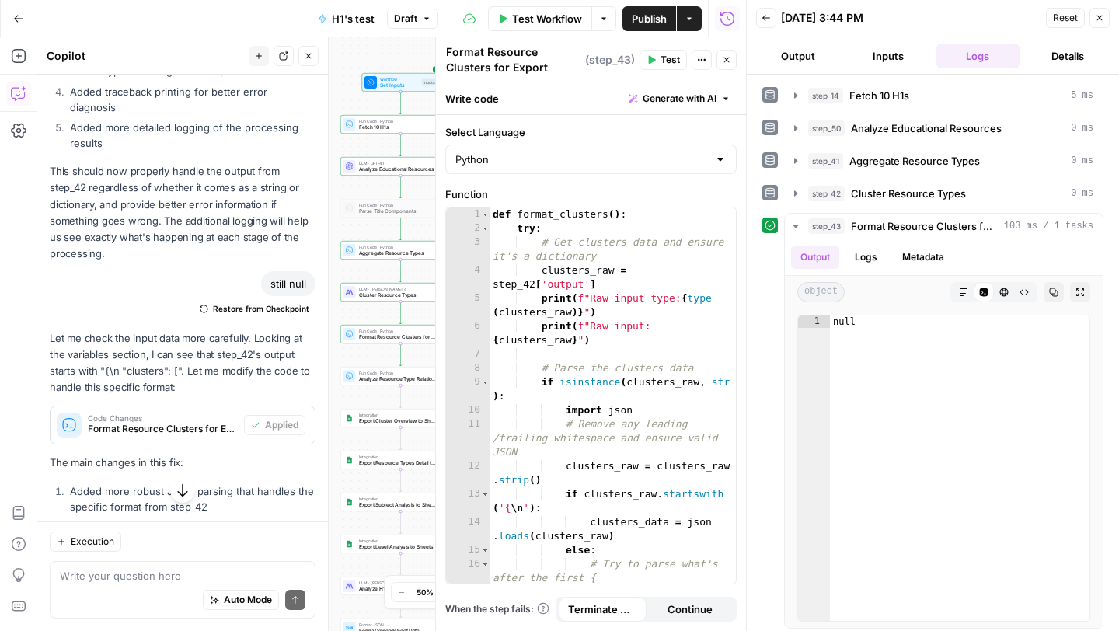
click at [662, 57] on span "Test" at bounding box center [669, 60] width 19 height 14
click at [158, 588] on div "Auto Mode Send" at bounding box center [183, 600] width 246 height 34
type textarea "still null"
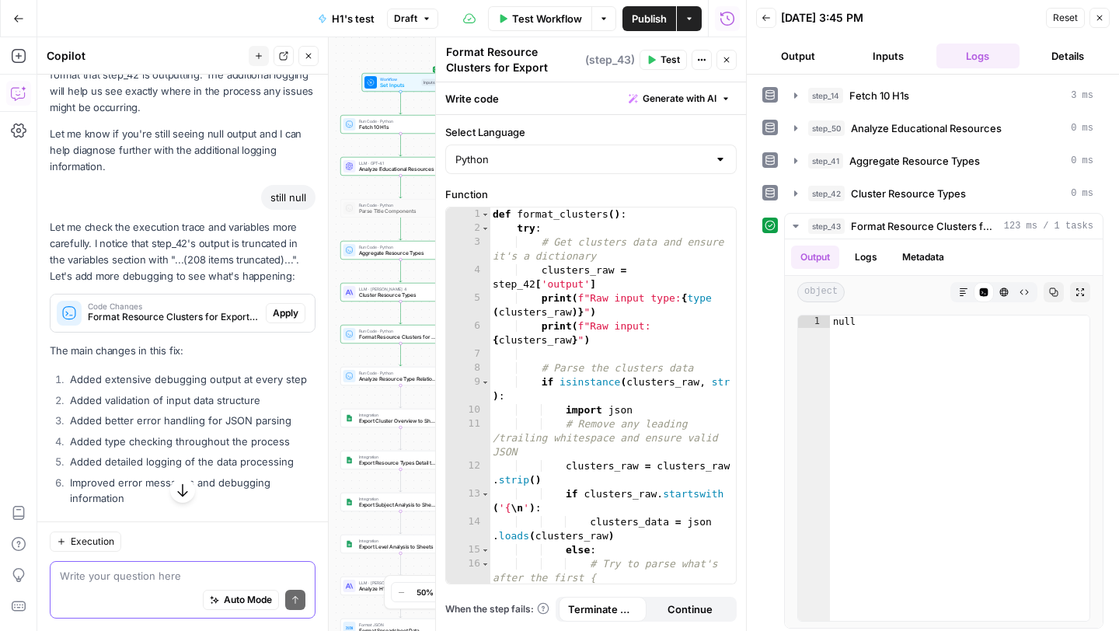
scroll to position [2190, 0]
click at [289, 304] on span "Apply" at bounding box center [286, 311] width 26 height 14
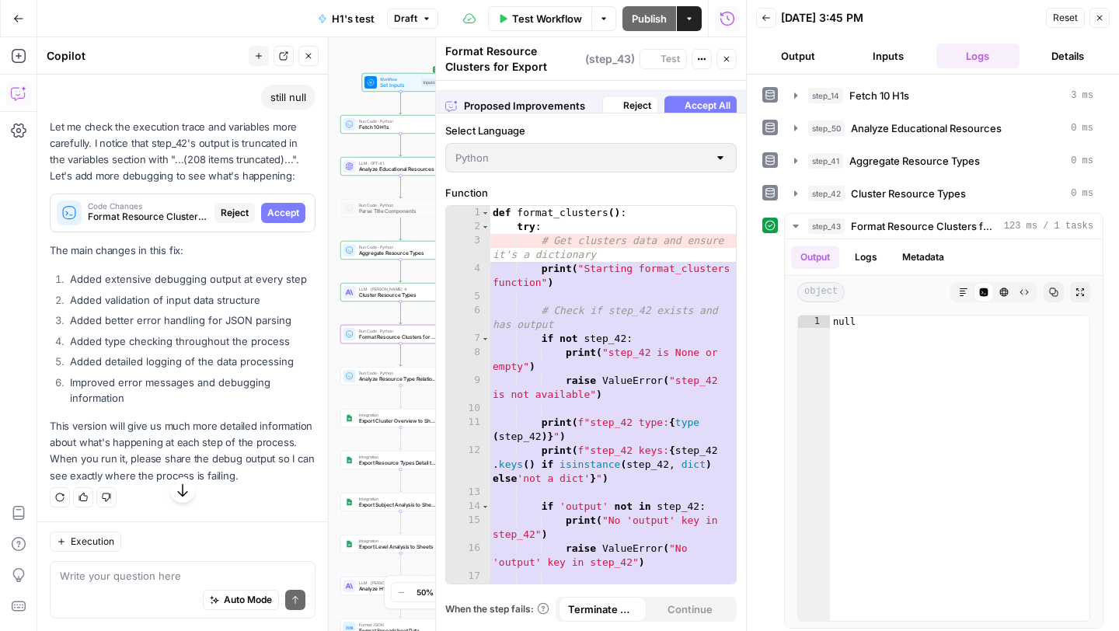
scroll to position [2091, 0]
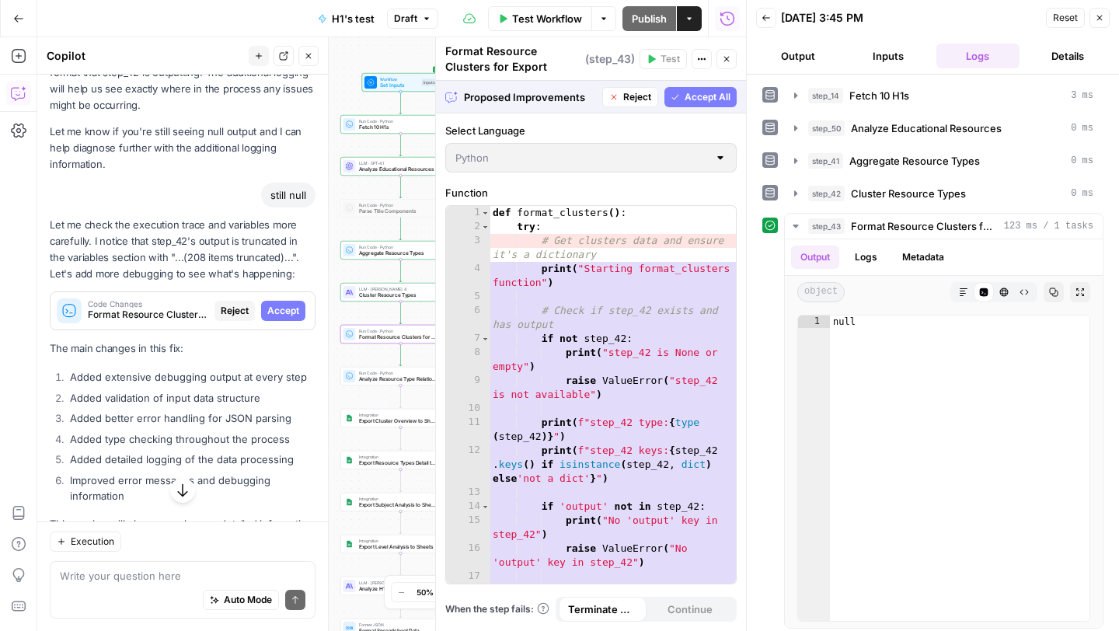
click at [291, 304] on span "Accept" at bounding box center [283, 311] width 32 height 14
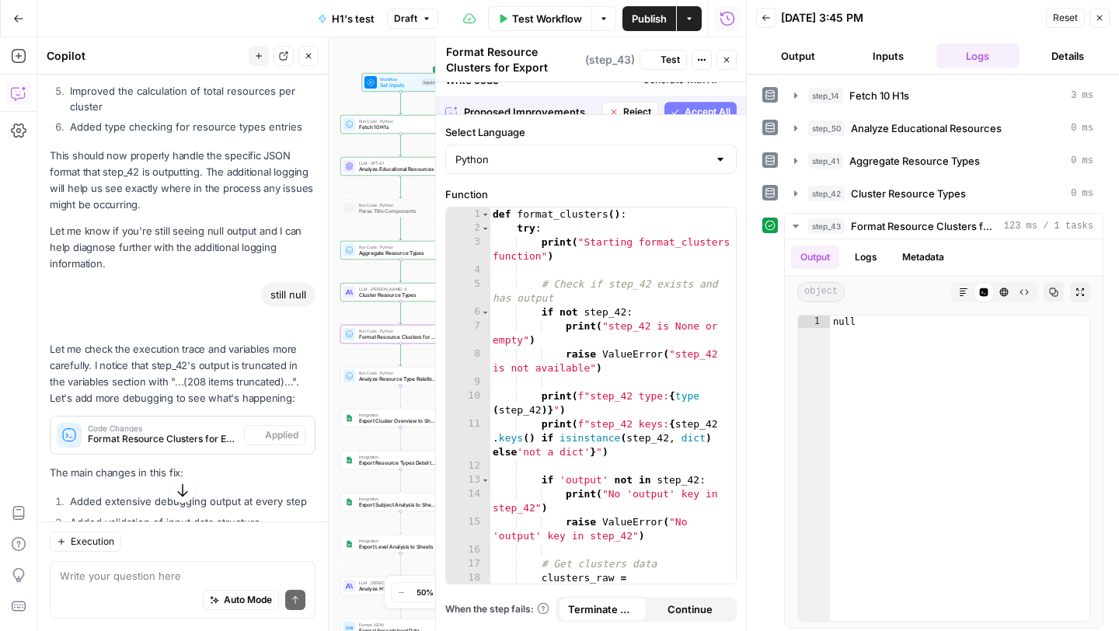
scroll to position [2190, 0]
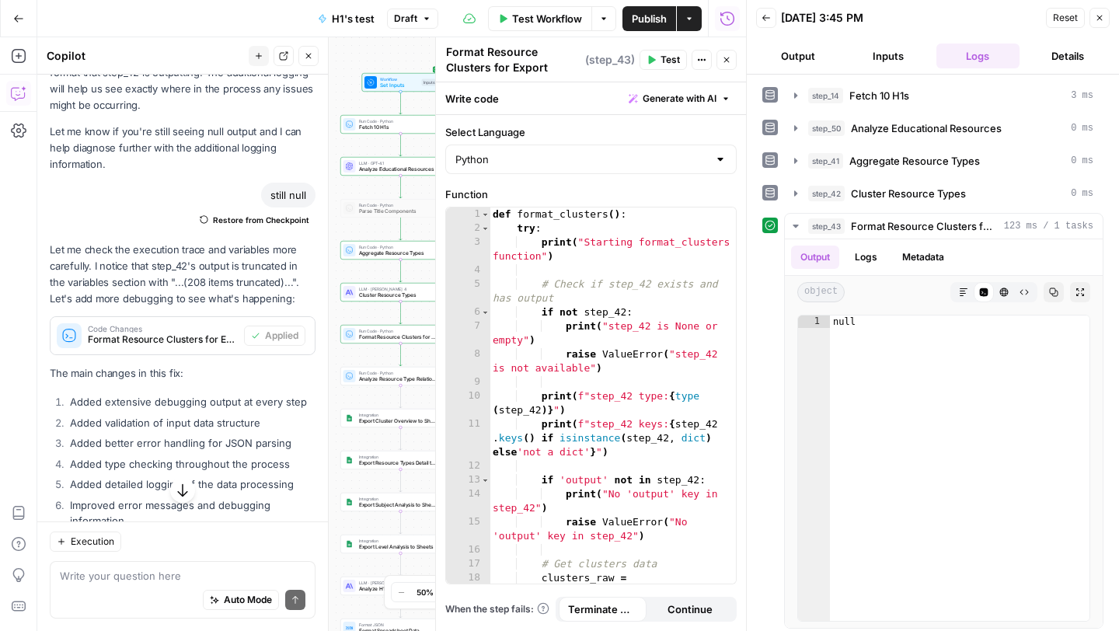
click at [659, 62] on button "Test" at bounding box center [662, 60] width 47 height 20
click at [182, 587] on div "Auto Mode Send" at bounding box center [183, 600] width 246 height 34
type textarea "still null"
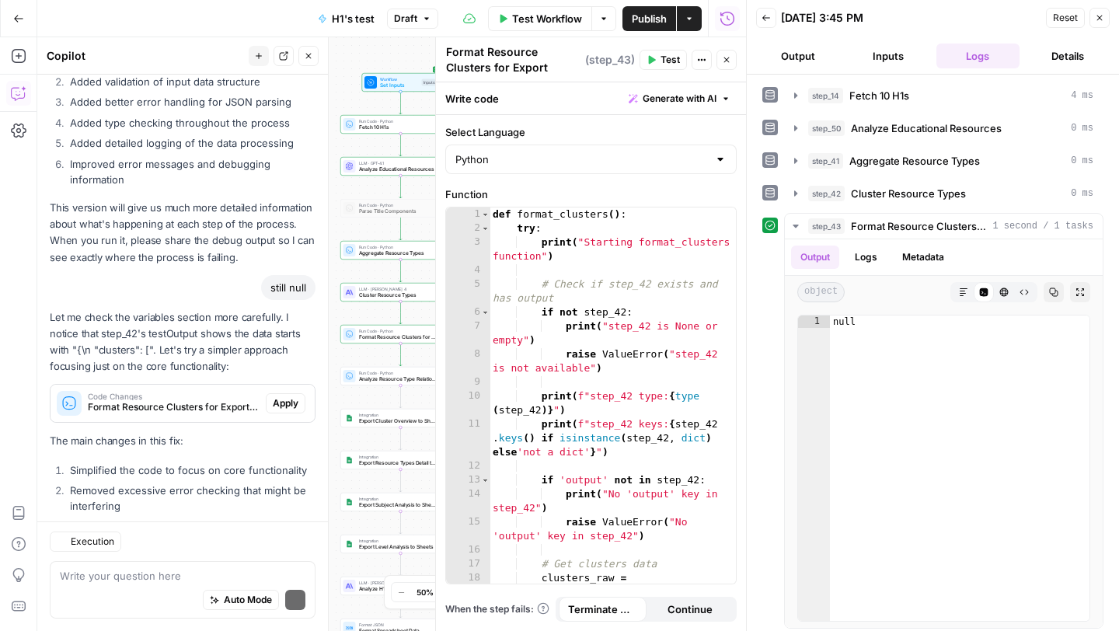
scroll to position [2701, 0]
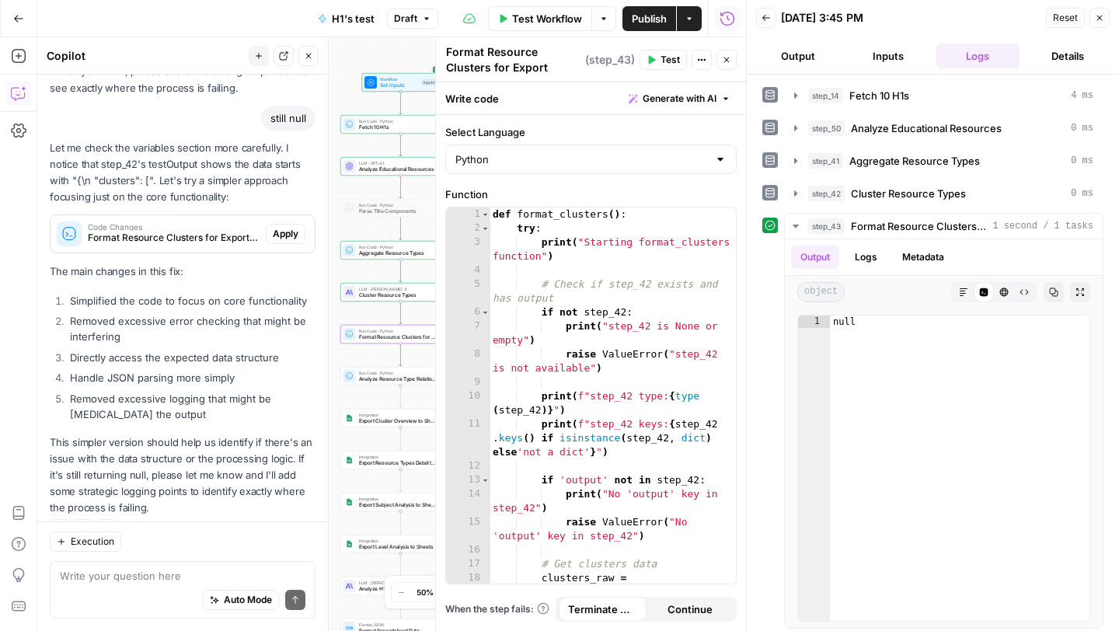
click at [285, 224] on button "Apply" at bounding box center [286, 234] width 40 height 20
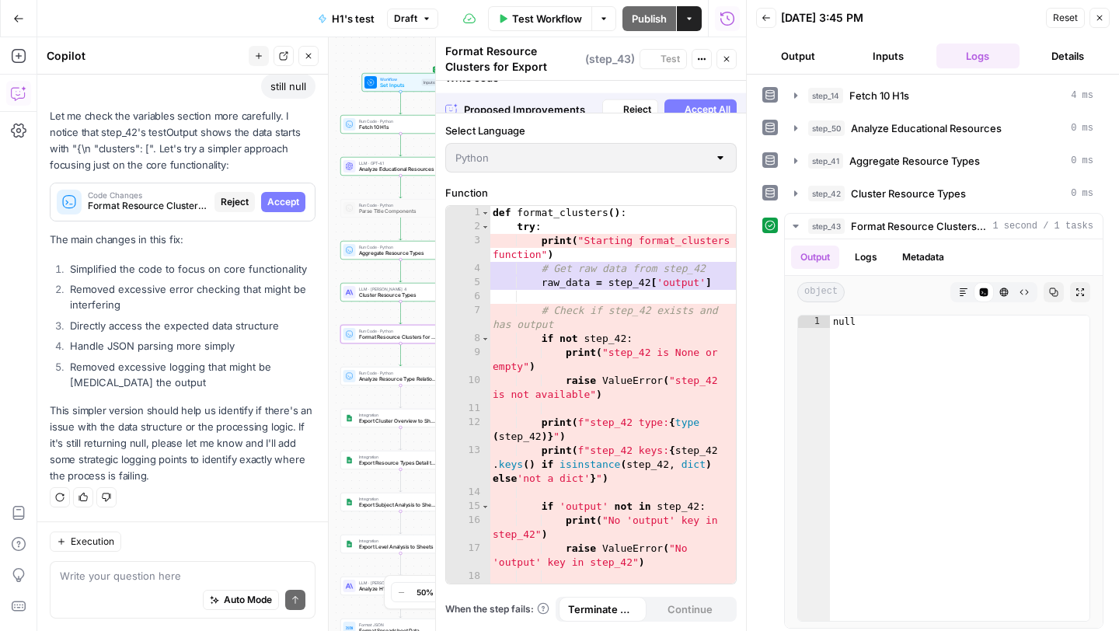
scroll to position [2576, 0]
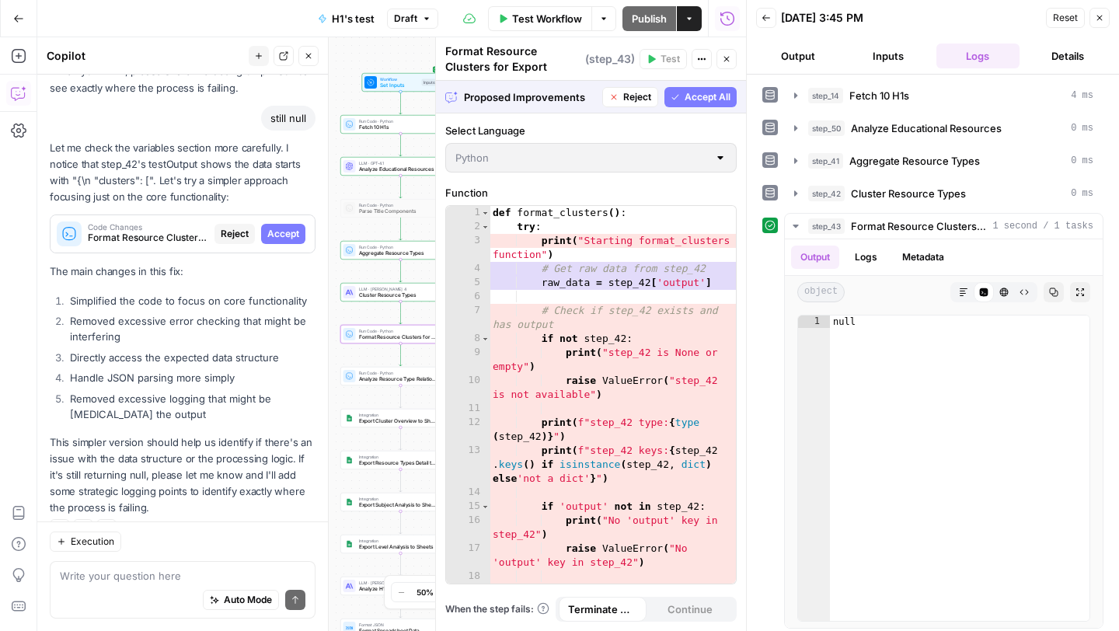
click at [290, 227] on span "Accept" at bounding box center [283, 234] width 32 height 14
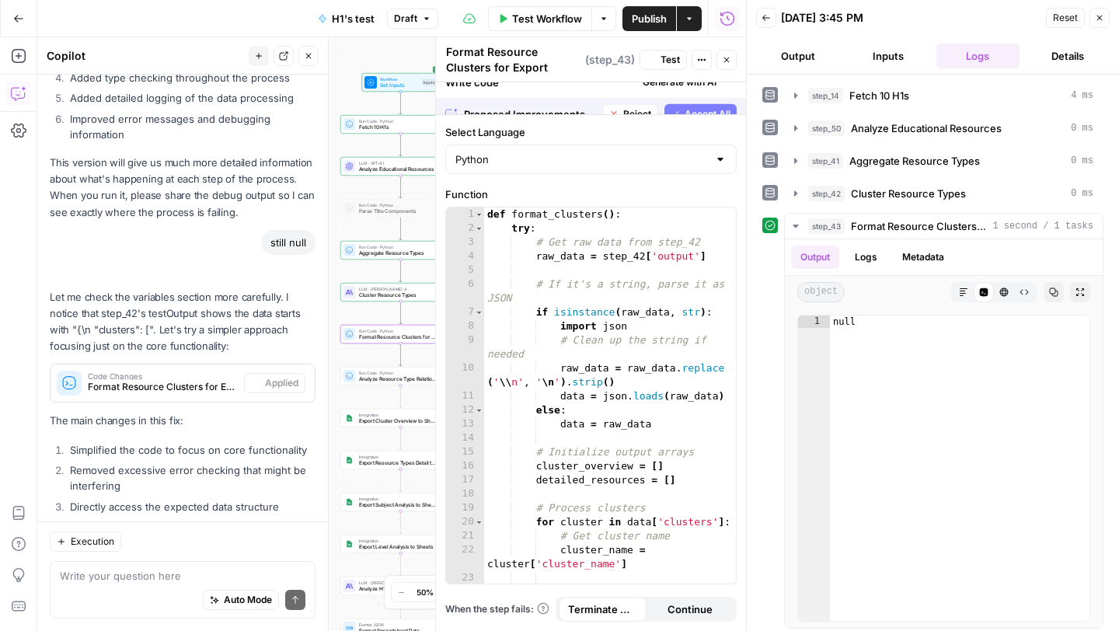
scroll to position [2726, 0]
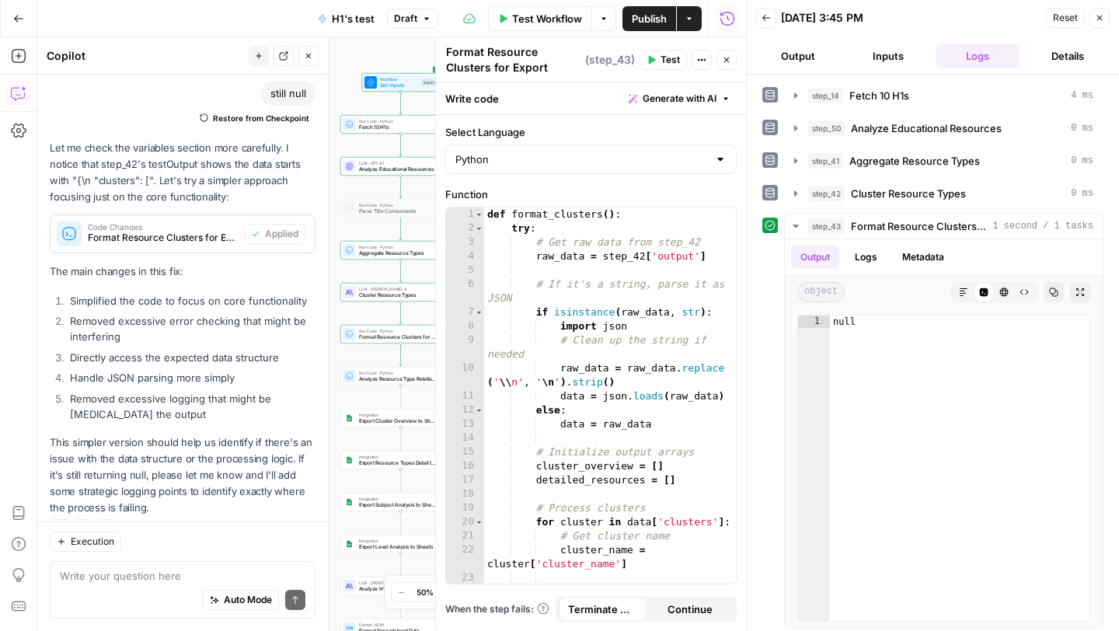
click at [667, 61] on span "Test" at bounding box center [669, 60] width 19 height 14
click at [172, 583] on div "Auto Mode Send" at bounding box center [183, 600] width 246 height 34
type textarea "Are there too many to parse?"
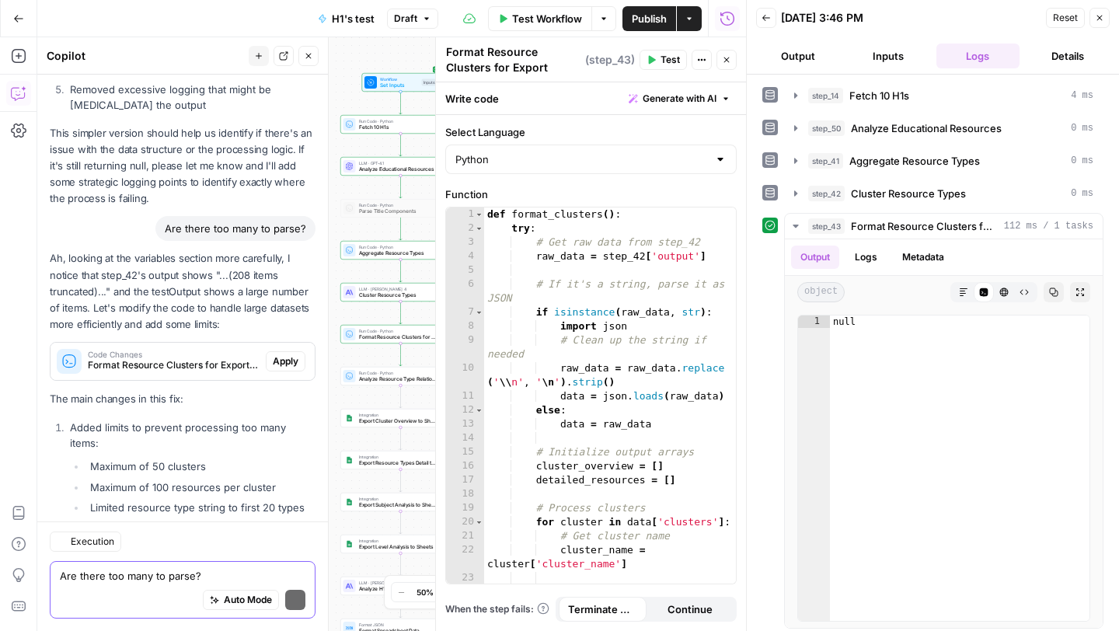
scroll to position [3229, 0]
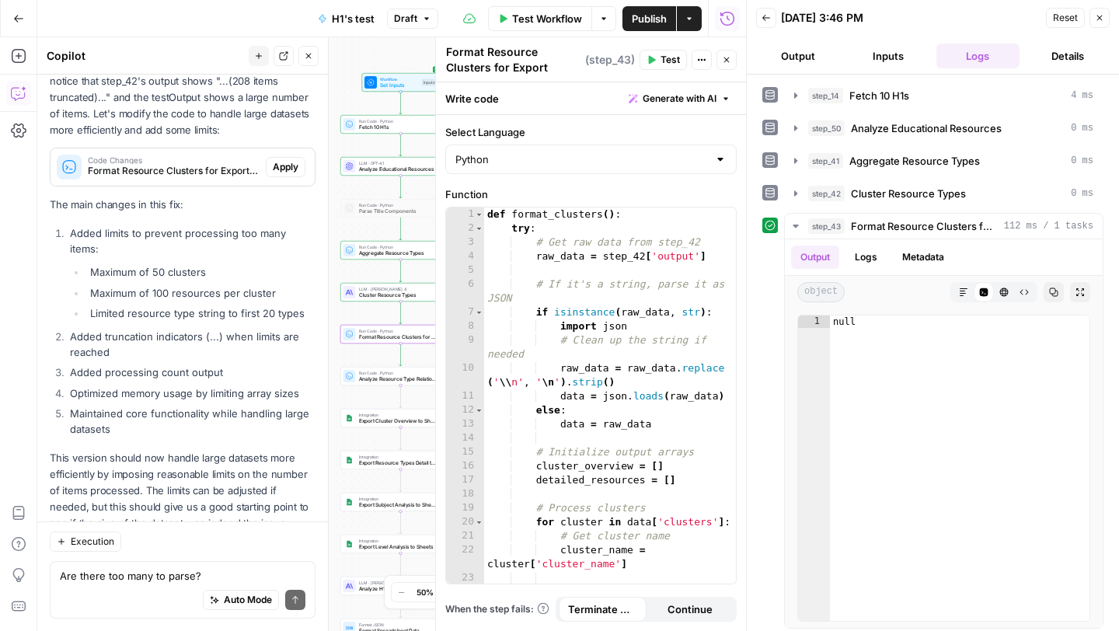
click at [289, 160] on span "Apply" at bounding box center [286, 167] width 26 height 14
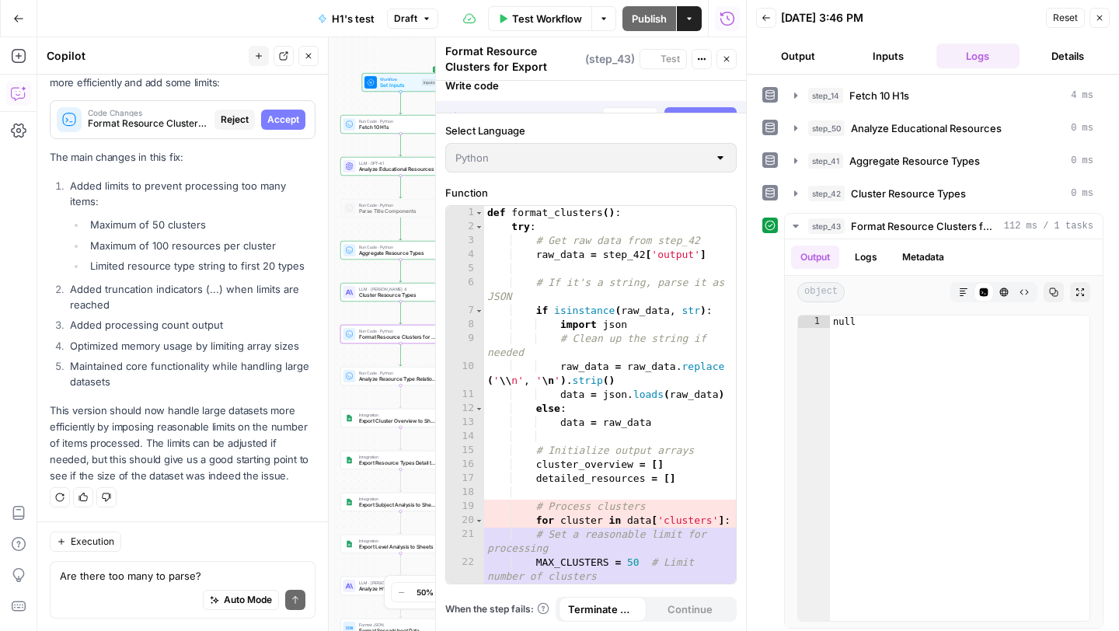
scroll to position [3080, 0]
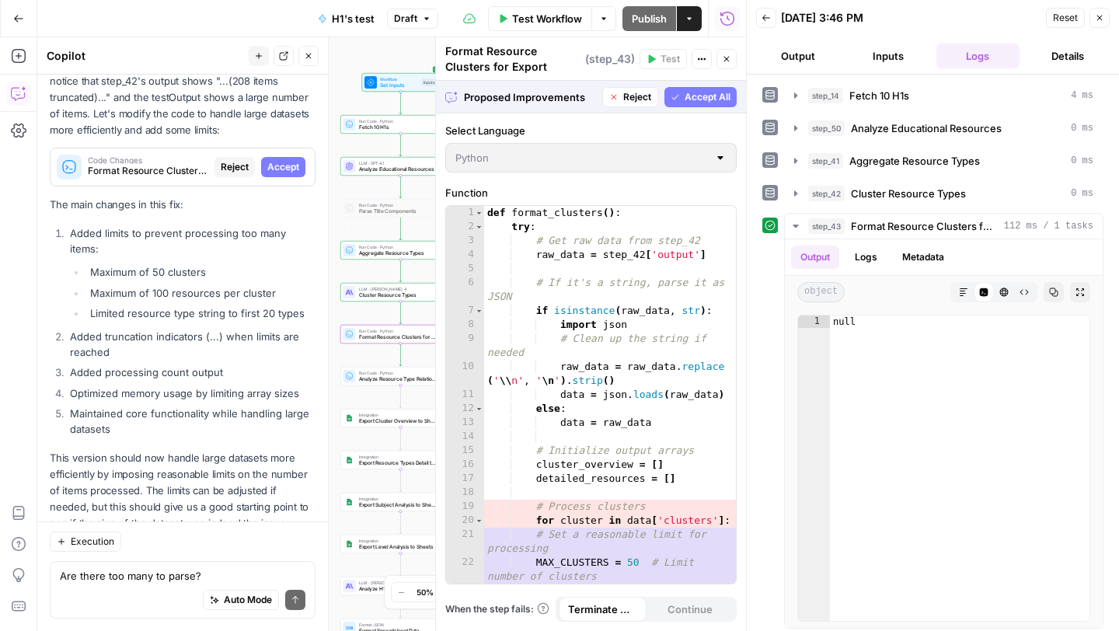
drag, startPoint x: 290, startPoint y: 137, endPoint x: 722, endPoint y: 192, distance: 435.5
click at [290, 160] on span "Accept" at bounding box center [283, 167] width 32 height 14
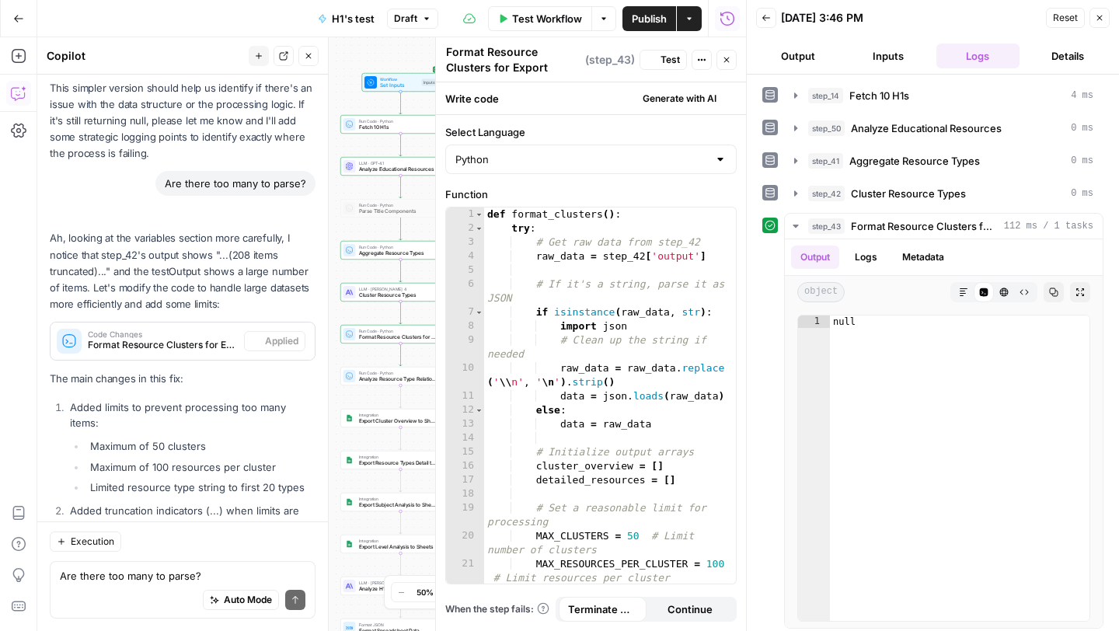
scroll to position [3254, 0]
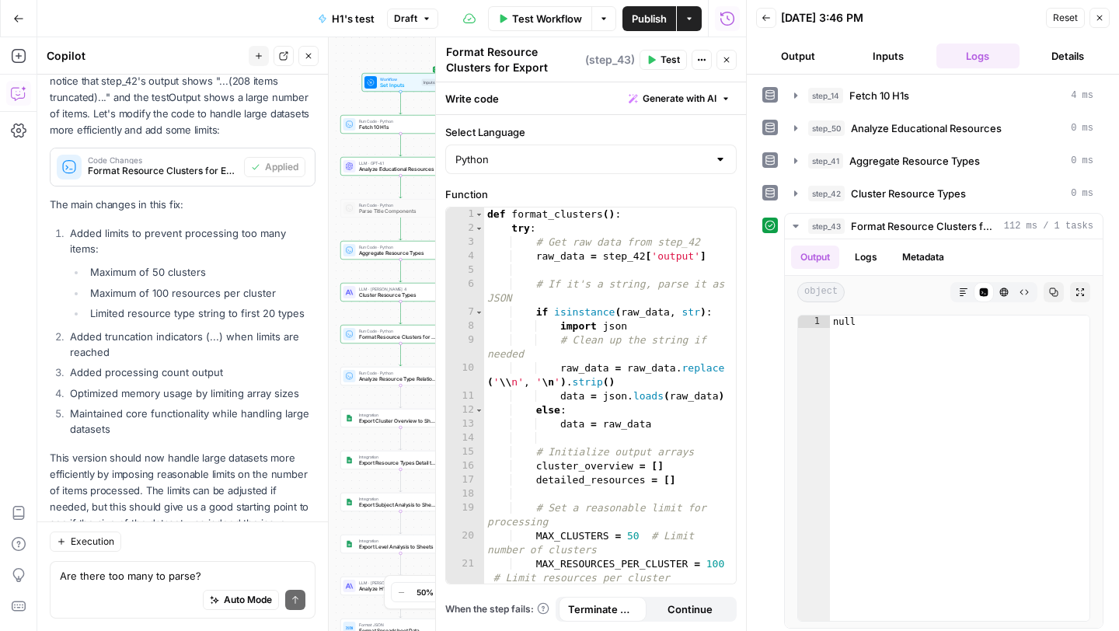
click at [662, 61] on span "Test" at bounding box center [669, 60] width 19 height 14
click at [93, 575] on textarea "Are there too many to parse?" at bounding box center [183, 576] width 246 height 16
type textarea "Still null, is the issue with step 42?"
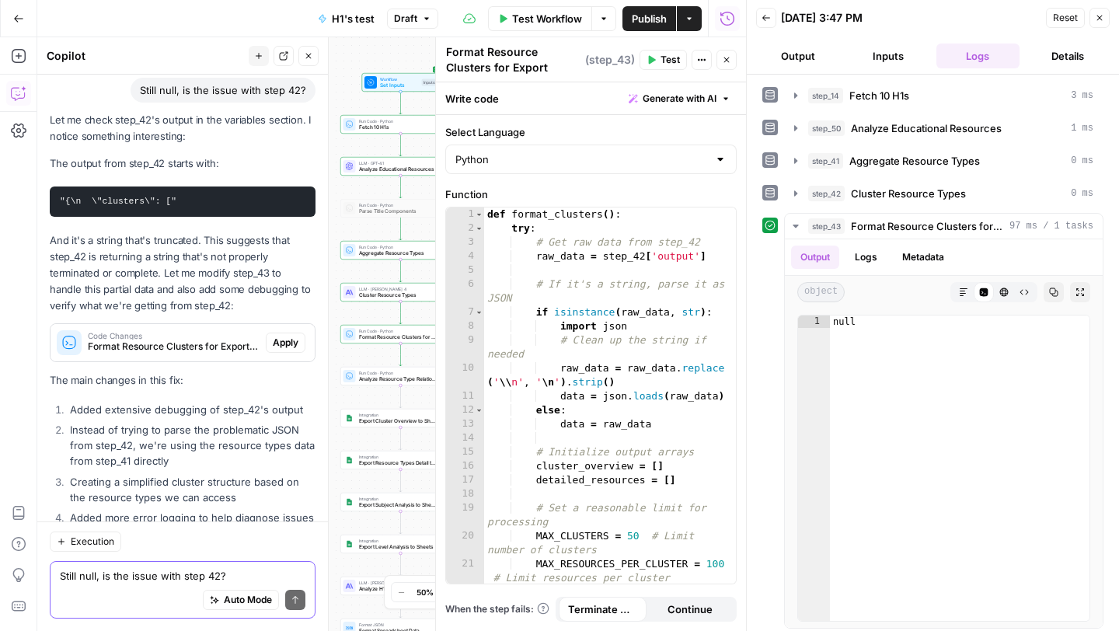
scroll to position [3666, 0]
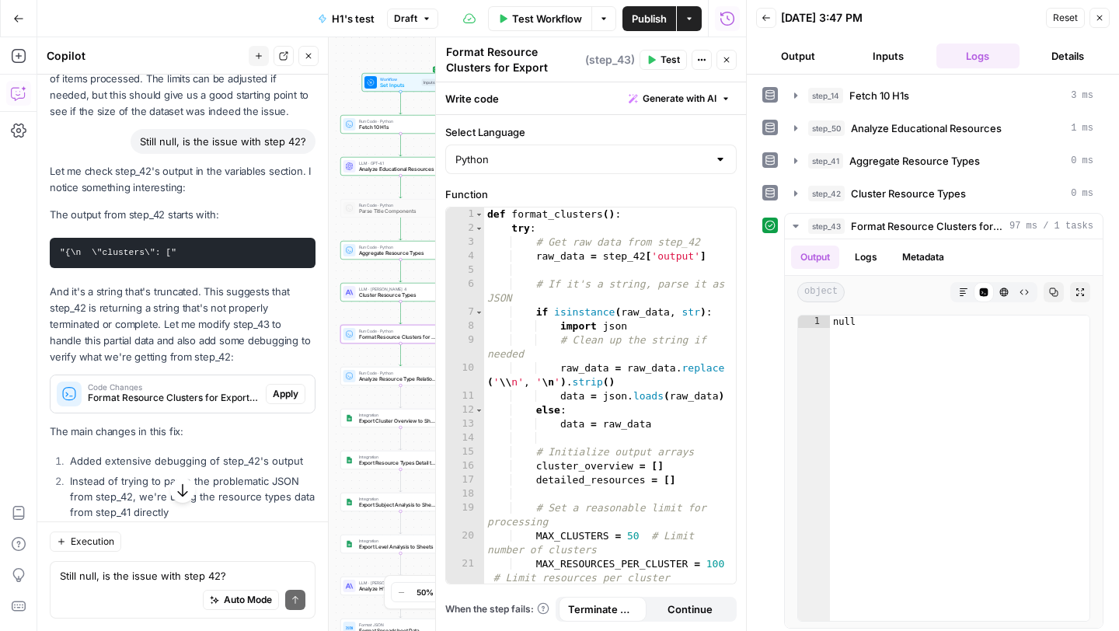
click at [280, 384] on button "Apply" at bounding box center [286, 394] width 40 height 20
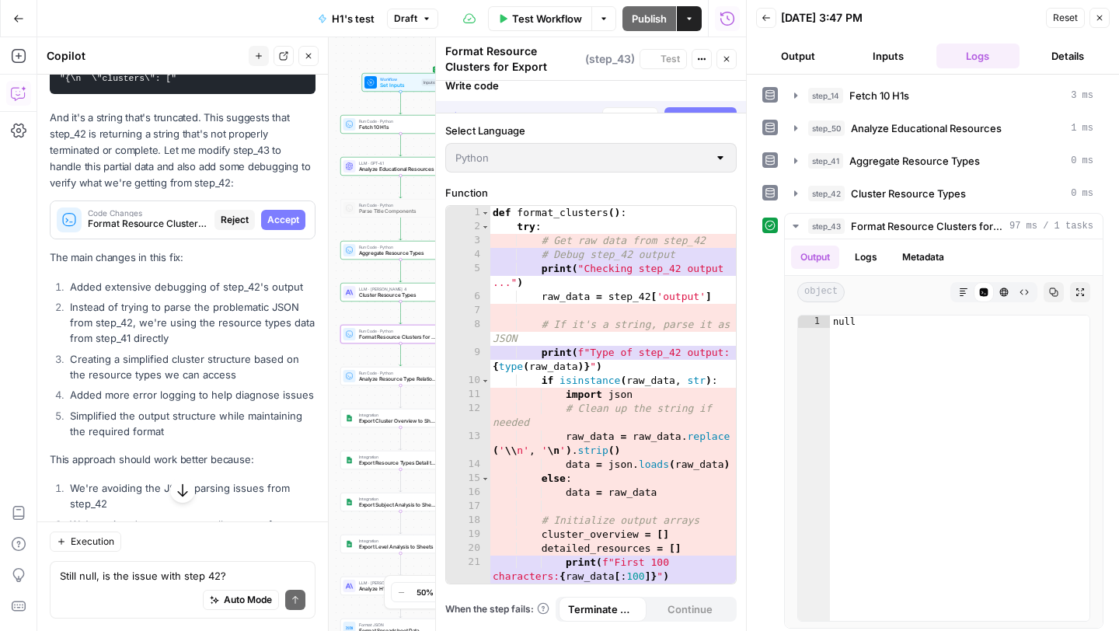
scroll to position [3492, 0]
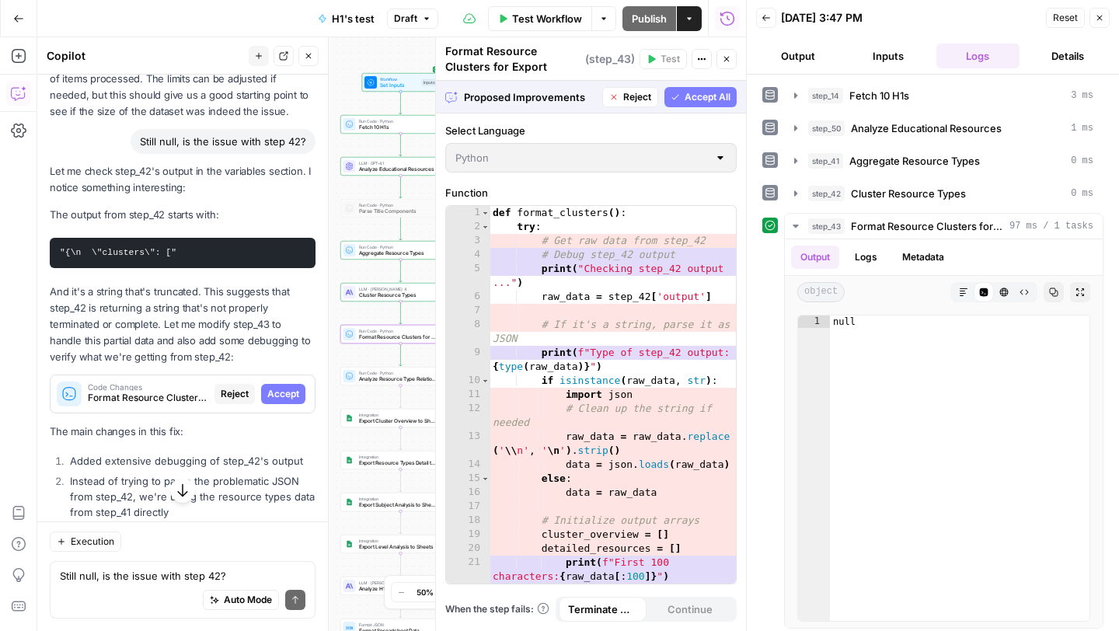
click at [280, 387] on span "Accept" at bounding box center [283, 394] width 32 height 14
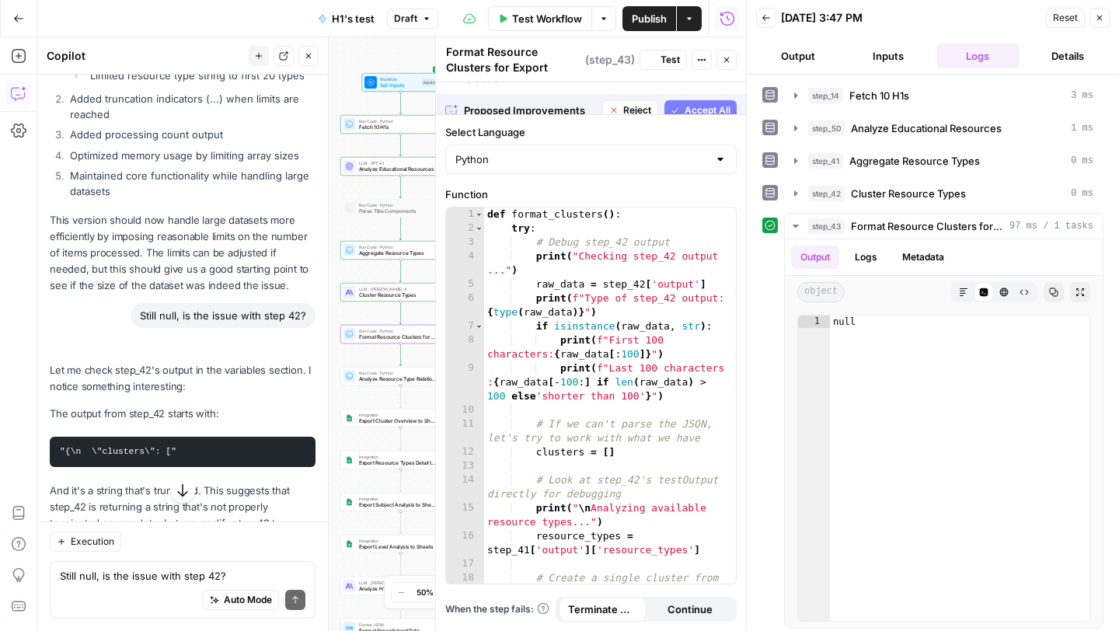
scroll to position [3666, 0]
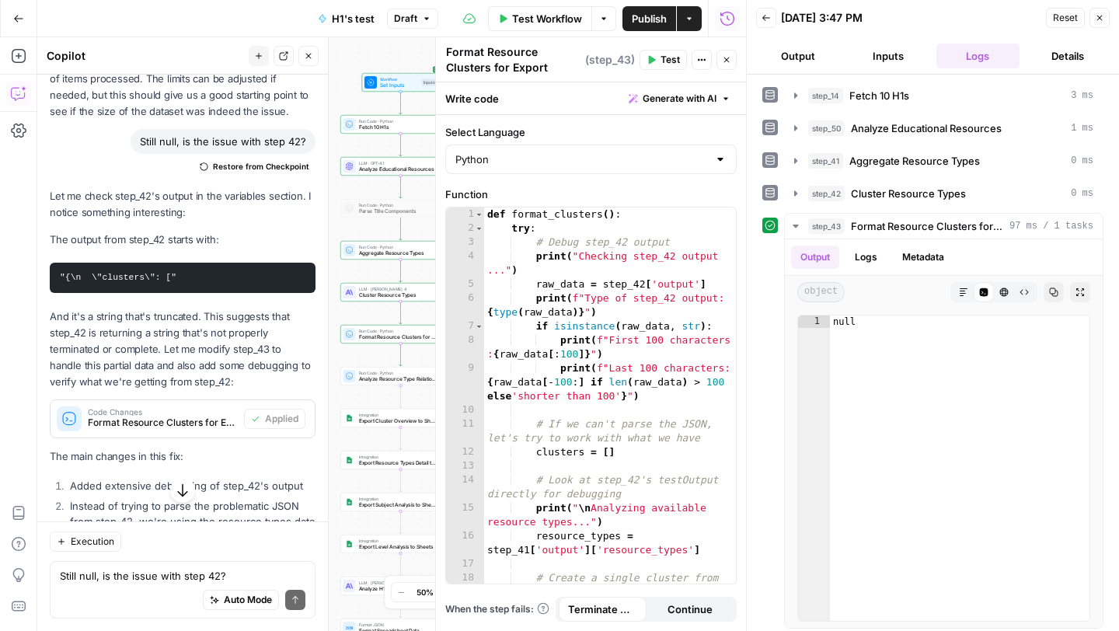
click at [662, 60] on span "Test" at bounding box center [669, 60] width 19 height 14
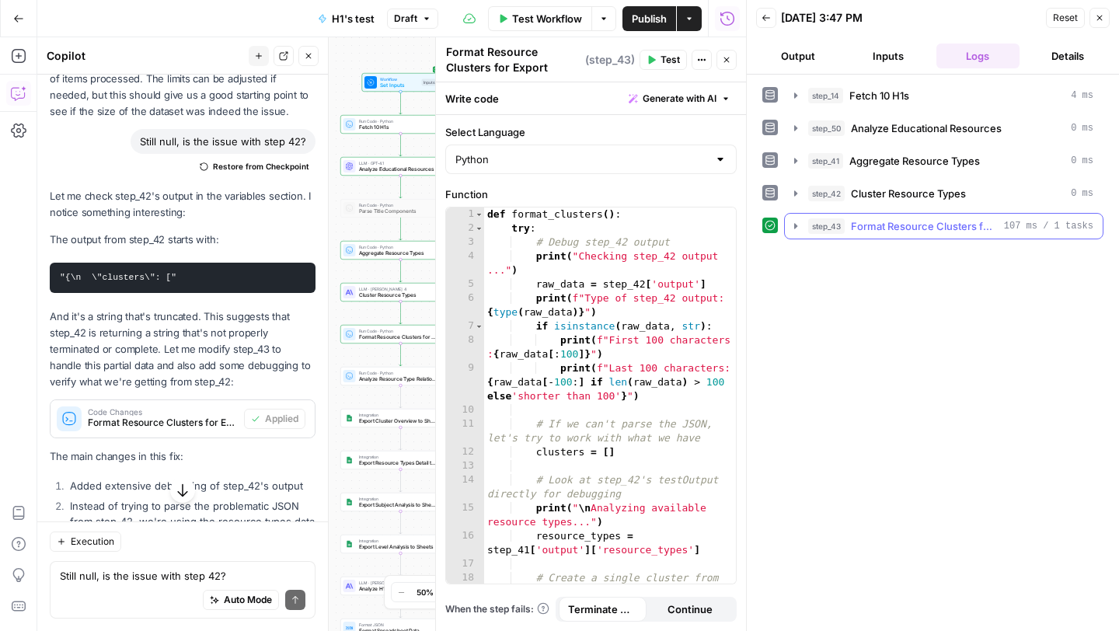
click at [793, 222] on icon "button" at bounding box center [795, 226] width 12 height 12
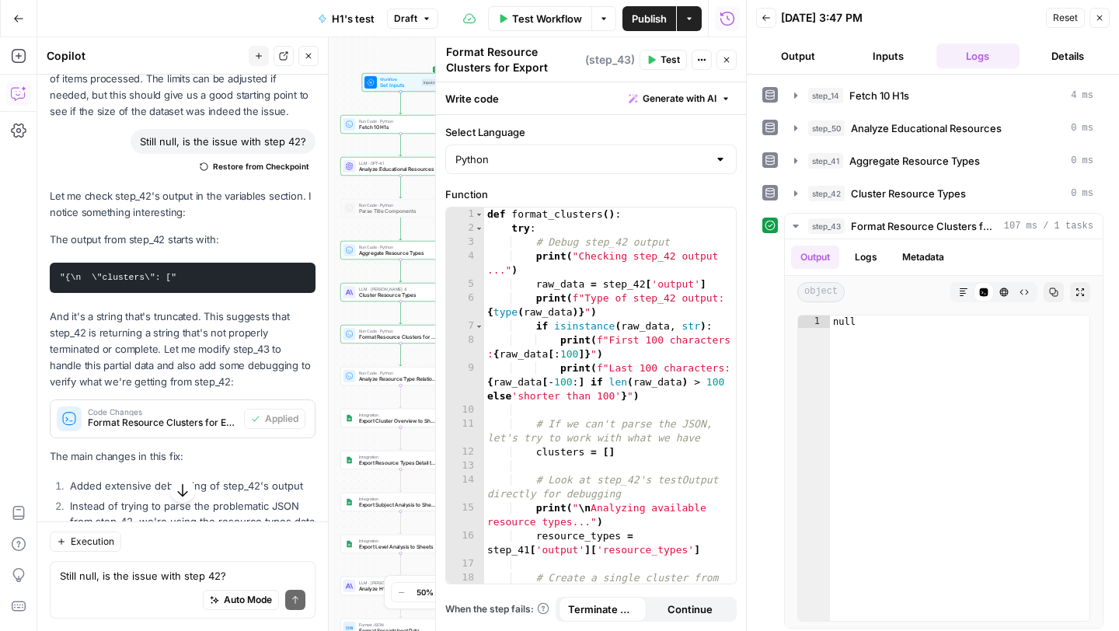
click at [150, 587] on div "Auto Mode Send" at bounding box center [183, 600] width 246 height 34
type textarea "still null"
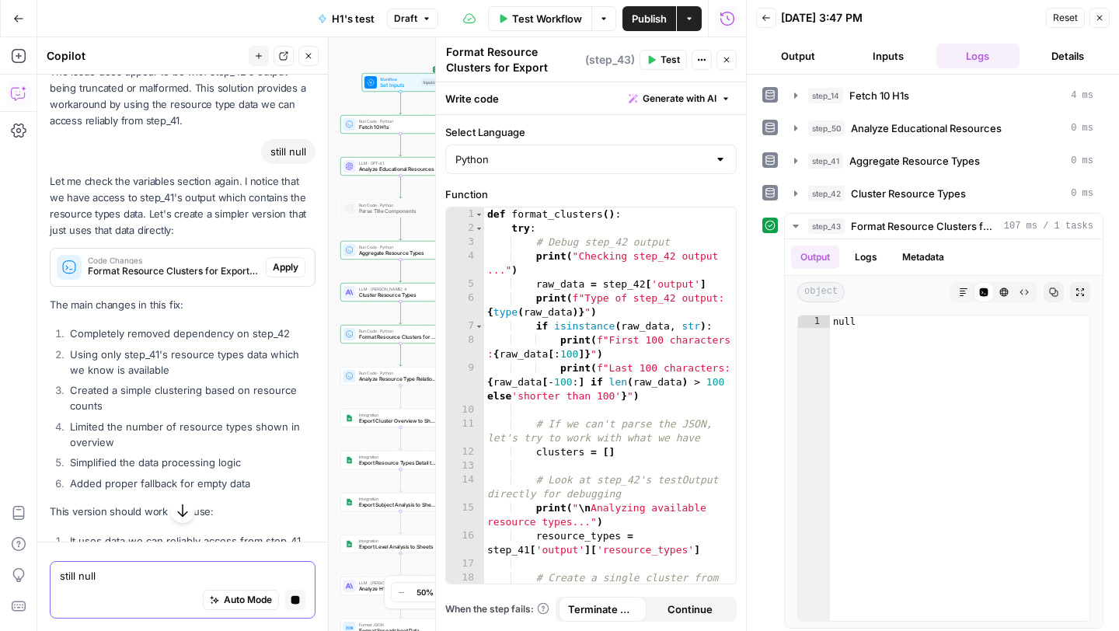
scroll to position [4216, 0]
click at [292, 263] on span "Apply" at bounding box center [286, 270] width 26 height 14
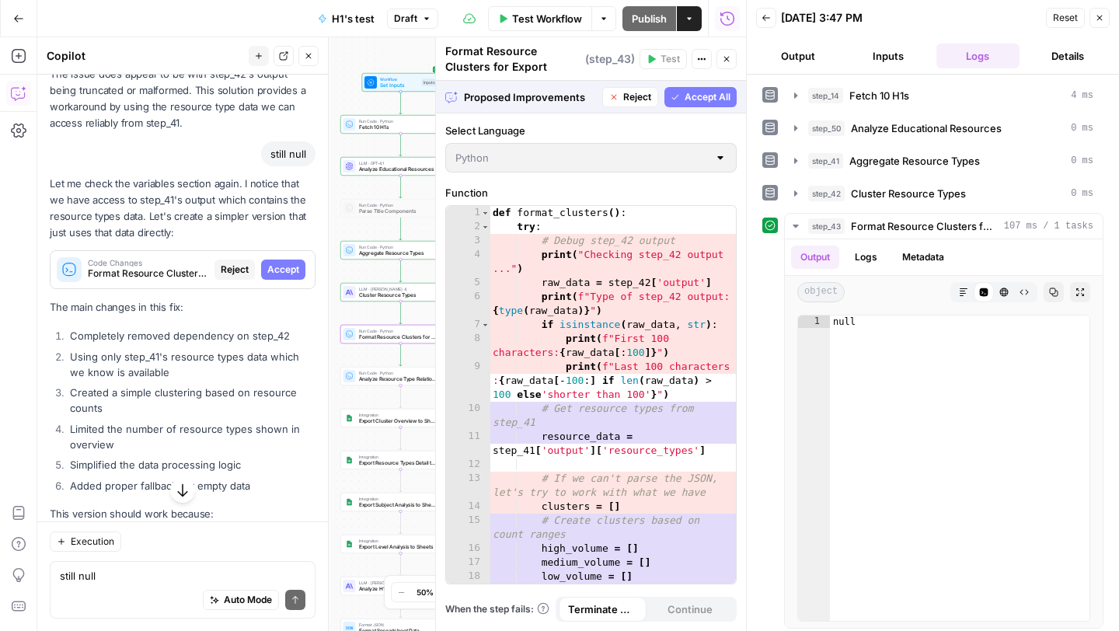
click at [292, 263] on span "Accept" at bounding box center [283, 270] width 32 height 14
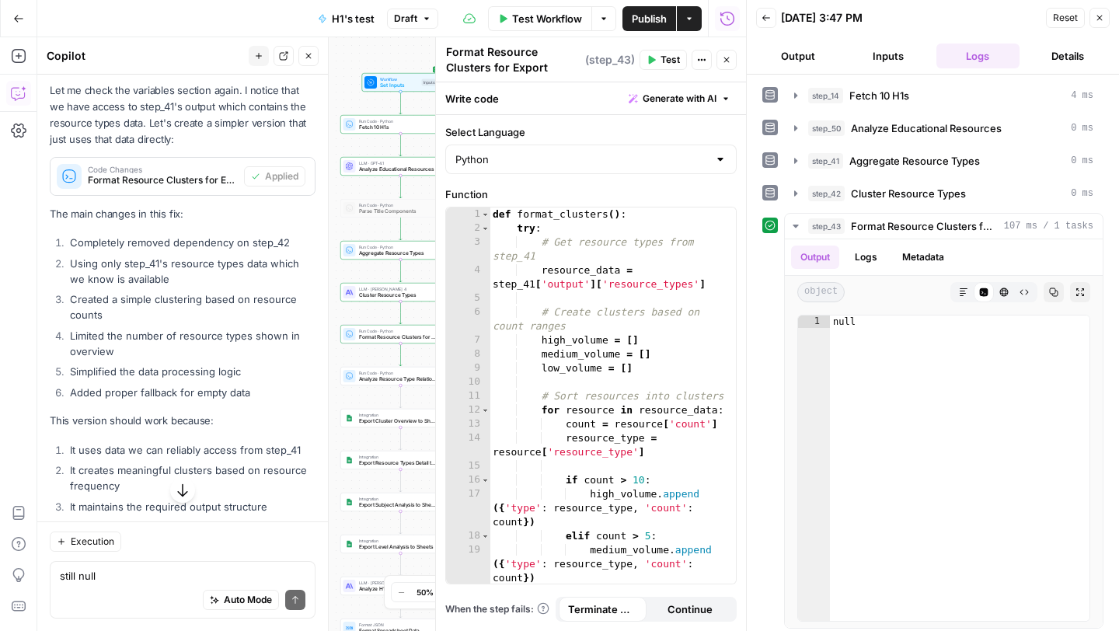
scroll to position [4618, 0]
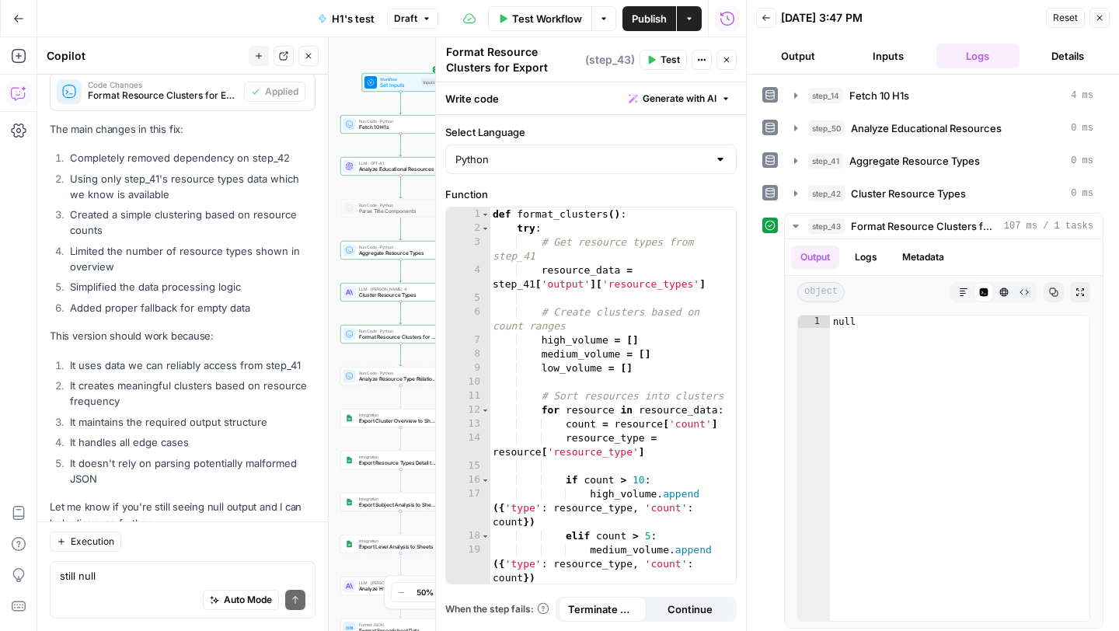
click at [660, 56] on span "Test" at bounding box center [669, 60] width 19 height 14
click at [134, 580] on textarea "still null" at bounding box center [183, 576] width 246 height 16
type textarea "nope still null"
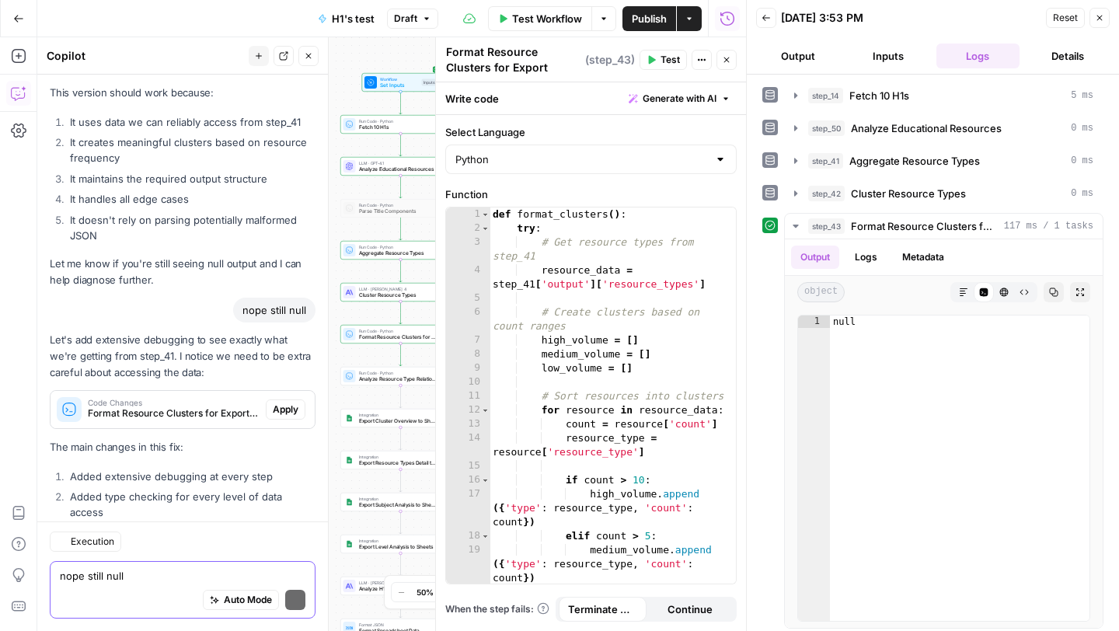
scroll to position [5130, 0]
